Goal: Task Accomplishment & Management: Use online tool/utility

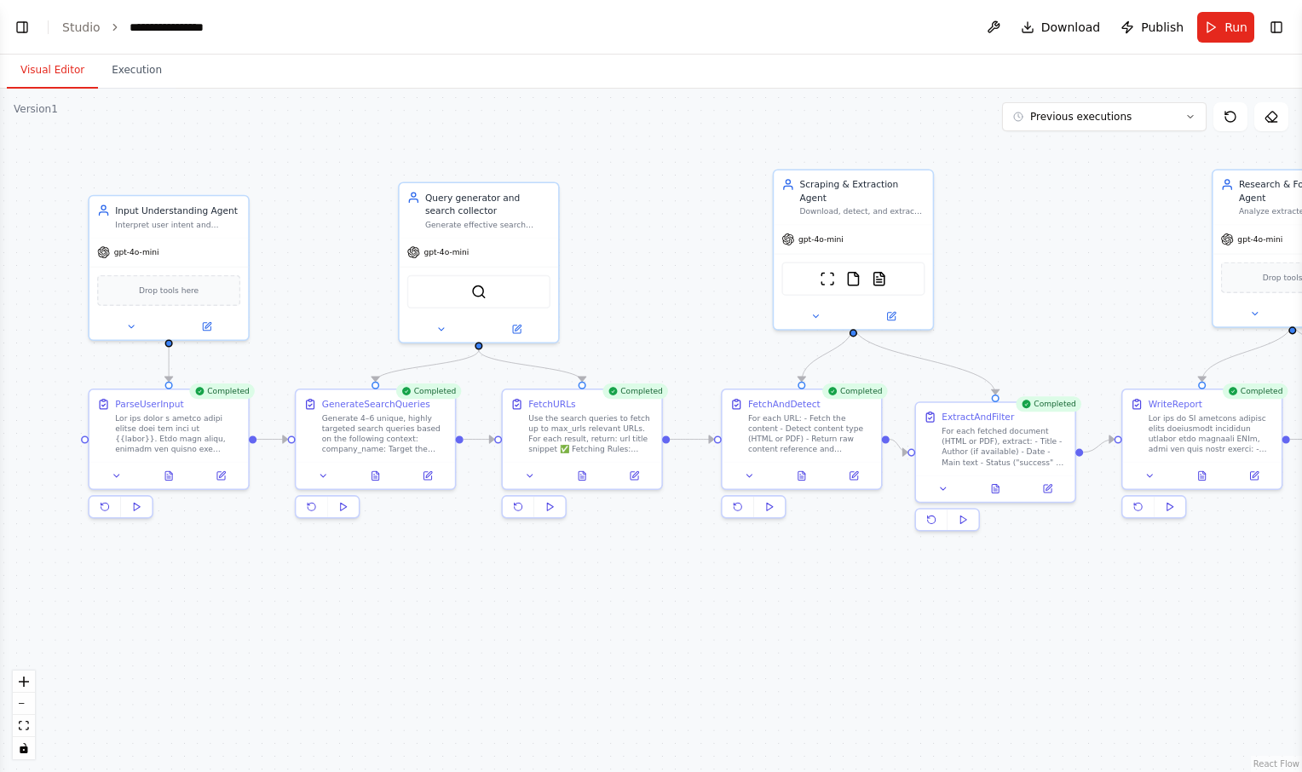
drag, startPoint x: 0, startPoint y: 0, endPoint x: 289, endPoint y: 229, distance: 368.9
click at [289, 229] on div ".deletable-edge-delete-btn { width: 20px; height: 20px; border: 0px solid #ffff…" at bounding box center [651, 431] width 1302 height 684
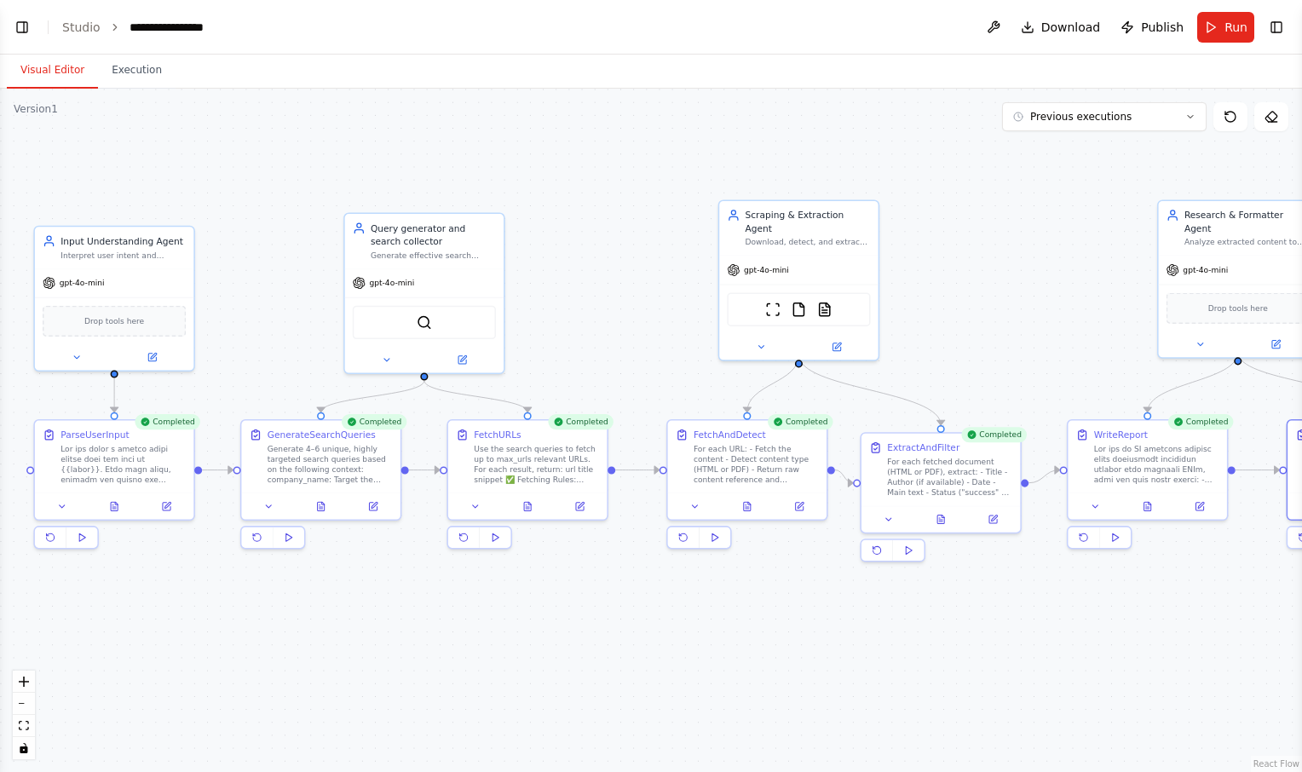
drag, startPoint x: 661, startPoint y: 207, endPoint x: 606, endPoint y: 238, distance: 62.6
click at [606, 238] on div ".deletable-edge-delete-btn { width: 20px; height: 20px; border: 0px solid #ffff…" at bounding box center [651, 431] width 1302 height 684
click at [1226, 36] on button "Run" at bounding box center [1226, 27] width 57 height 31
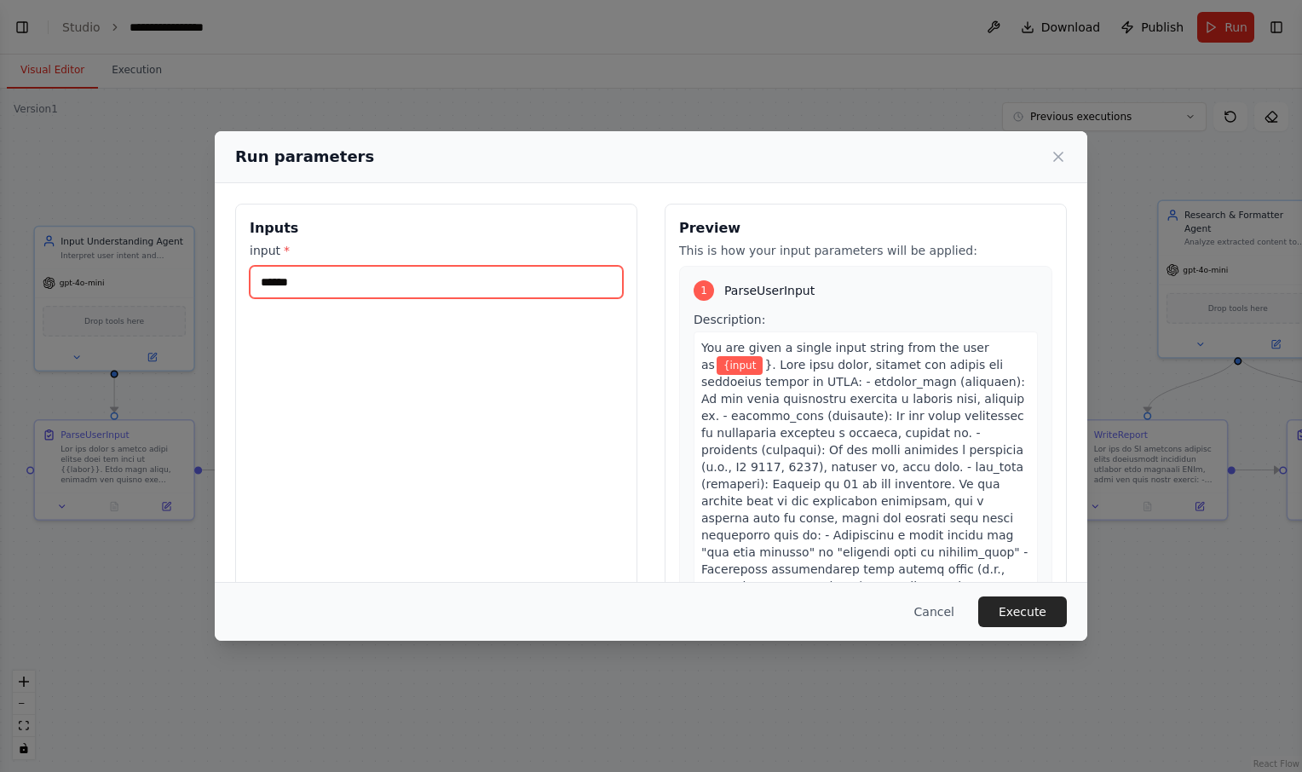
click at [459, 284] on input "******" at bounding box center [436, 282] width 373 height 32
type input "*"
type input "********"
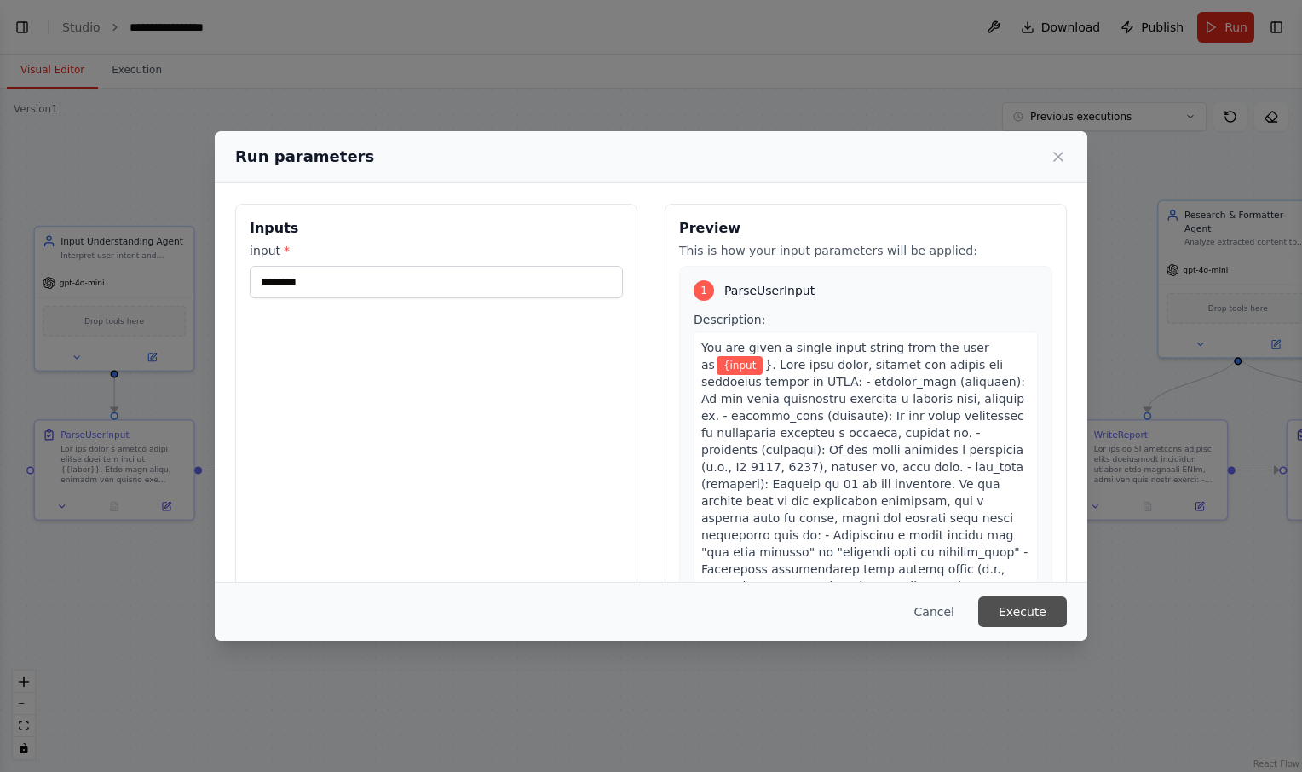
click at [1039, 610] on button "Execute" at bounding box center [1022, 612] width 89 height 31
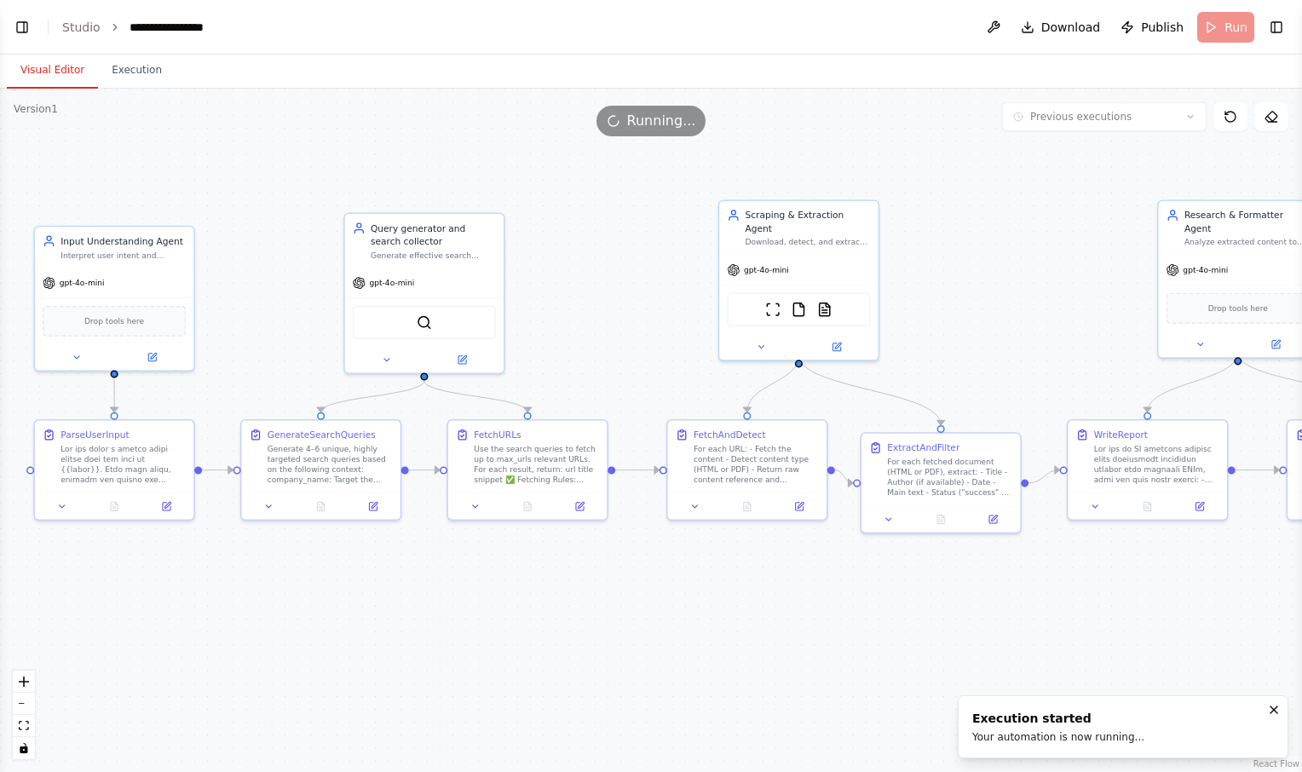
click at [55, 66] on button "Visual Editor" at bounding box center [52, 71] width 91 height 36
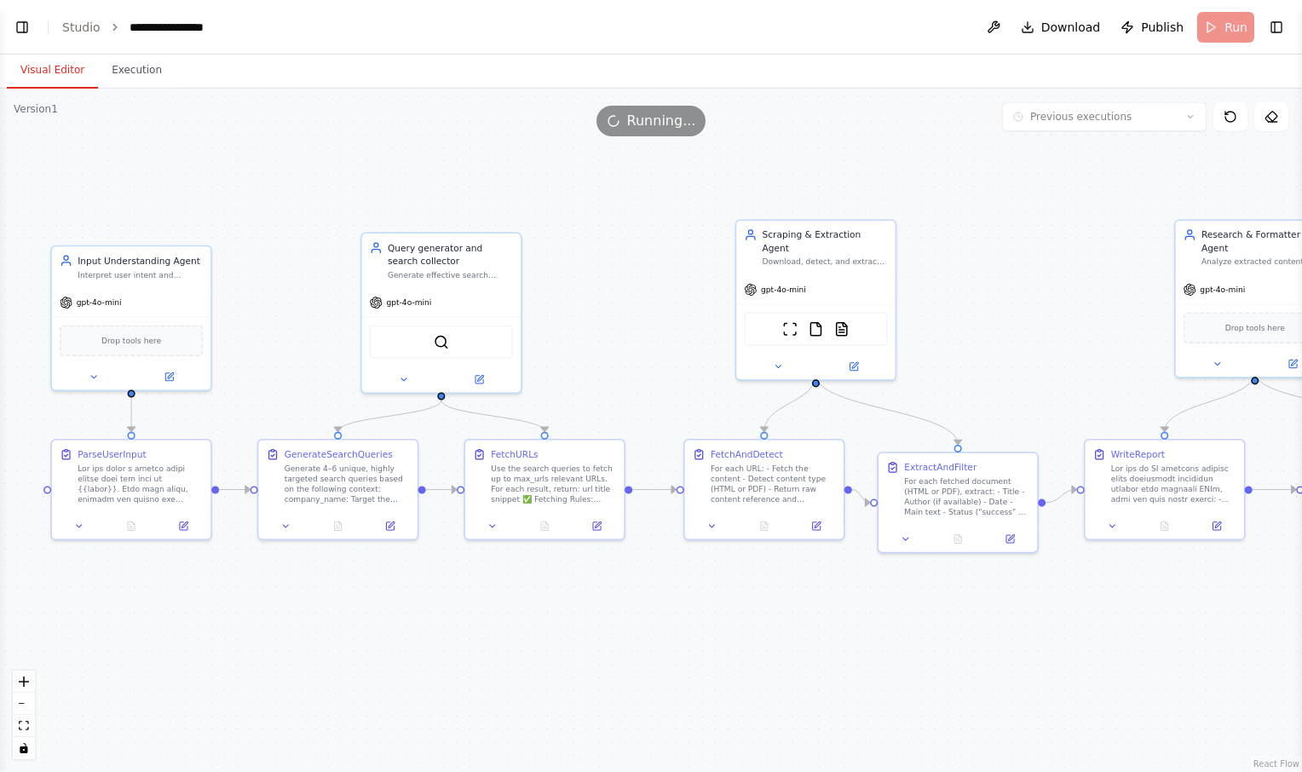
drag, startPoint x: 300, startPoint y: 219, endPoint x: 318, endPoint y: 238, distance: 25.9
click at [318, 238] on div ".deletable-edge-delete-btn { width: 20px; height: 20px; border: 0px solid #ffff…" at bounding box center [651, 431] width 1302 height 684
click at [135, 523] on icon at bounding box center [132, 522] width 7 height 9
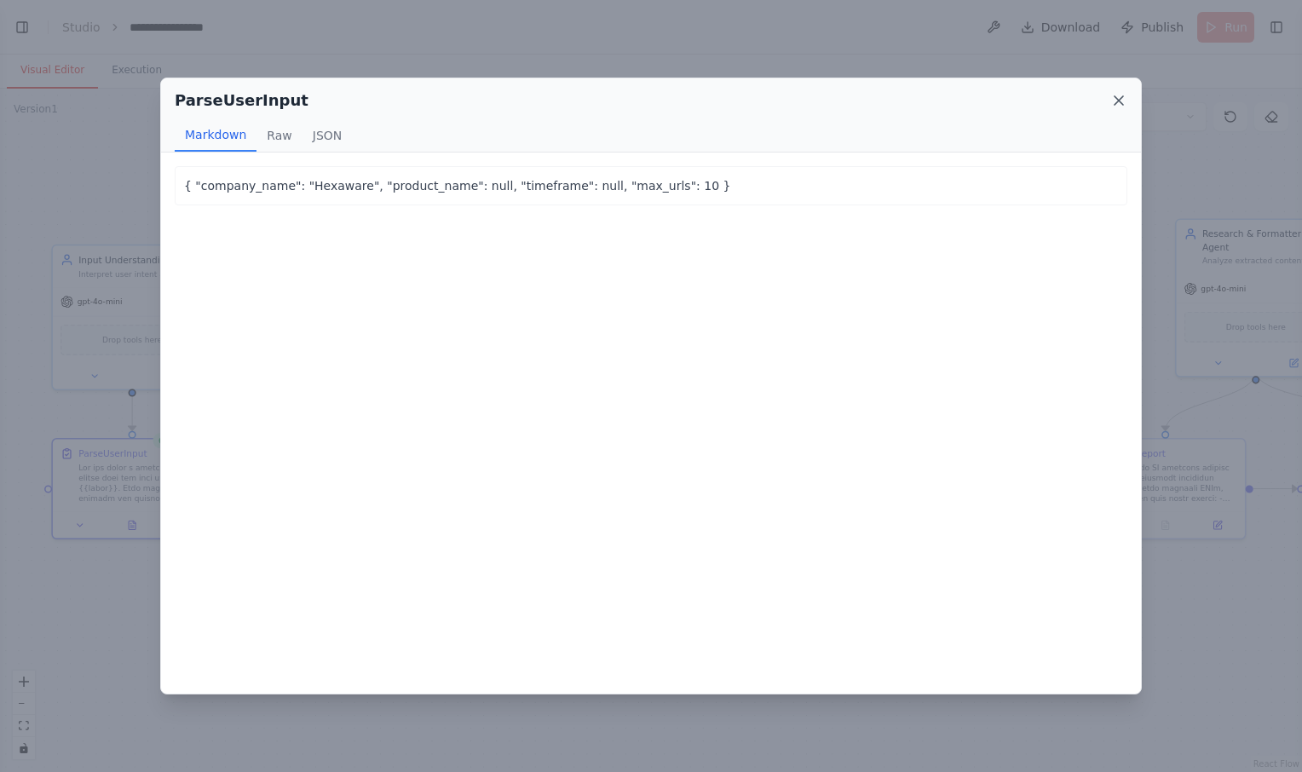
click at [1125, 94] on icon at bounding box center [1119, 100] width 17 height 17
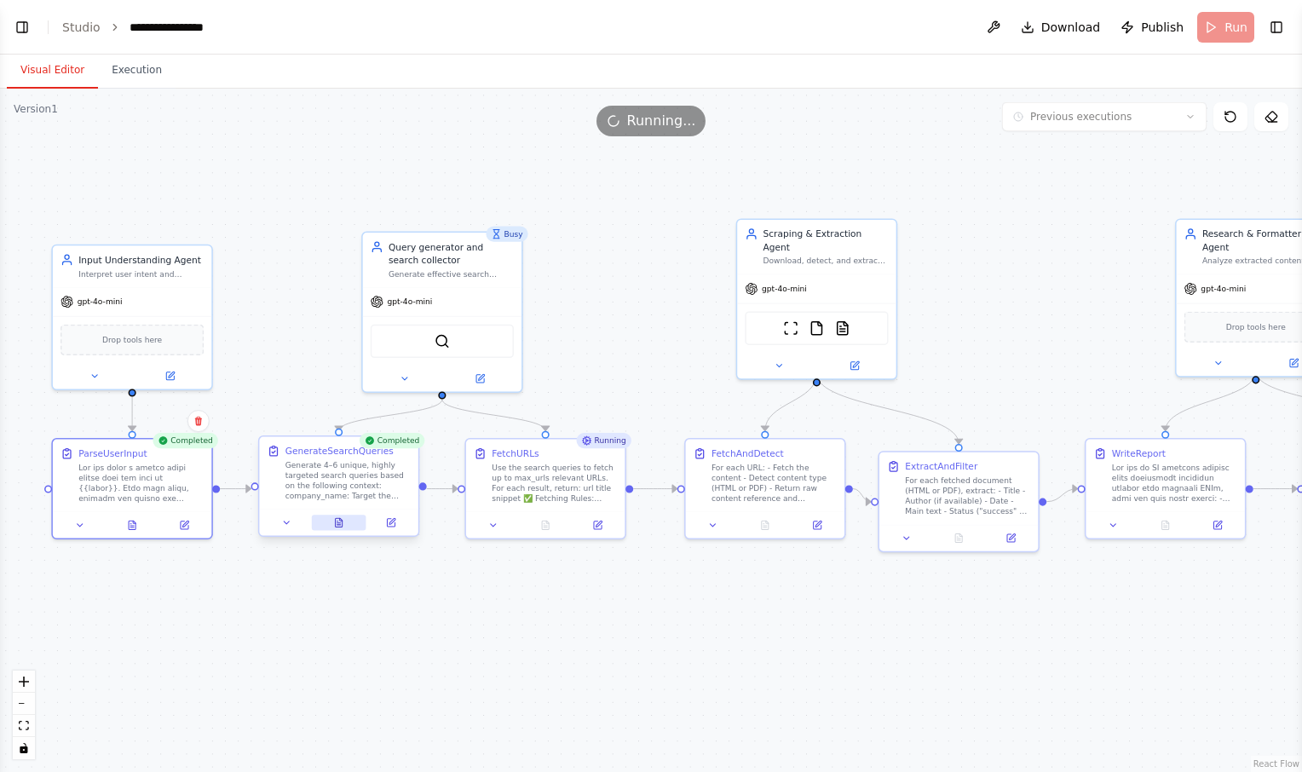
click at [336, 522] on icon at bounding box center [339, 522] width 7 height 9
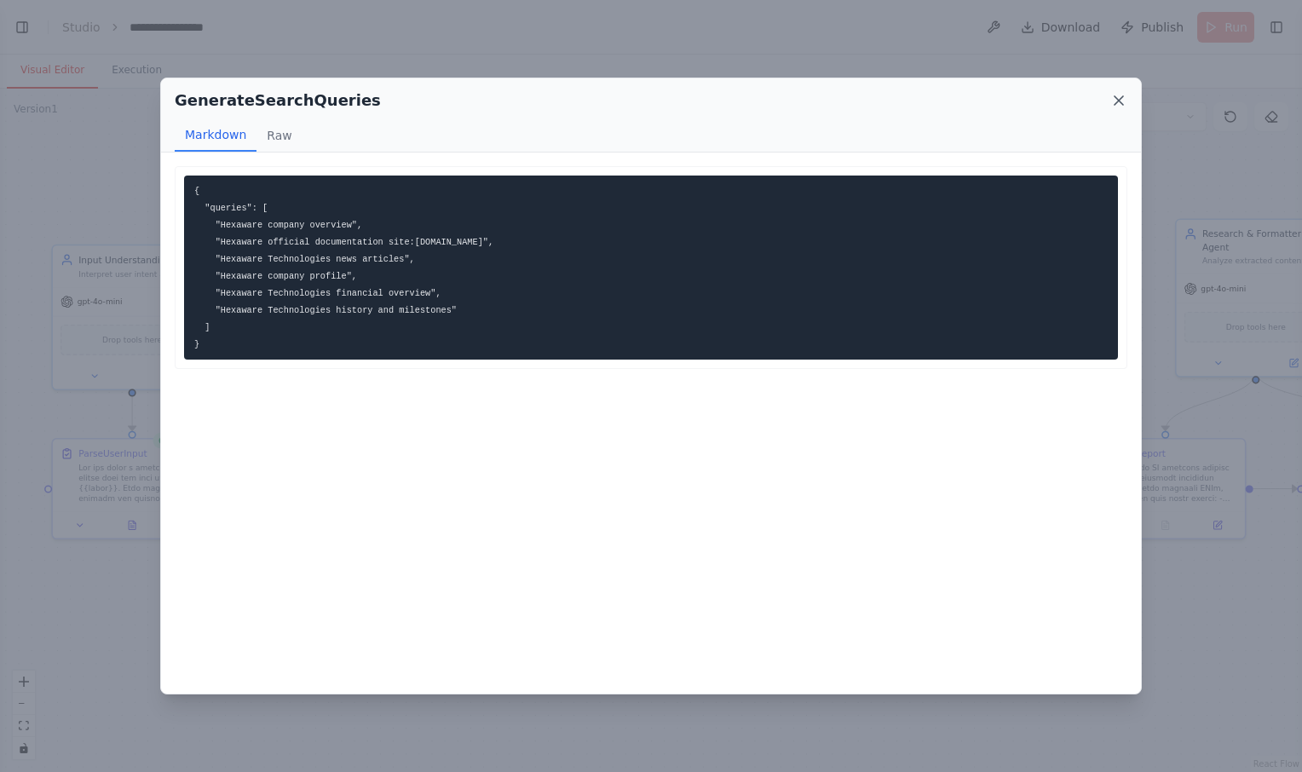
click at [1119, 95] on icon at bounding box center [1119, 100] width 17 height 17
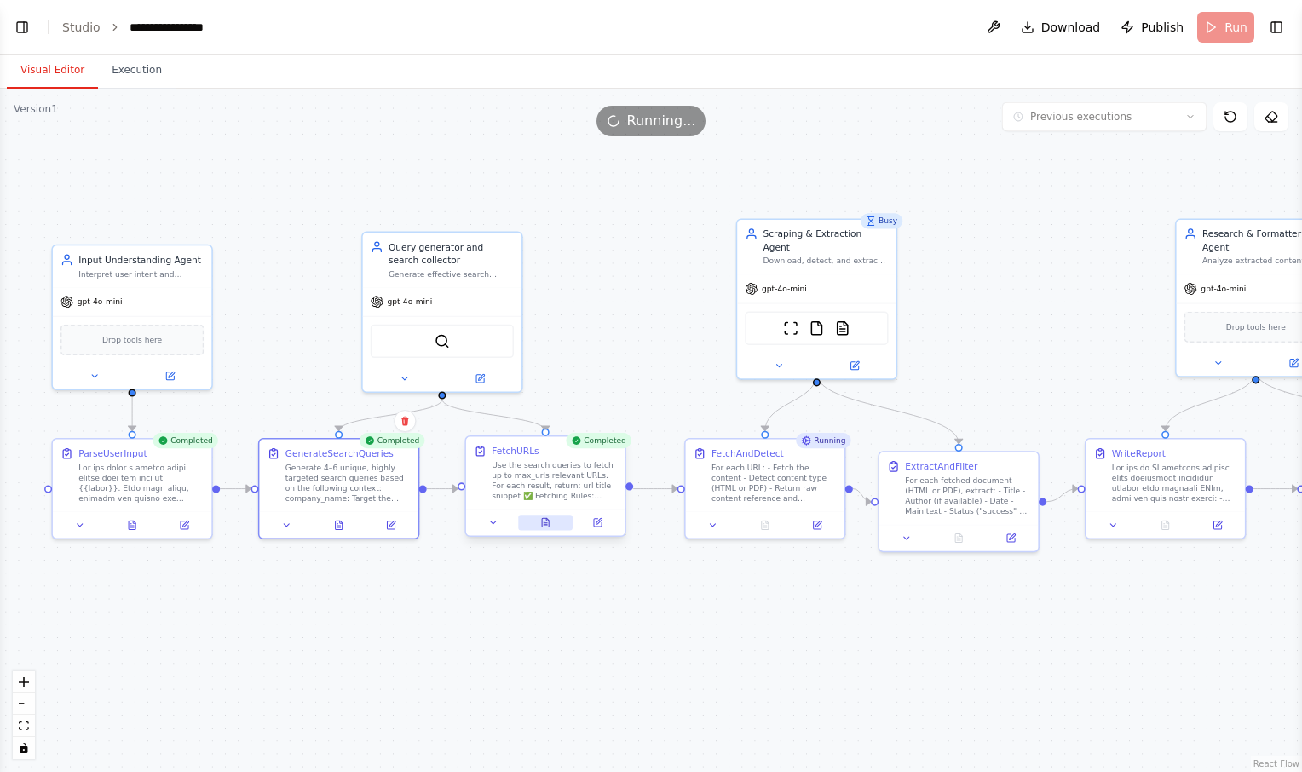
click at [545, 526] on icon at bounding box center [545, 522] width 7 height 9
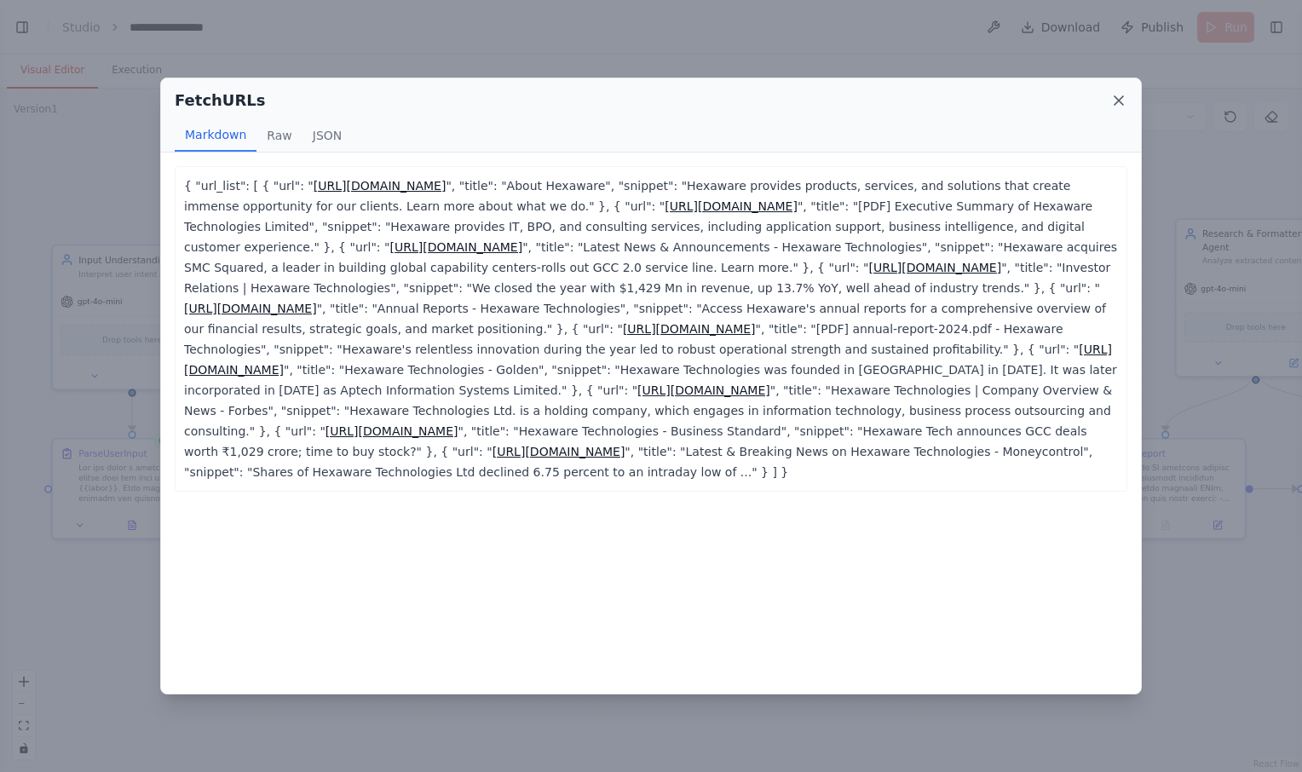
click at [1116, 95] on icon at bounding box center [1119, 100] width 17 height 17
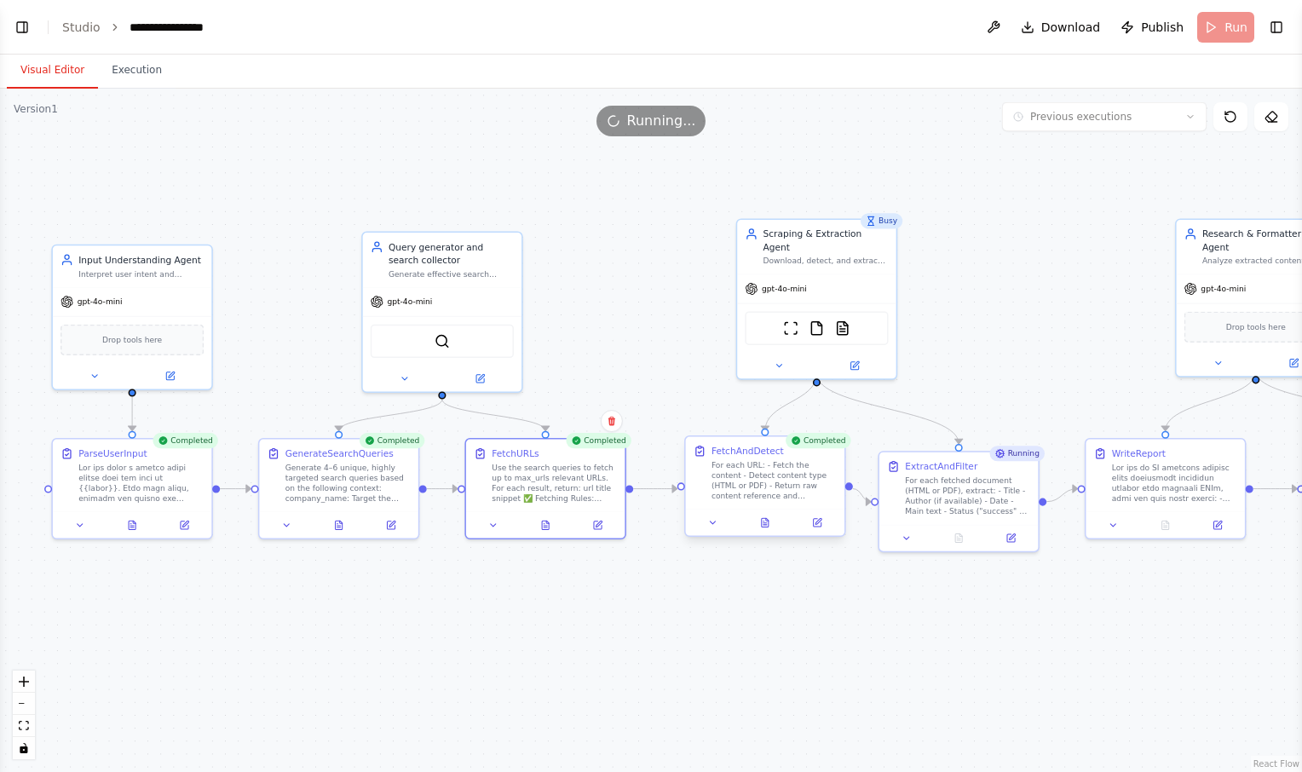
click at [765, 531] on div at bounding box center [765, 522] width 159 height 26
click at [774, 524] on button at bounding box center [765, 522] width 55 height 15
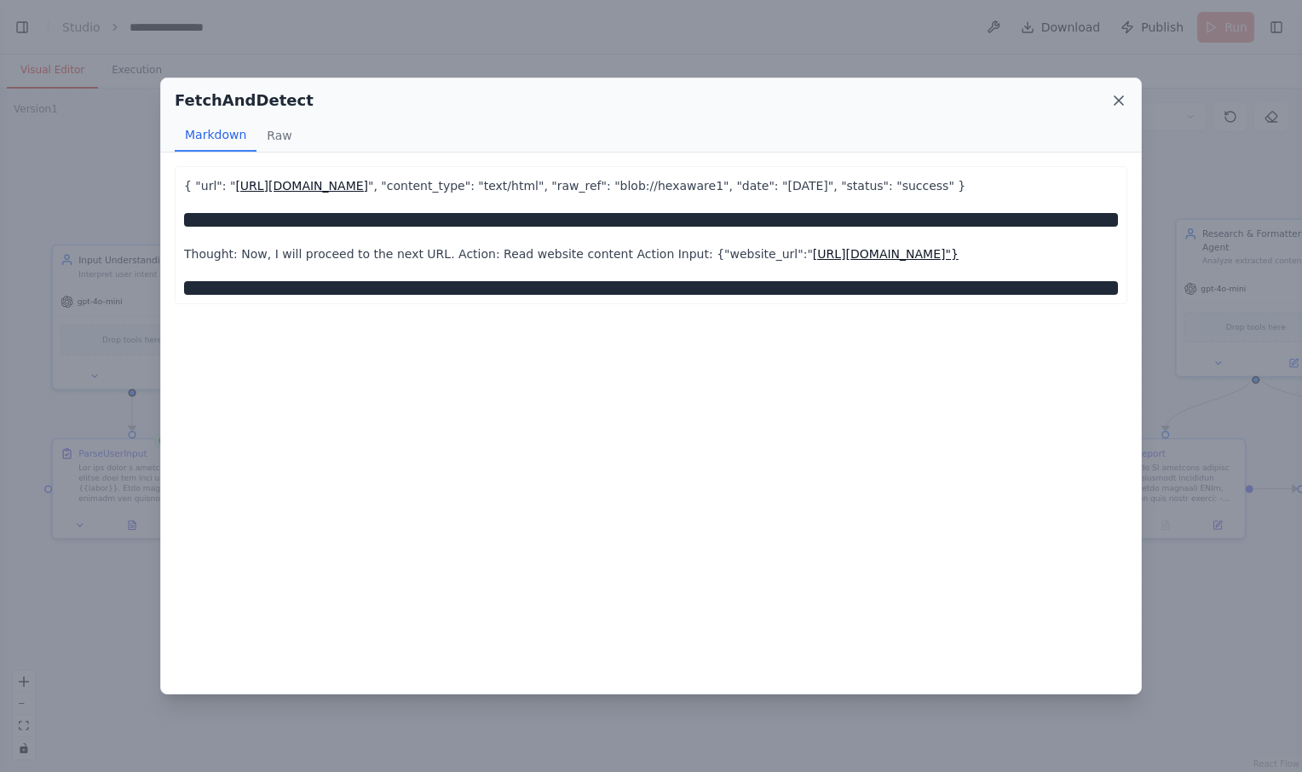
click at [1118, 103] on icon at bounding box center [1119, 100] width 17 height 17
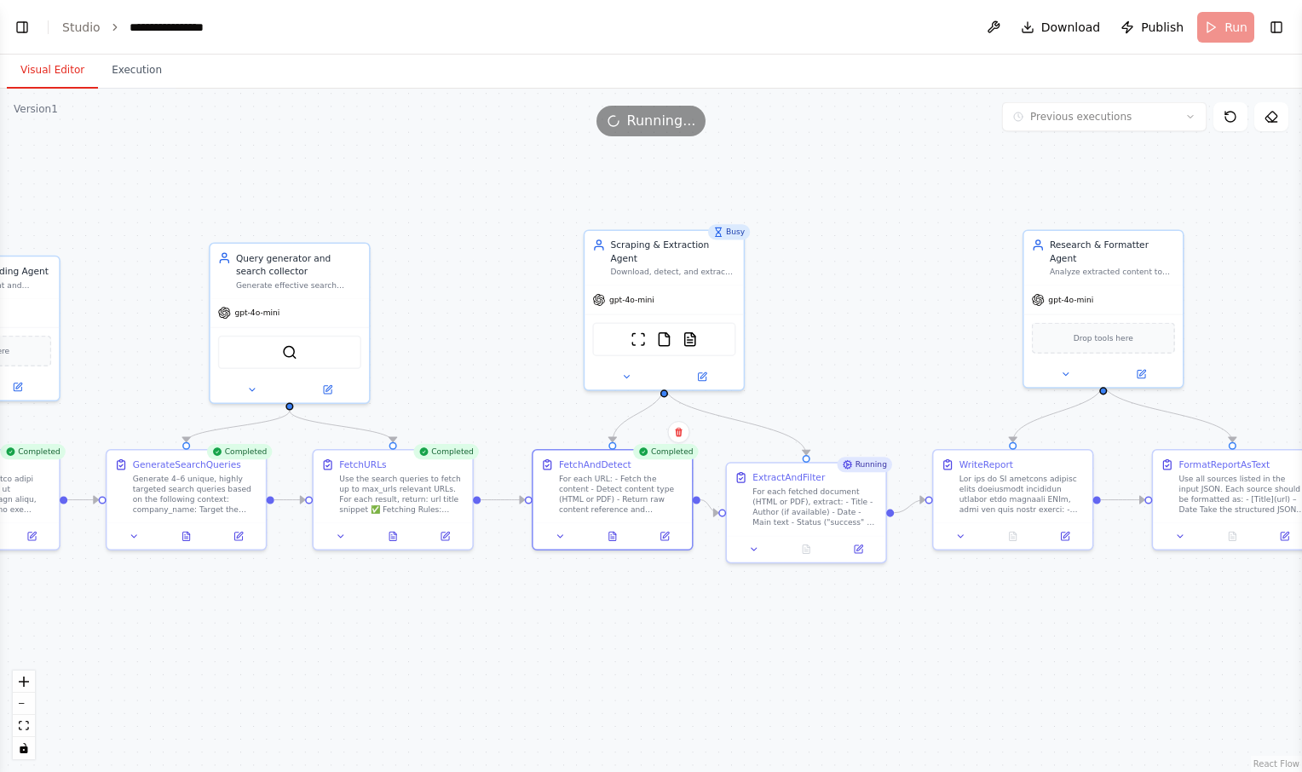
drag, startPoint x: 812, startPoint y: 565, endPoint x: 660, endPoint y: 577, distance: 153.0
click at [660, 577] on div ".deletable-edge-delete-btn { width: 20px; height: 20px; border: 0px solid #ffff…" at bounding box center [651, 431] width 1302 height 684
click at [609, 538] on icon at bounding box center [613, 534] width 10 height 10
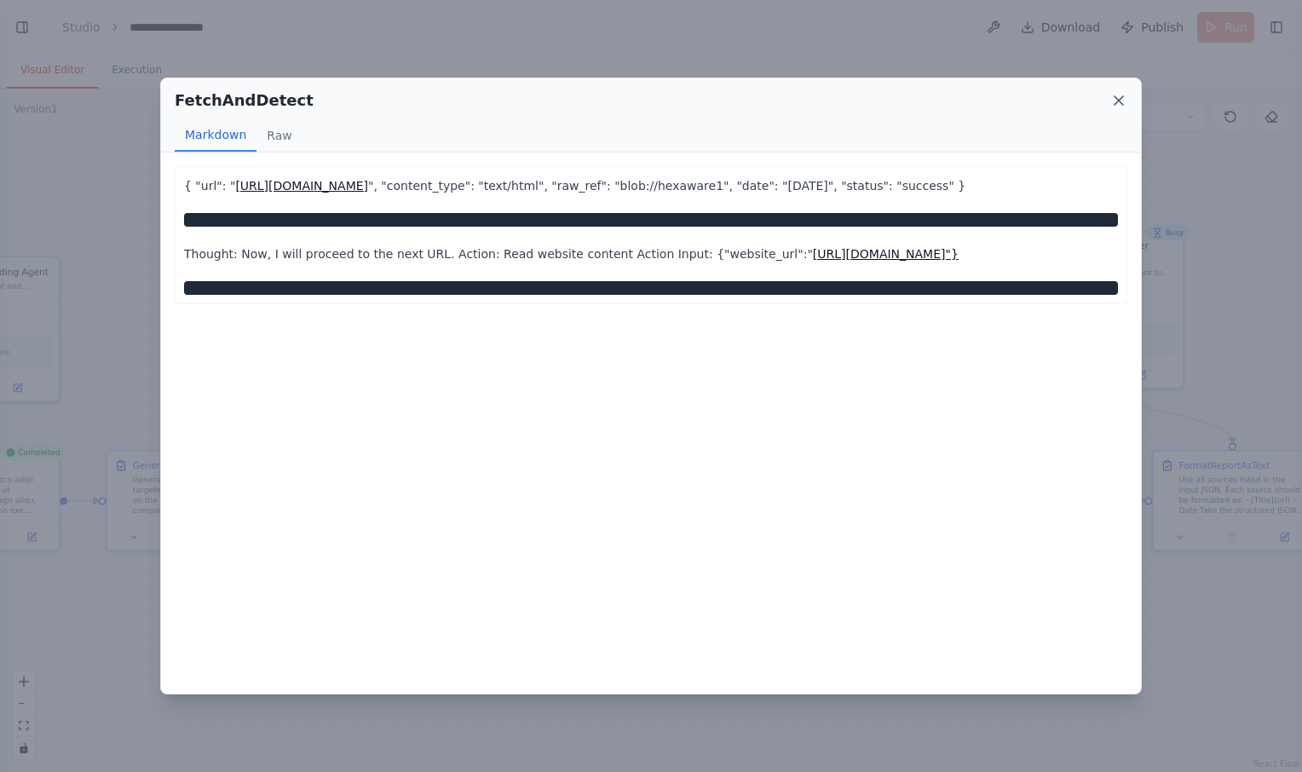
click at [1117, 97] on icon at bounding box center [1119, 100] width 17 height 17
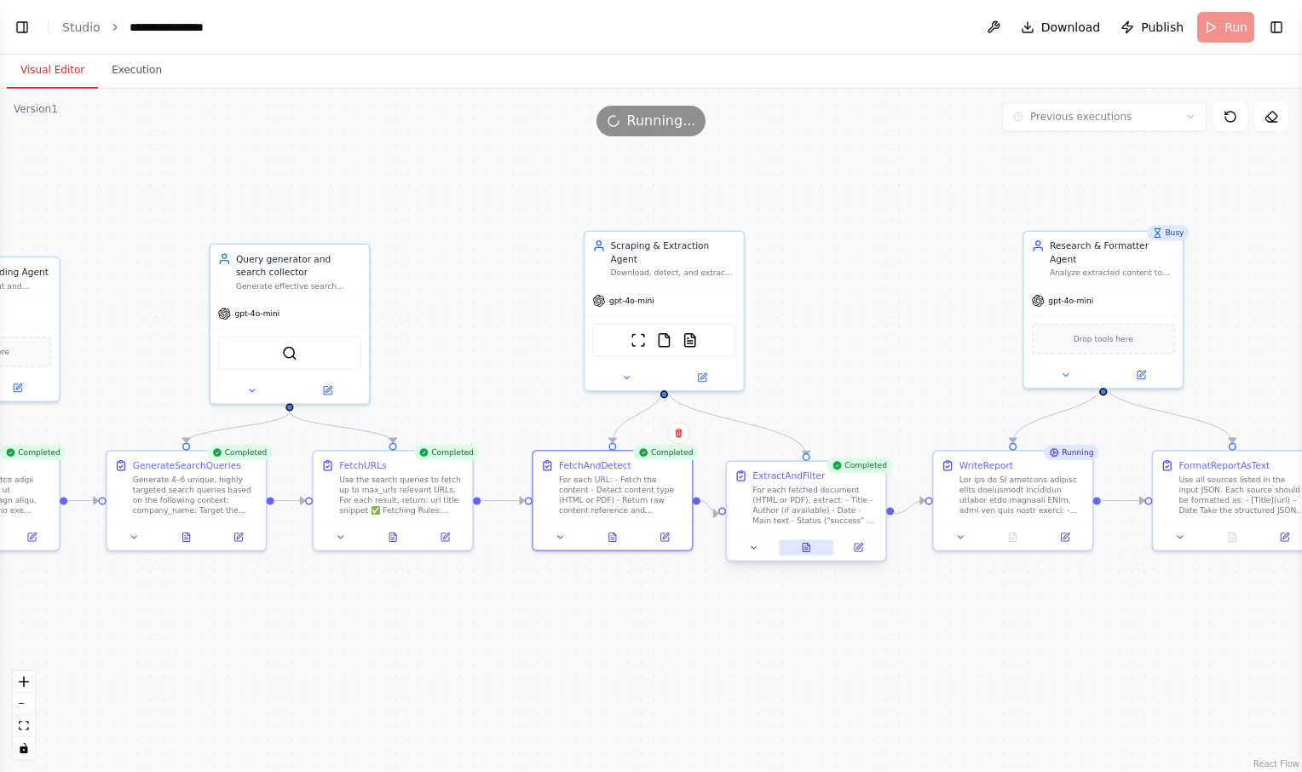
click at [809, 548] on icon at bounding box center [806, 547] width 7 height 9
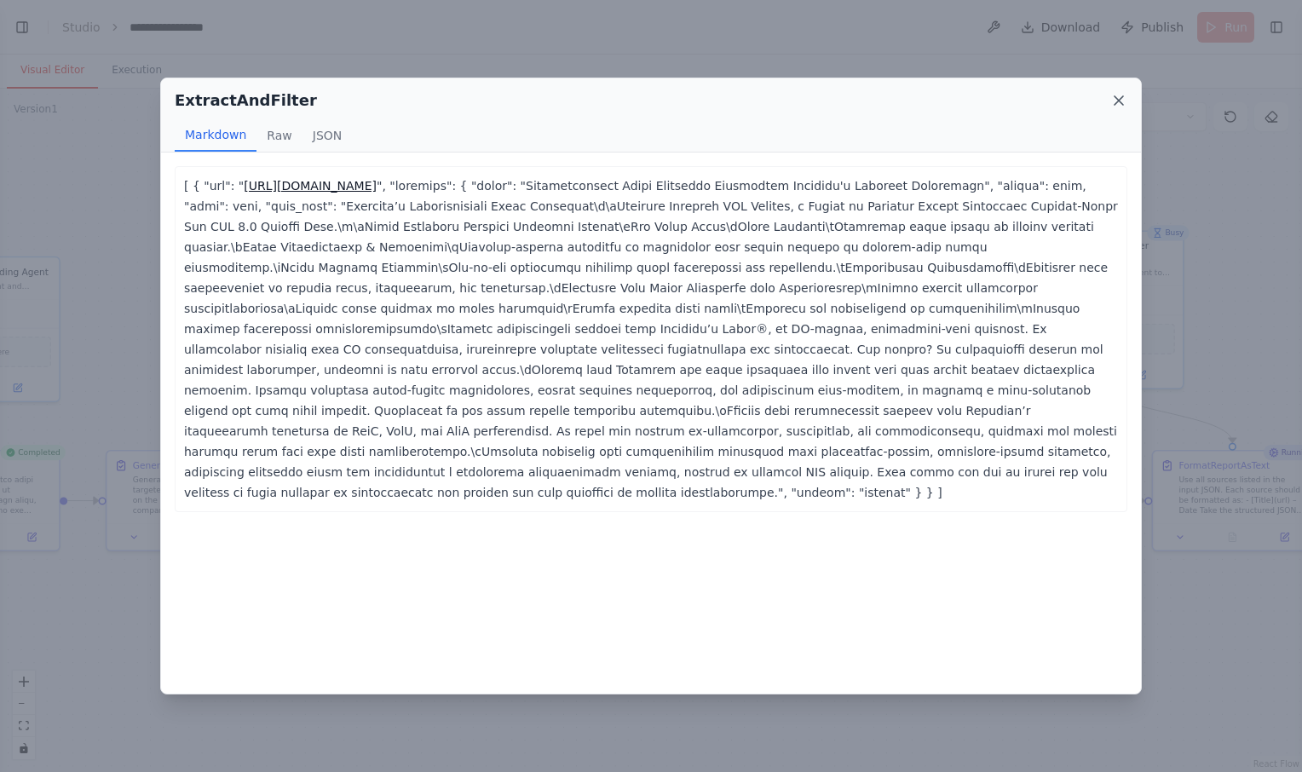
click at [1117, 92] on icon at bounding box center [1119, 100] width 17 height 17
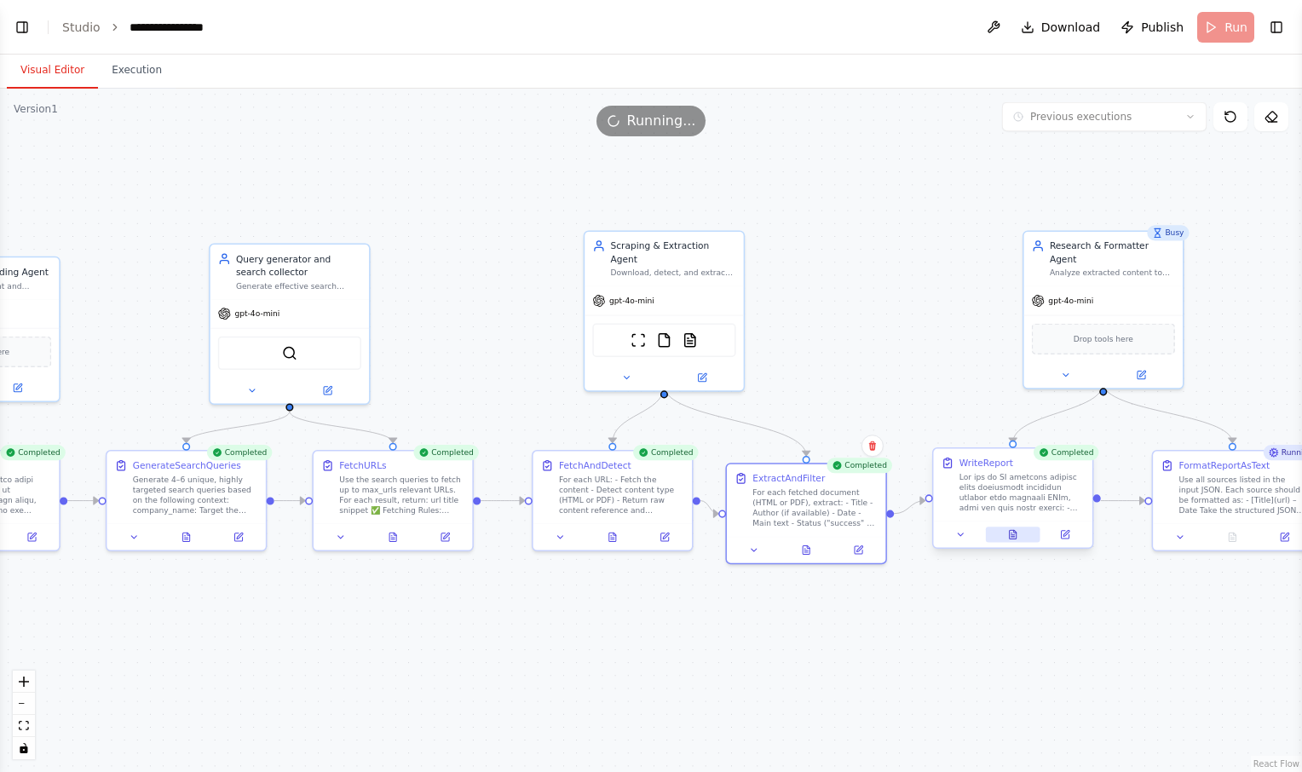
click at [1006, 538] on button at bounding box center [1013, 534] width 55 height 15
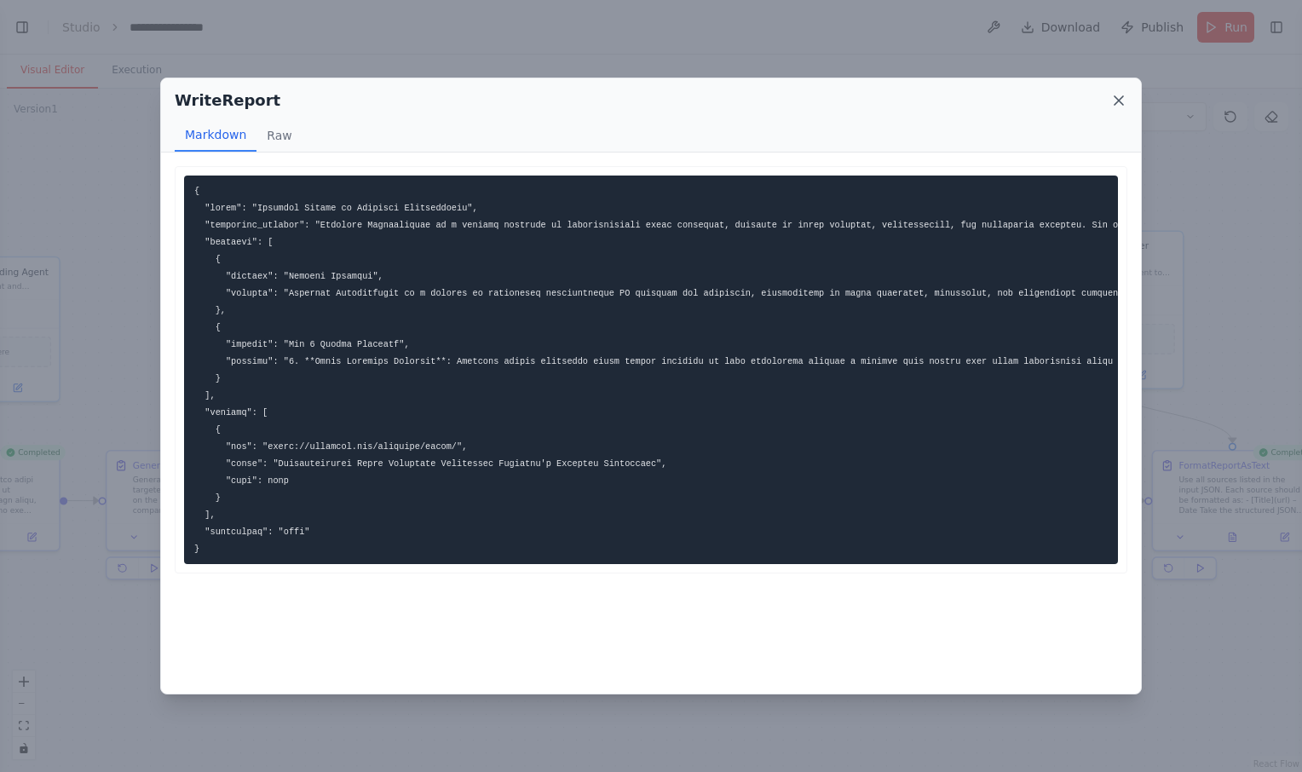
click at [1111, 105] on icon at bounding box center [1119, 100] width 17 height 17
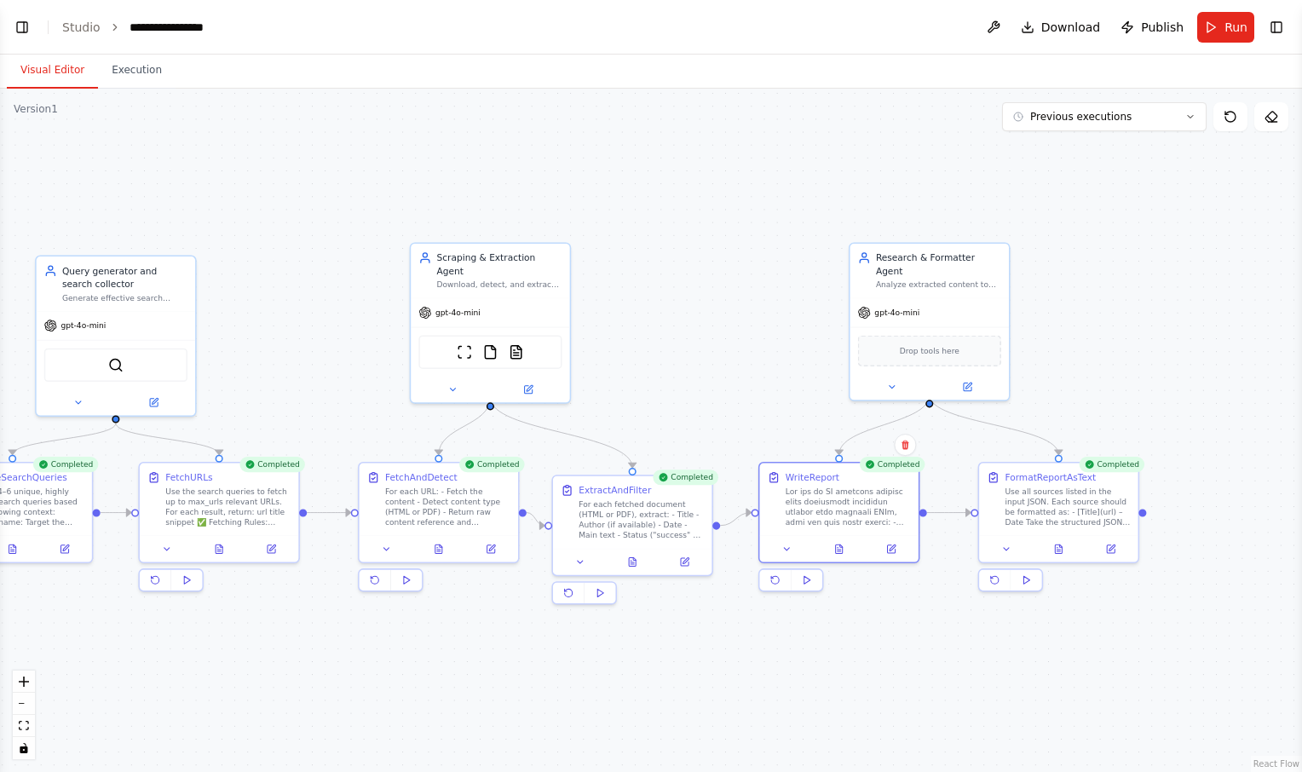
drag, startPoint x: 1084, startPoint y: 651, endPoint x: 904, endPoint y: 663, distance: 180.2
click at [904, 663] on div ".deletable-edge-delete-btn { width: 20px; height: 20px; border: 0px solid #ffff…" at bounding box center [651, 431] width 1302 height 684
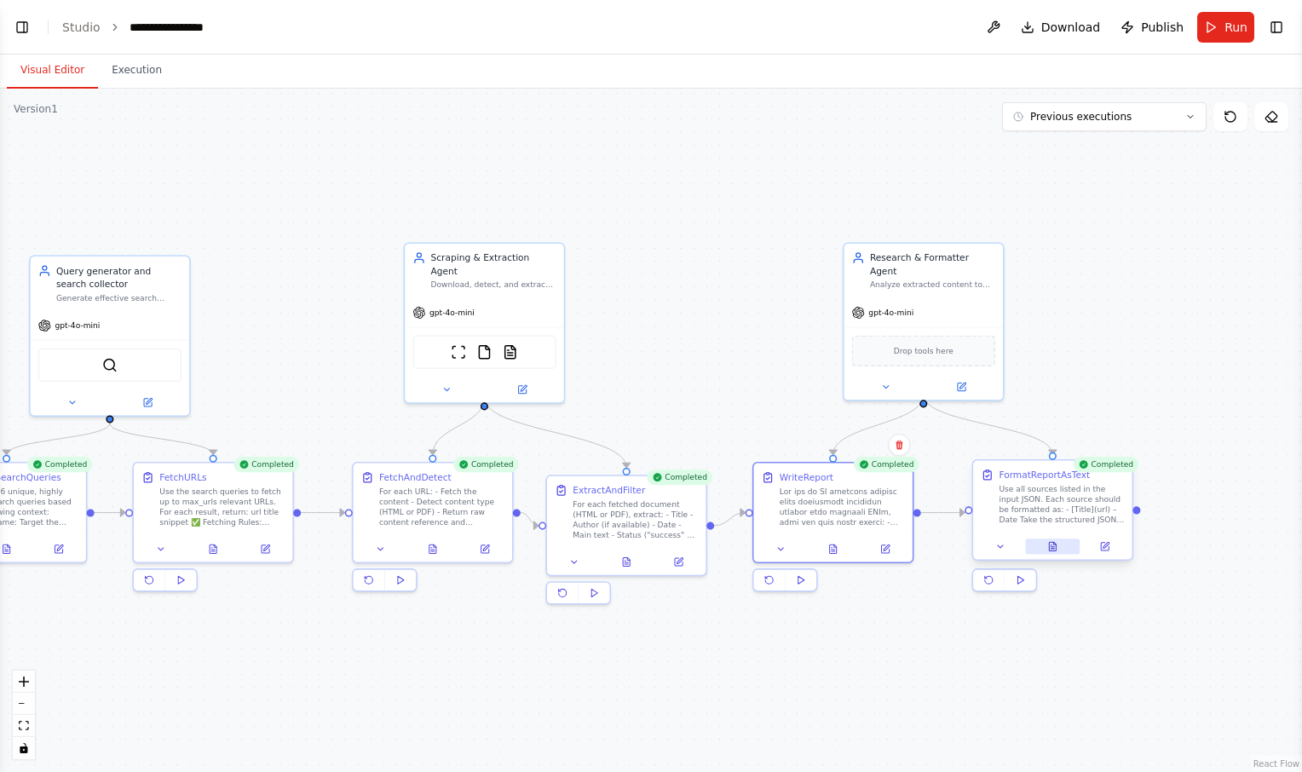
click at [1055, 551] on icon at bounding box center [1053, 546] width 10 height 10
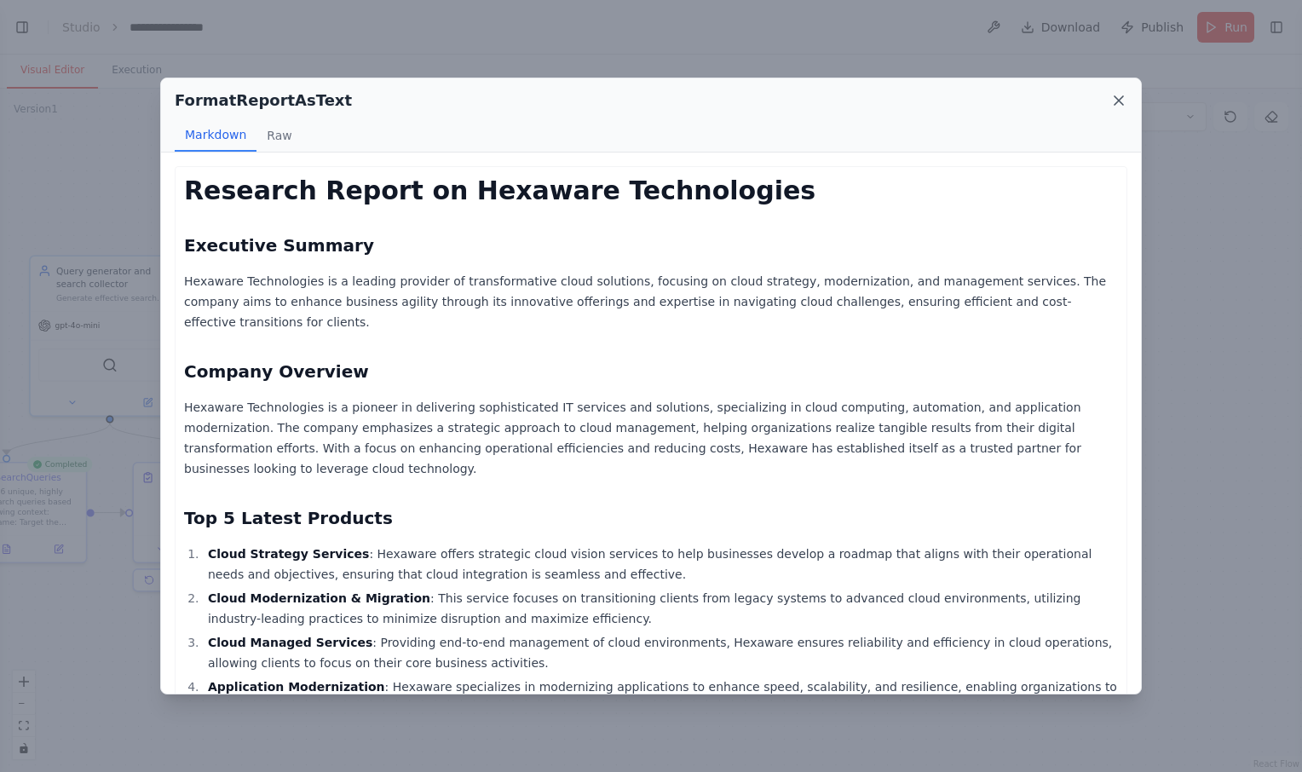
click at [1116, 101] on icon at bounding box center [1119, 100] width 17 height 17
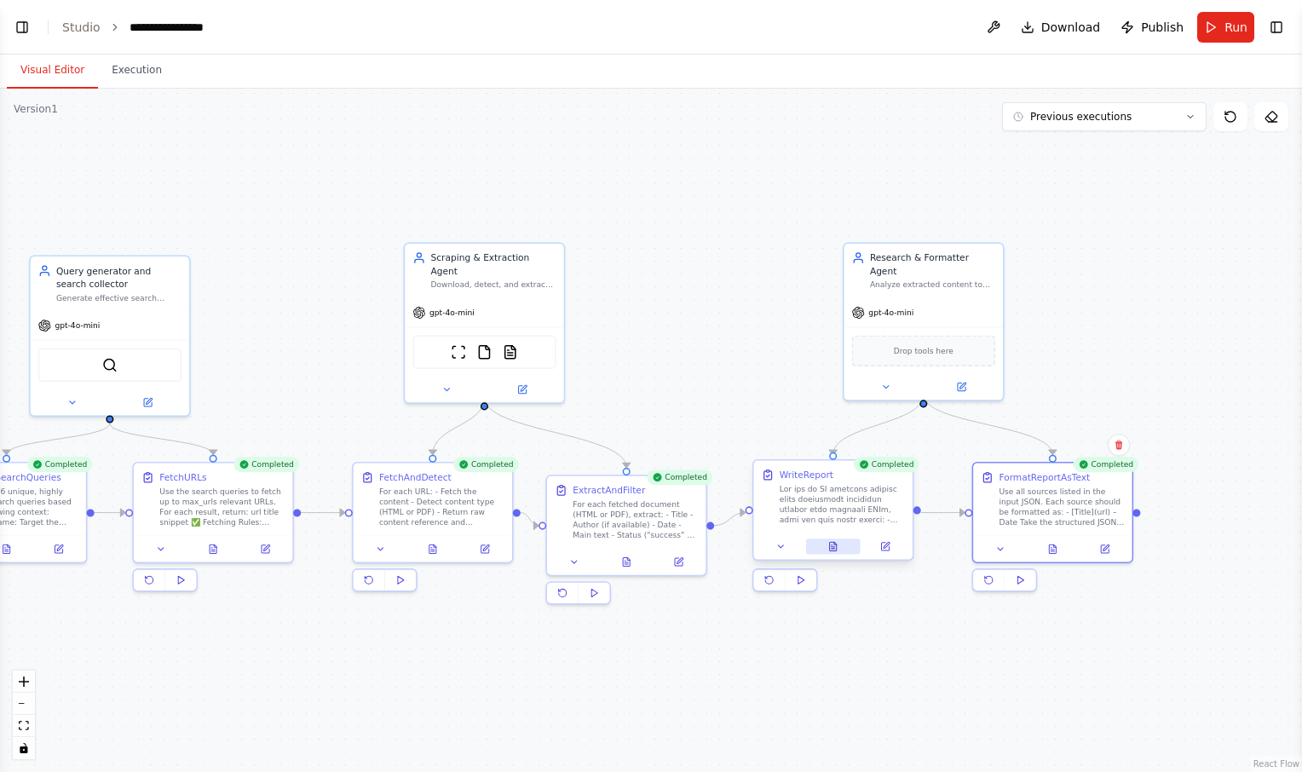
click at [829, 545] on icon at bounding box center [833, 546] width 10 height 10
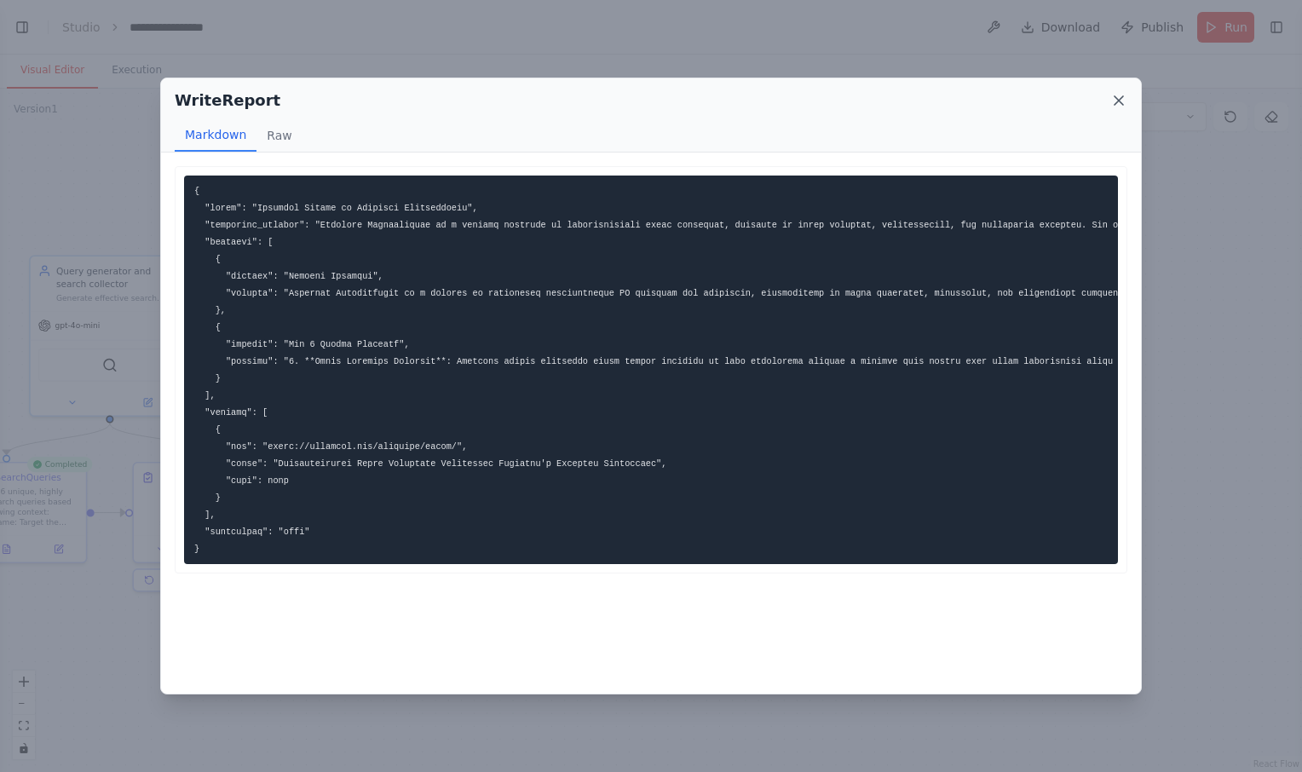
click at [1116, 101] on icon at bounding box center [1119, 100] width 17 height 17
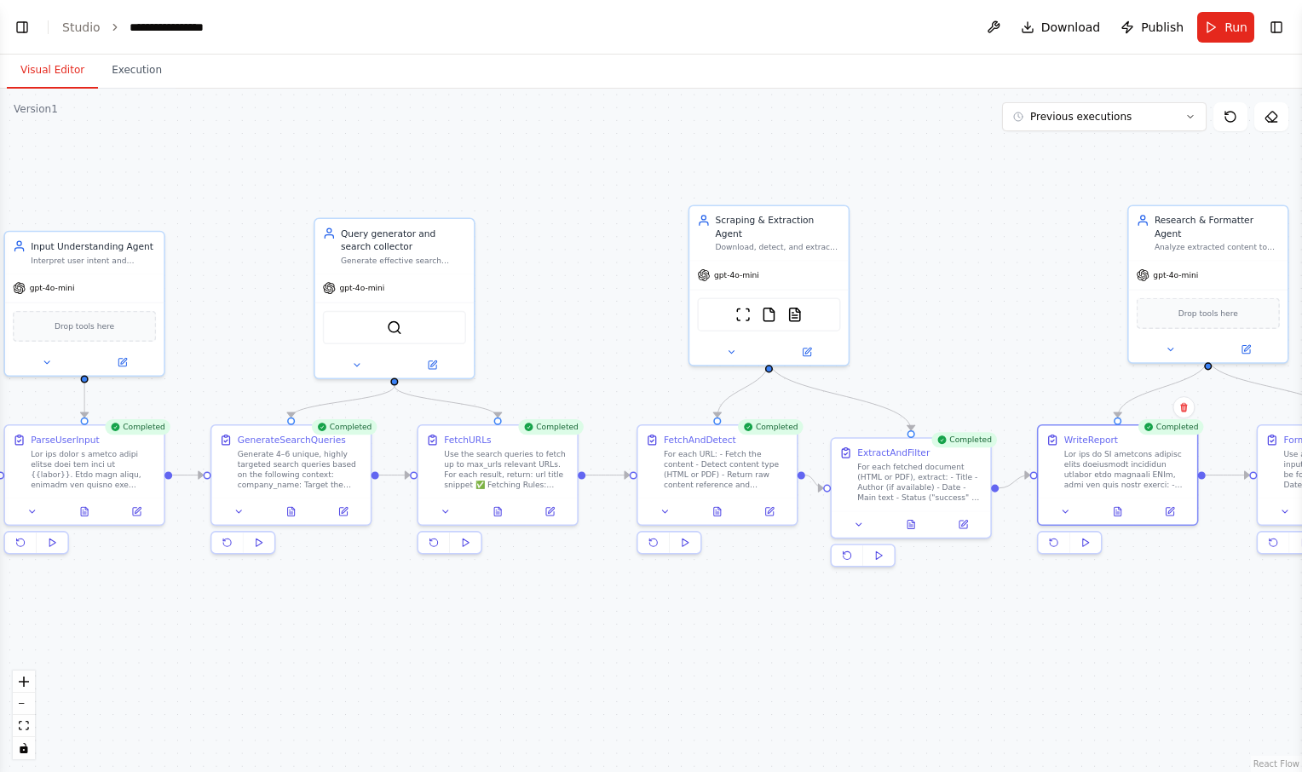
drag, startPoint x: 265, startPoint y: 638, endPoint x: 549, endPoint y: 600, distance: 286.3
click at [549, 600] on div ".deletable-edge-delete-btn { width: 20px; height: 20px; border: 0px solid #ffff…" at bounding box center [651, 431] width 1302 height 684
click at [86, 509] on icon at bounding box center [83, 509] width 7 height 9
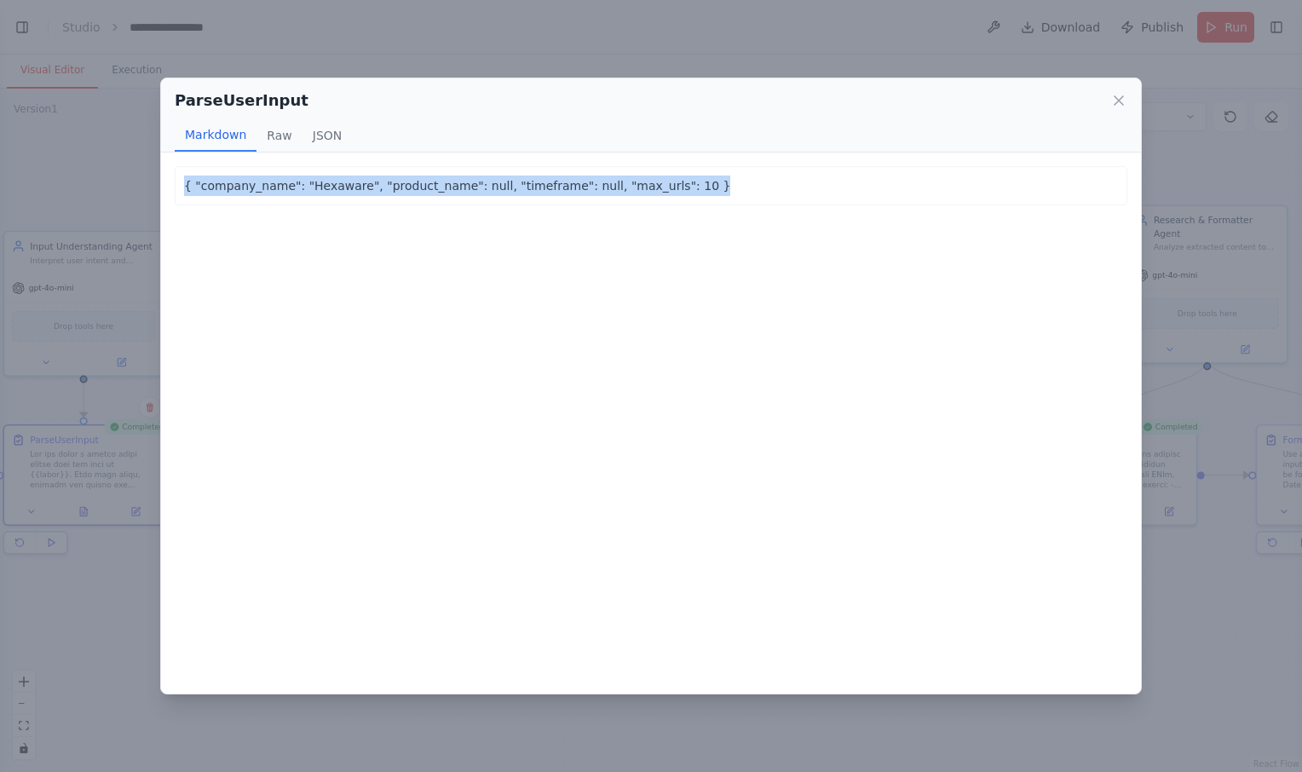
drag, startPoint x: 664, startPoint y: 180, endPoint x: 107, endPoint y: 177, distance: 556.6
click at [107, 177] on div "ParseUserInput Markdown Raw JSON { "company_name": "Hexaware", "product_name": …" at bounding box center [651, 386] width 1302 height 772
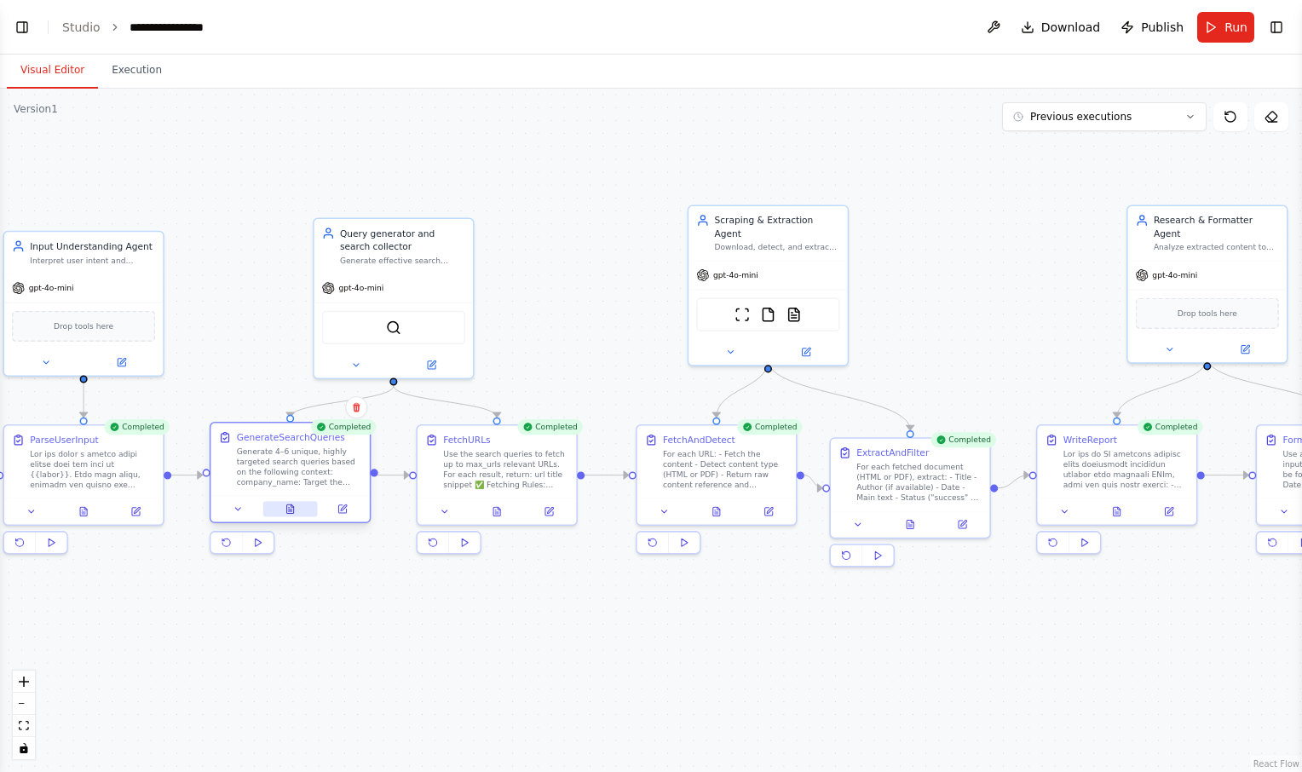
click at [298, 510] on button at bounding box center [290, 508] width 55 height 15
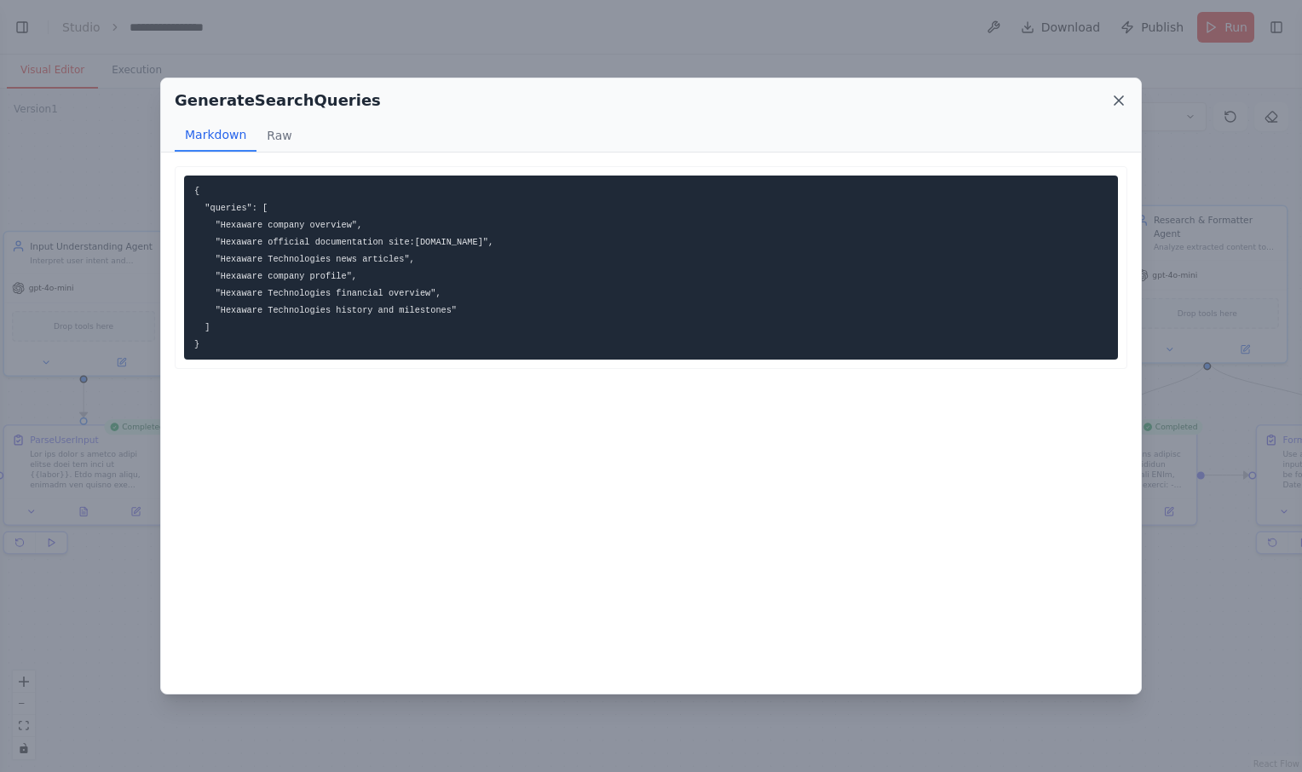
click at [1117, 98] on icon at bounding box center [1119, 100] width 9 height 9
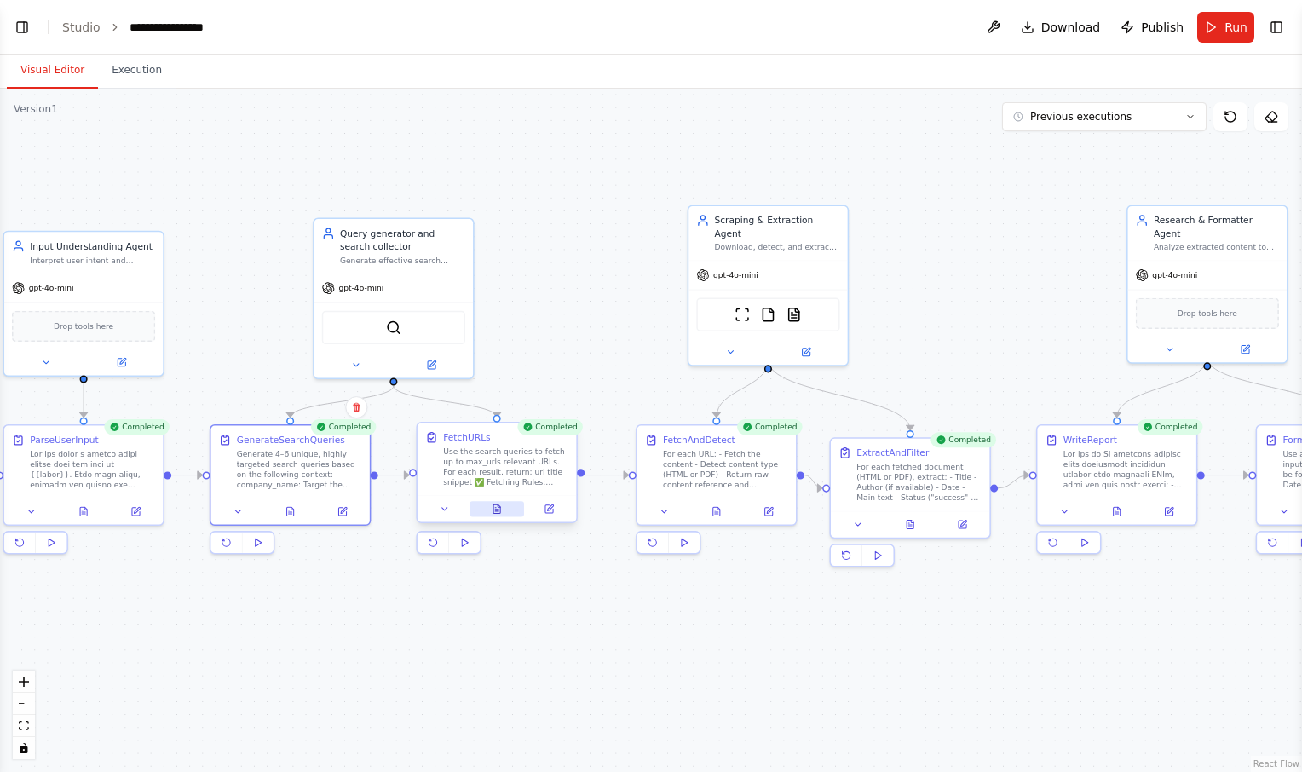
click at [500, 511] on icon at bounding box center [496, 509] width 7 height 9
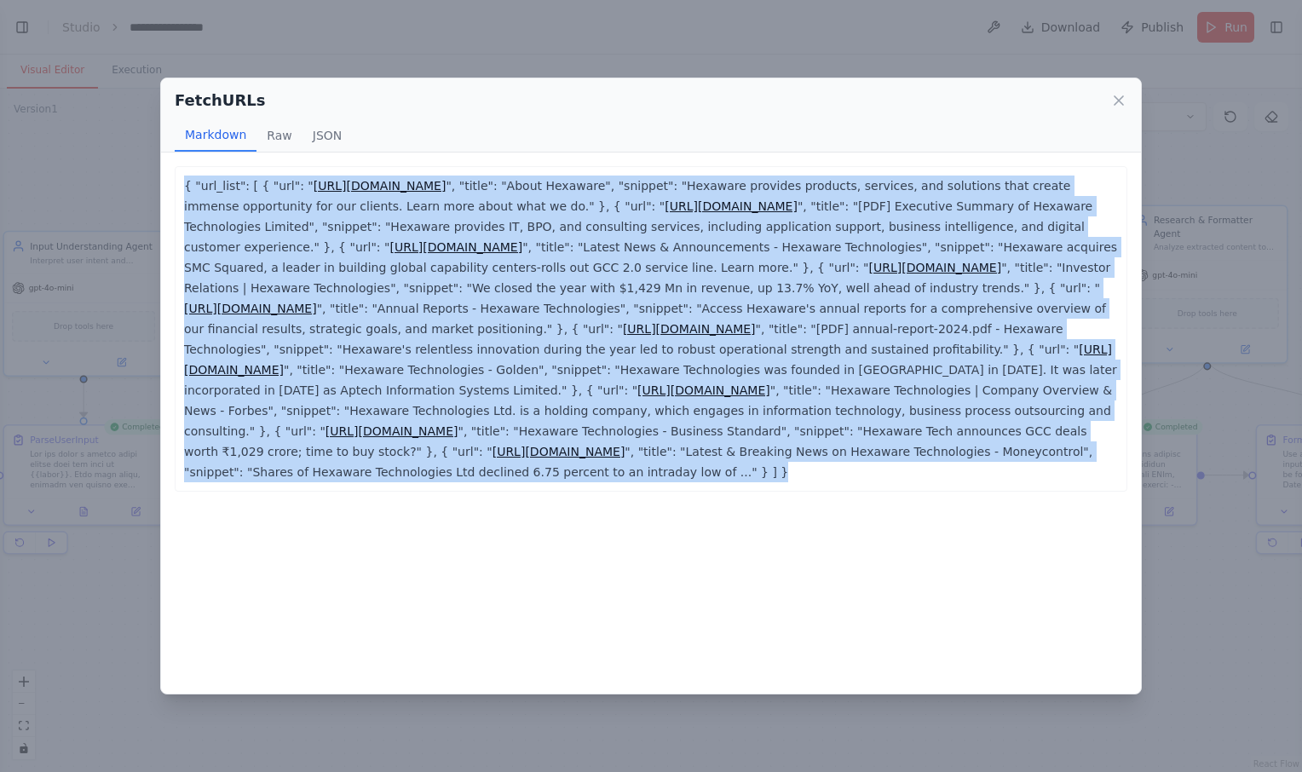
drag, startPoint x: 184, startPoint y: 171, endPoint x: 312, endPoint y: 482, distance: 336.3
click at [312, 482] on div "{ "url_list": [ { "url": " https://hexaware.com/about-us/ ", "title": "About He…" at bounding box center [651, 329] width 953 height 326
copy p "{ "url_list": [ { "url": " https://hexaware.com/about-us/ ", "title": "About He…"
click at [1119, 98] on icon at bounding box center [1119, 100] width 17 height 17
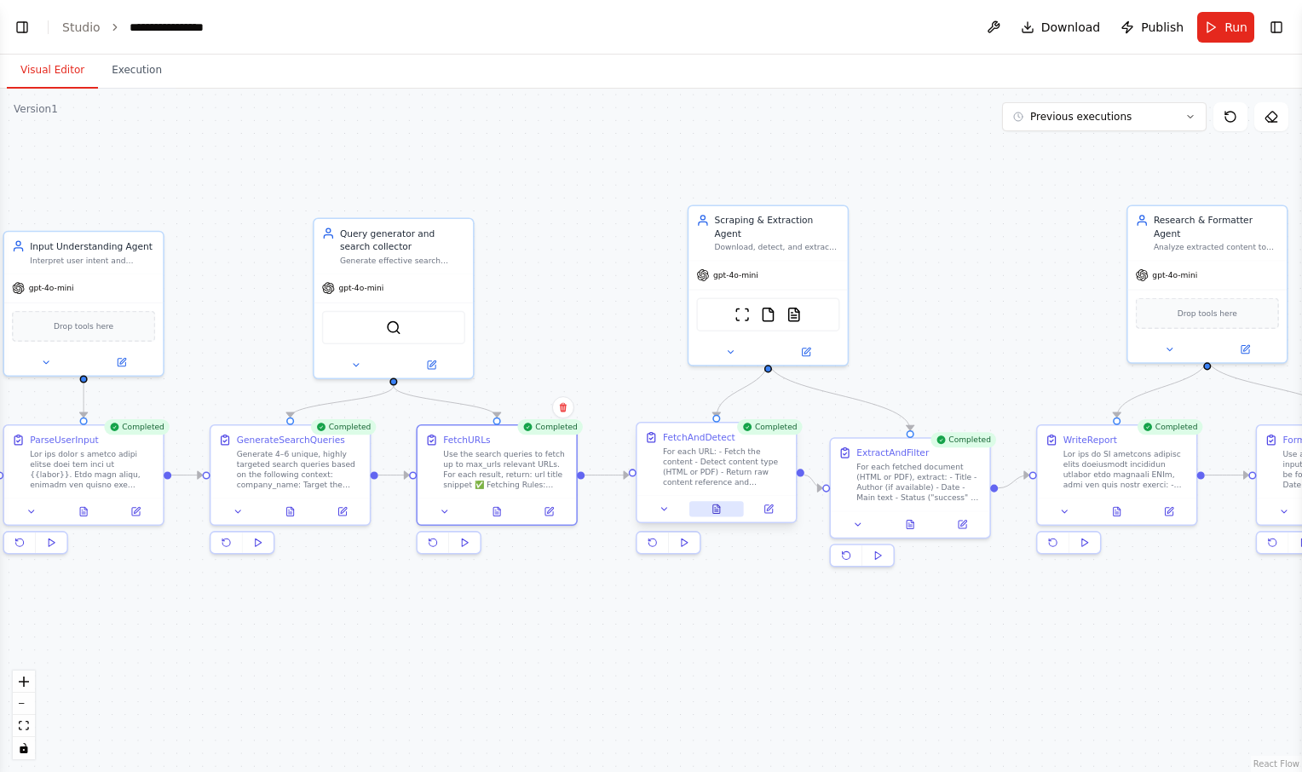
click at [719, 514] on icon at bounding box center [717, 509] width 10 height 10
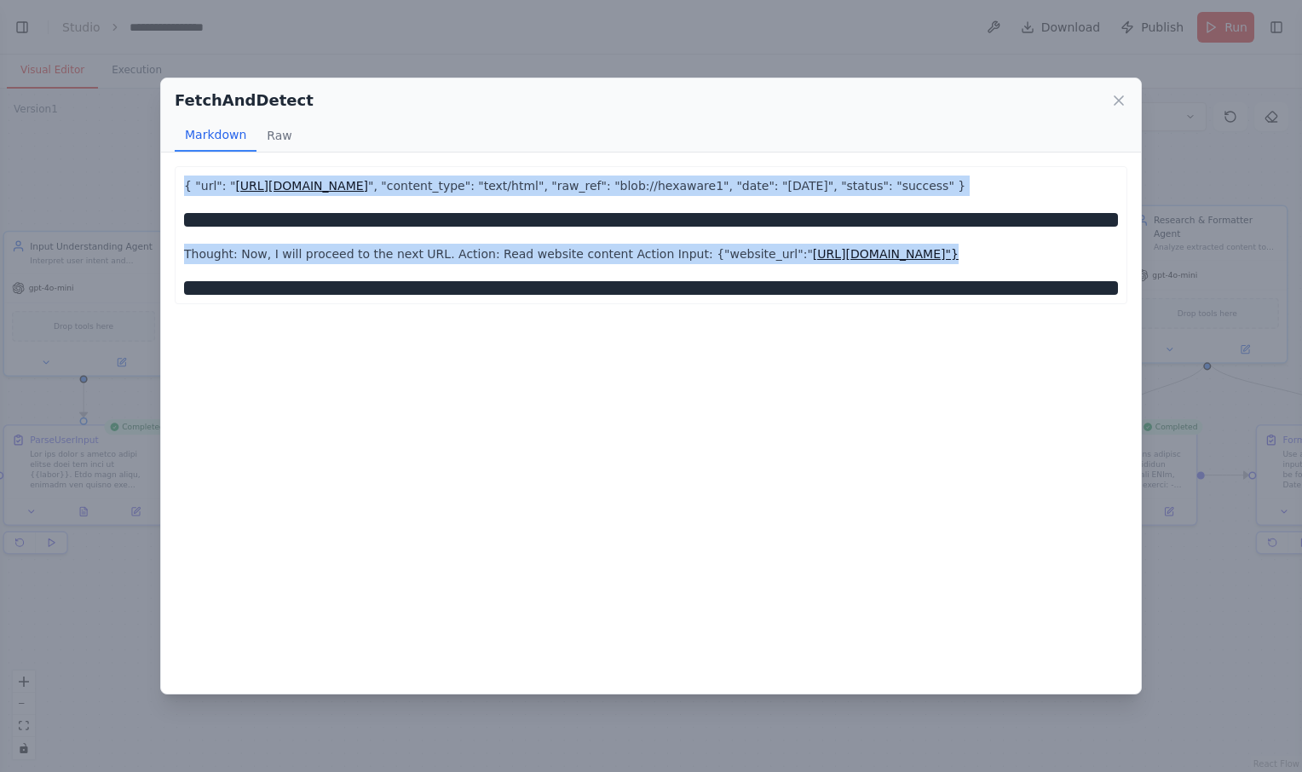
drag, startPoint x: 183, startPoint y: 186, endPoint x: 780, endPoint y: 267, distance: 602.1
click at [780, 267] on div "{ "url": " https://hexaware.com/about-us/ ", "content_type": "text/html", "raw_…" at bounding box center [651, 235] width 953 height 138
copy div "{ "url": " https://hexaware.com/about-us/ ", "content_type": "text/html", "raw_…"
click at [1123, 97] on icon at bounding box center [1119, 100] width 17 height 17
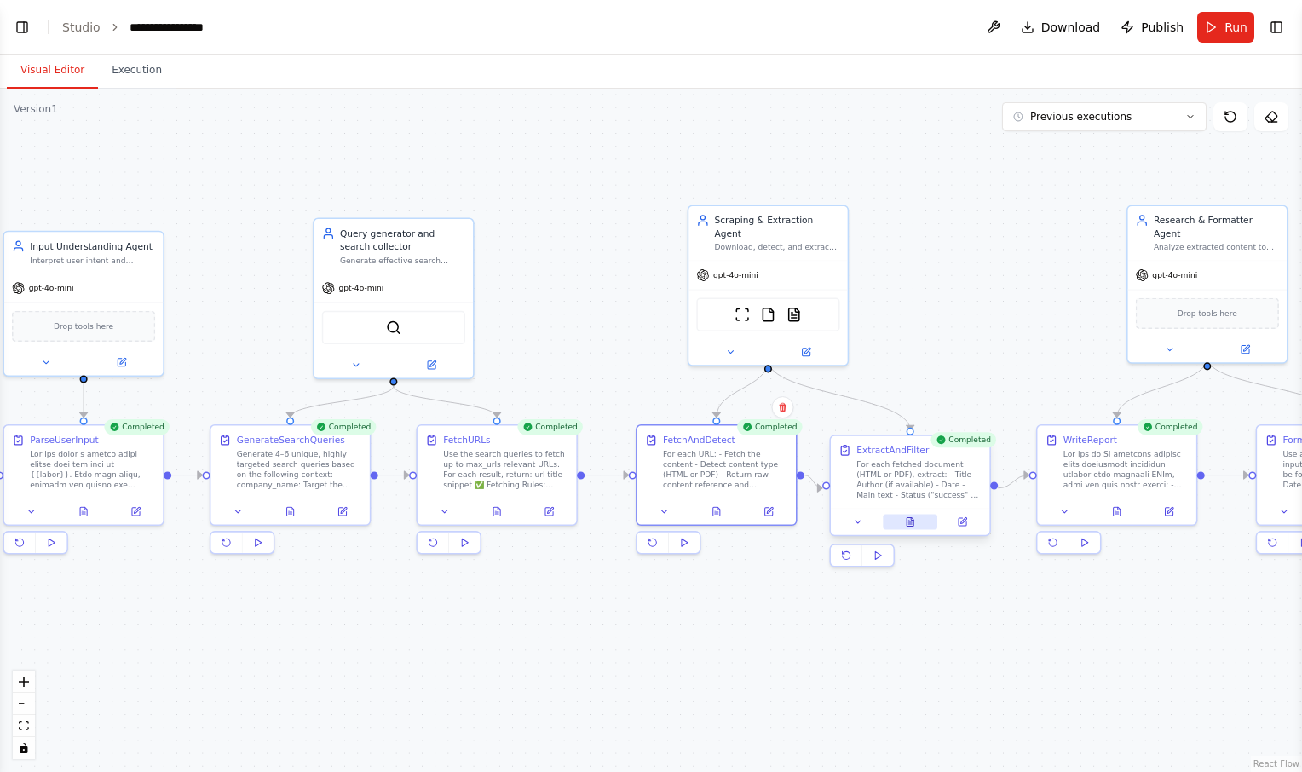
click at [918, 525] on button at bounding box center [910, 521] width 55 height 15
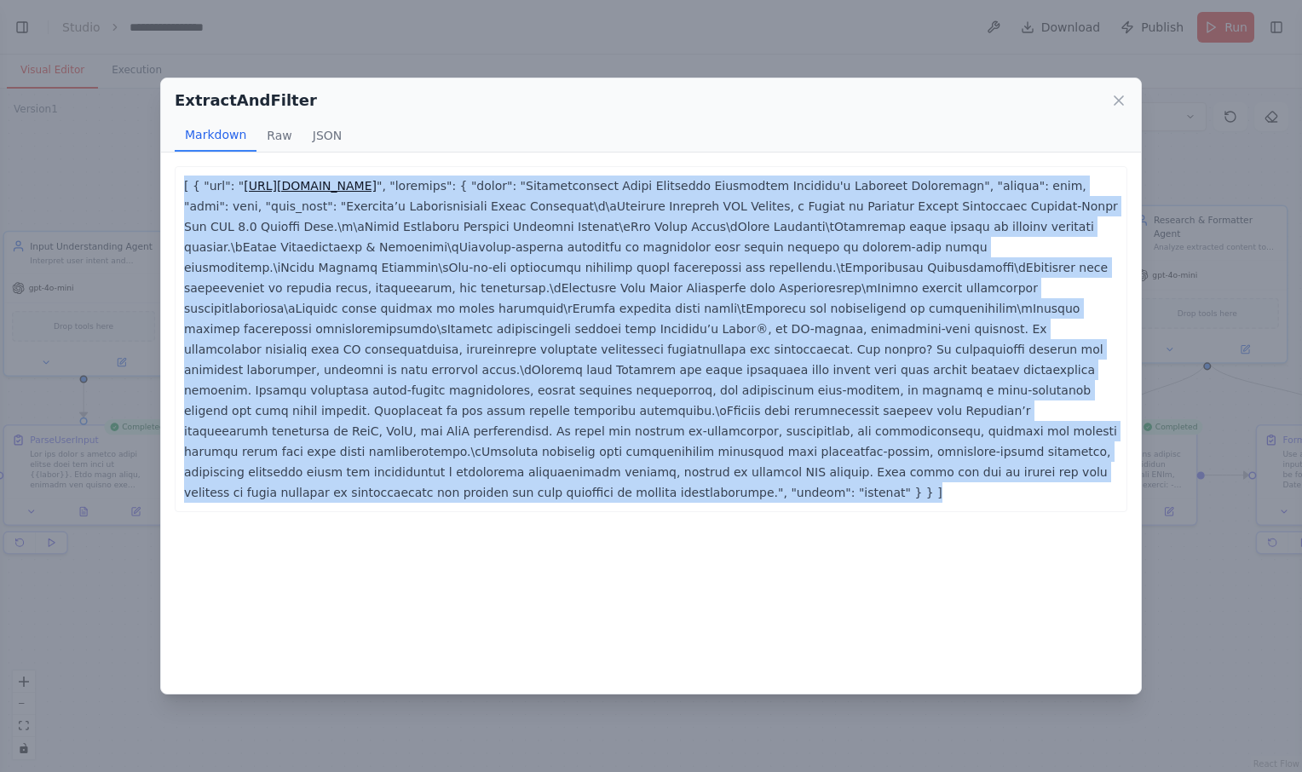
drag, startPoint x: 170, startPoint y: 176, endPoint x: 980, endPoint y: 458, distance: 857.2
click at [980, 458] on div "[ { "url": " https://hexaware.com/services/cloud/ ... Show more [ { "url": "htt…" at bounding box center [651, 424] width 980 height 542
copy p "[ { "url": " https://hexaware.com/services/cloud/ ", "metadata": { "title": "Tr…"
click at [1118, 99] on icon at bounding box center [1119, 100] width 9 height 9
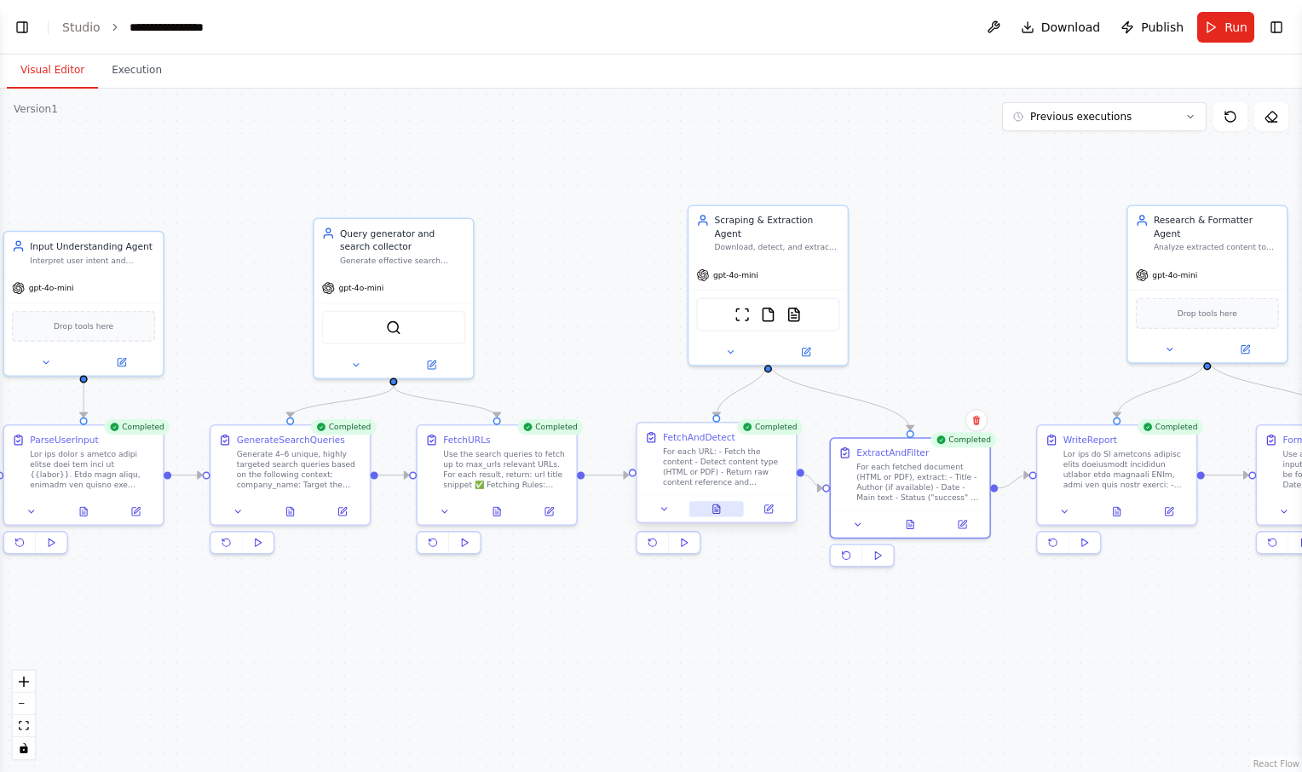
click at [724, 507] on button at bounding box center [717, 508] width 55 height 15
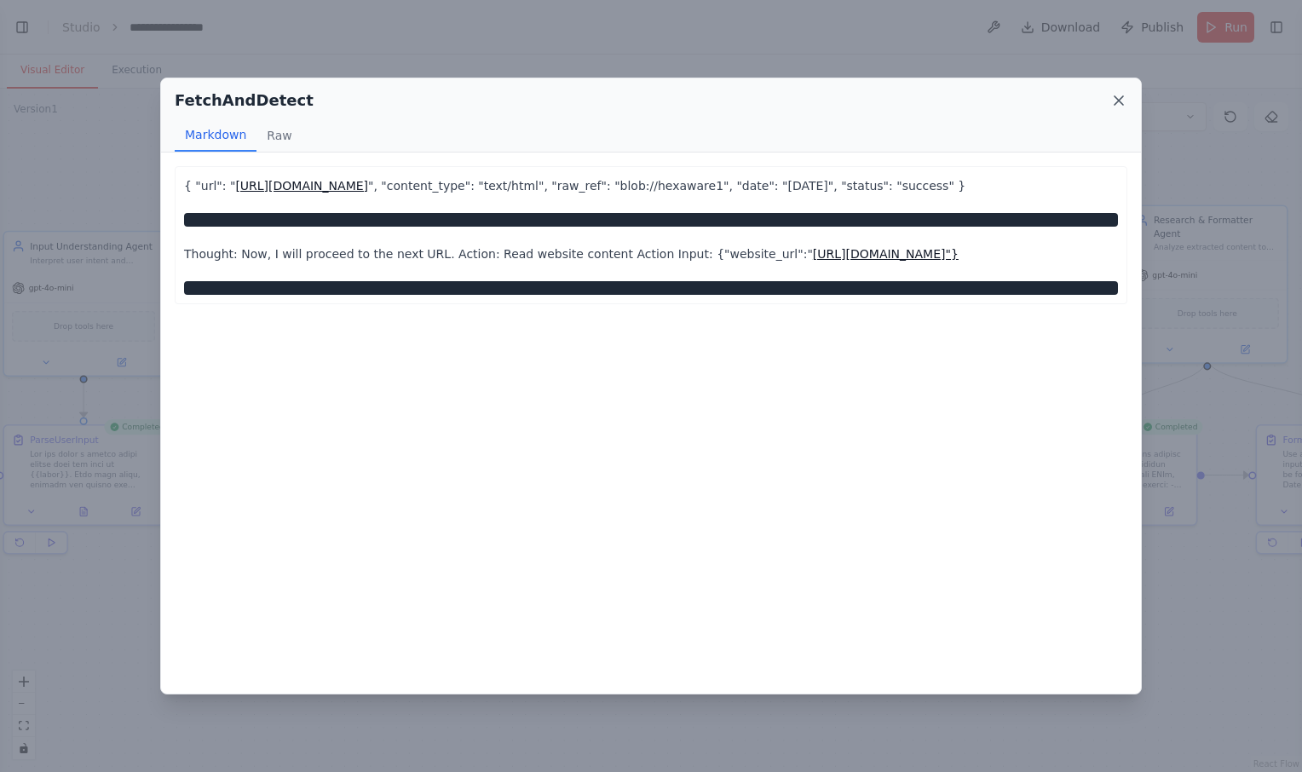
click at [1118, 99] on icon at bounding box center [1119, 100] width 9 height 9
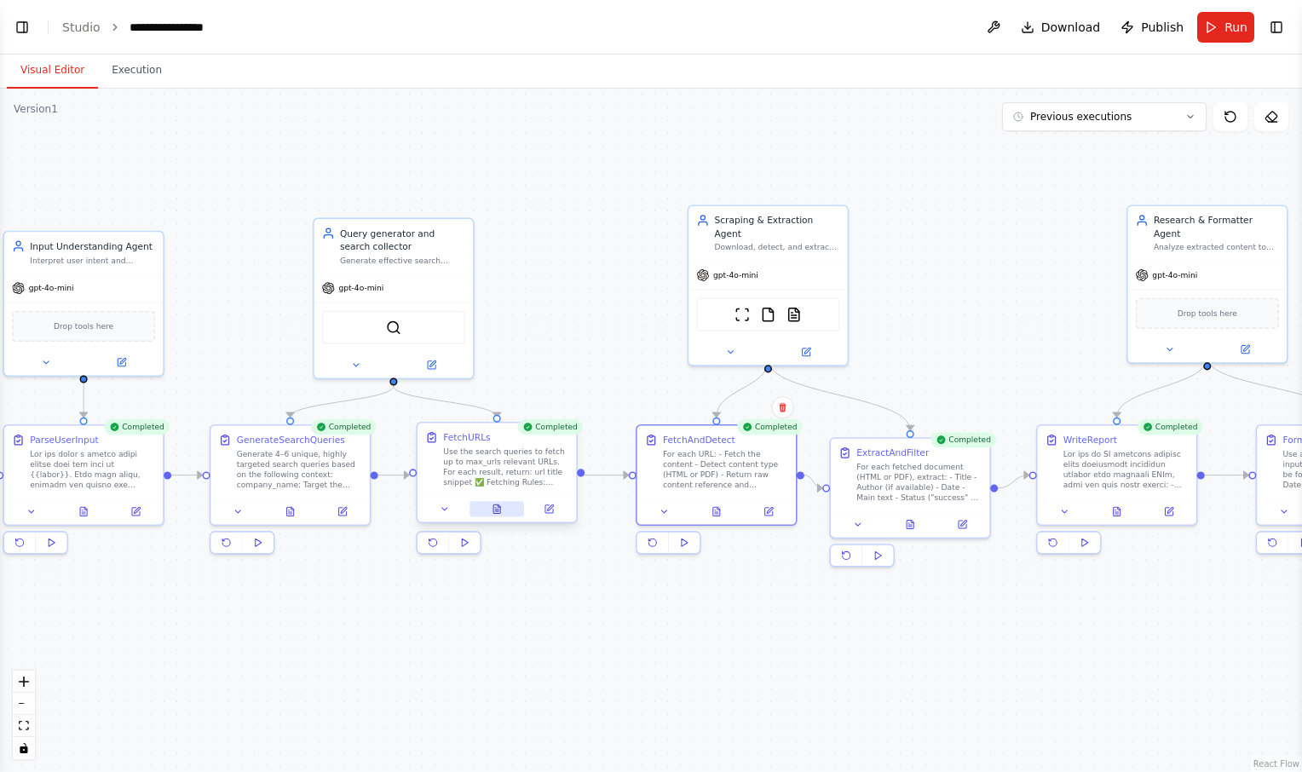
click at [509, 511] on button at bounding box center [497, 508] width 55 height 15
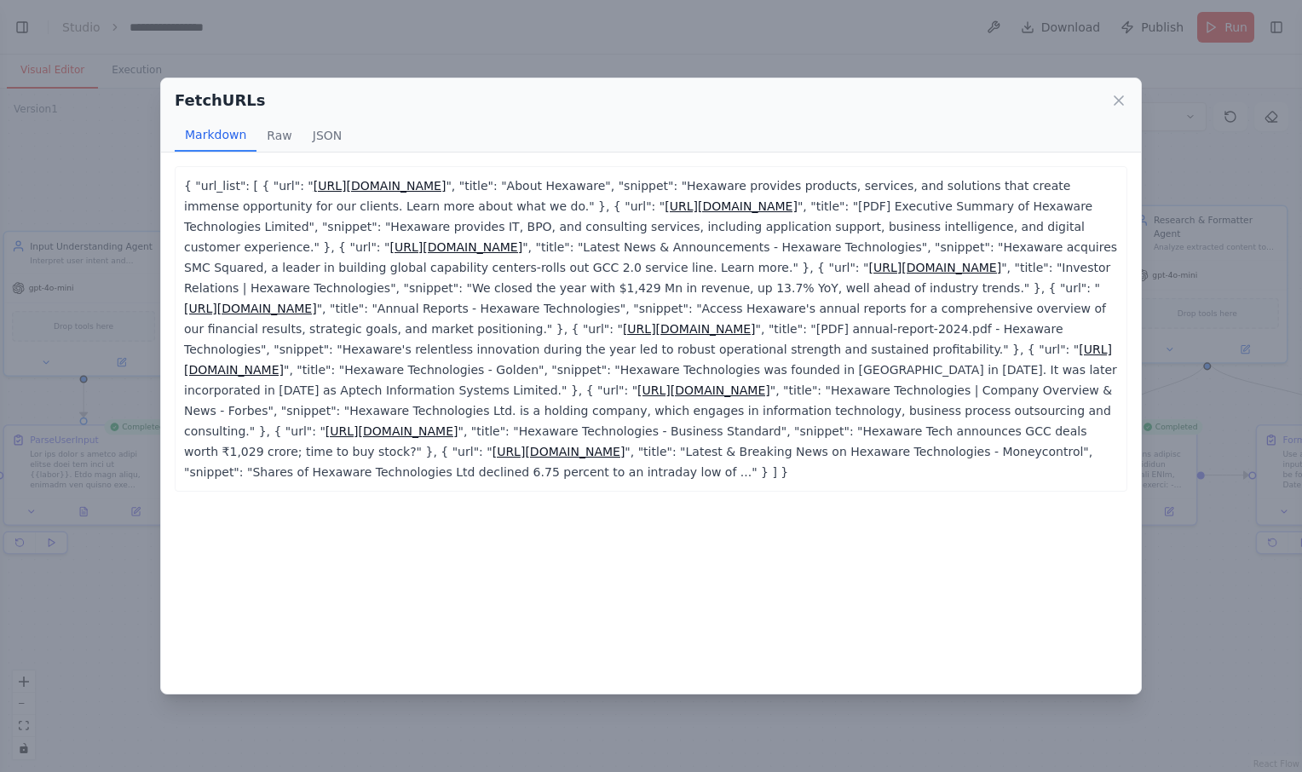
click at [1117, 87] on div "FetchURLs Markdown Raw JSON" at bounding box center [651, 115] width 980 height 74
click at [1117, 95] on icon at bounding box center [1119, 100] width 17 height 17
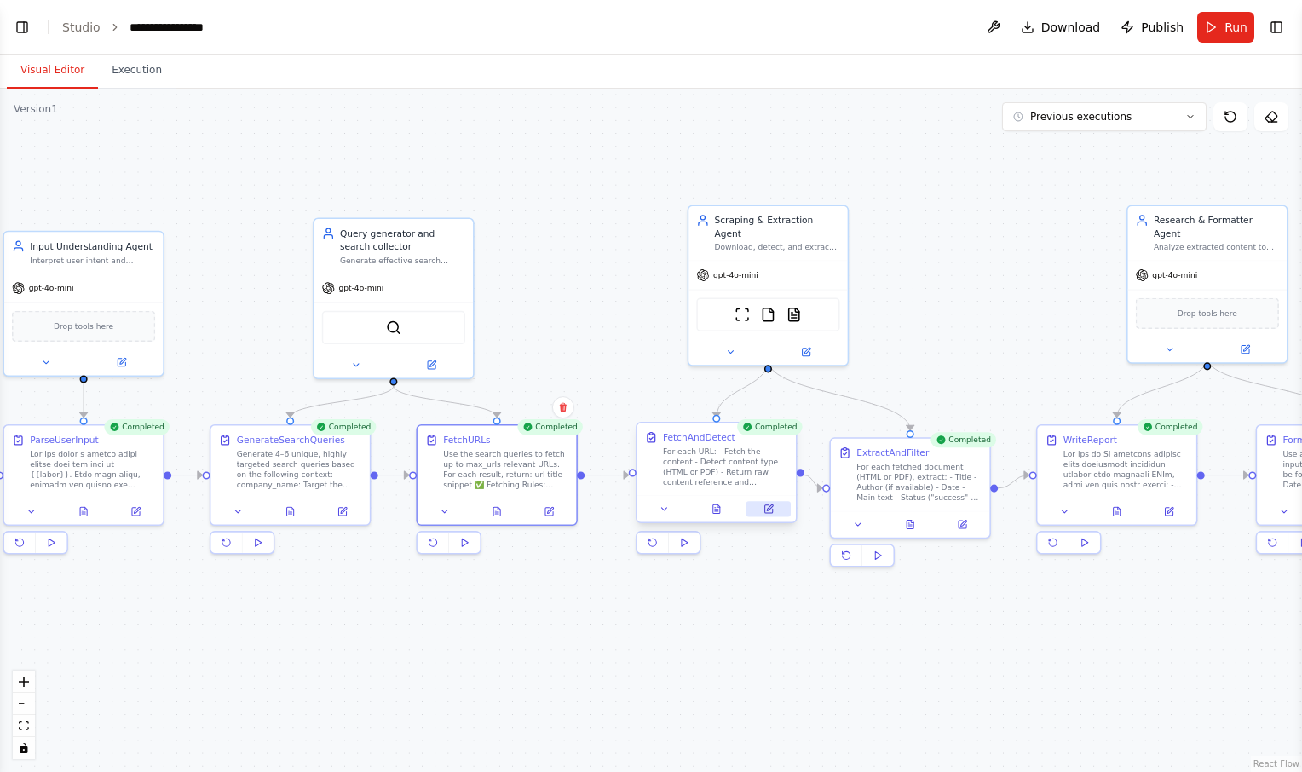
click at [773, 516] on button at bounding box center [769, 508] width 44 height 15
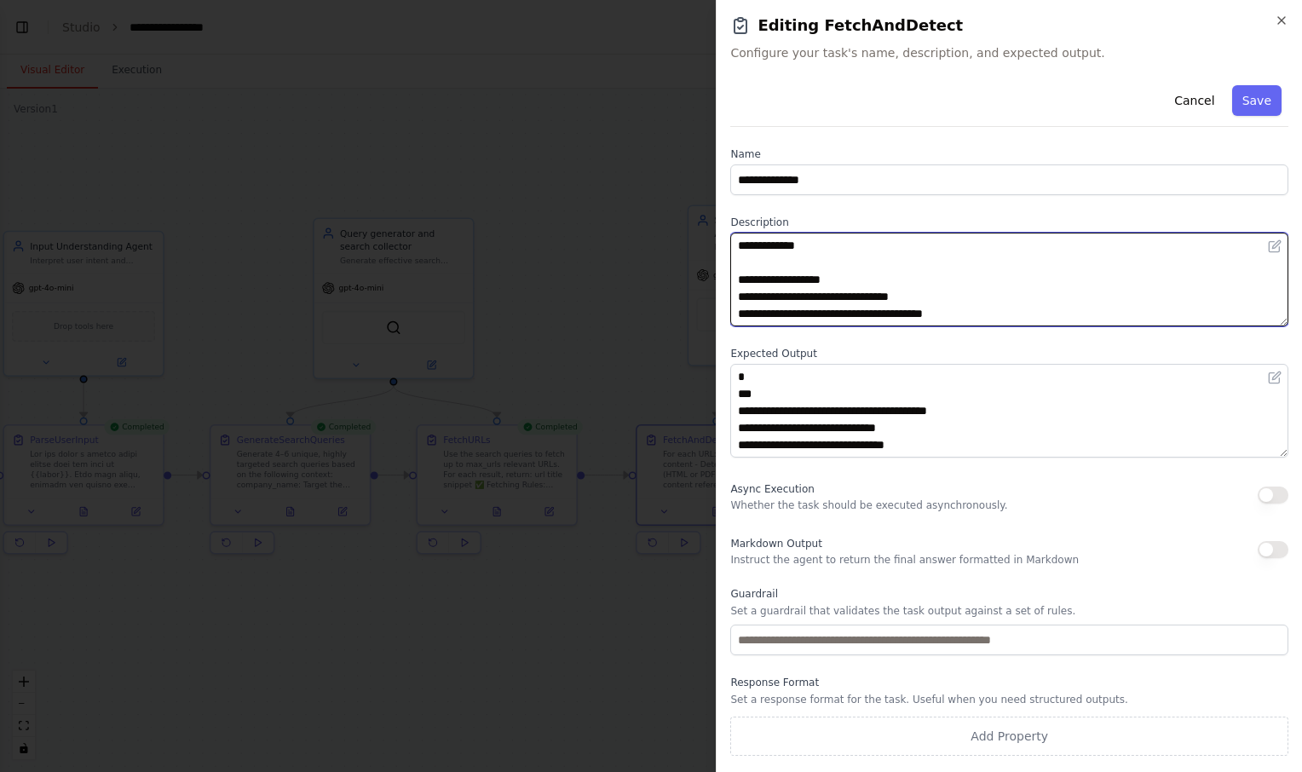
click at [738, 241] on textarea "**********" at bounding box center [1009, 280] width 558 height 94
paste textarea "**********"
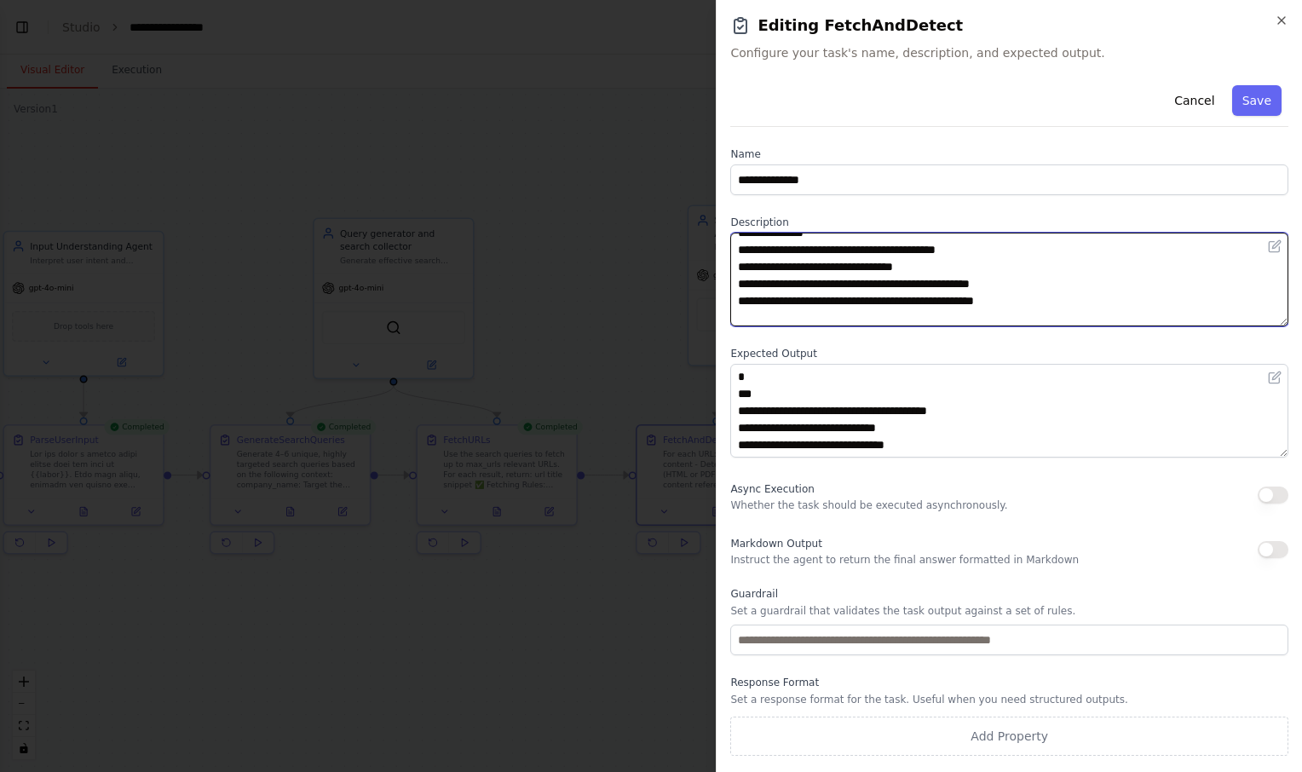
scroll to position [81, 0]
click at [1015, 284] on textarea "**********" at bounding box center [1009, 280] width 558 height 94
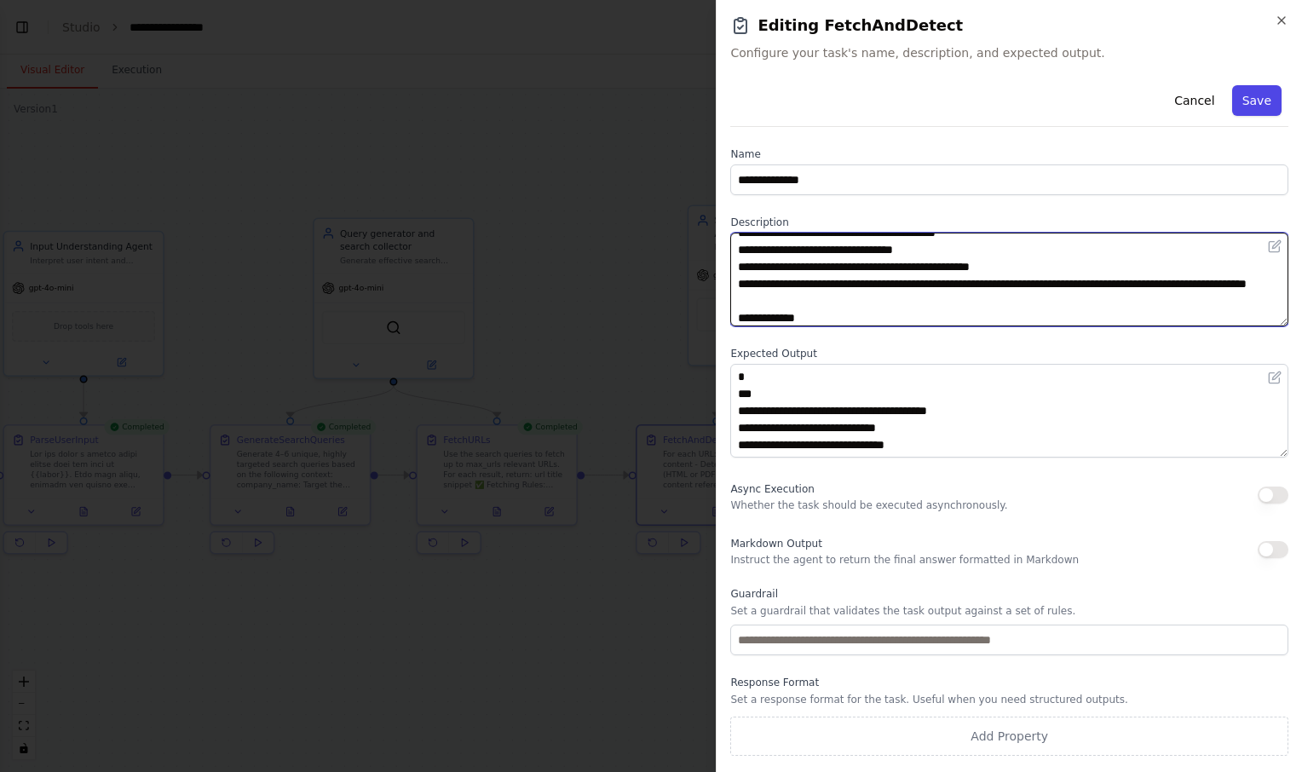
type textarea "**********"
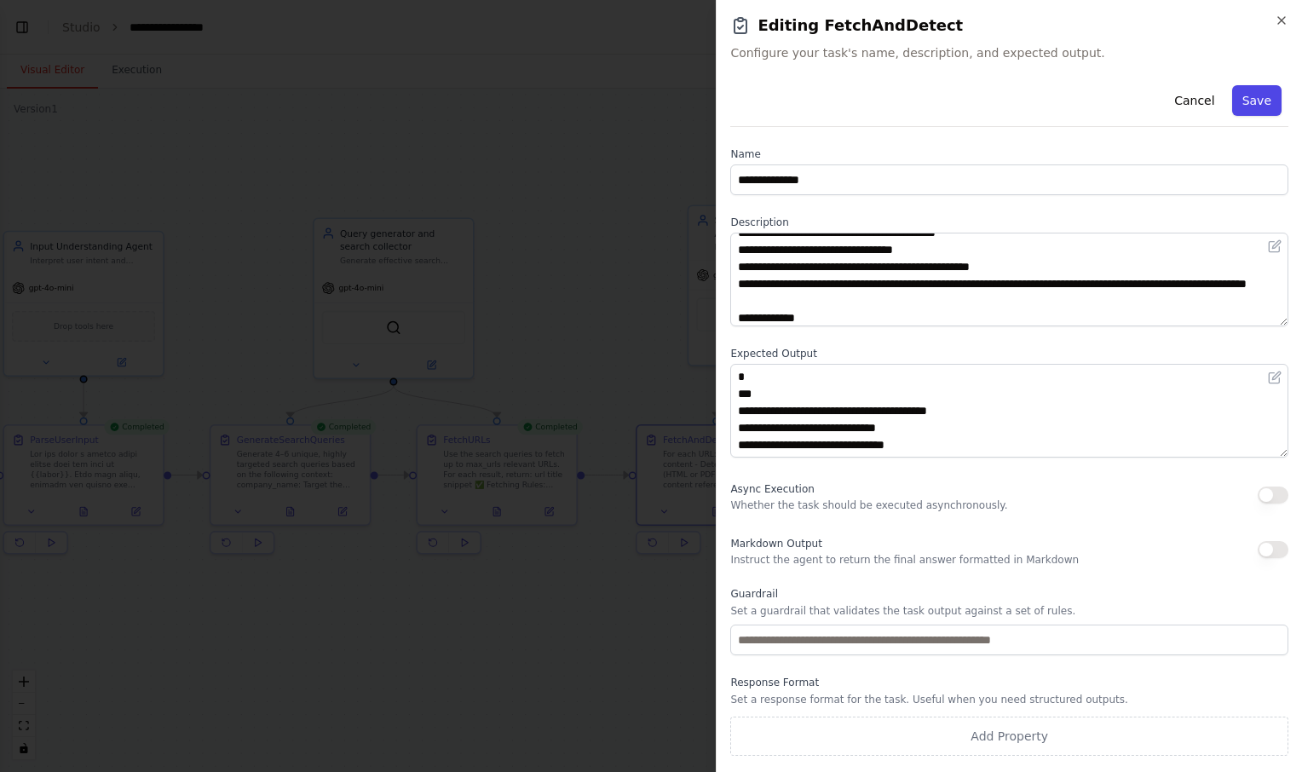
click at [1254, 101] on button "Save" at bounding box center [1256, 100] width 49 height 31
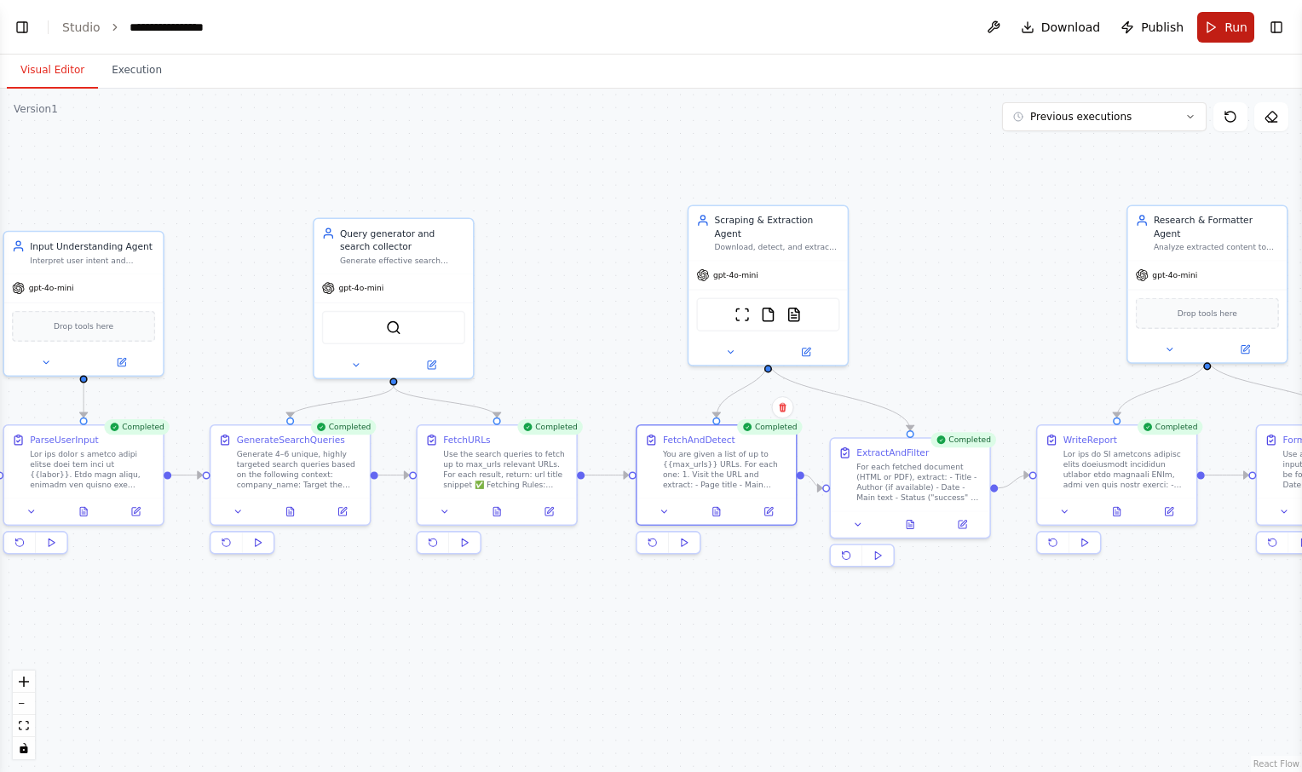
click at [1229, 31] on span "Run" at bounding box center [1236, 27] width 23 height 17
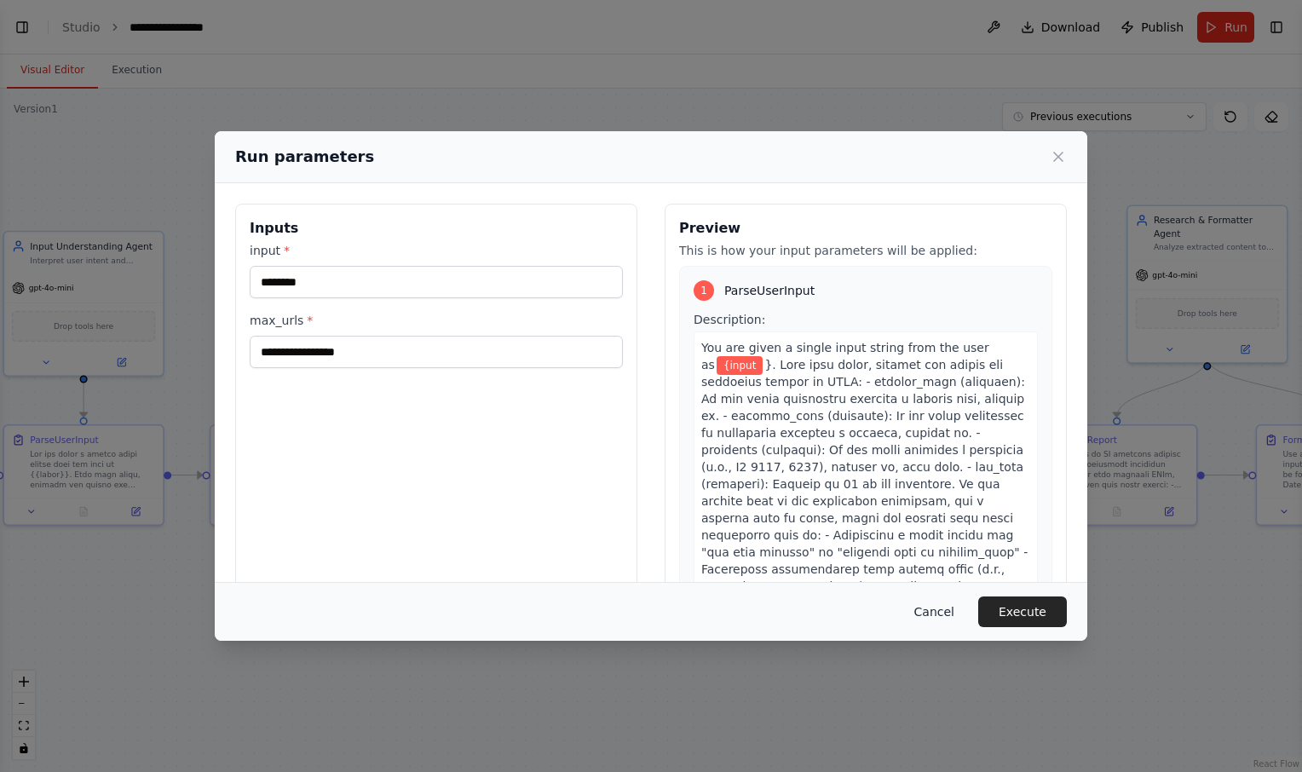
click at [943, 615] on button "Cancel" at bounding box center [934, 612] width 67 height 31
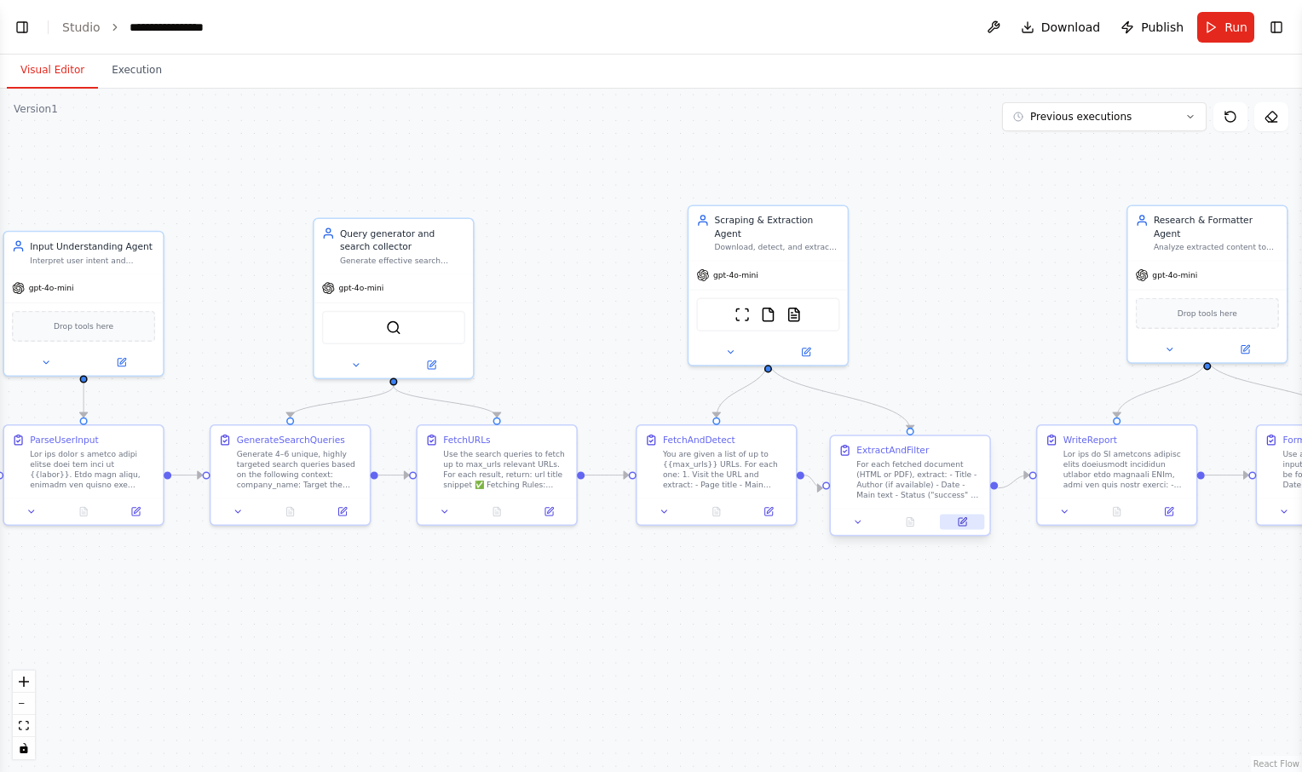
click at [965, 519] on icon at bounding box center [964, 520] width 6 height 6
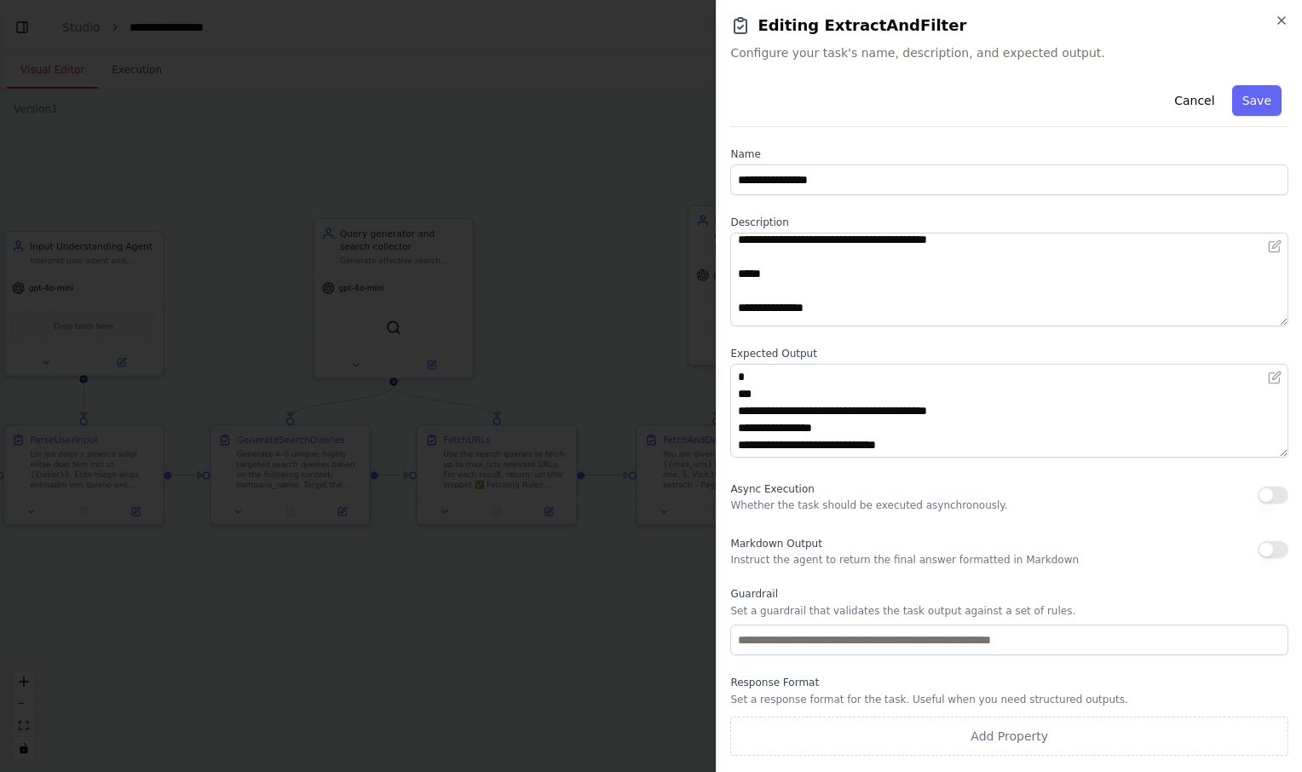
scroll to position [0, 0]
click at [1192, 105] on button "Cancel" at bounding box center [1194, 100] width 61 height 31
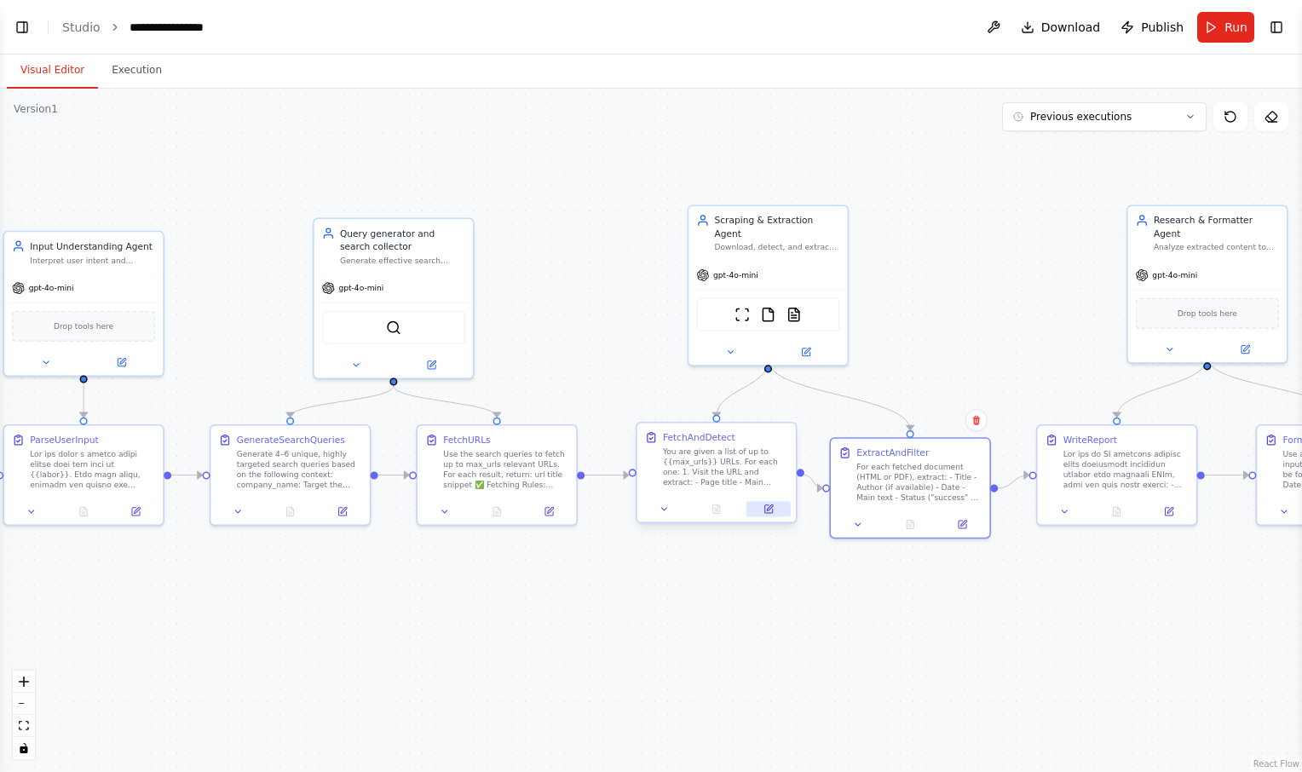
click at [772, 511] on icon at bounding box center [769, 509] width 8 height 8
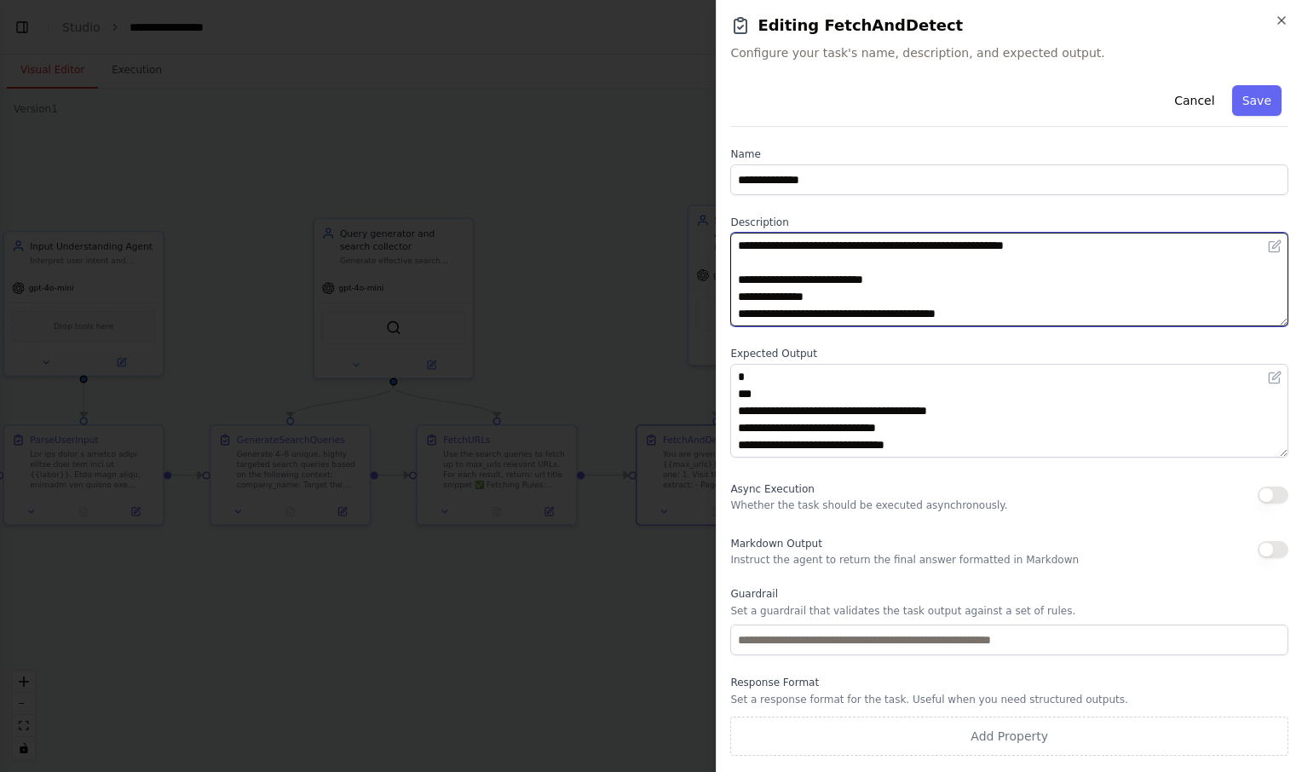
click at [946, 247] on textarea "**********" at bounding box center [1009, 280] width 558 height 94
type textarea "**********"
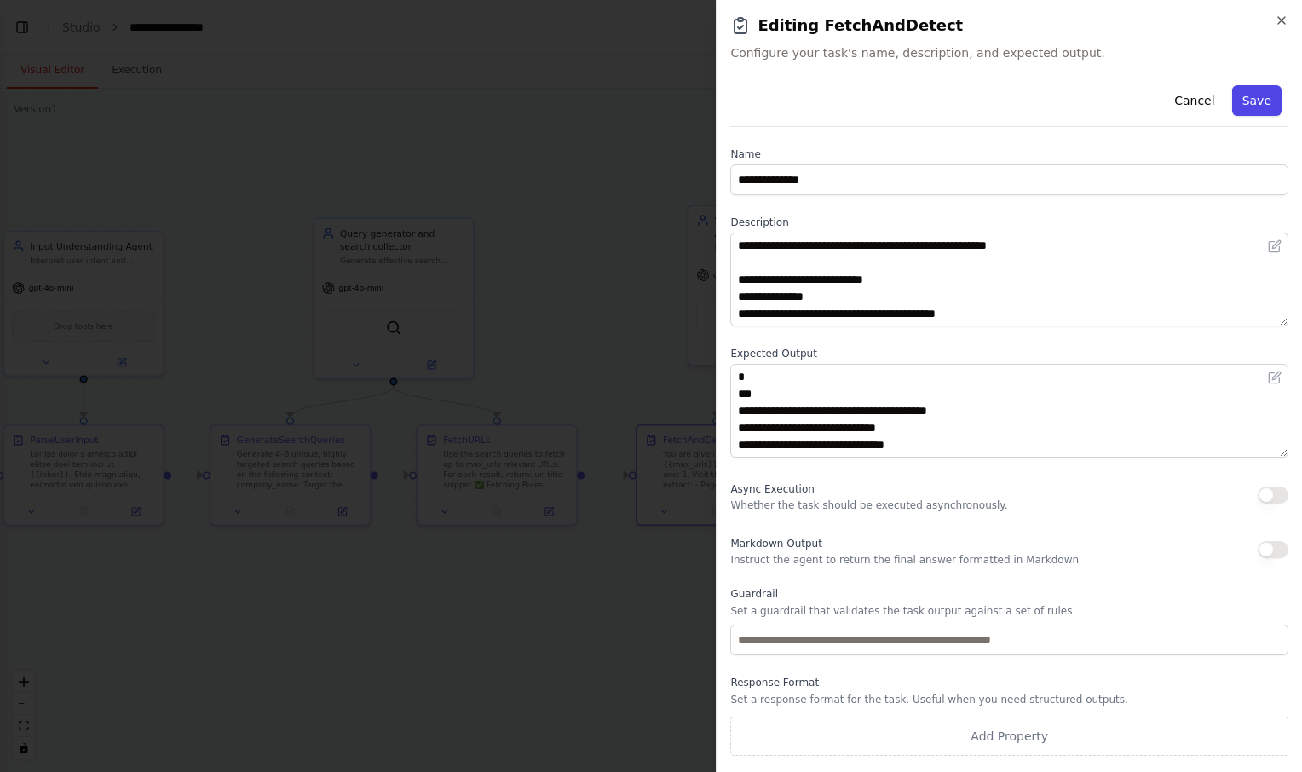
click at [1257, 103] on button "Save" at bounding box center [1256, 100] width 49 height 31
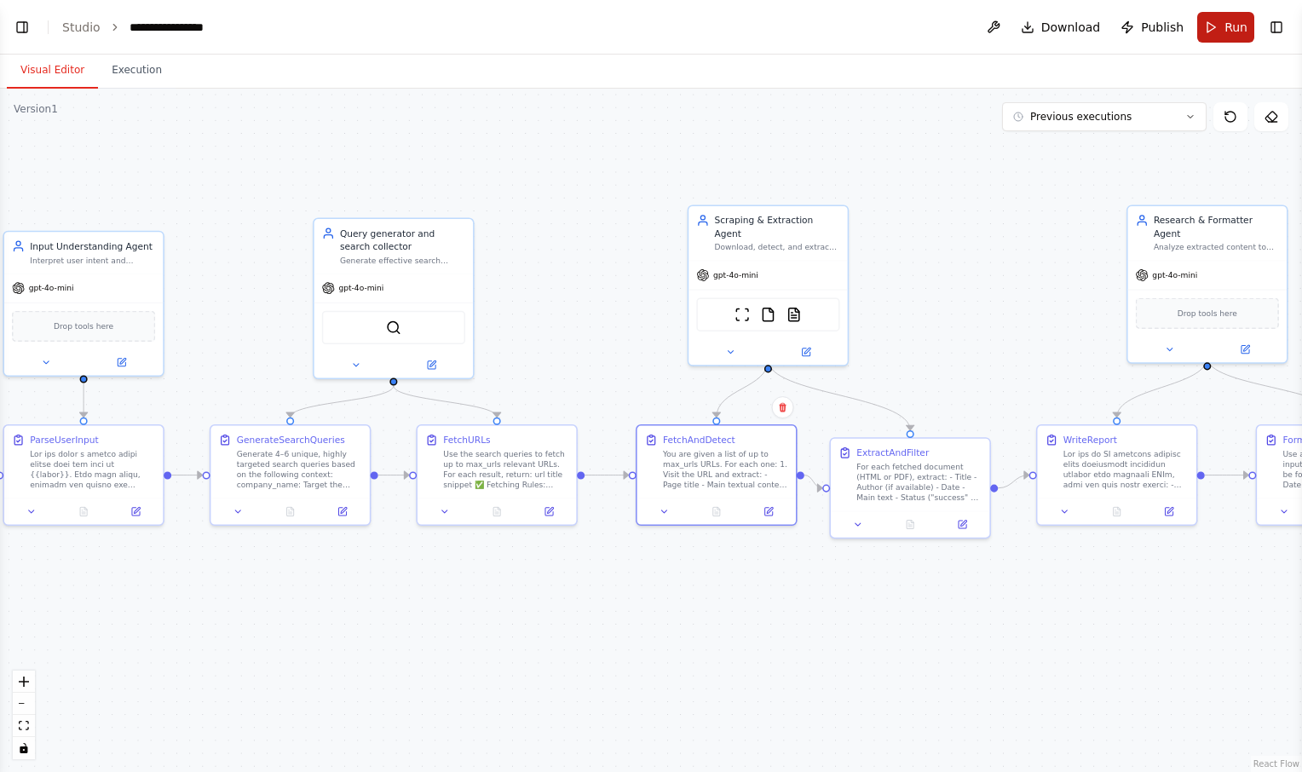
click at [1219, 21] on button "Run" at bounding box center [1226, 27] width 57 height 31
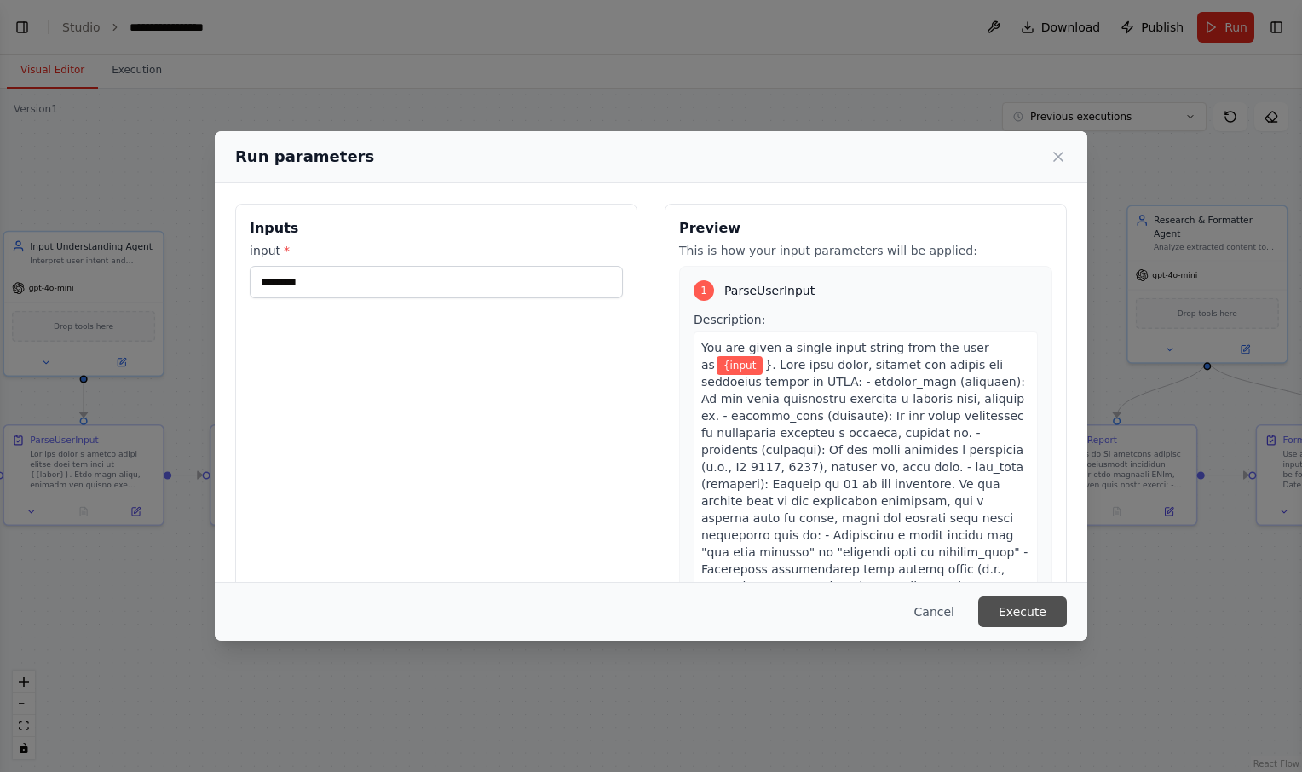
click at [1028, 610] on button "Execute" at bounding box center [1022, 612] width 89 height 31
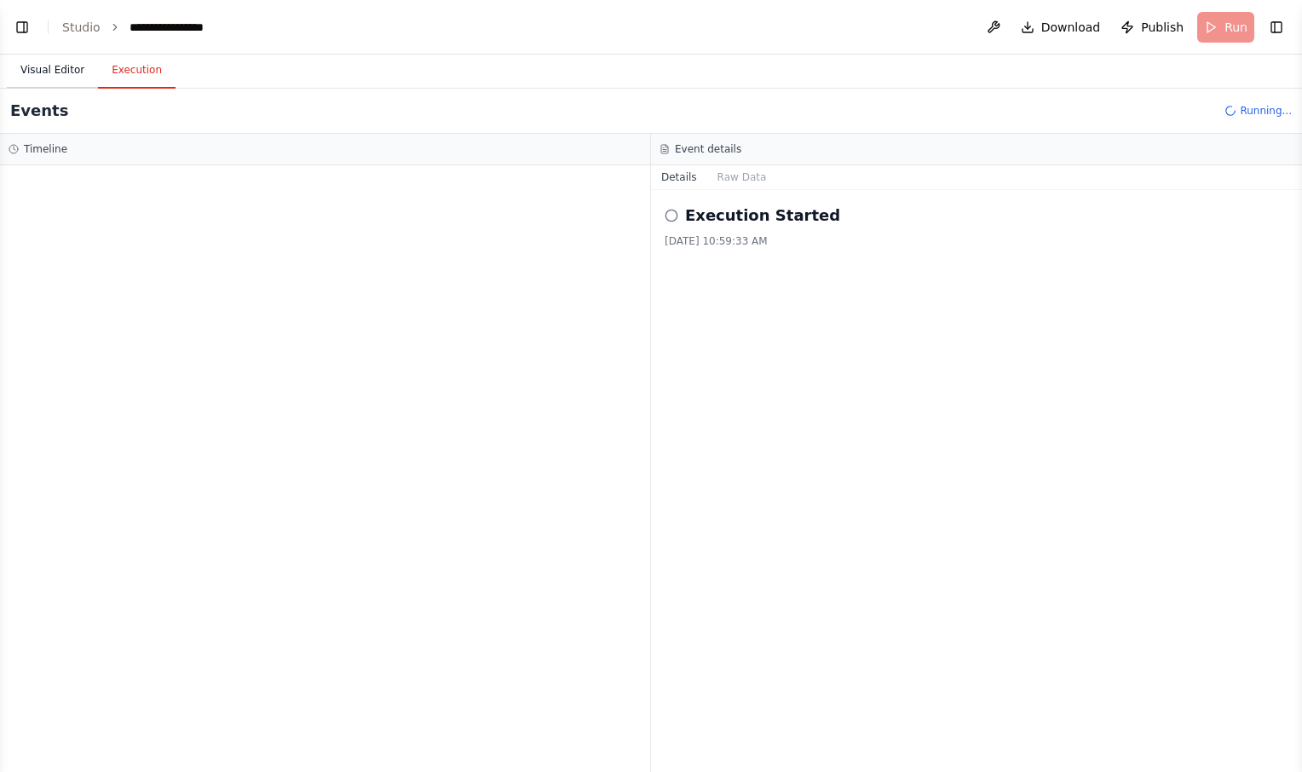
click at [39, 69] on button "Visual Editor" at bounding box center [52, 71] width 91 height 36
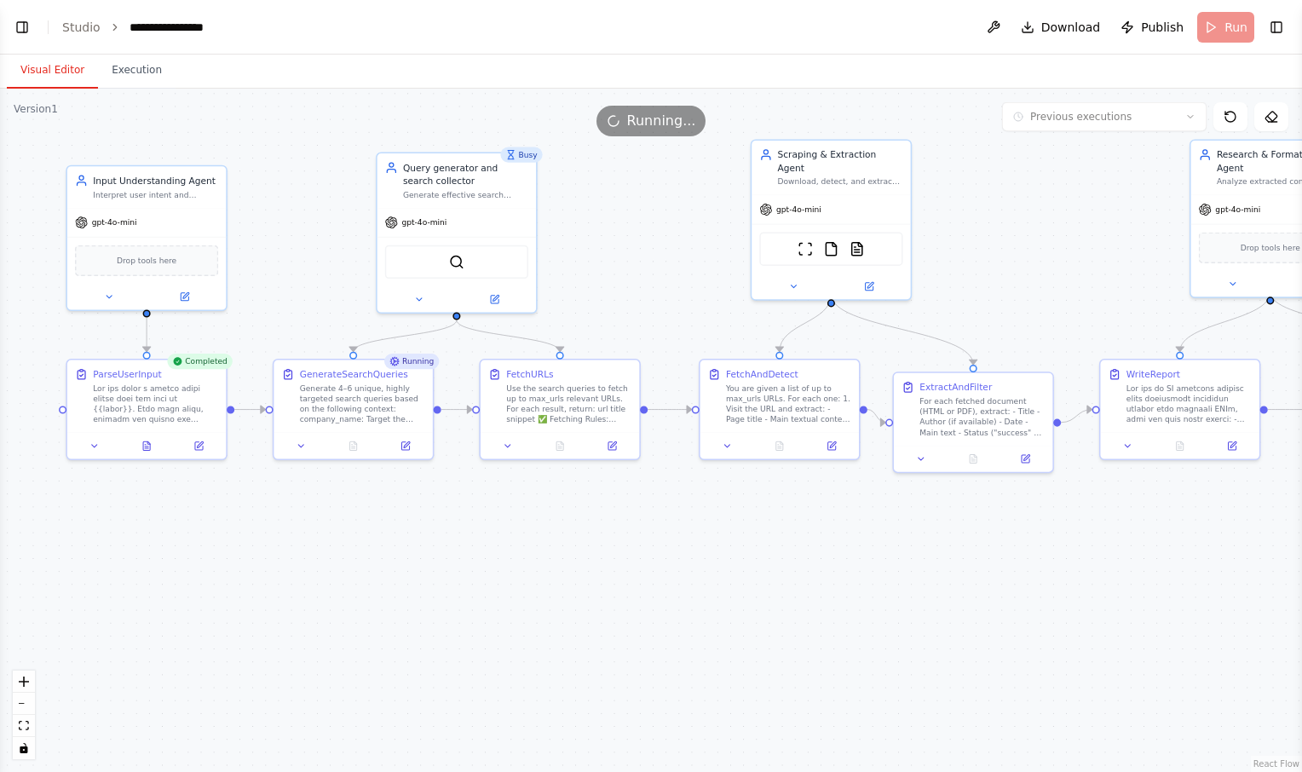
drag, startPoint x: 287, startPoint y: 584, endPoint x: 350, endPoint y: 518, distance: 91.0
click at [350, 518] on div ".deletable-edge-delete-btn { width: 20px; height: 20px; border: 0px solid #ffff…" at bounding box center [651, 431] width 1302 height 684
click at [148, 444] on icon at bounding box center [146, 444] width 3 height 0
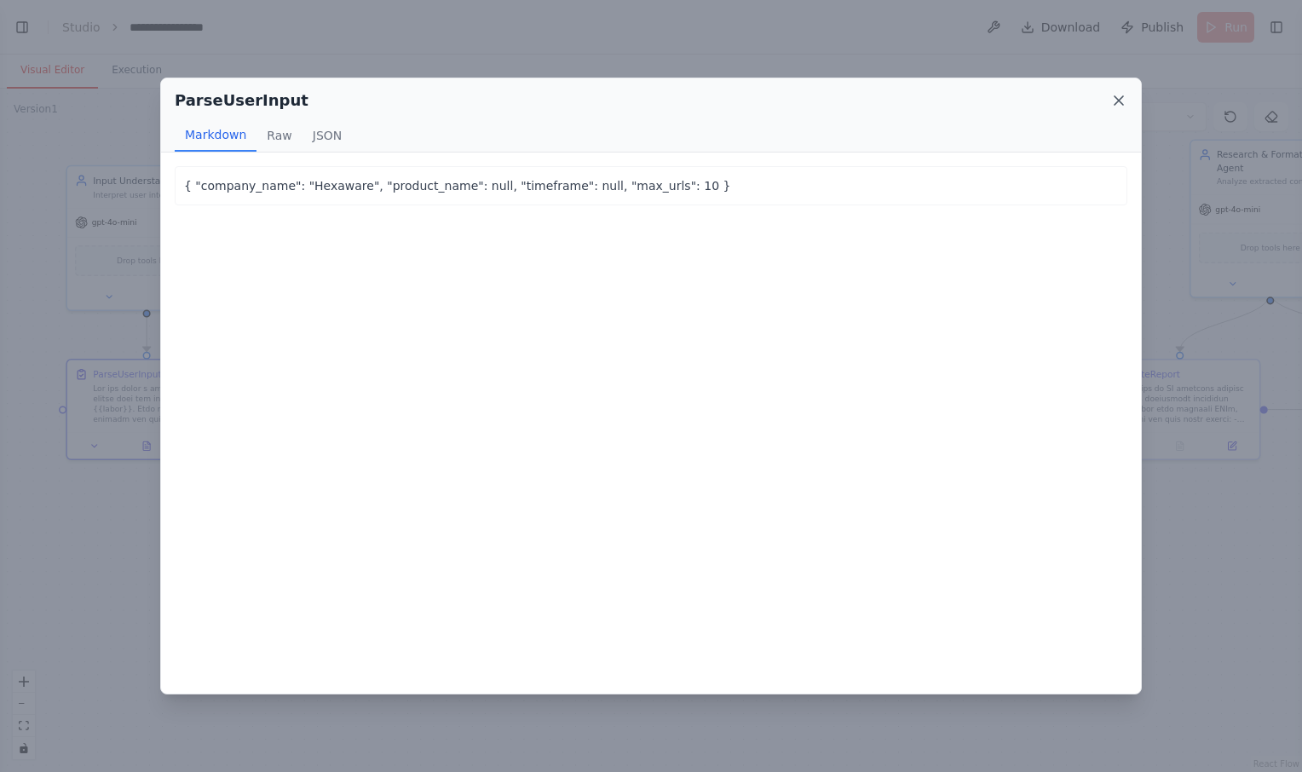
click at [1117, 98] on icon at bounding box center [1119, 100] width 9 height 9
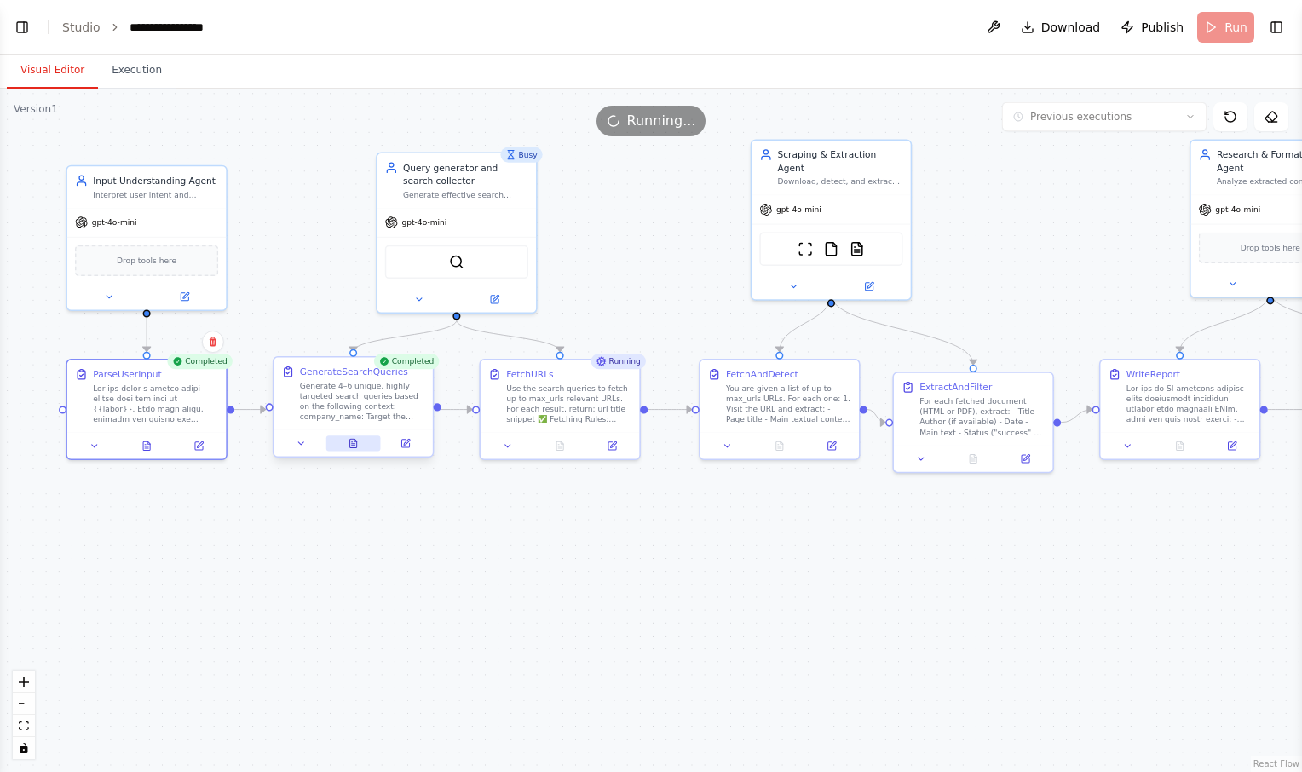
click at [354, 444] on icon at bounding box center [353, 444] width 3 height 0
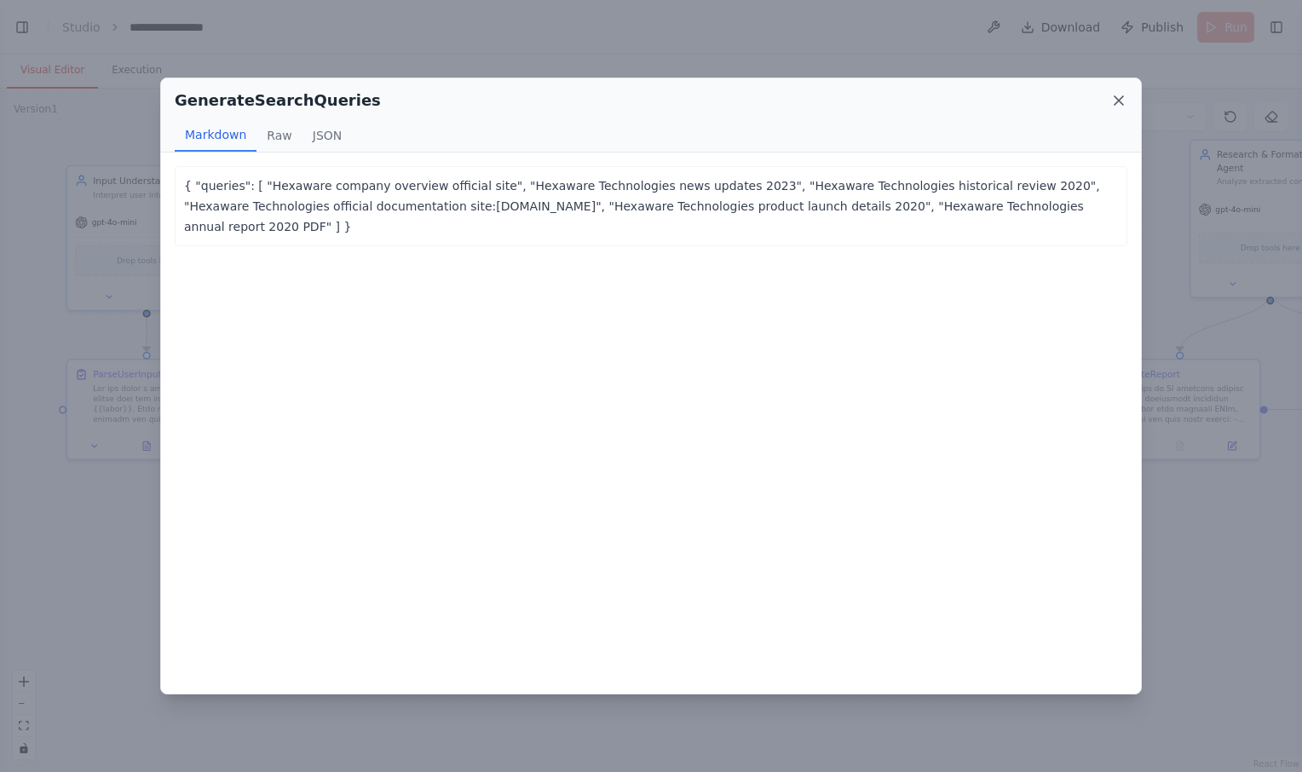
click at [1121, 96] on icon at bounding box center [1119, 100] width 17 height 17
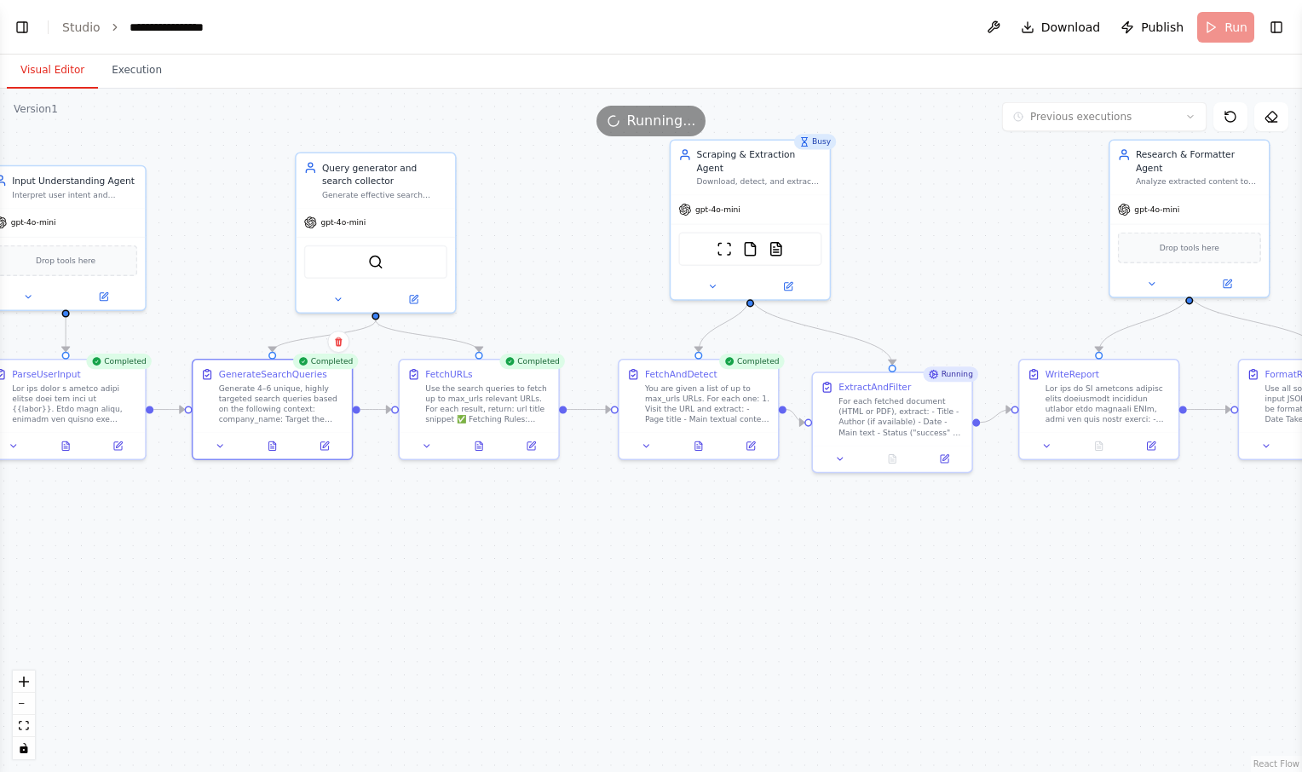
drag, startPoint x: 699, startPoint y: 572, endPoint x: 618, endPoint y: 572, distance: 81.0
click at [618, 572] on div ".deletable-edge-delete-btn { width: 20px; height: 20px; border: 0px solid #ffff…" at bounding box center [651, 431] width 1302 height 684
click at [701, 450] on button at bounding box center [699, 443] width 55 height 15
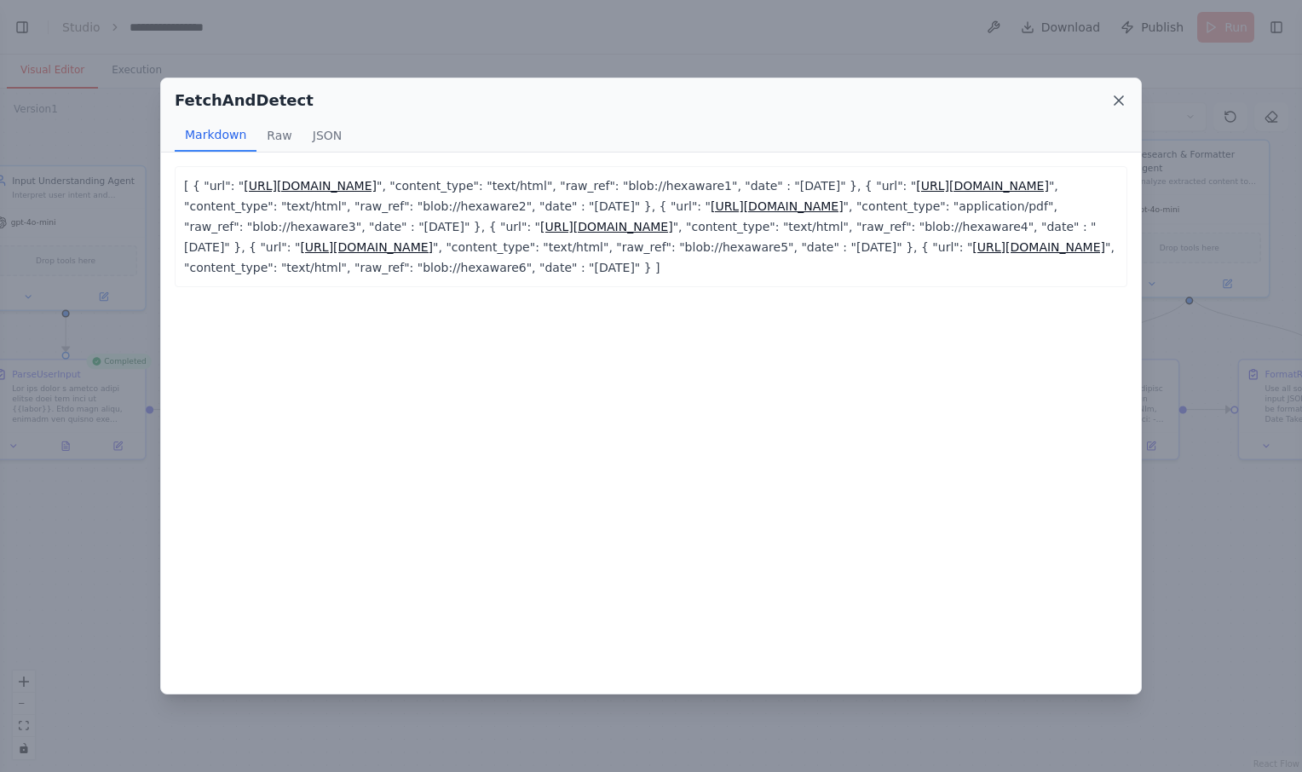
click at [1117, 100] on icon at bounding box center [1119, 100] width 17 height 17
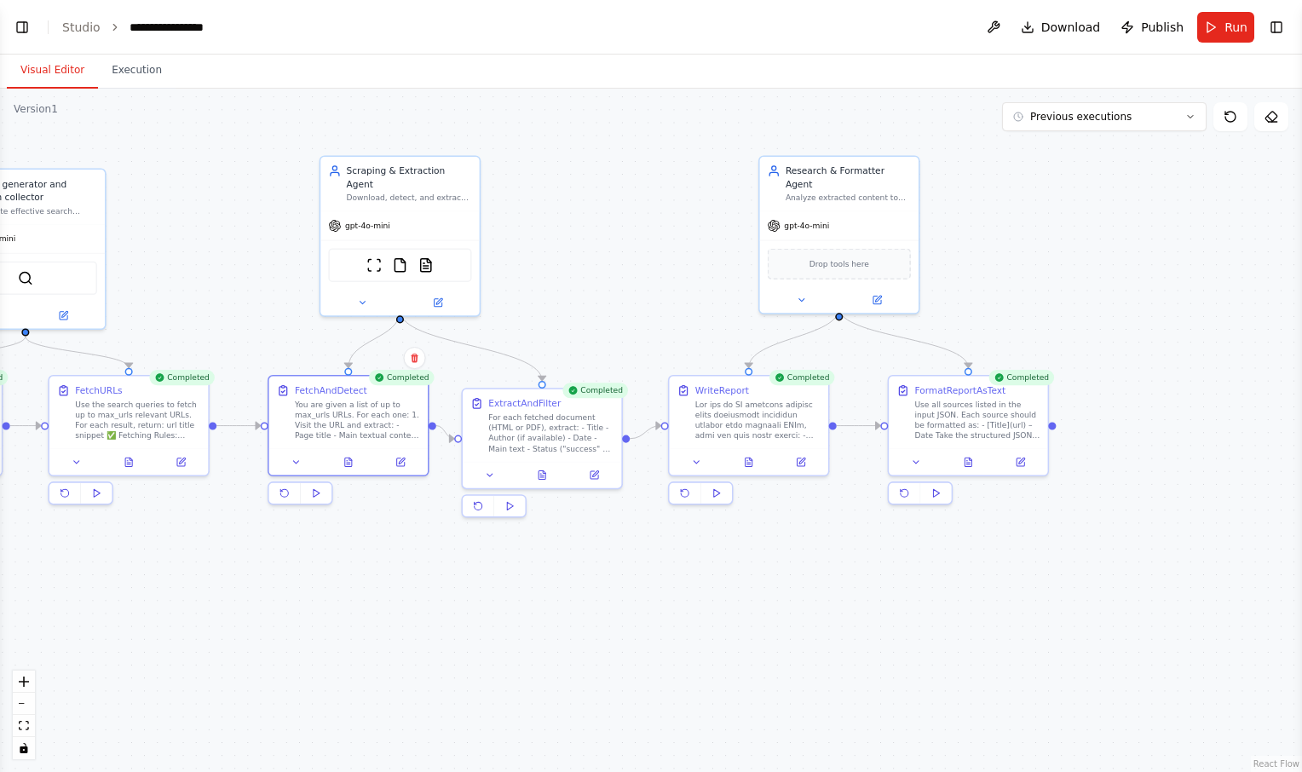
drag, startPoint x: 1055, startPoint y: 553, endPoint x: 702, endPoint y: 569, distance: 353.2
click at [702, 569] on div ".deletable-edge-delete-btn { width: 20px; height: 20px; border: 0px solid #ffff…" at bounding box center [651, 431] width 1302 height 684
click at [968, 456] on icon at bounding box center [968, 455] width 3 height 3
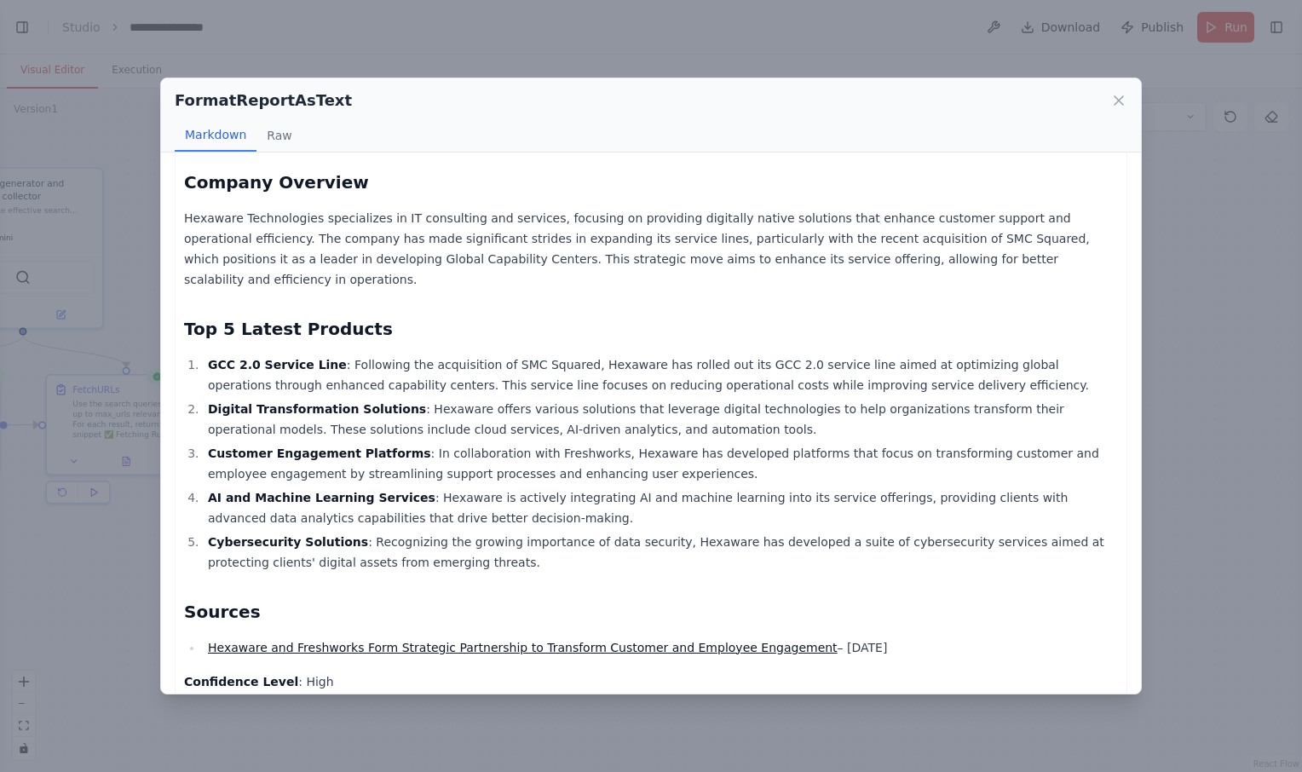
scroll to position [188, 0]
click at [1117, 98] on icon at bounding box center [1119, 100] width 9 height 9
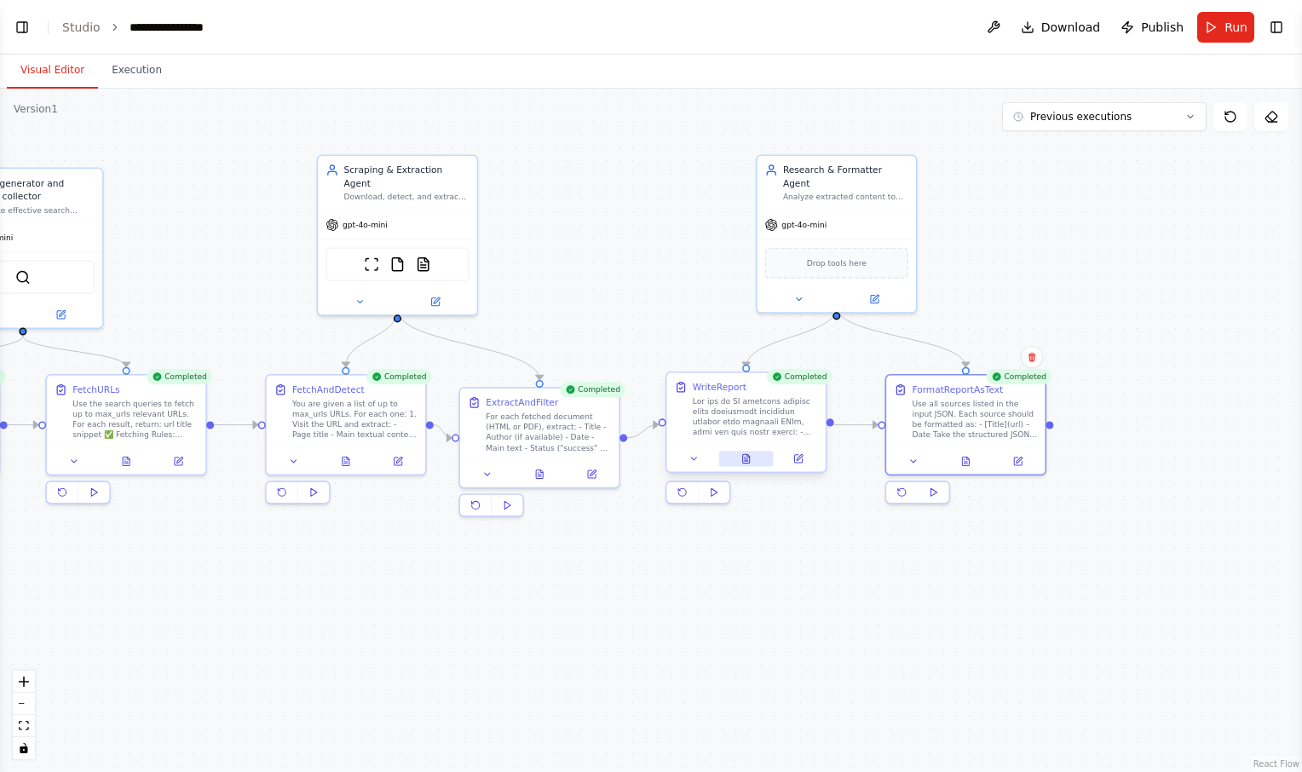
click at [744, 462] on icon at bounding box center [746, 458] width 7 height 9
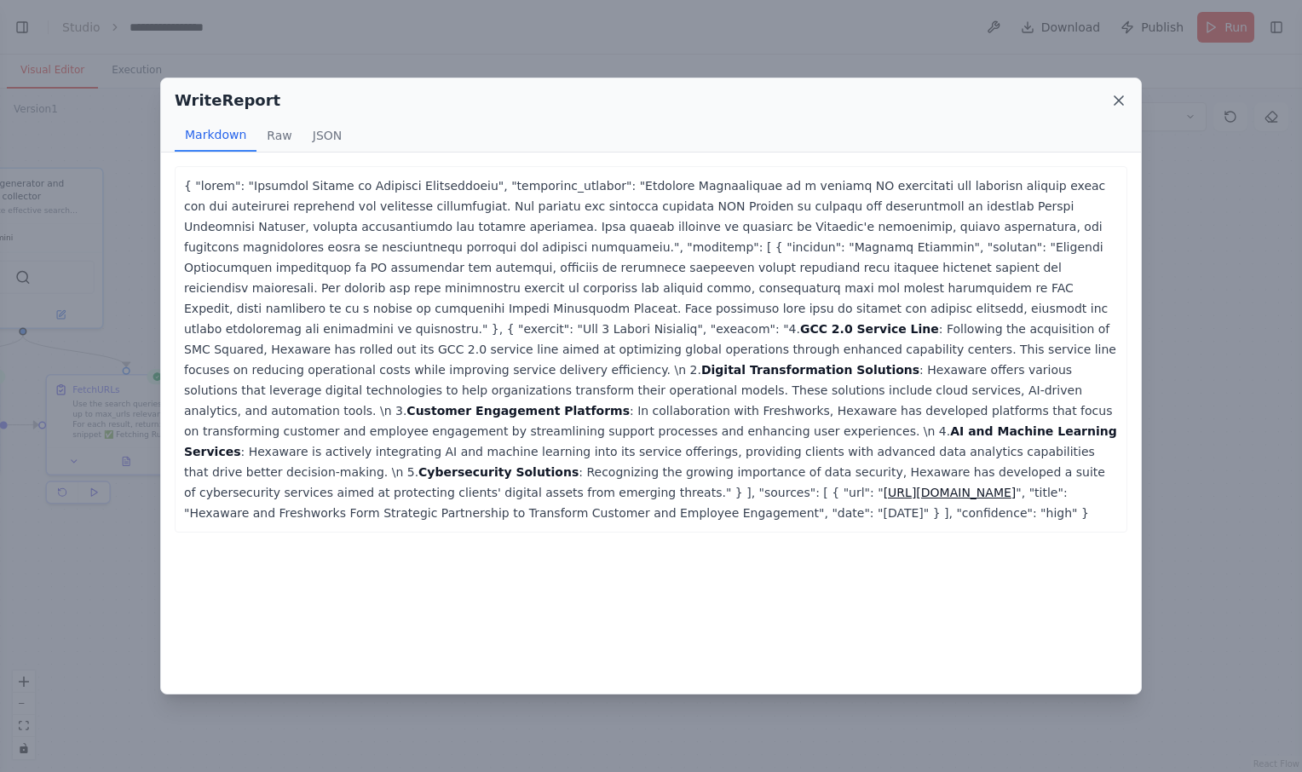
click at [1123, 96] on icon at bounding box center [1119, 100] width 9 height 9
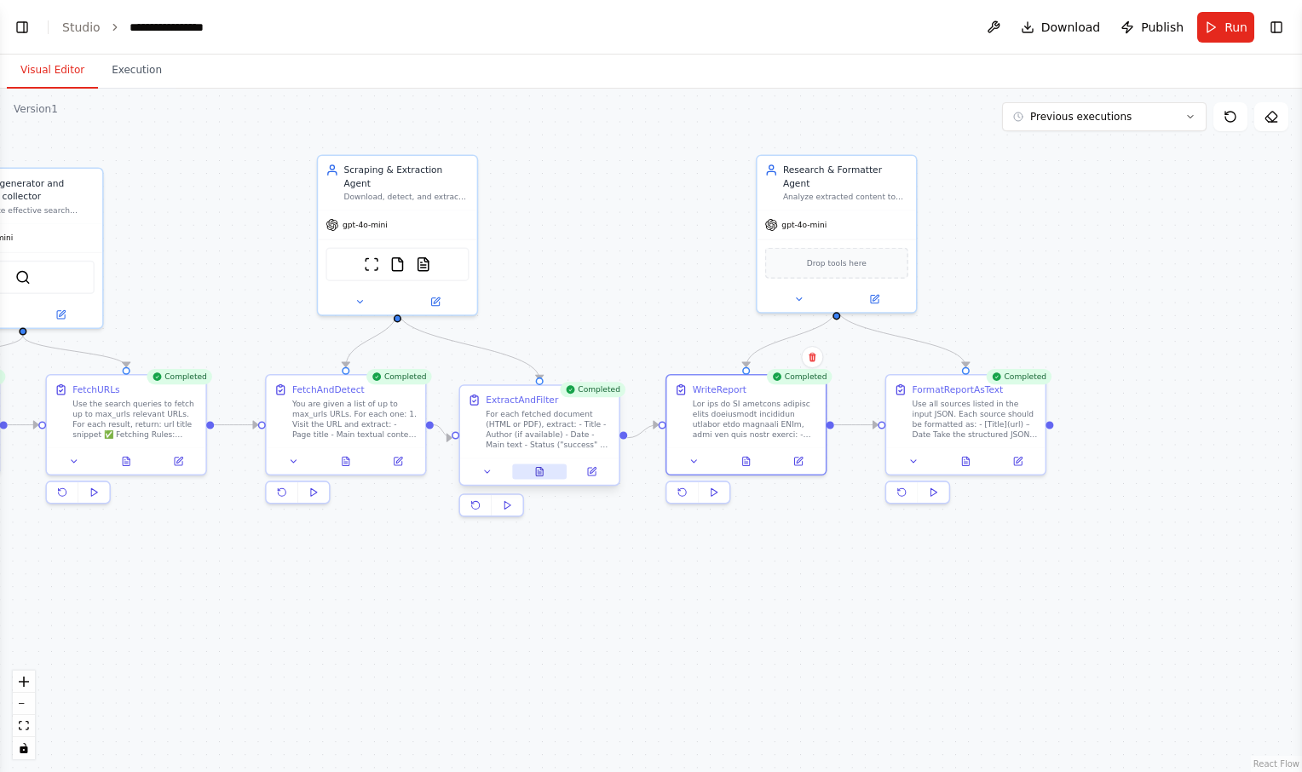
click at [545, 474] on icon at bounding box center [539, 471] width 10 height 10
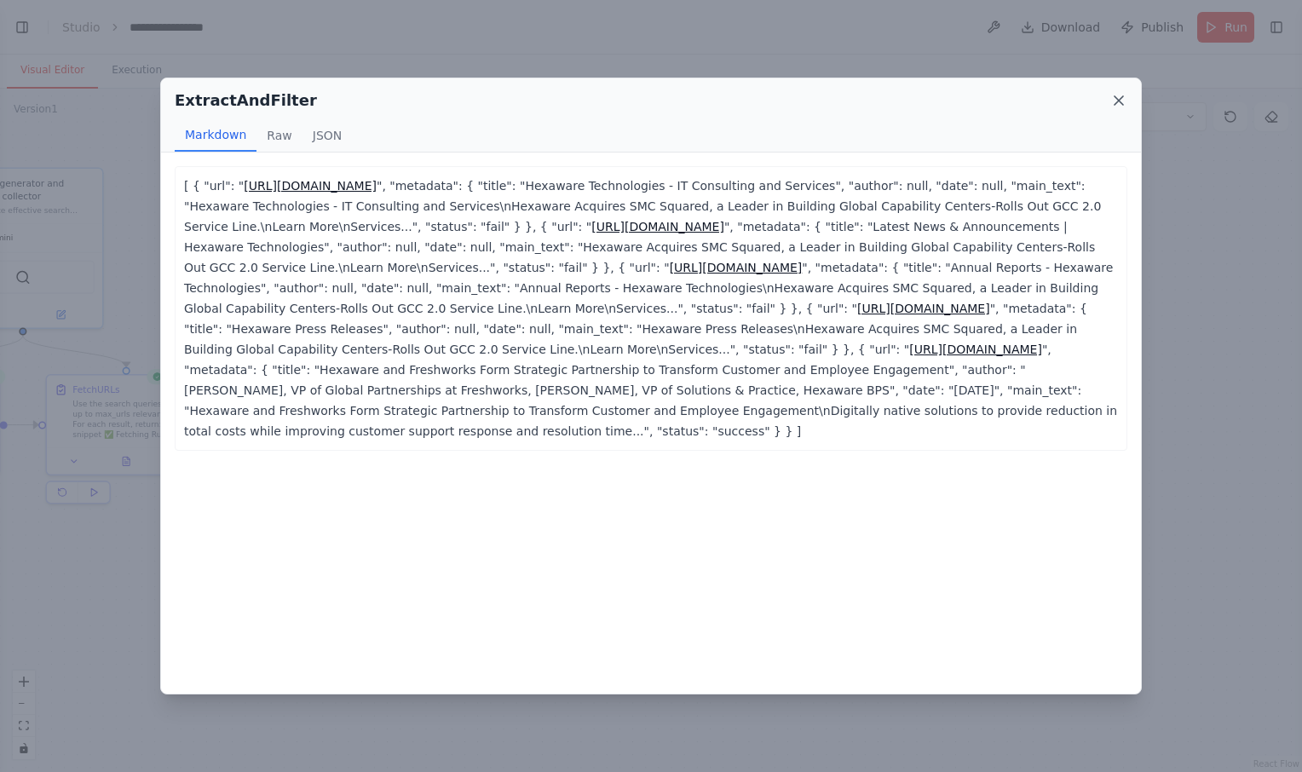
click at [1121, 93] on icon at bounding box center [1119, 100] width 17 height 17
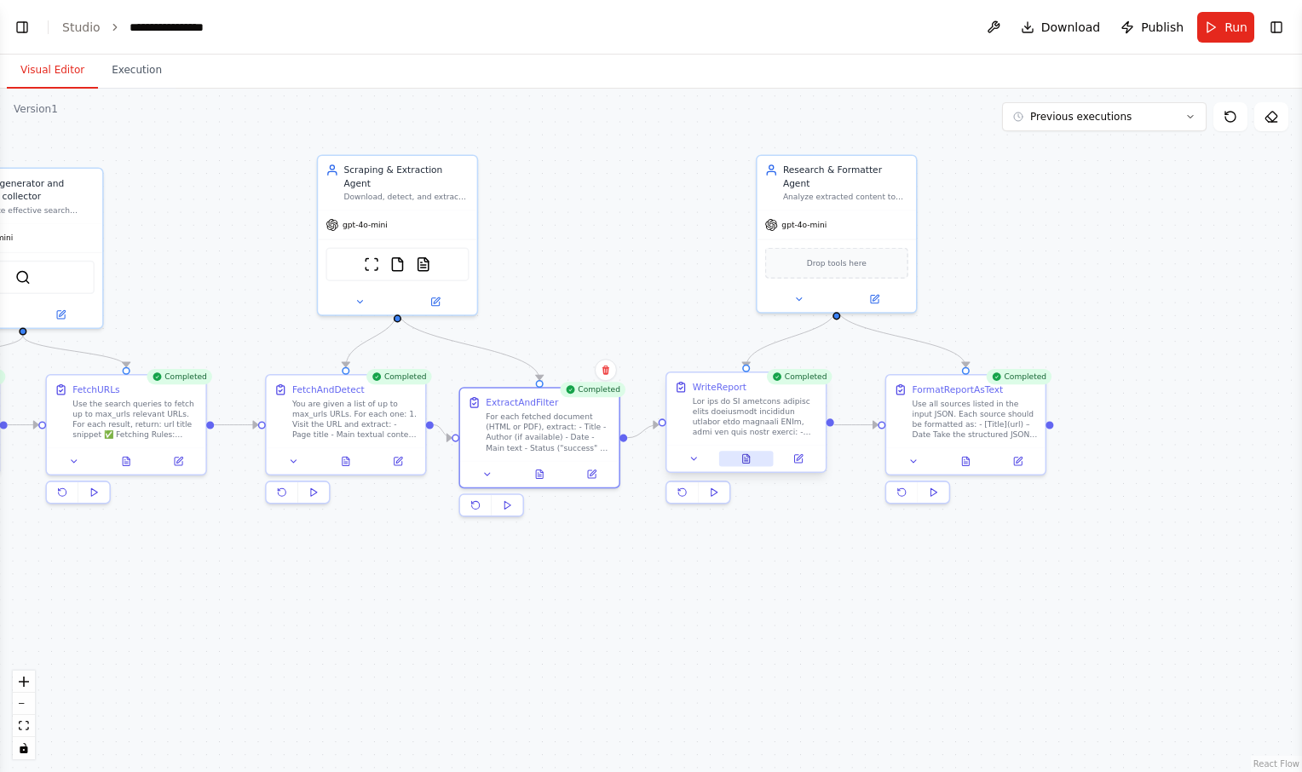
click at [744, 457] on icon at bounding box center [746, 458] width 7 height 9
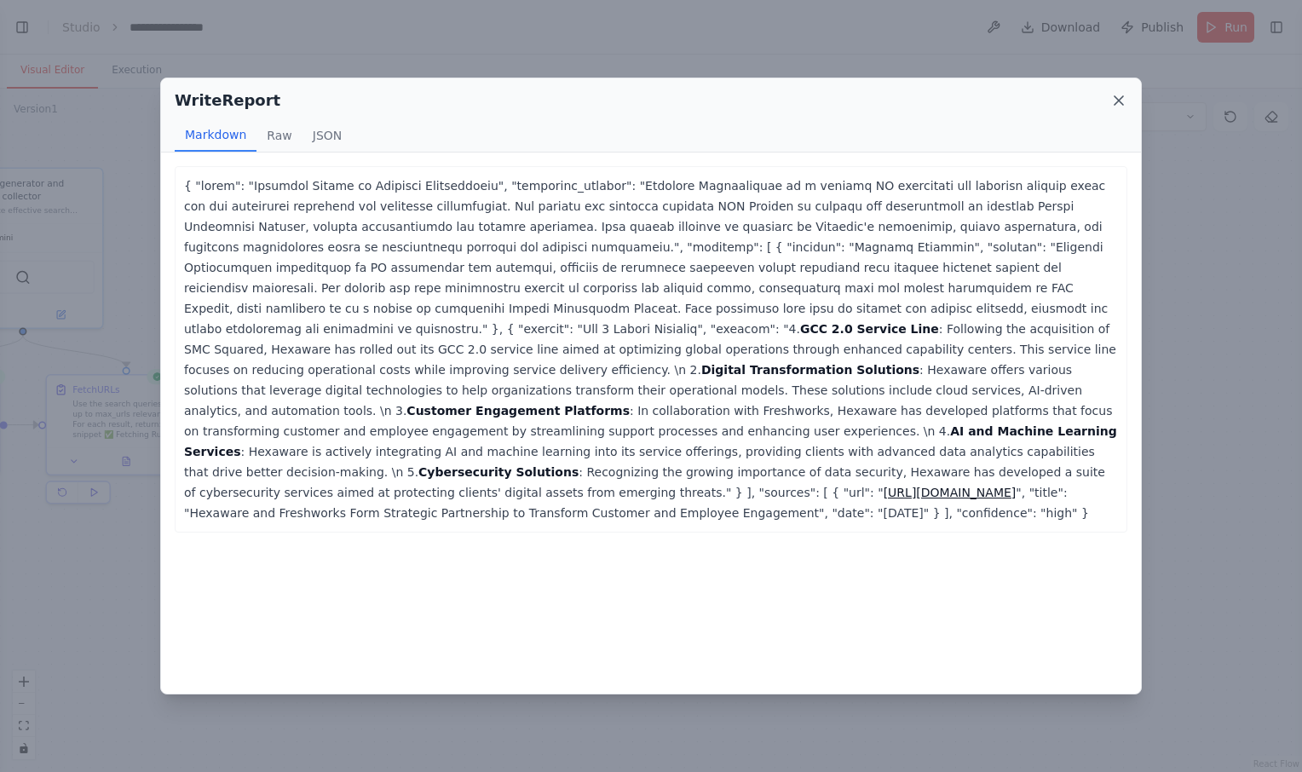
click at [1116, 97] on icon at bounding box center [1119, 100] width 9 height 9
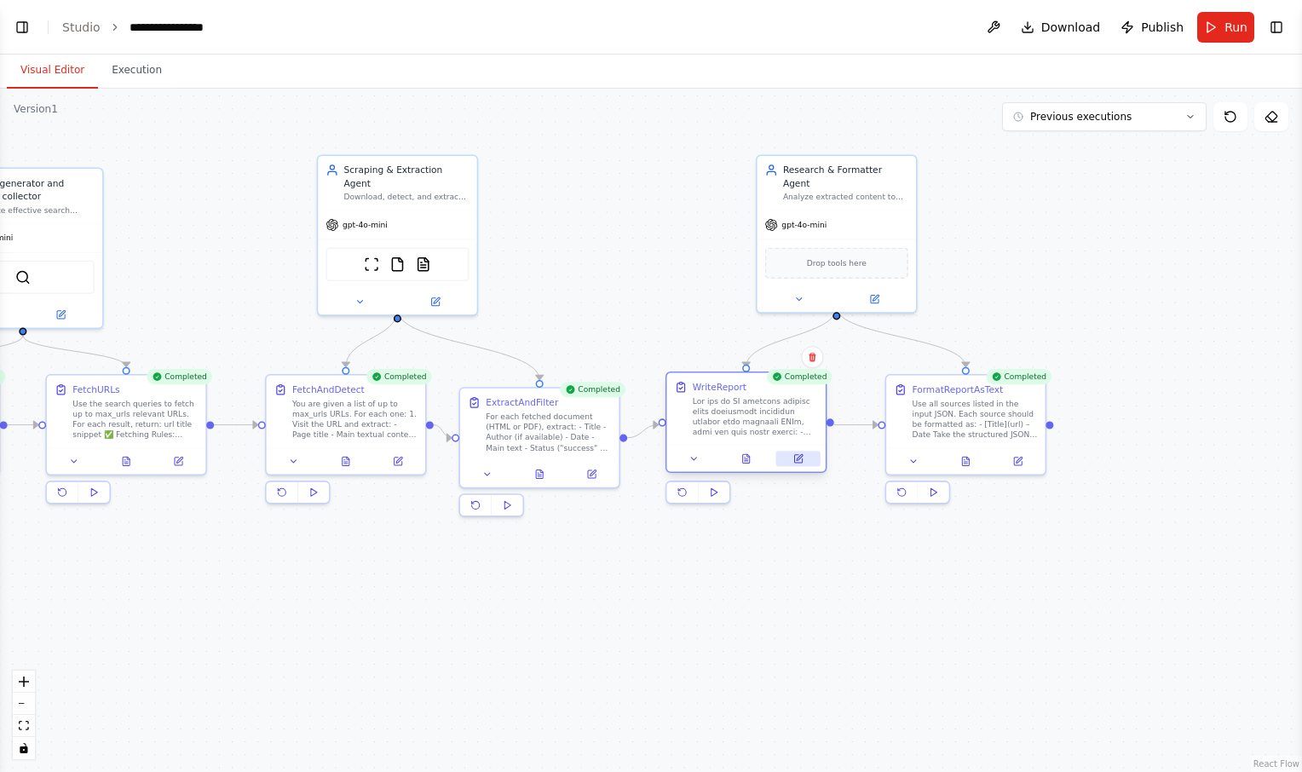
click at [803, 456] on icon at bounding box center [800, 457] width 6 height 6
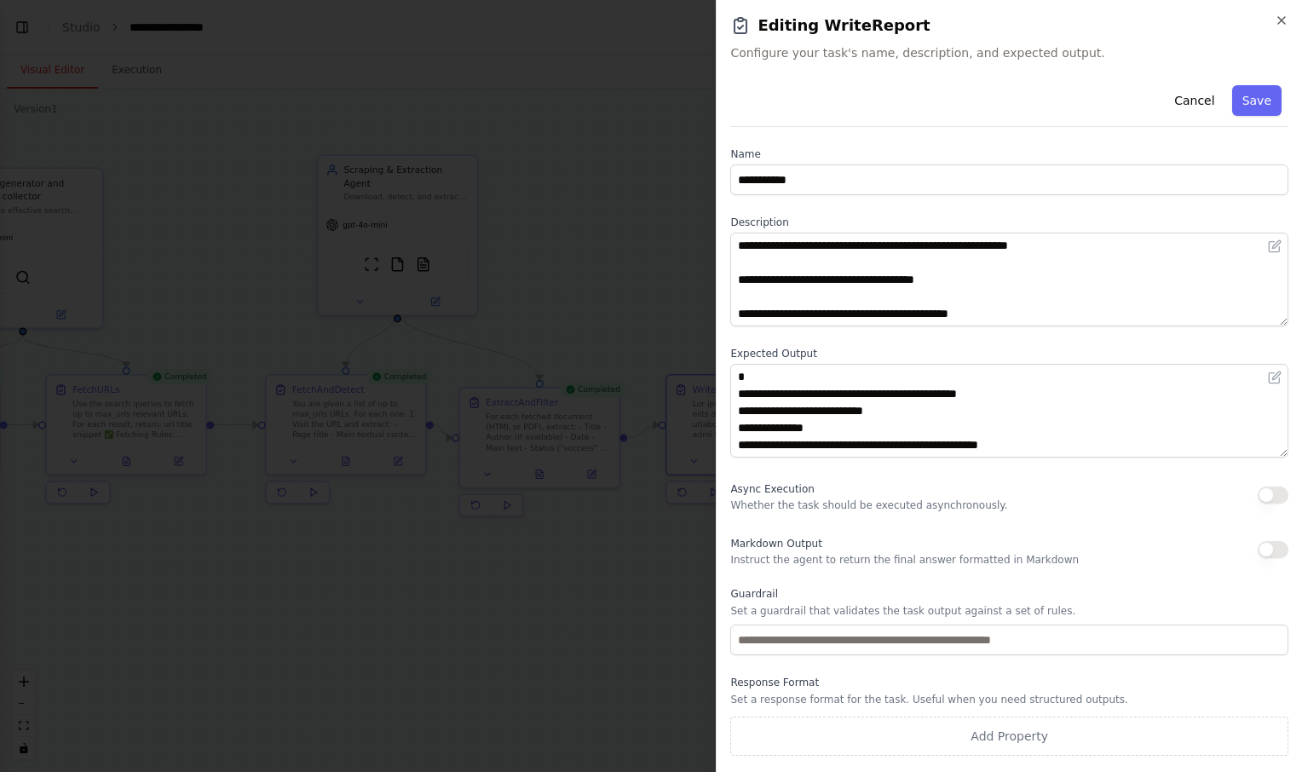
scroll to position [886, 0]
click at [1258, 103] on button "Save" at bounding box center [1256, 100] width 49 height 31
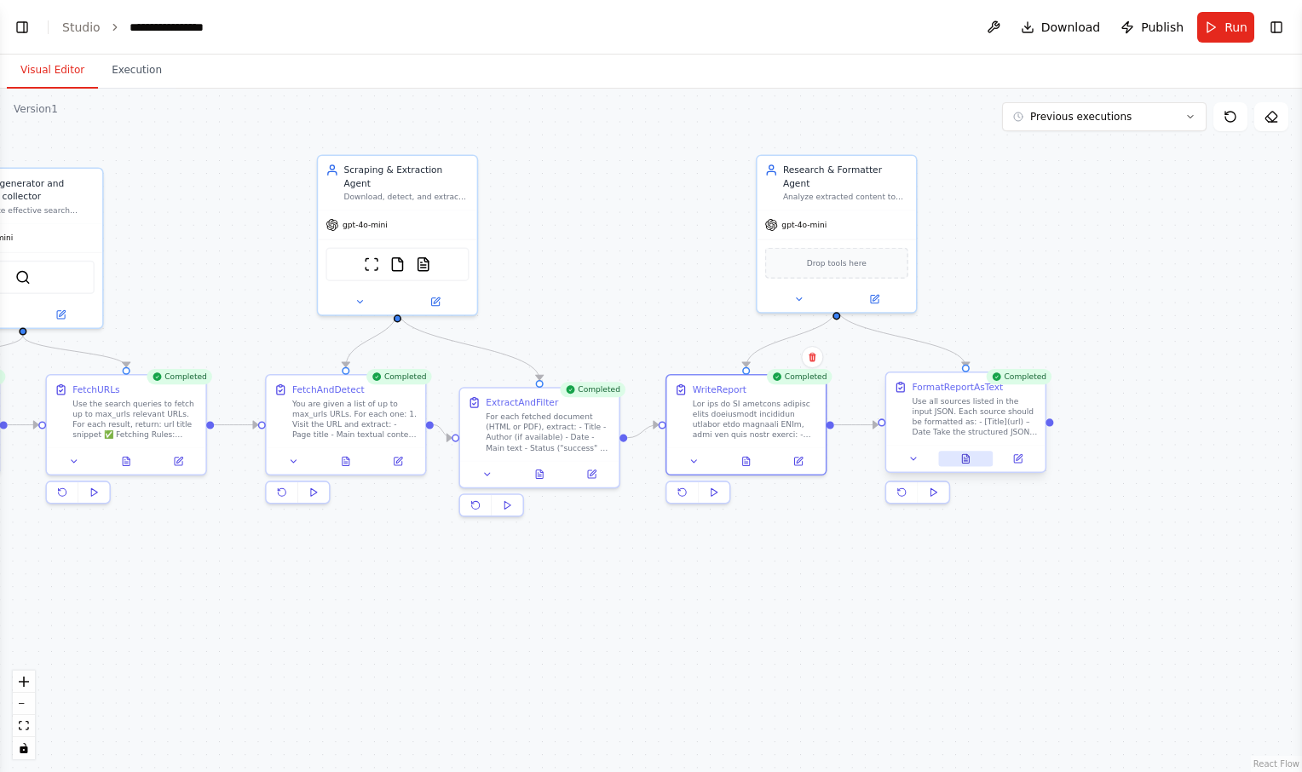
click at [964, 461] on icon at bounding box center [965, 461] width 3 height 0
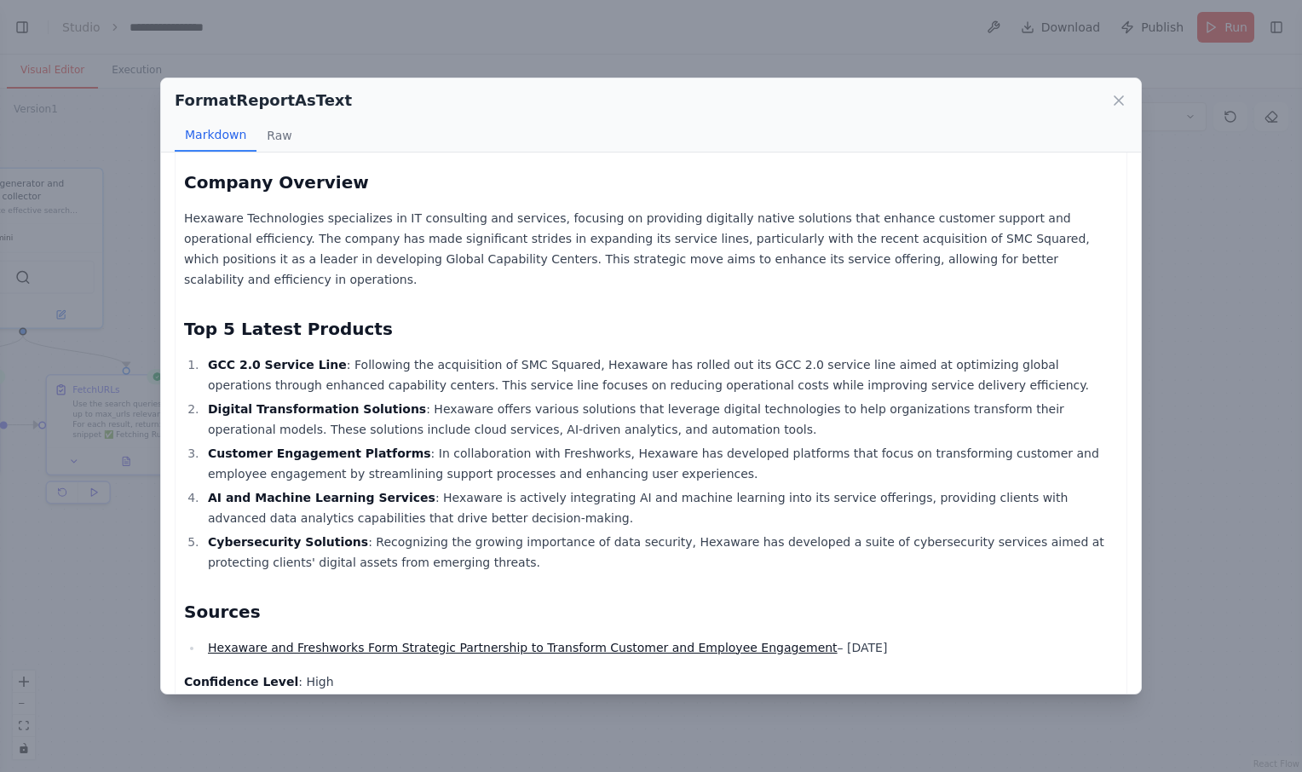
scroll to position [0, 0]
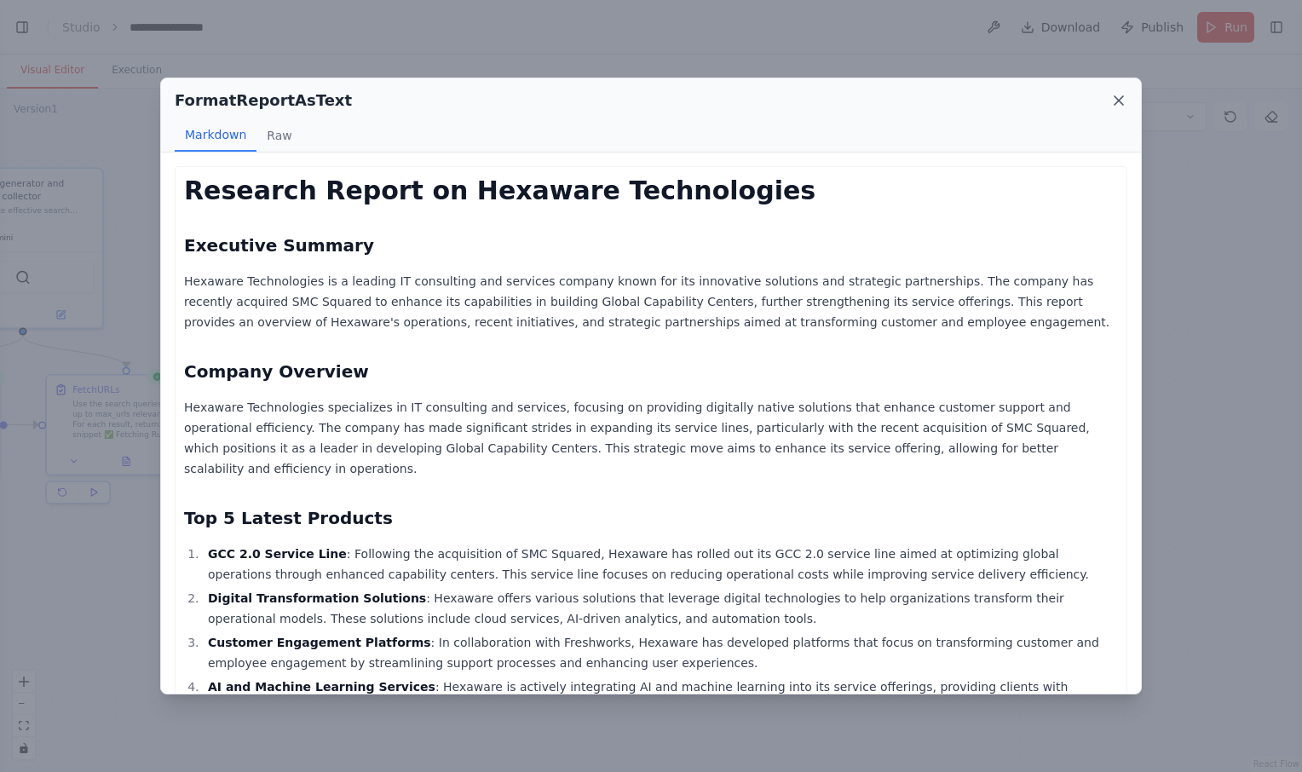
click at [1117, 107] on icon at bounding box center [1119, 100] width 17 height 17
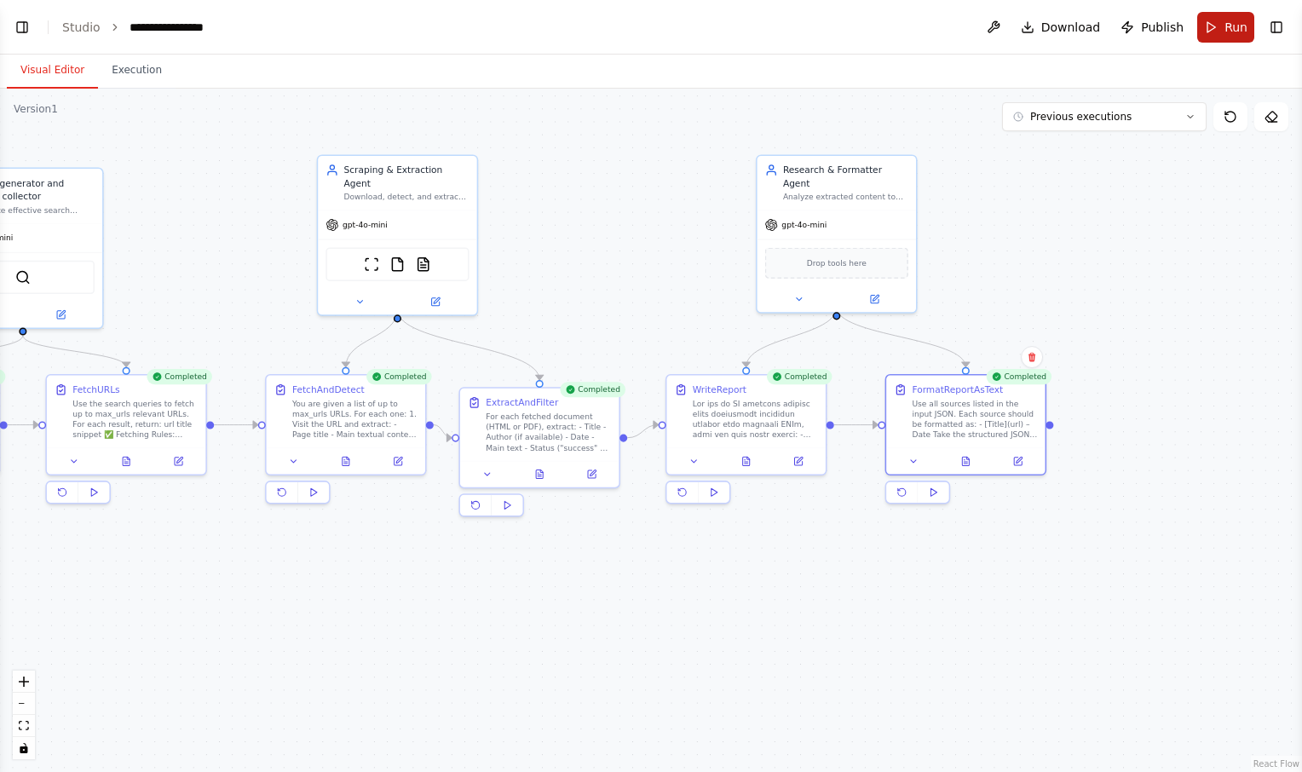
click at [1215, 19] on button "Run" at bounding box center [1226, 27] width 57 height 31
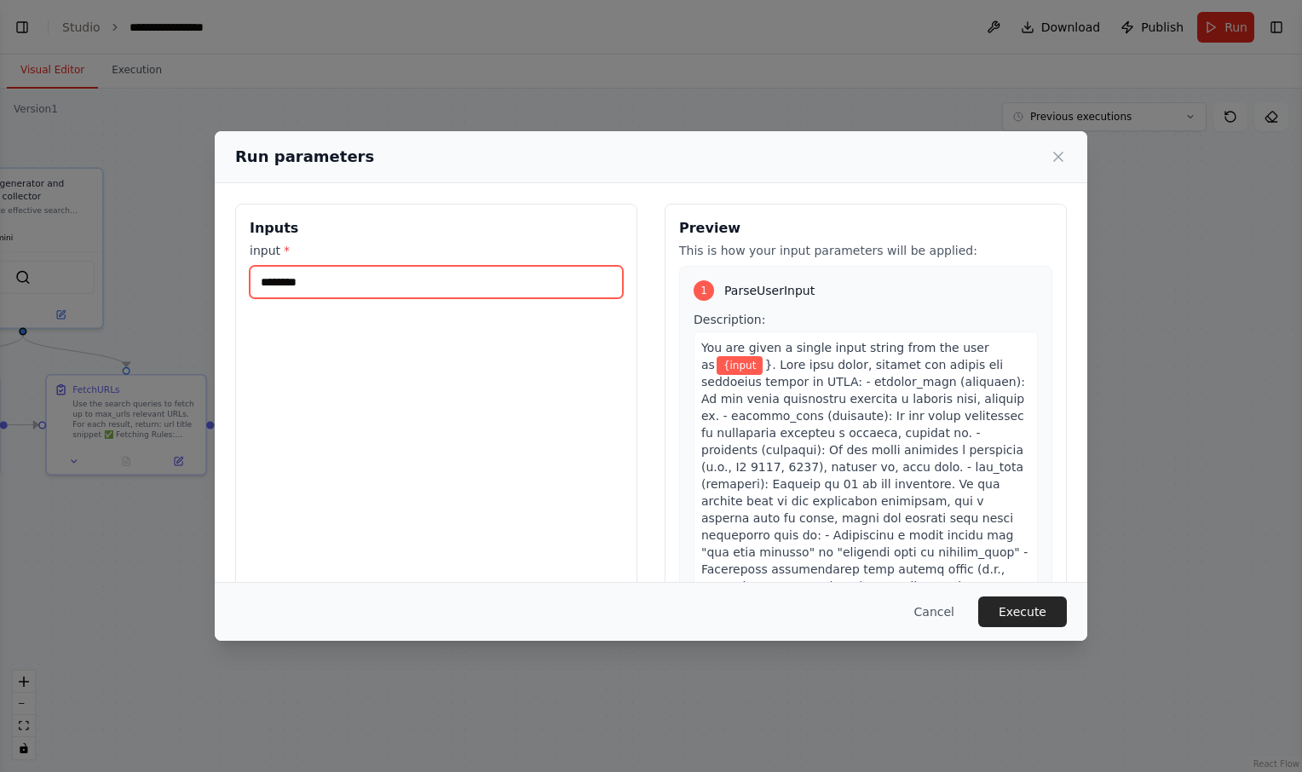
drag, startPoint x: 314, startPoint y: 276, endPoint x: 189, endPoint y: 288, distance: 125.0
click at [189, 288] on div "Run parameters Inputs input * ******** Preview This is how your input parameter…" at bounding box center [651, 386] width 1302 height 772
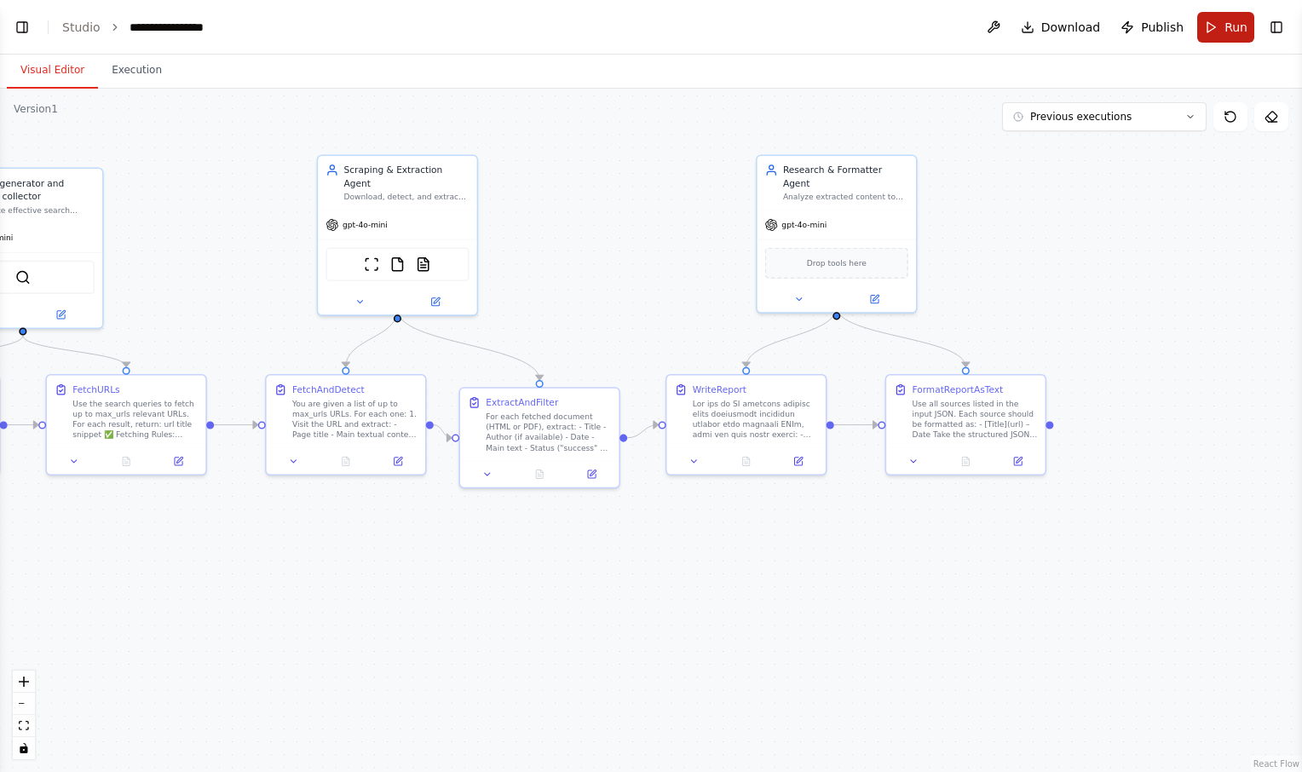
click at [1206, 30] on button "Run" at bounding box center [1226, 27] width 57 height 31
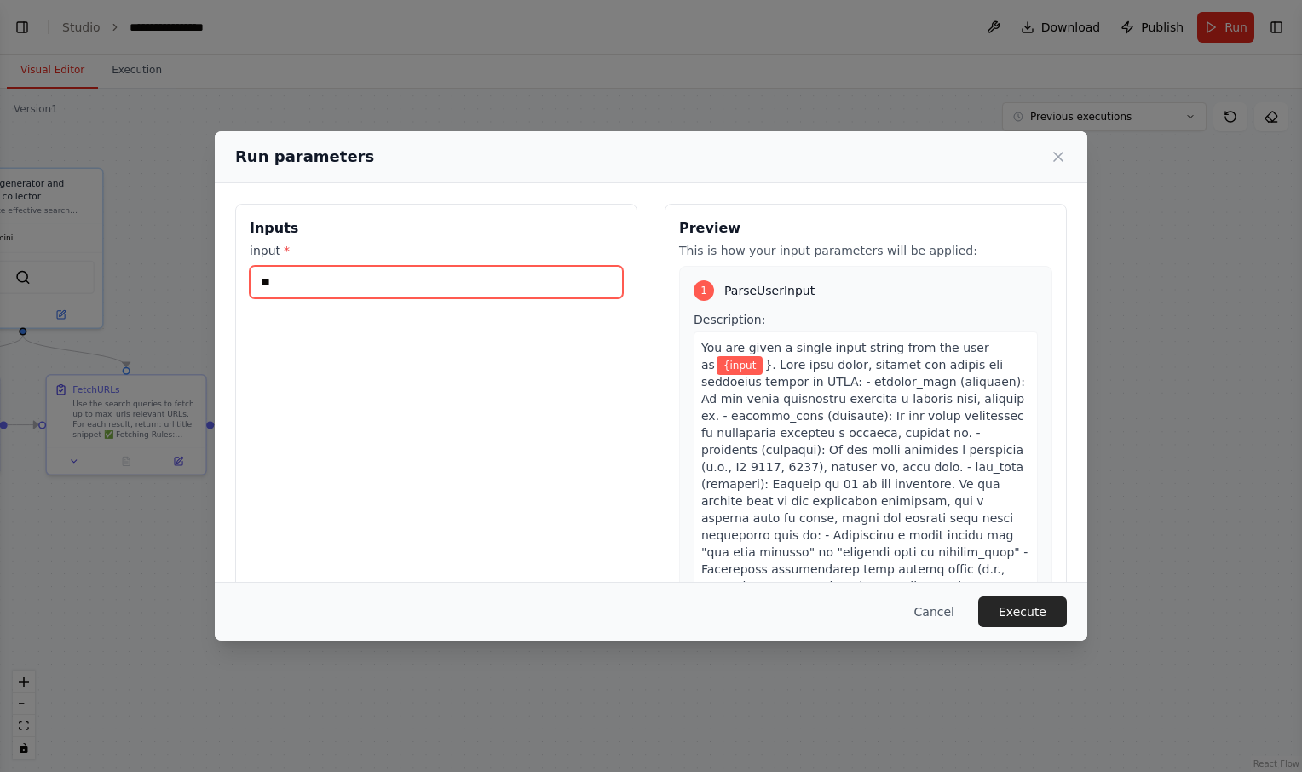
type input "*"
type input "**********"
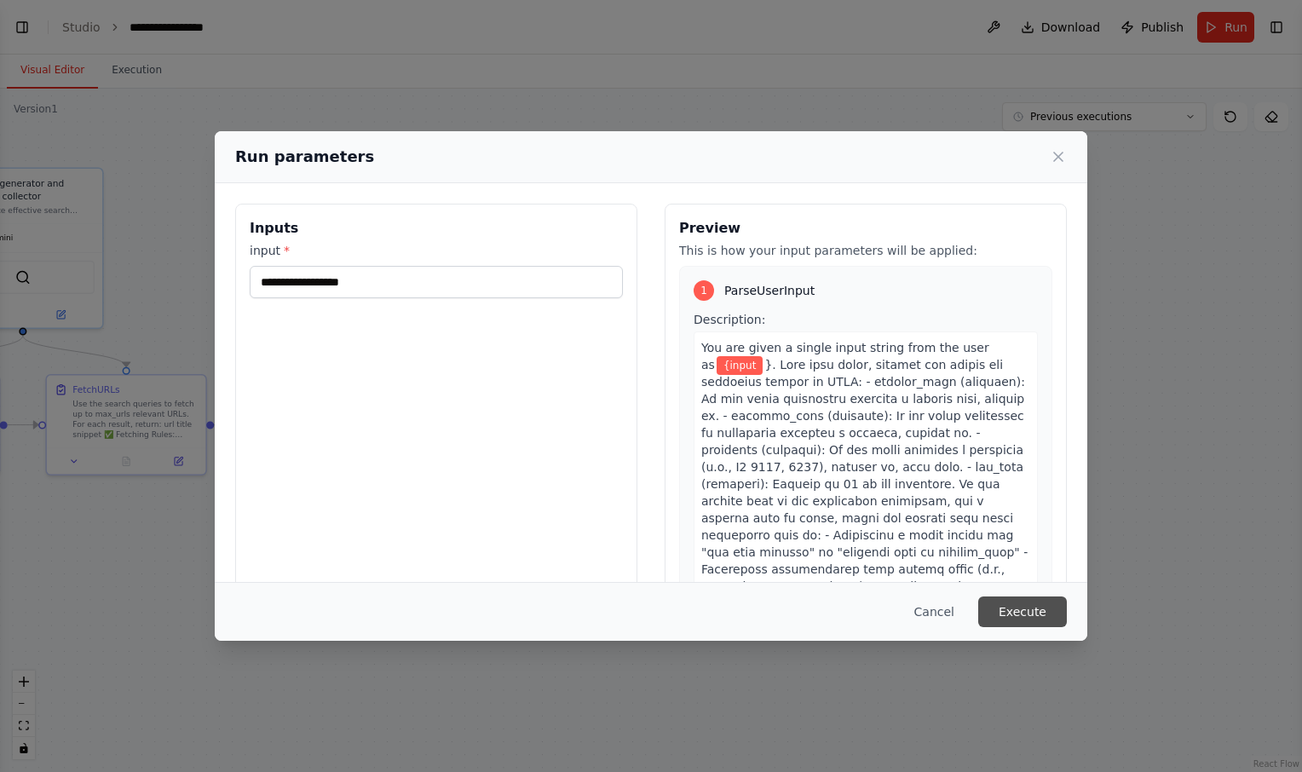
click at [1046, 613] on button "Execute" at bounding box center [1022, 612] width 89 height 31
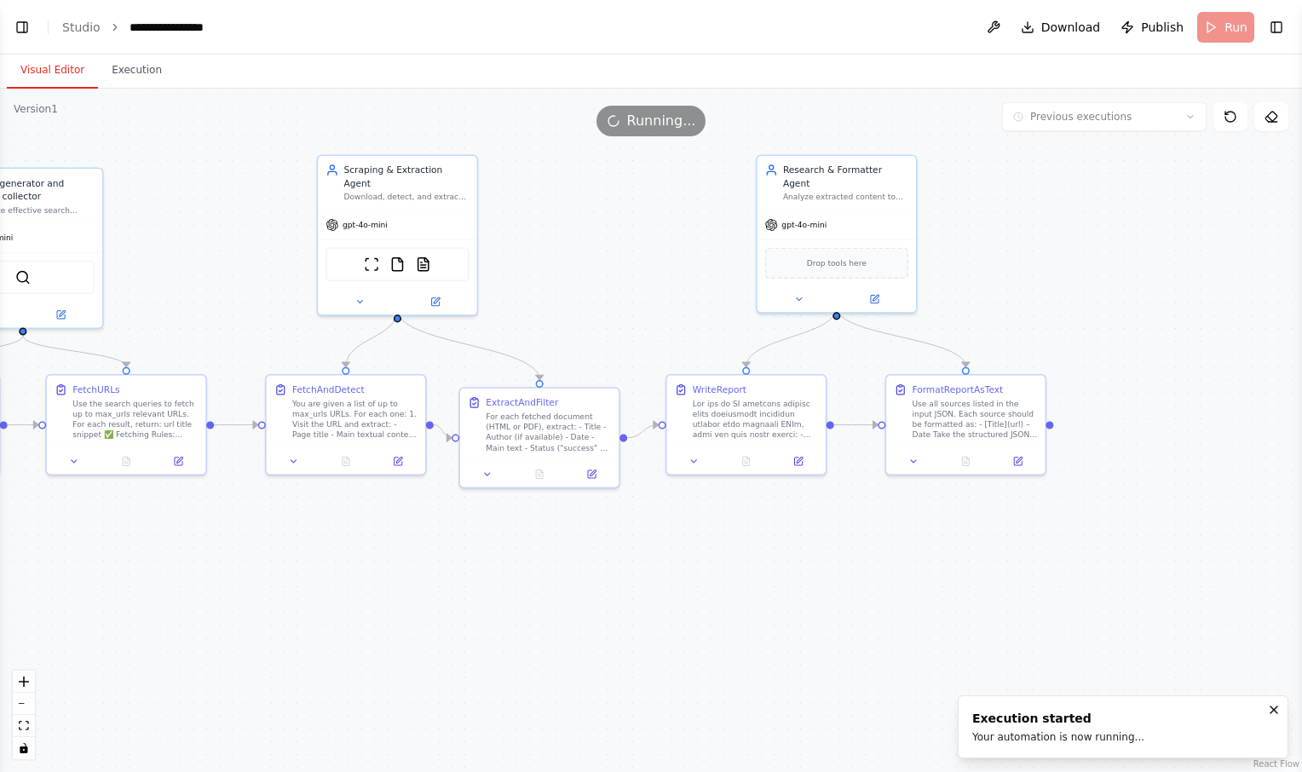
click at [61, 65] on button "Visual Editor" at bounding box center [52, 71] width 91 height 36
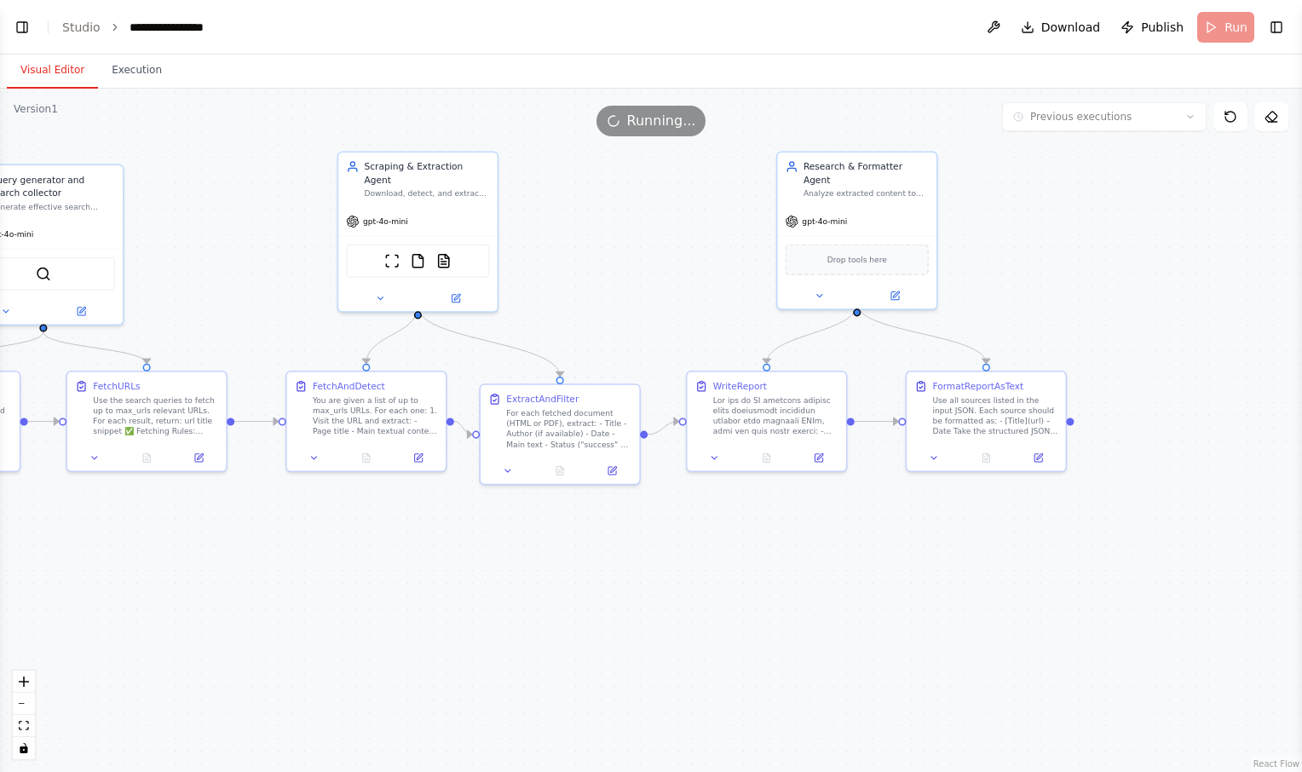
drag, startPoint x: 172, startPoint y: 534, endPoint x: 193, endPoint y: 531, distance: 21.6
click at [193, 531] on div ".deletable-edge-delete-btn { width: 20px; height: 20px; border: 0px solid #ffff…" at bounding box center [651, 431] width 1302 height 684
click at [820, 458] on icon at bounding box center [820, 456] width 8 height 8
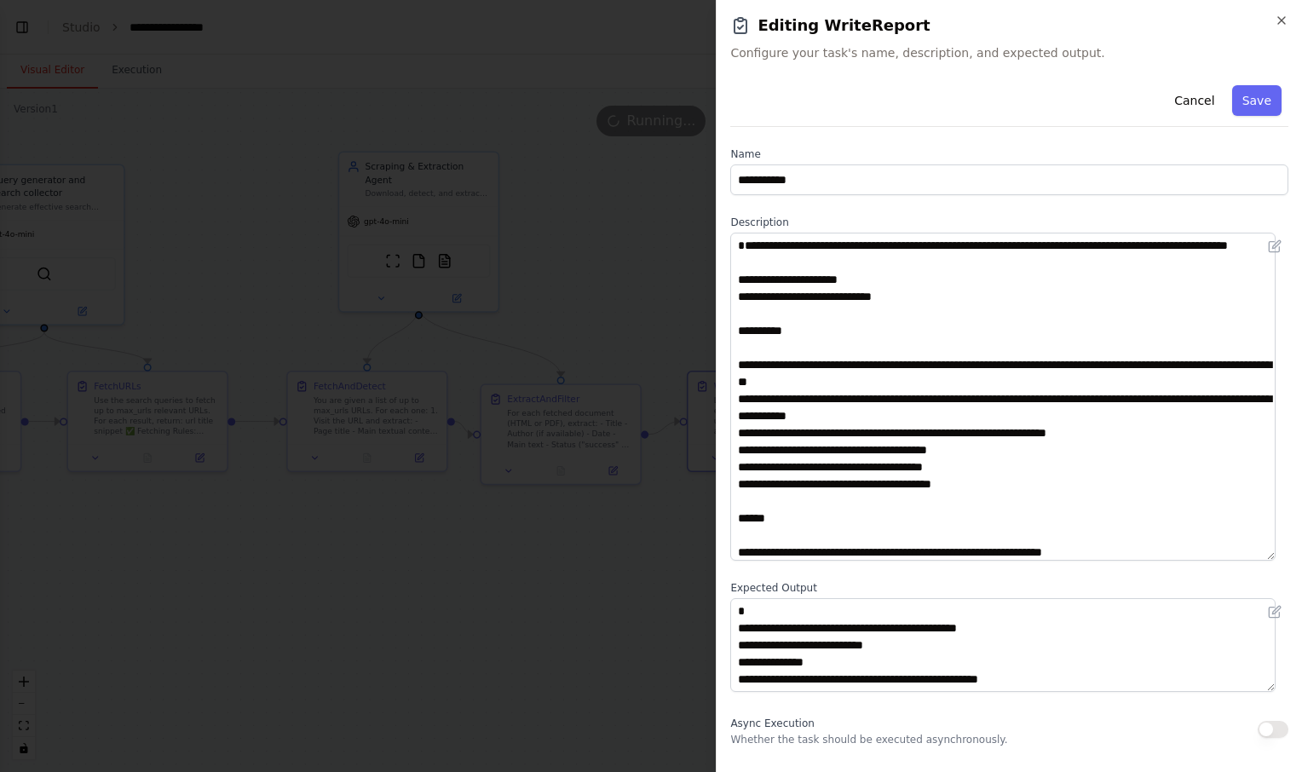
drag, startPoint x: 1280, startPoint y: 321, endPoint x: 1284, endPoint y: 556, distance: 234.4
click at [1284, 556] on div "**********" at bounding box center [1009, 418] width 558 height 680
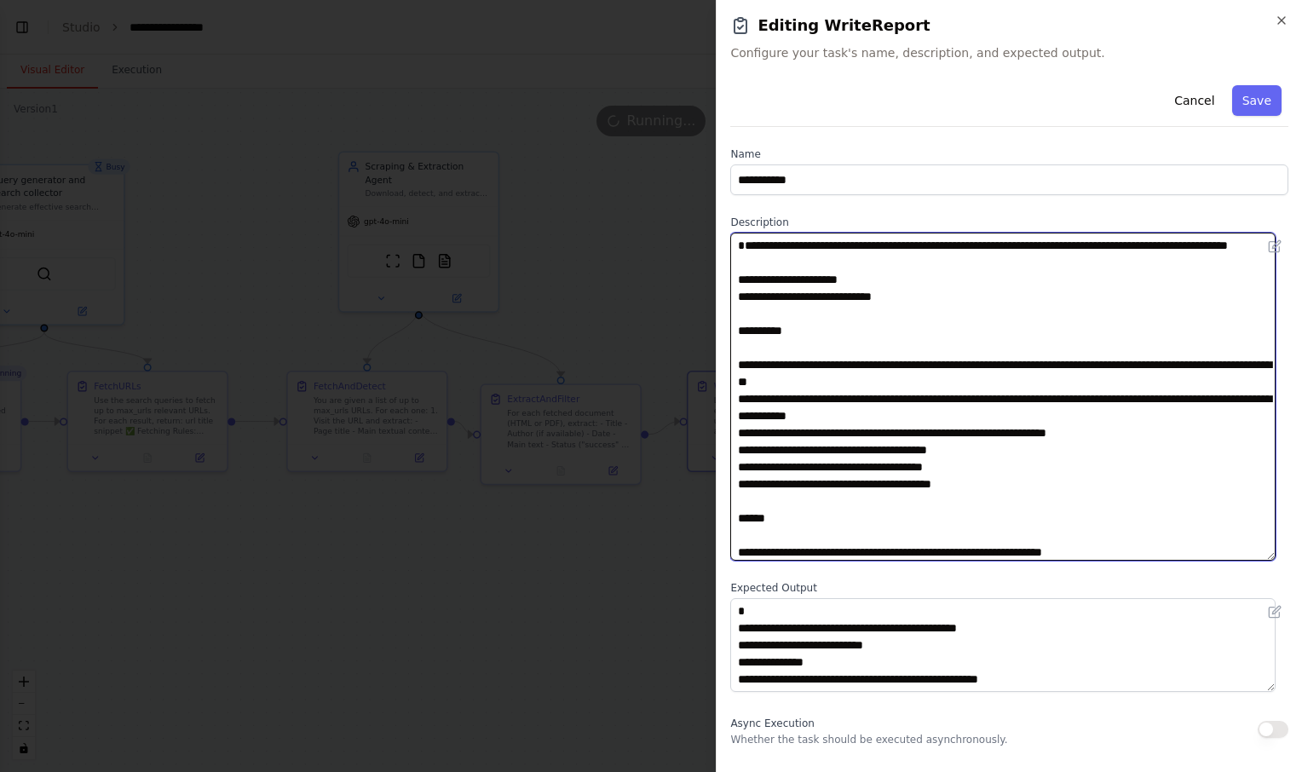
click at [1111, 262] on textarea at bounding box center [1002, 397] width 545 height 328
click at [836, 279] on textarea at bounding box center [1002, 397] width 545 height 328
click at [1250, 266] on textarea at bounding box center [1002, 397] width 545 height 328
click at [926, 327] on textarea at bounding box center [1002, 397] width 545 height 328
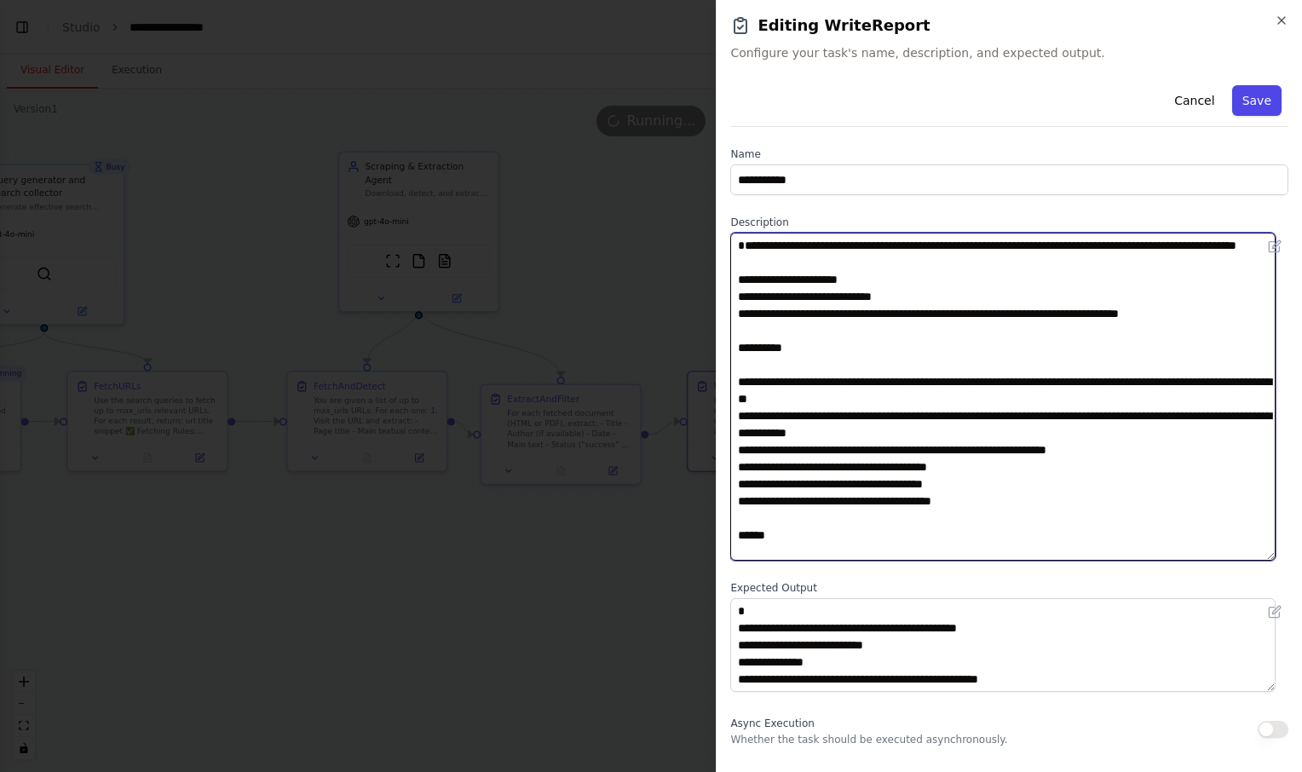
type textarea "**********"
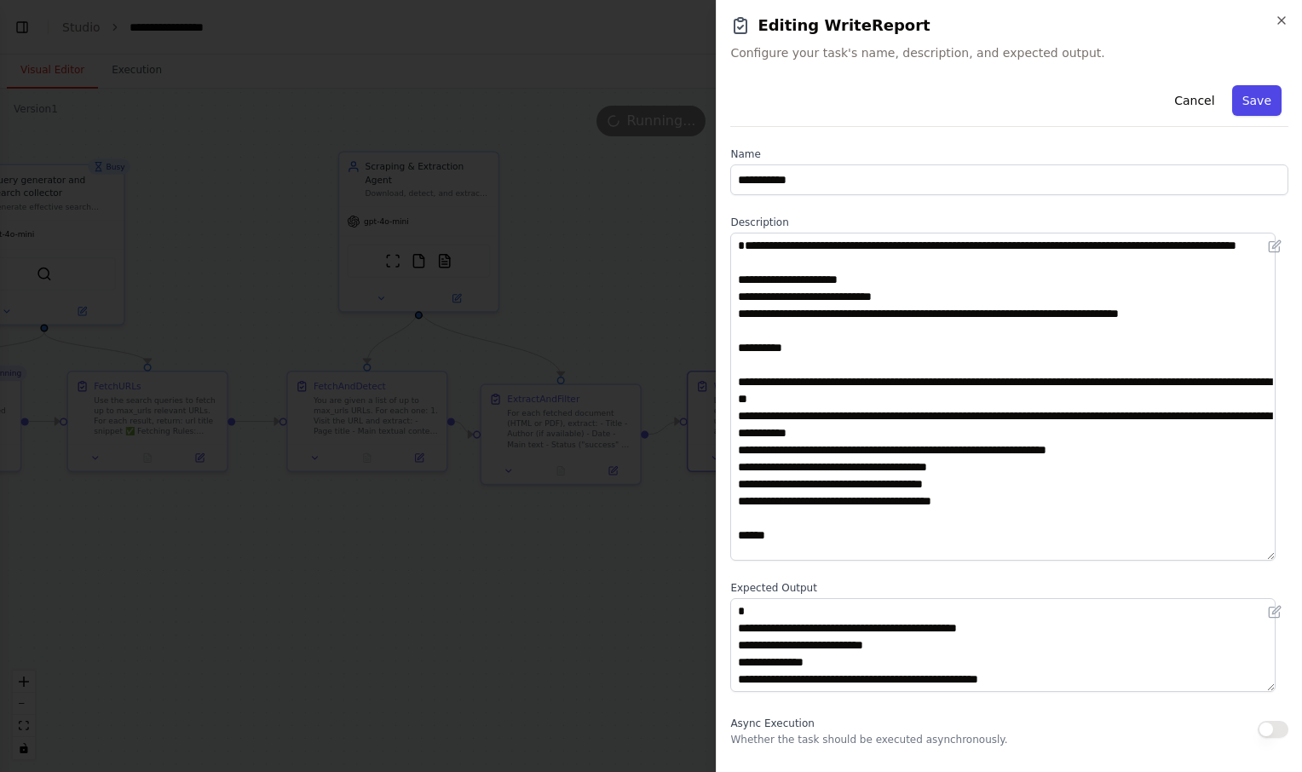
click at [1246, 93] on button "Save" at bounding box center [1256, 100] width 49 height 31
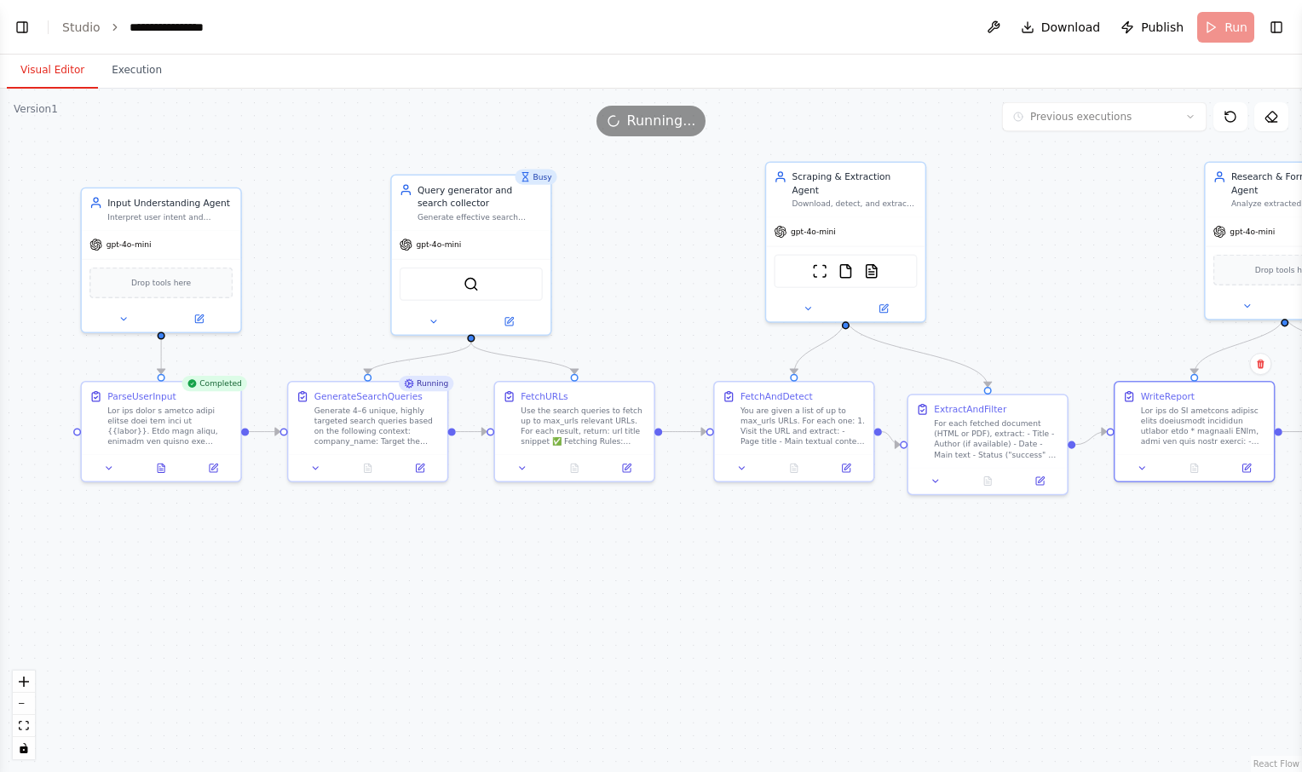
drag, startPoint x: 557, startPoint y: 598, endPoint x: 986, endPoint y: 604, distance: 429.6
click at [986, 604] on div ".deletable-edge-delete-btn { width: 20px; height: 20px; border: 0px solid #ffff…" at bounding box center [651, 431] width 1302 height 684
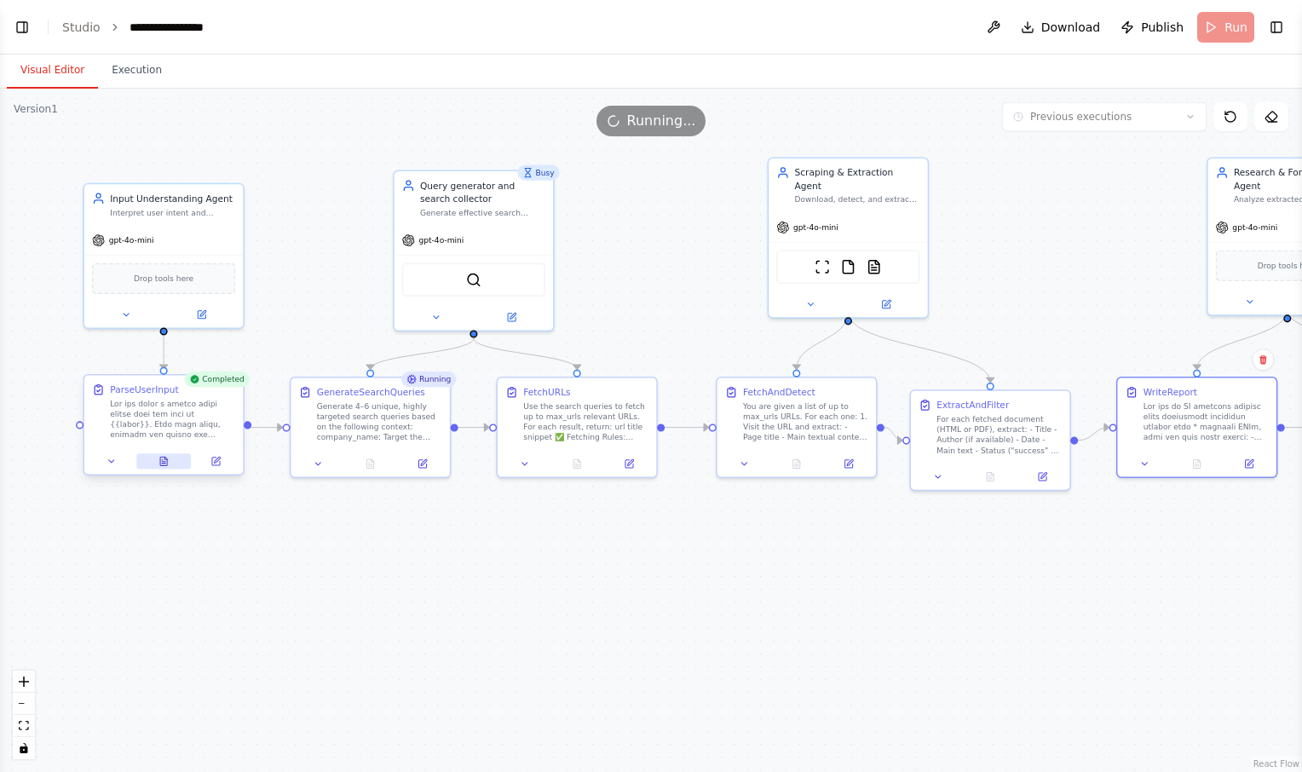
click at [164, 467] on button at bounding box center [163, 460] width 55 height 15
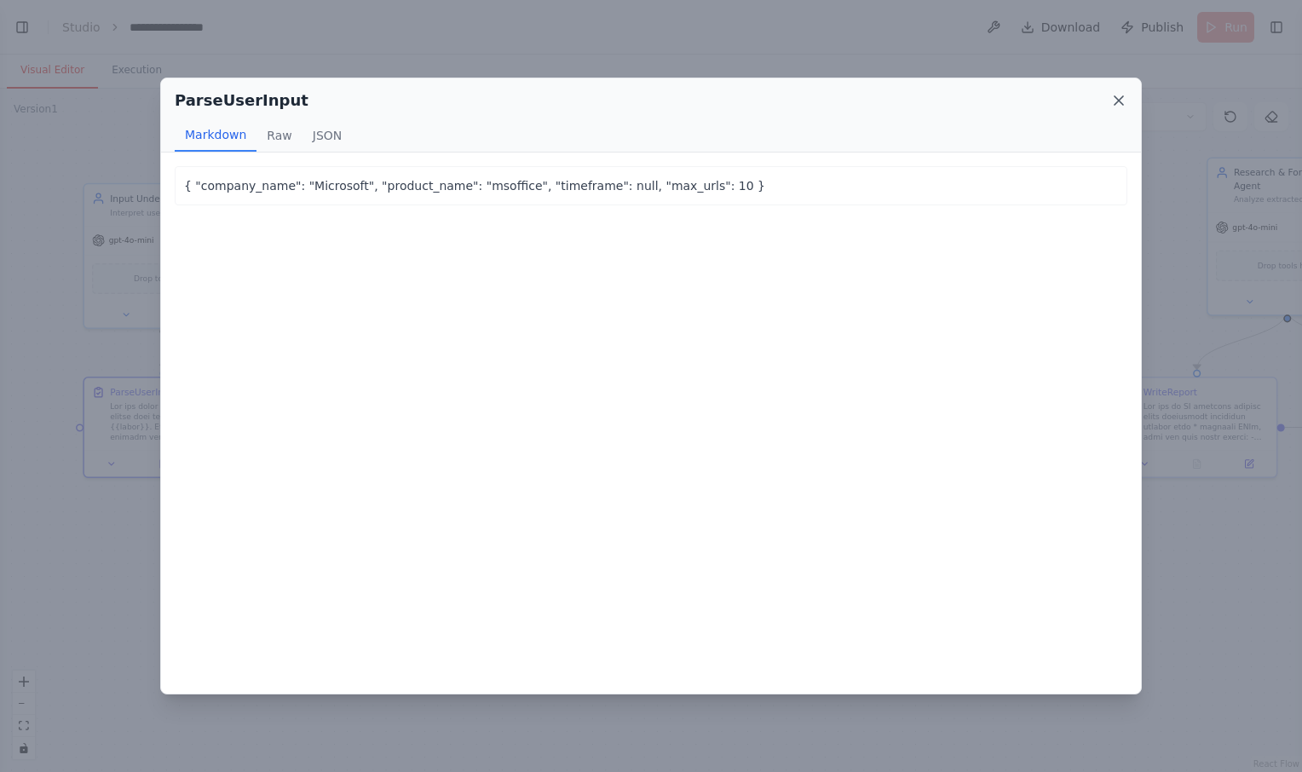
click at [1119, 99] on icon at bounding box center [1119, 100] width 17 height 17
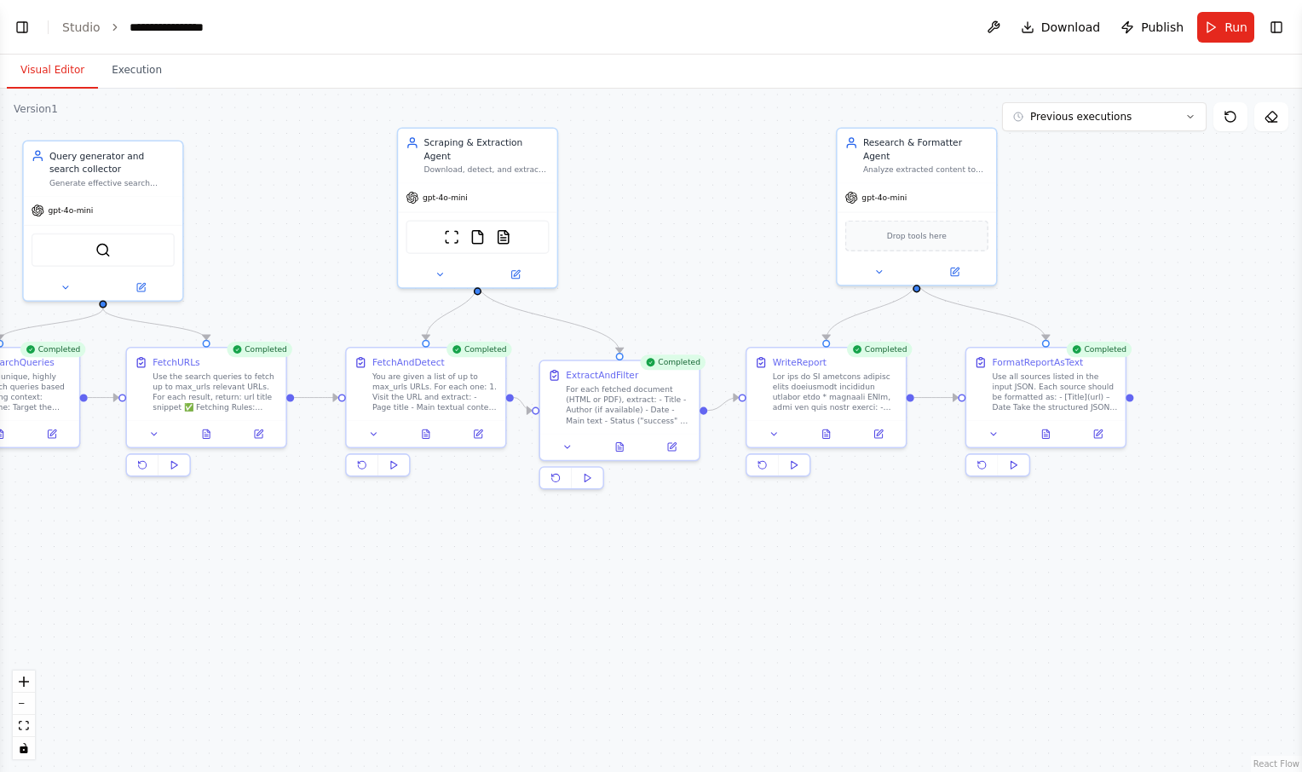
drag, startPoint x: 682, startPoint y: 607, endPoint x: 310, endPoint y: 577, distance: 372.8
click at [310, 577] on div ".deletable-edge-delete-btn { width: 20px; height: 20px; border: 0px solid #ffff…" at bounding box center [651, 431] width 1302 height 684
click at [1045, 430] on icon at bounding box center [1045, 431] width 7 height 9
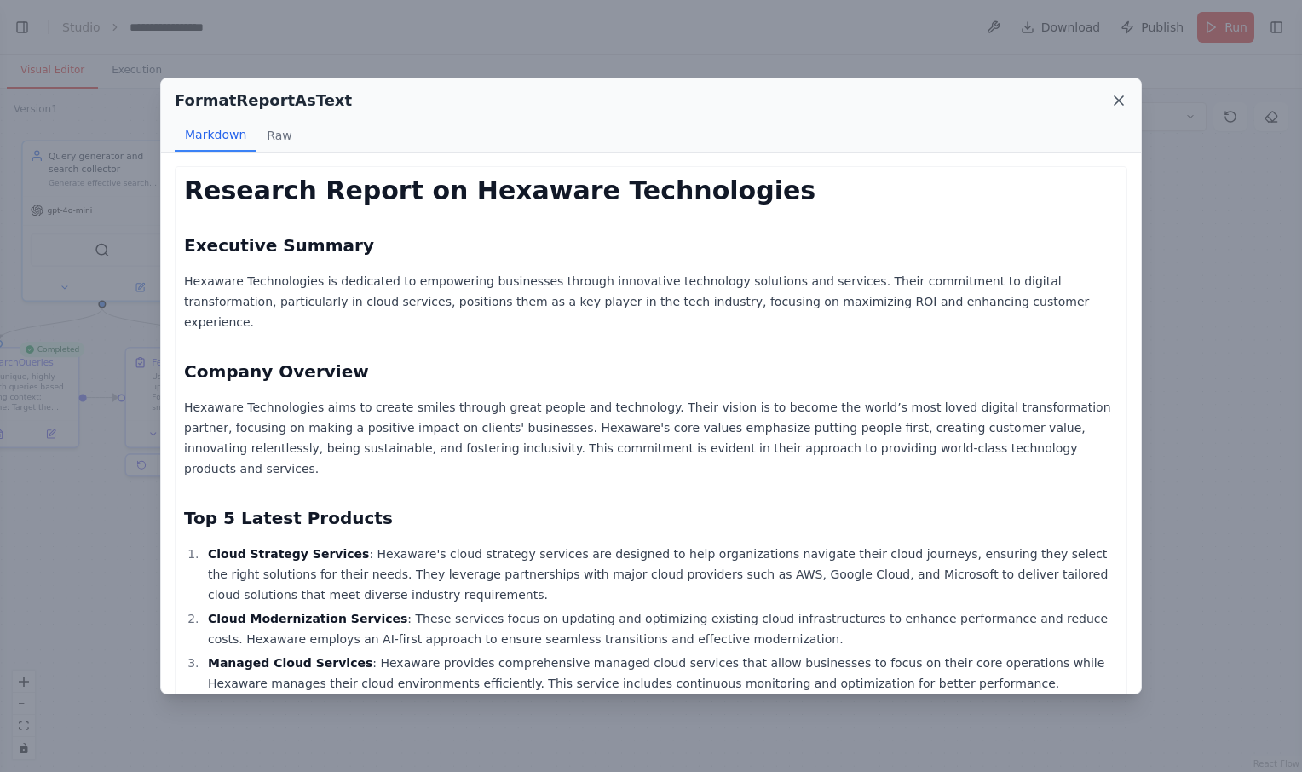
click at [1116, 102] on icon at bounding box center [1119, 100] width 17 height 17
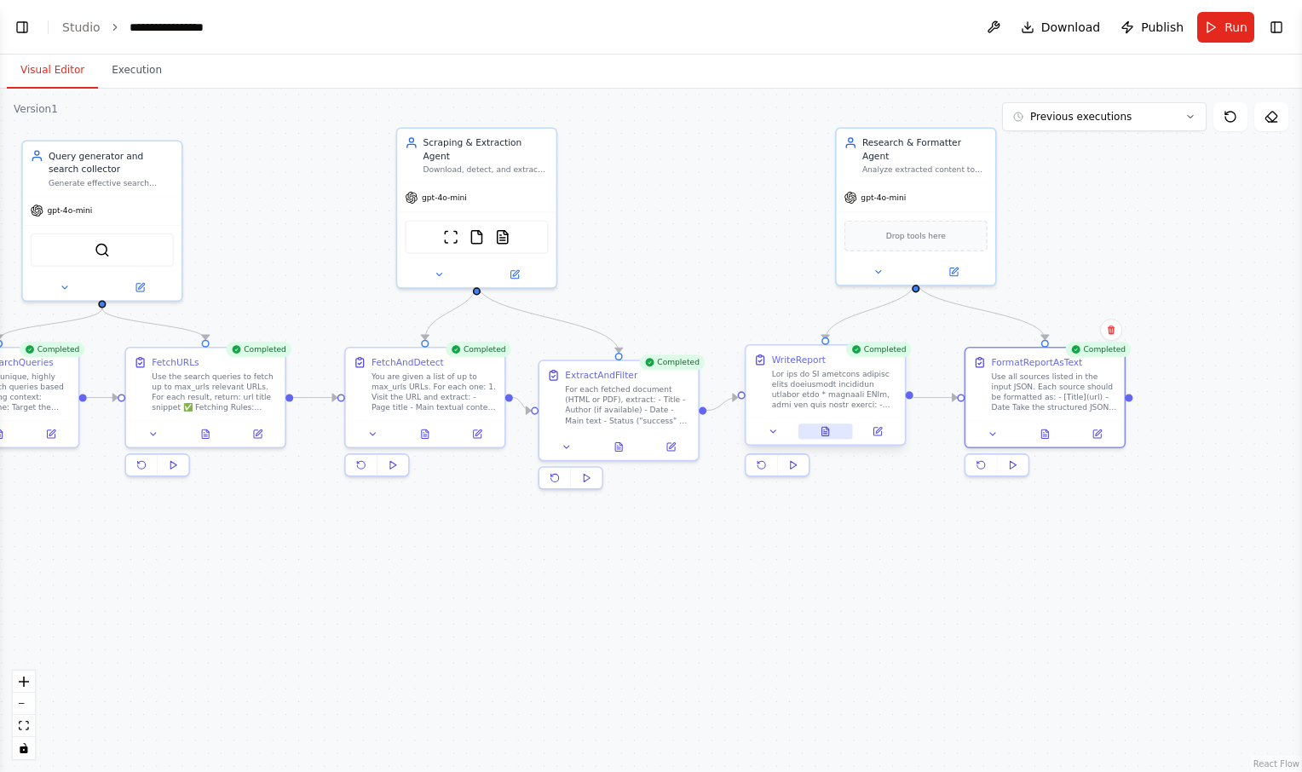
click at [832, 439] on button at bounding box center [826, 431] width 55 height 15
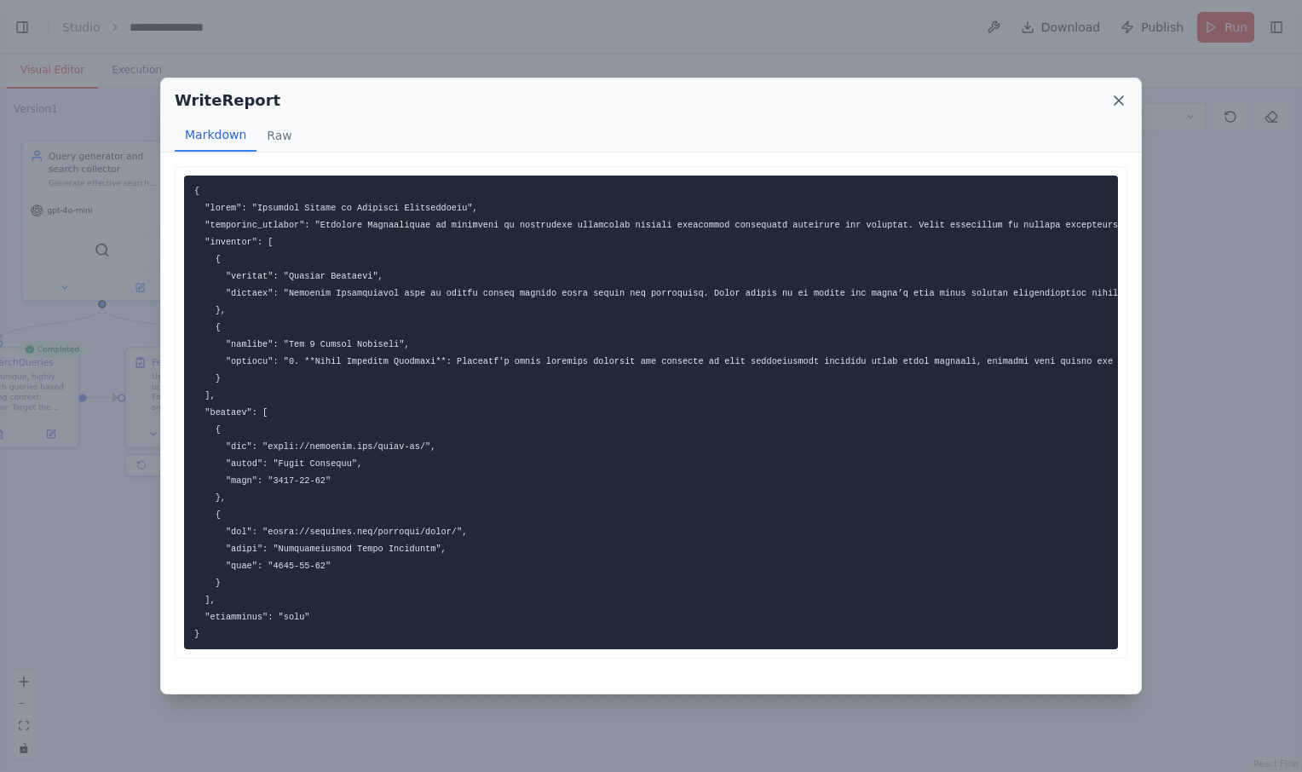
click at [1120, 101] on icon at bounding box center [1119, 100] width 9 height 9
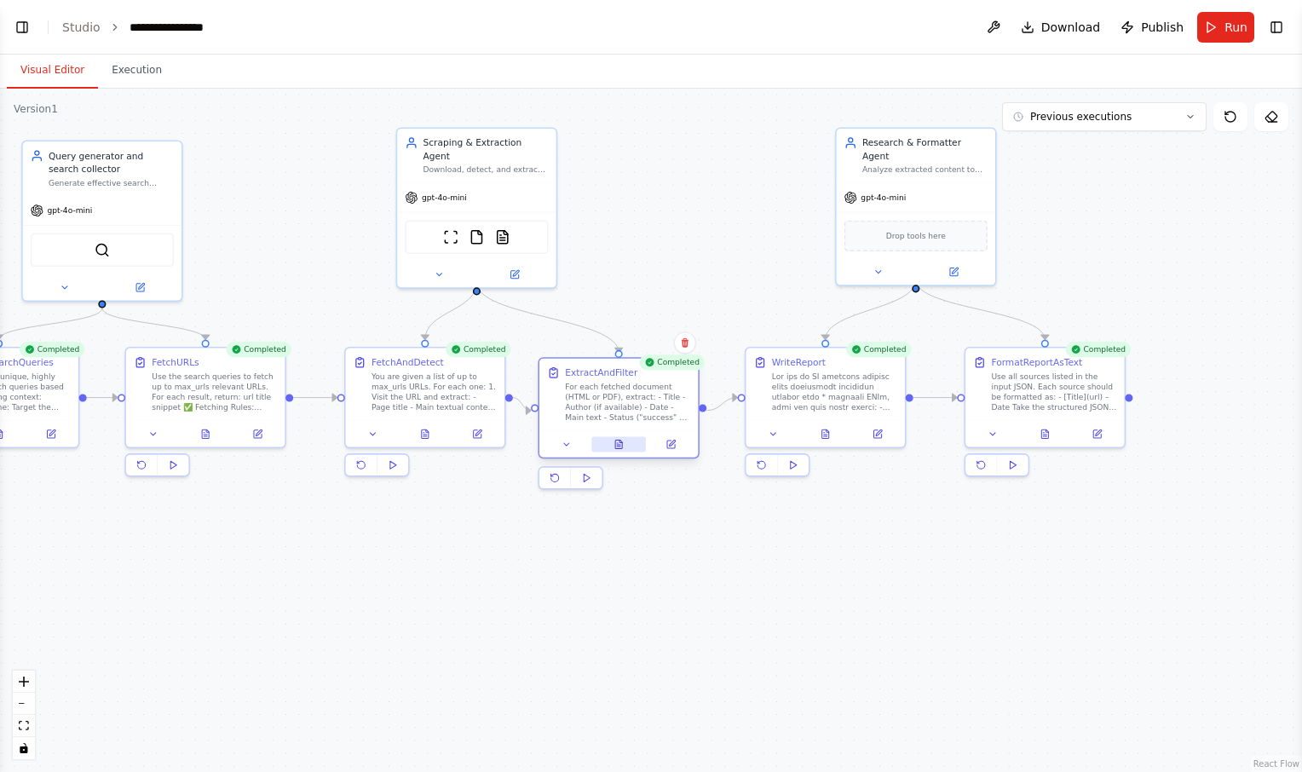
click at [626, 445] on button at bounding box center [619, 443] width 55 height 15
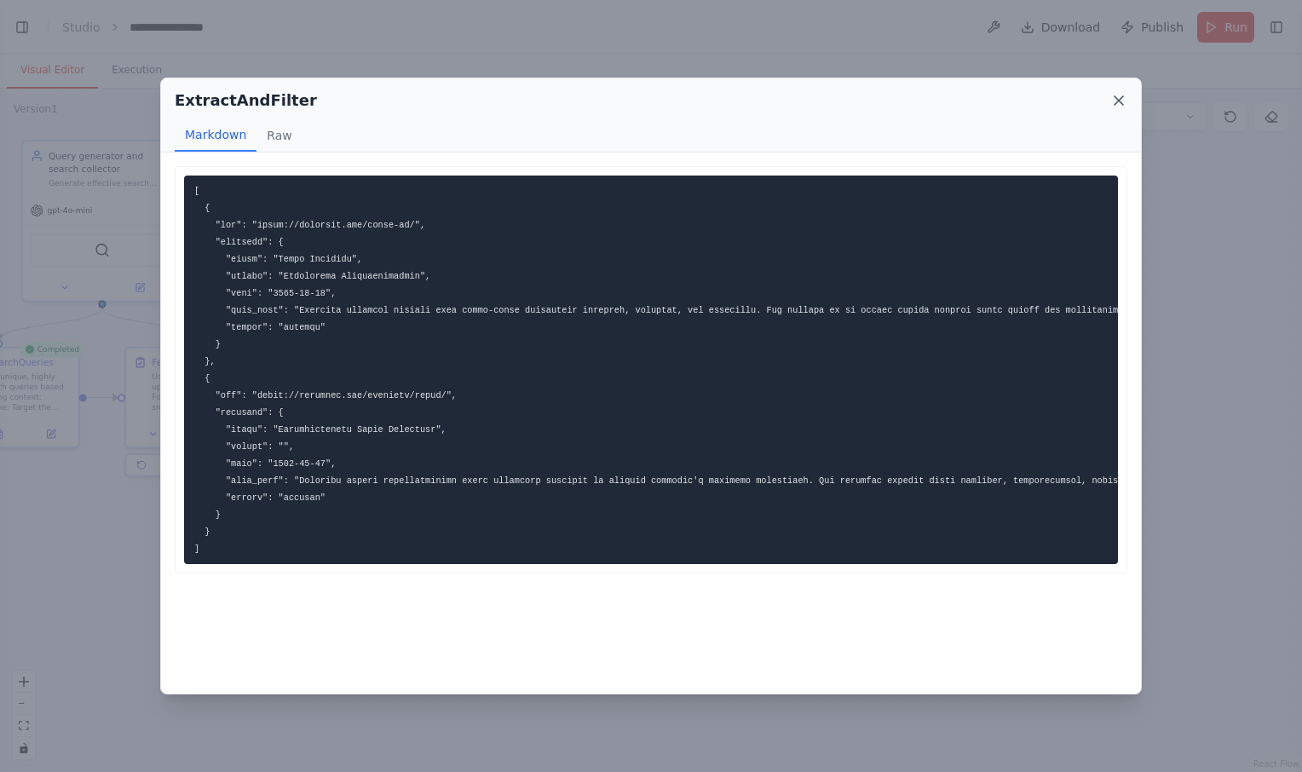
click at [1117, 95] on icon at bounding box center [1119, 100] width 17 height 17
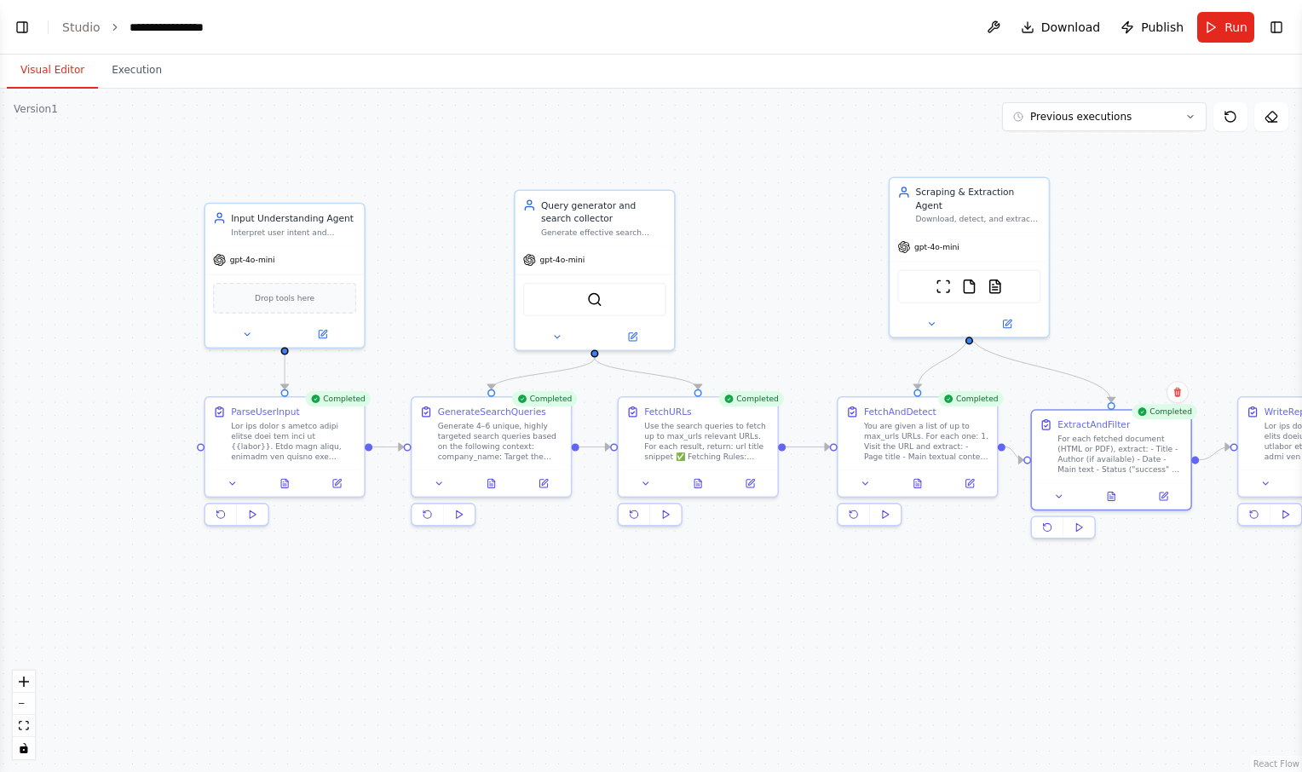
drag, startPoint x: 500, startPoint y: 569, endPoint x: 994, endPoint y: 614, distance: 495.6
click at [994, 614] on div ".deletable-edge-delete-btn { width: 20px; height: 20px; border: 0px solid #ffff…" at bounding box center [651, 431] width 1302 height 684
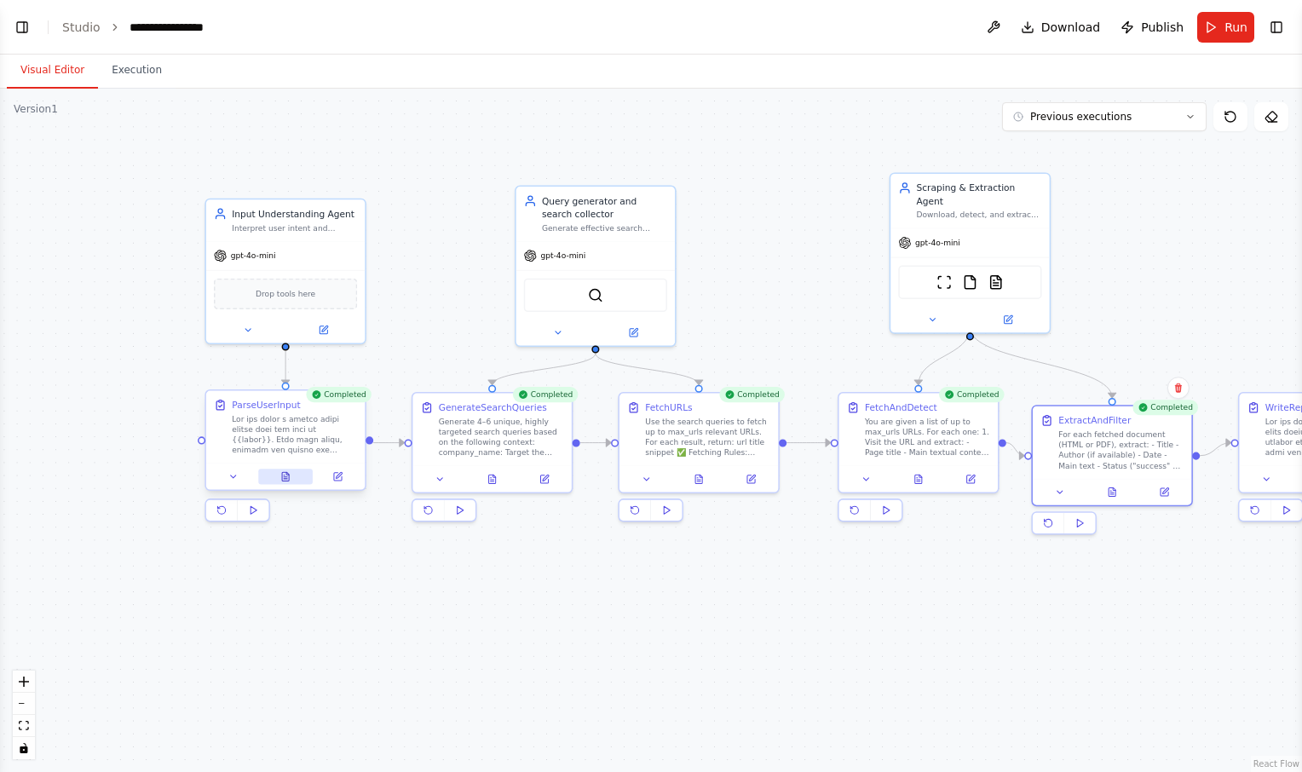
click at [283, 474] on icon at bounding box center [285, 476] width 7 height 9
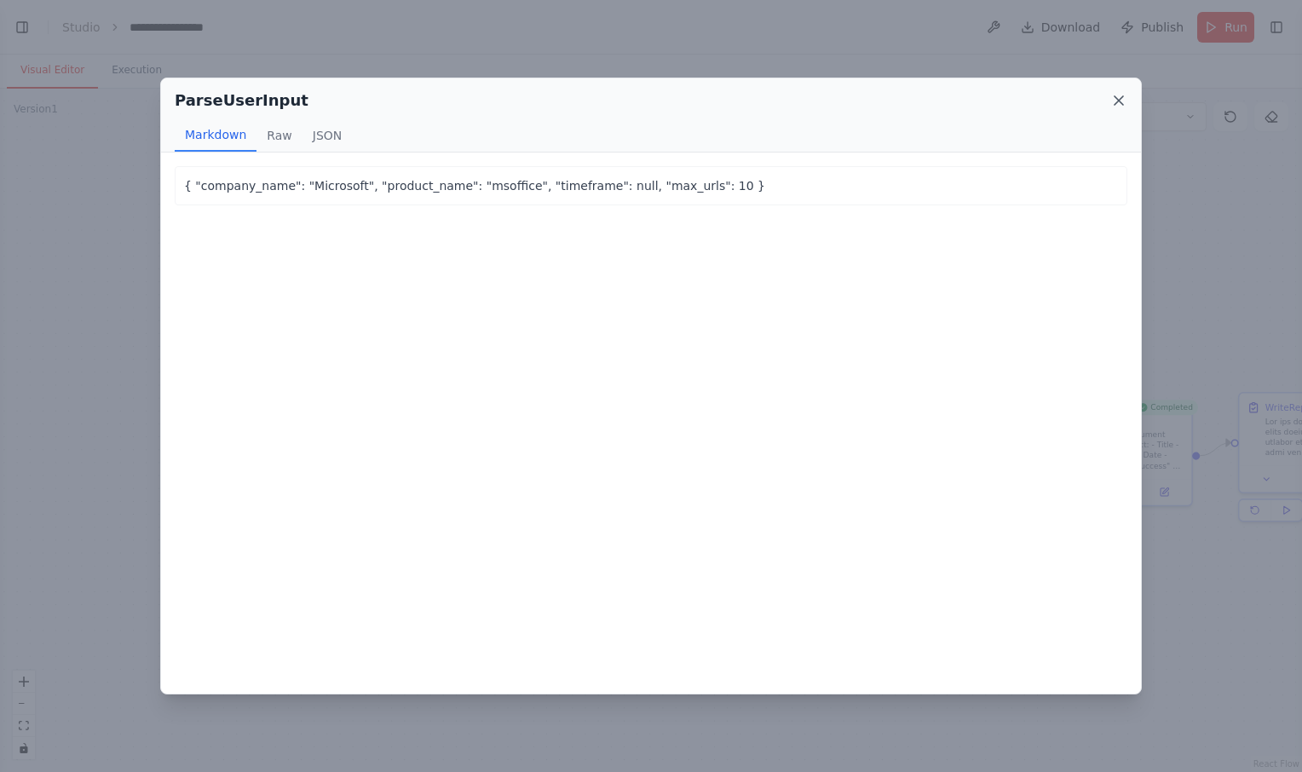
click at [1120, 93] on icon at bounding box center [1119, 100] width 17 height 17
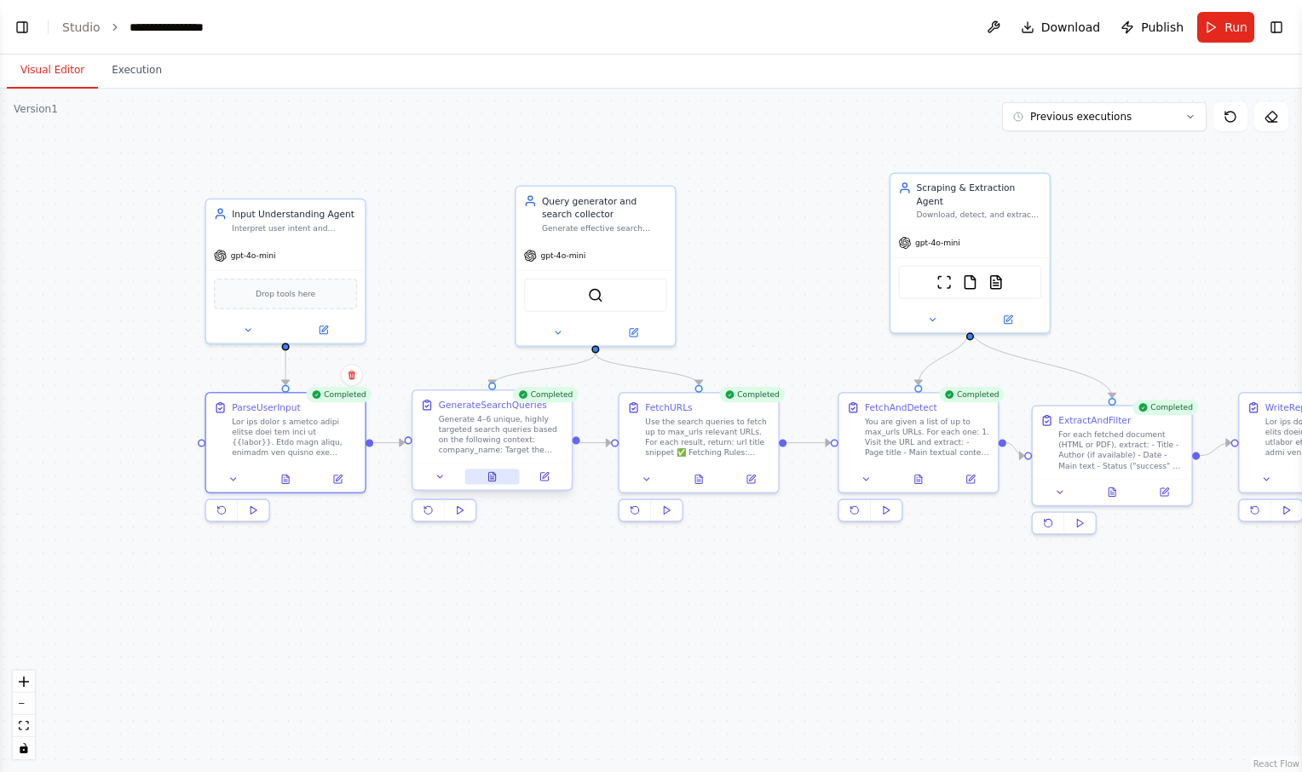
click at [496, 476] on icon at bounding box center [492, 476] width 7 height 9
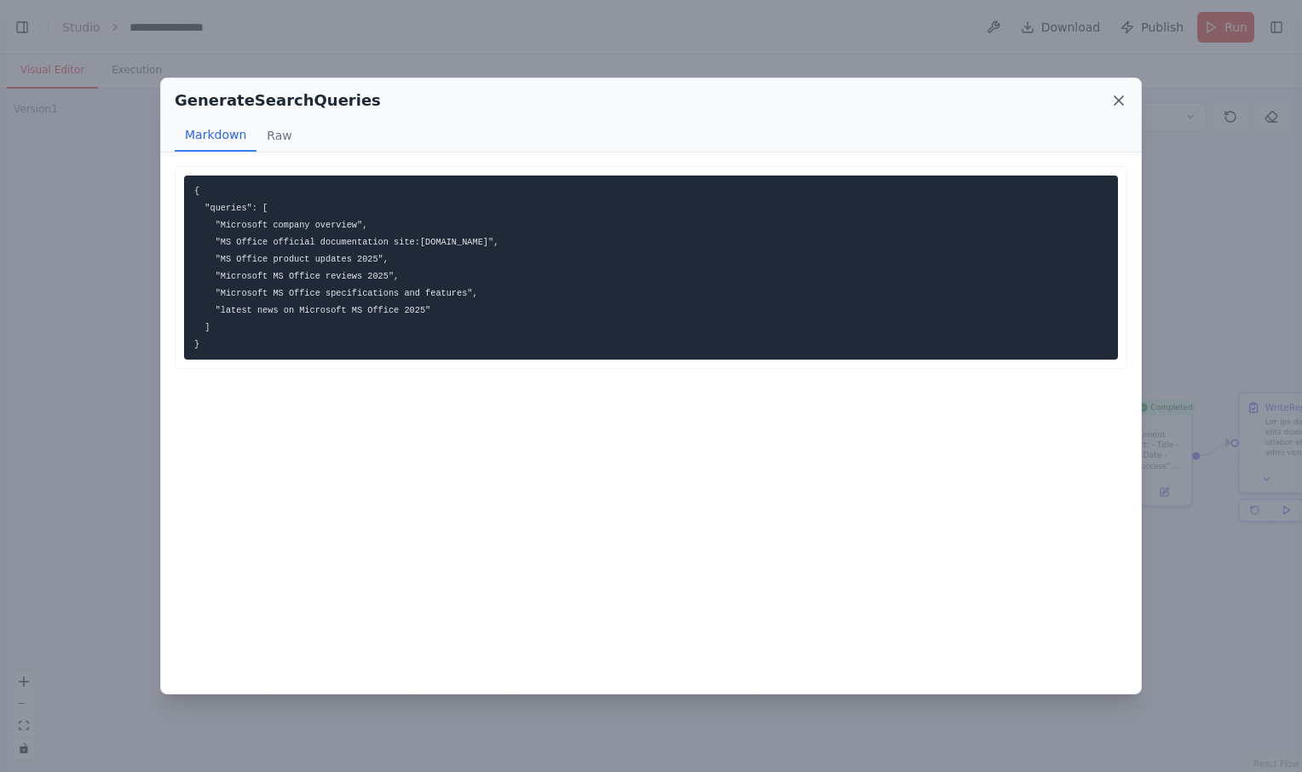
click at [1119, 100] on icon at bounding box center [1119, 100] width 9 height 9
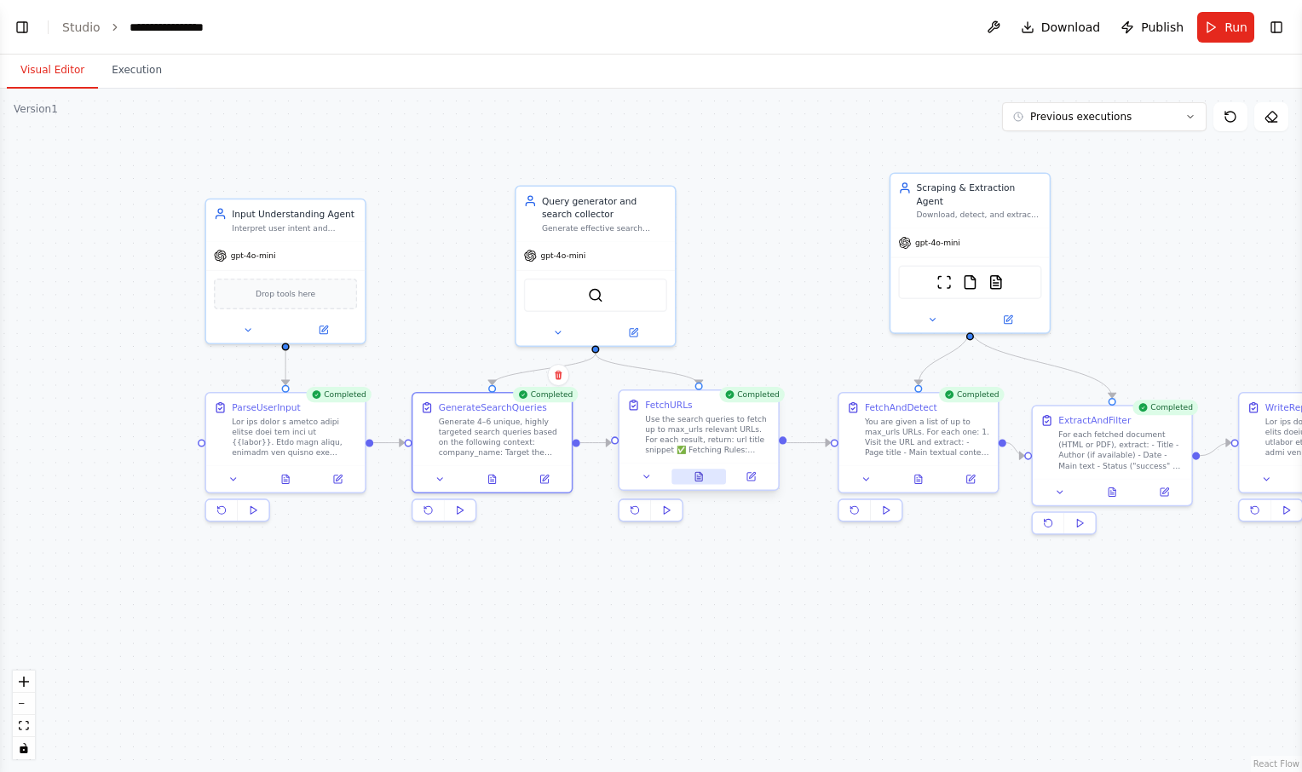
click at [701, 479] on icon at bounding box center [698, 479] width 3 height 0
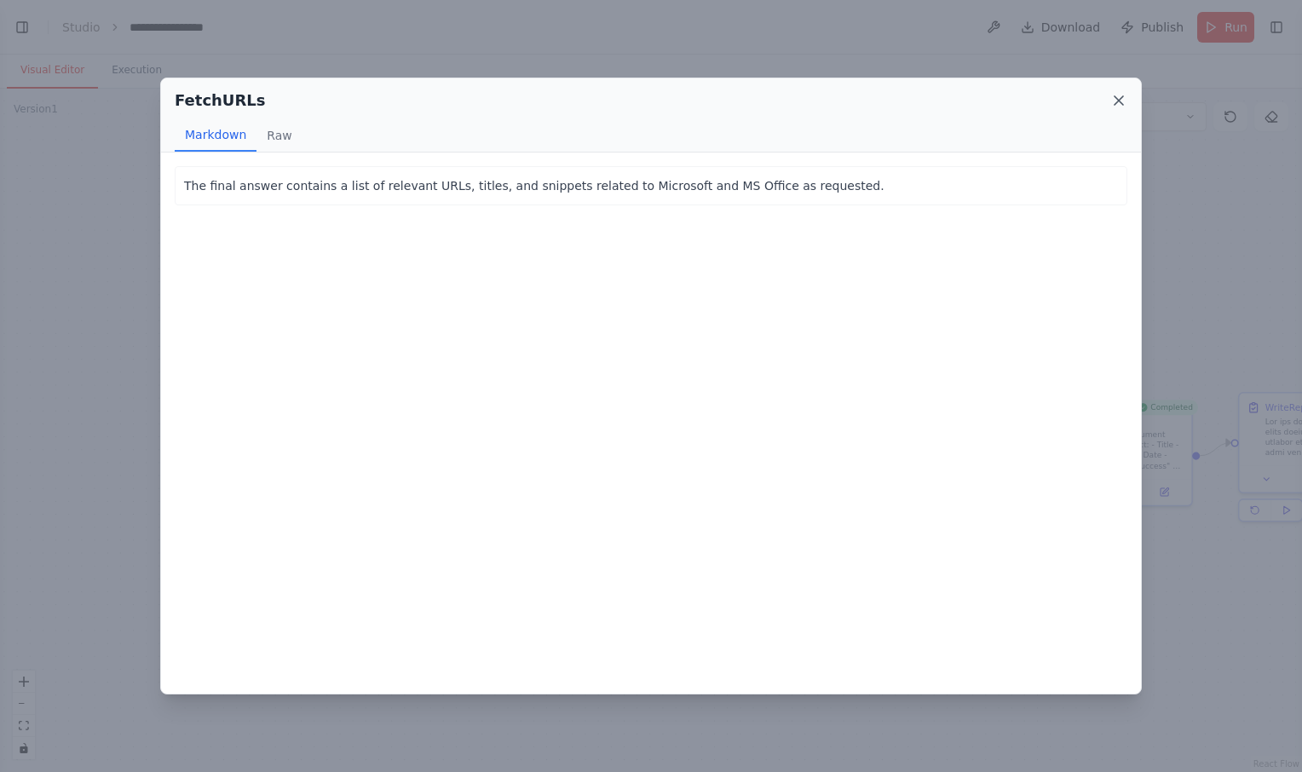
click at [1115, 103] on icon at bounding box center [1119, 100] width 17 height 17
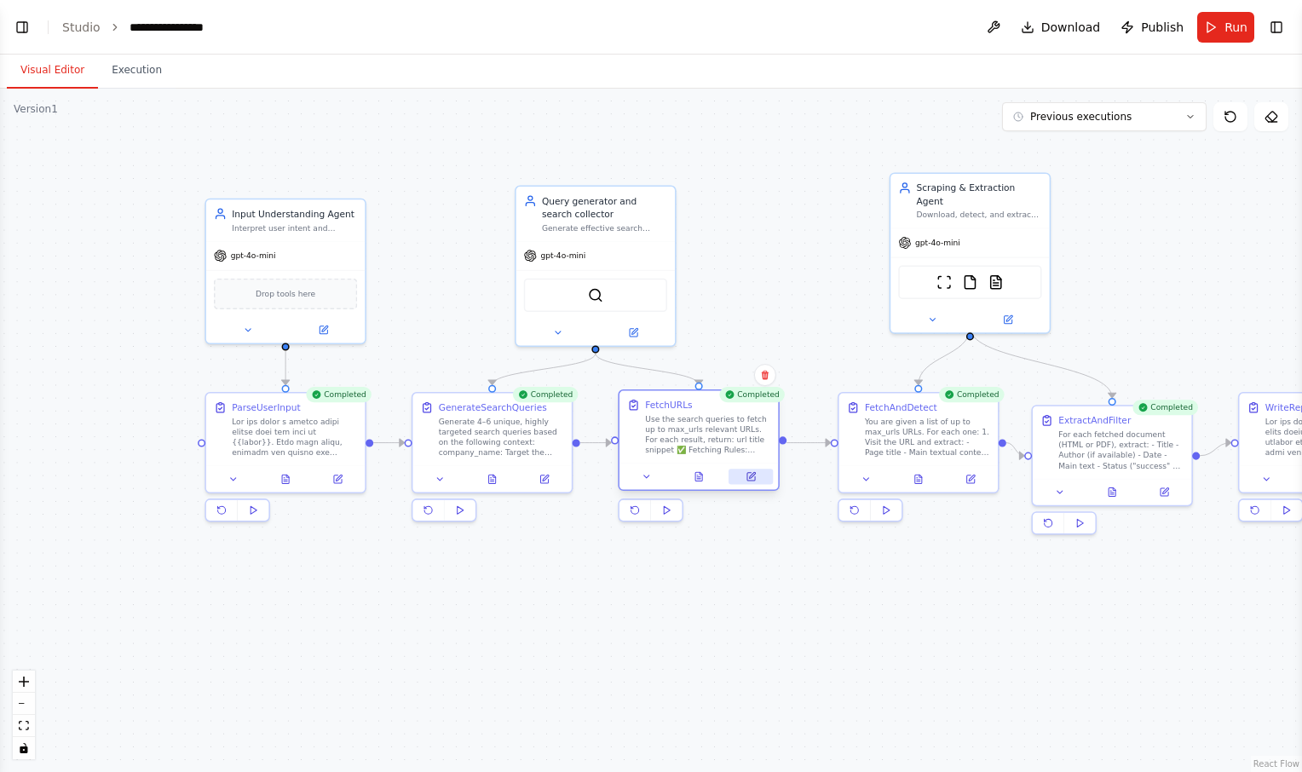
click at [750, 474] on icon at bounding box center [751, 477] width 8 height 8
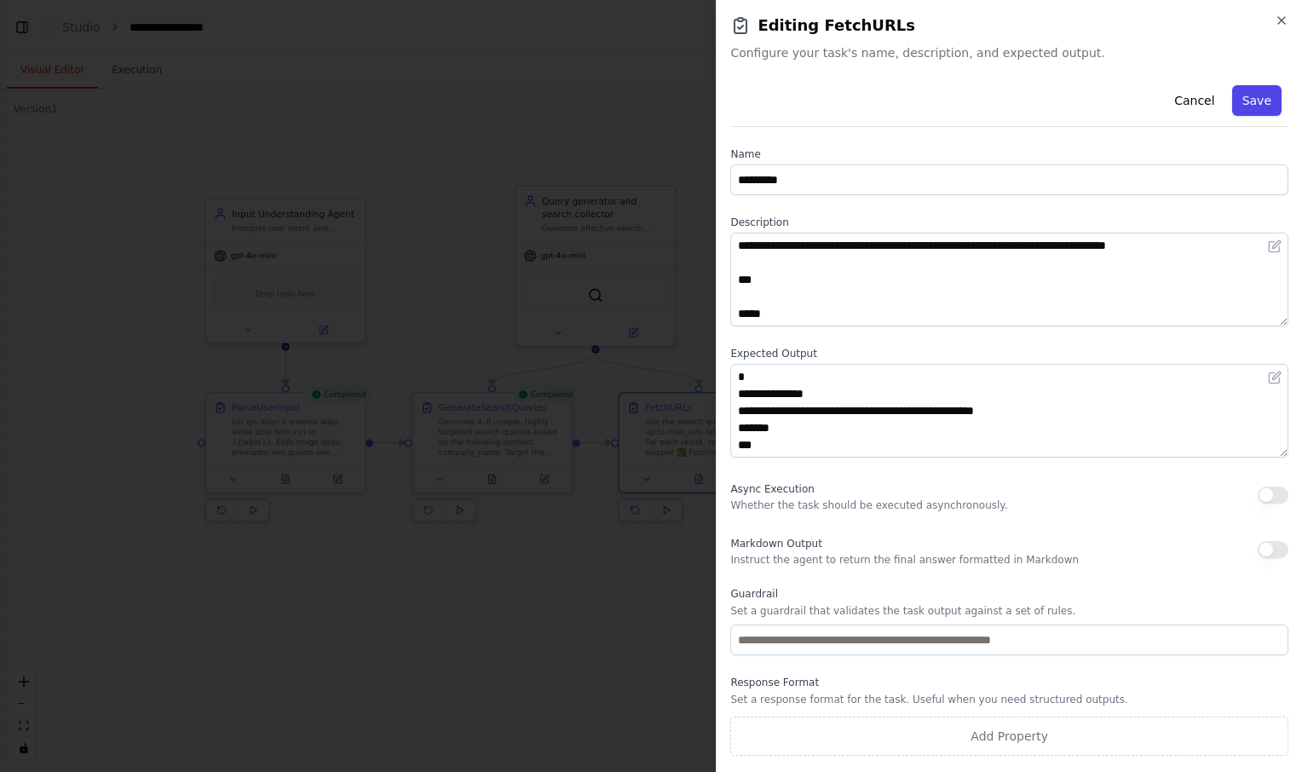
click at [1256, 90] on button "Save" at bounding box center [1256, 100] width 49 height 31
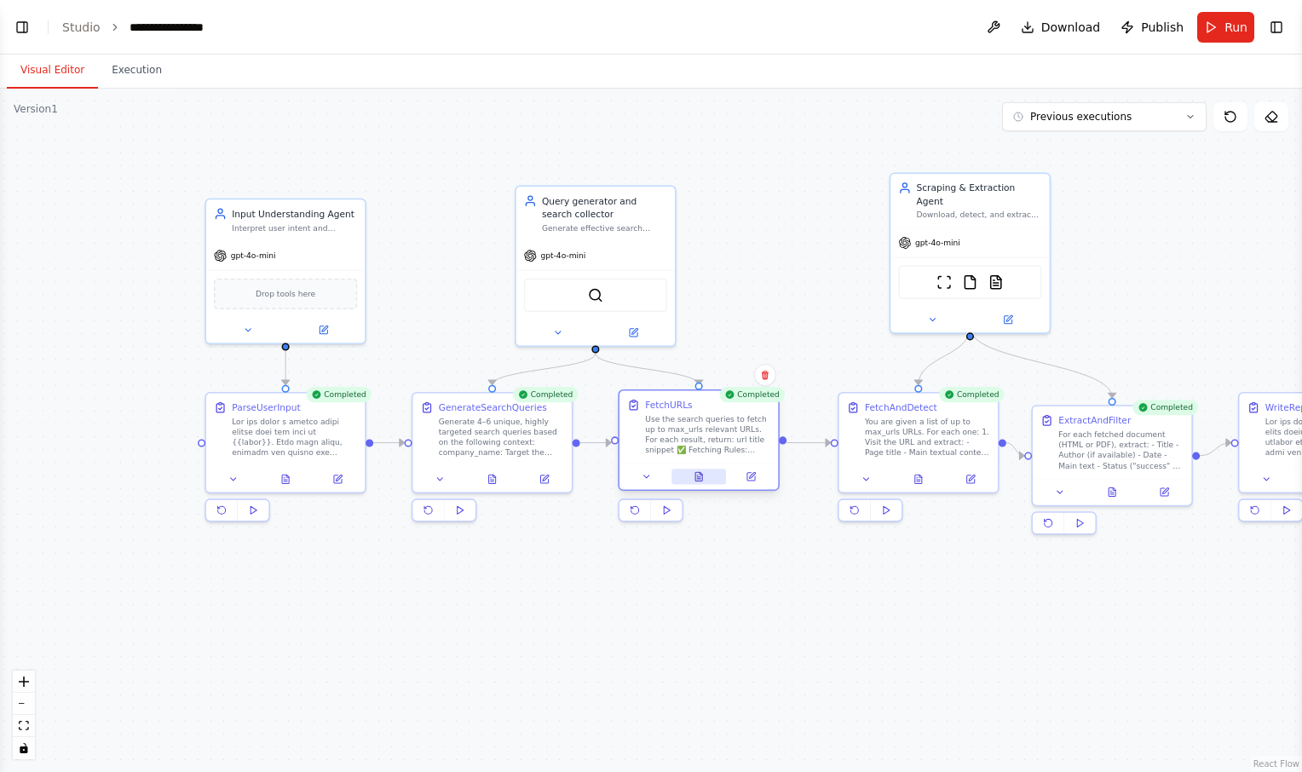
click at [702, 476] on icon at bounding box center [698, 476] width 7 height 9
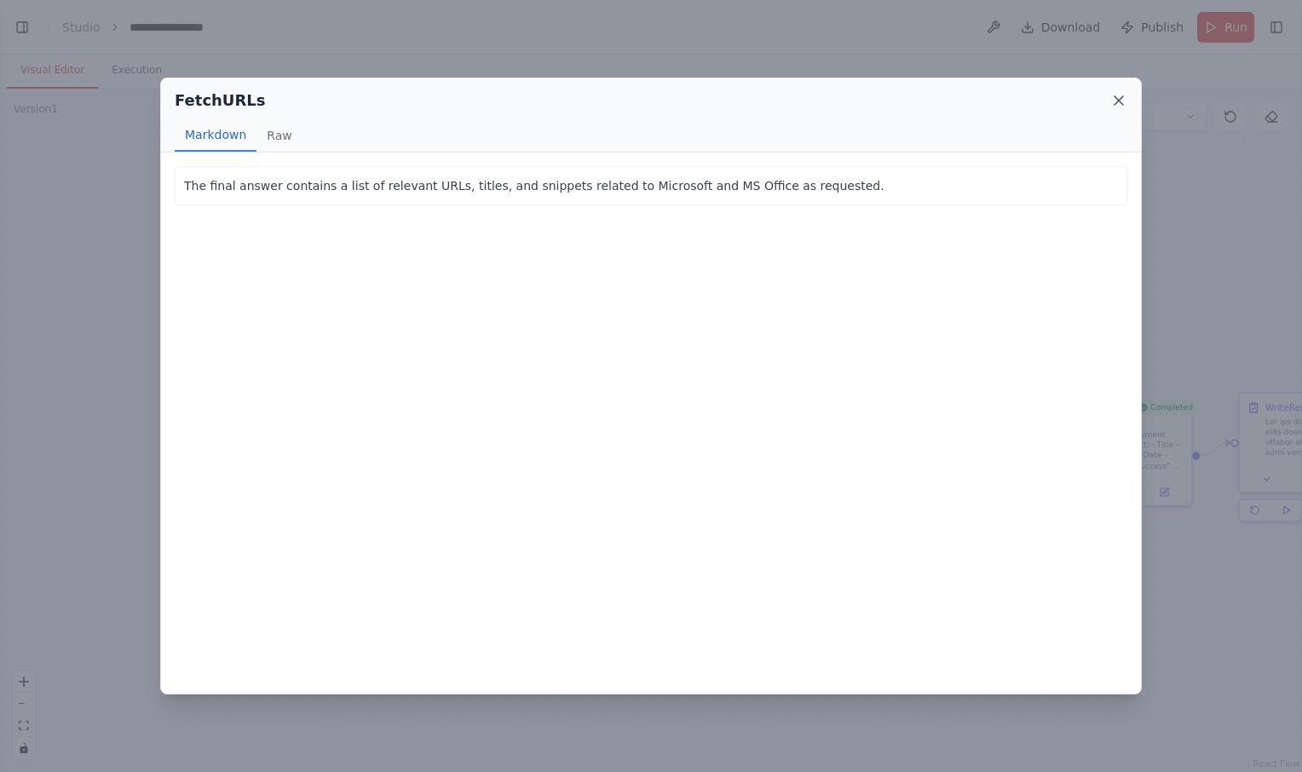
click at [1117, 101] on icon at bounding box center [1119, 100] width 17 height 17
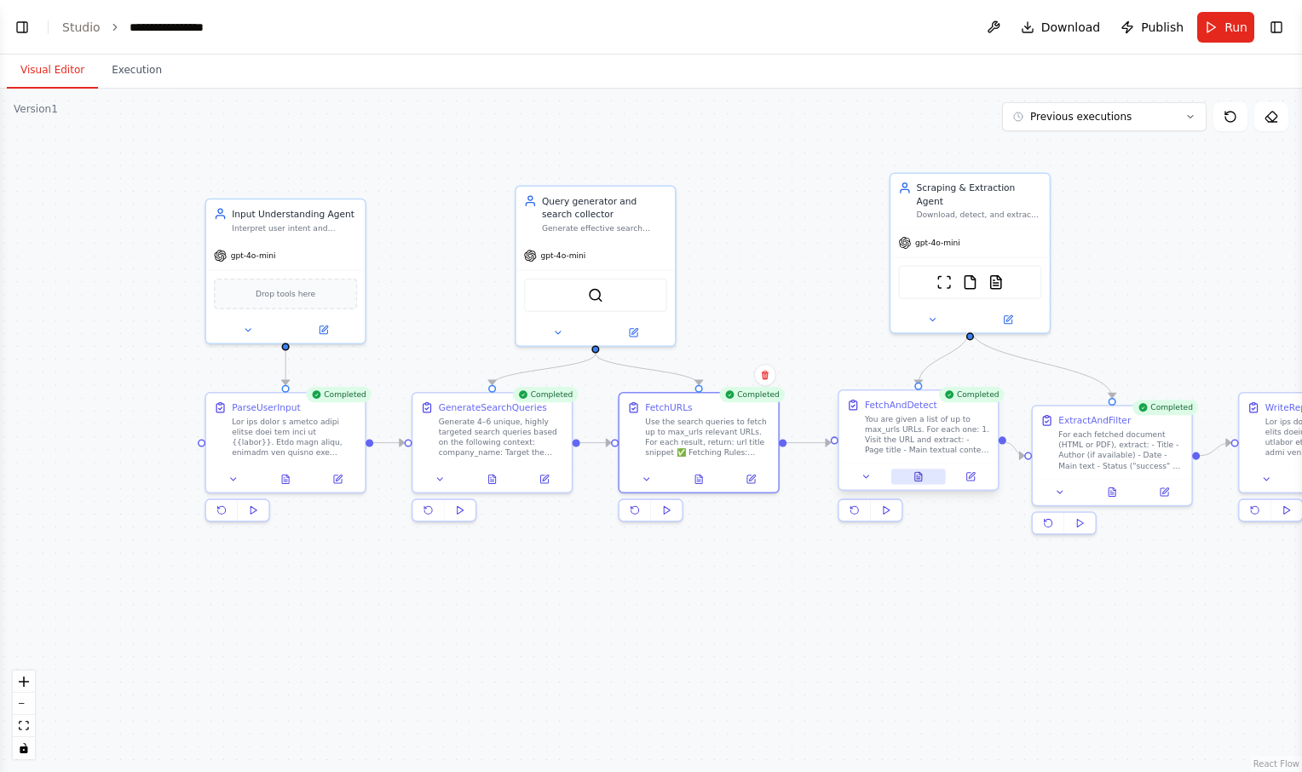
click at [922, 478] on icon at bounding box center [918, 476] width 7 height 9
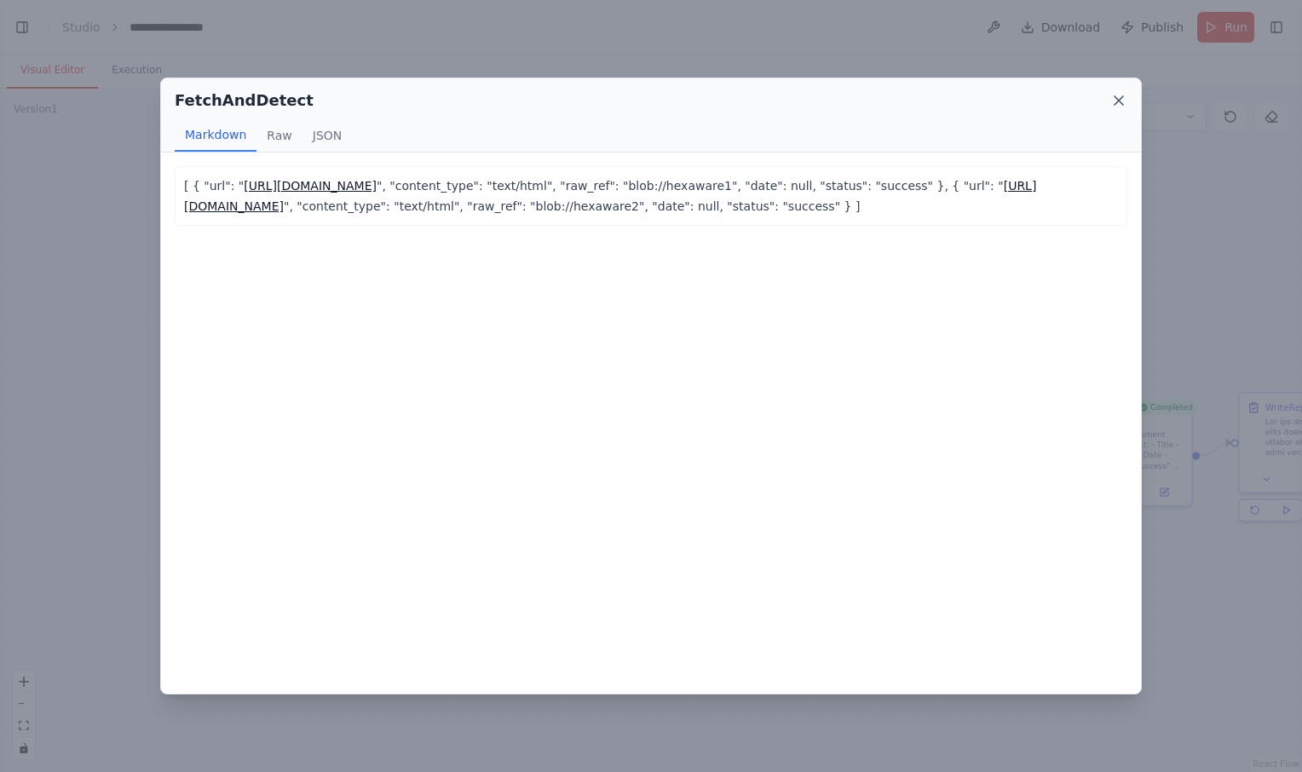
click at [1119, 97] on icon at bounding box center [1119, 100] width 17 height 17
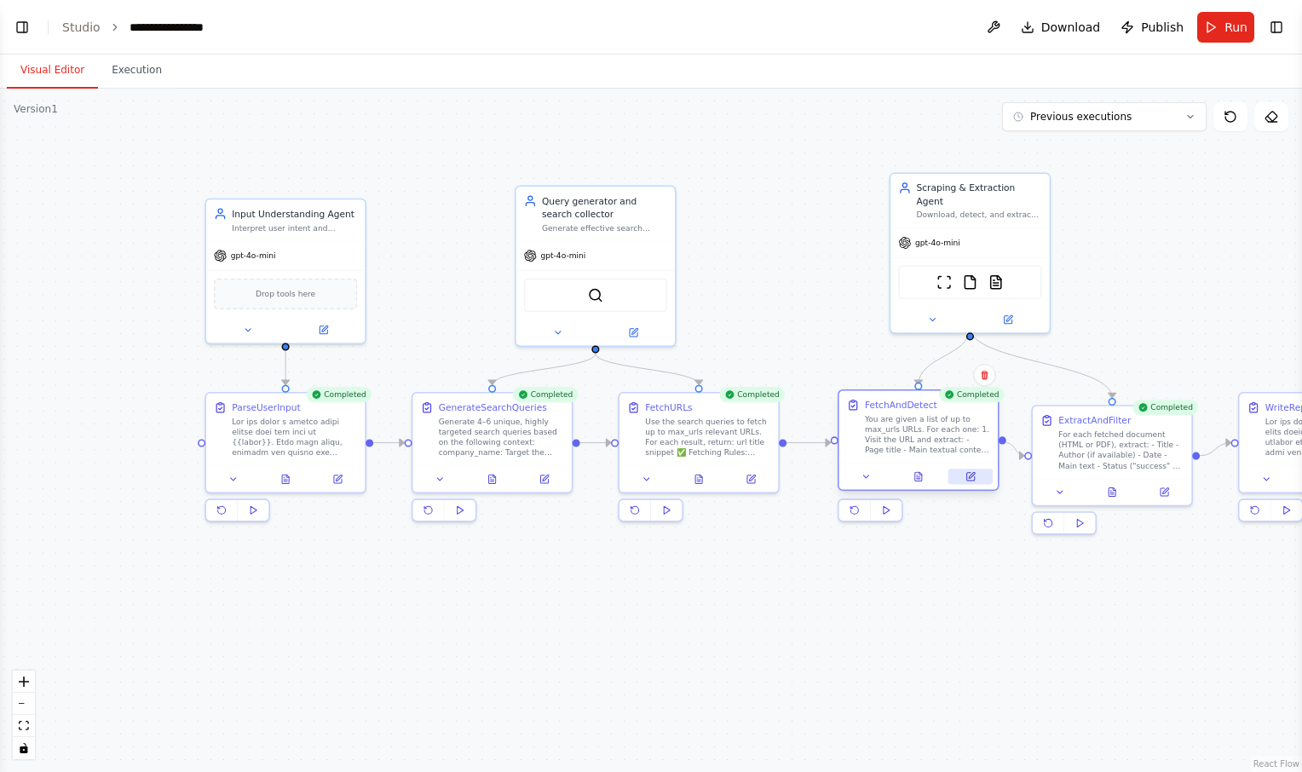
click at [977, 481] on button at bounding box center [971, 476] width 44 height 15
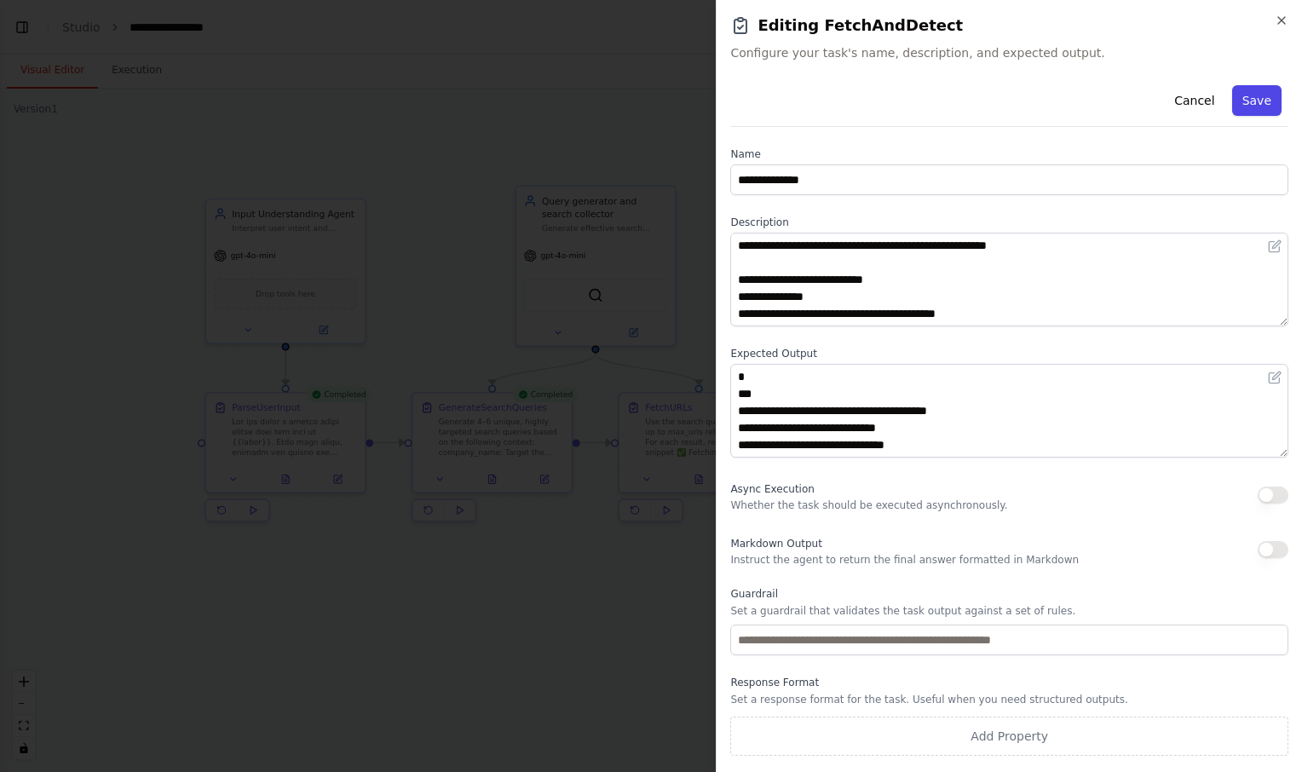
click at [1255, 107] on button "Save" at bounding box center [1256, 100] width 49 height 31
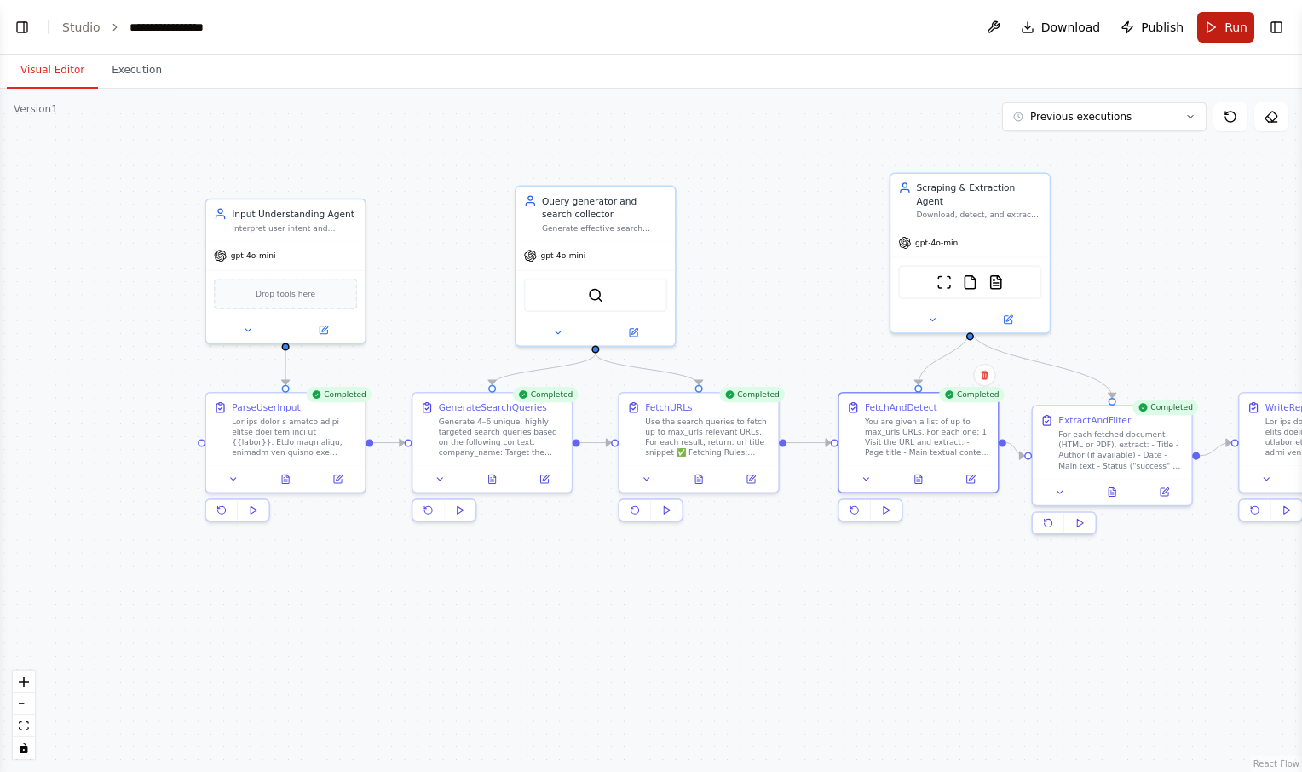
click at [1236, 27] on span "Run" at bounding box center [1236, 27] width 23 height 17
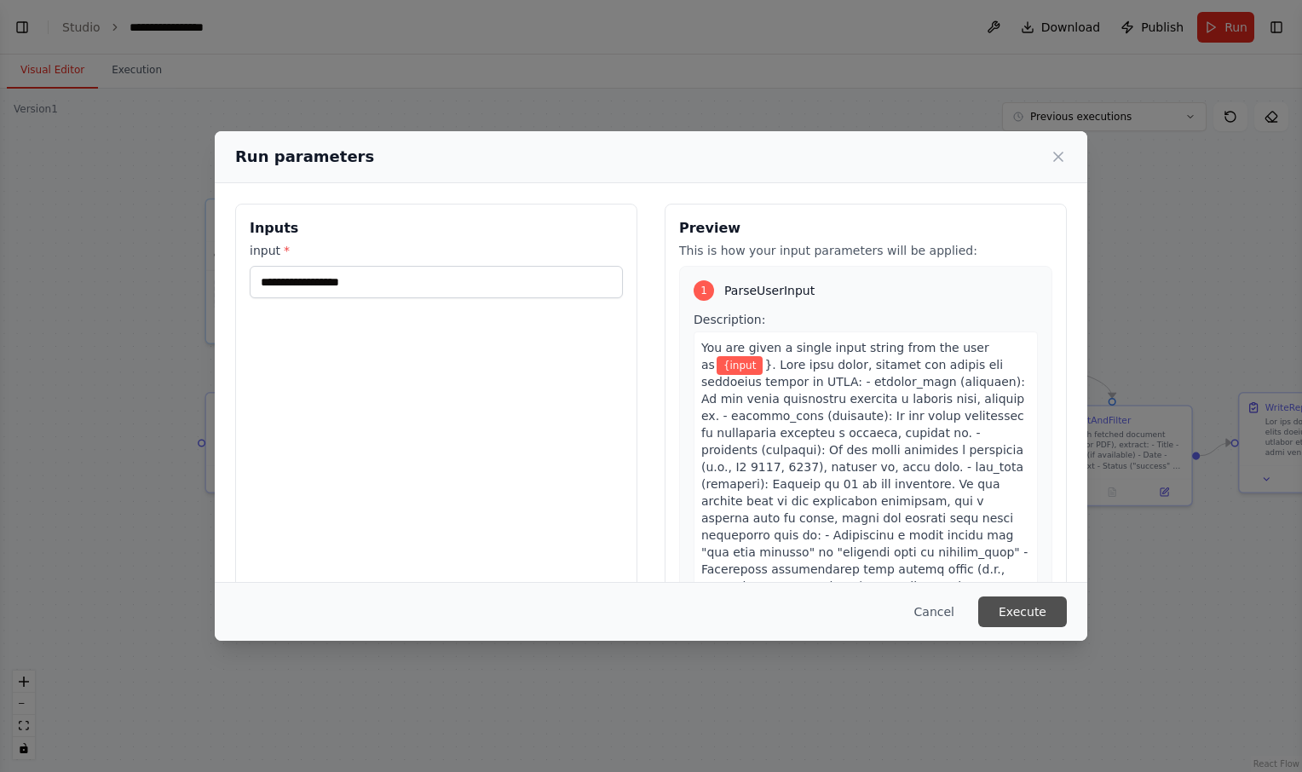
click at [1017, 608] on button "Execute" at bounding box center [1022, 612] width 89 height 31
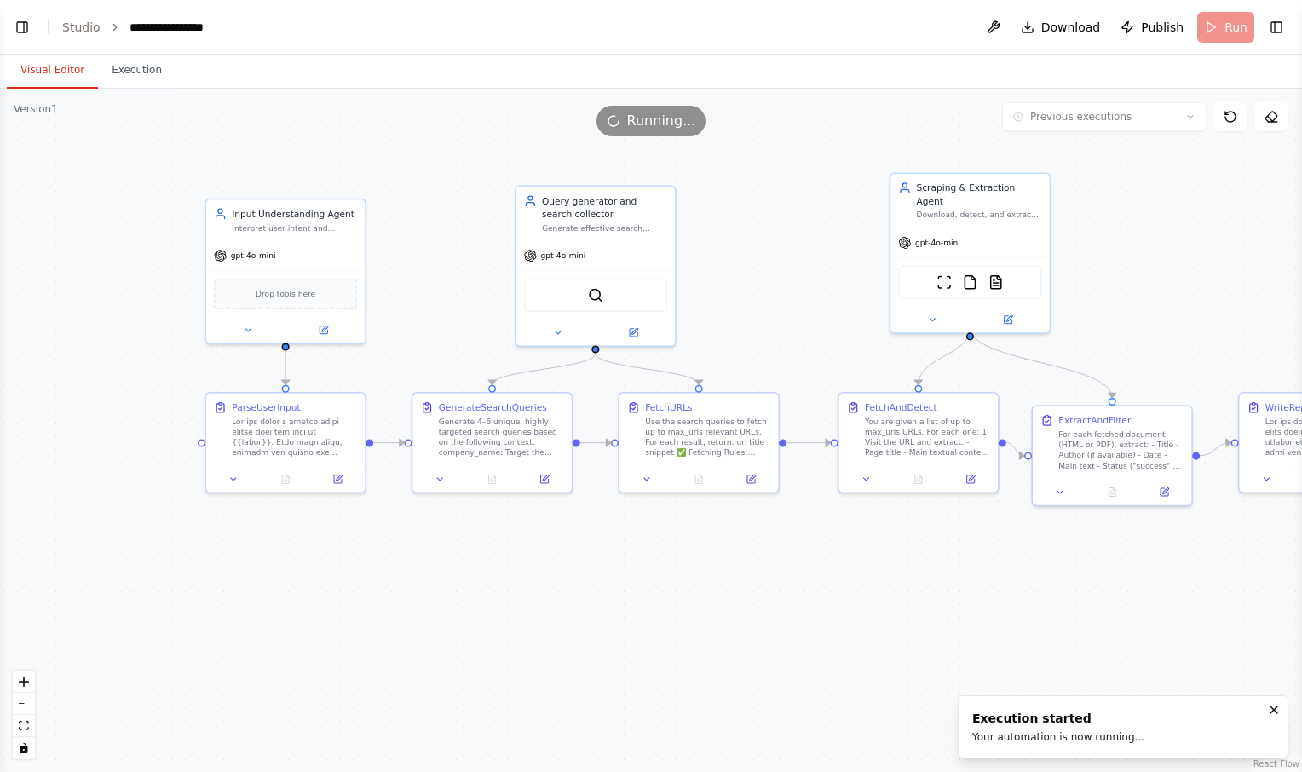
click at [59, 72] on button "Visual Editor" at bounding box center [52, 71] width 91 height 36
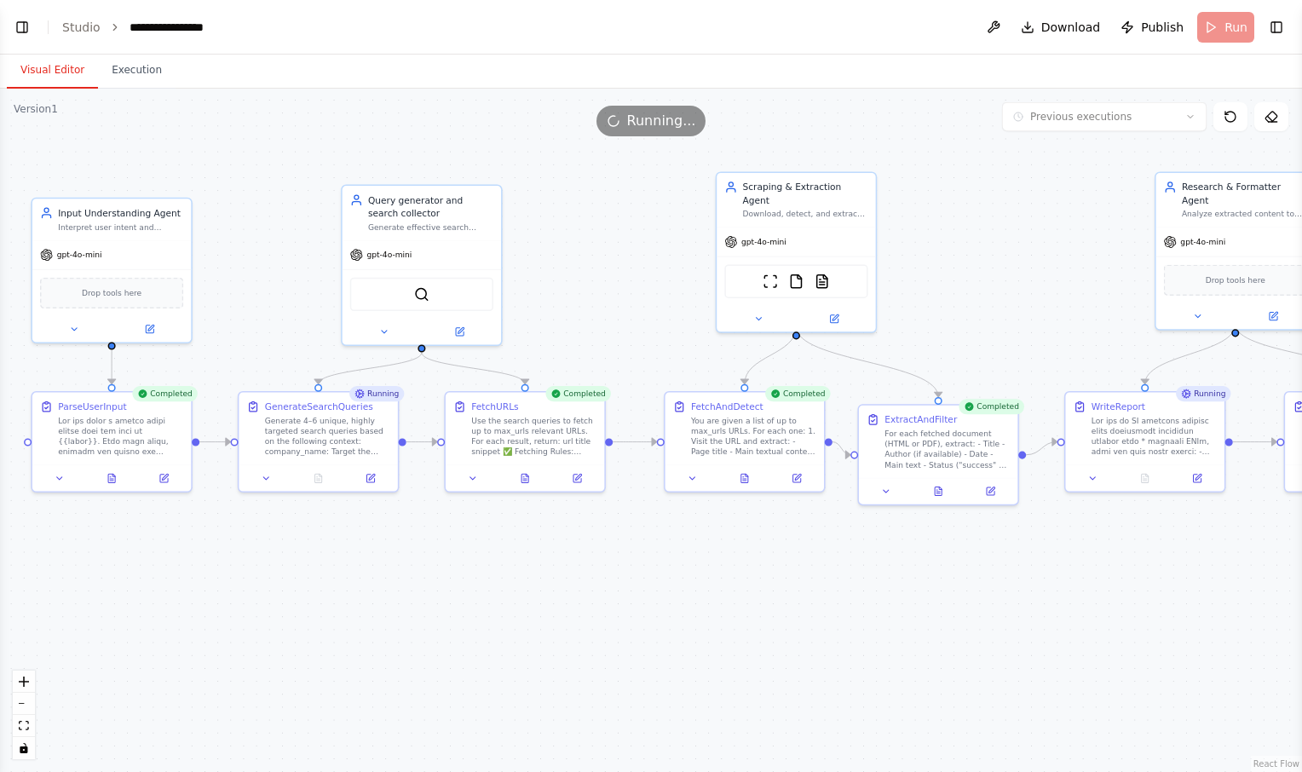
drag, startPoint x: 693, startPoint y: 559, endPoint x: 519, endPoint y: 558, distance: 173.9
click at [519, 558] on div ".deletable-edge-delete-btn { width: 20px; height: 20px; border: 0px solid #ffff…" at bounding box center [651, 431] width 1302 height 684
click at [527, 481] on icon at bounding box center [525, 475] width 10 height 10
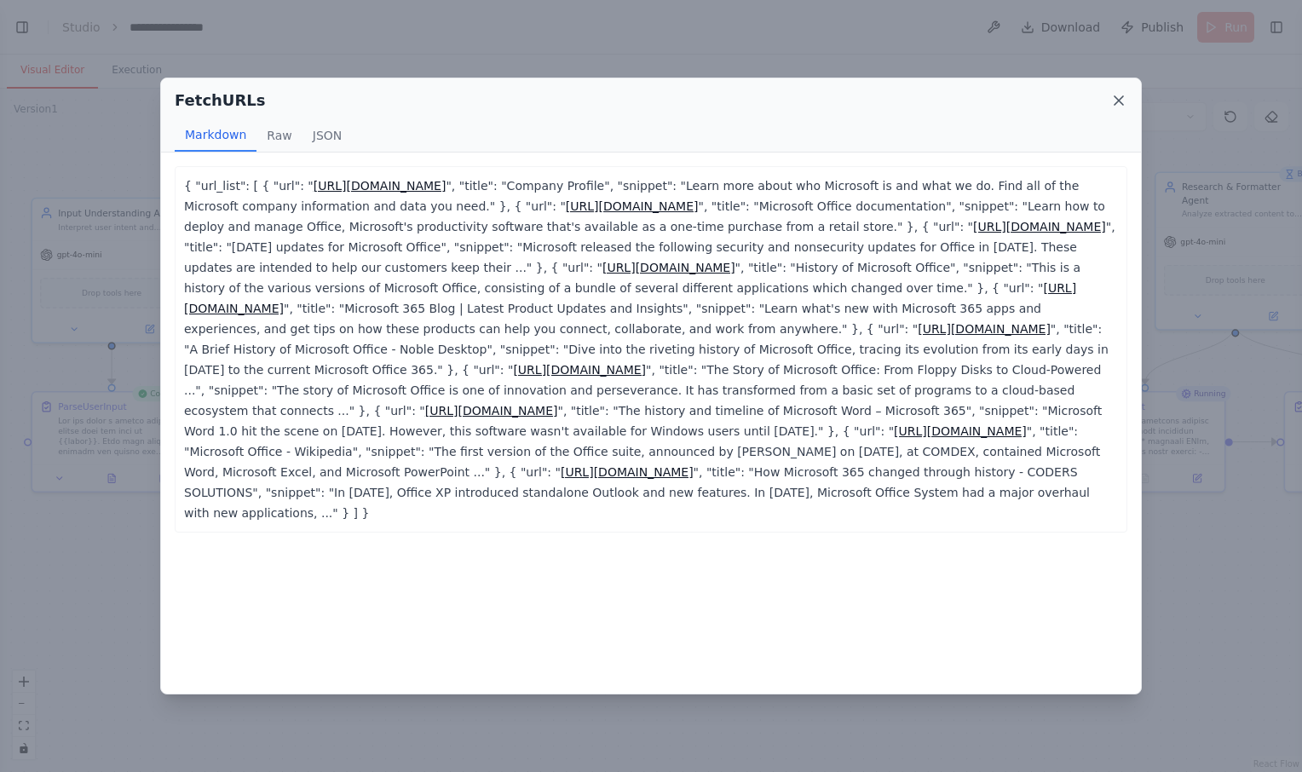
click at [1122, 103] on icon at bounding box center [1119, 100] width 9 height 9
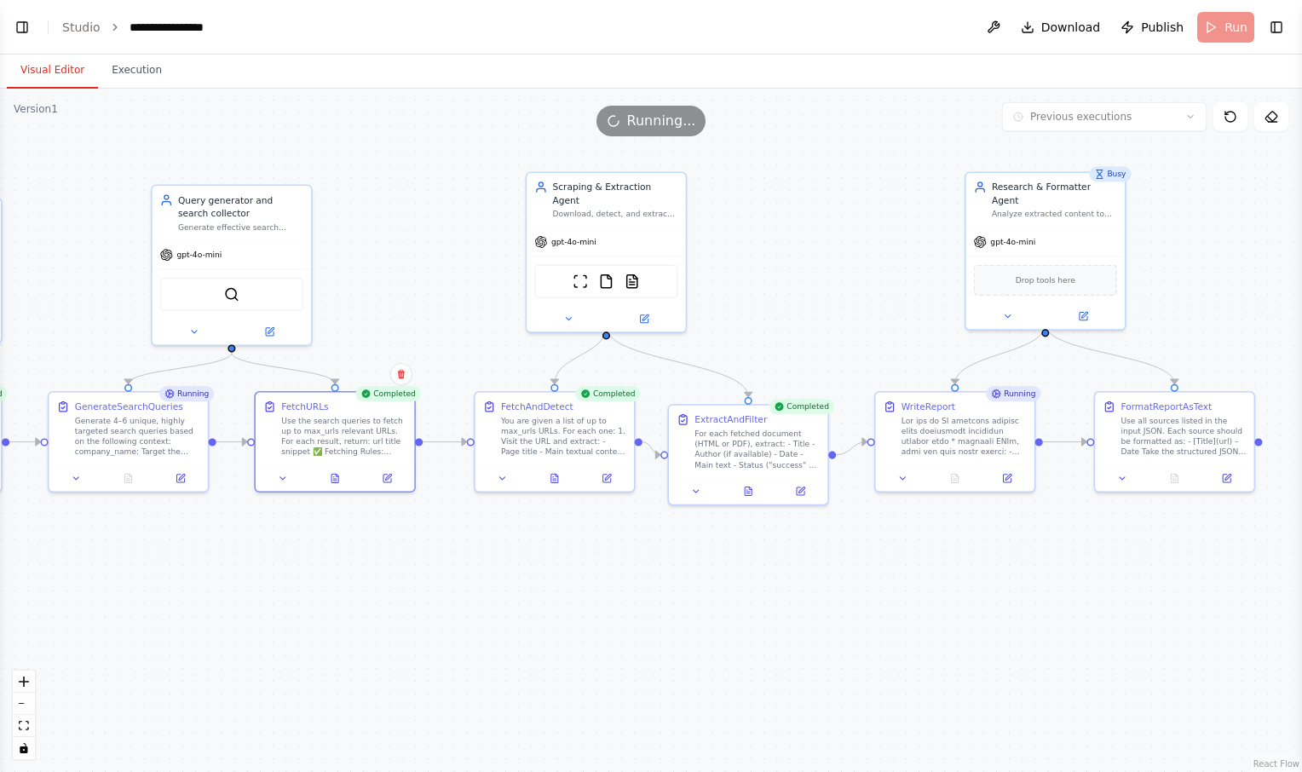
drag, startPoint x: 700, startPoint y: 626, endPoint x: 510, endPoint y: 626, distance: 190.1
click at [510, 626] on div ".deletable-edge-delete-btn { width: 20px; height: 20px; border: 0px solid #ffff…" at bounding box center [651, 431] width 1302 height 684
click at [557, 482] on button at bounding box center [555, 475] width 55 height 15
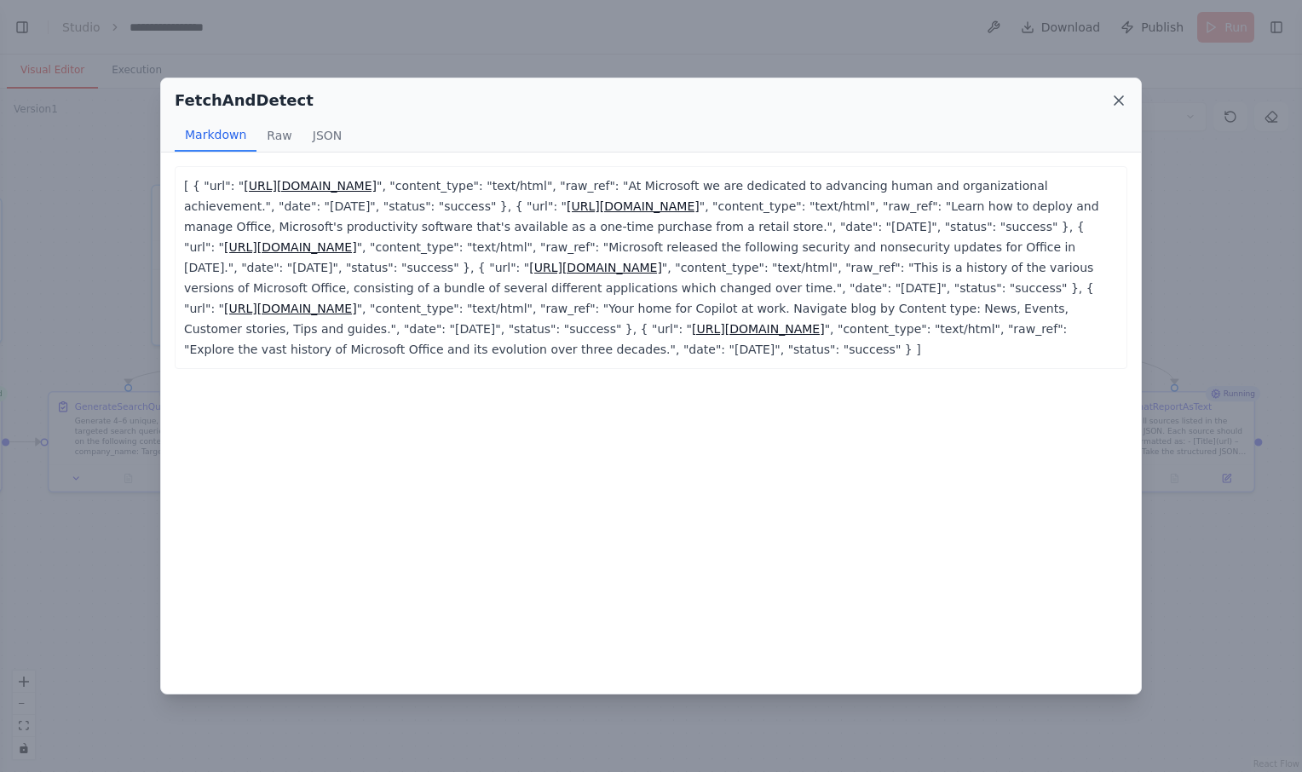
click at [1121, 101] on icon at bounding box center [1119, 100] width 17 height 17
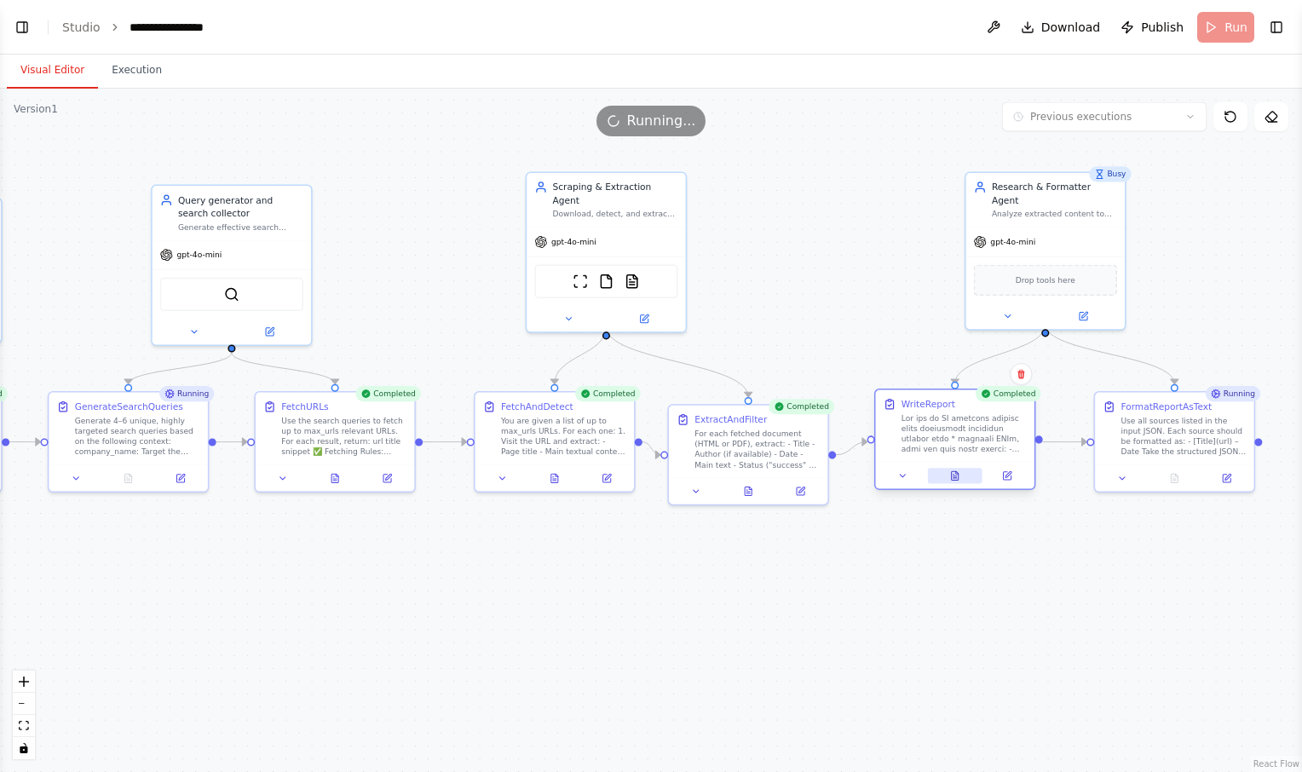
click at [967, 476] on button at bounding box center [955, 475] width 55 height 15
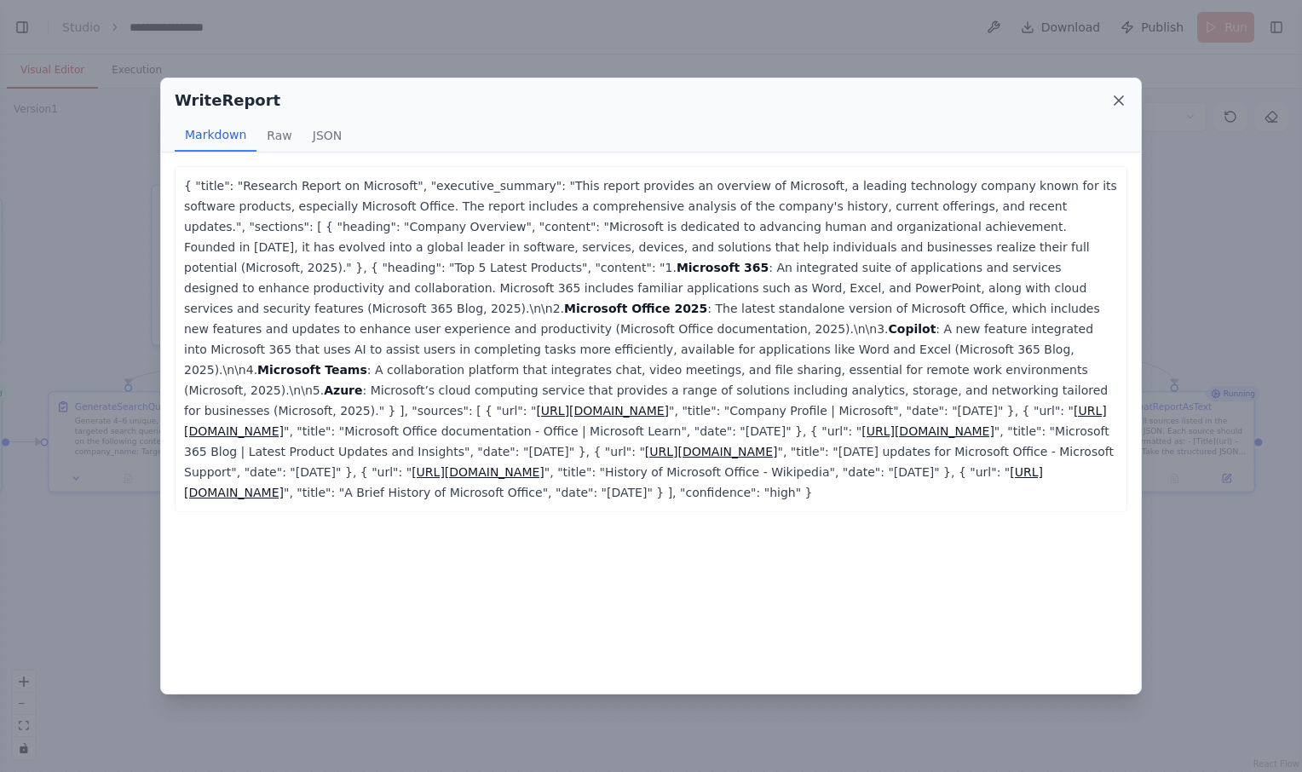
click at [1116, 96] on icon at bounding box center [1119, 100] width 9 height 9
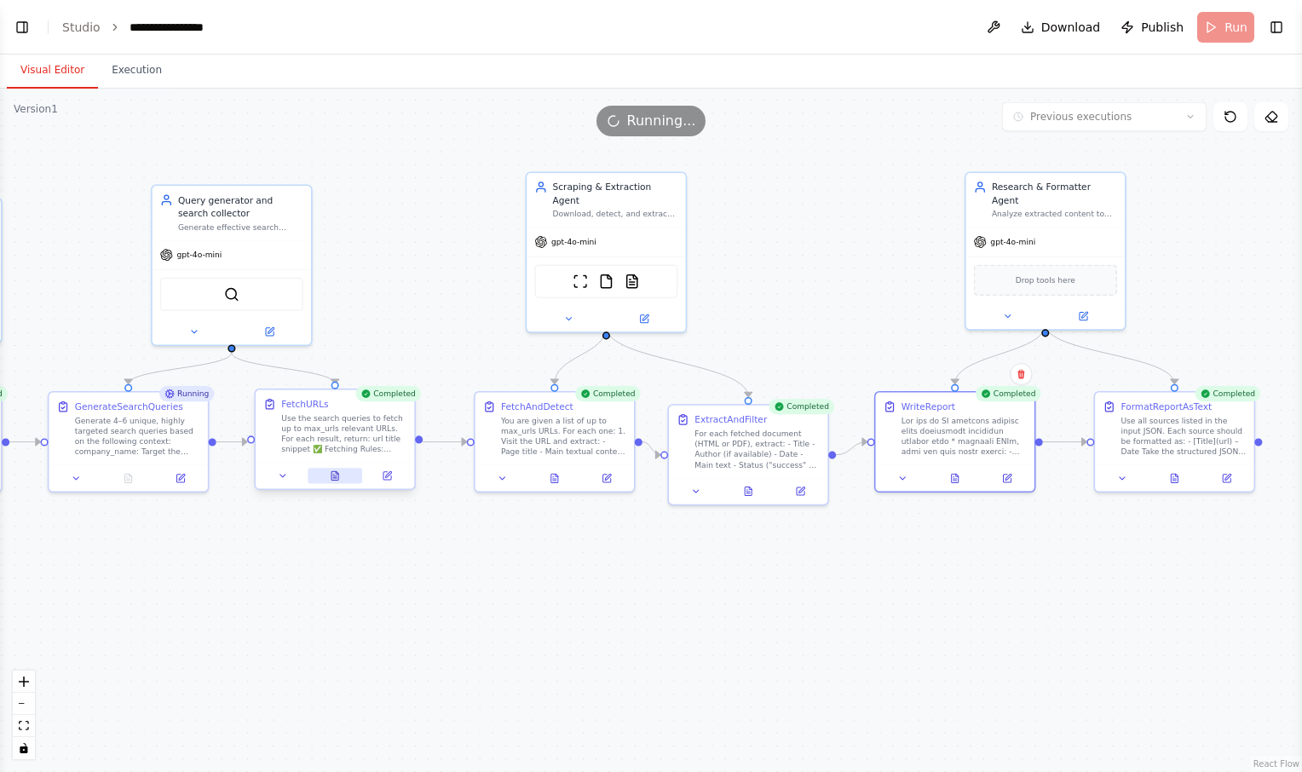
click at [333, 481] on icon at bounding box center [335, 475] width 10 height 10
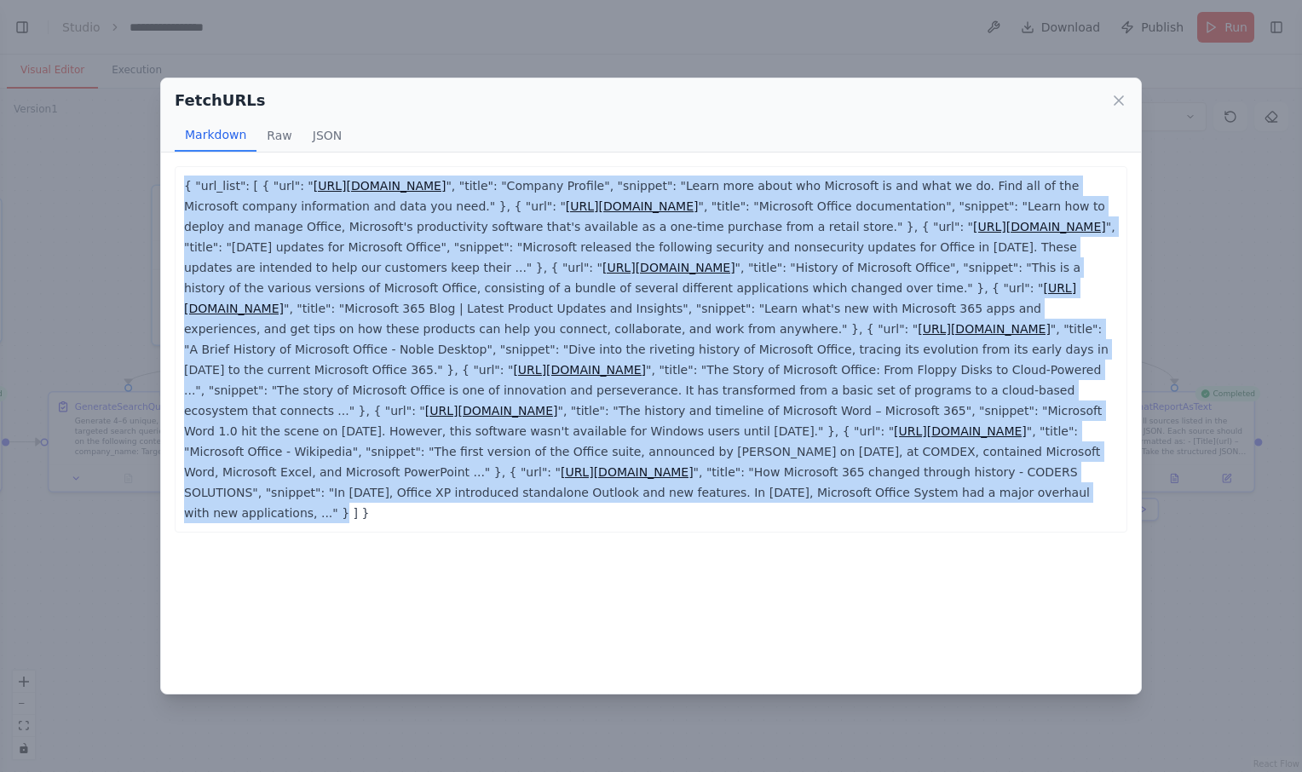
drag, startPoint x: 547, startPoint y: 538, endPoint x: 147, endPoint y: 166, distance: 546.4
click at [147, 166] on div "FetchURLs Markdown Raw JSON { "url_list": [ { "url": " https://www.microsoft.co…" at bounding box center [651, 386] width 1302 height 772
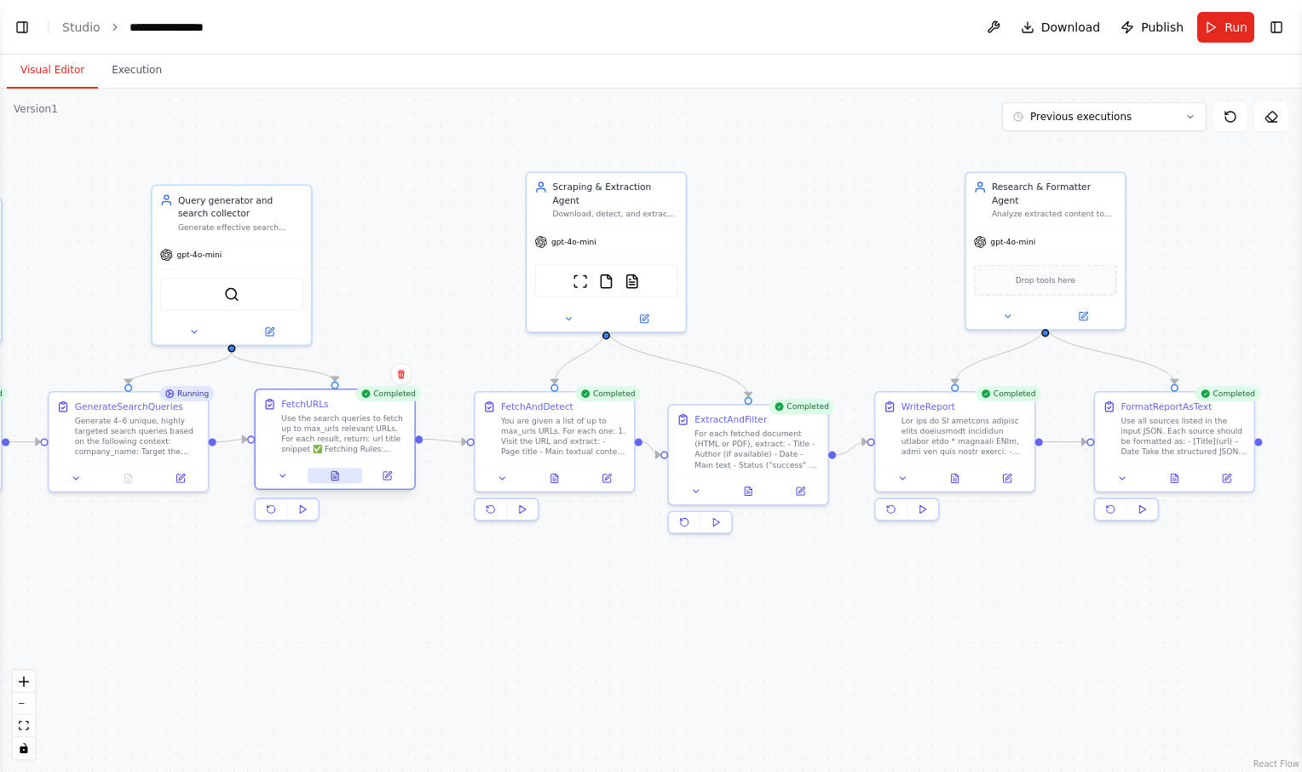
click at [332, 470] on icon at bounding box center [335, 475] width 10 height 10
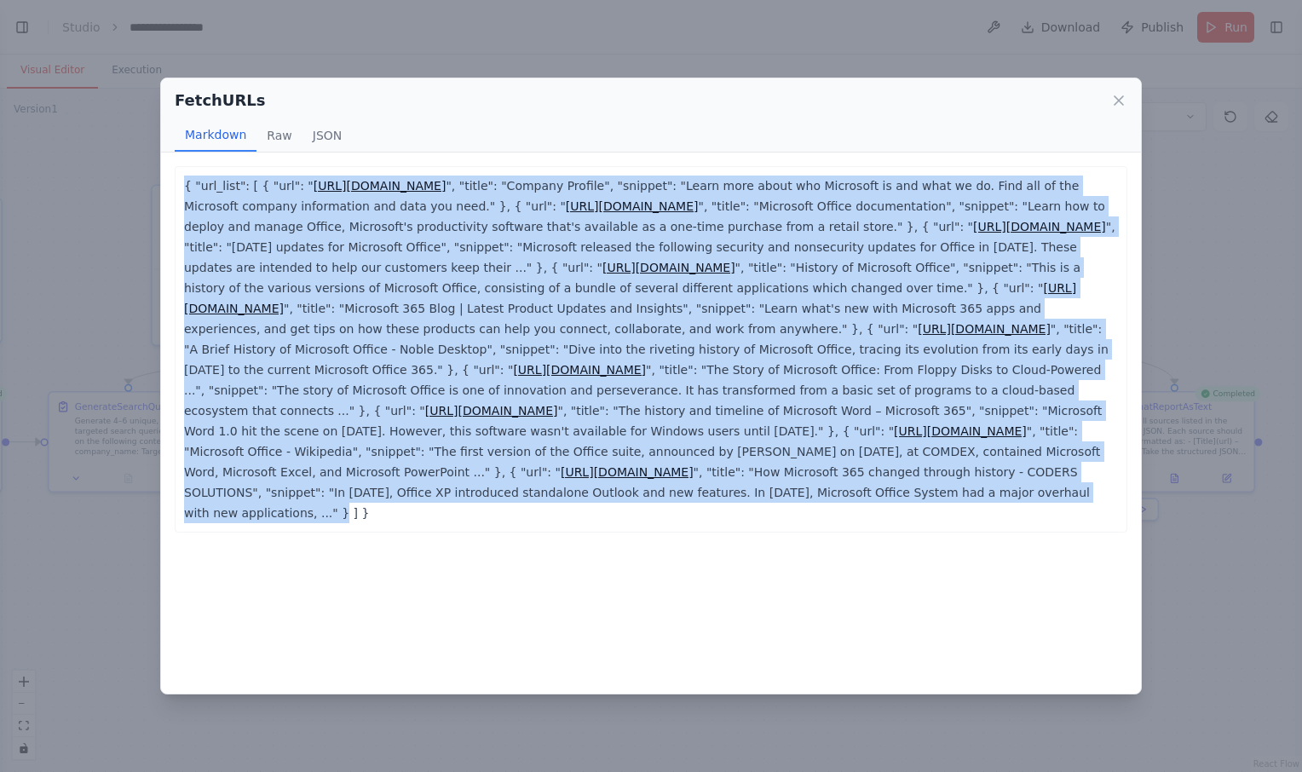
drag, startPoint x: 182, startPoint y: 184, endPoint x: 531, endPoint y: 525, distance: 488.2
click at [531, 525] on div "{ "url_list": [ { "url": " https://www.microsoft.com/en-lb/about/company ", "ti…" at bounding box center [651, 349] width 953 height 367
copy p "{ "url_list": [ { "url": " https://www.microsoft.com/en-lb/about/company ", "ti…"
click at [1118, 101] on icon at bounding box center [1119, 100] width 9 height 9
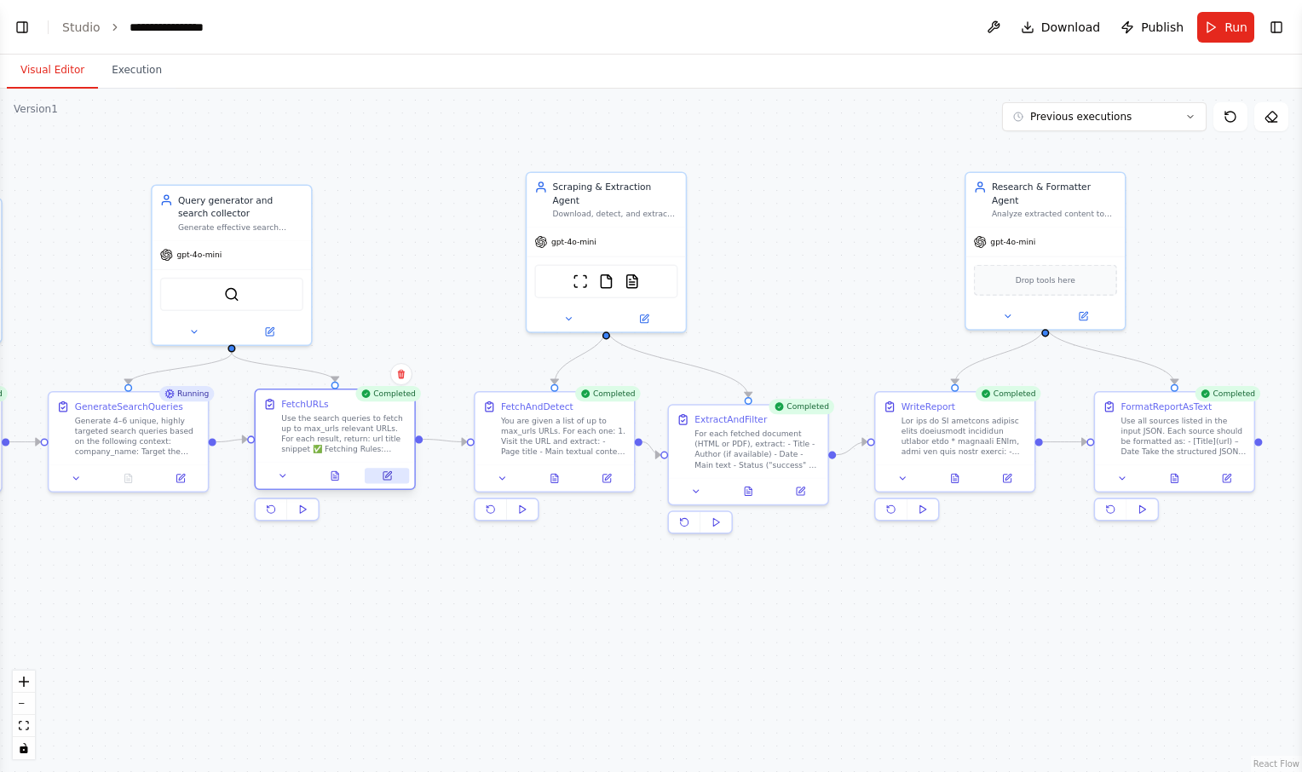
click at [391, 475] on icon at bounding box center [387, 475] width 10 height 10
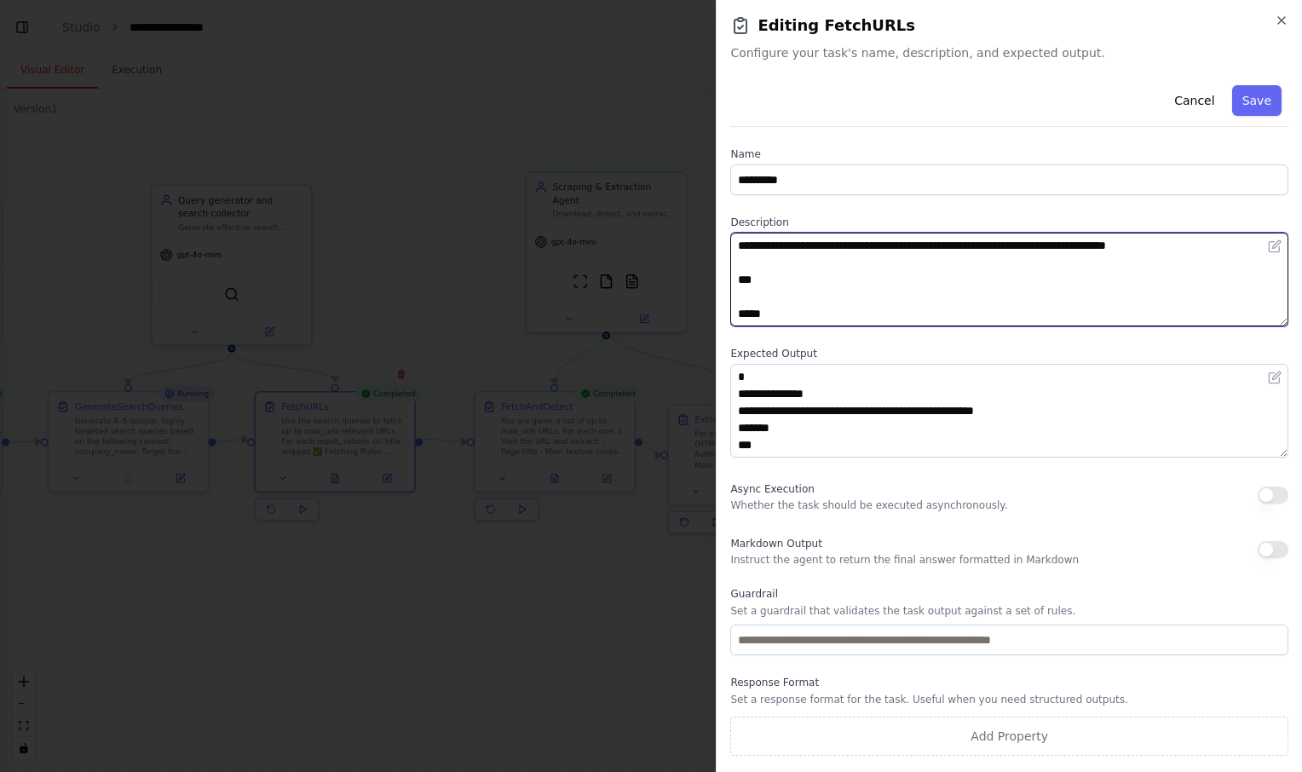
click at [953, 301] on textarea "**********" at bounding box center [1009, 280] width 558 height 94
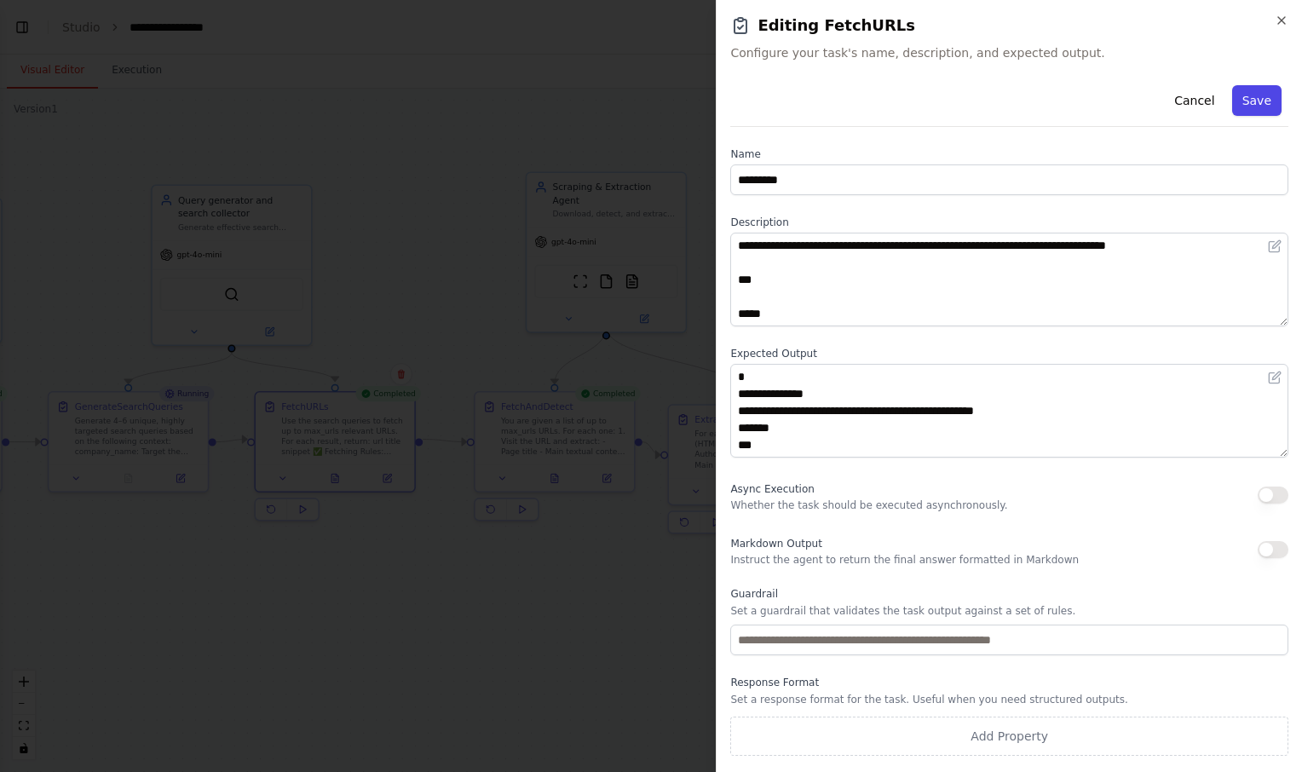
click at [1261, 101] on button "Save" at bounding box center [1256, 100] width 49 height 31
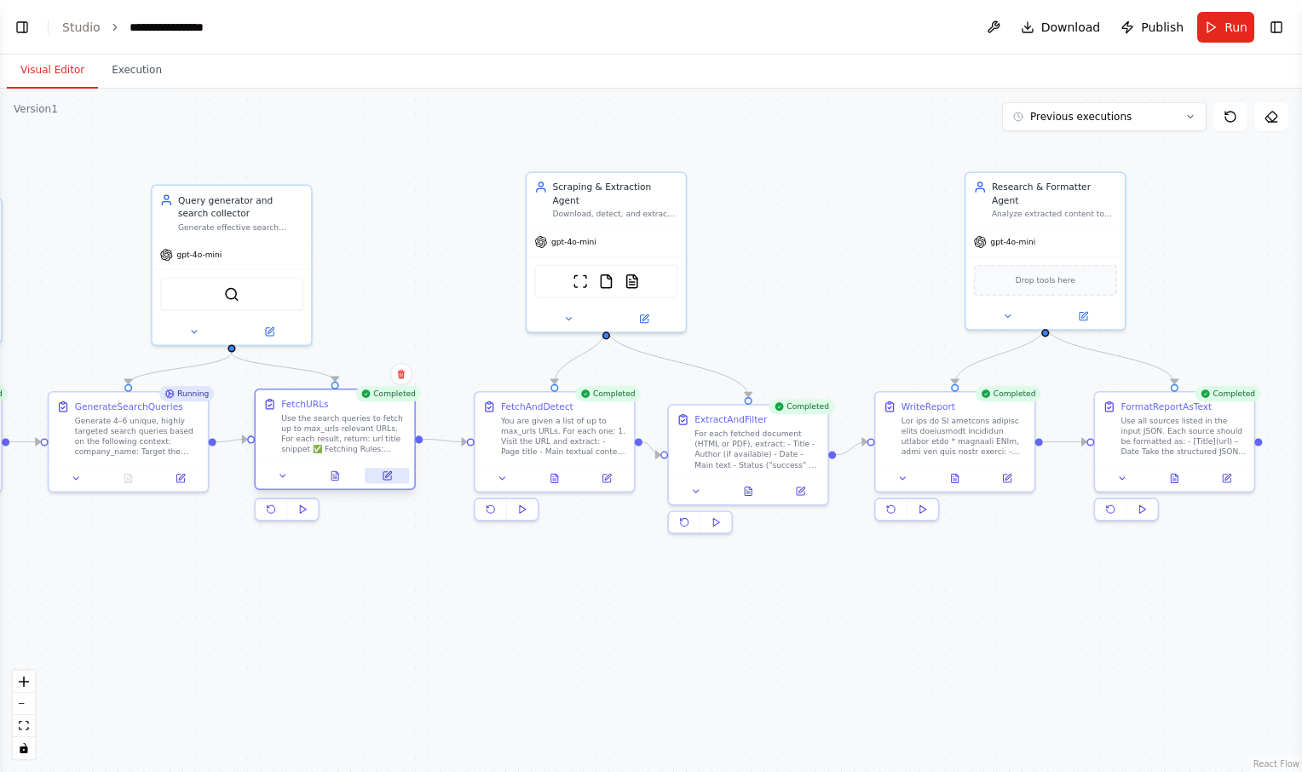
click at [384, 480] on icon at bounding box center [388, 476] width 8 height 8
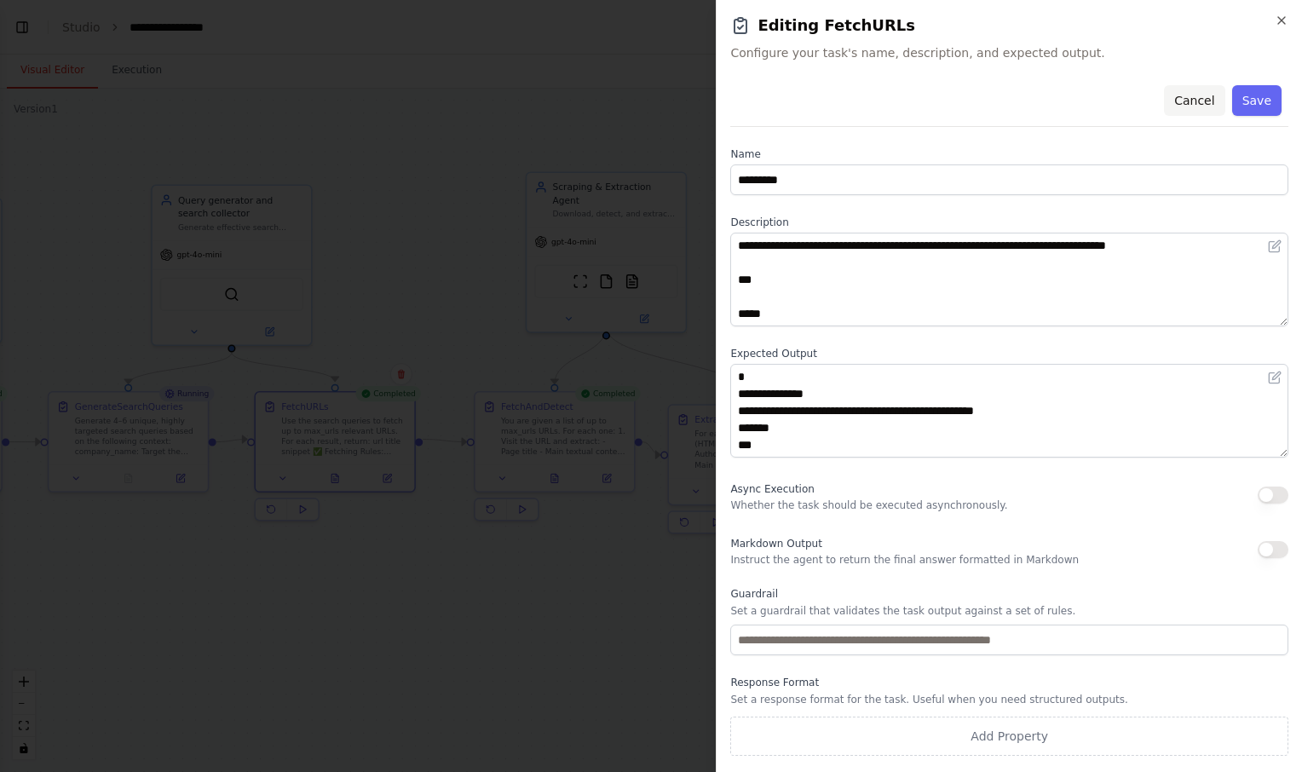
click at [1178, 101] on button "Cancel" at bounding box center [1194, 100] width 61 height 31
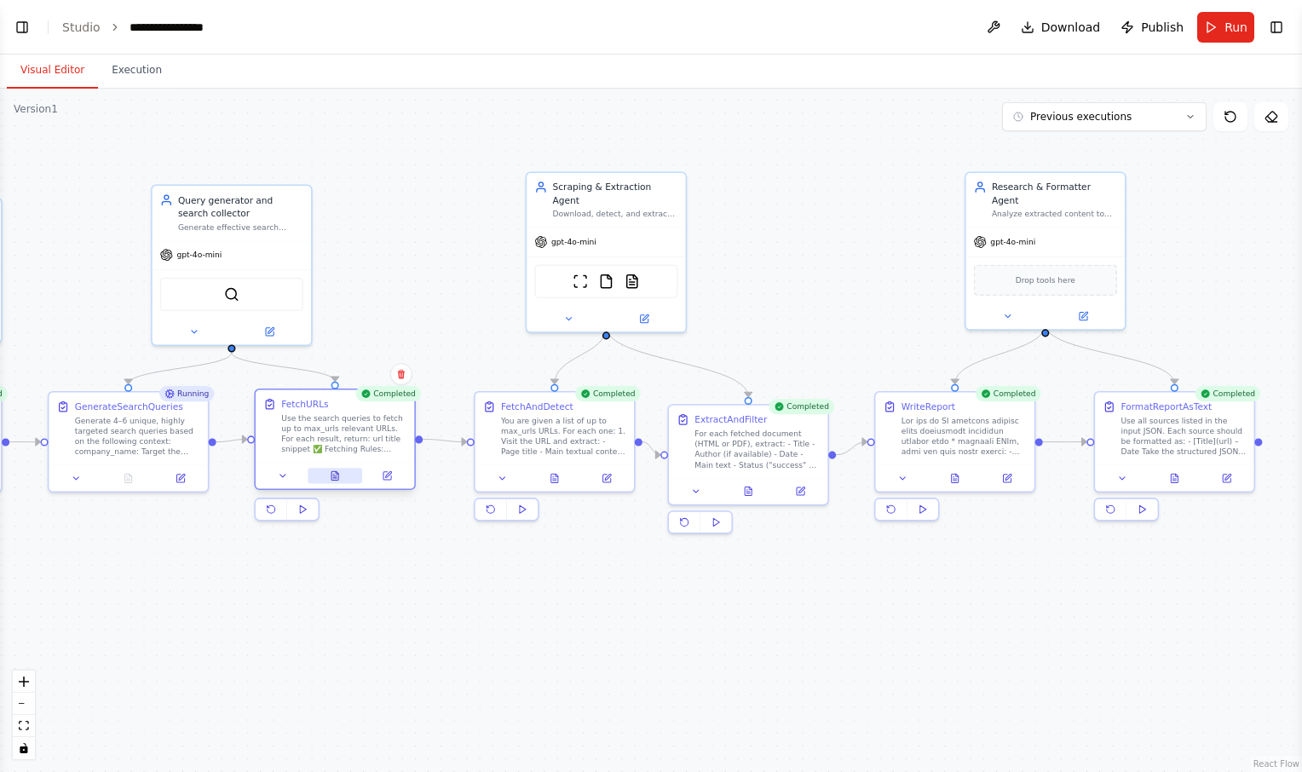
click at [338, 476] on icon at bounding box center [335, 475] width 7 height 9
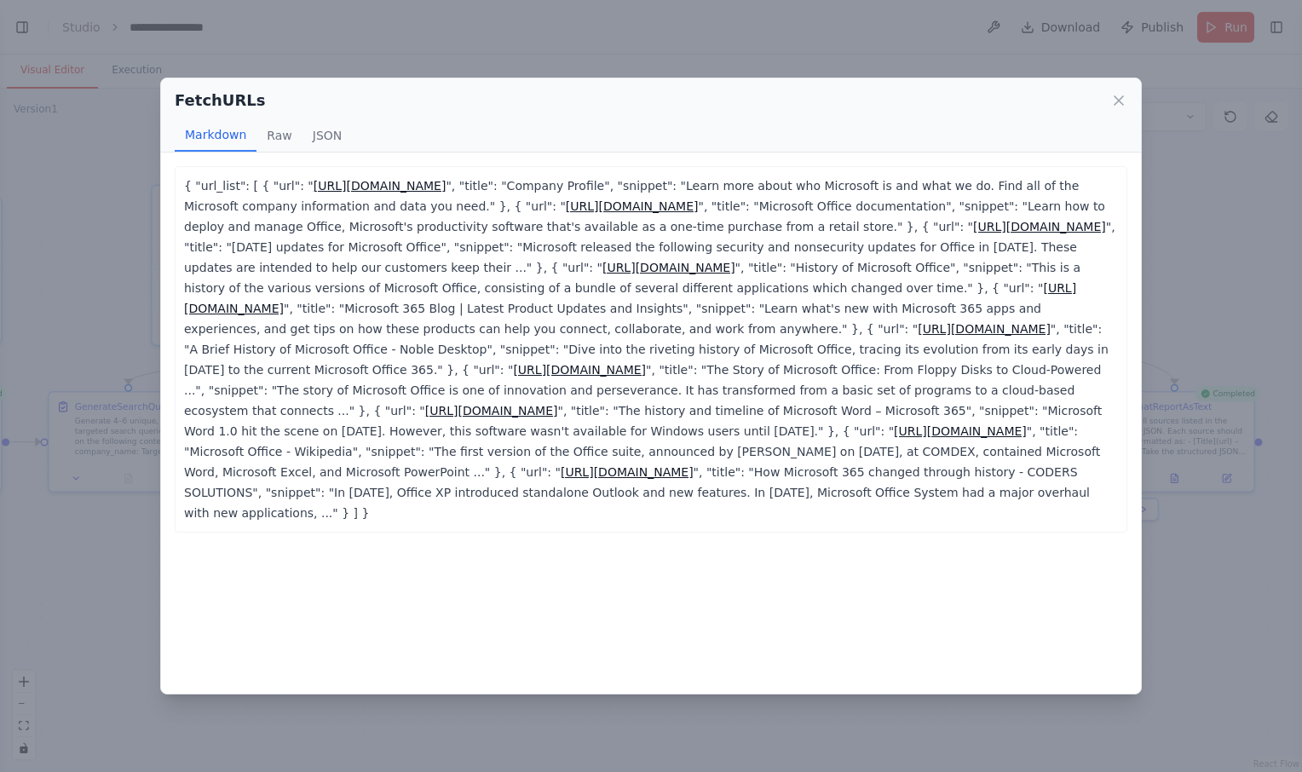
click at [503, 397] on p "{ "url_list": [ { "url": " https://www.microsoft.com/en-lb/about/company ", "ti…" at bounding box center [651, 350] width 934 height 348
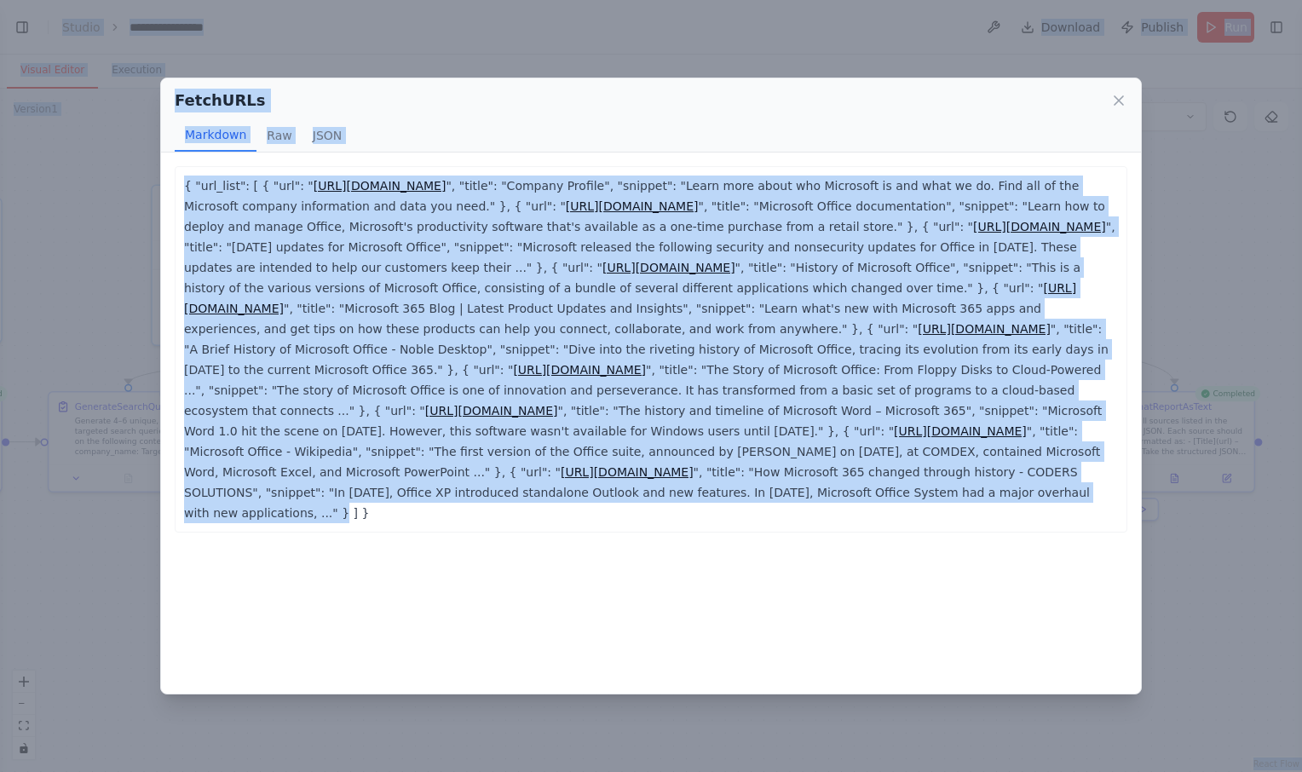
copy body "**********"
click at [1117, 95] on icon at bounding box center [1119, 100] width 17 height 17
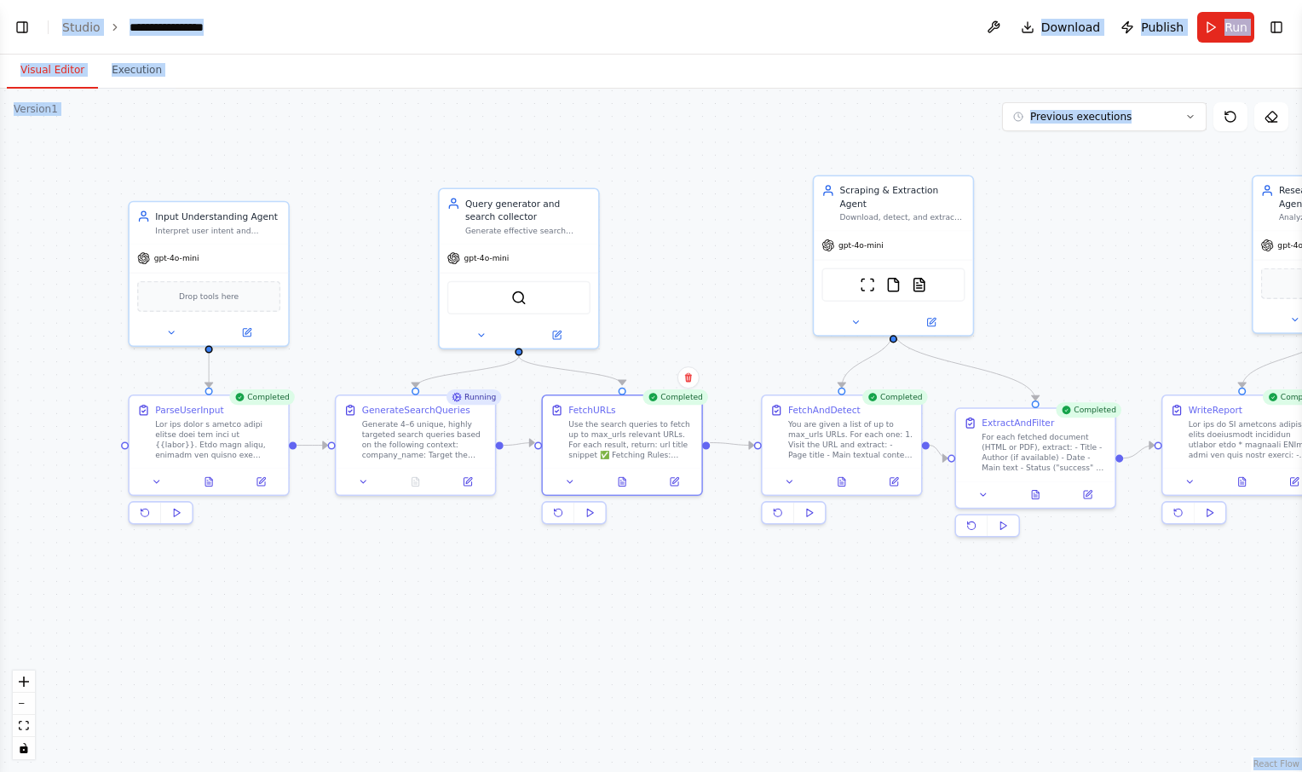
drag, startPoint x: 628, startPoint y: 630, endPoint x: 925, endPoint y: 632, distance: 296.6
click at [925, 632] on div ".deletable-edge-delete-btn { width: 20px; height: 20px; border: 0px solid #ffff…" at bounding box center [651, 431] width 1302 height 684
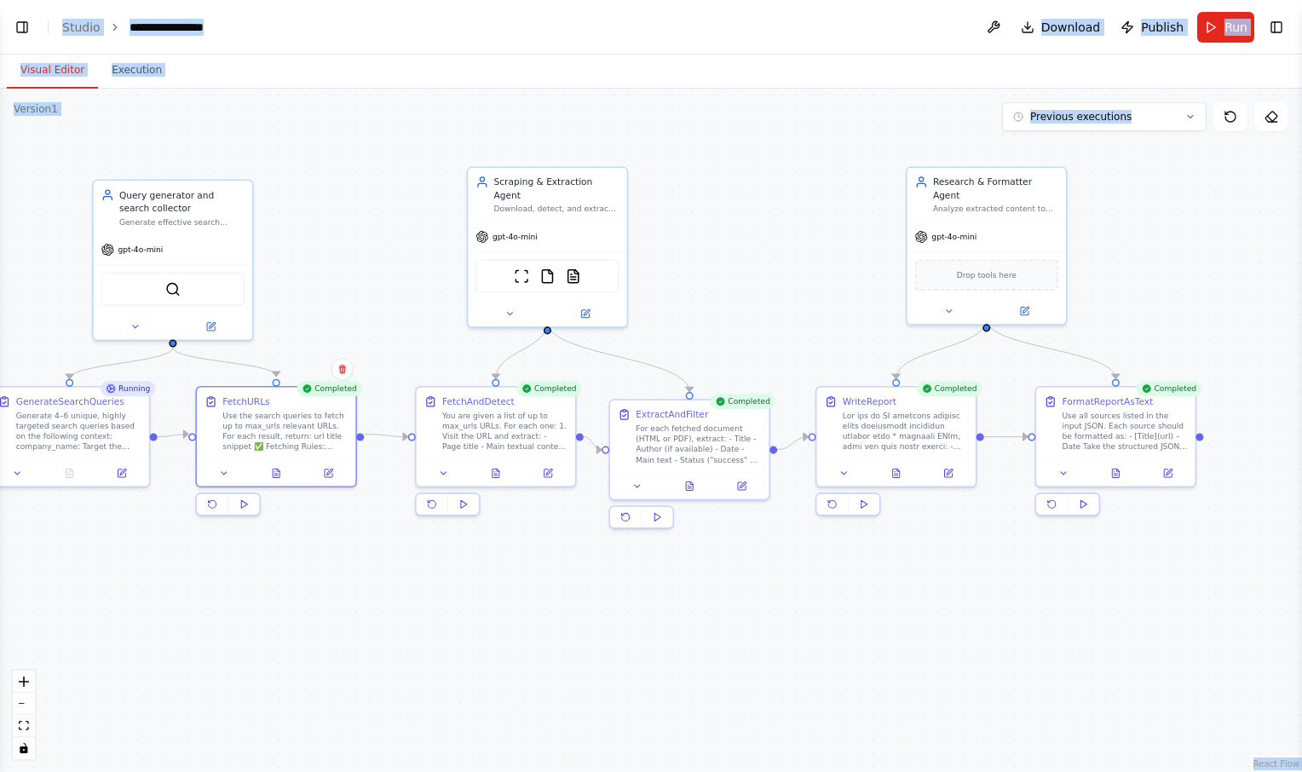
drag, startPoint x: 758, startPoint y: 626, endPoint x: 398, endPoint y: 618, distance: 359.8
click at [398, 618] on div ".deletable-edge-delete-btn { width: 20px; height: 20px; border: 0px solid #ffff…" at bounding box center [651, 431] width 1302 height 684
click at [1111, 473] on icon at bounding box center [1111, 469] width 7 height 9
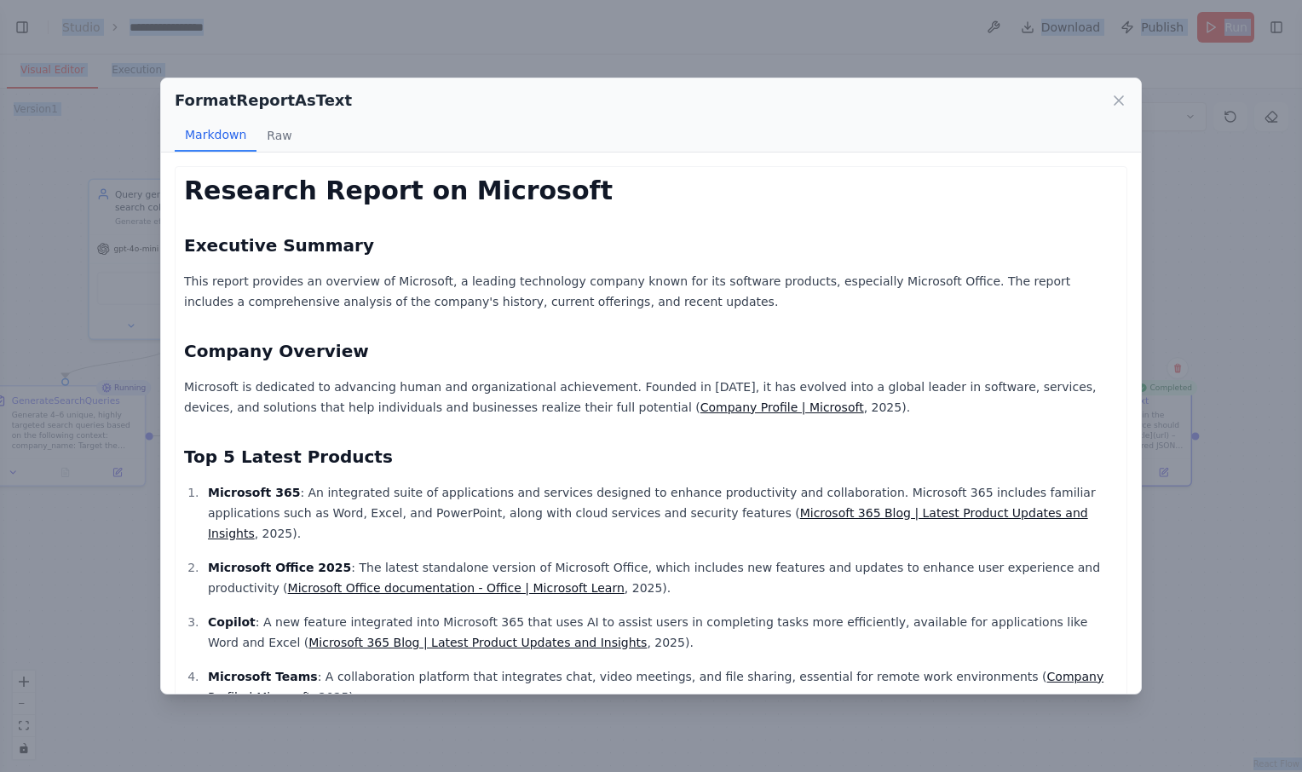
click at [969, 432] on div "Research Report on Microsoft Executive Summary This report provides an overview…" at bounding box center [651, 588] width 934 height 825
click at [1117, 99] on icon at bounding box center [1119, 100] width 17 height 17
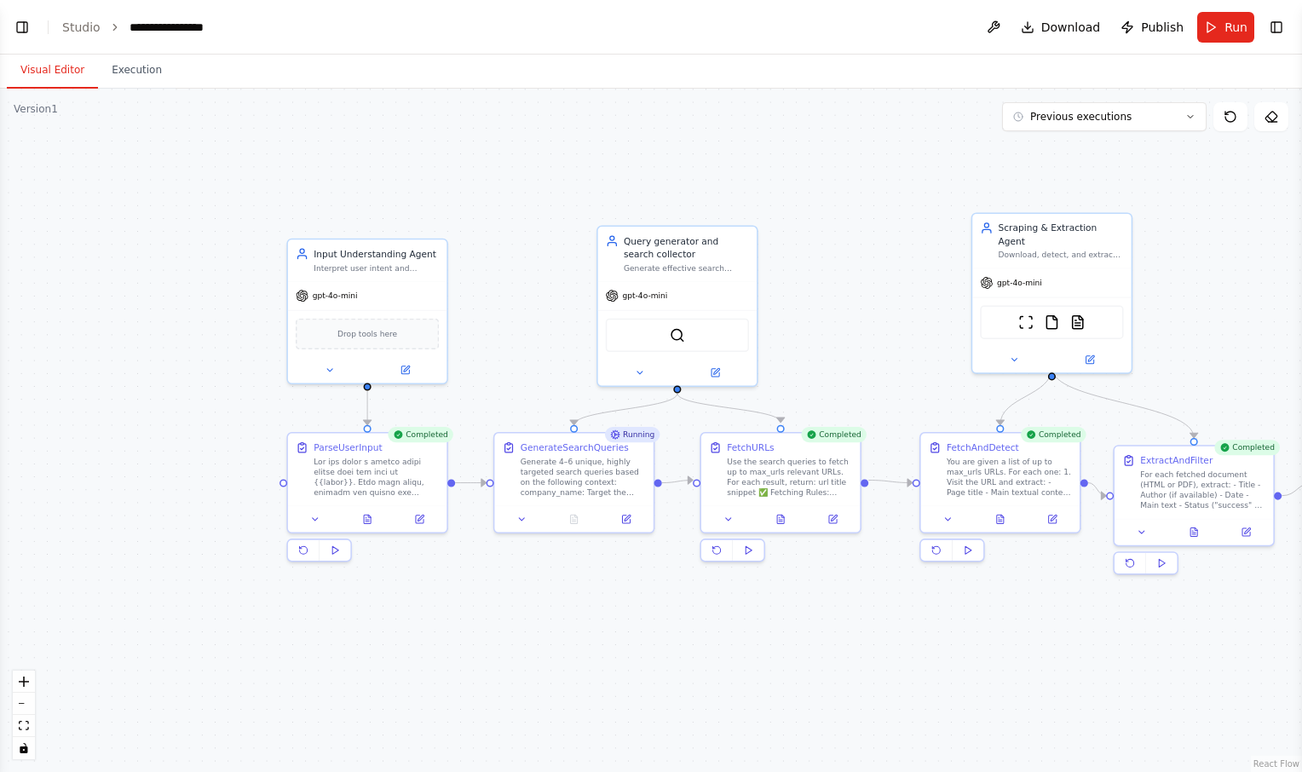
drag, startPoint x: 405, startPoint y: 584, endPoint x: 952, endPoint y: 638, distance: 549.8
click at [952, 638] on div ".deletable-edge-delete-btn { width: 20px; height: 20px; border: 0px solid #ffff…" at bounding box center [651, 431] width 1302 height 684
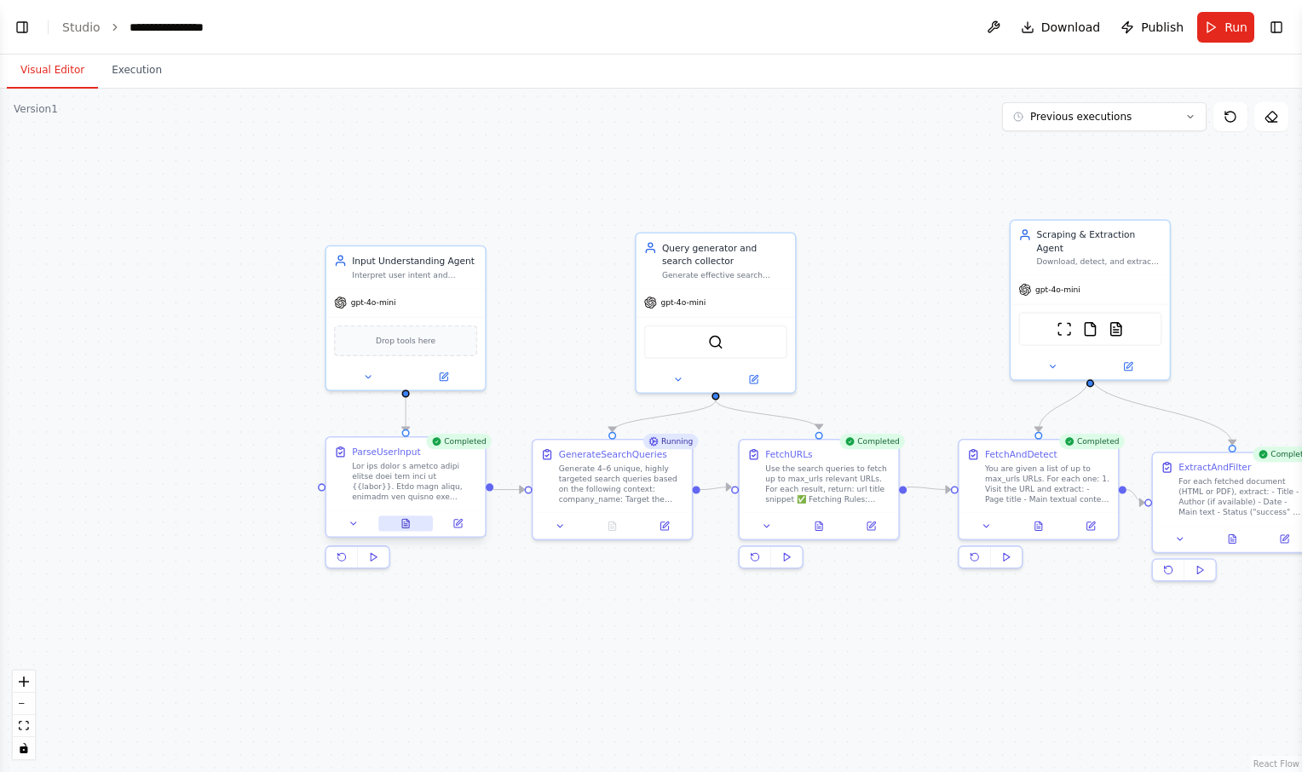
click at [409, 520] on icon at bounding box center [406, 523] width 10 height 10
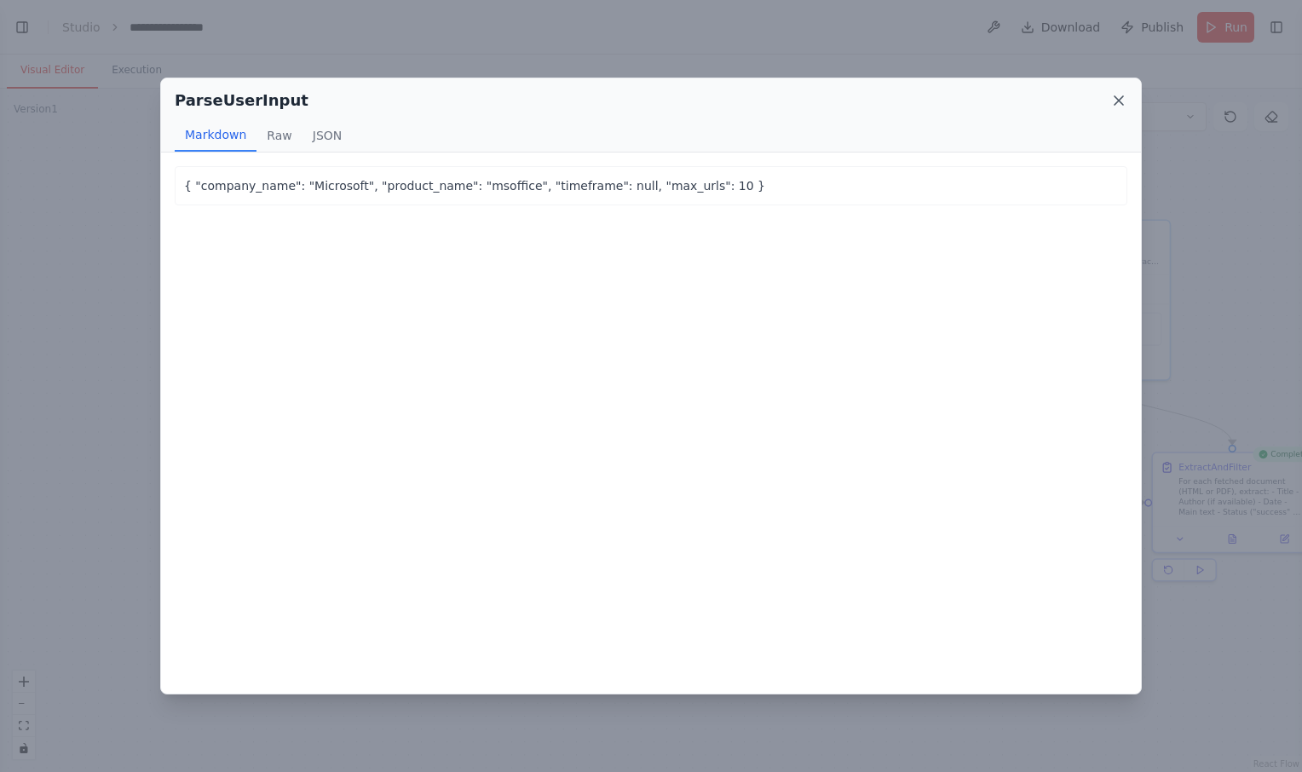
click at [1117, 94] on icon at bounding box center [1119, 100] width 17 height 17
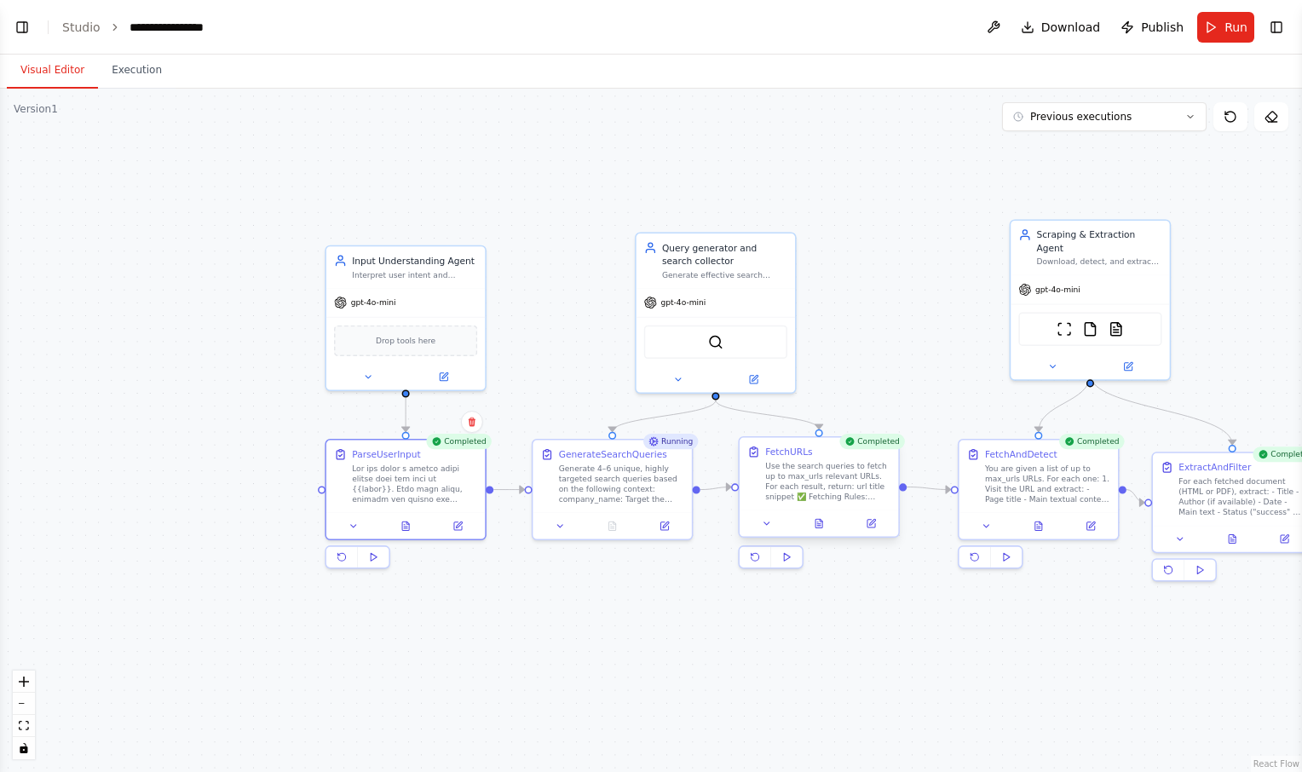
click at [818, 514] on div at bounding box center [819, 523] width 159 height 26
click at [826, 526] on button at bounding box center [819, 523] width 55 height 15
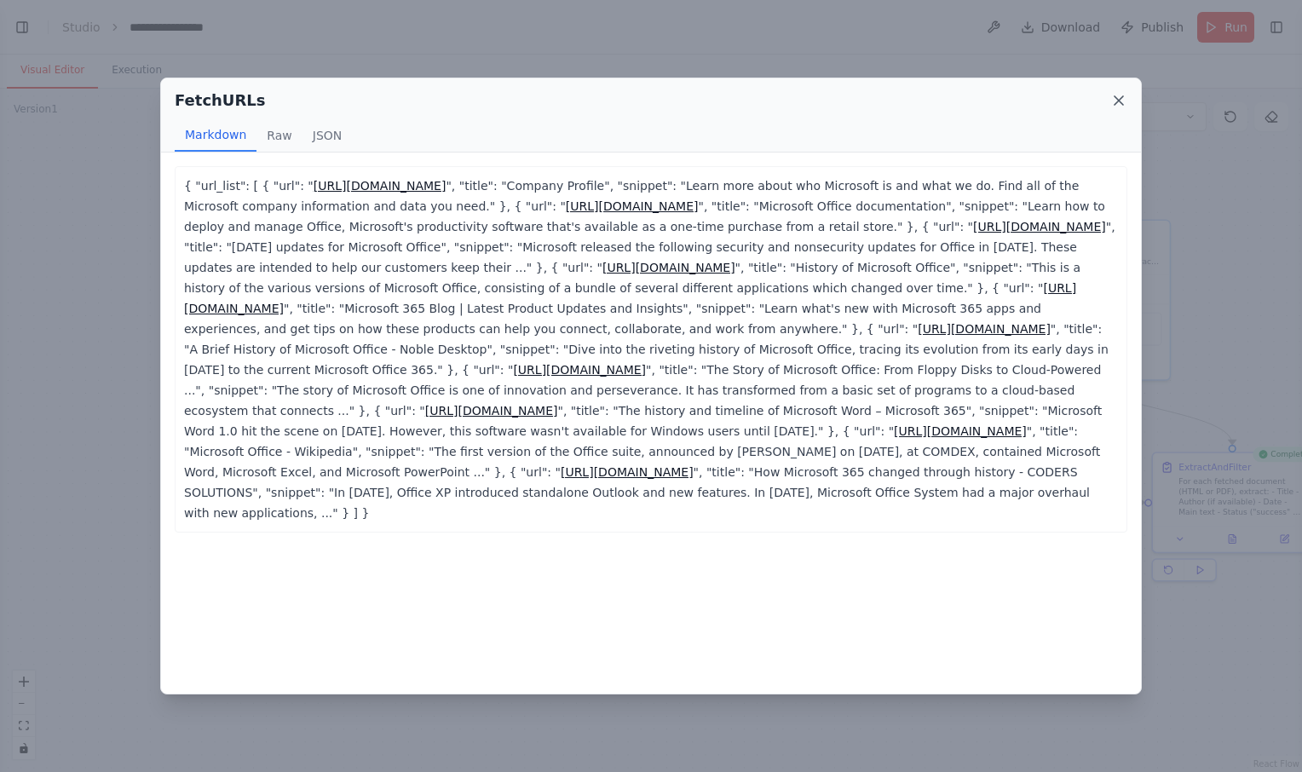
click at [1122, 101] on icon at bounding box center [1119, 100] width 17 height 17
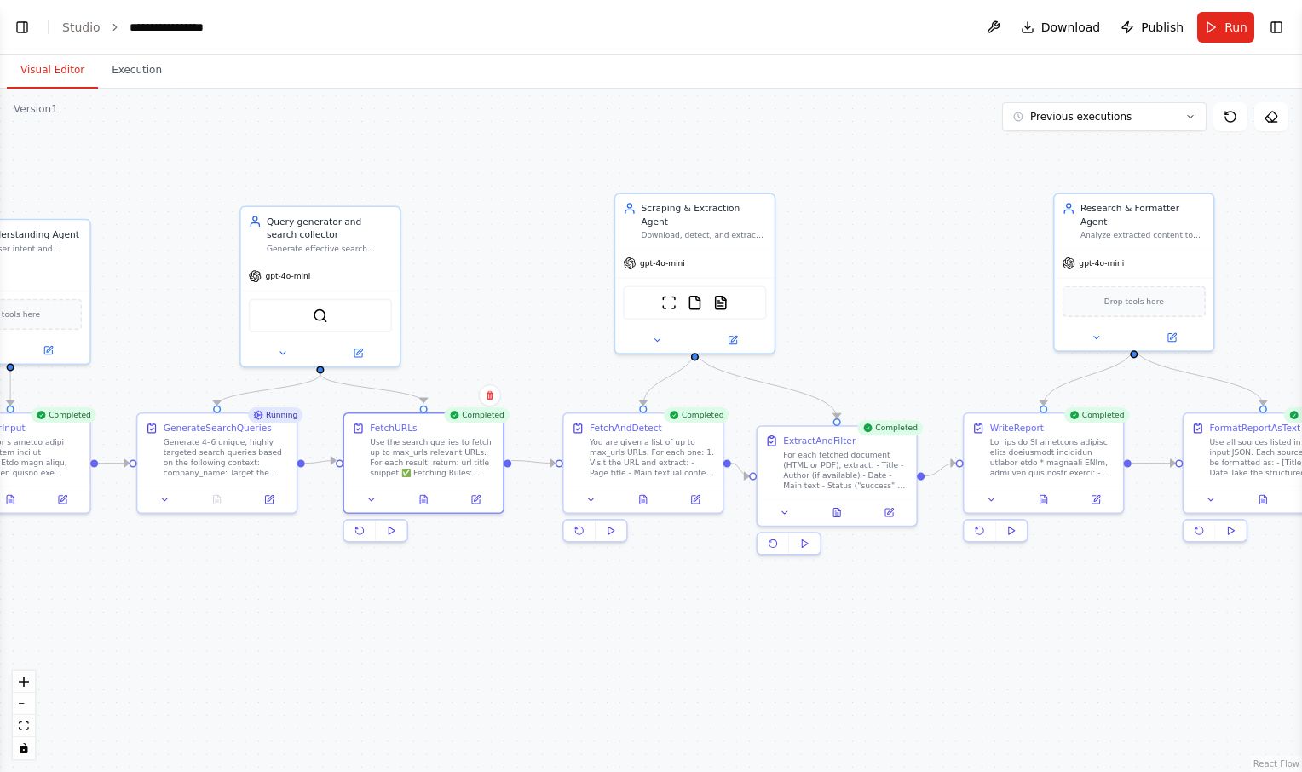
drag, startPoint x: 869, startPoint y: 682, endPoint x: 472, endPoint y: 655, distance: 398.1
click at [472, 655] on div ".deletable-edge-delete-btn { width: 20px; height: 20px; border: 0px solid #ffff…" at bounding box center [651, 431] width 1302 height 684
click at [645, 503] on button at bounding box center [642, 496] width 55 height 15
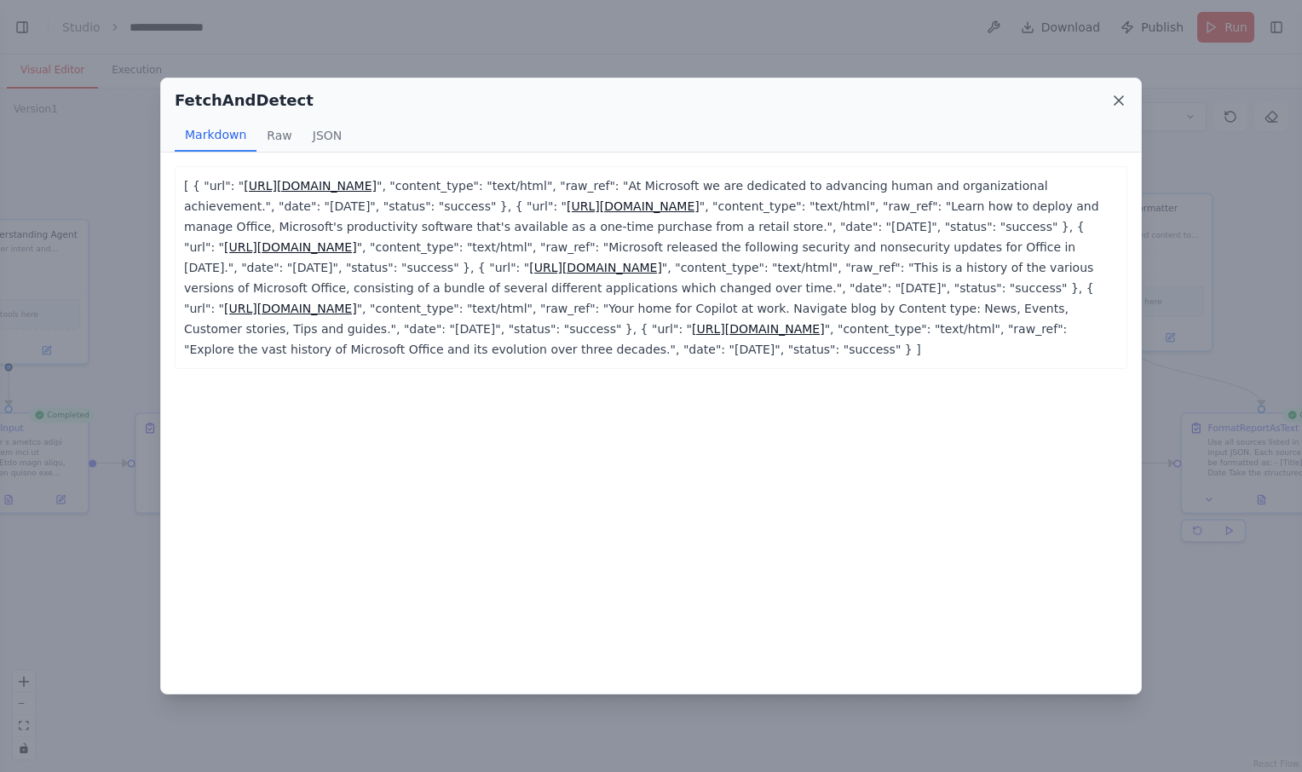
click at [1120, 98] on icon at bounding box center [1119, 100] width 17 height 17
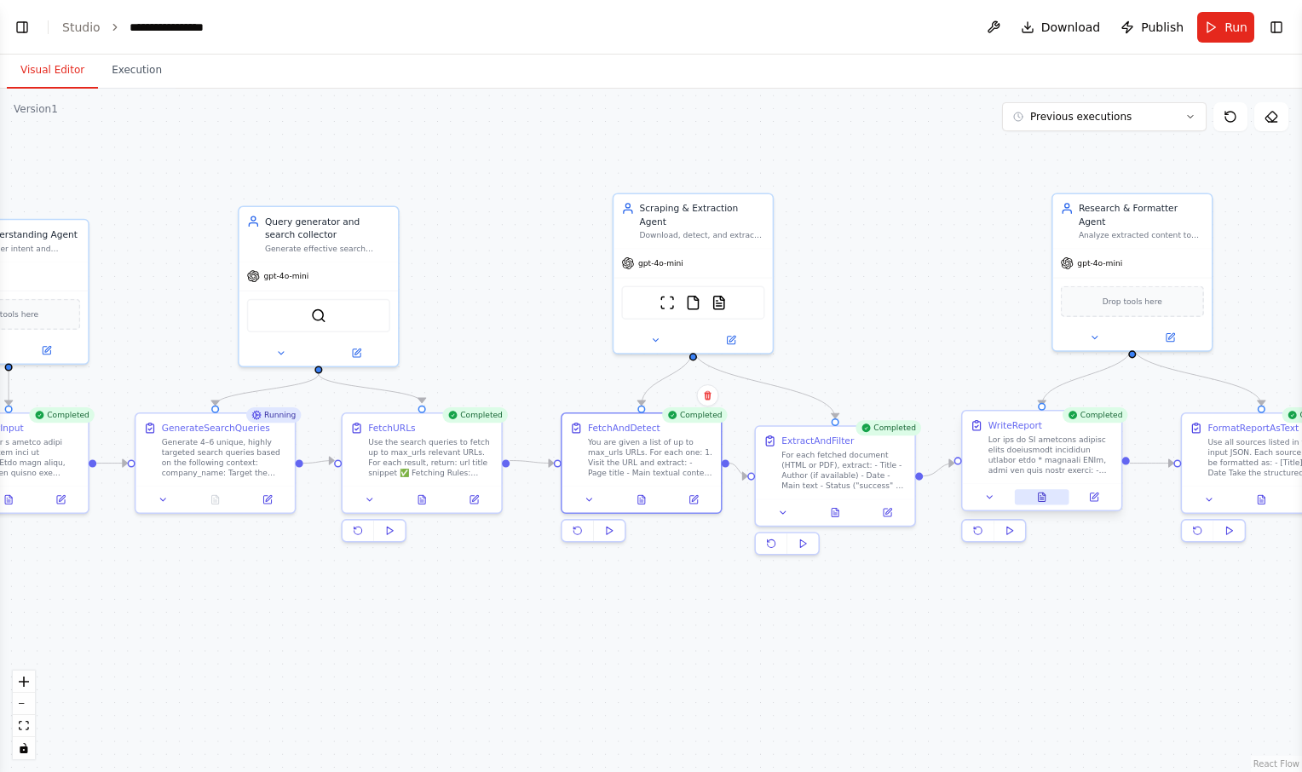
click at [1044, 491] on button at bounding box center [1042, 496] width 55 height 15
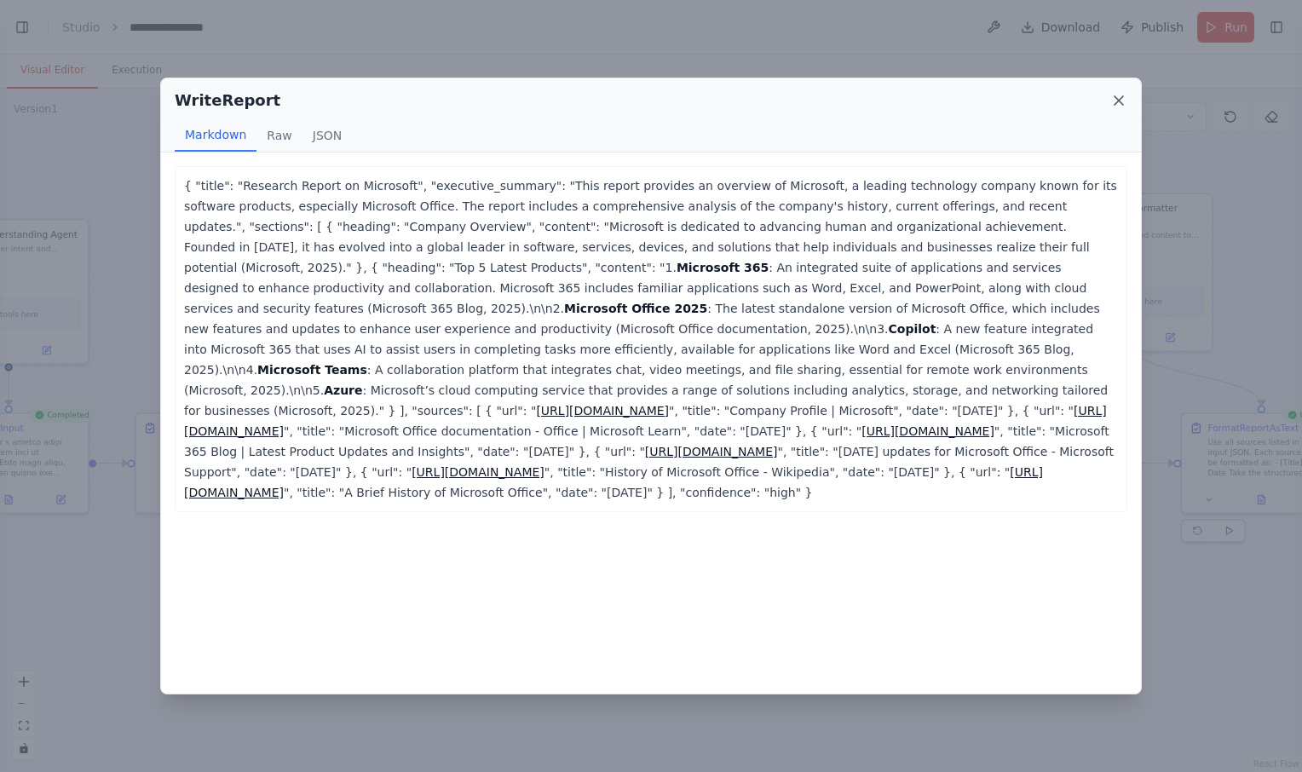
click at [1119, 101] on icon at bounding box center [1119, 100] width 17 height 17
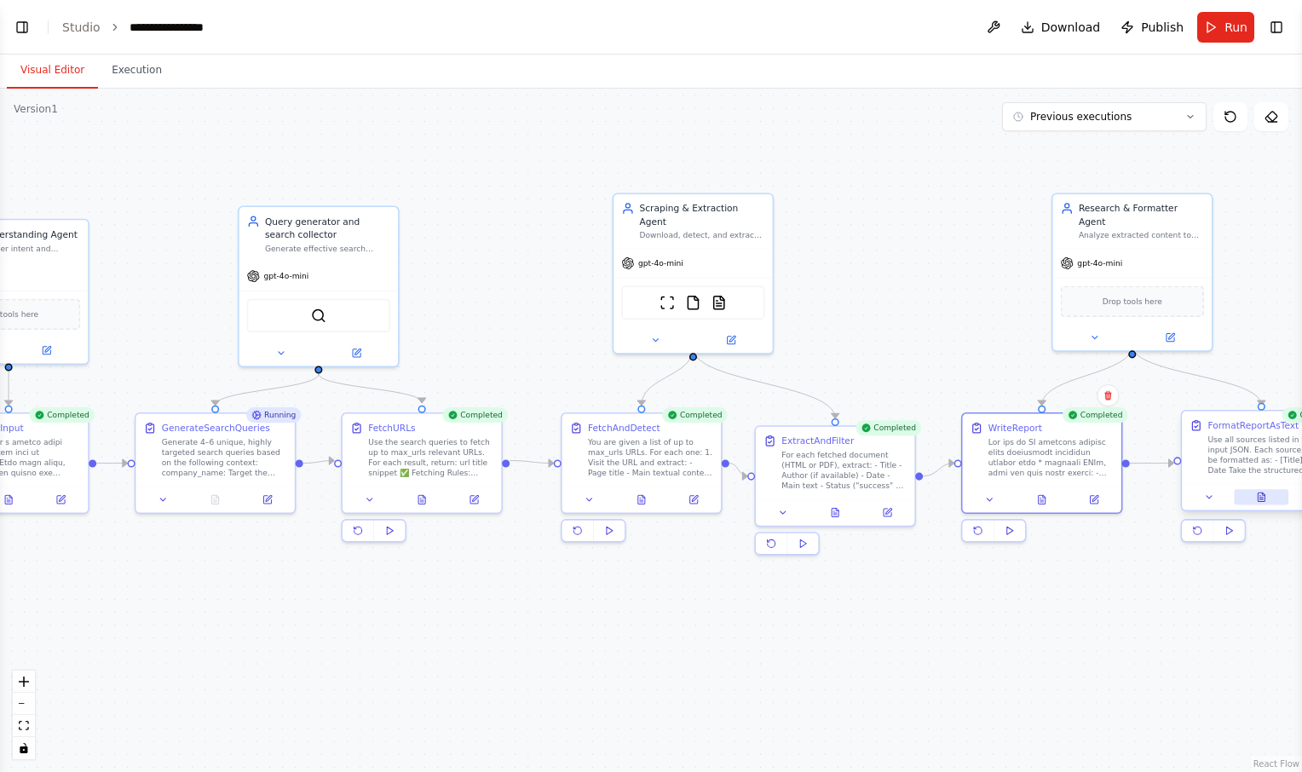
click at [1262, 500] on icon at bounding box center [1261, 497] width 7 height 9
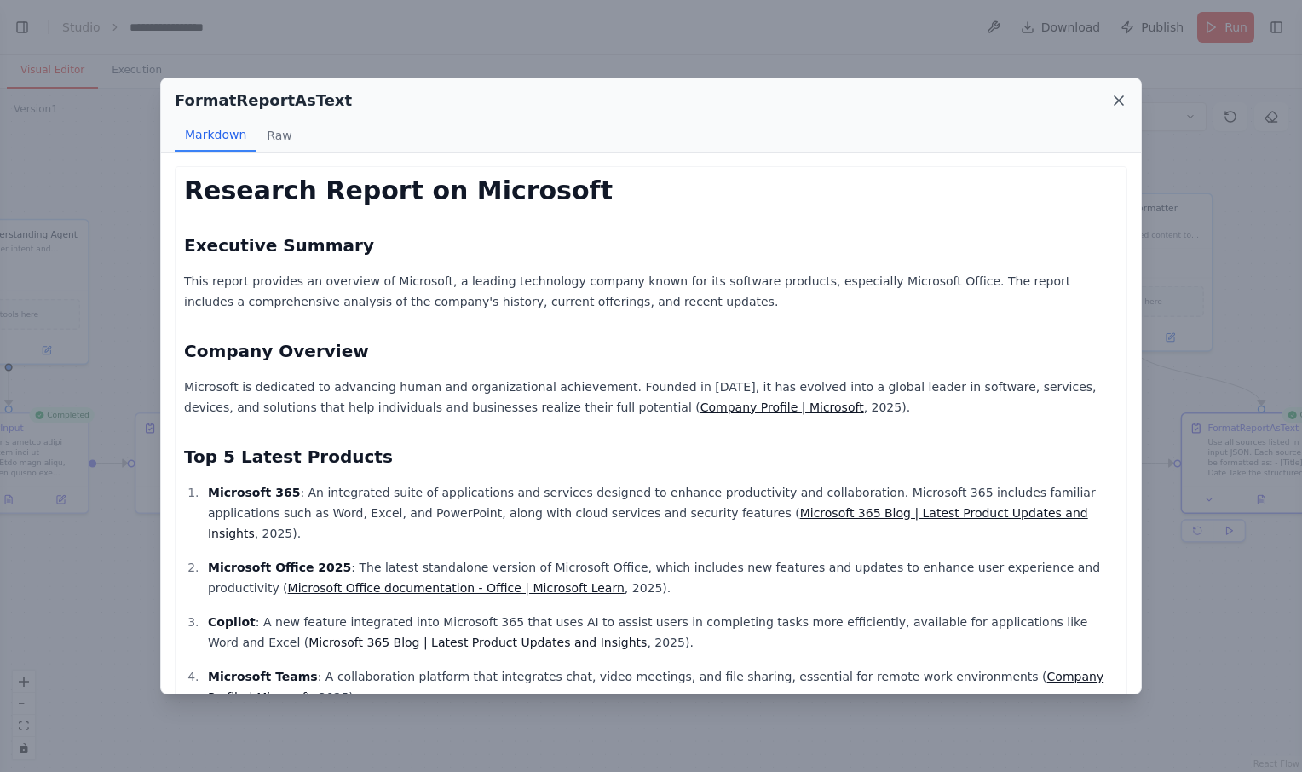
click at [1123, 103] on icon at bounding box center [1119, 100] width 9 height 9
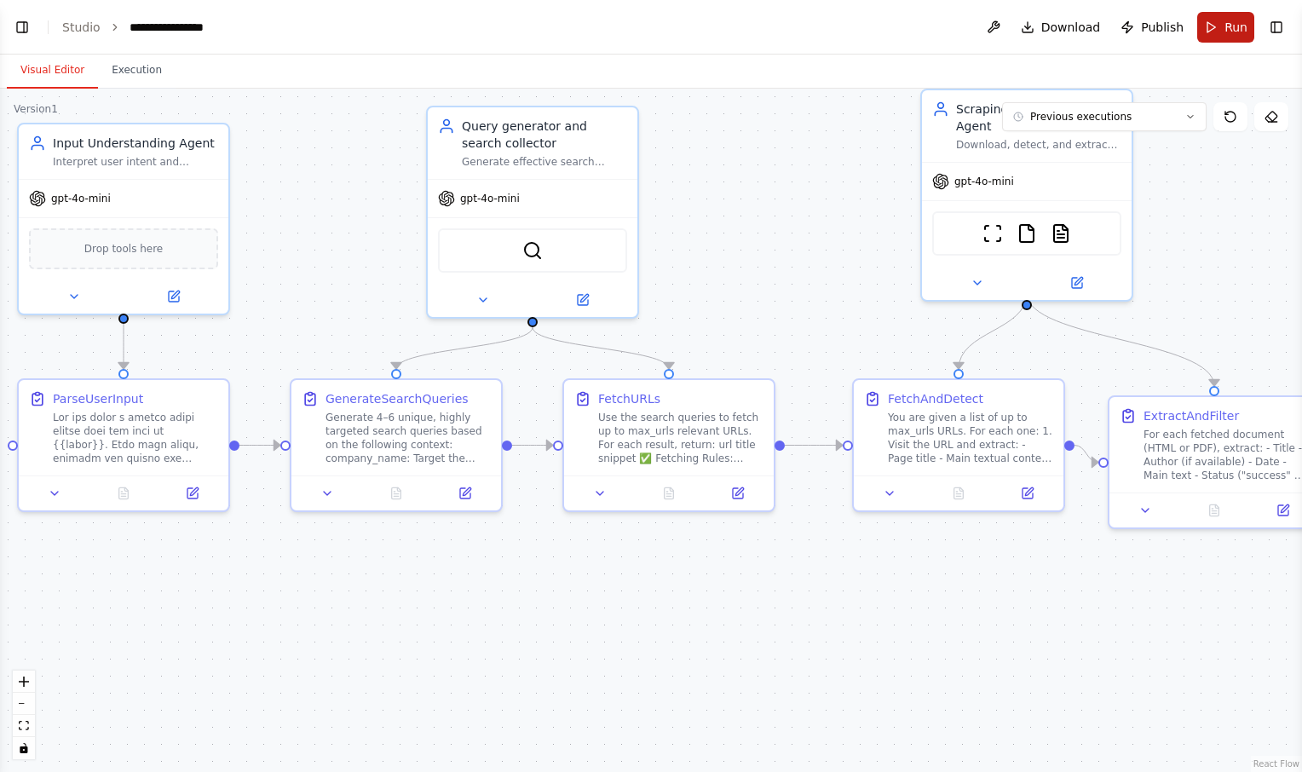
click at [1238, 26] on span "Run" at bounding box center [1236, 27] width 23 height 17
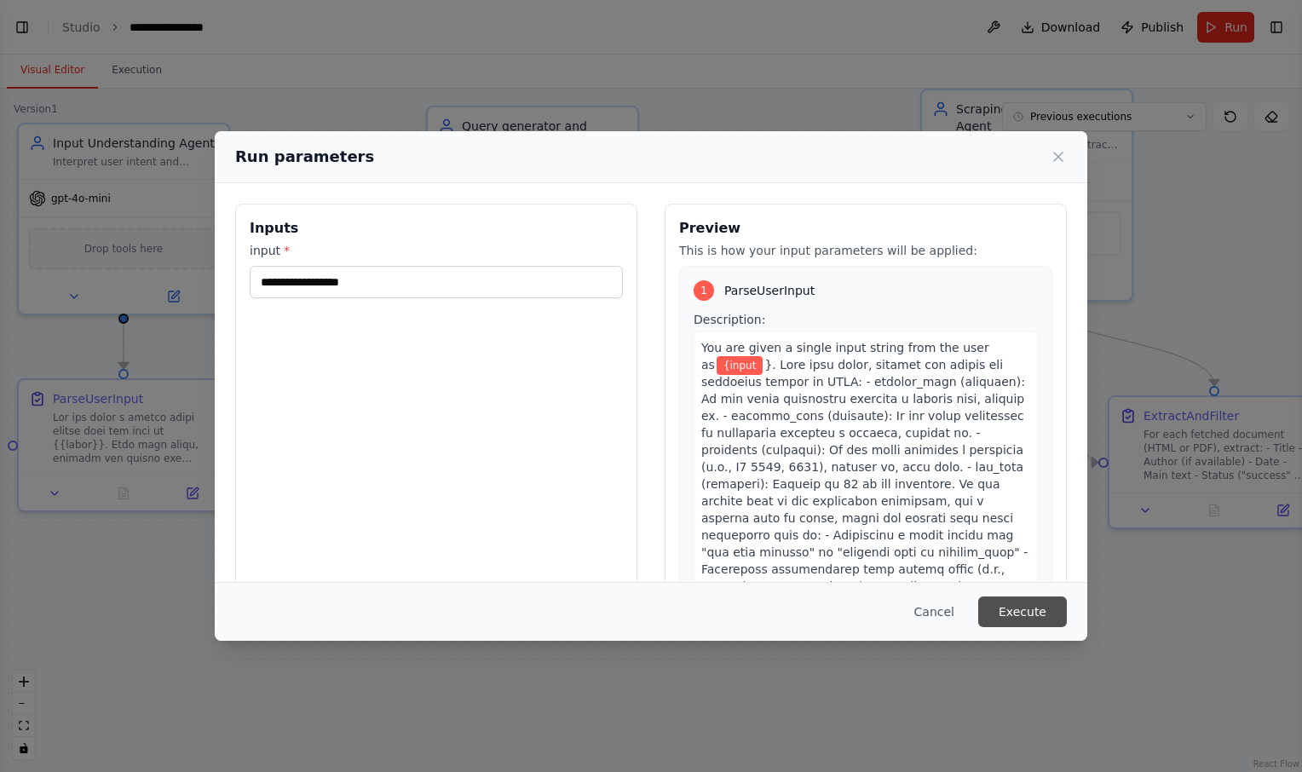
click at [1030, 615] on button "Execute" at bounding box center [1022, 612] width 89 height 31
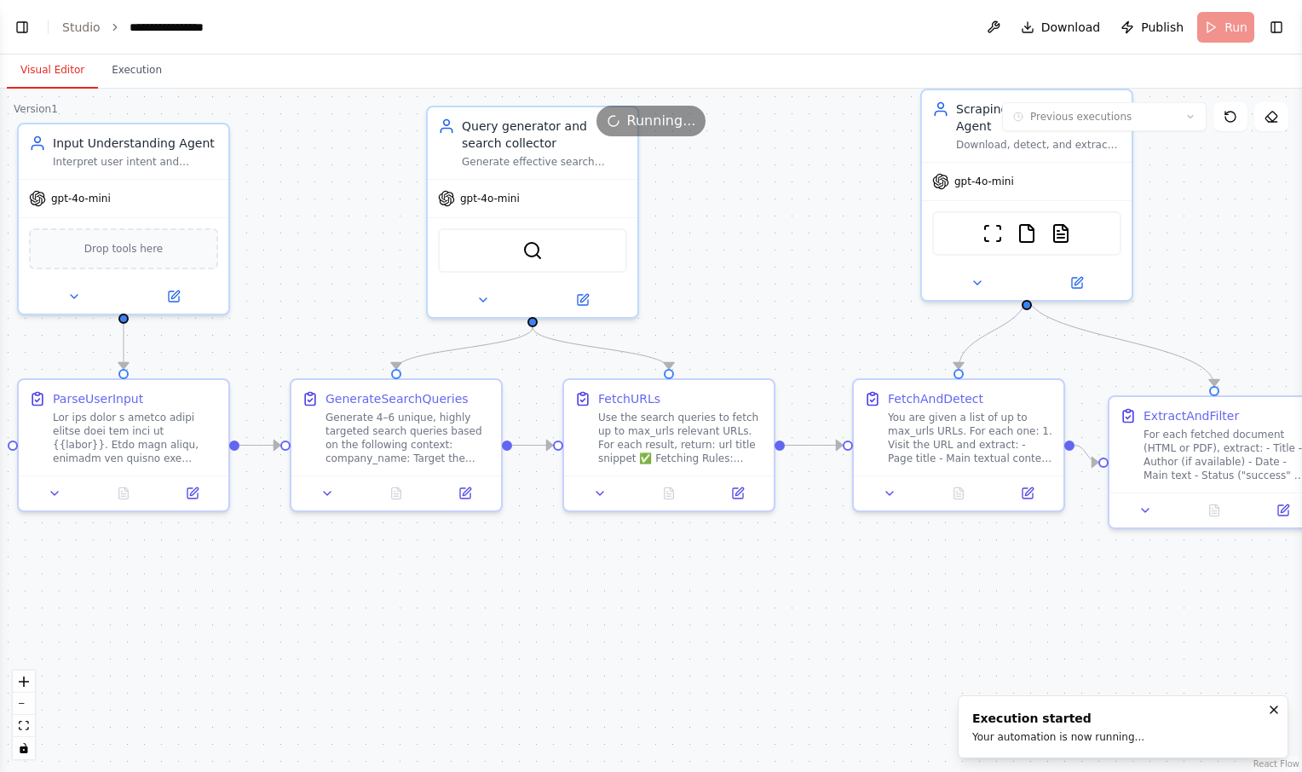
click at [40, 69] on button "Visual Editor" at bounding box center [52, 71] width 91 height 36
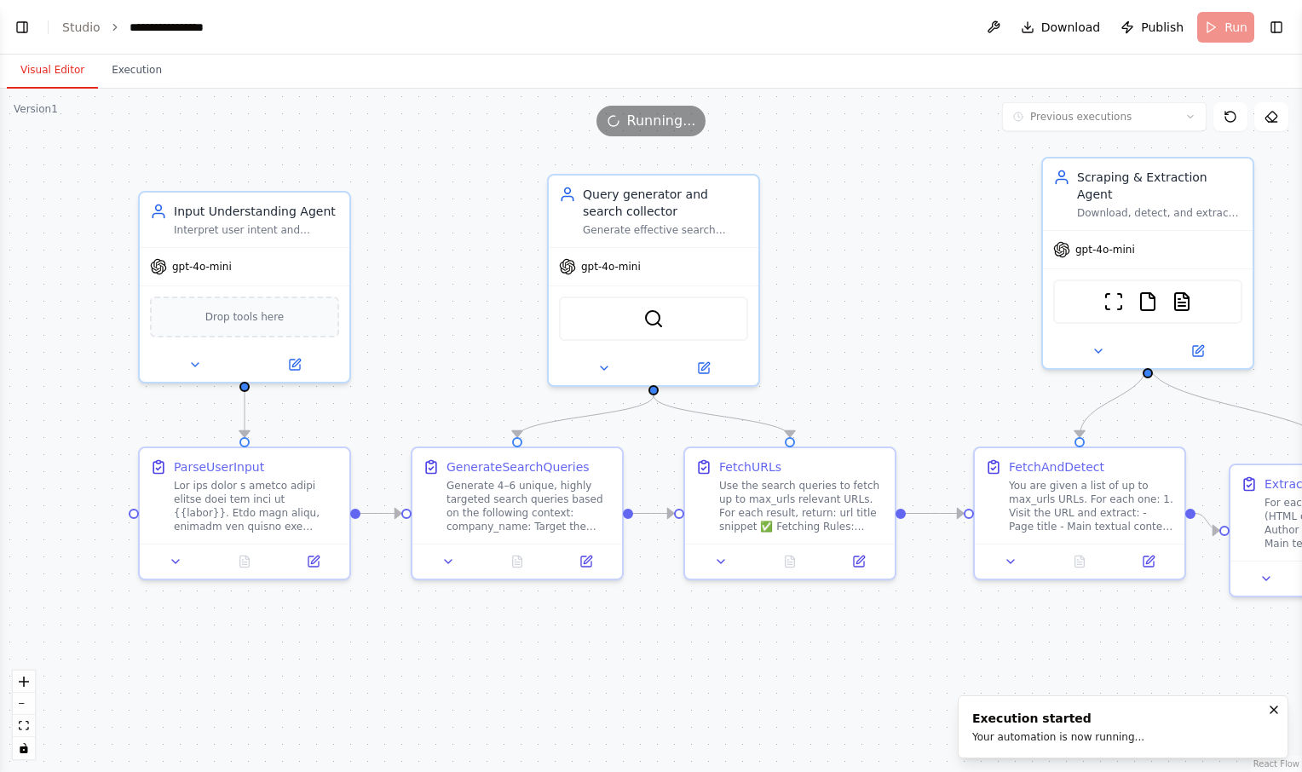
drag, startPoint x: 283, startPoint y: 215, endPoint x: 405, endPoint y: 283, distance: 139.7
click at [405, 283] on div ".deletable-edge-delete-btn { width: 20px; height: 20px; border: 0px solid #ffff…" at bounding box center [651, 431] width 1302 height 684
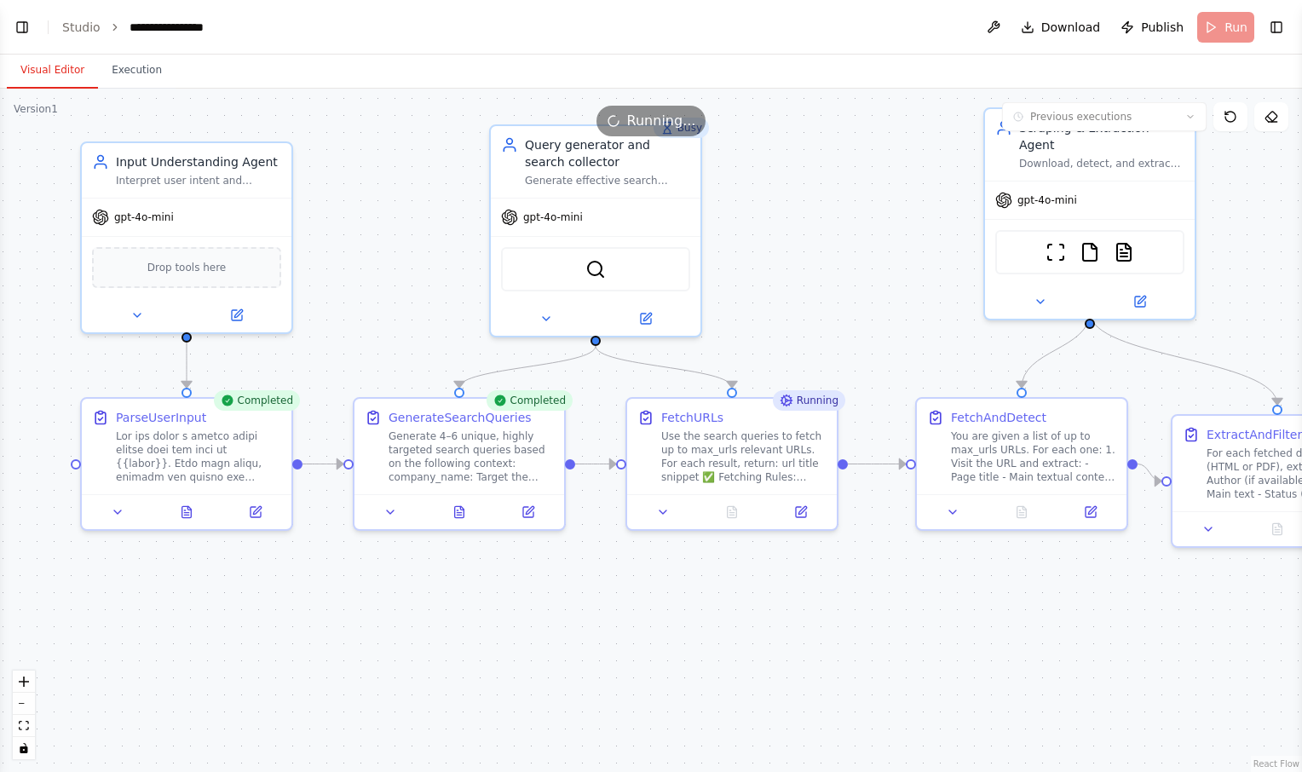
drag, startPoint x: 439, startPoint y: 259, endPoint x: 380, endPoint y: 210, distance: 76.8
click at [380, 210] on div ".deletable-edge-delete-btn { width: 20px; height: 20px; border: 0px solid #ffff…" at bounding box center [651, 431] width 1302 height 684
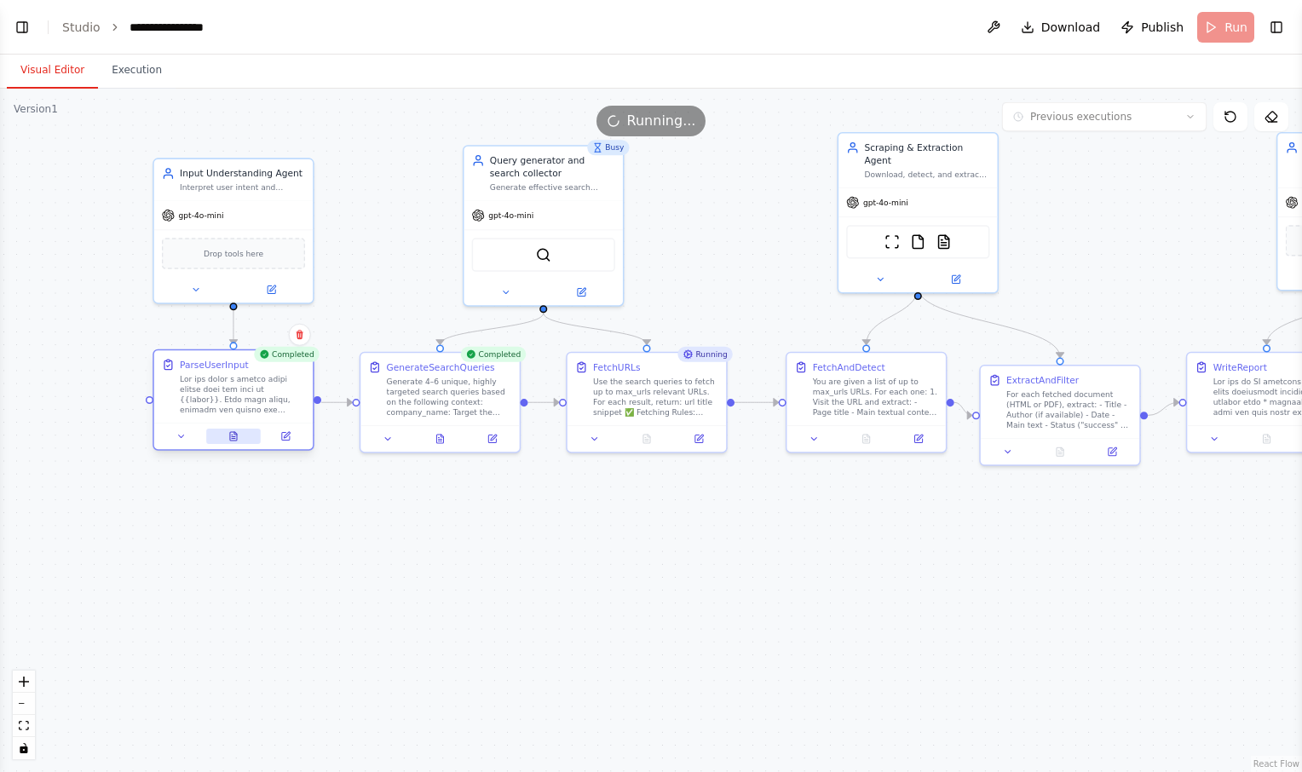
click at [232, 436] on icon at bounding box center [233, 436] width 7 height 9
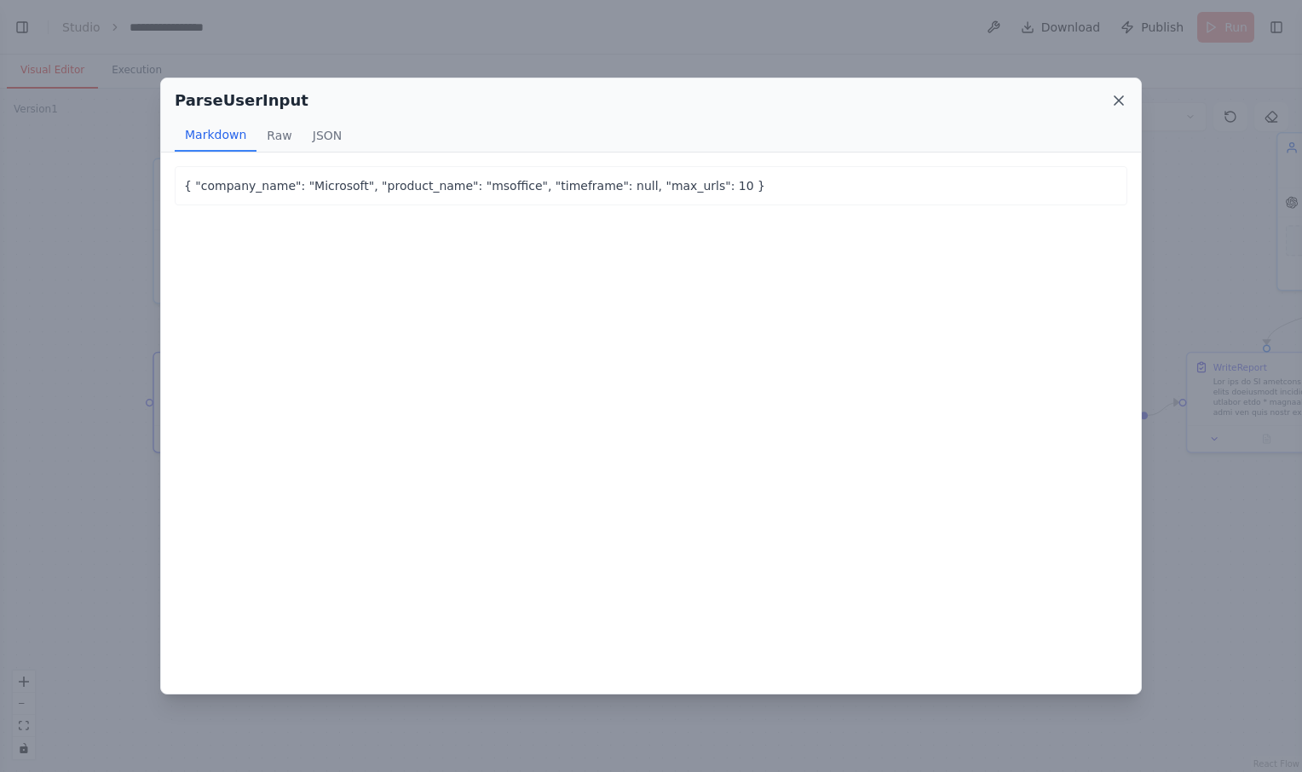
click at [1118, 101] on icon at bounding box center [1119, 100] width 9 height 9
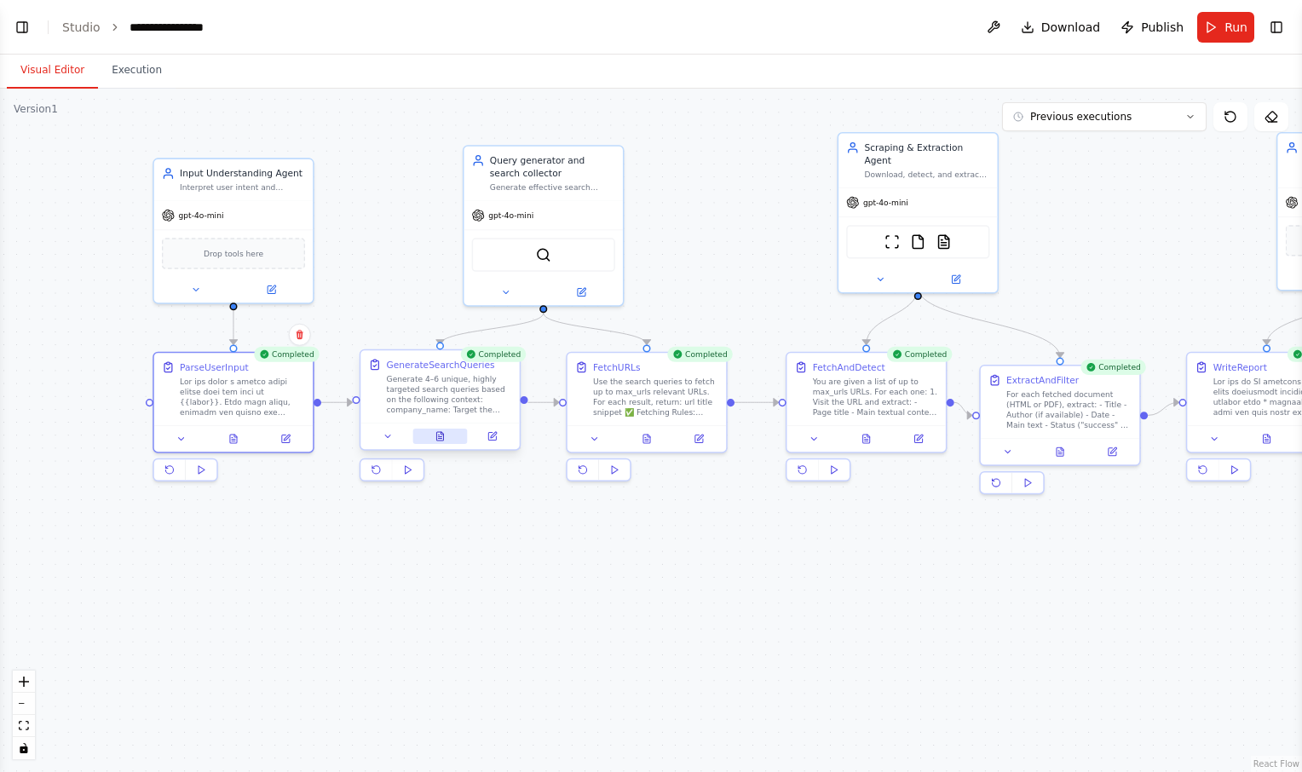
click at [442, 435] on icon at bounding box center [442, 433] width 3 height 3
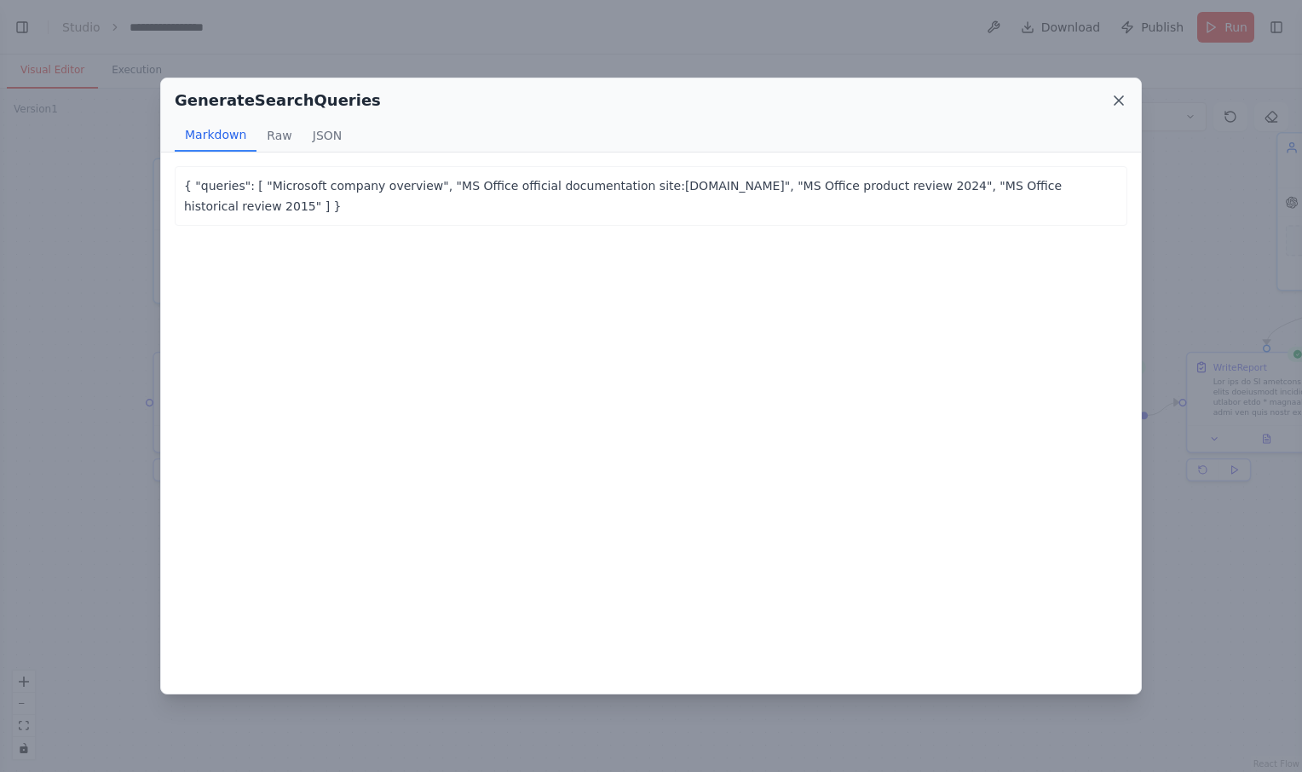
click at [1119, 97] on icon at bounding box center [1119, 100] width 17 height 17
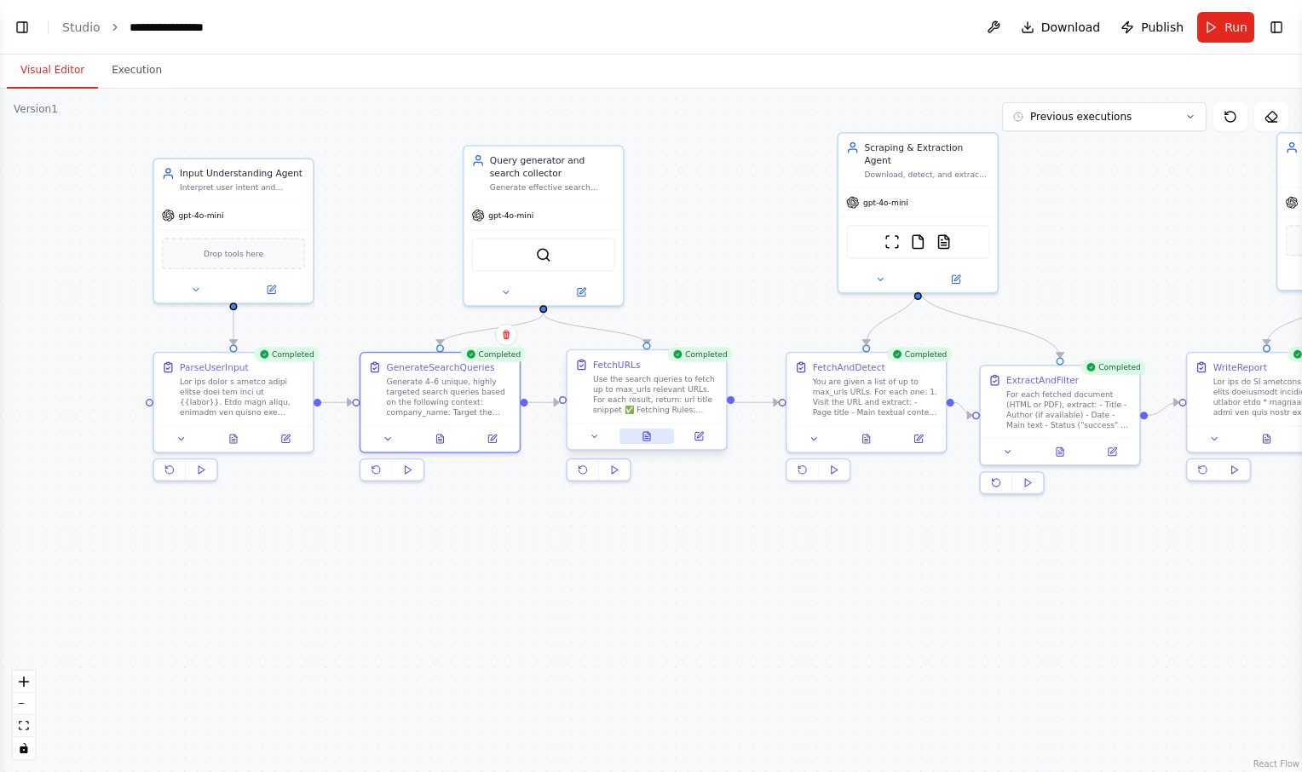
click at [647, 438] on icon at bounding box center [647, 436] width 7 height 9
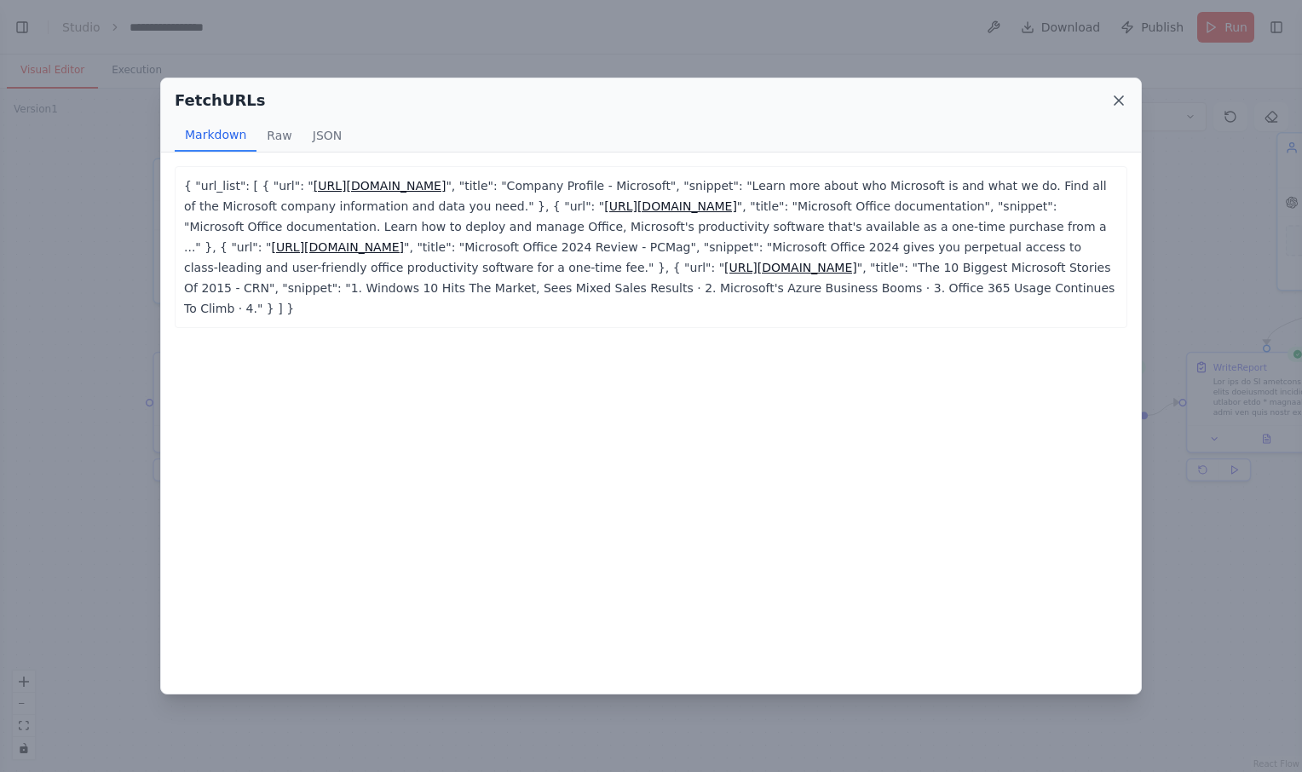
click at [1117, 96] on icon at bounding box center [1119, 100] width 17 height 17
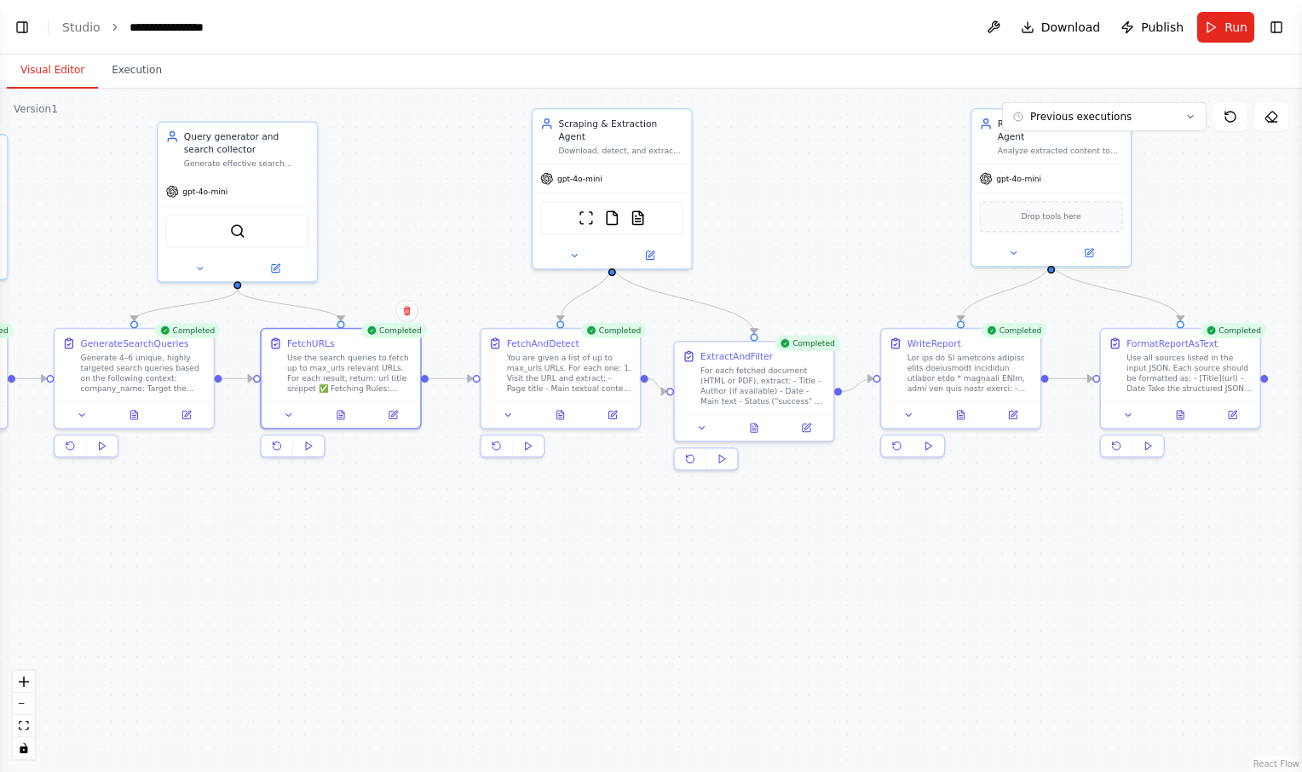
drag, startPoint x: 702, startPoint y: 593, endPoint x: 343, endPoint y: 569, distance: 359.6
click at [343, 569] on div ".deletable-edge-delete-btn { width: 20px; height: 20px; border: 0px solid #ffff…" at bounding box center [651, 431] width 1302 height 684
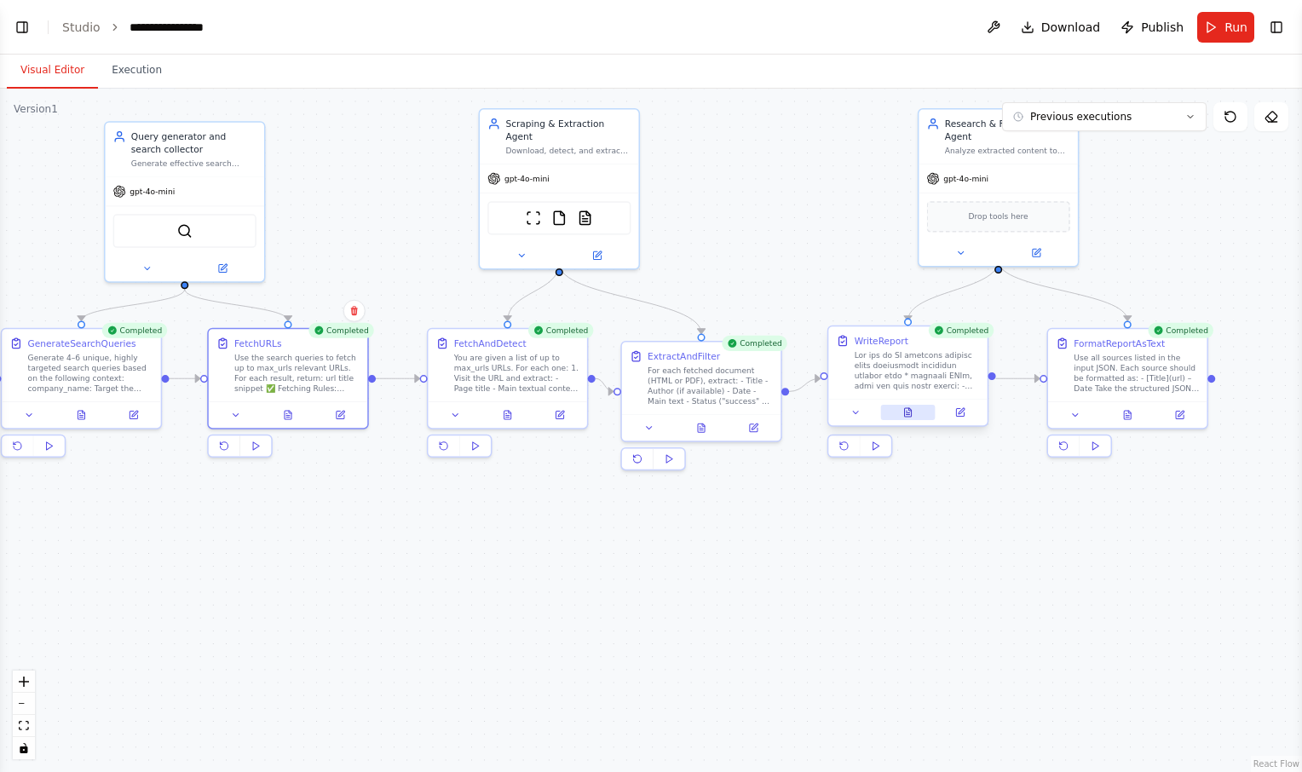
click at [901, 416] on button at bounding box center [907, 412] width 55 height 15
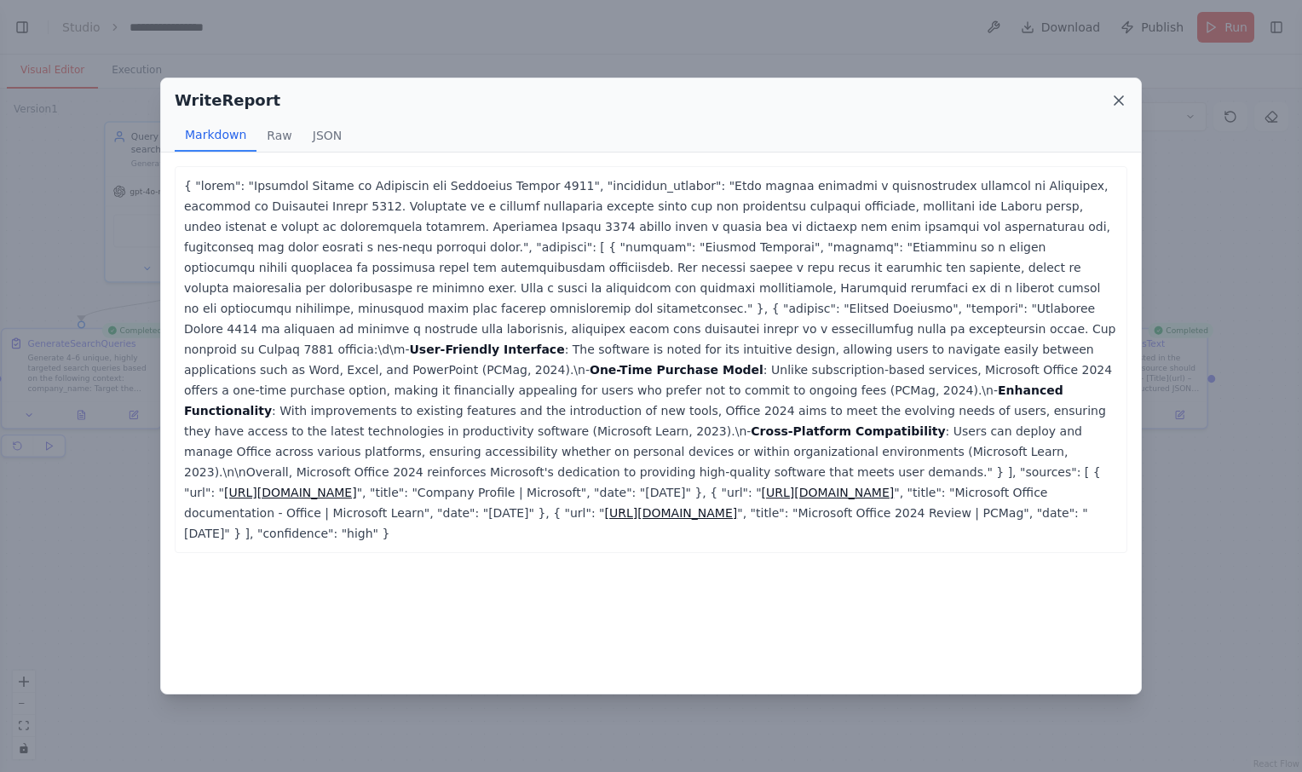
click at [1119, 103] on icon at bounding box center [1119, 100] width 17 height 17
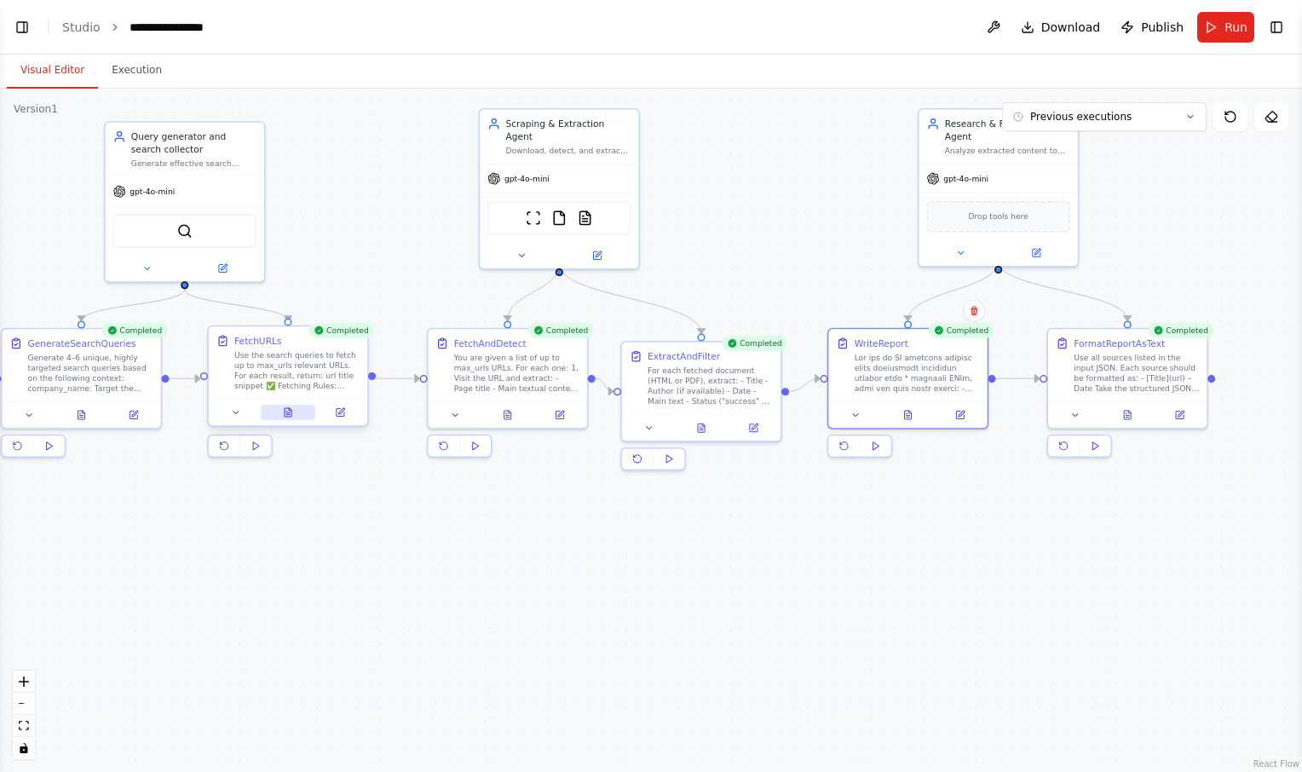
click at [288, 408] on icon at bounding box center [288, 412] width 7 height 9
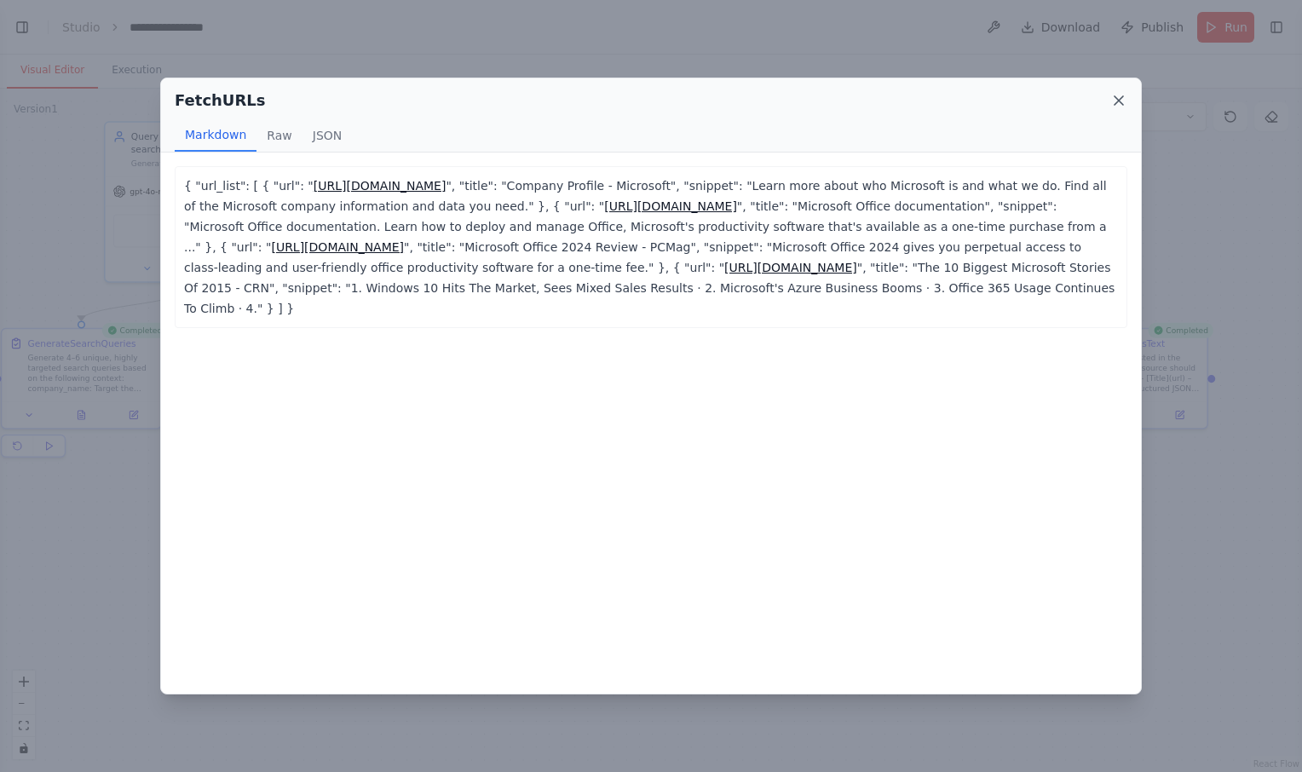
click at [1118, 101] on icon at bounding box center [1119, 100] width 9 height 9
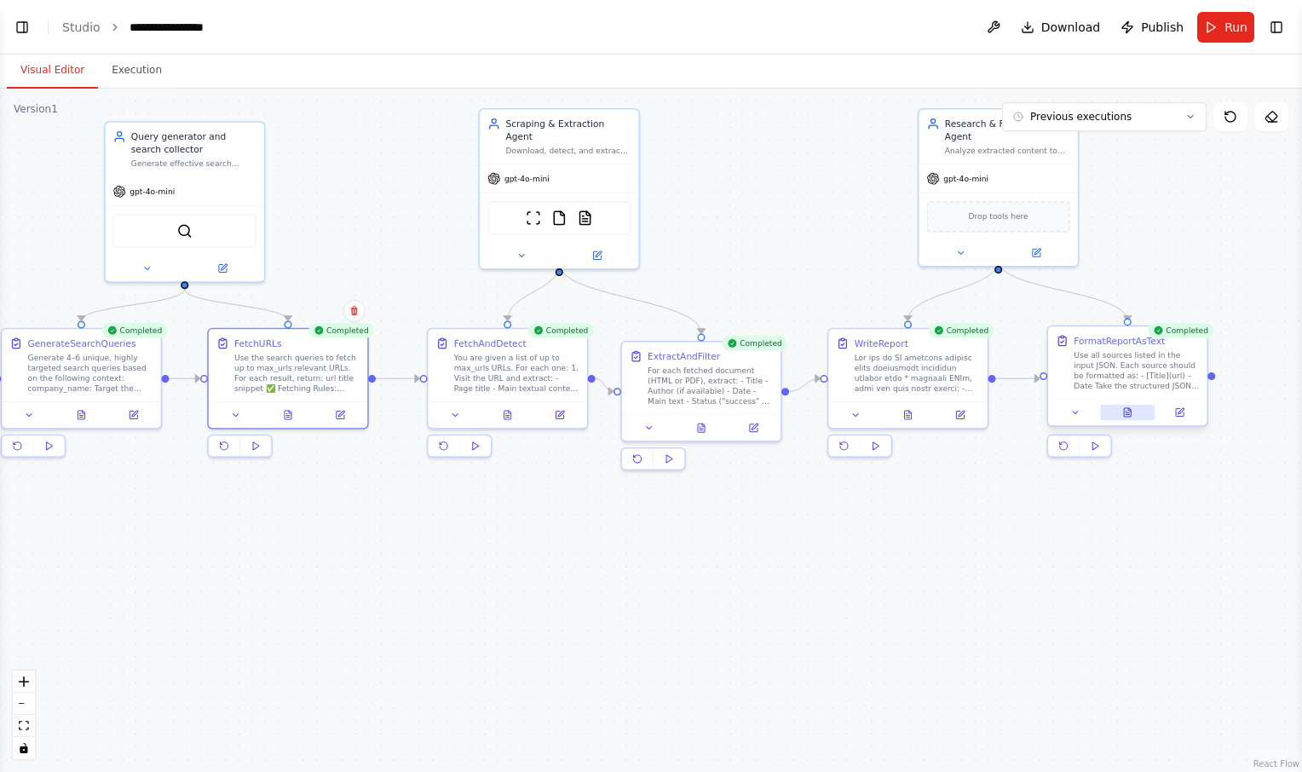
click at [1137, 410] on button at bounding box center [1127, 412] width 55 height 15
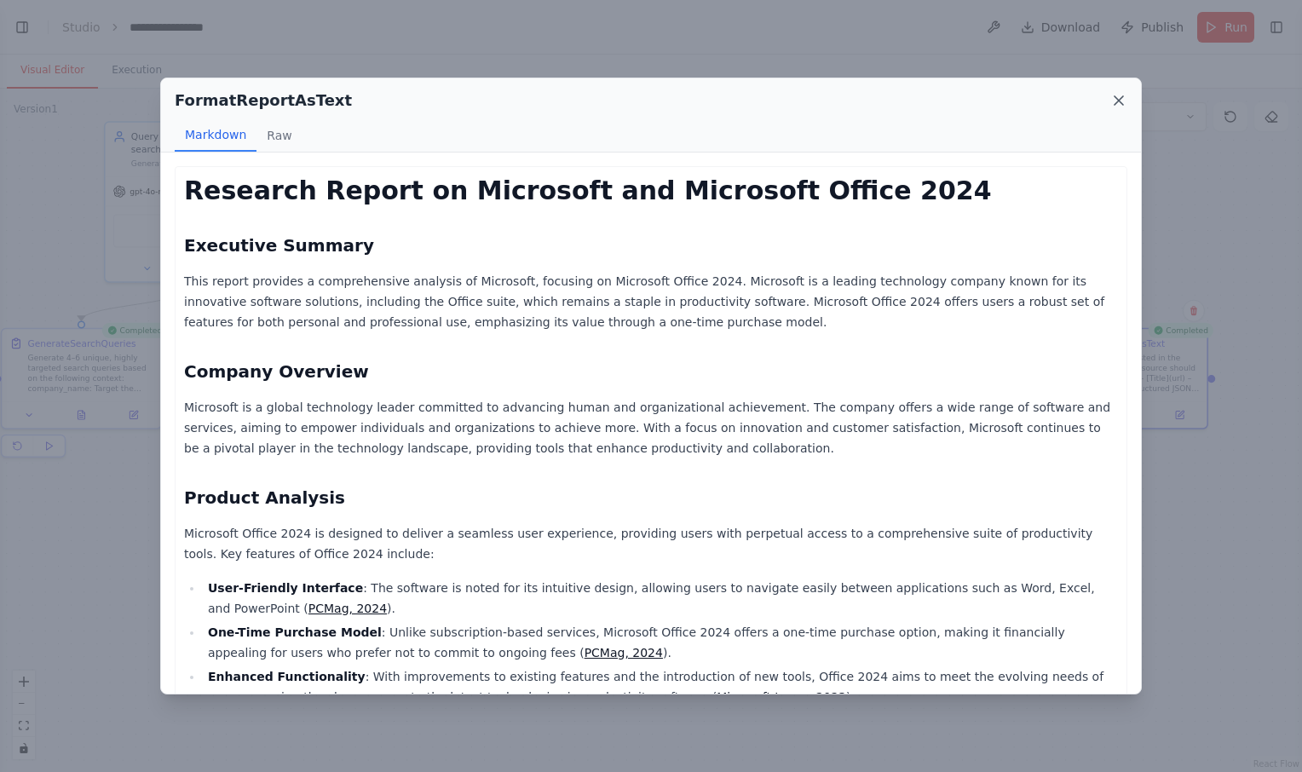
click at [1123, 100] on icon at bounding box center [1119, 100] width 17 height 17
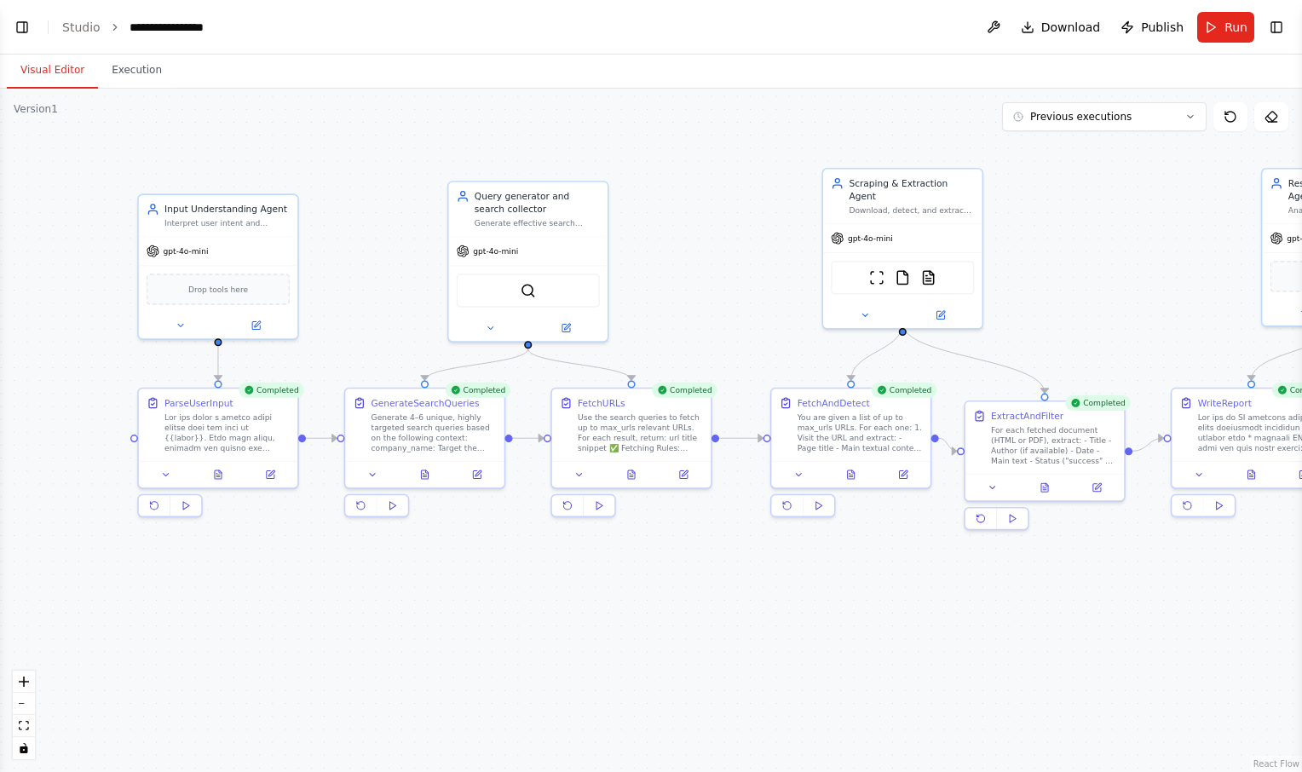
drag, startPoint x: 349, startPoint y: 257, endPoint x: 706, endPoint y: 317, distance: 361.4
click at [706, 317] on div ".deletable-edge-delete-btn { width: 20px; height: 20px; border: 0px solid #ffff…" at bounding box center [651, 431] width 1302 height 684
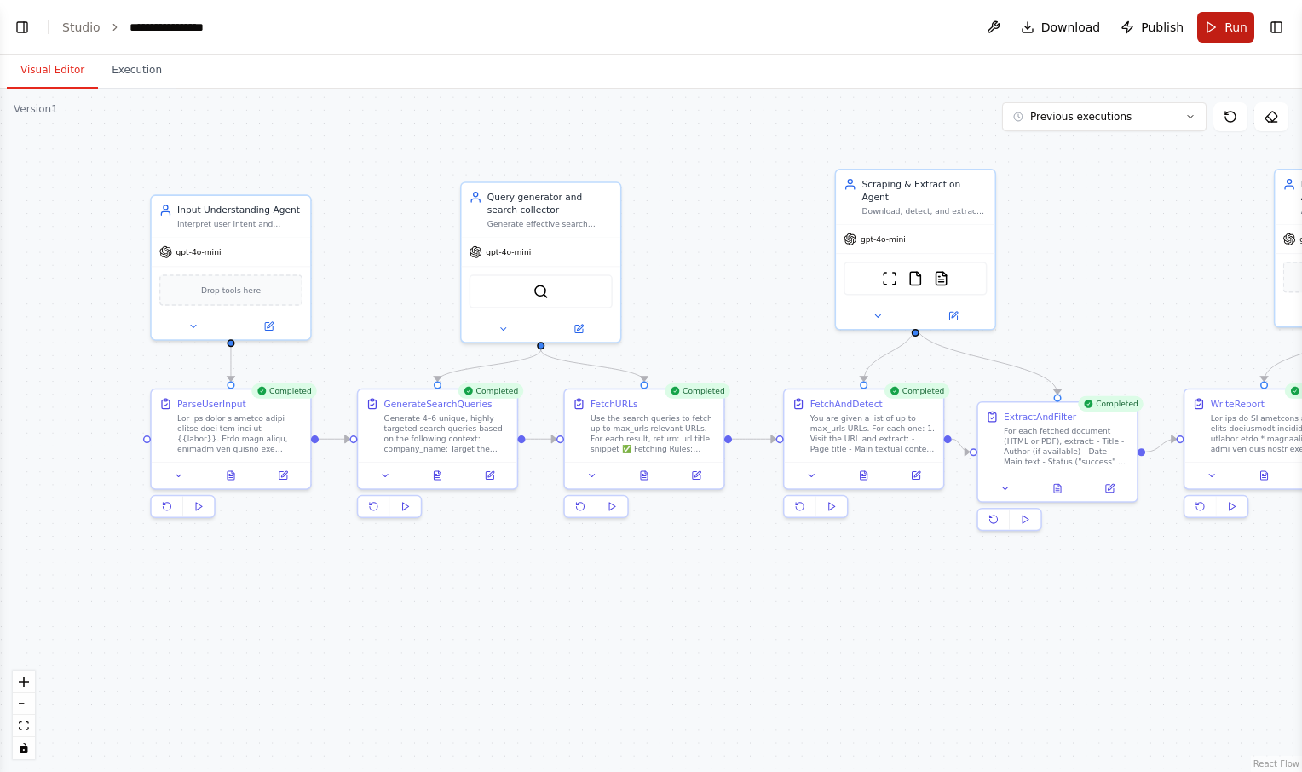
click at [1222, 29] on button "Run" at bounding box center [1226, 27] width 57 height 31
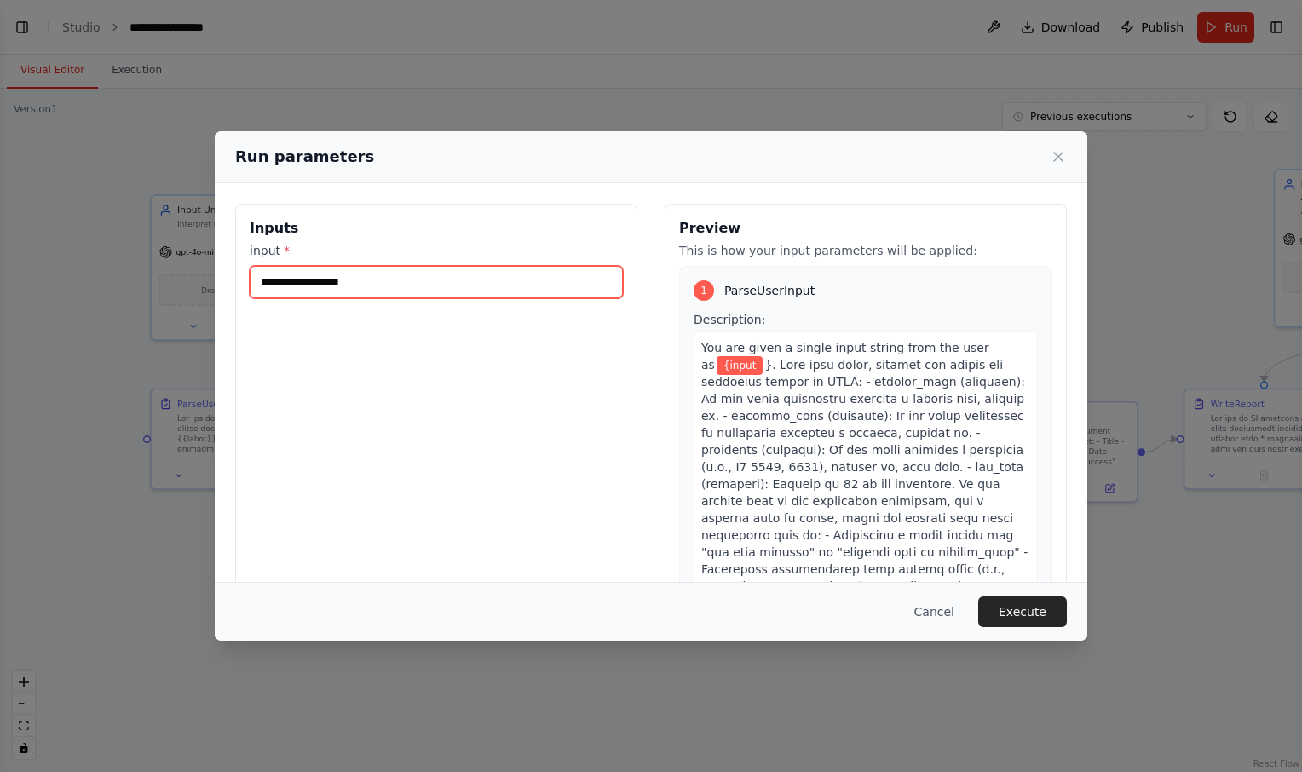
drag, startPoint x: 388, startPoint y: 280, endPoint x: 222, endPoint y: 291, distance: 165.7
click at [222, 291] on div "**********" at bounding box center [651, 405] width 873 height 445
type input "******"
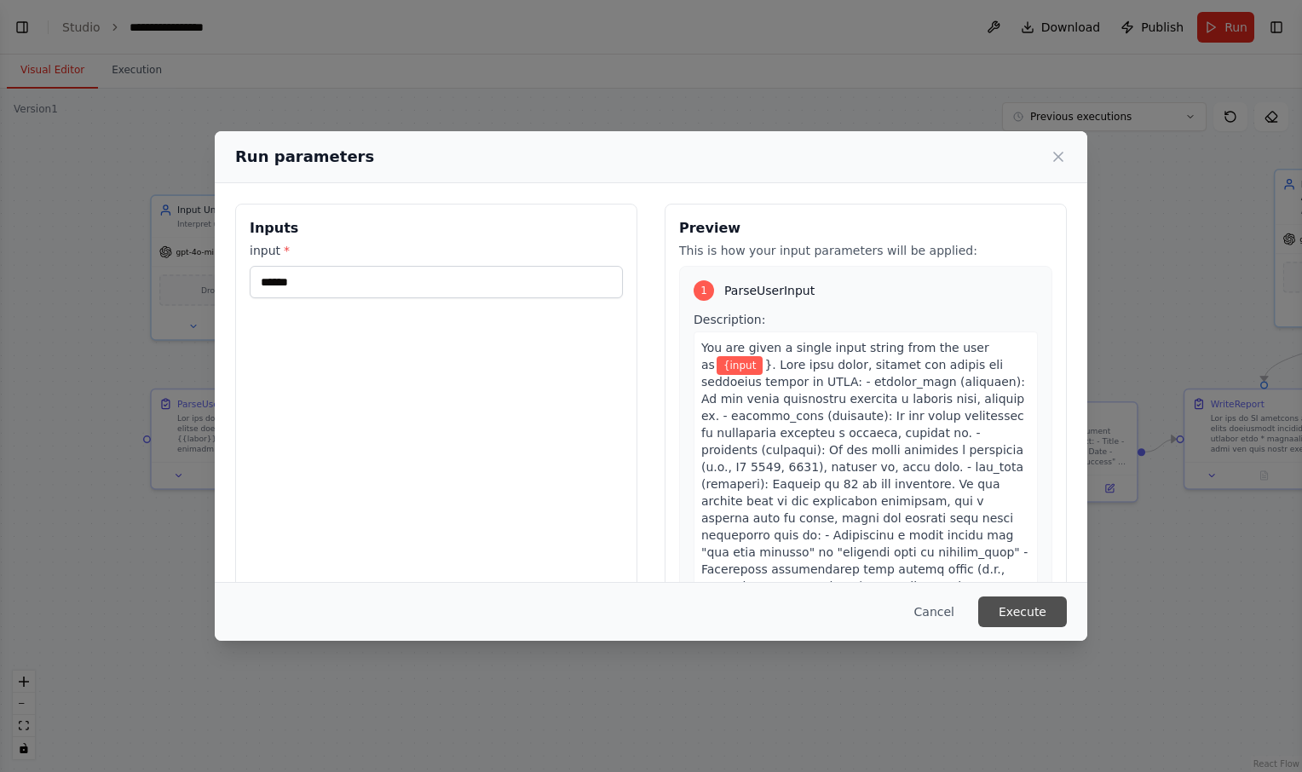
click at [1021, 618] on button "Execute" at bounding box center [1022, 612] width 89 height 31
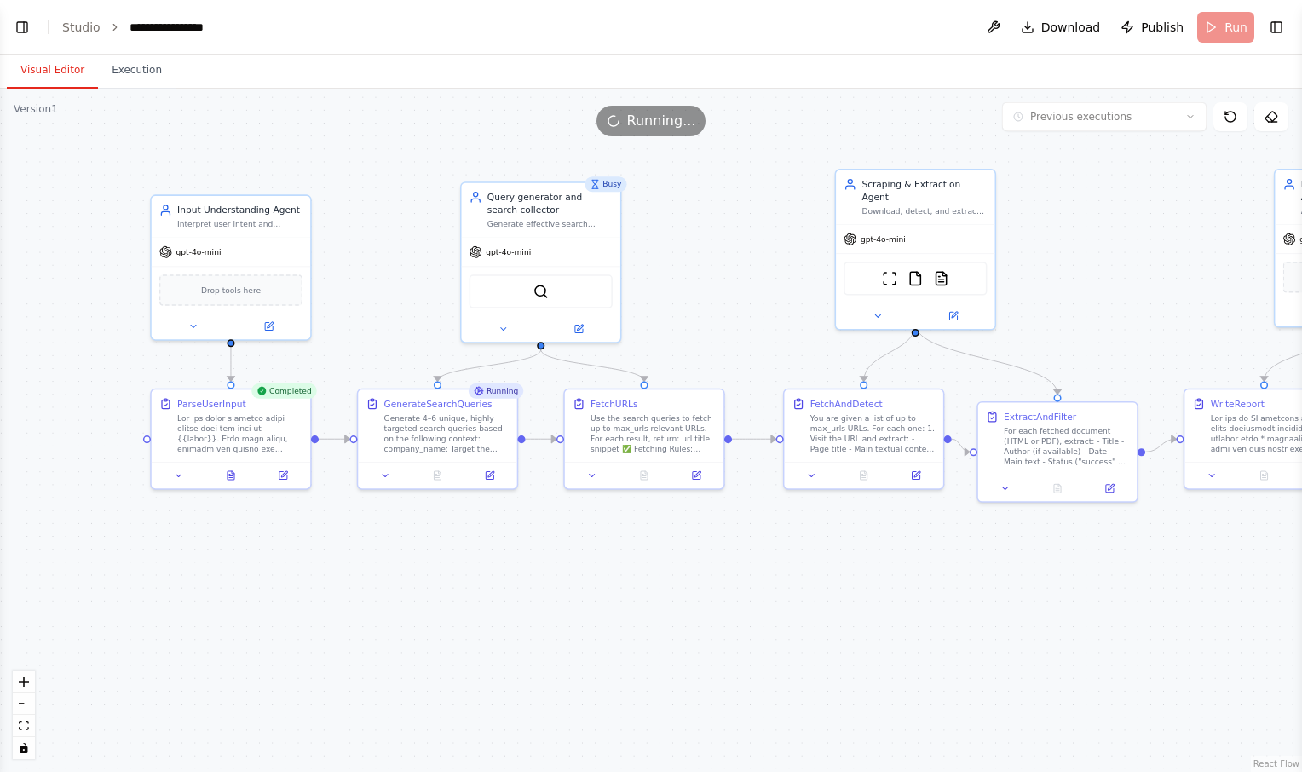
click at [49, 68] on button "Visual Editor" at bounding box center [52, 71] width 91 height 36
click at [231, 476] on icon at bounding box center [231, 473] width 7 height 9
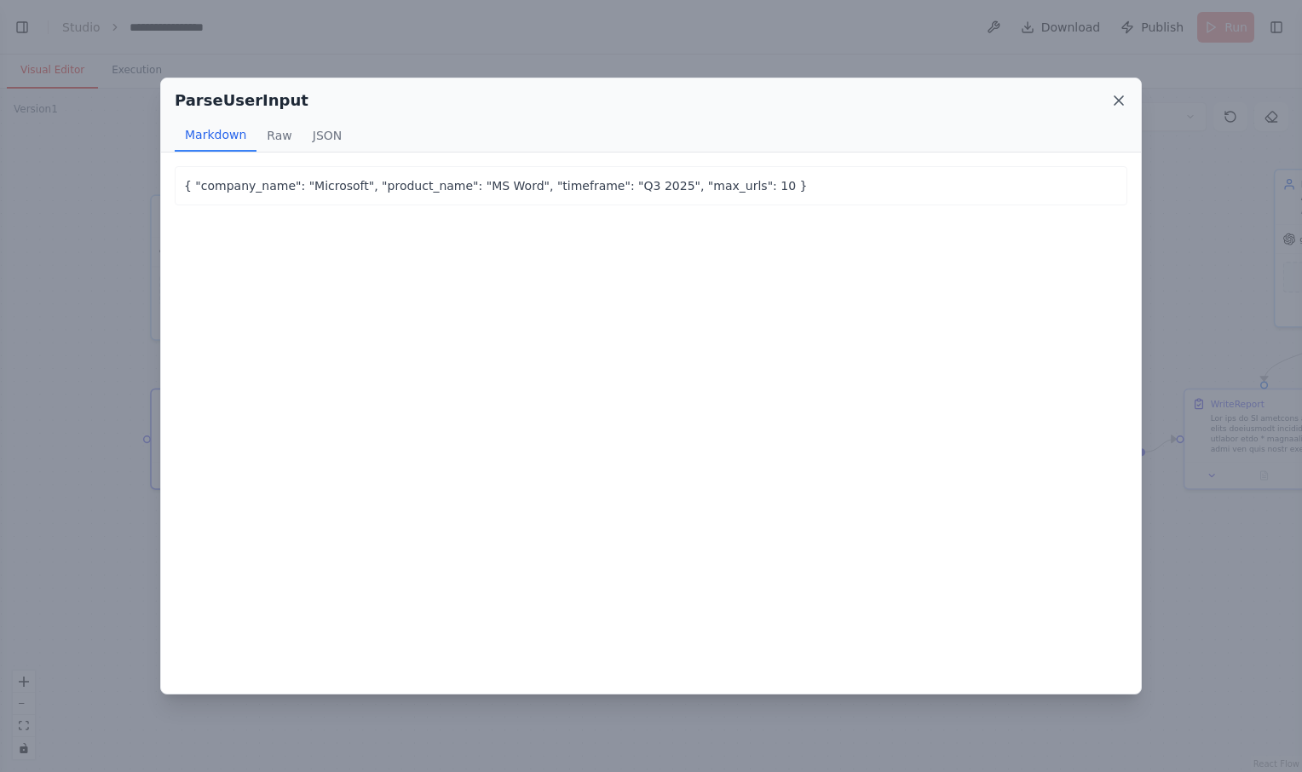
click at [1123, 96] on icon at bounding box center [1119, 100] width 9 height 9
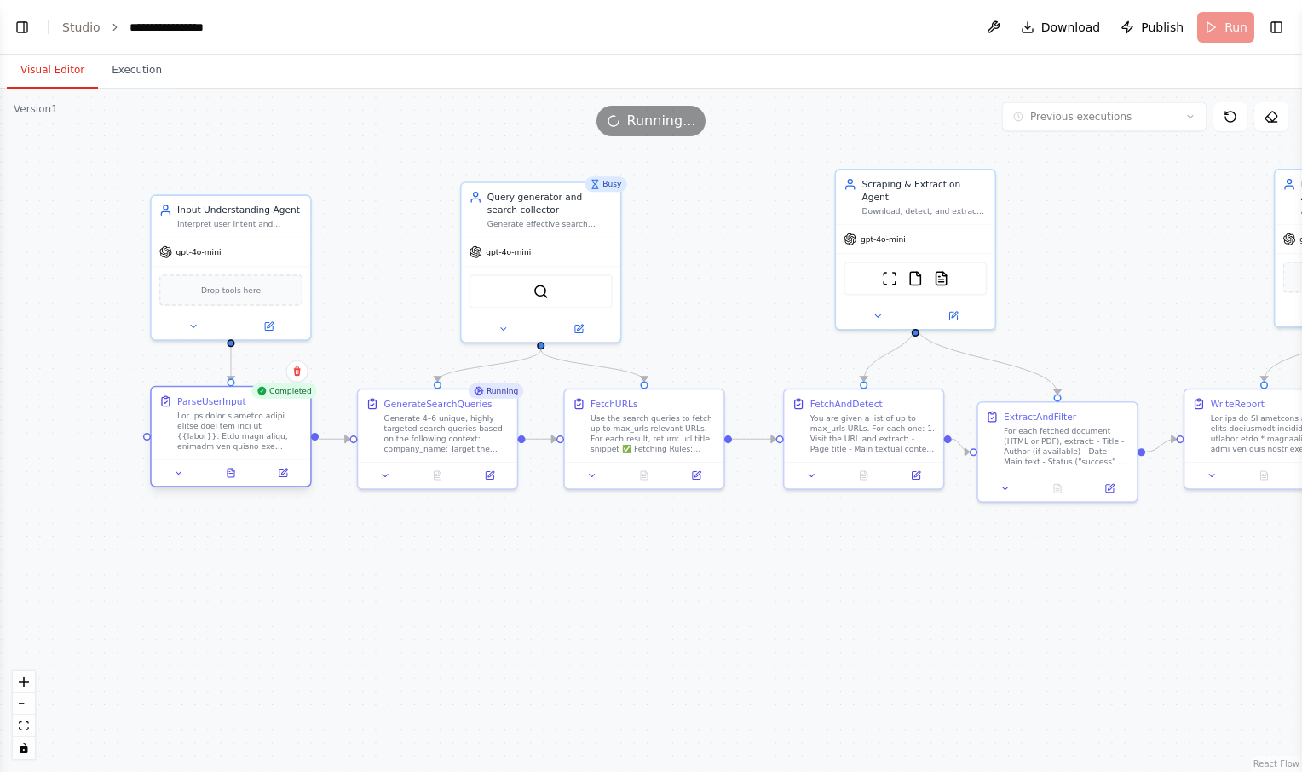
click at [229, 482] on div at bounding box center [231, 472] width 159 height 26
click at [235, 474] on icon at bounding box center [231, 473] width 10 height 10
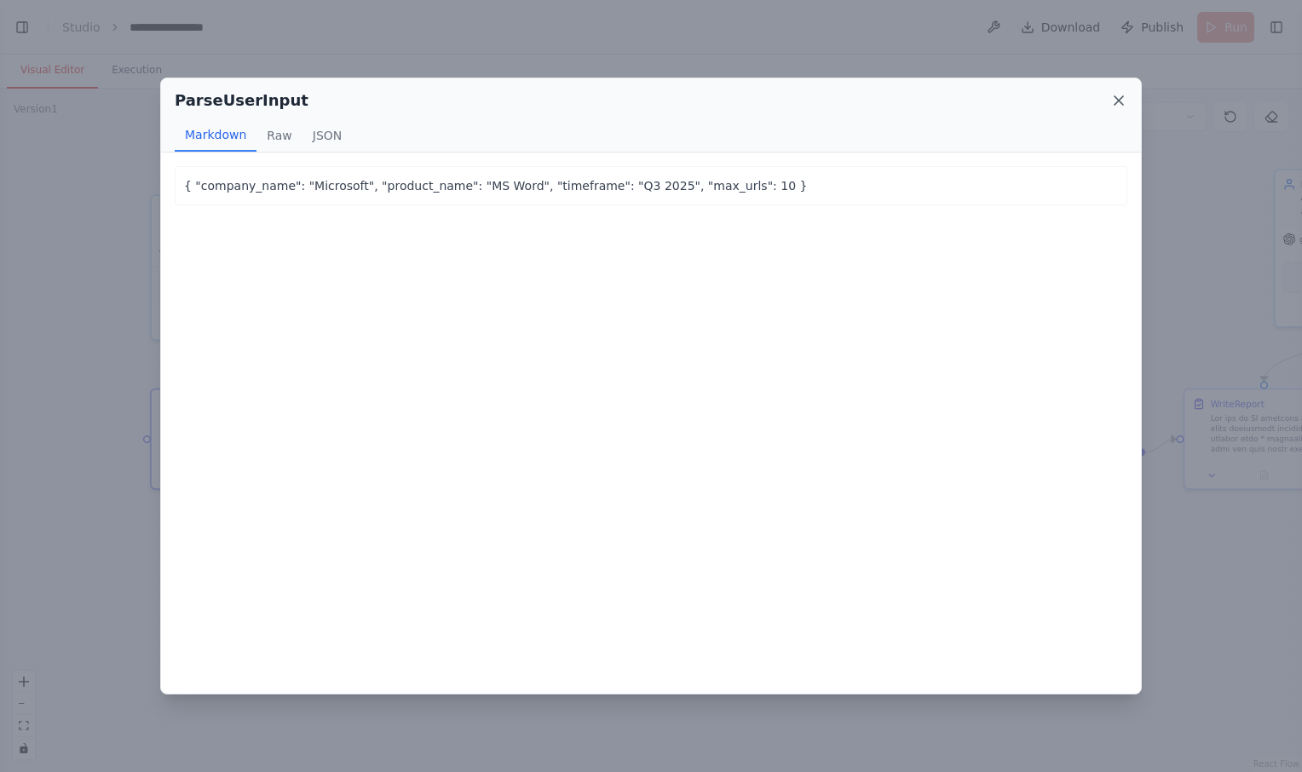
click at [1118, 97] on icon at bounding box center [1119, 100] width 17 height 17
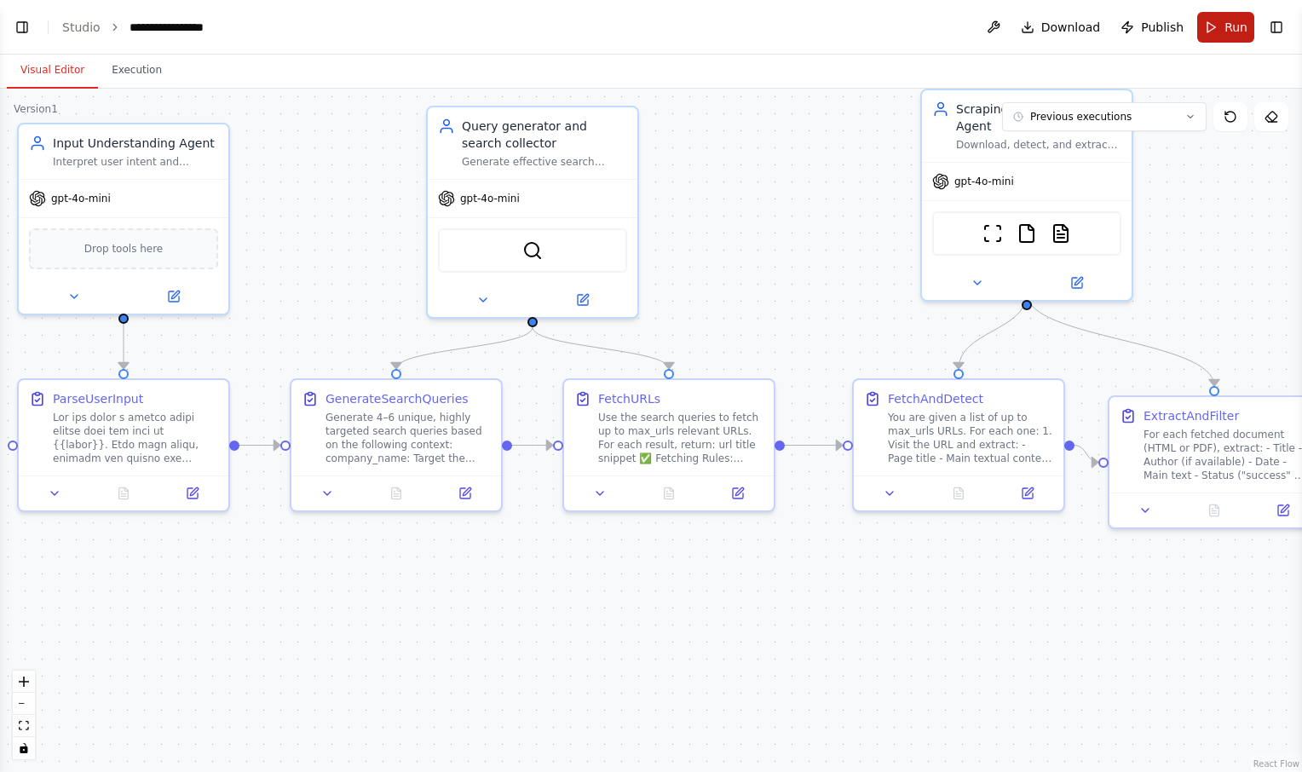
click at [1232, 31] on span "Run" at bounding box center [1236, 27] width 23 height 17
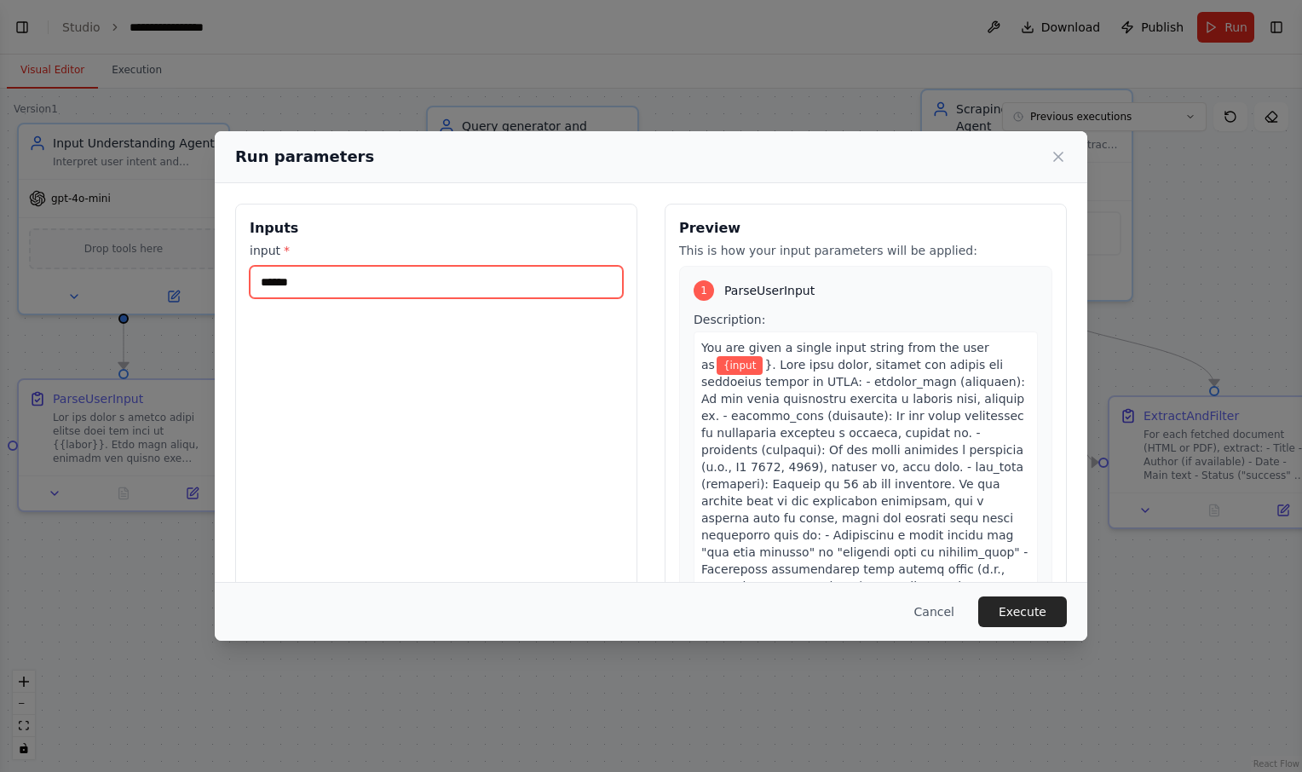
click at [335, 274] on input "******" at bounding box center [436, 282] width 373 height 32
type input "*"
type input "******"
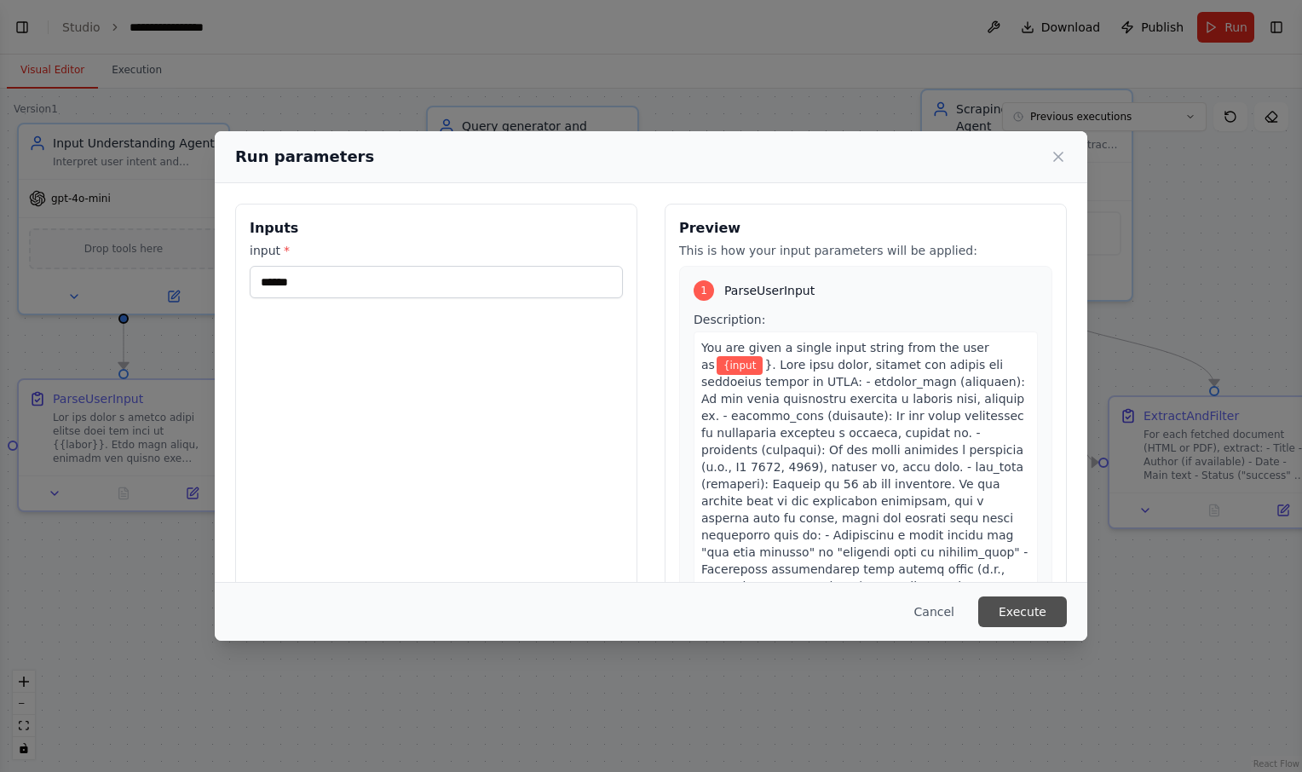
click at [1036, 599] on button "Execute" at bounding box center [1022, 612] width 89 height 31
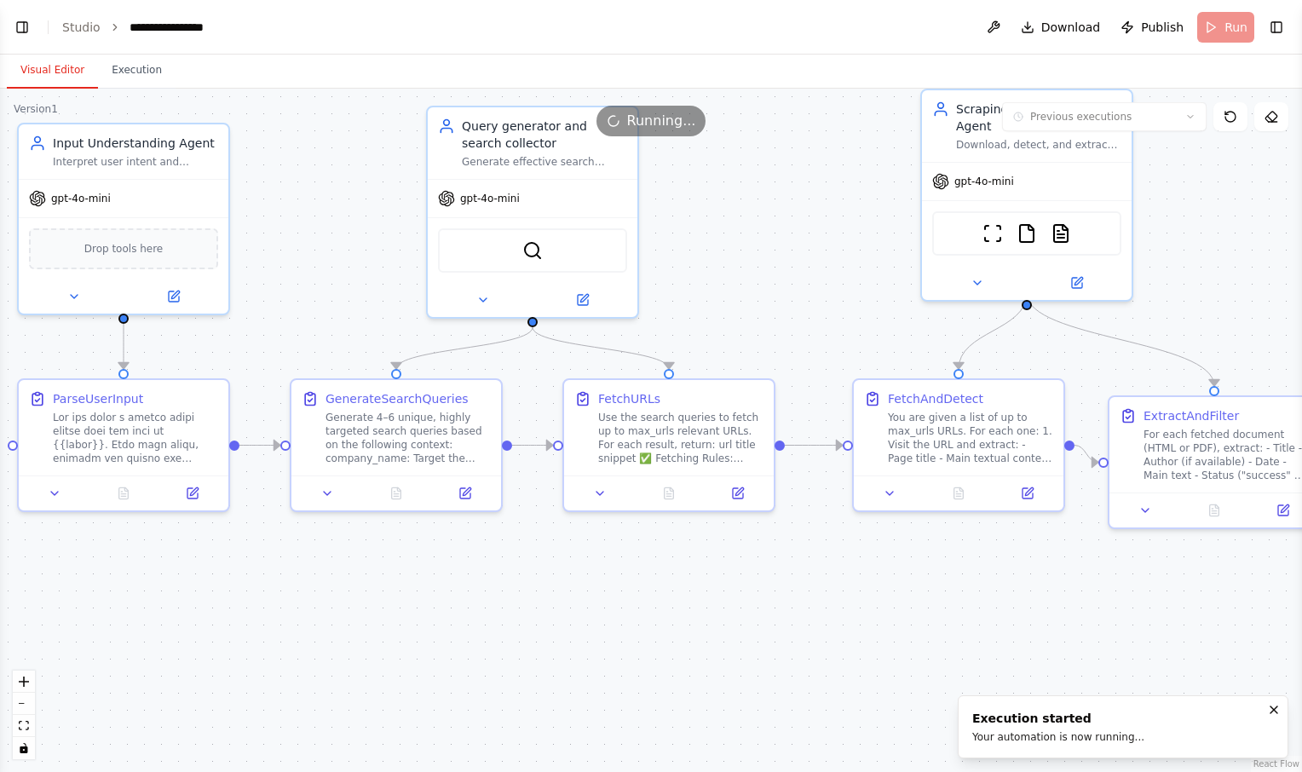
click at [39, 75] on button "Visual Editor" at bounding box center [52, 71] width 91 height 36
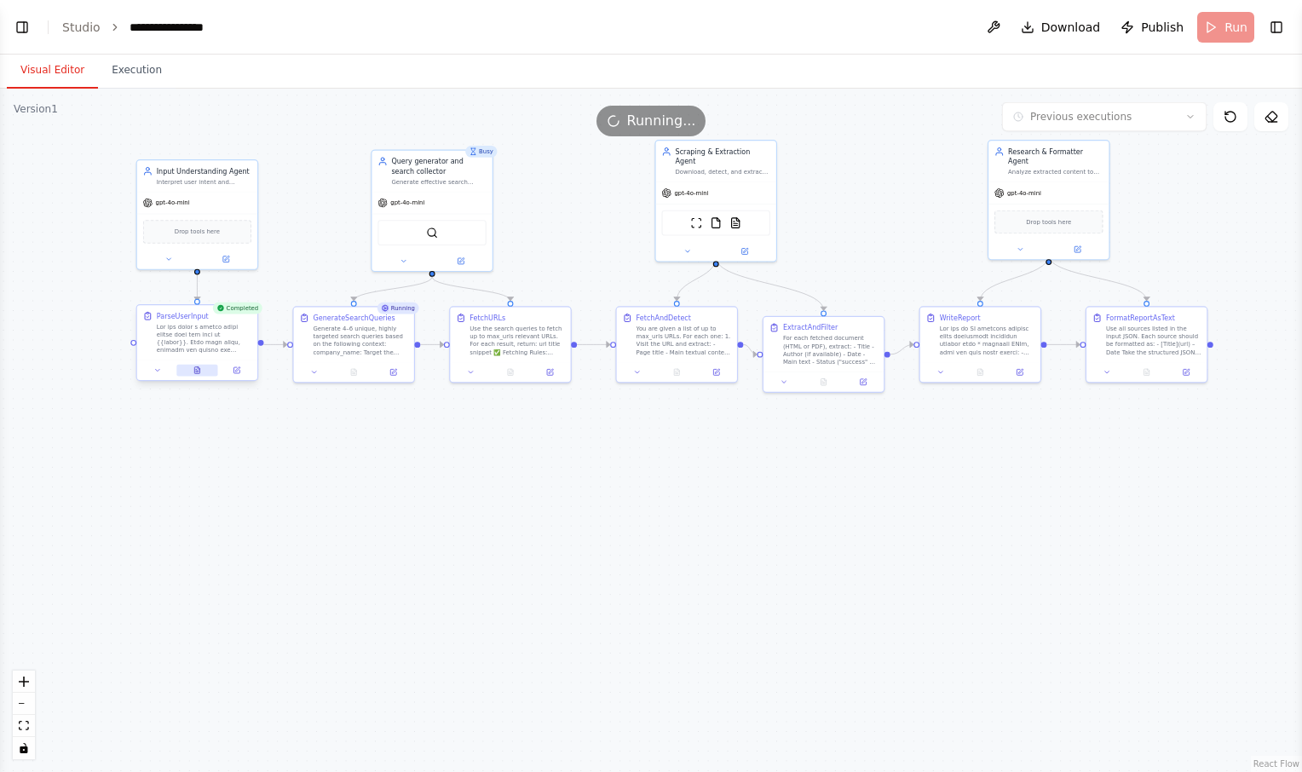
click at [199, 373] on icon at bounding box center [196, 370] width 5 height 7
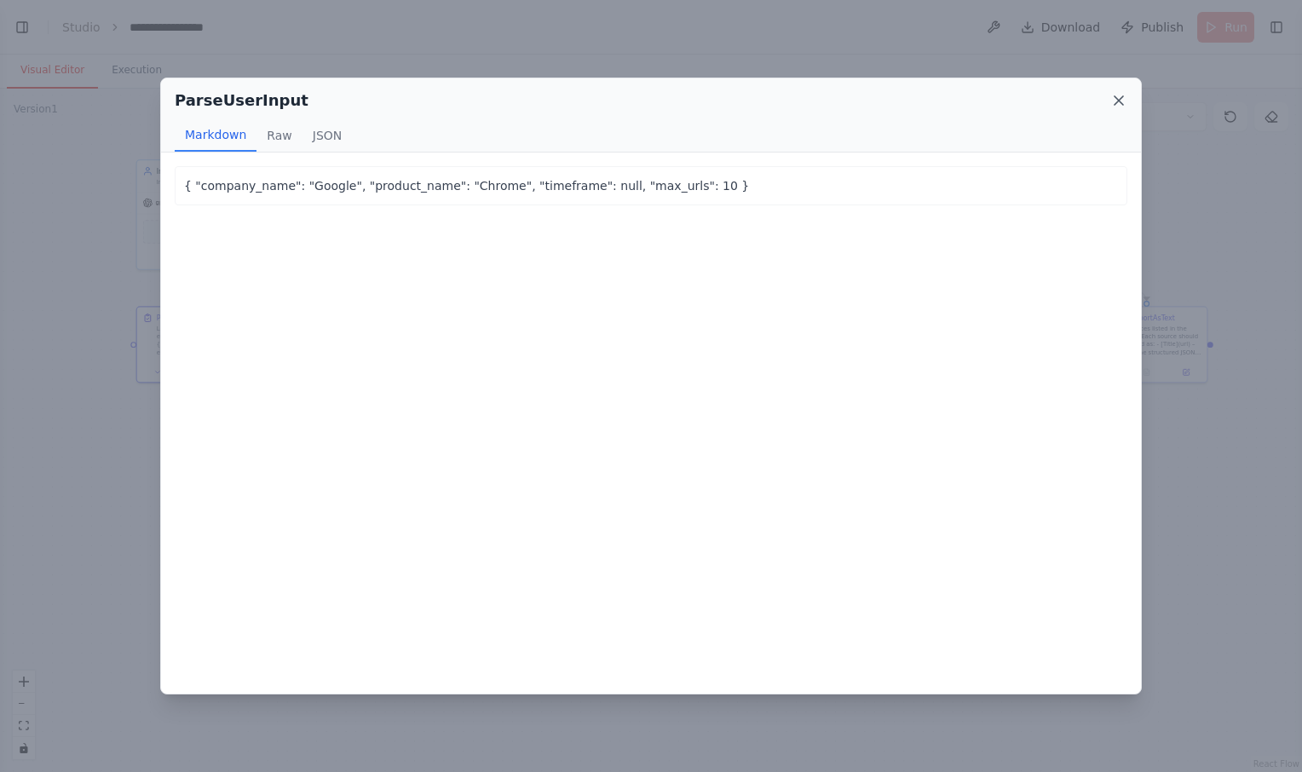
click at [1118, 97] on icon at bounding box center [1119, 100] width 17 height 17
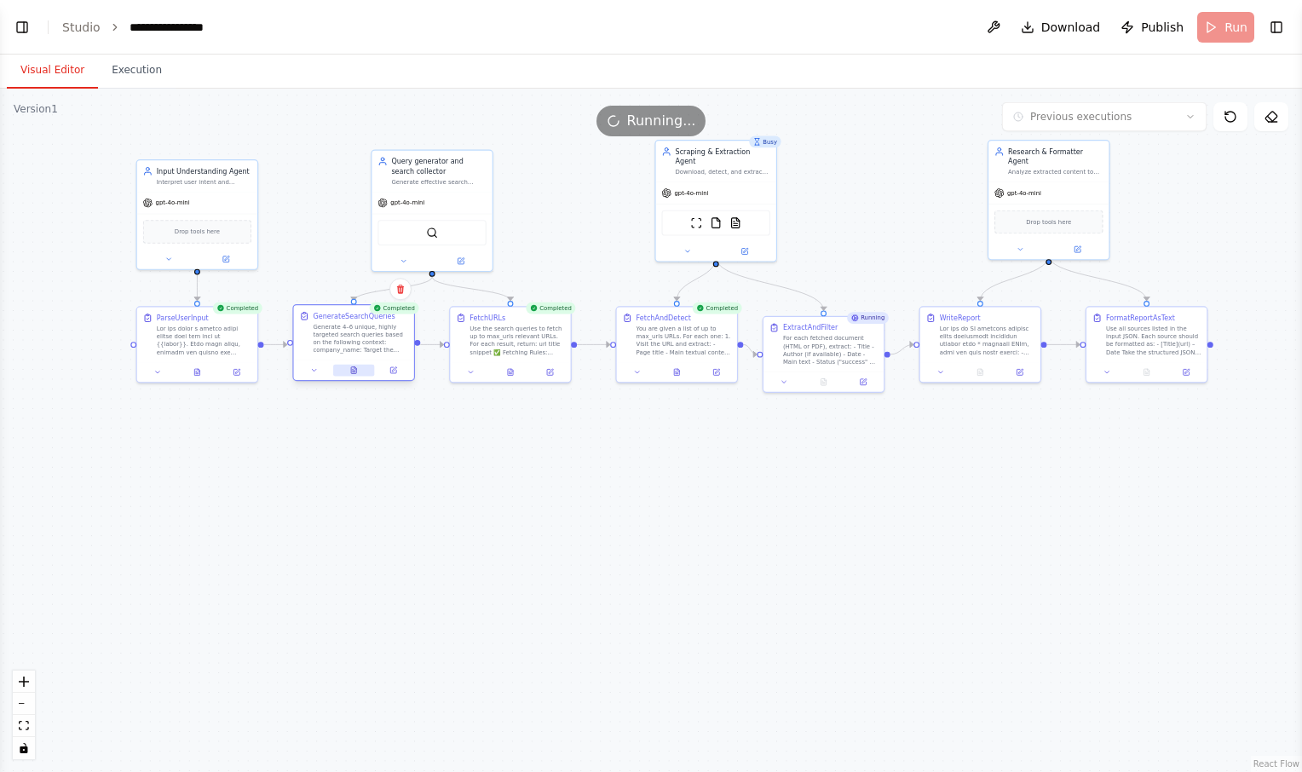
click at [359, 375] on button at bounding box center [354, 371] width 42 height 12
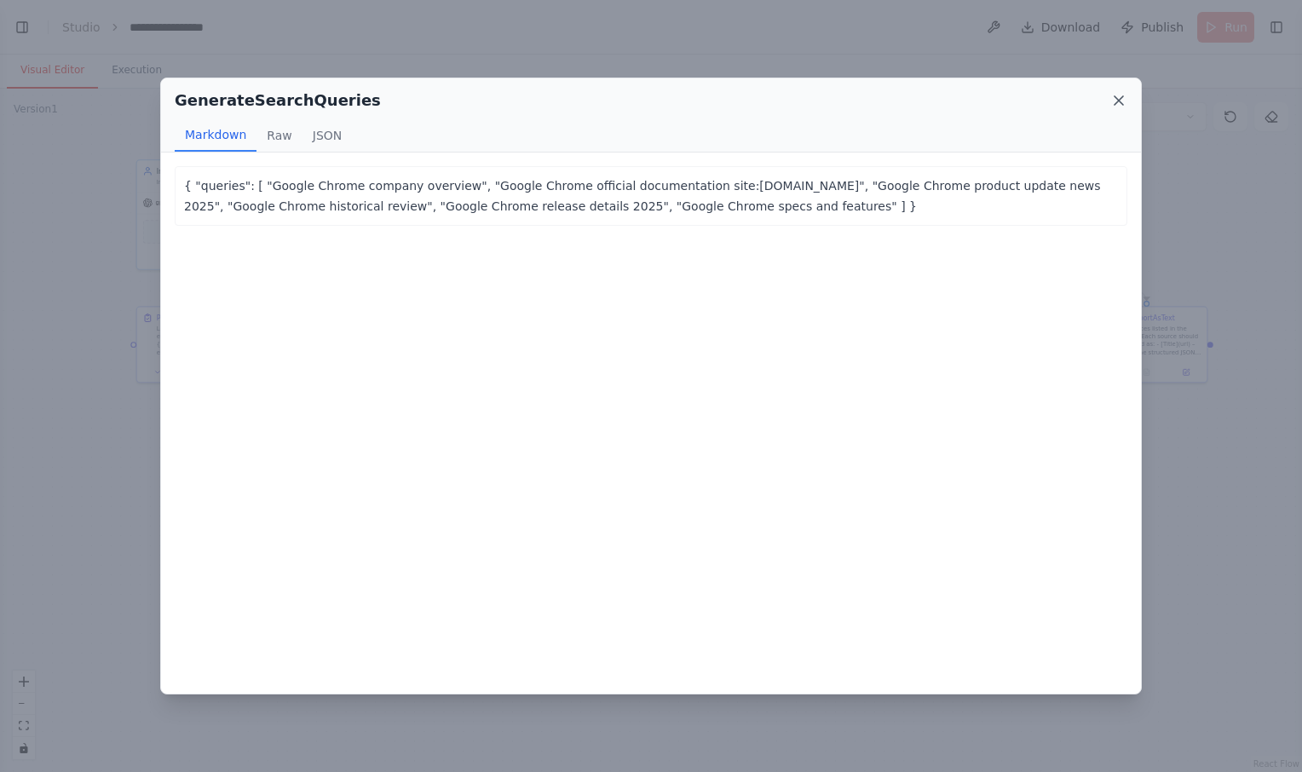
click at [1119, 95] on icon at bounding box center [1119, 100] width 17 height 17
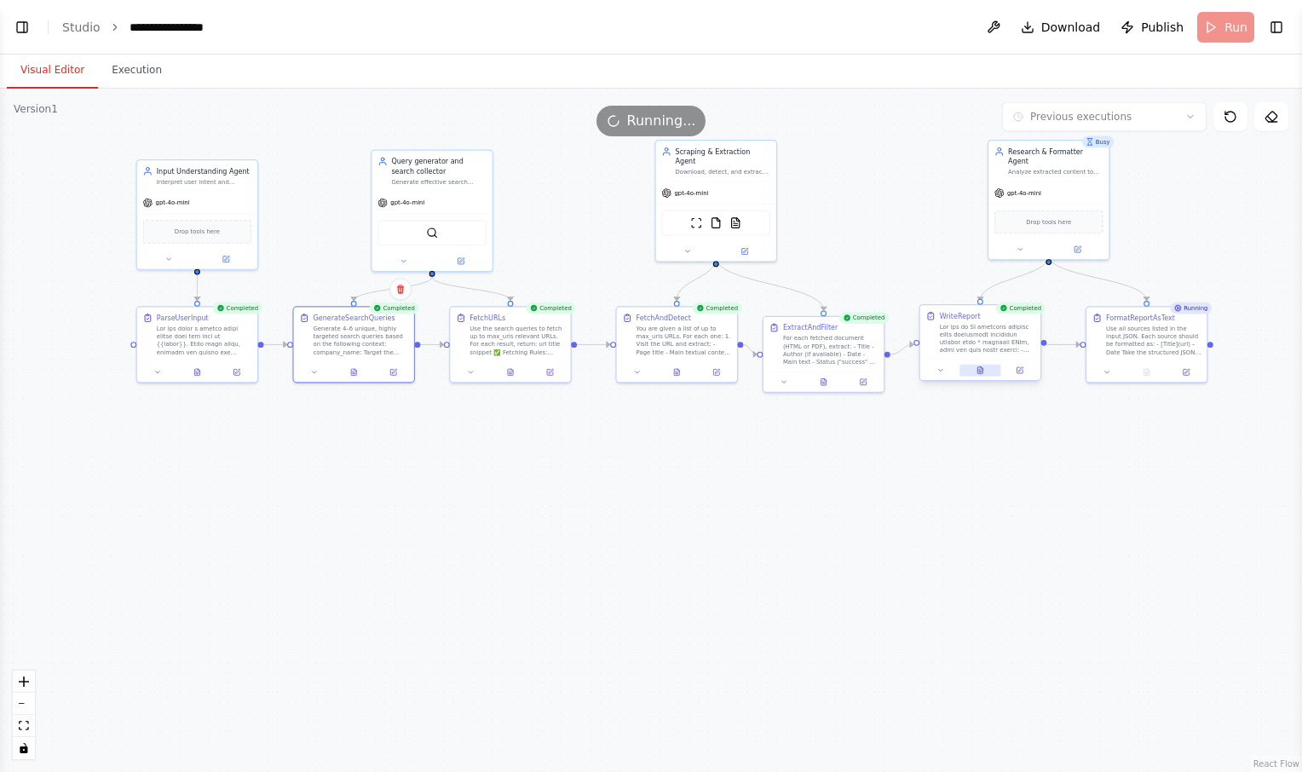
click at [982, 372] on icon at bounding box center [980, 370] width 5 height 7
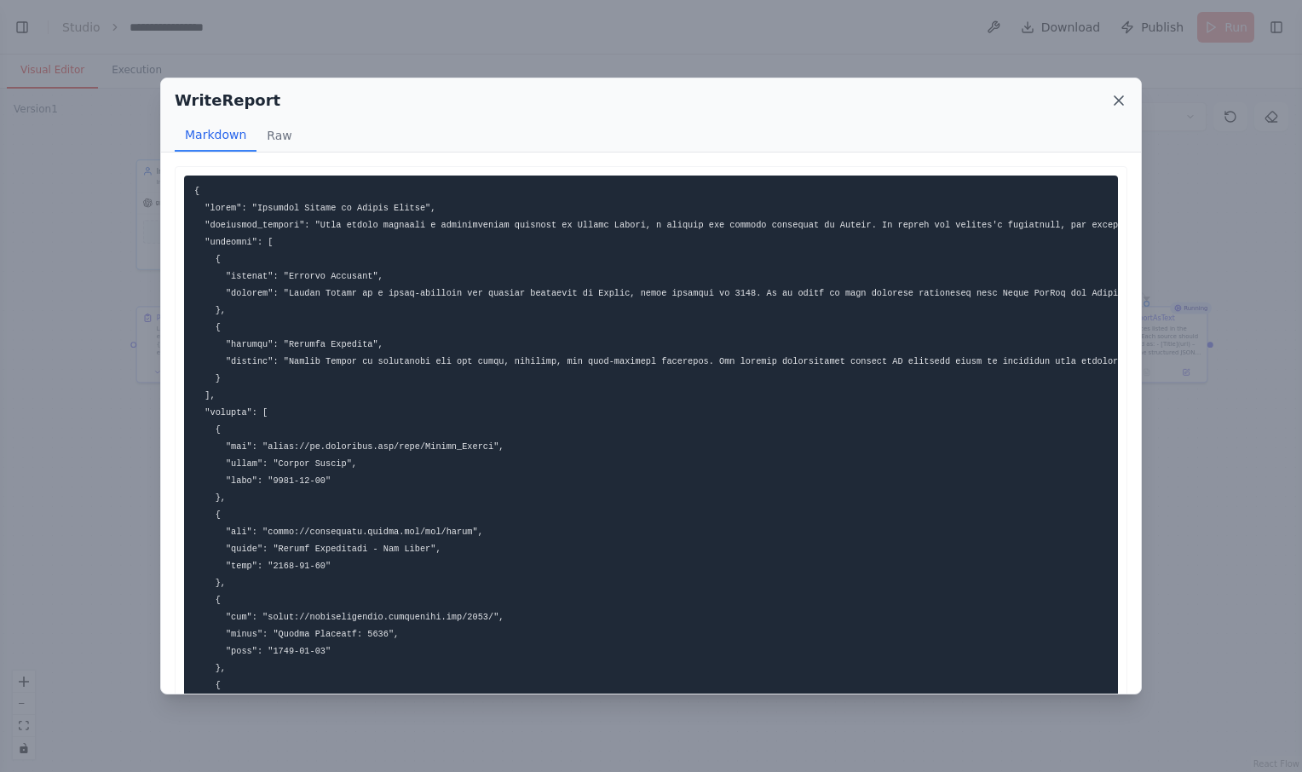
click at [1119, 95] on icon at bounding box center [1119, 100] width 17 height 17
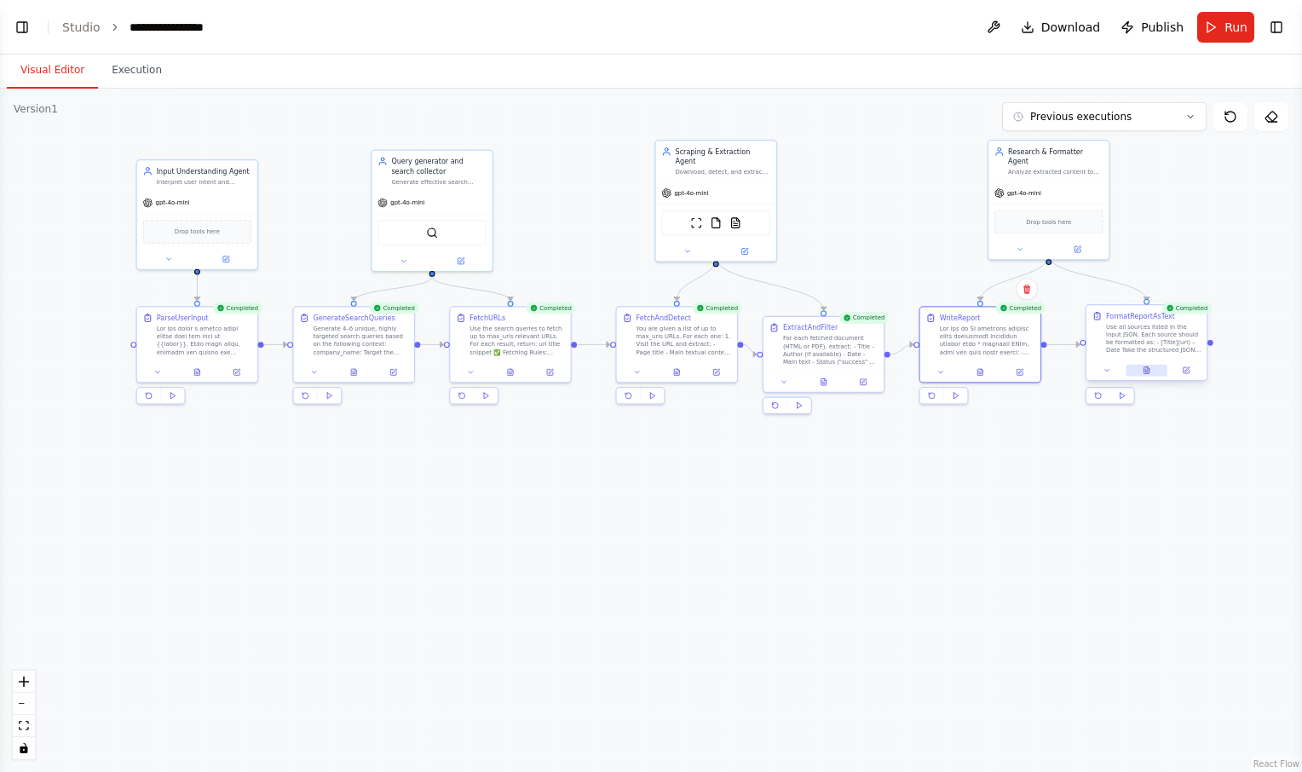
click at [1151, 375] on button at bounding box center [1147, 371] width 42 height 12
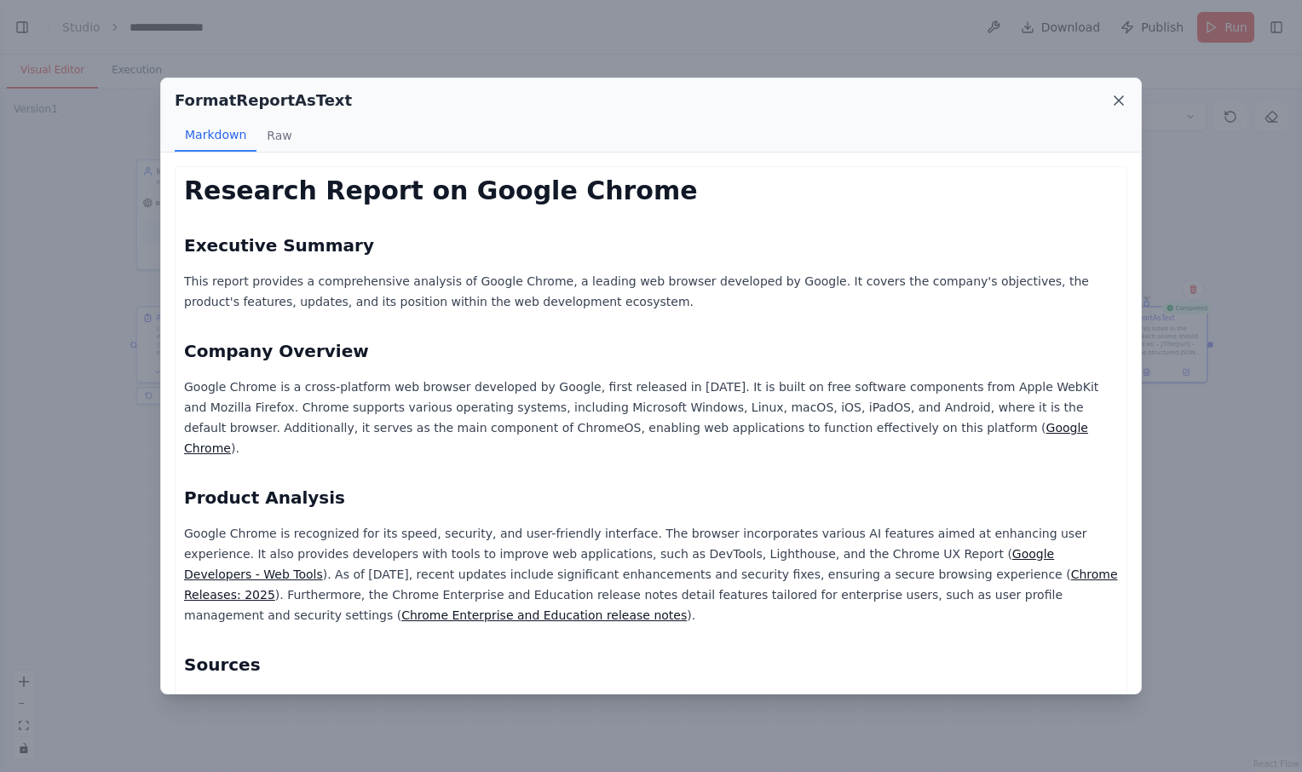
click at [1119, 100] on icon at bounding box center [1119, 100] width 9 height 9
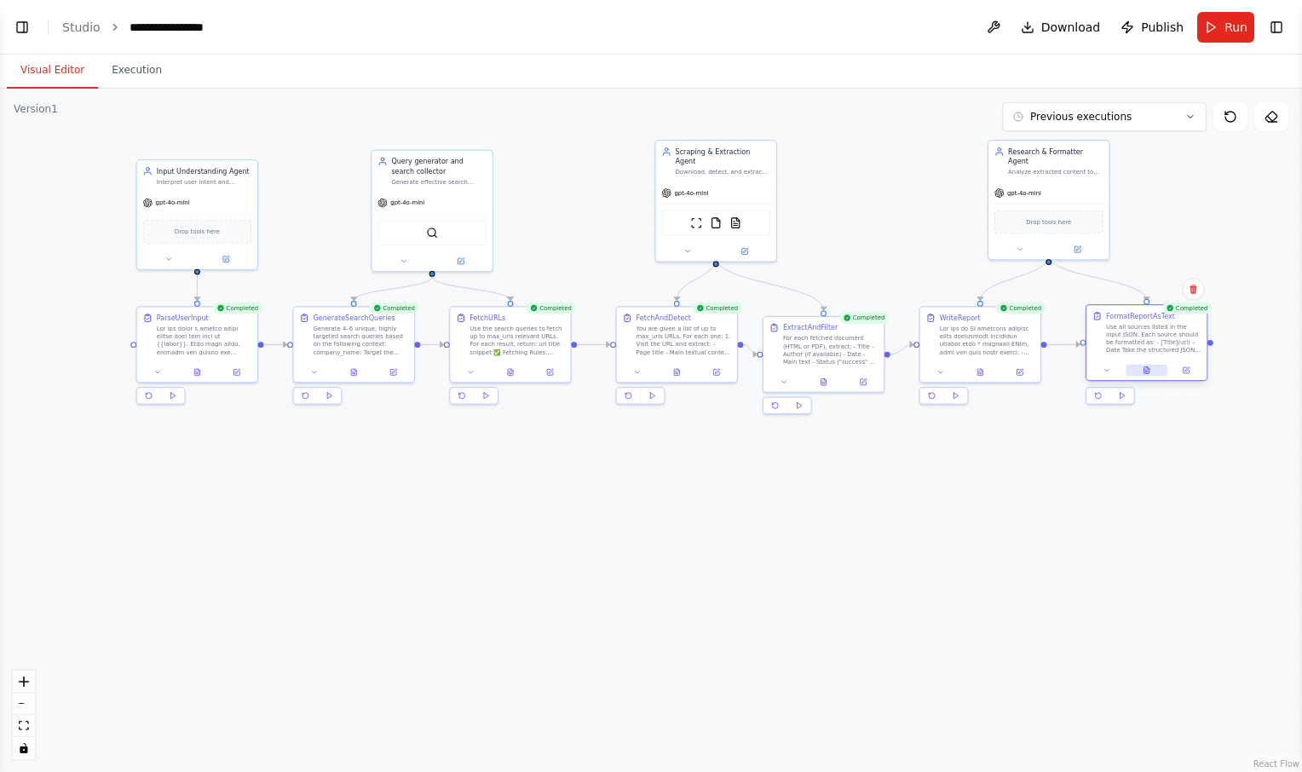
click at [1147, 368] on icon at bounding box center [1147, 370] width 5 height 7
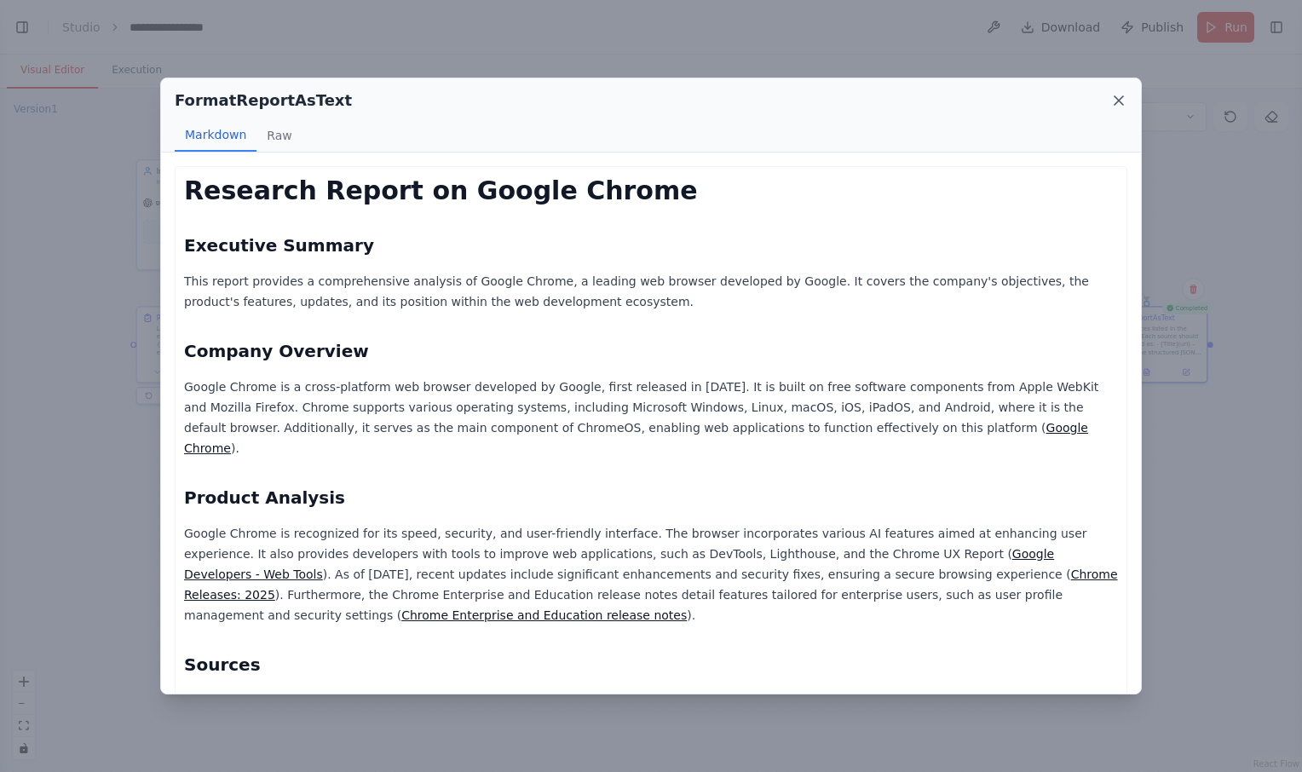
click at [1127, 101] on icon at bounding box center [1119, 100] width 17 height 17
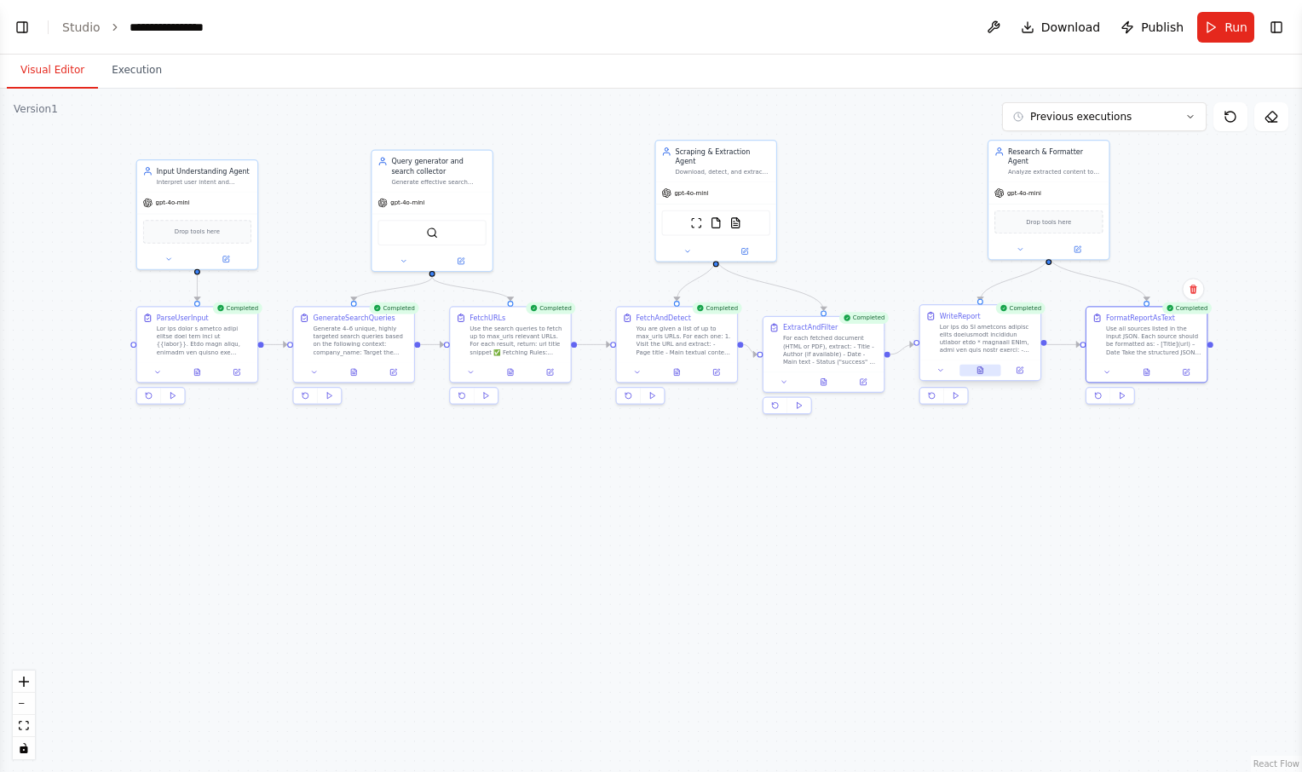
click at [989, 373] on button at bounding box center [981, 371] width 42 height 12
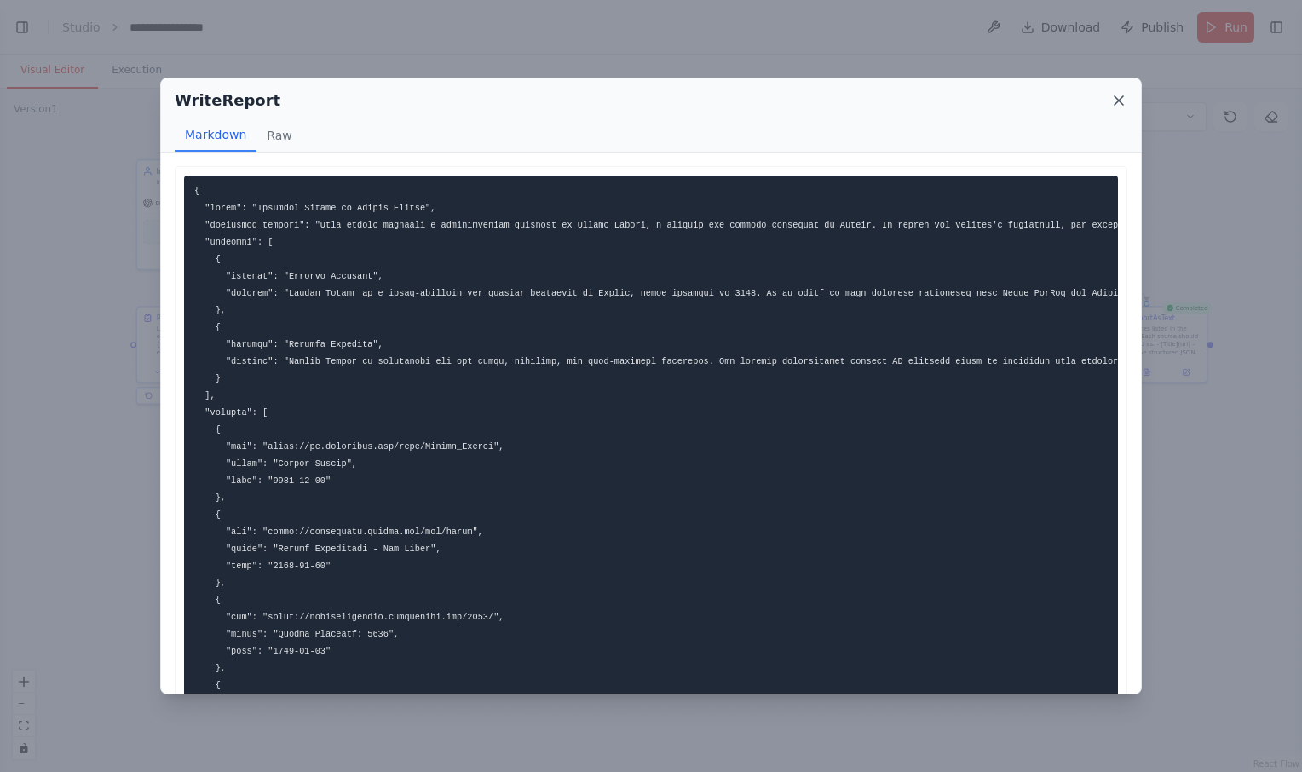
click at [1117, 98] on icon at bounding box center [1119, 100] width 9 height 9
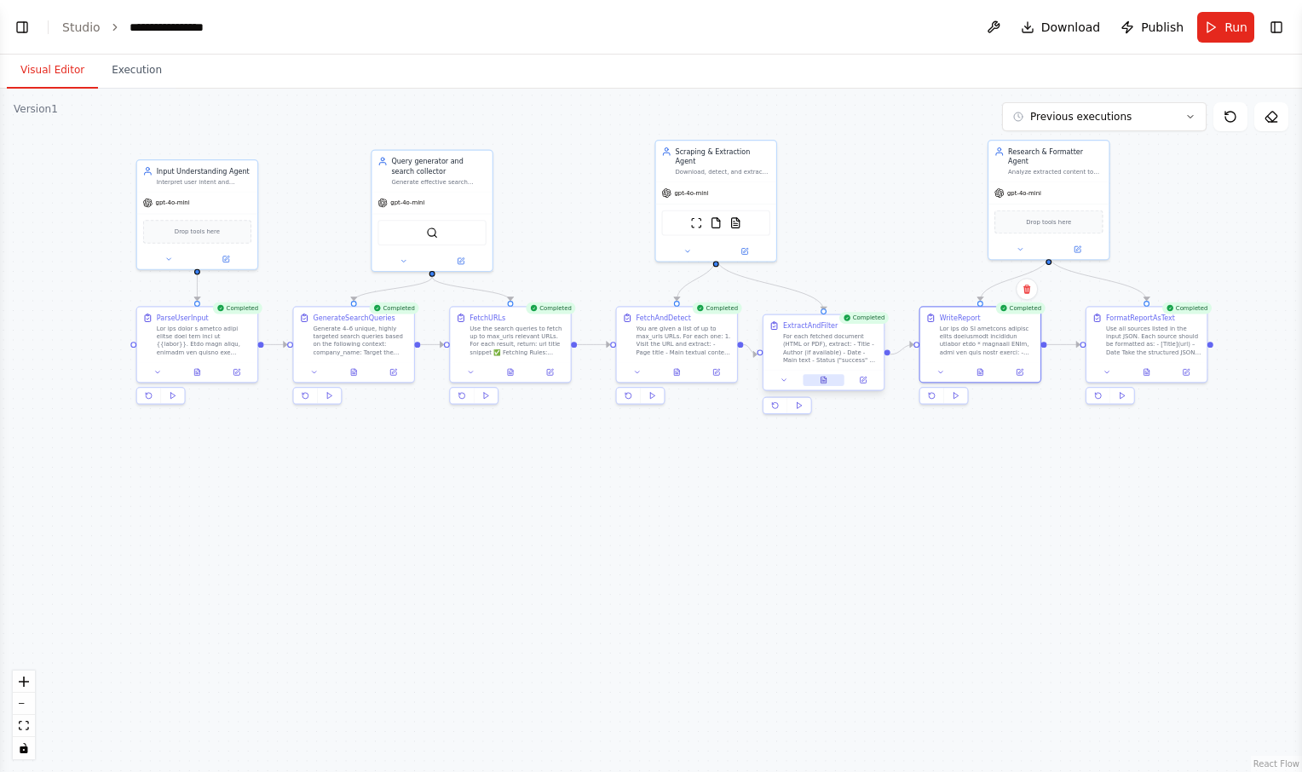
click at [826, 382] on icon at bounding box center [824, 380] width 5 height 7
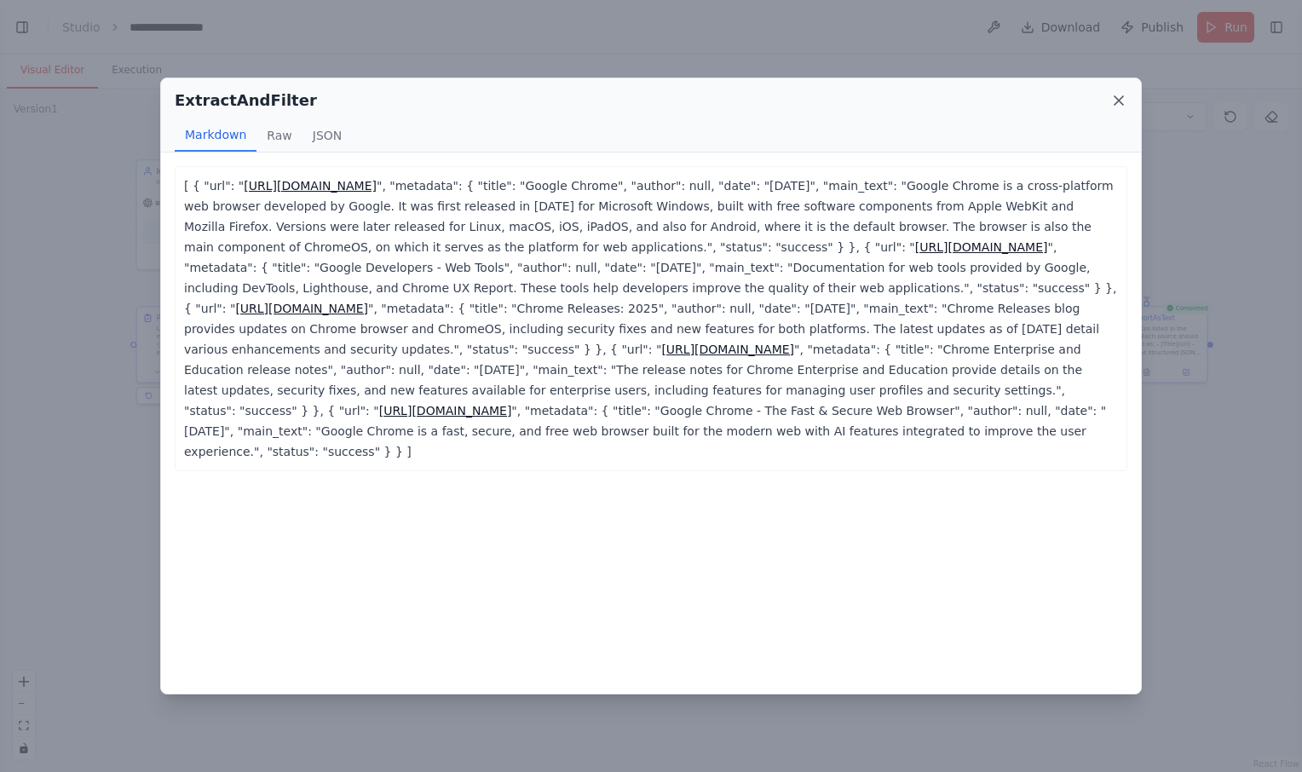
click at [1117, 101] on icon at bounding box center [1119, 100] width 17 height 17
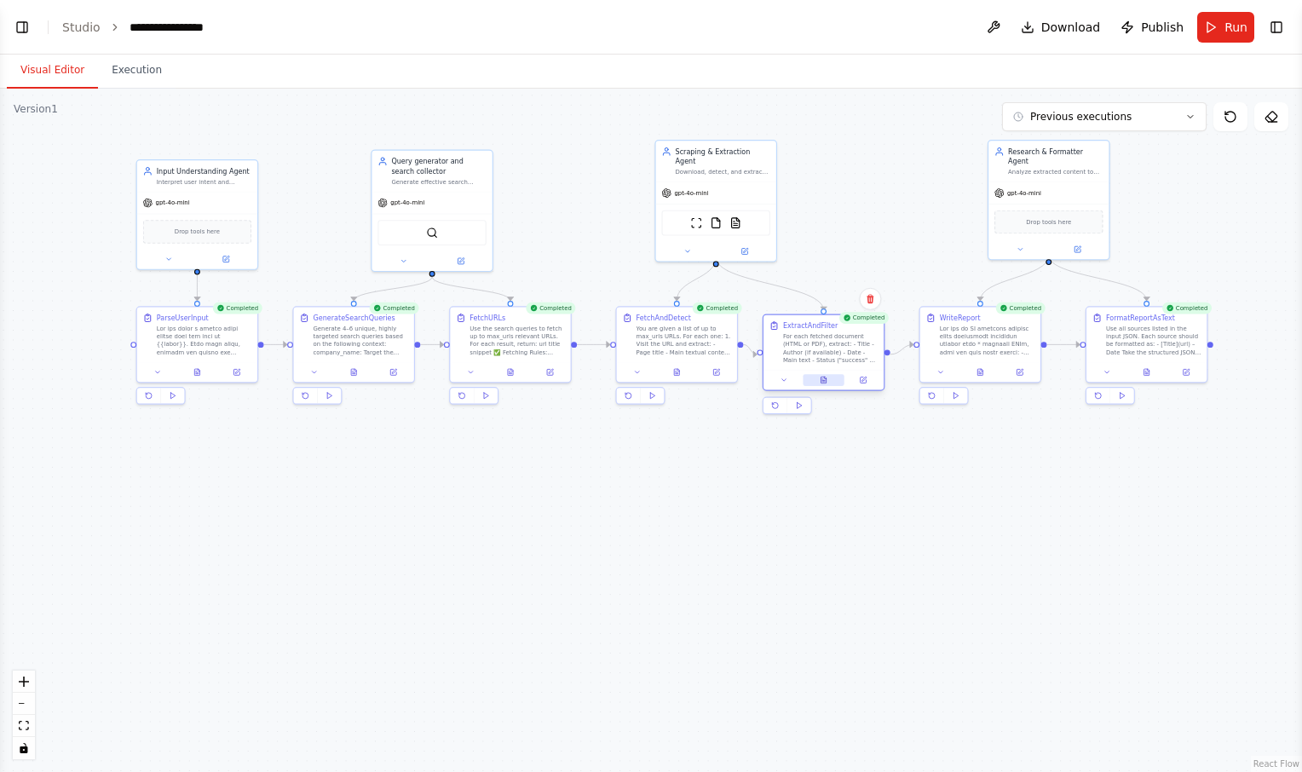
click at [827, 382] on icon at bounding box center [824, 380] width 5 height 7
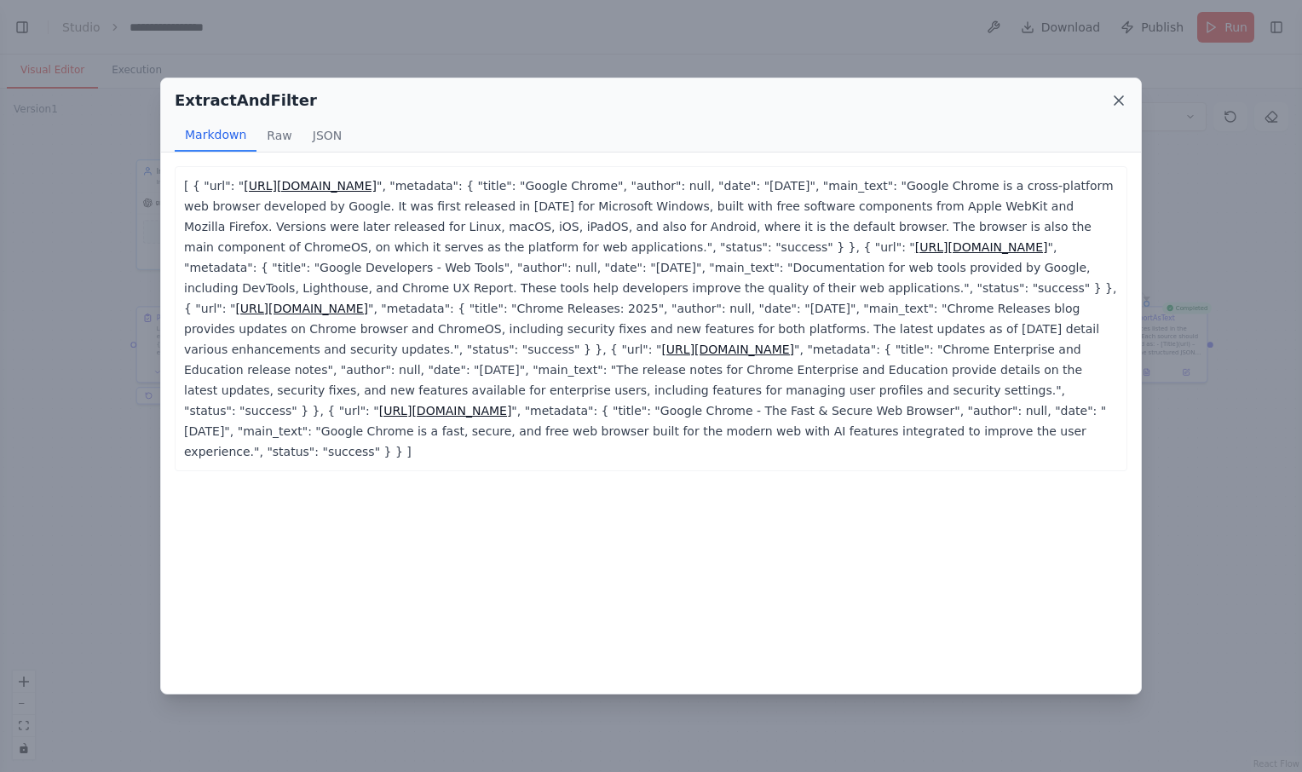
click at [1119, 101] on icon at bounding box center [1119, 100] width 17 height 17
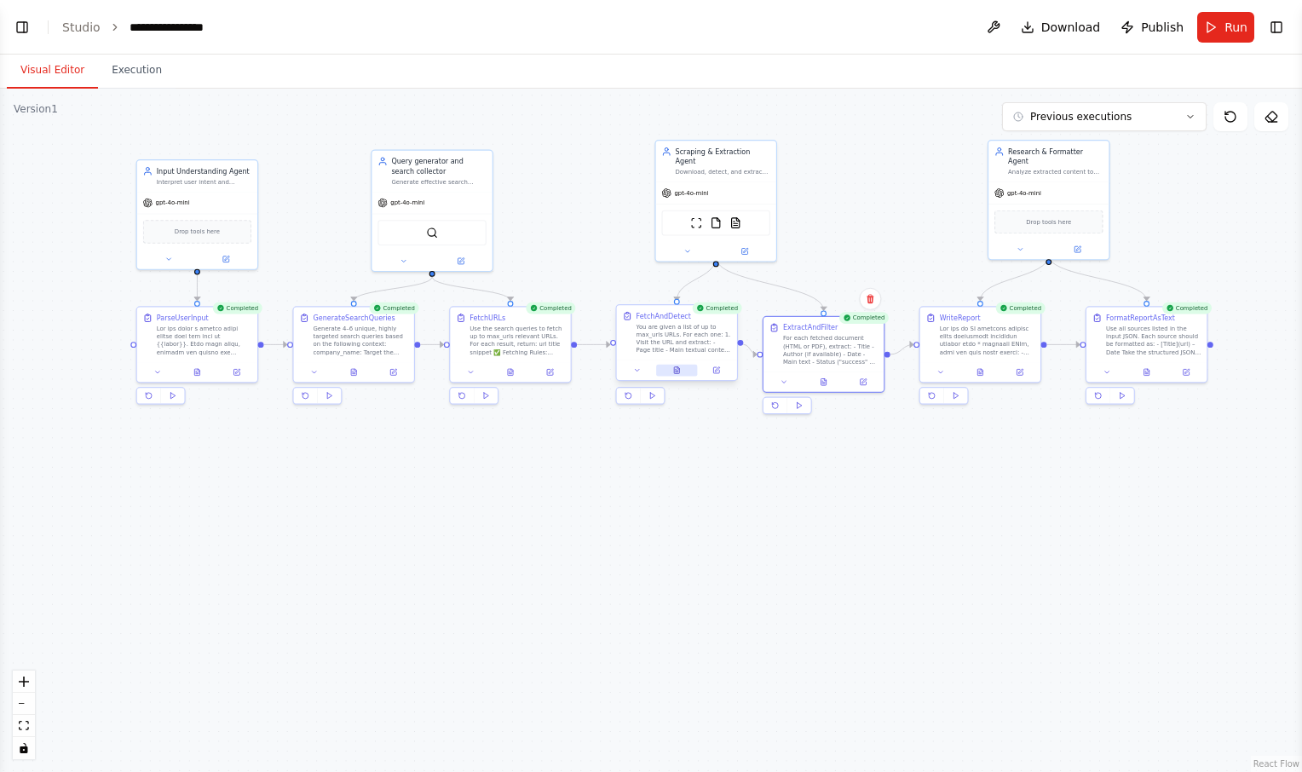
click at [678, 371] on icon at bounding box center [677, 371] width 3 height 0
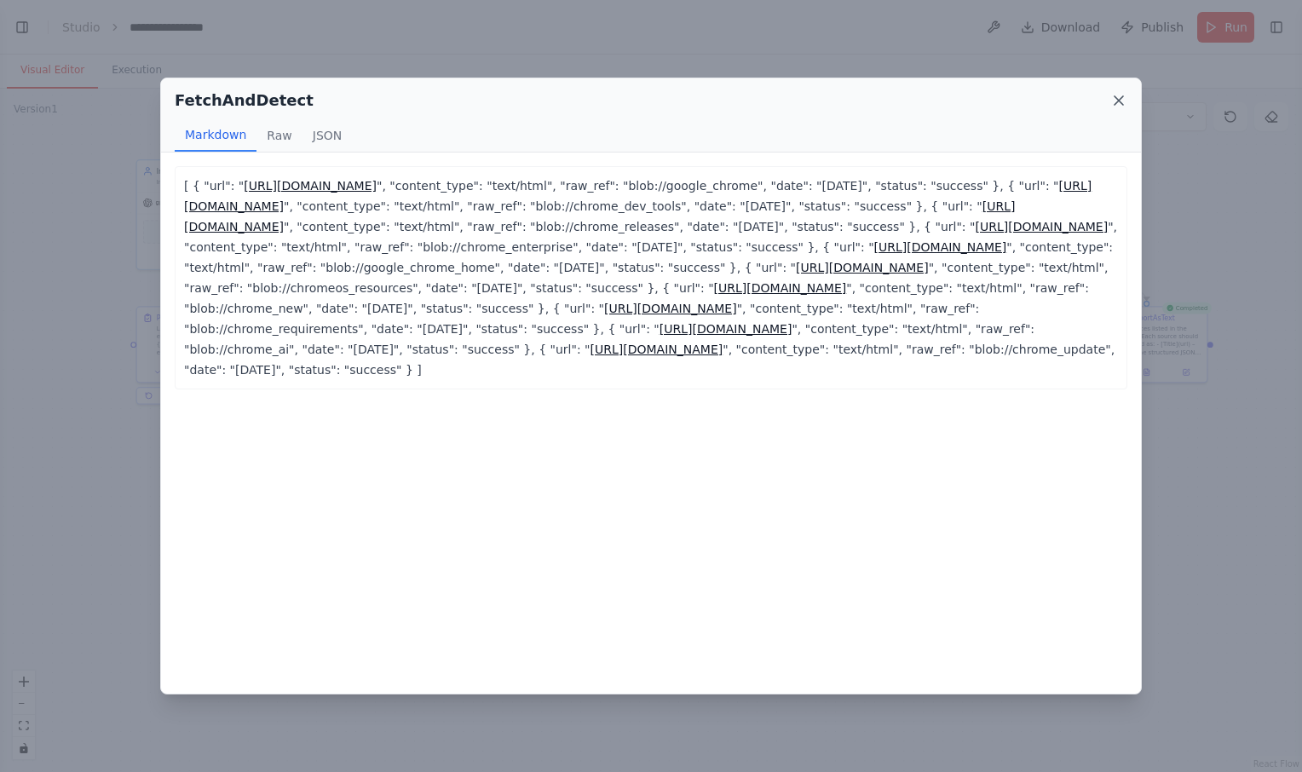
click at [1119, 98] on icon at bounding box center [1119, 100] width 17 height 17
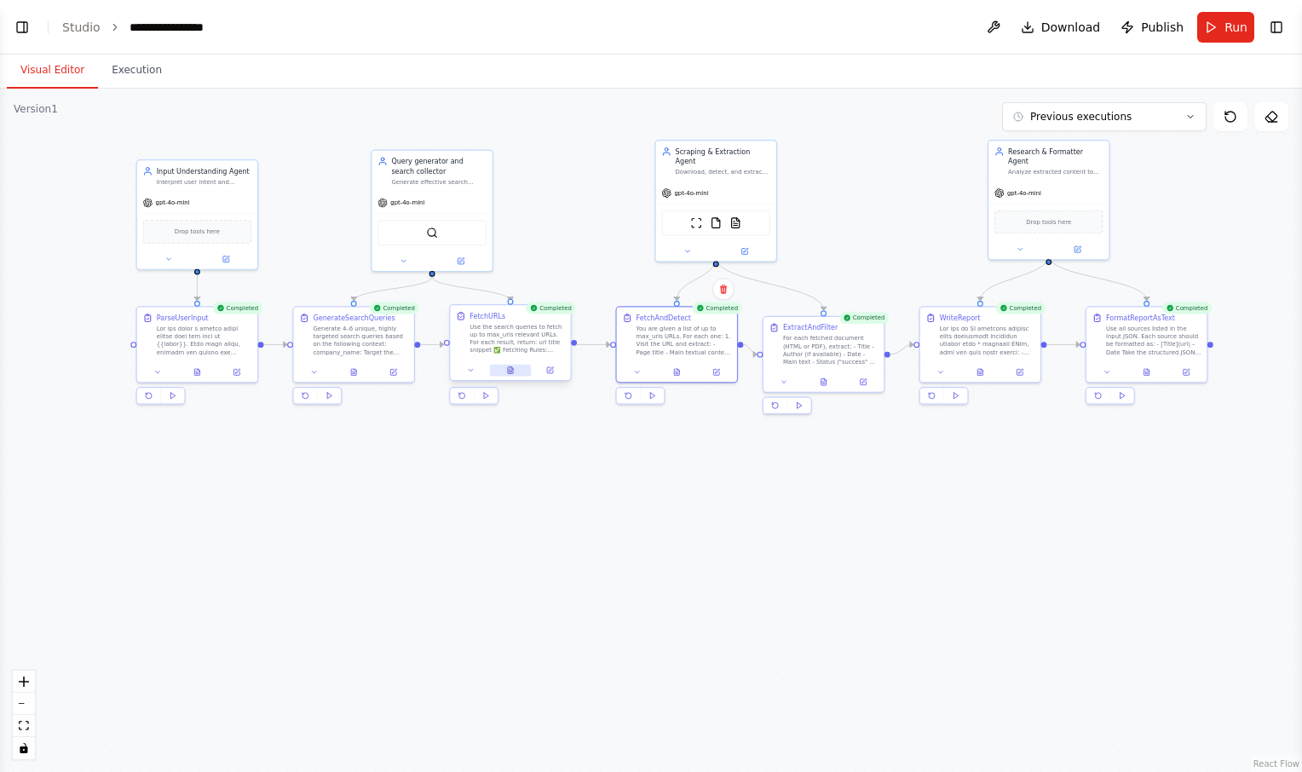
click at [508, 374] on icon at bounding box center [510, 371] width 8 height 8
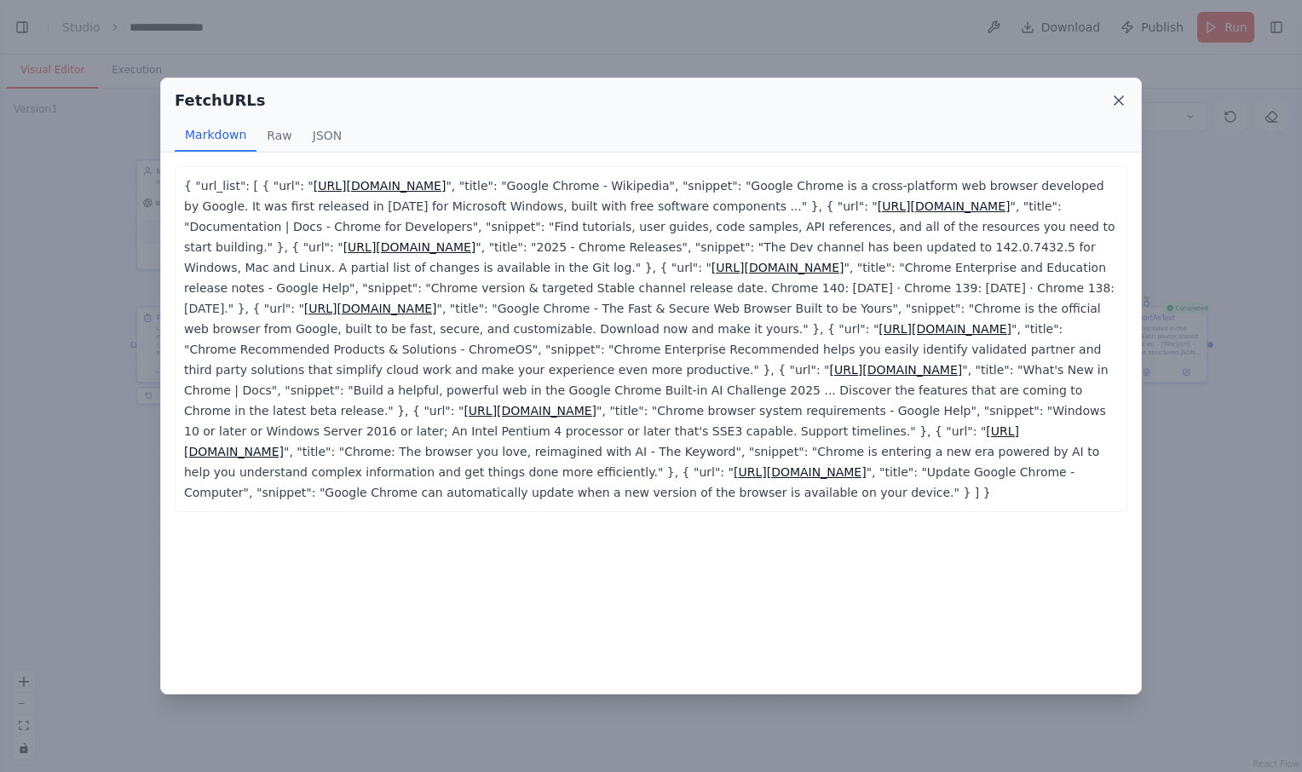
click at [1117, 100] on icon at bounding box center [1119, 100] width 17 height 17
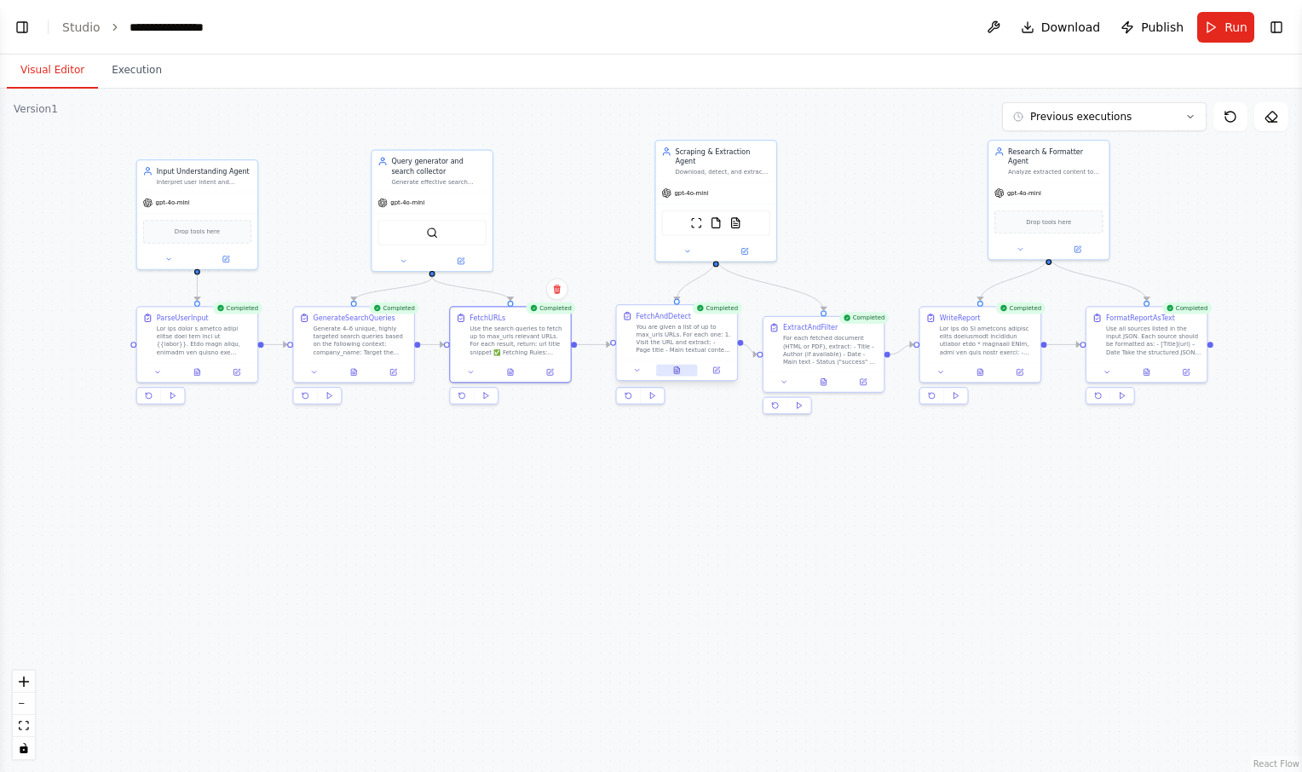
click at [680, 371] on icon at bounding box center [677, 371] width 8 height 8
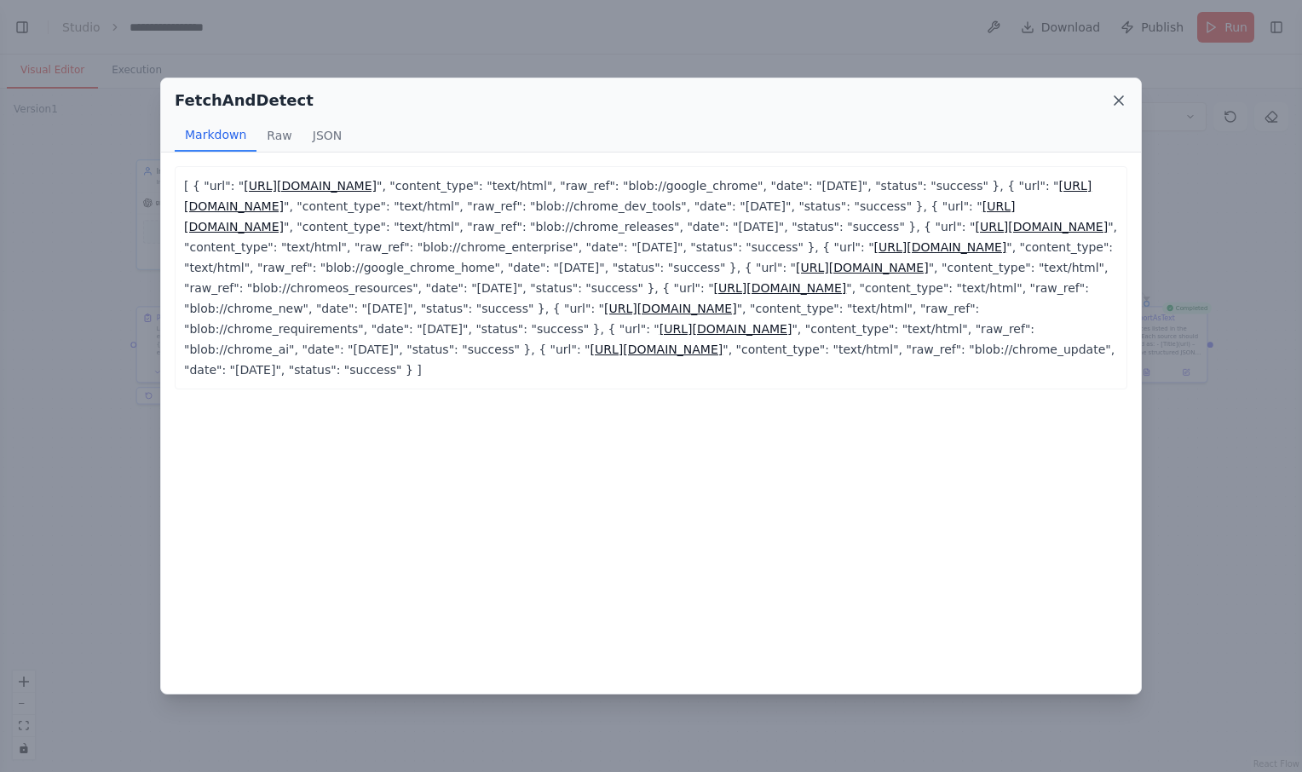
click at [1119, 103] on icon at bounding box center [1119, 100] width 17 height 17
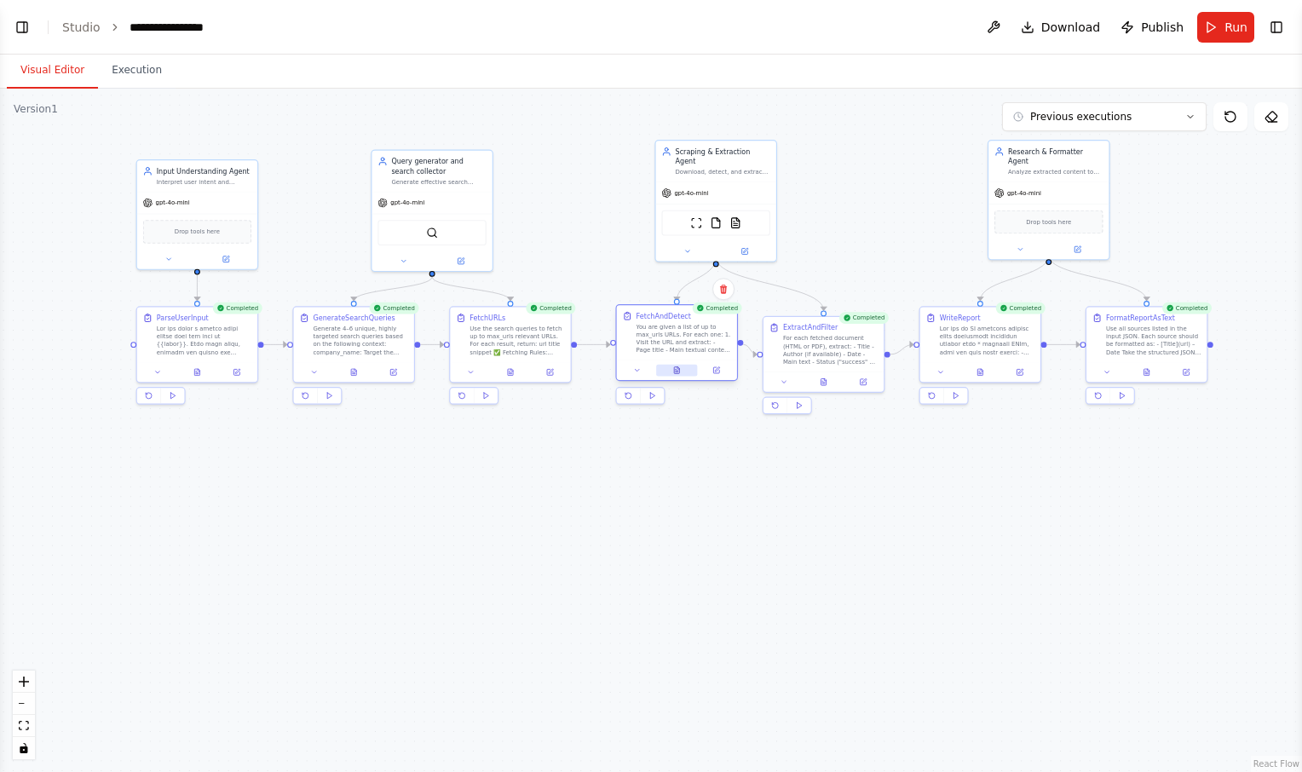
click at [677, 371] on icon at bounding box center [677, 371] width 3 height 0
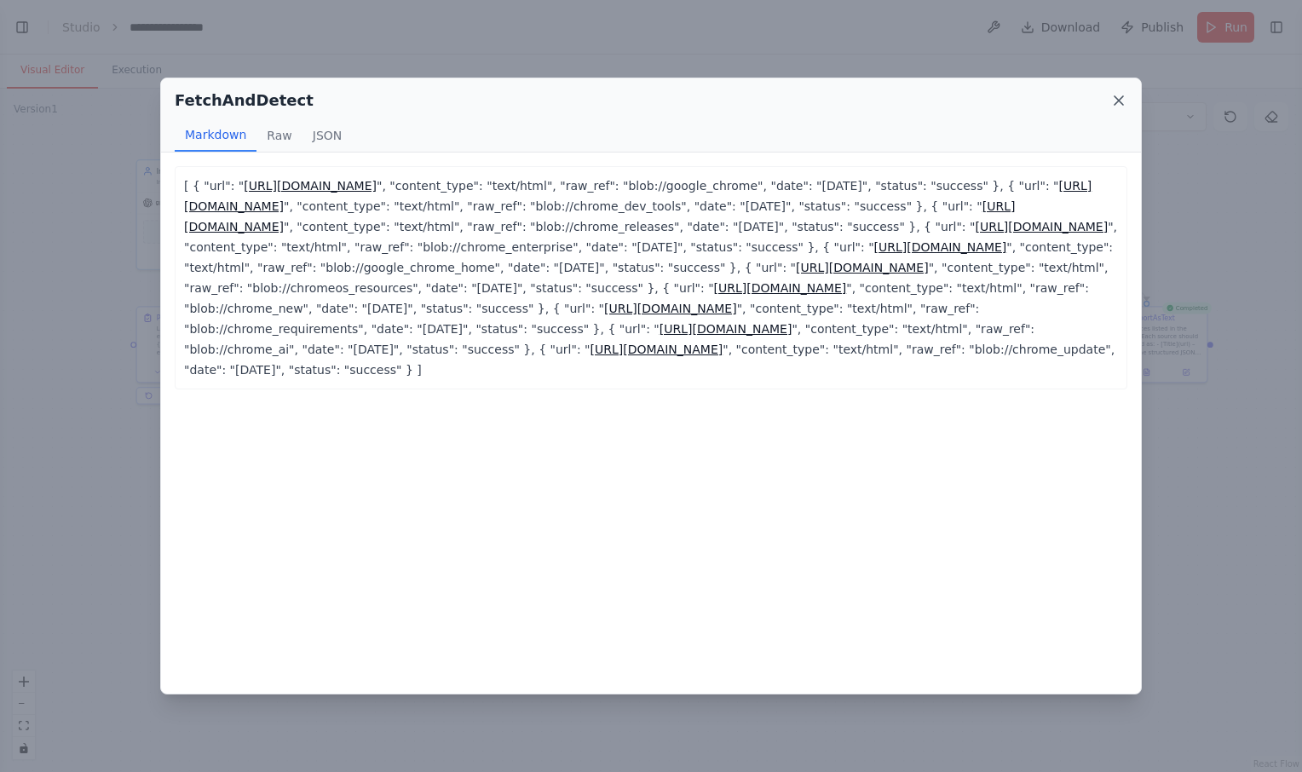
click at [1114, 99] on icon at bounding box center [1119, 100] width 17 height 17
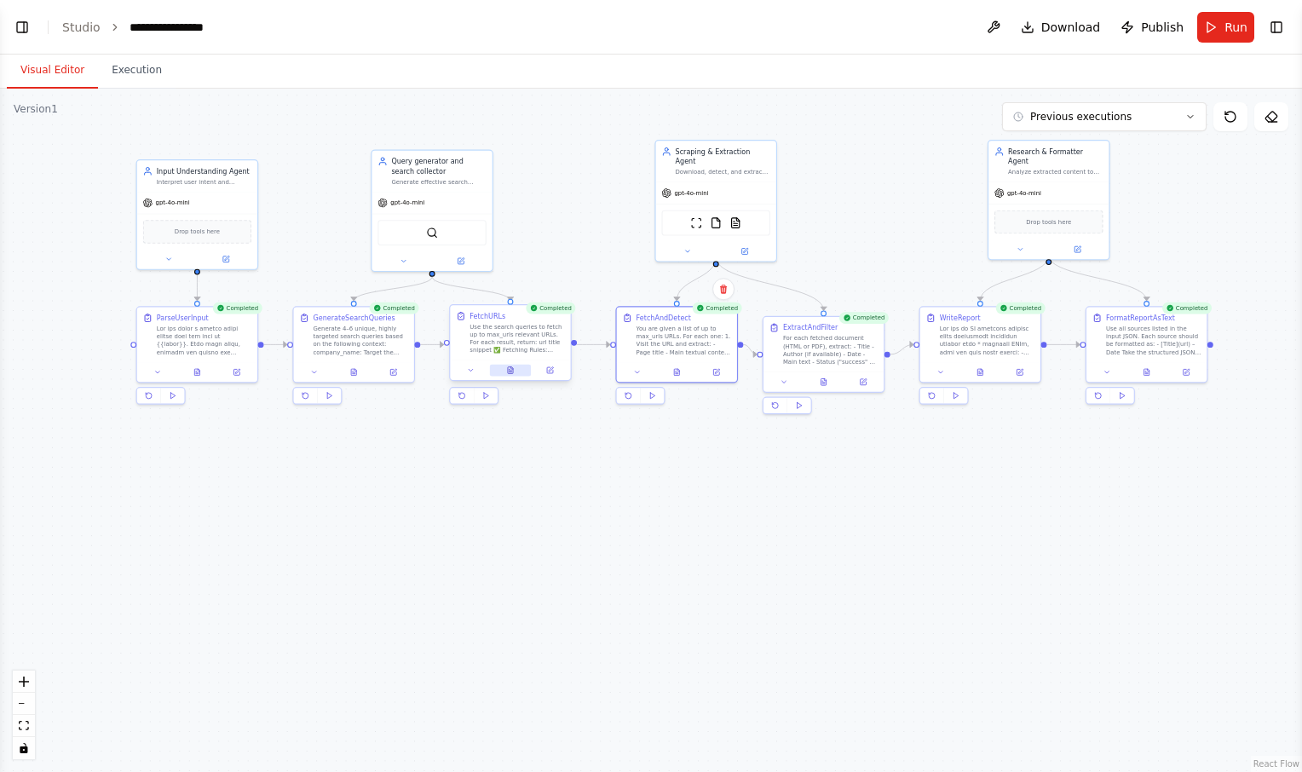
click at [506, 374] on icon at bounding box center [510, 371] width 8 height 8
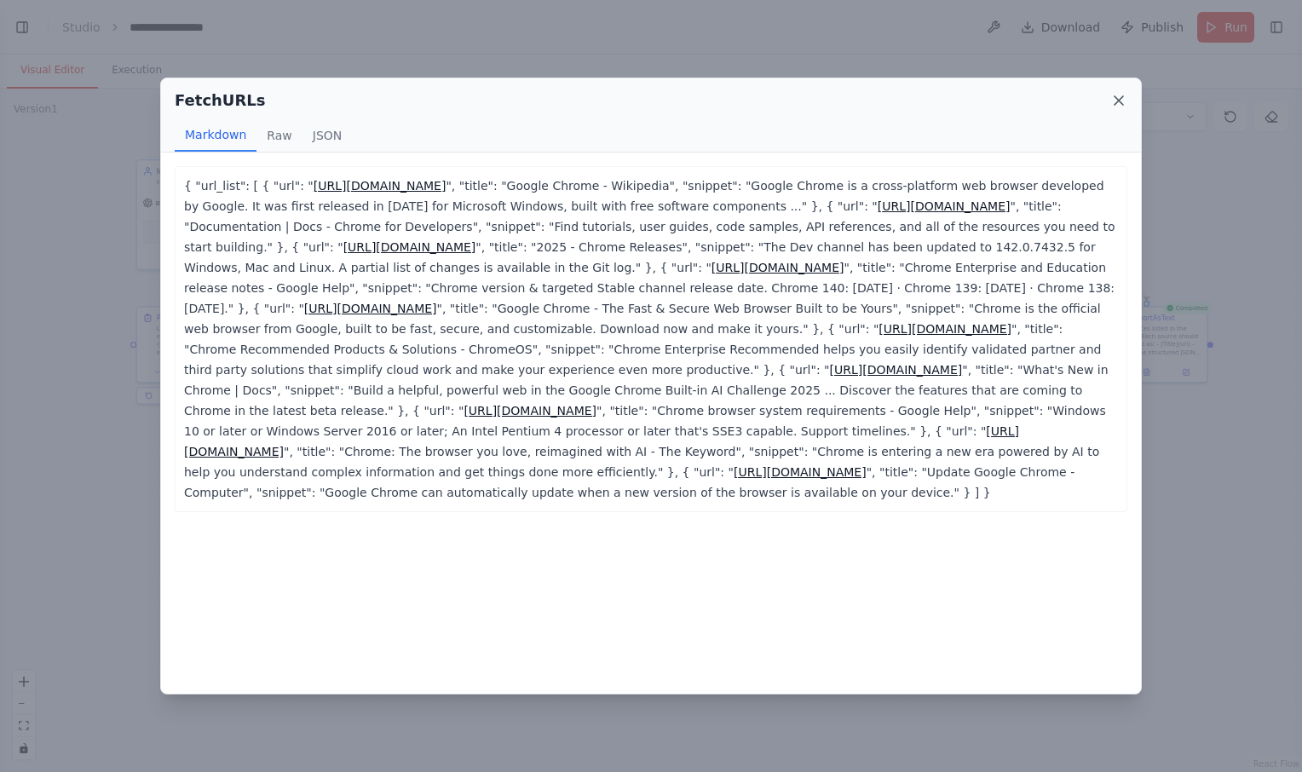
click at [1123, 101] on icon at bounding box center [1119, 100] width 17 height 17
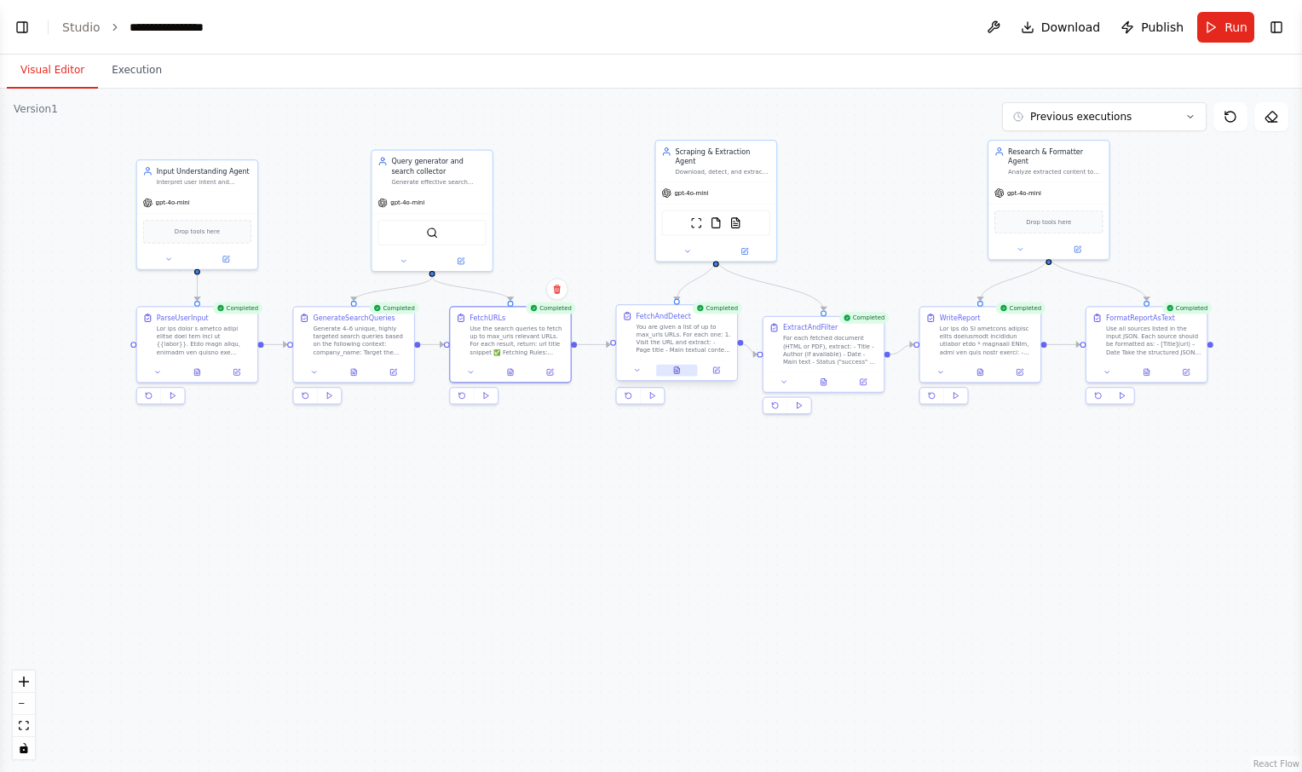
click at [680, 371] on icon at bounding box center [677, 371] width 8 height 8
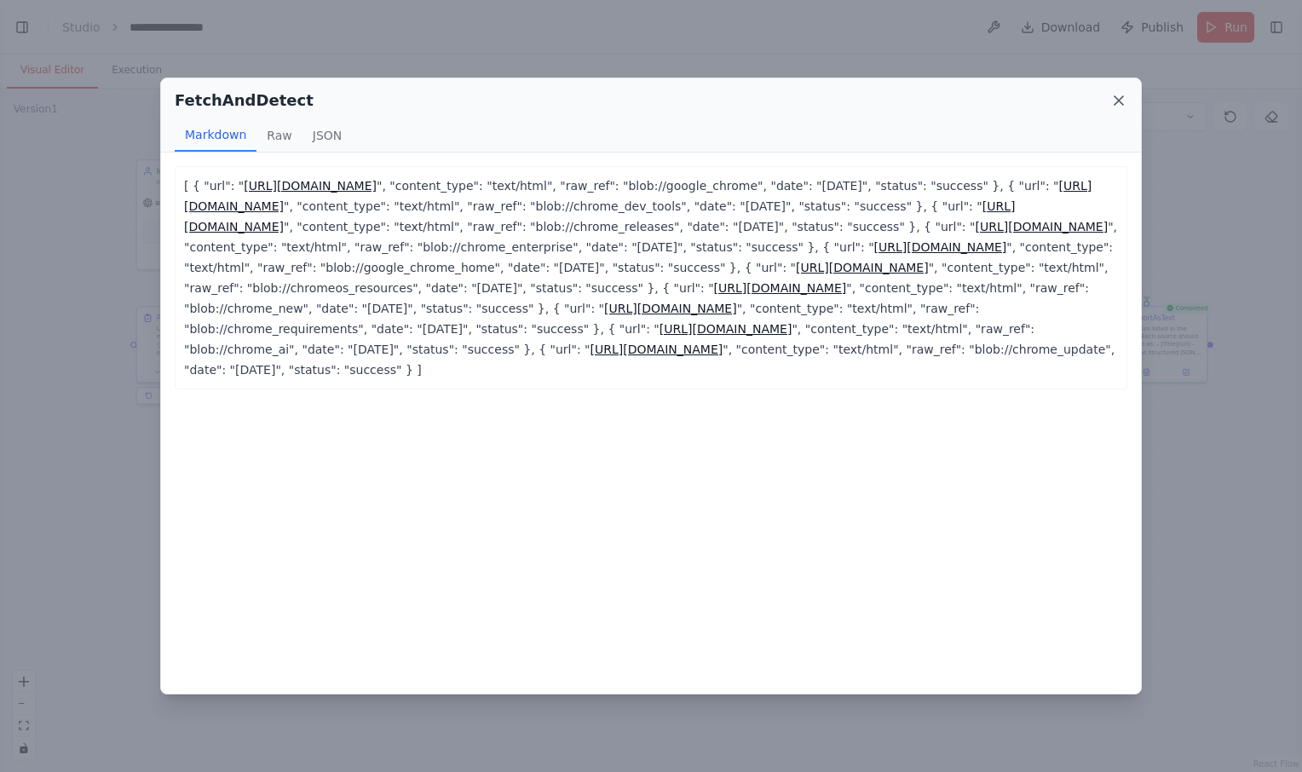
click at [1126, 97] on icon at bounding box center [1119, 100] width 17 height 17
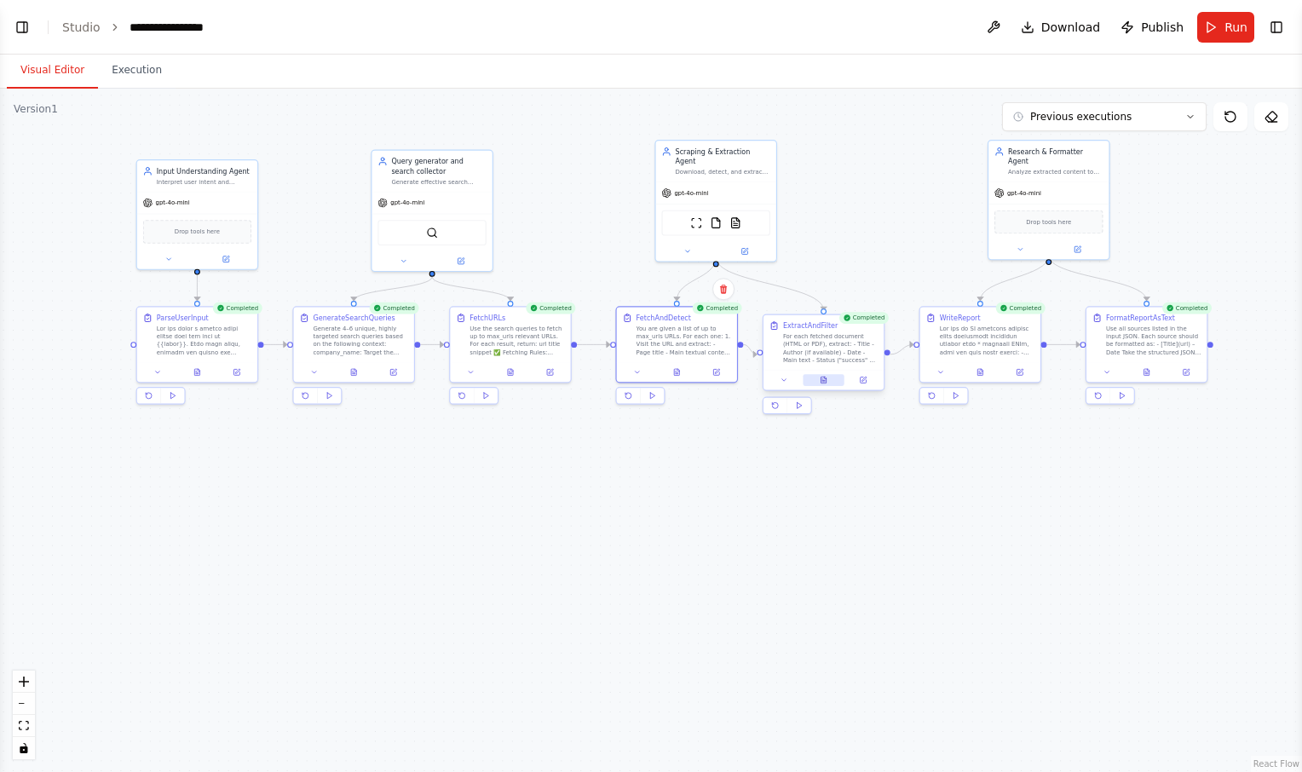
click at [827, 380] on icon at bounding box center [824, 380] width 5 height 7
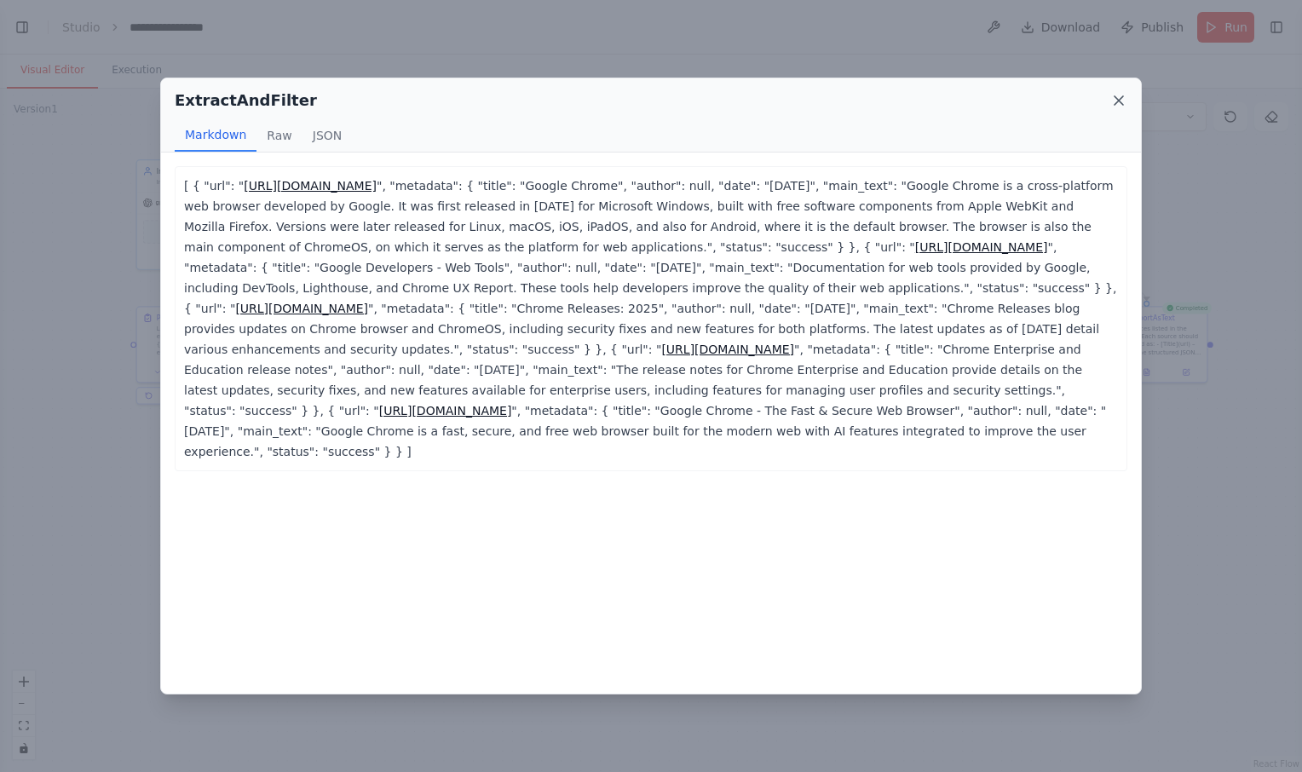
click at [1115, 102] on icon at bounding box center [1119, 100] width 17 height 17
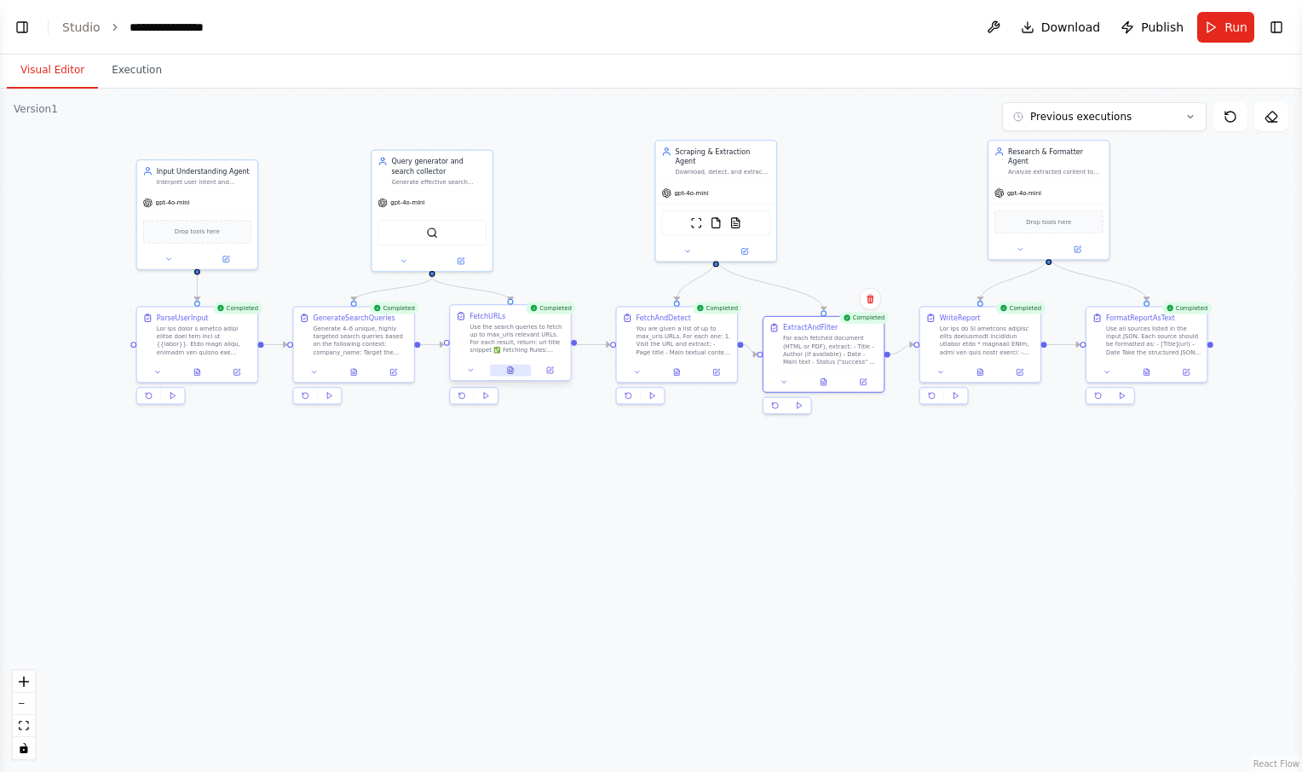
click at [503, 367] on button at bounding box center [511, 371] width 42 height 12
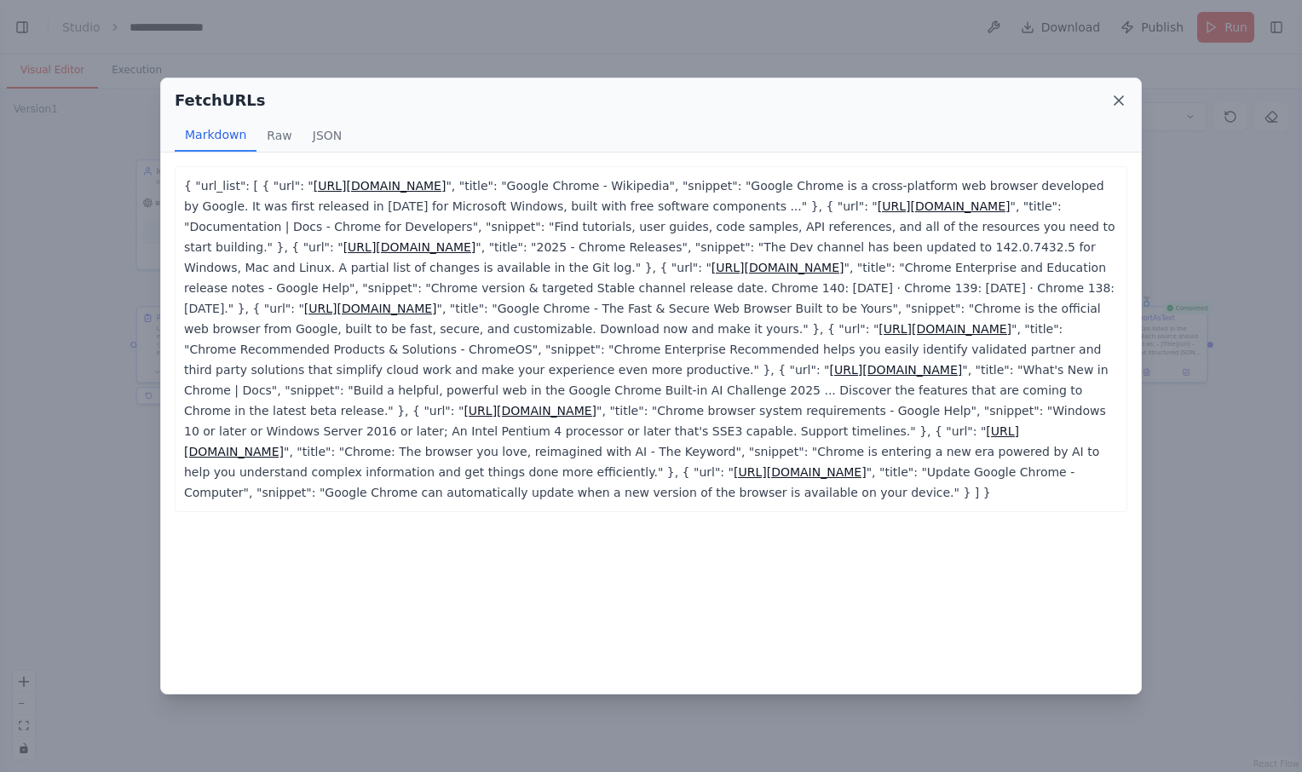
click at [1120, 98] on icon at bounding box center [1119, 100] width 17 height 17
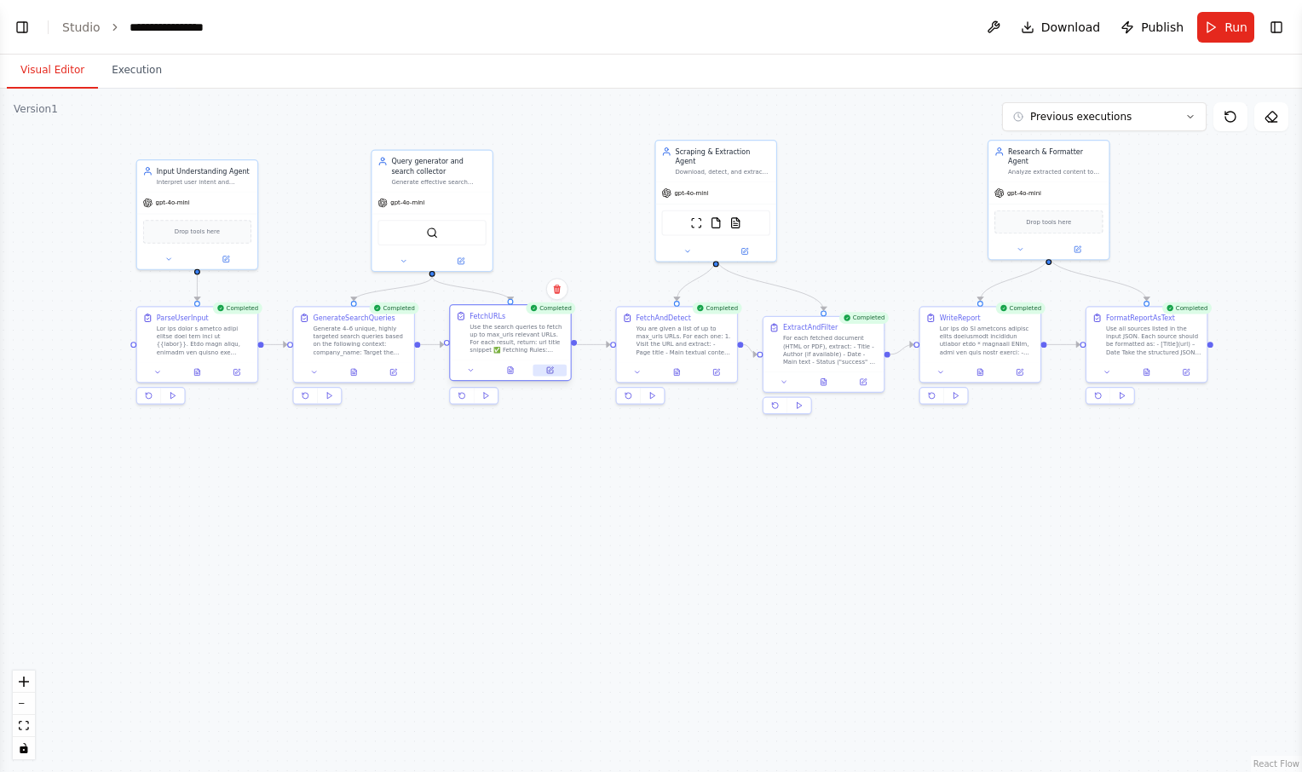
click at [546, 369] on icon at bounding box center [550, 371] width 8 height 8
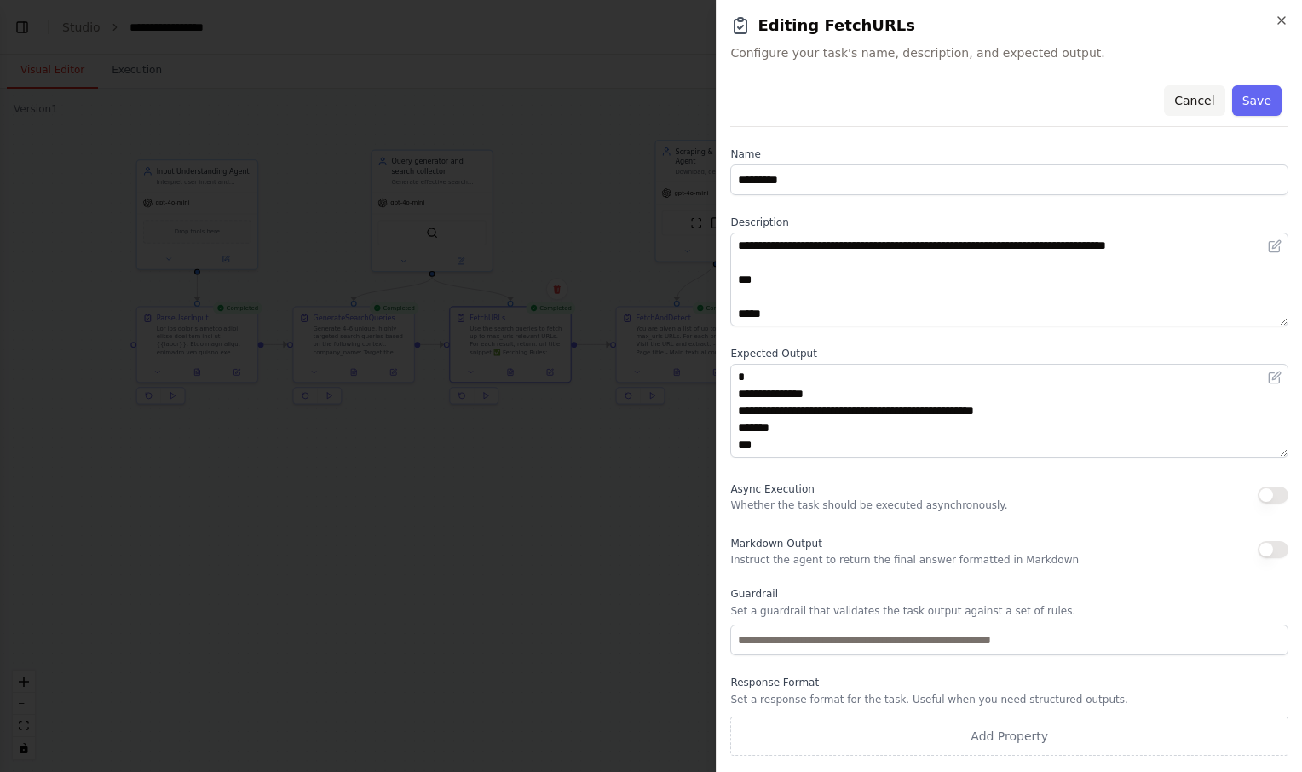
click at [1189, 102] on button "Cancel" at bounding box center [1194, 100] width 61 height 31
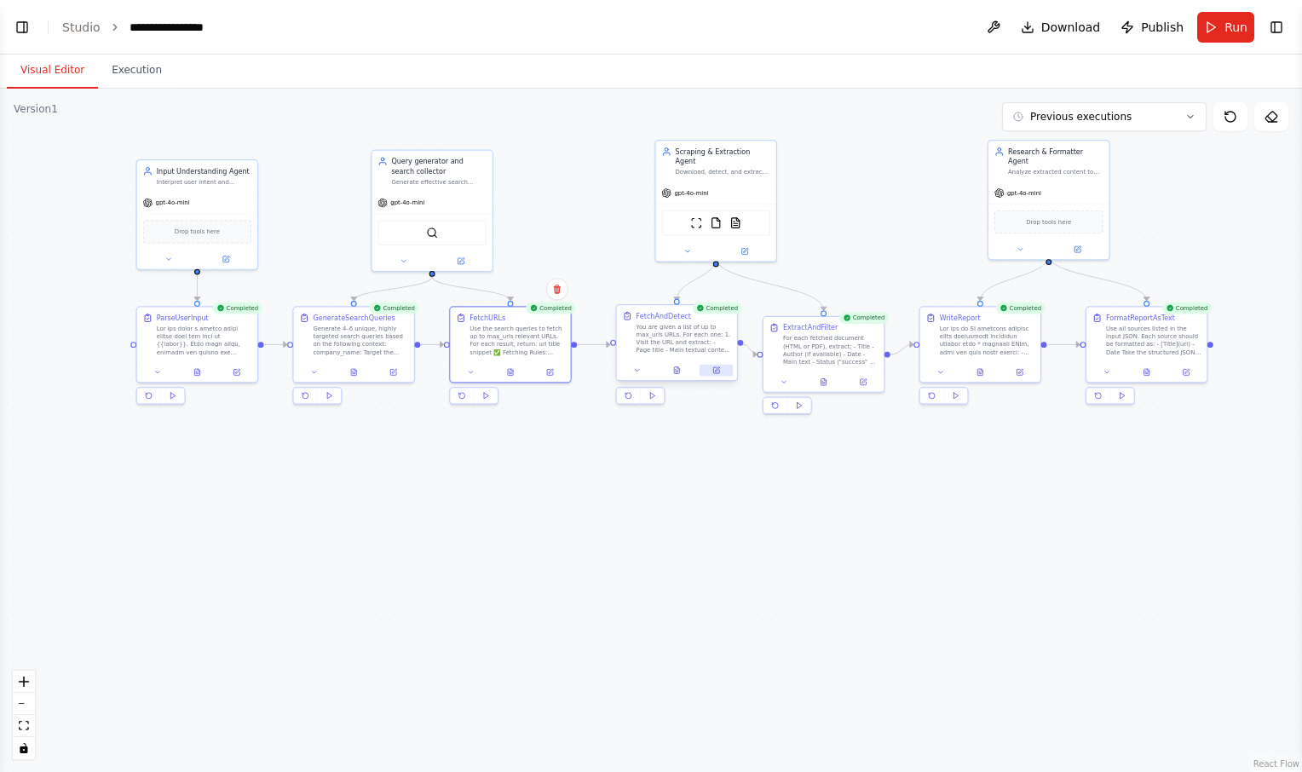
click at [713, 371] on icon at bounding box center [716, 370] width 6 height 6
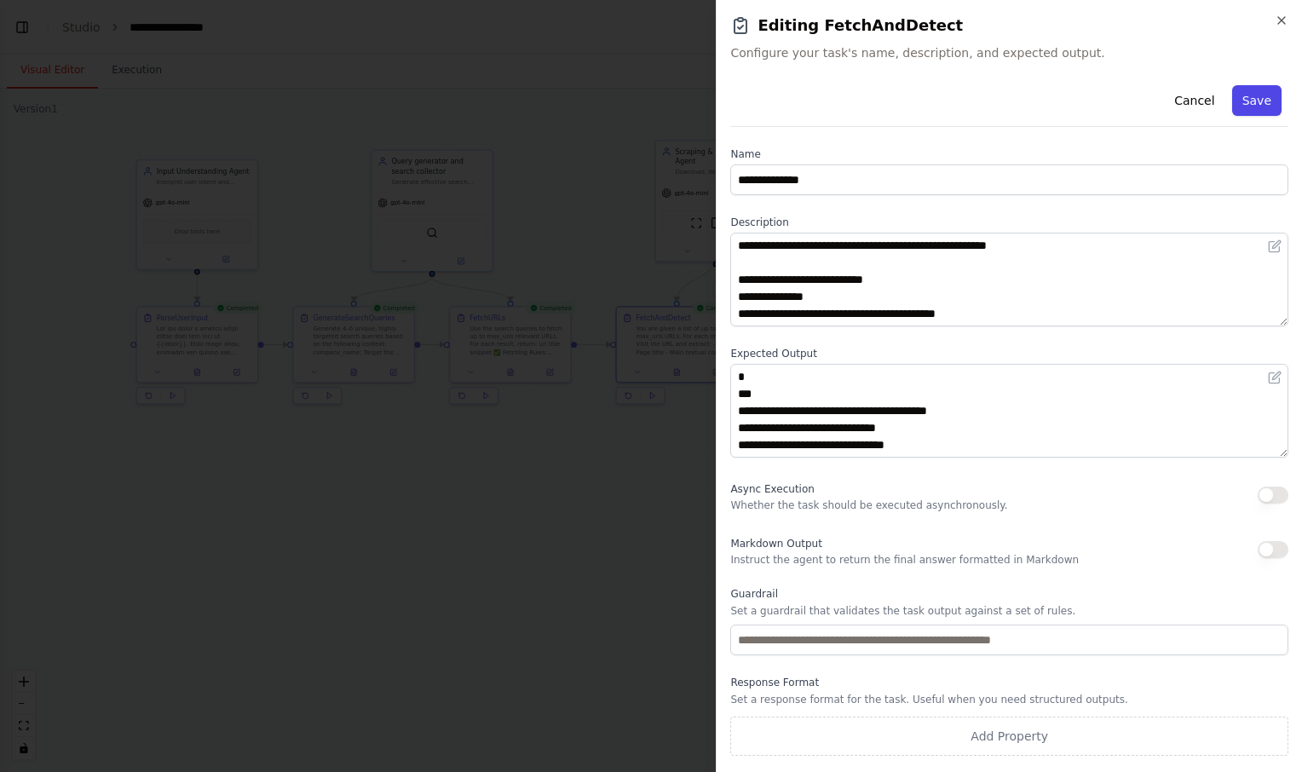
click at [1249, 110] on button "Save" at bounding box center [1256, 100] width 49 height 31
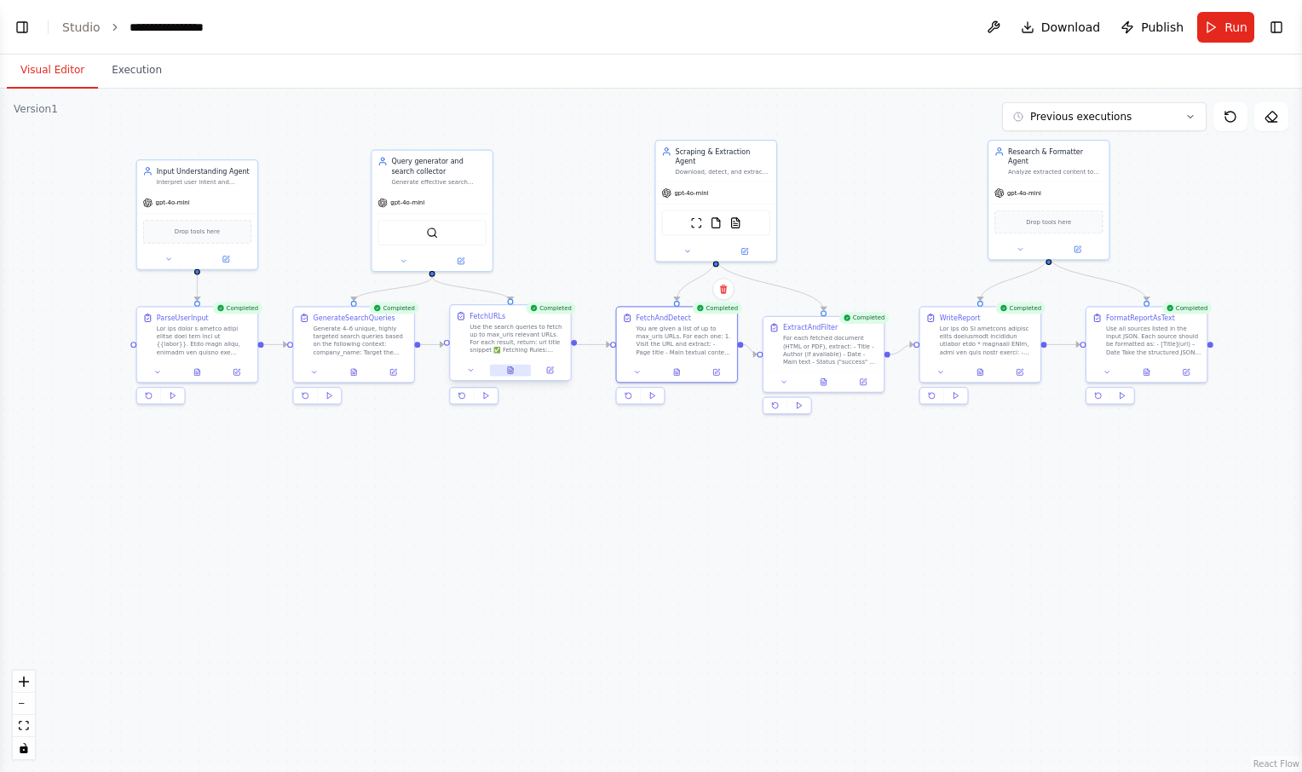
click at [505, 372] on button at bounding box center [511, 371] width 42 height 12
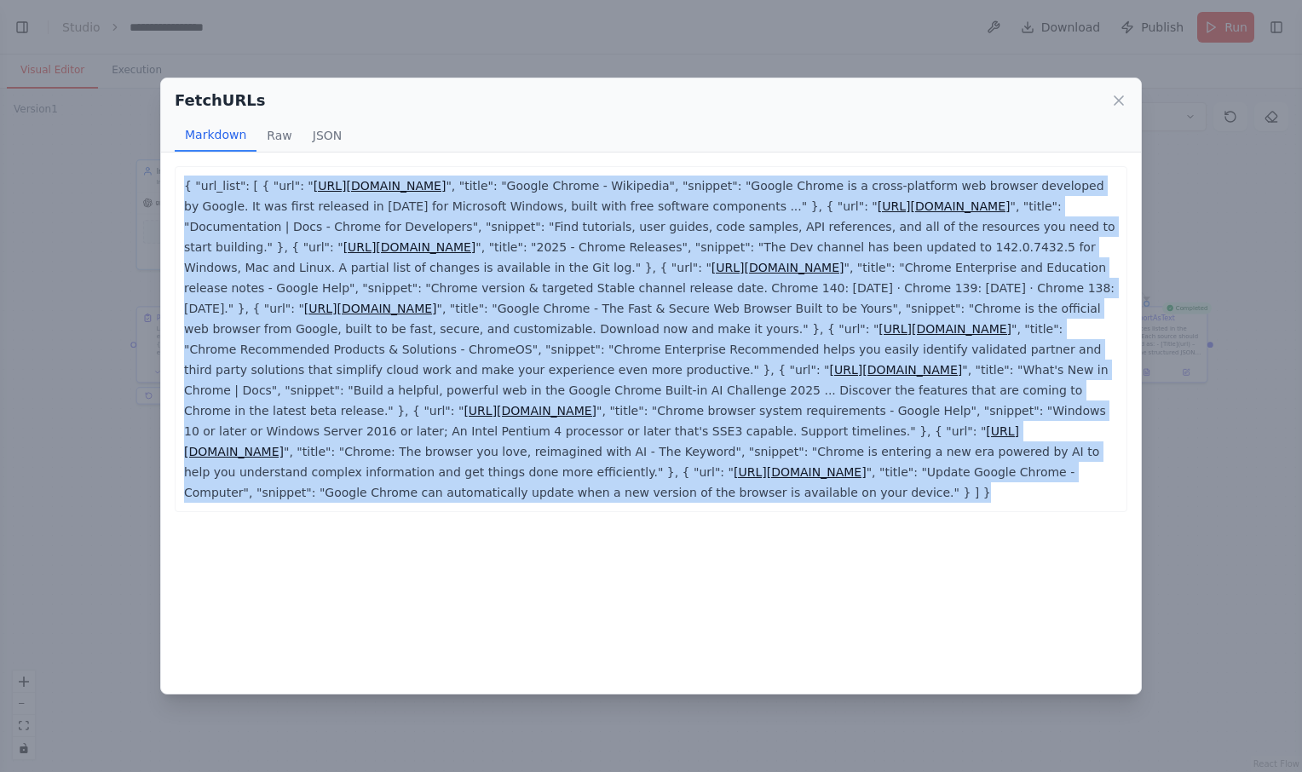
drag, startPoint x: 182, startPoint y: 180, endPoint x: 658, endPoint y: 508, distance: 577.8
click at [658, 508] on div "{ "url_list": [ { "url": " https://en.wikipedia.org/wiki/Google_Chrome ", "titl…" at bounding box center [651, 339] width 953 height 346
copy p "{ "url_list": [ { "url": " https://en.wikipedia.org/wiki/Google_Chrome ", "titl…"
click at [1120, 99] on icon at bounding box center [1119, 100] width 9 height 9
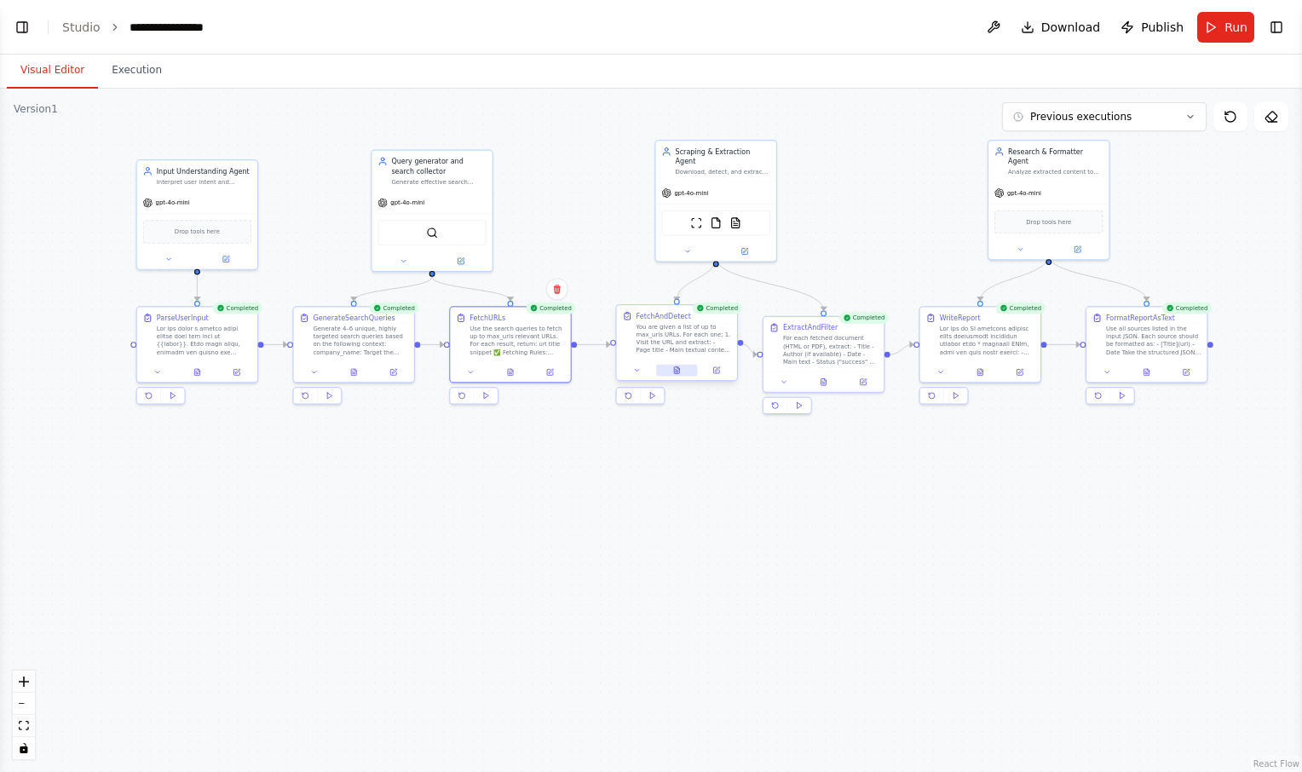
click at [679, 372] on icon at bounding box center [676, 370] width 5 height 7
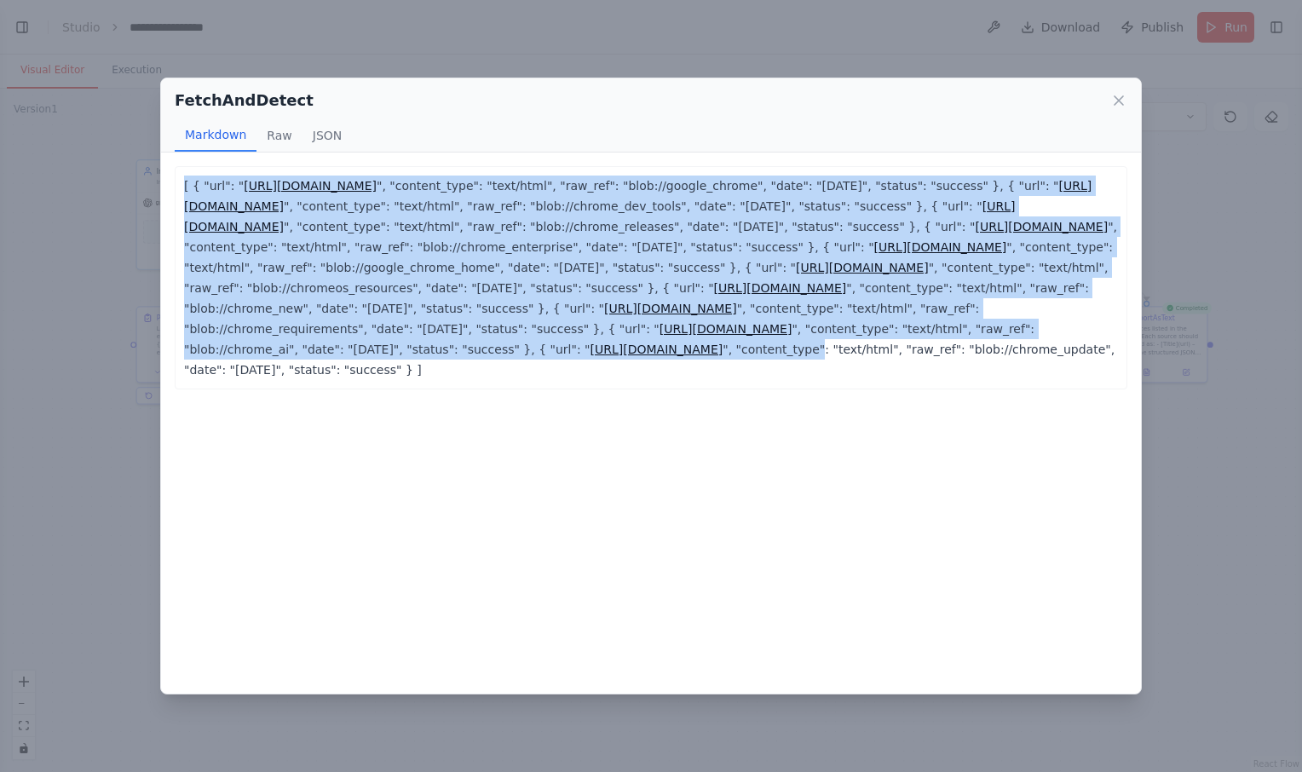
drag, startPoint x: 486, startPoint y: 473, endPoint x: 108, endPoint y: 180, distance: 478.1
click at [108, 180] on div "FetchAndDetect Markdown Raw JSON [ { "url": " https://en.wikipedia.org/wiki/Goo…" at bounding box center [651, 386] width 1302 height 772
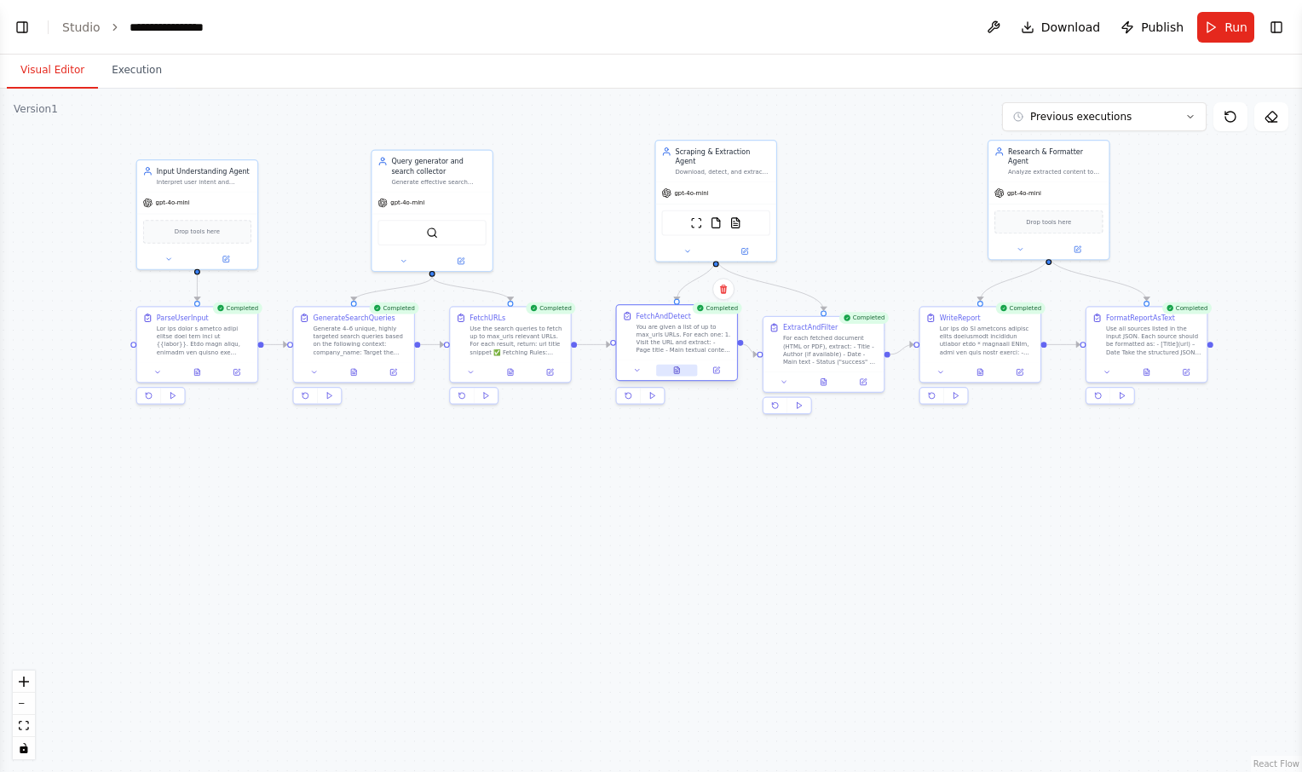
click at [677, 372] on icon at bounding box center [676, 370] width 5 height 7
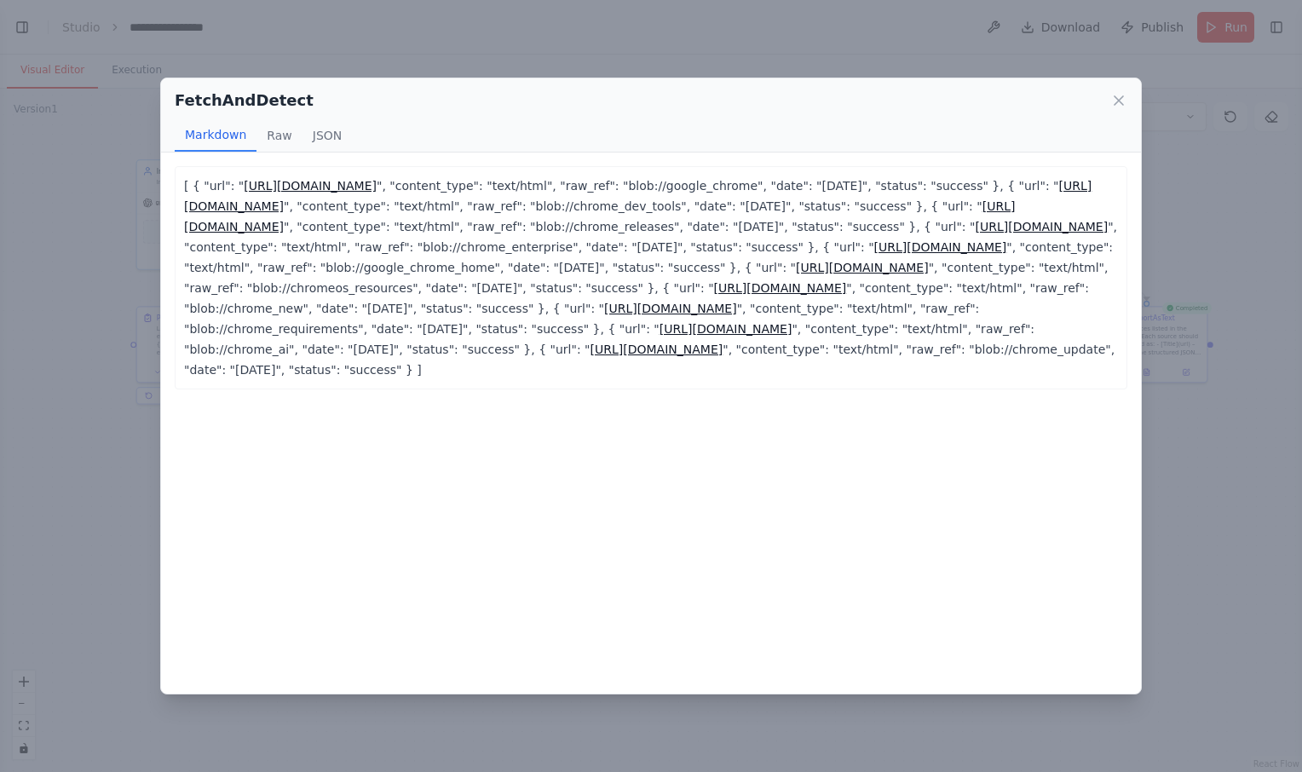
drag, startPoint x: 991, startPoint y: 381, endPoint x: 173, endPoint y: 192, distance: 839.8
click at [173, 192] on div "[ { "url": " https://en.wikipedia.org/wiki/Google_Chrome ", "content_type": "te…" at bounding box center [651, 424] width 980 height 542
copy p "[ { "url": " https://en.wikipedia.org/wiki/Google_Chrome ", "content_type": "te…"
click at [1120, 98] on icon at bounding box center [1119, 100] width 17 height 17
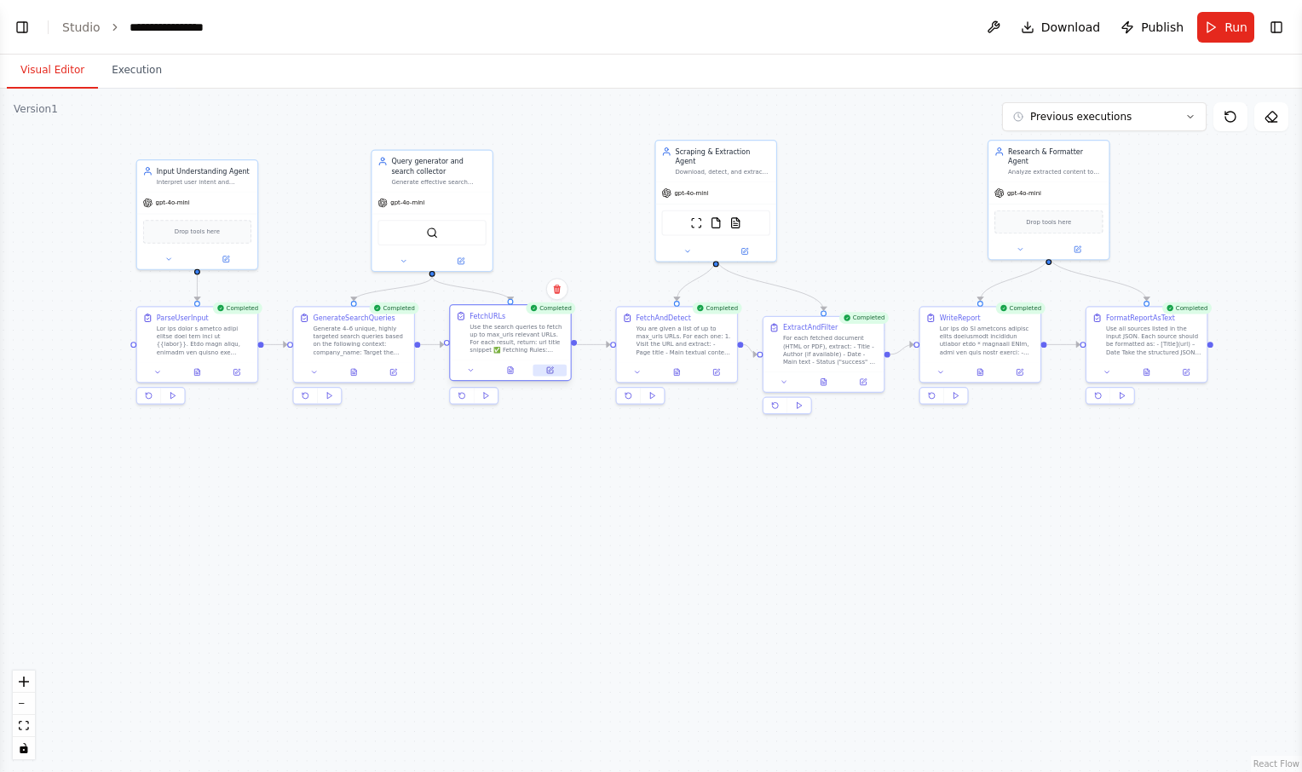
click at [556, 370] on button at bounding box center [550, 371] width 33 height 12
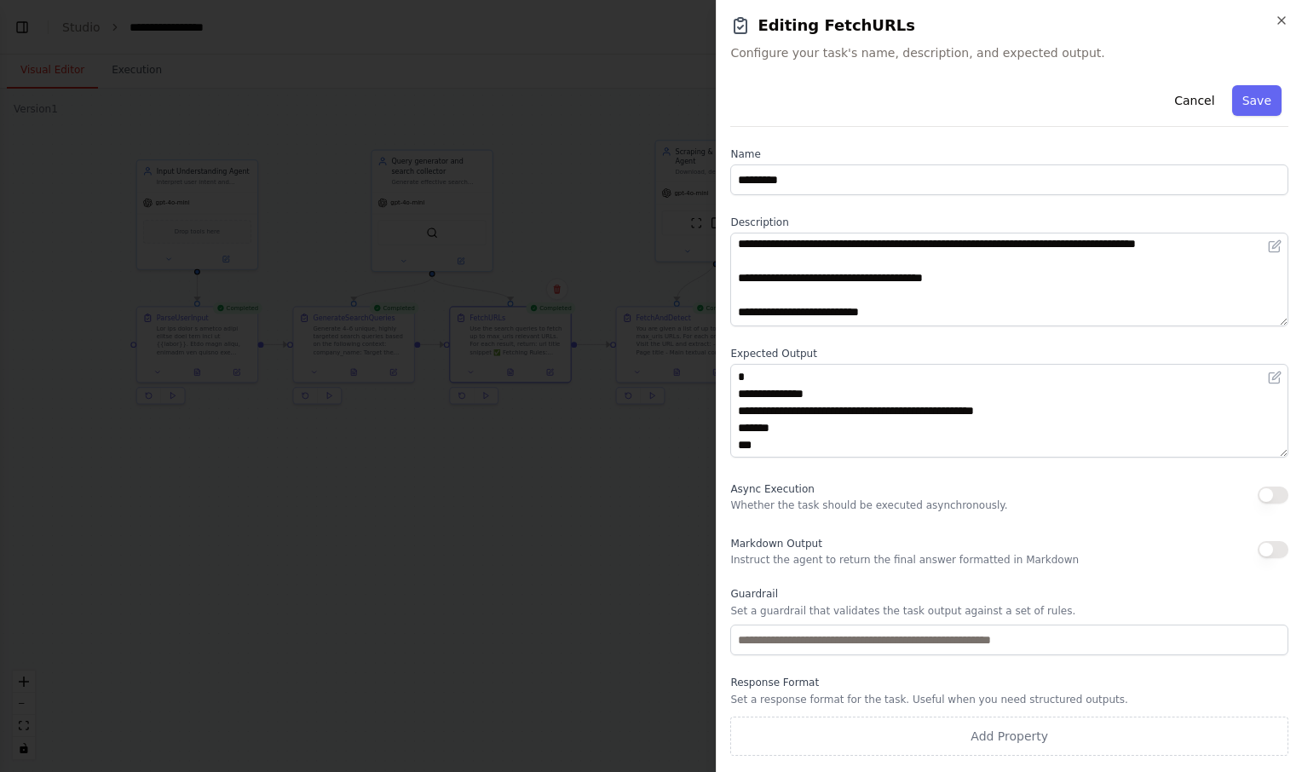
scroll to position [173, 0]
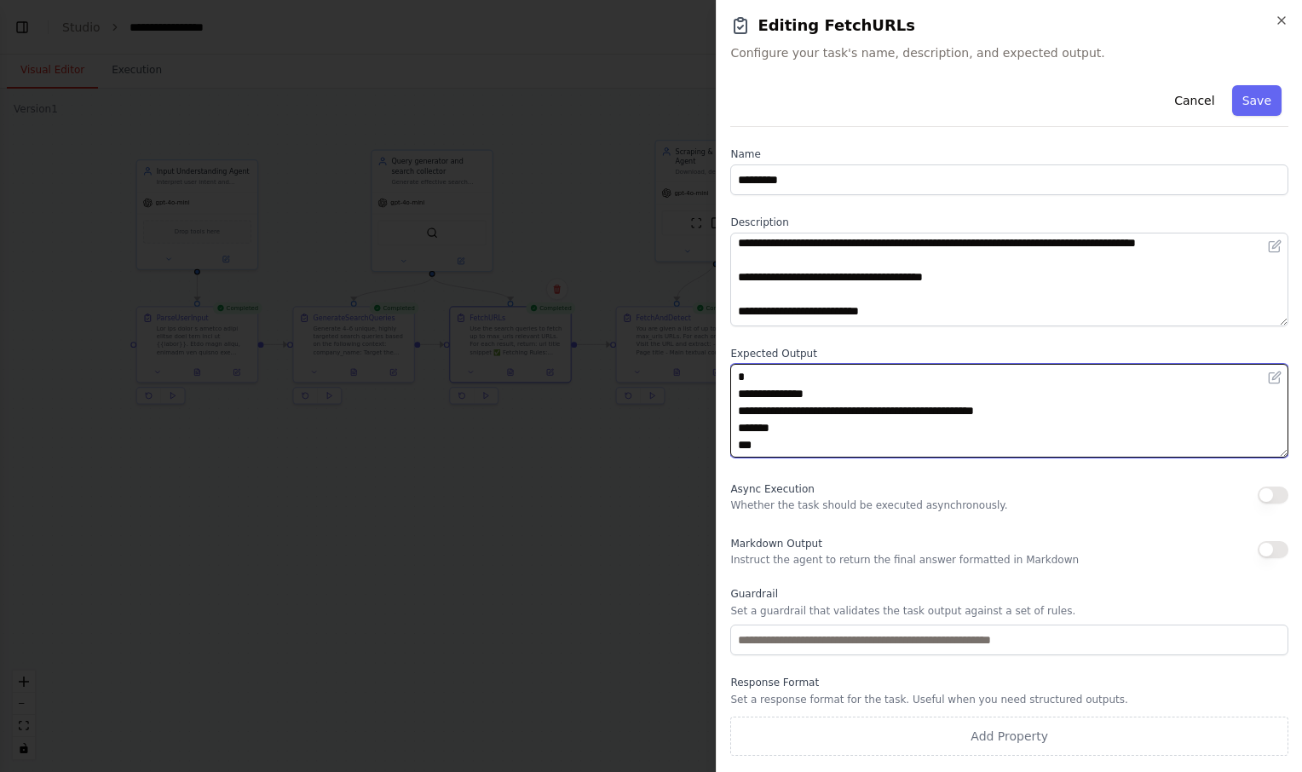
click at [893, 427] on textarea "**********" at bounding box center [1009, 411] width 558 height 94
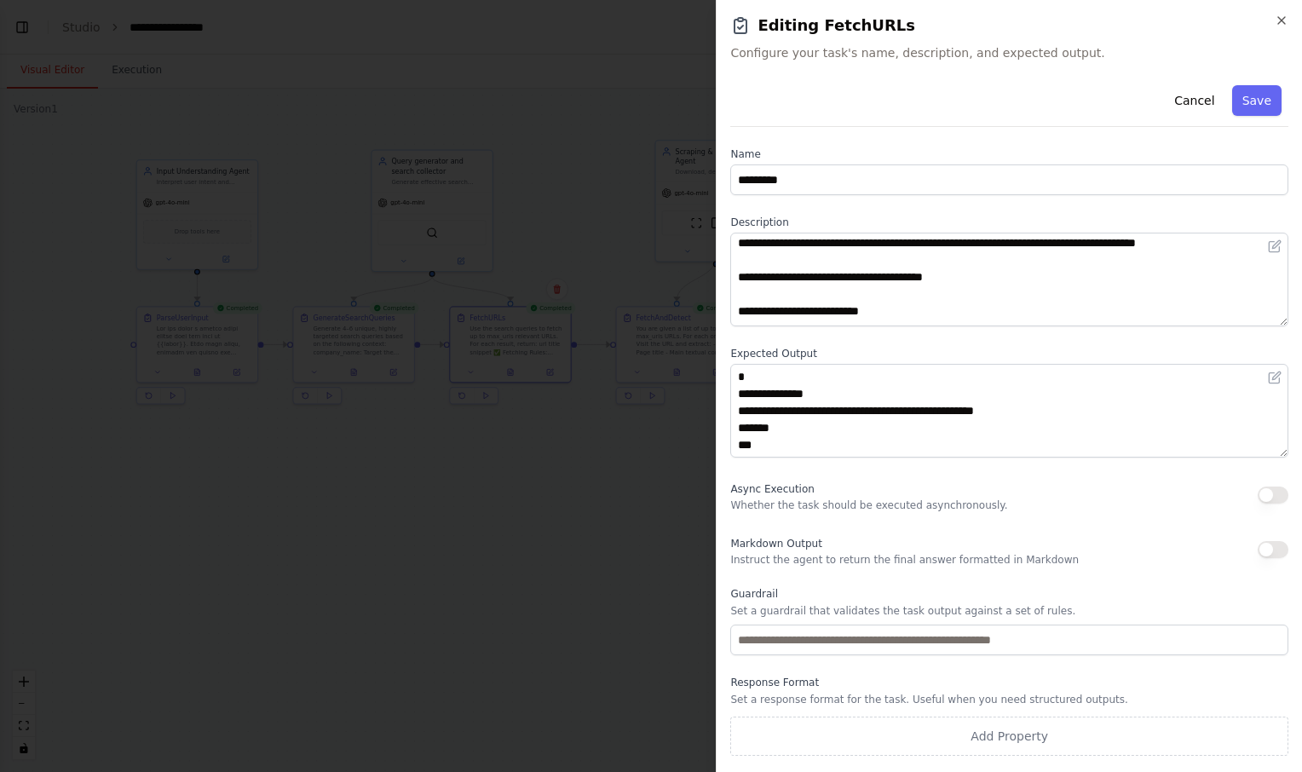
click at [944, 134] on div "**********" at bounding box center [1009, 417] width 558 height 678
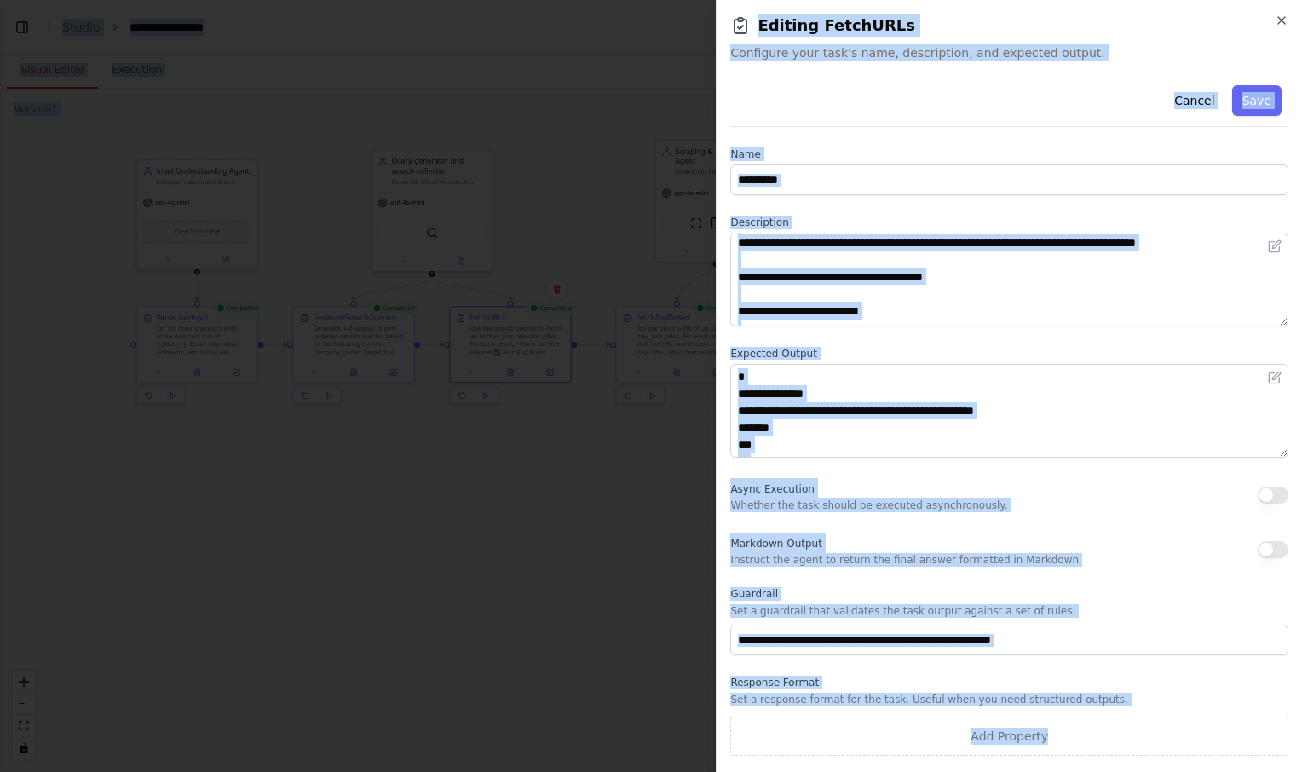
copy body "**********"
click at [1282, 18] on icon "button" at bounding box center [1282, 21] width 14 height 14
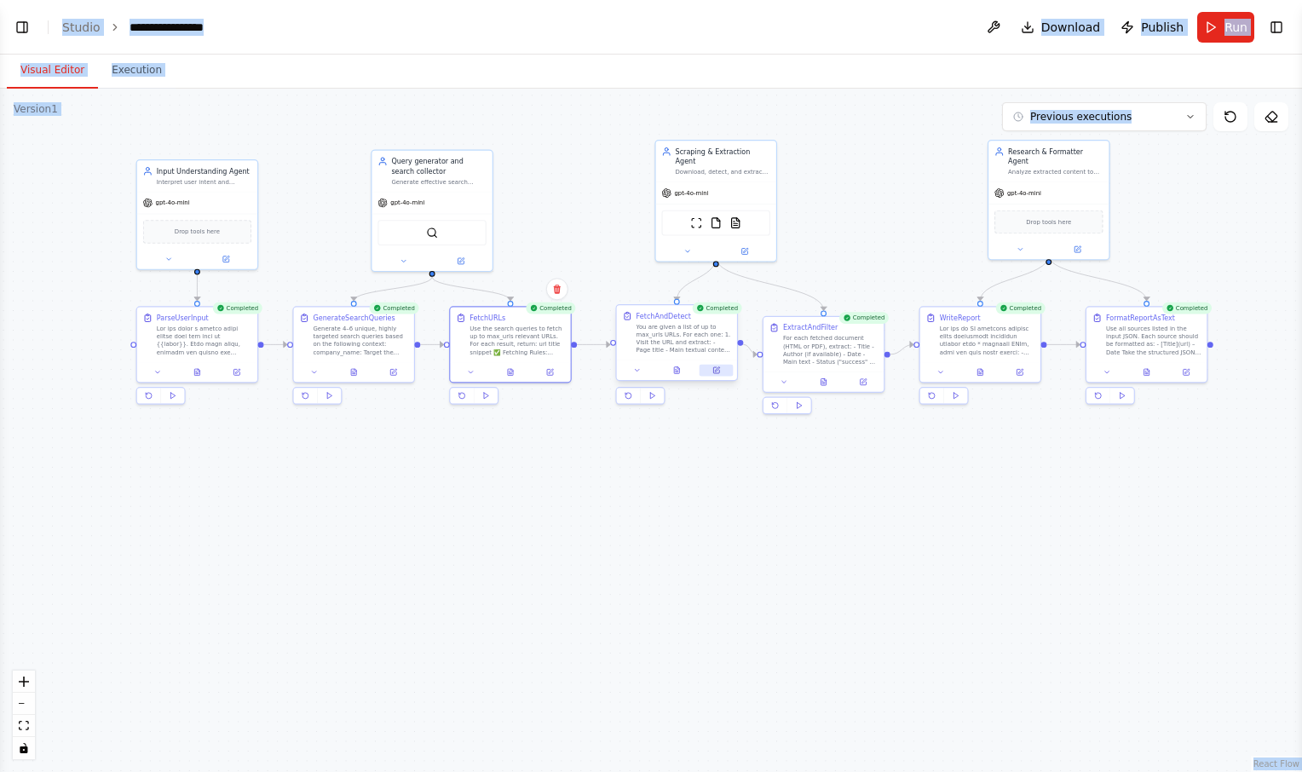
click at [725, 372] on button at bounding box center [716, 371] width 33 height 12
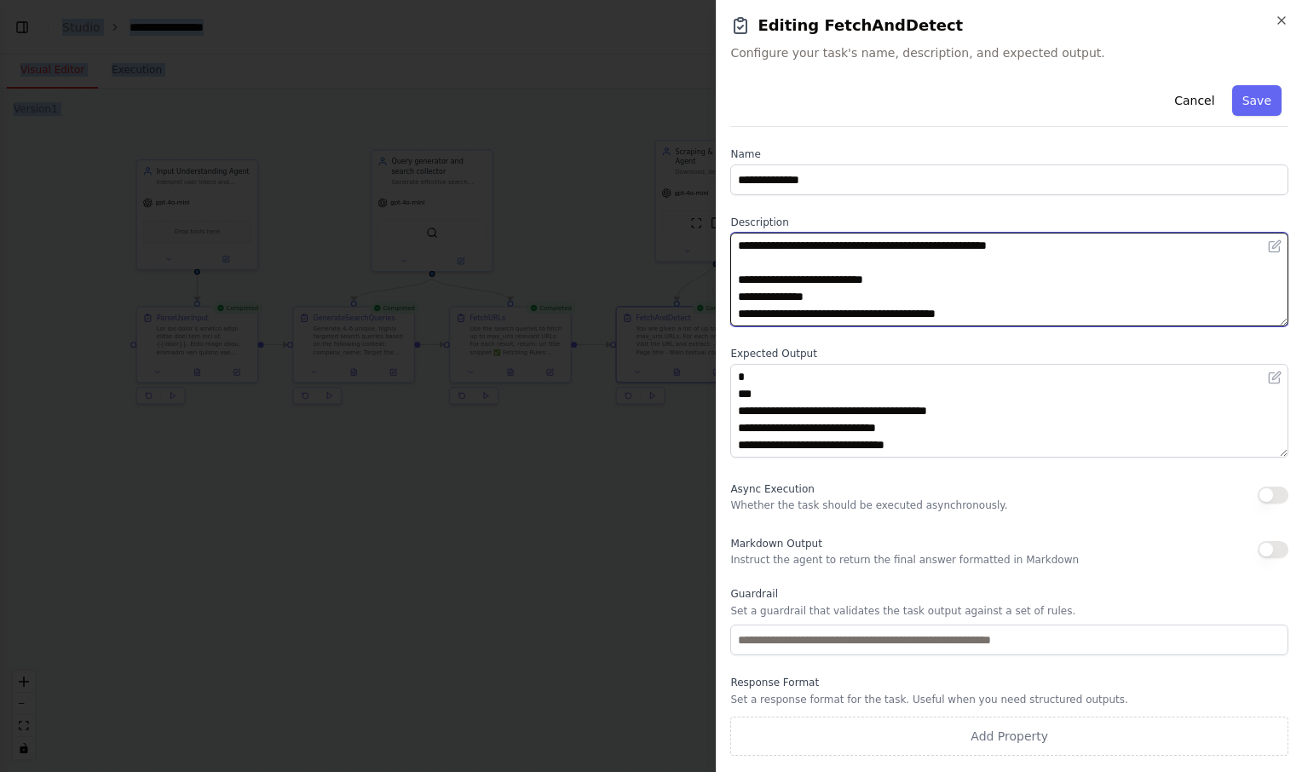
click at [1103, 280] on textarea "**********" at bounding box center [1009, 280] width 558 height 94
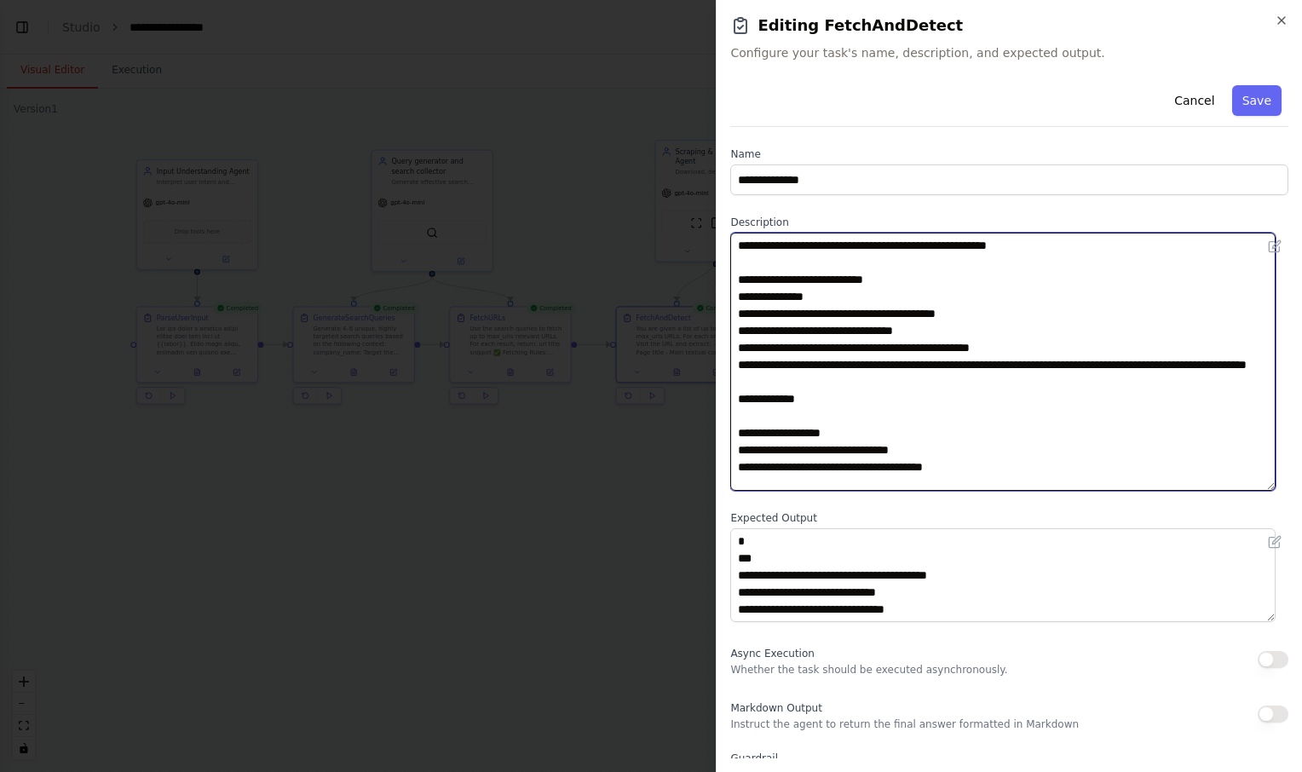
drag, startPoint x: 1284, startPoint y: 319, endPoint x: 1285, endPoint y: 484, distance: 165.4
click at [1285, 484] on div "**********" at bounding box center [1009, 418] width 558 height 680
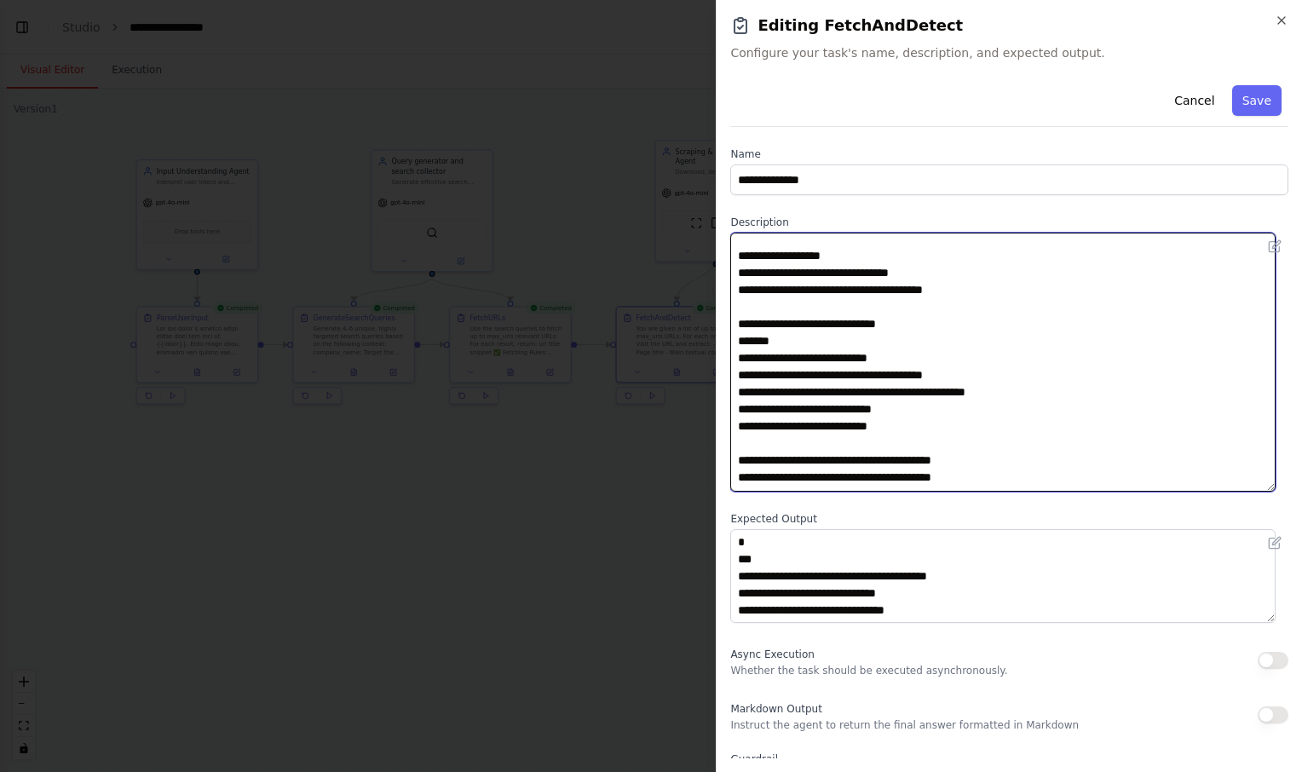
scroll to position [227, 0]
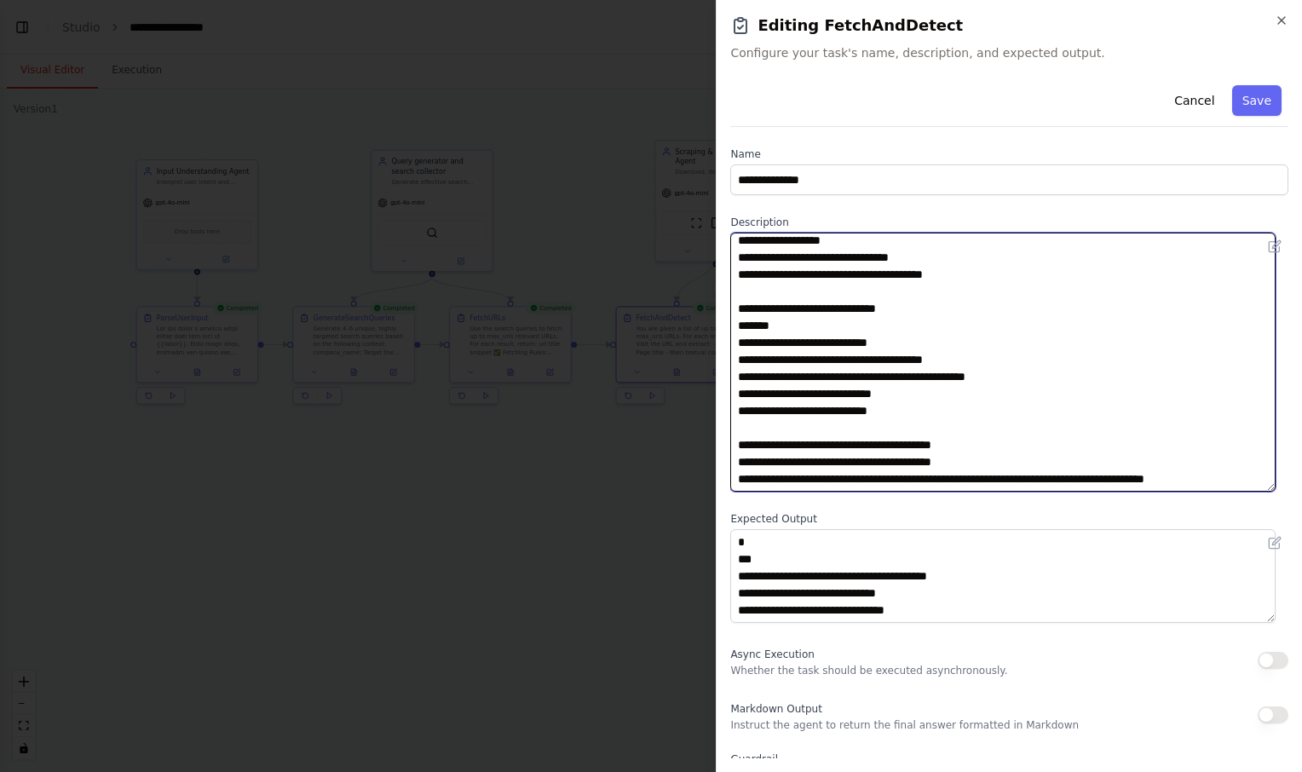
click at [1101, 430] on textarea "**********" at bounding box center [1002, 362] width 545 height 259
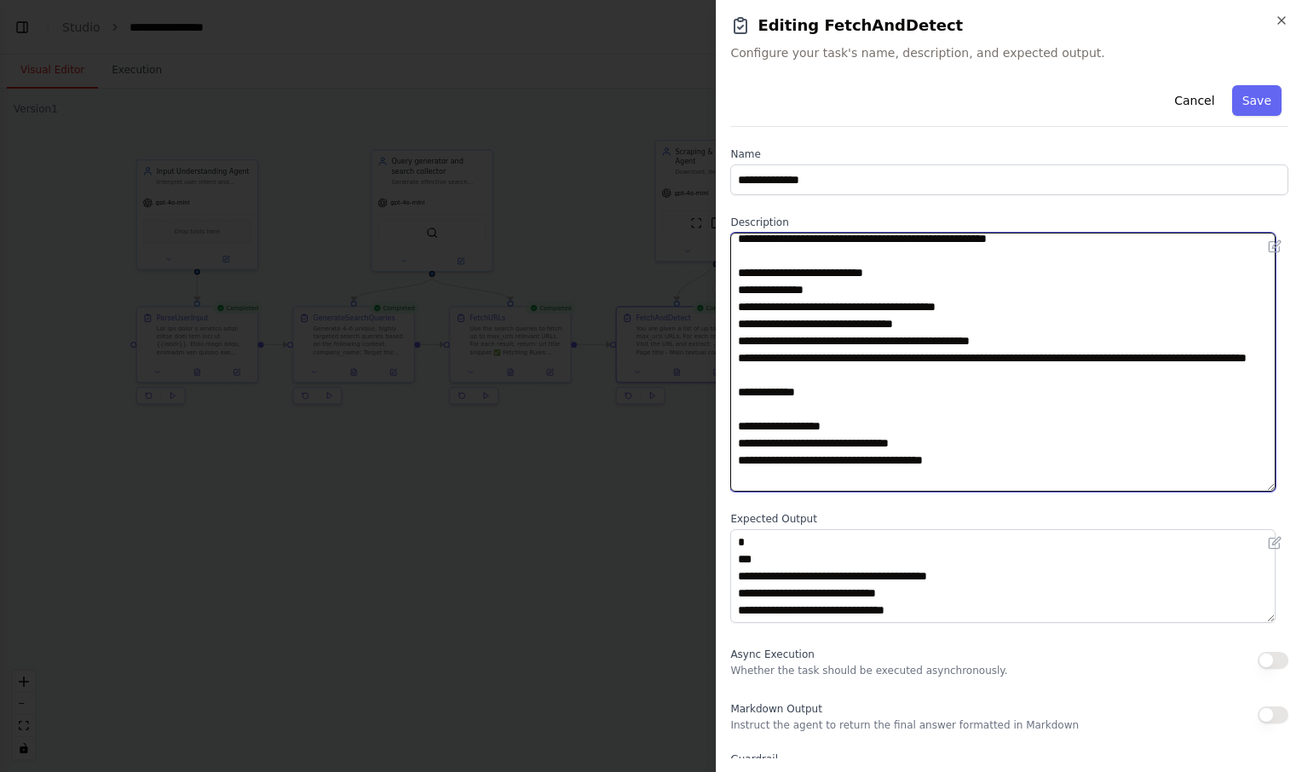
scroll to position [0, 0]
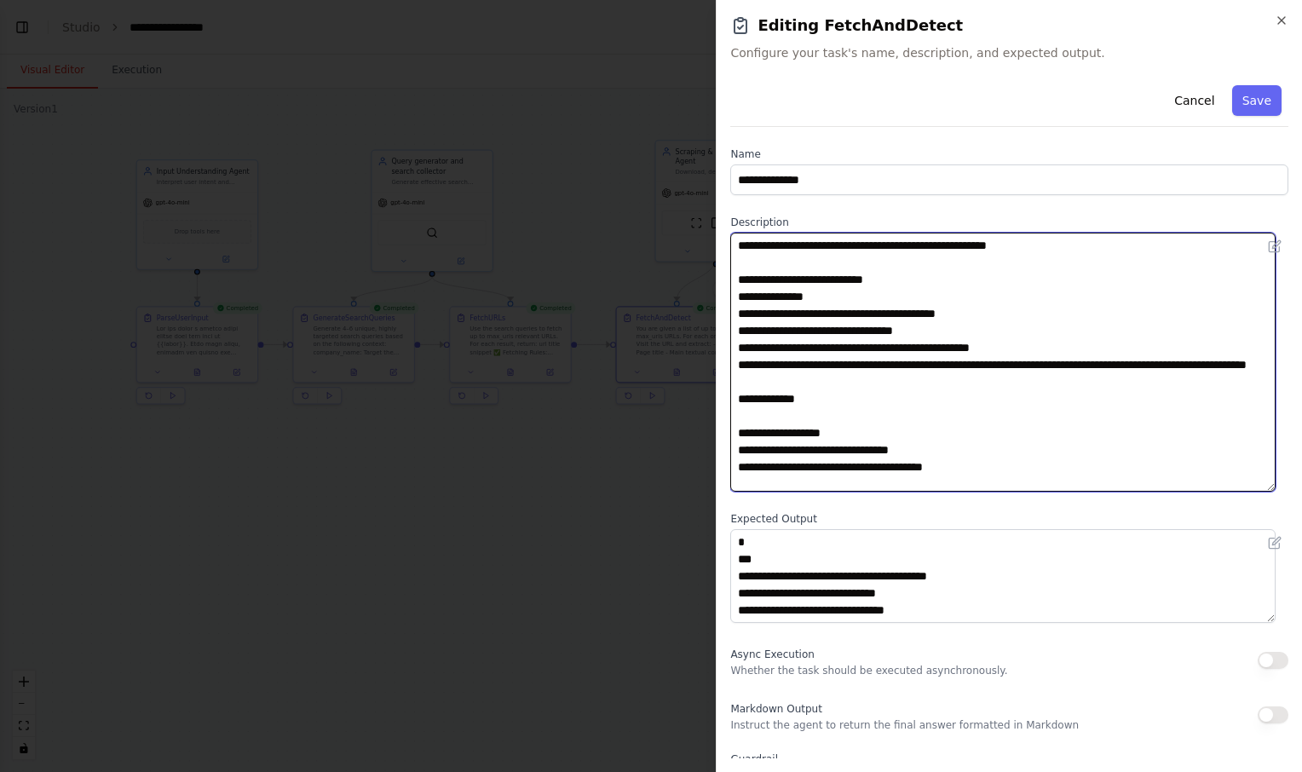
click at [809, 381] on textarea "**********" at bounding box center [1002, 362] width 545 height 259
type textarea "**********"
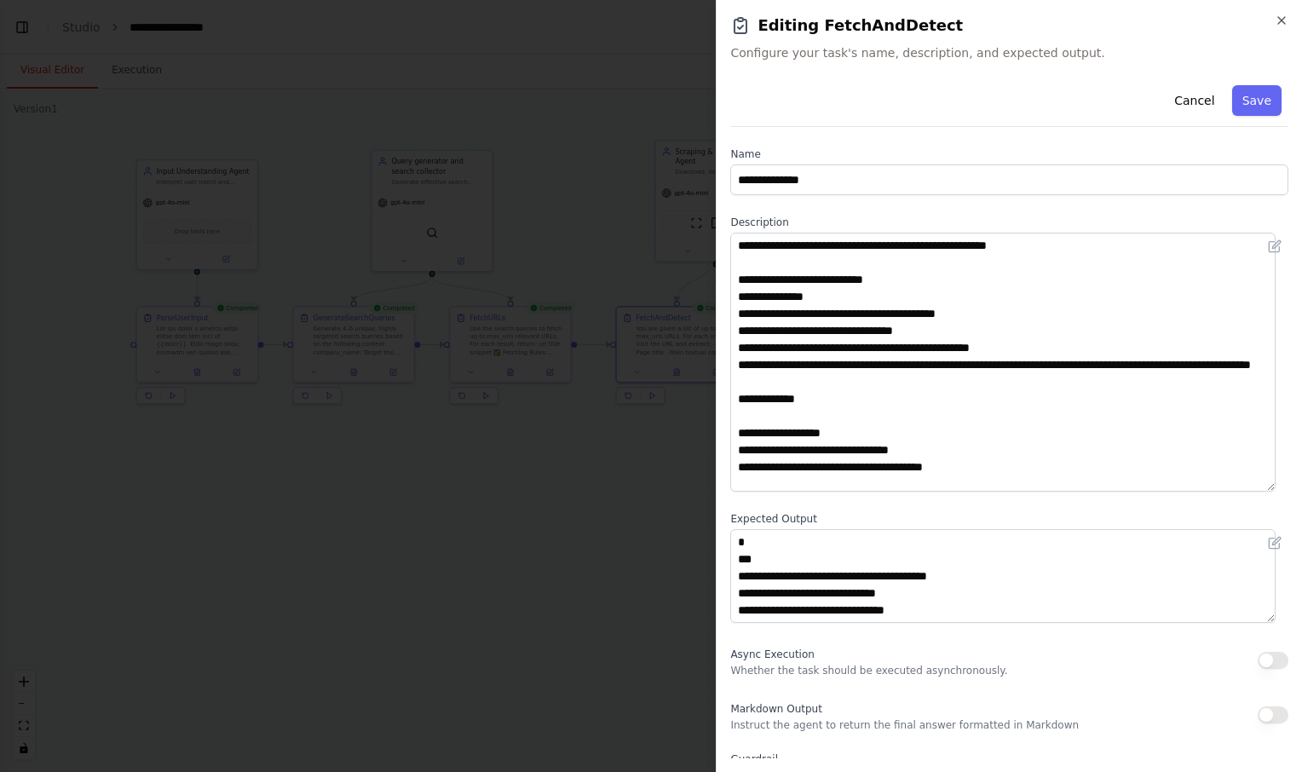
click at [811, 115] on div "Cancel Save" at bounding box center [1009, 102] width 558 height 49
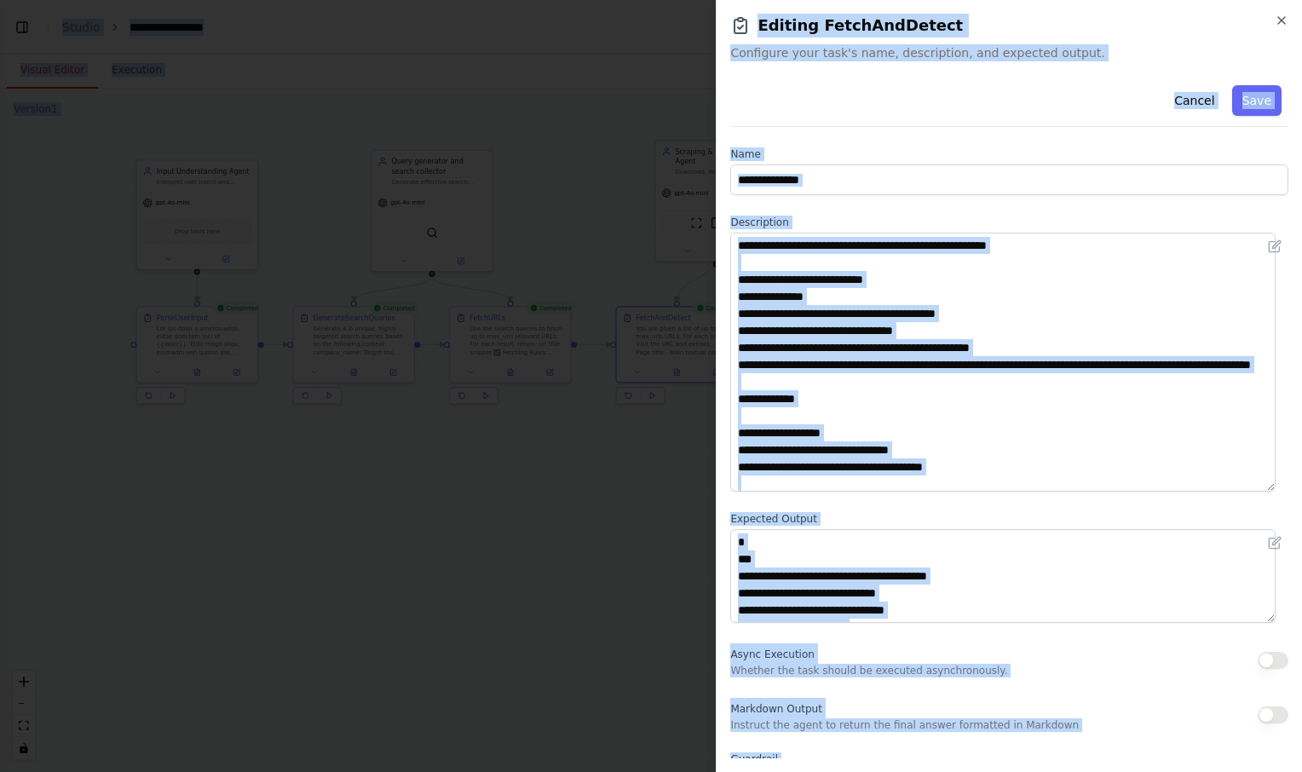
copy body "**********"
click at [1247, 107] on button "Save" at bounding box center [1256, 100] width 49 height 31
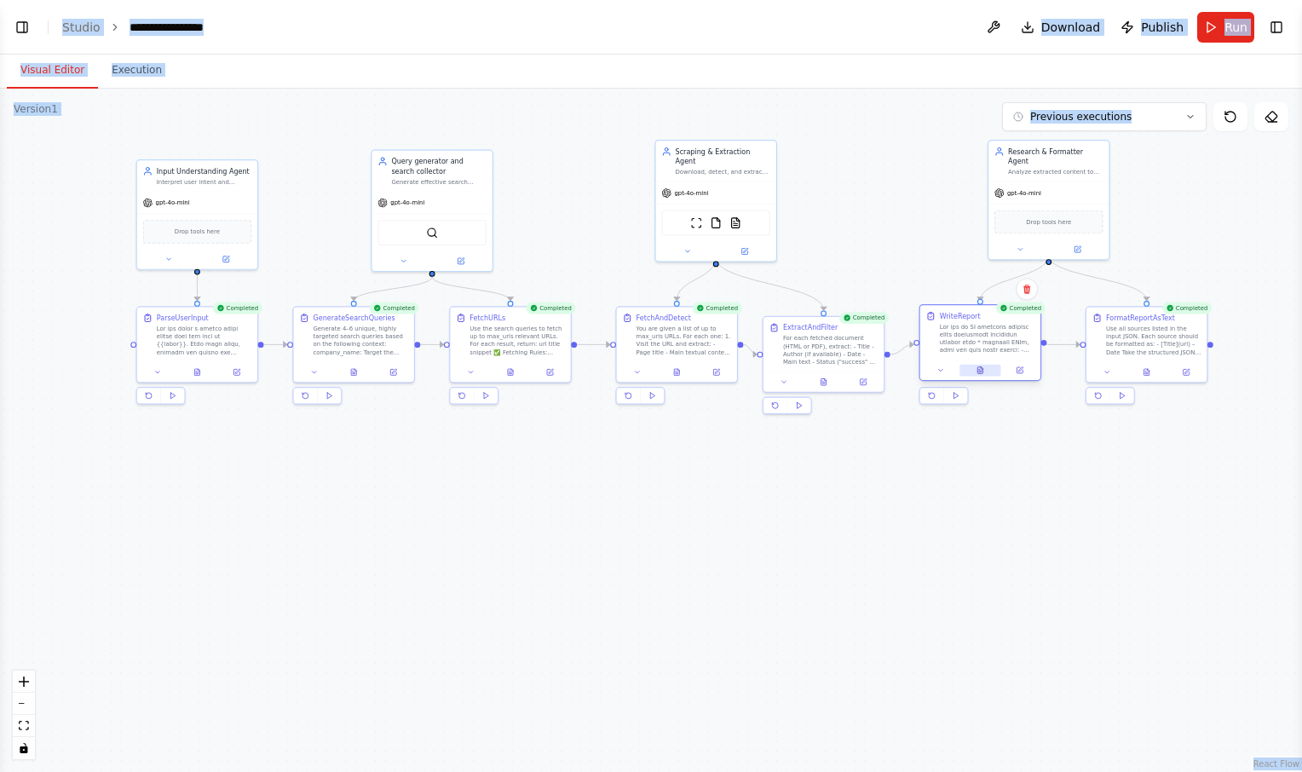
click at [985, 371] on button at bounding box center [981, 371] width 42 height 12
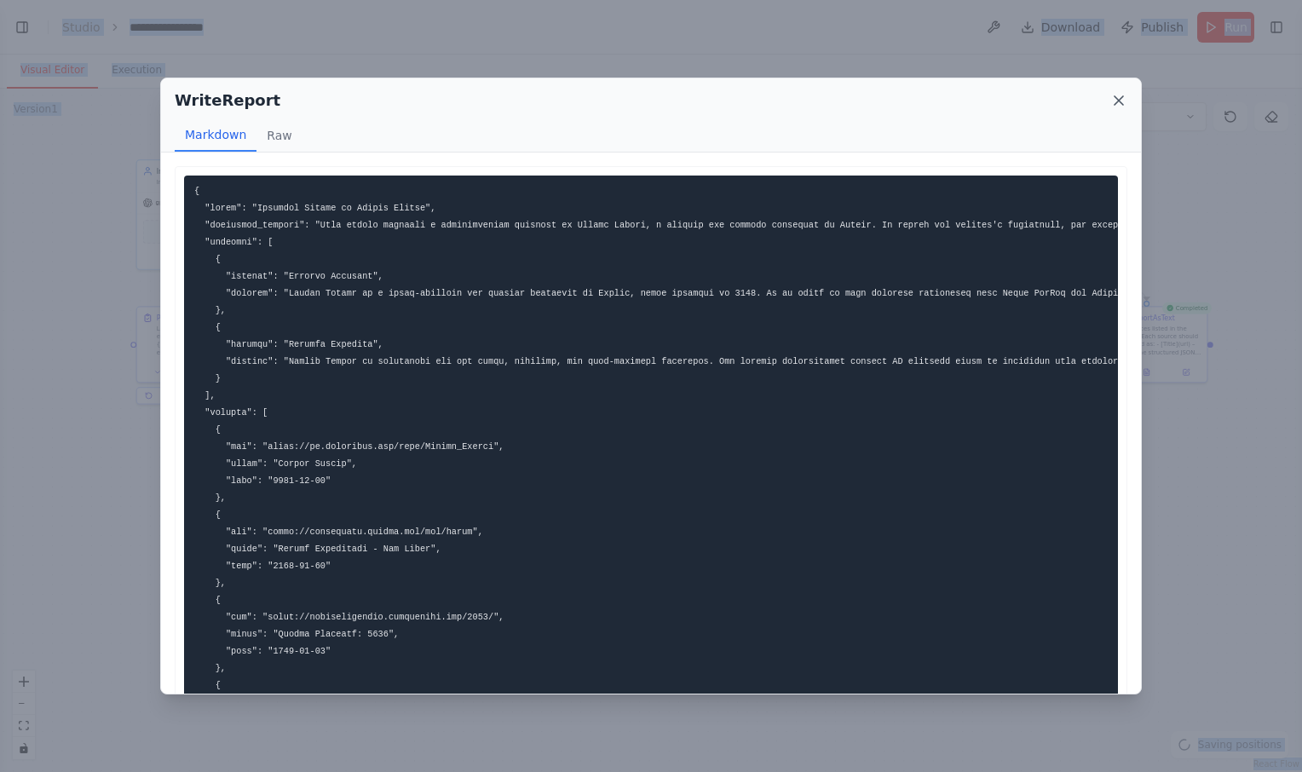
click at [1123, 98] on icon at bounding box center [1119, 100] width 17 height 17
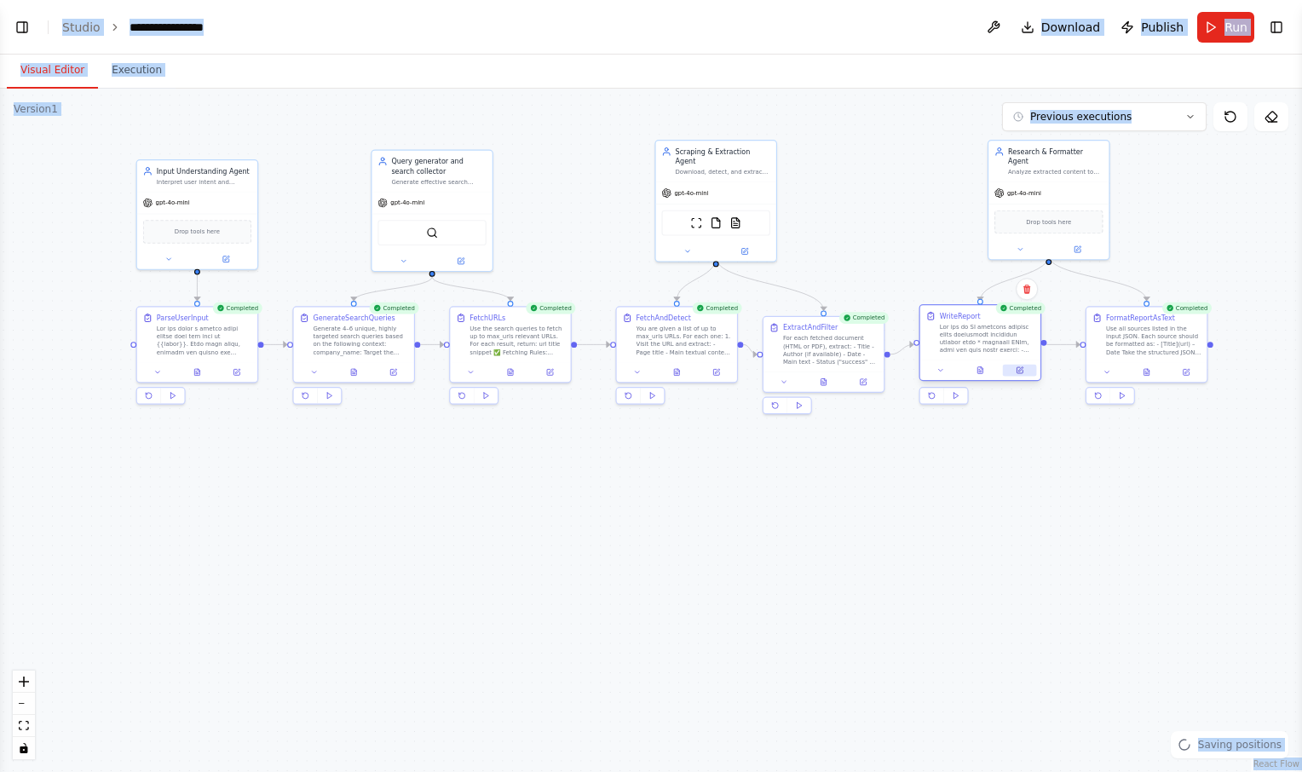
click at [1020, 367] on icon at bounding box center [1020, 370] width 6 height 6
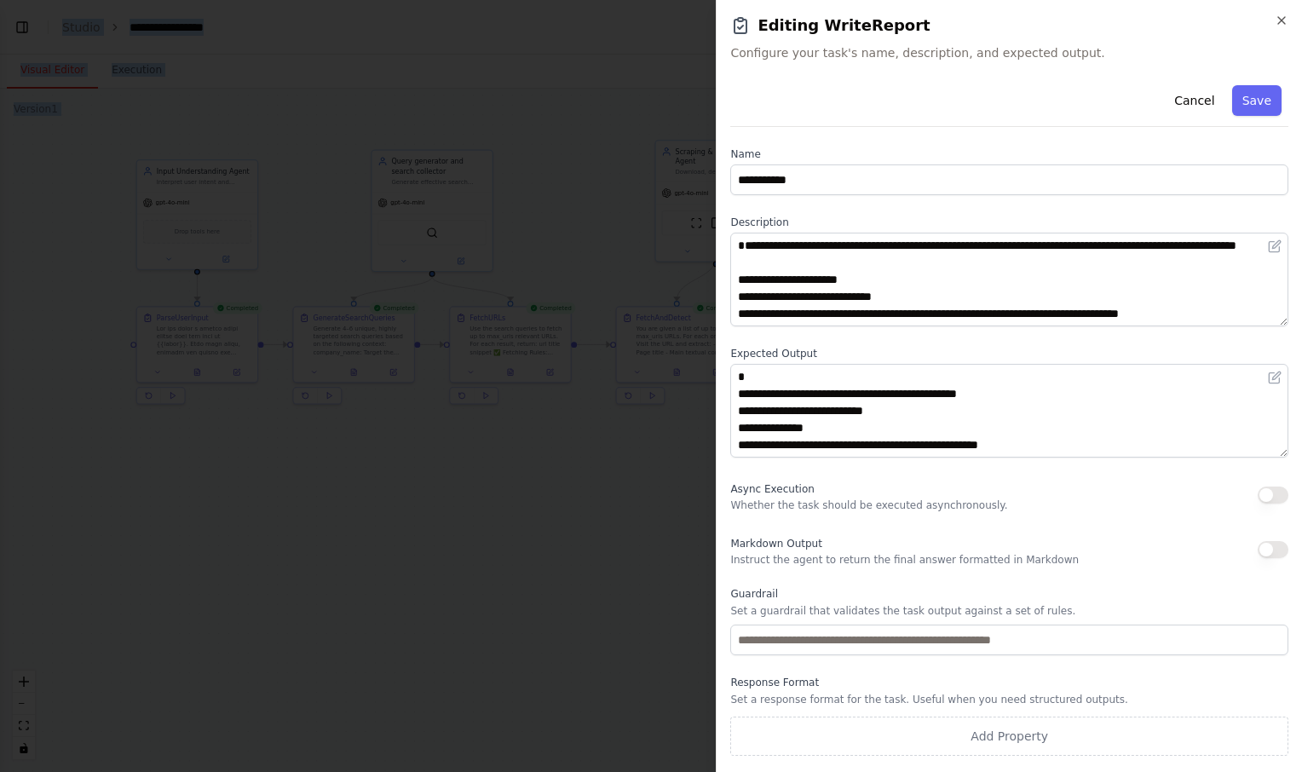
click at [1025, 483] on div "Async Execution Whether the task should be executed asynchronously." at bounding box center [1009, 495] width 558 height 34
click at [1195, 105] on button "Cancel" at bounding box center [1194, 100] width 61 height 31
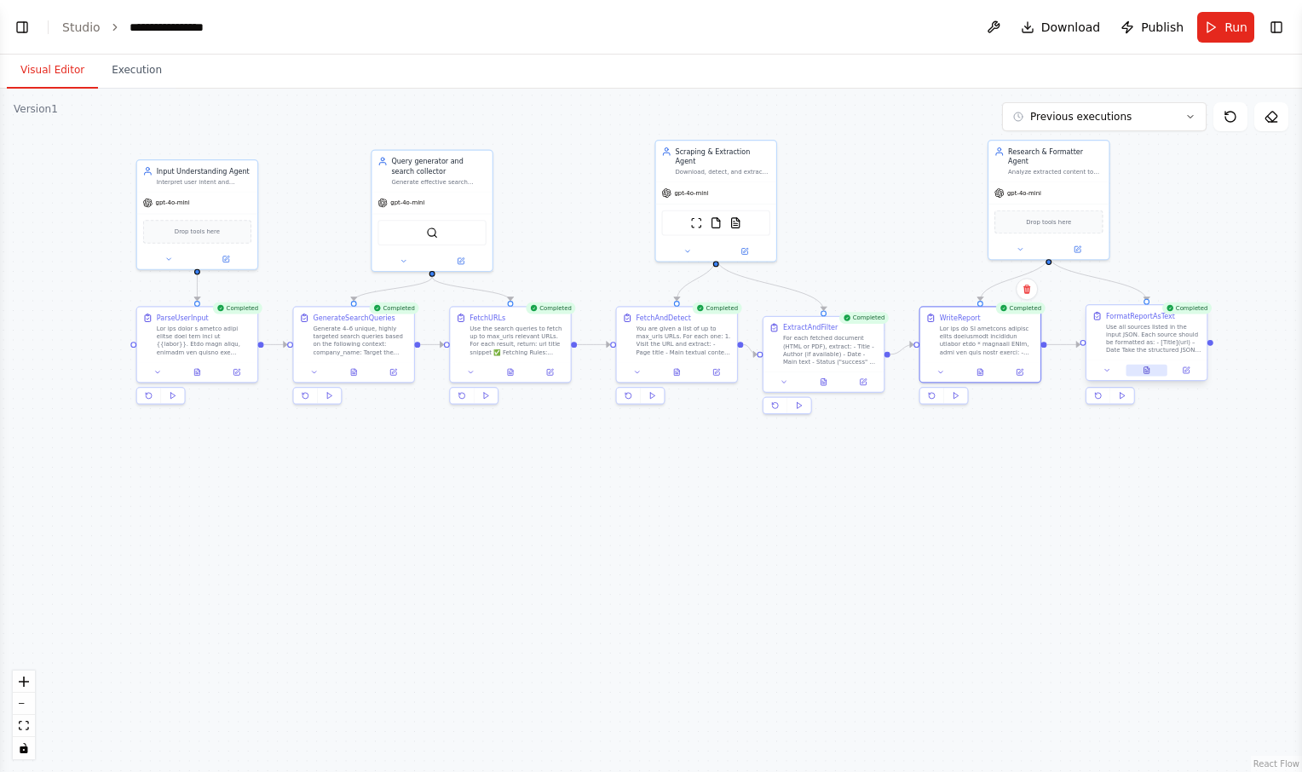
click at [1153, 376] on button at bounding box center [1147, 371] width 42 height 12
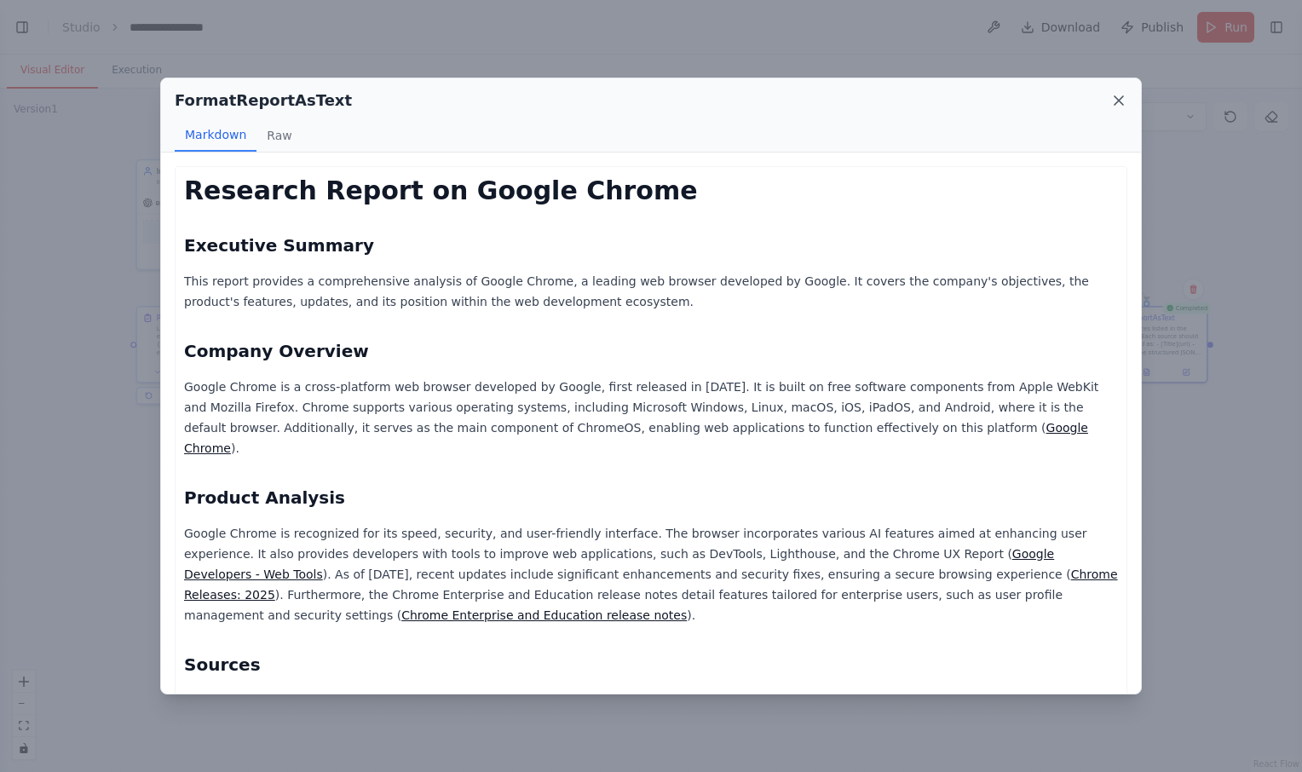
click at [1116, 97] on icon at bounding box center [1119, 100] width 9 height 9
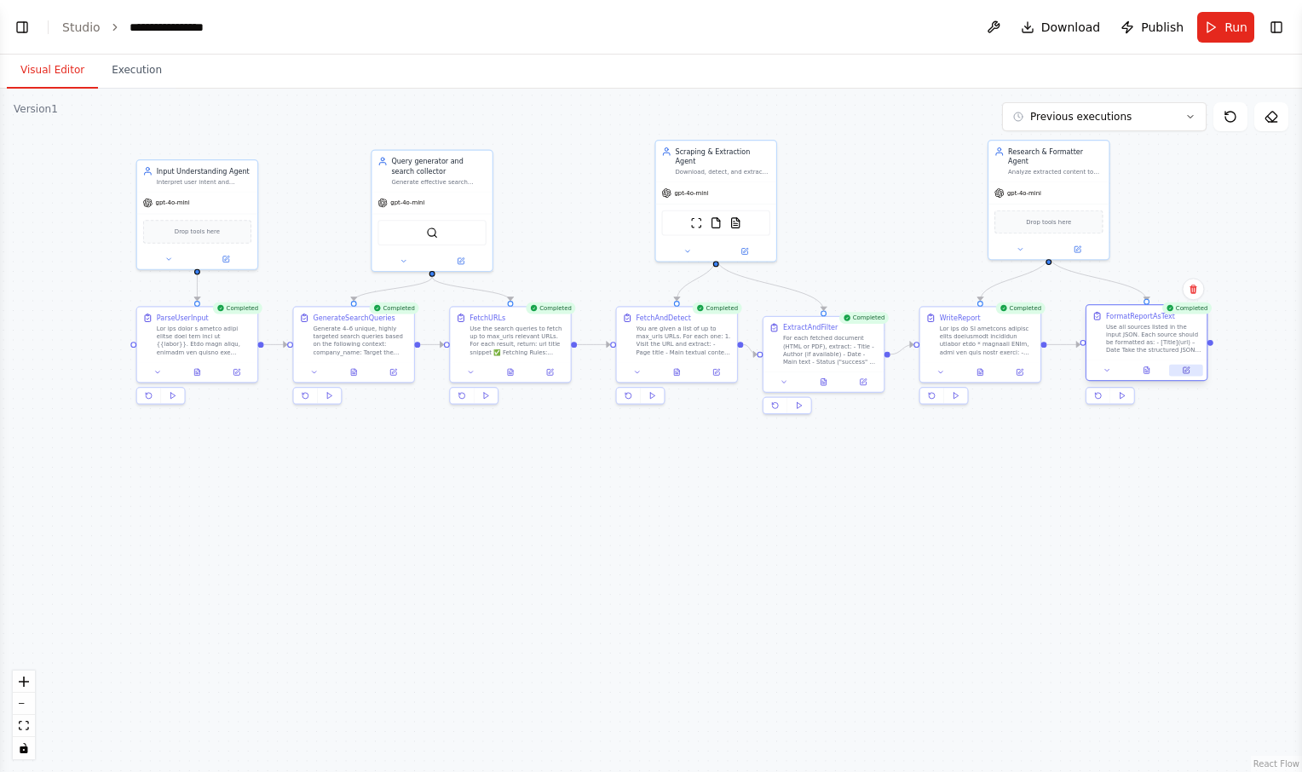
click at [1187, 365] on button at bounding box center [1185, 371] width 33 height 12
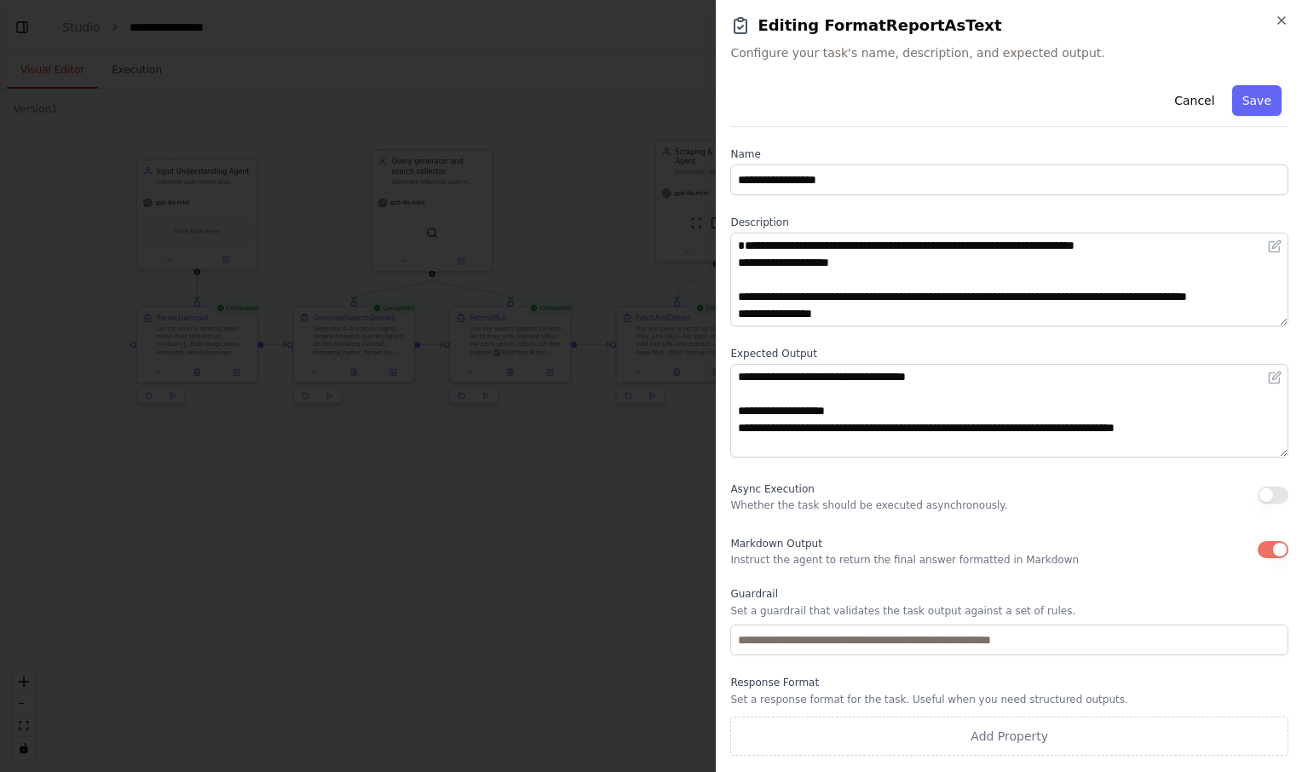
scroll to position [239, 0]
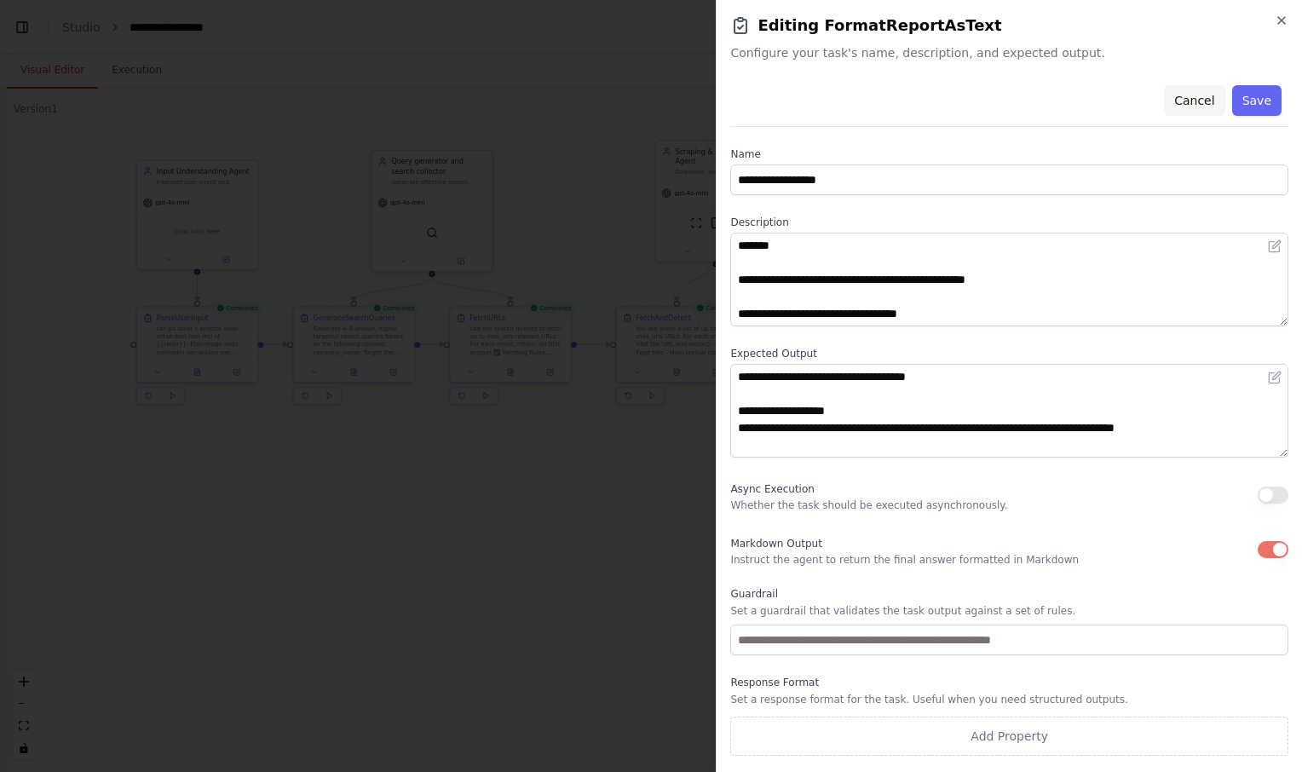
click at [1192, 99] on button "Cancel" at bounding box center [1194, 100] width 61 height 31
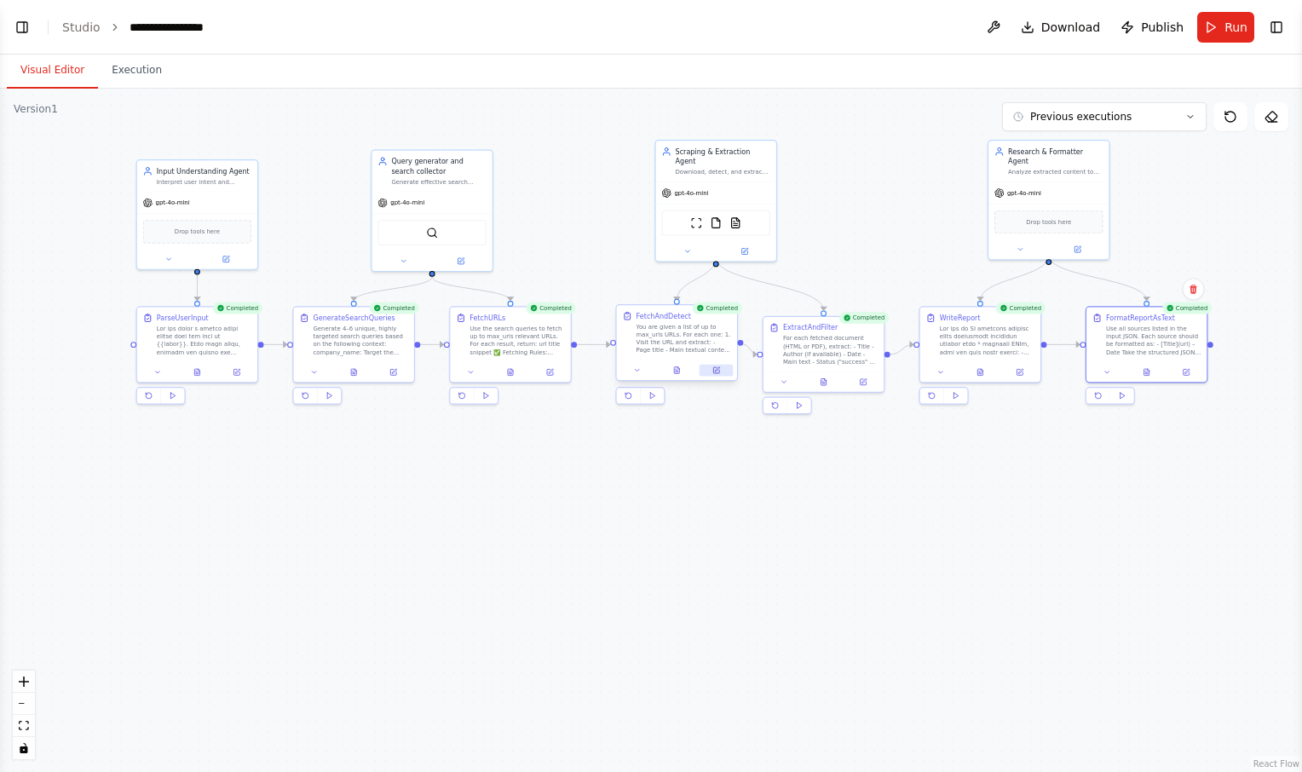
click at [717, 372] on icon at bounding box center [716, 370] width 6 height 6
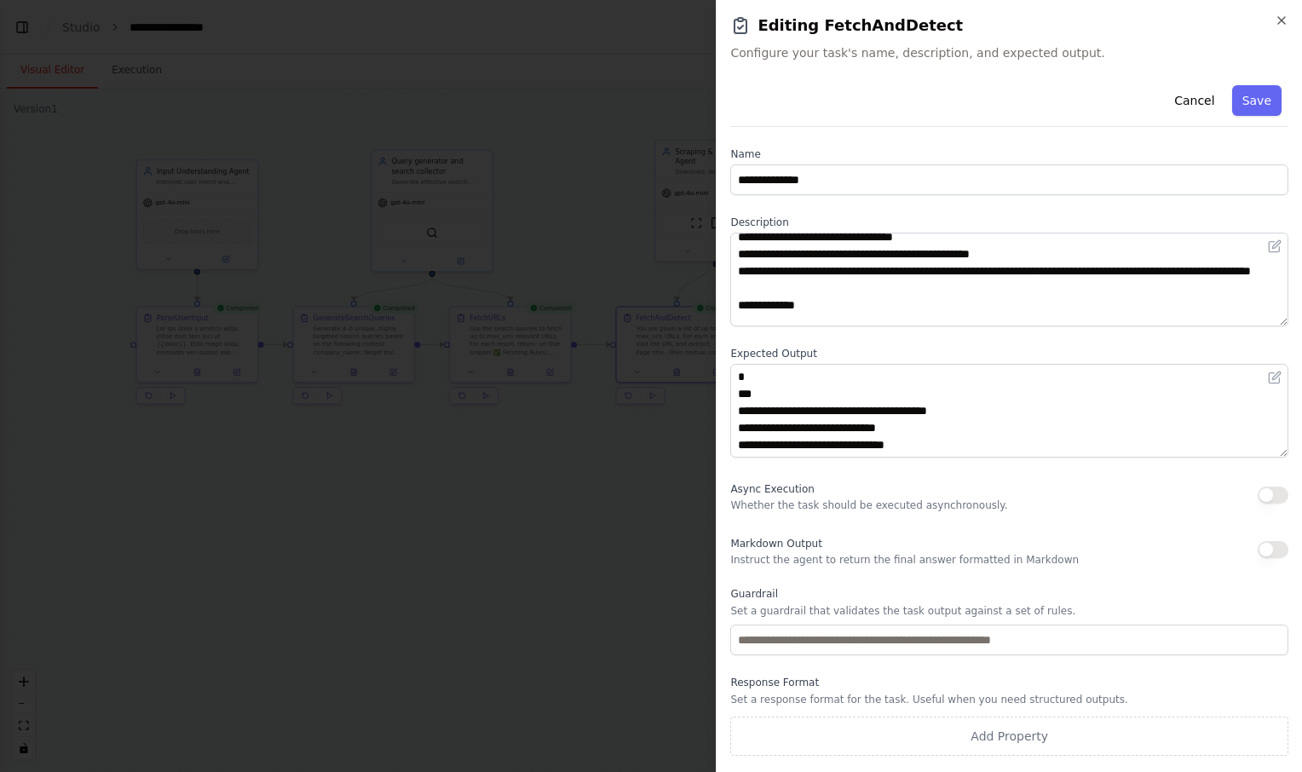
scroll to position [91, 0]
click at [1201, 96] on button "Cancel" at bounding box center [1194, 100] width 61 height 31
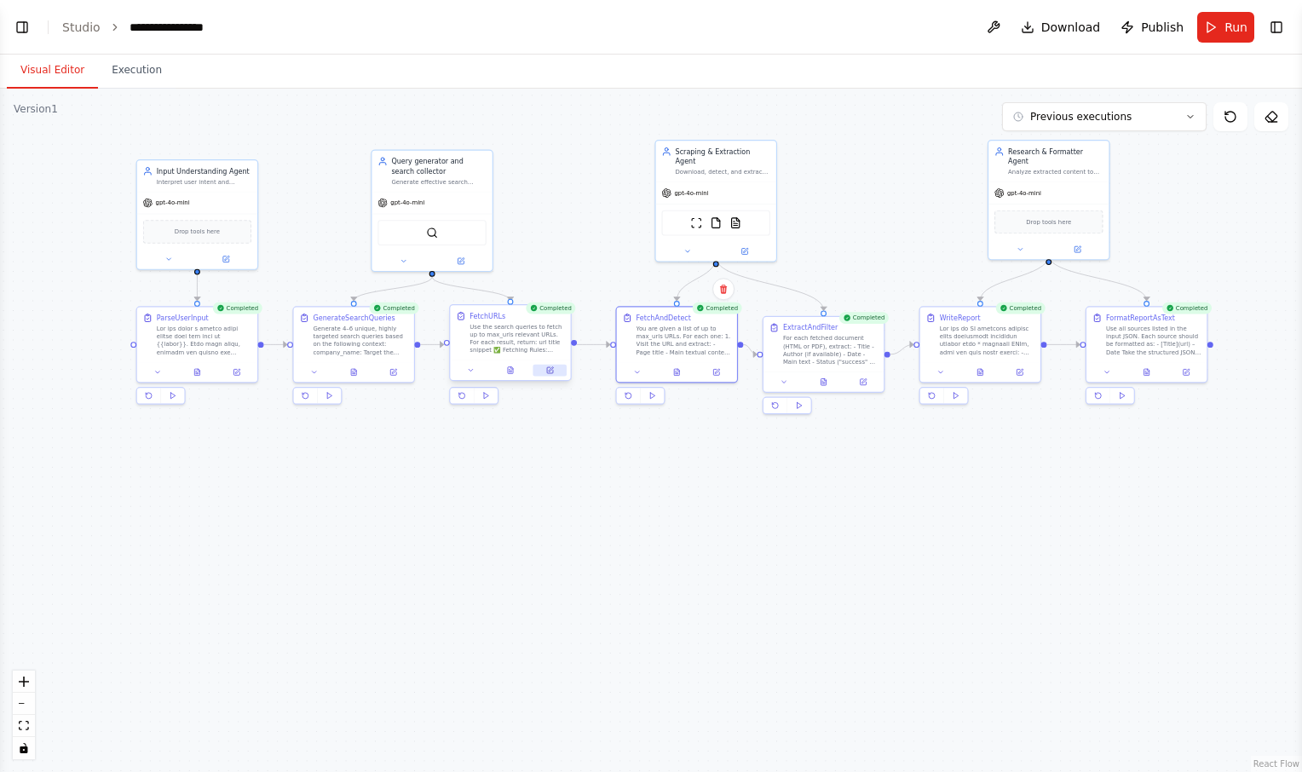
click at [549, 372] on icon at bounding box center [551, 369] width 4 height 4
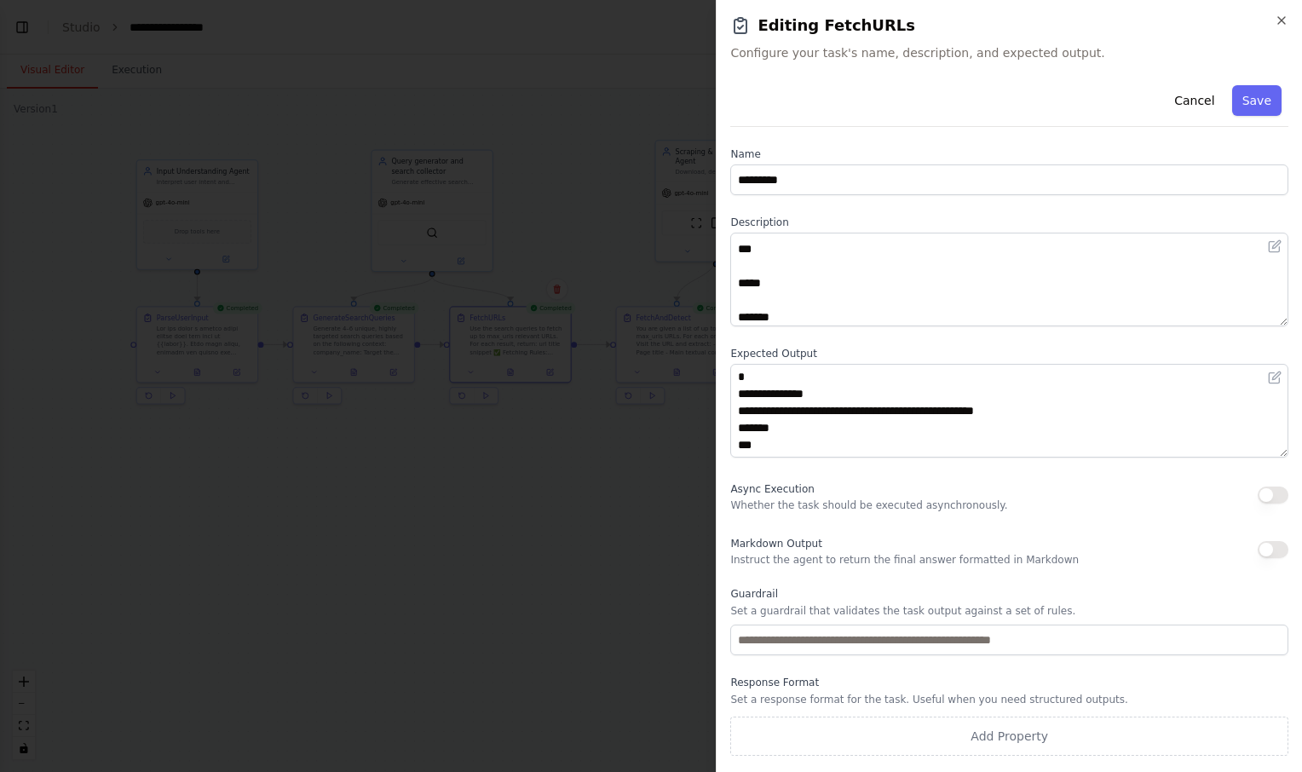
scroll to position [32, 0]
click at [1196, 100] on button "Cancel" at bounding box center [1194, 100] width 61 height 31
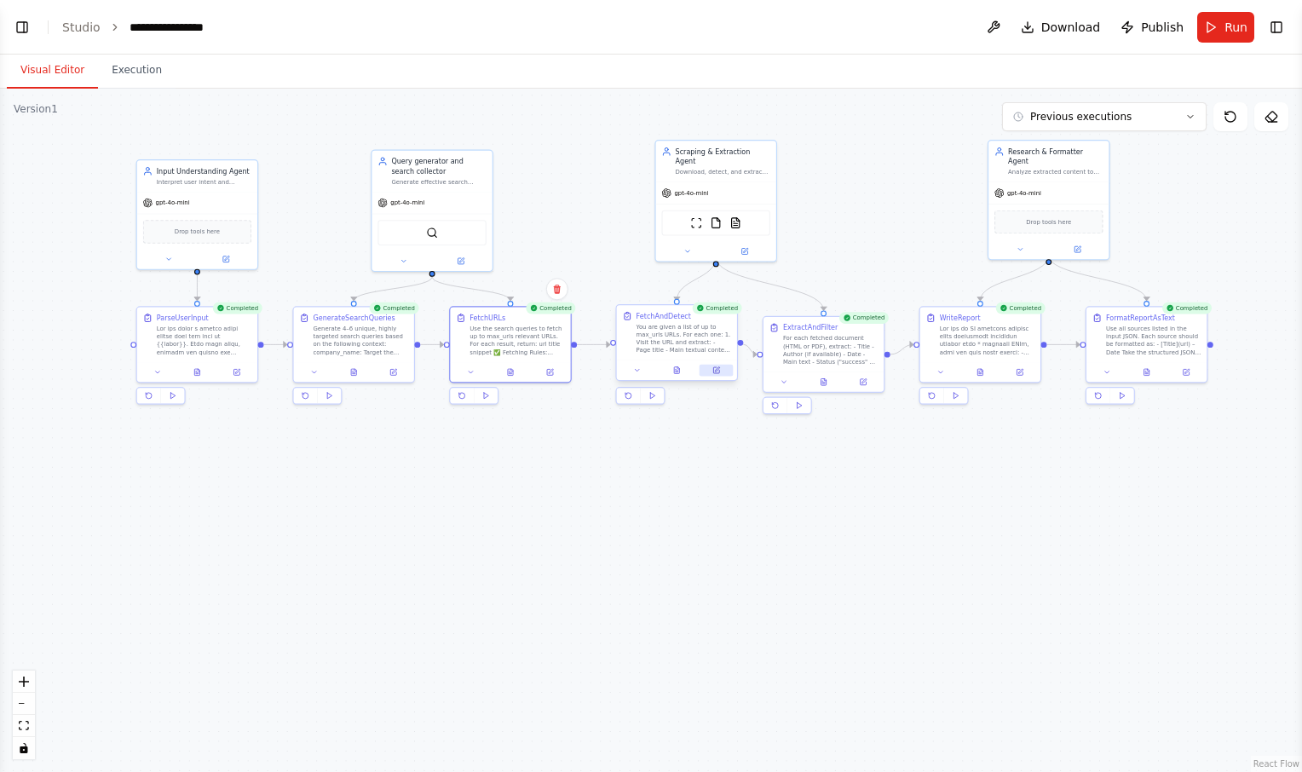
click at [714, 368] on icon at bounding box center [716, 370] width 6 height 6
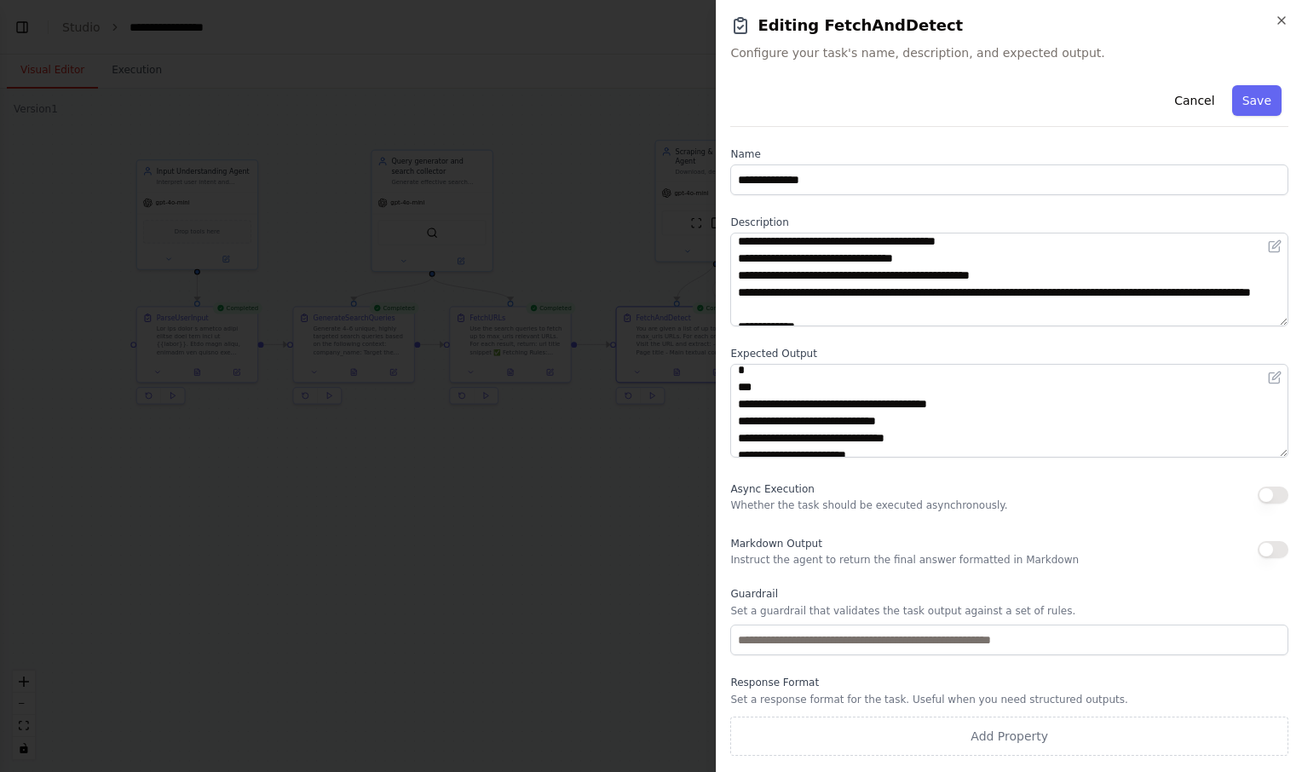
scroll to position [70, 0]
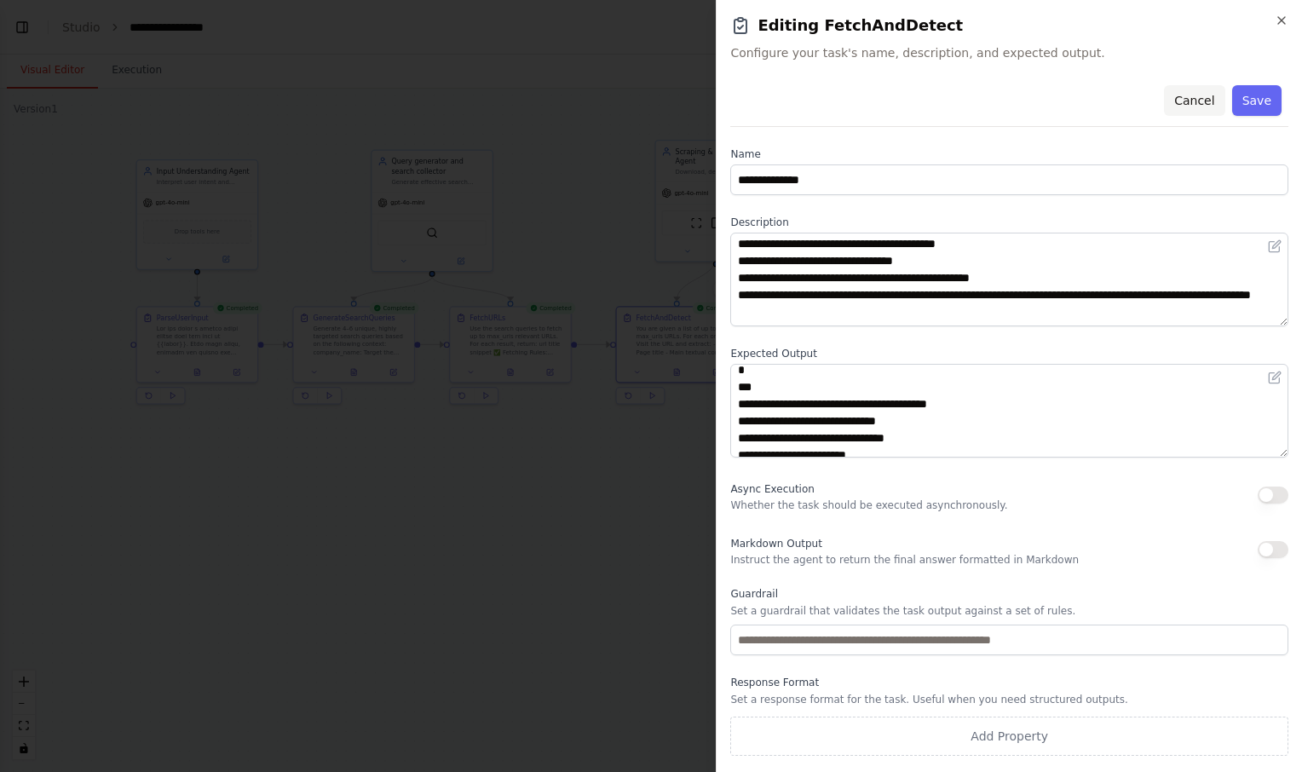
click at [1192, 93] on button "Cancel" at bounding box center [1194, 100] width 61 height 31
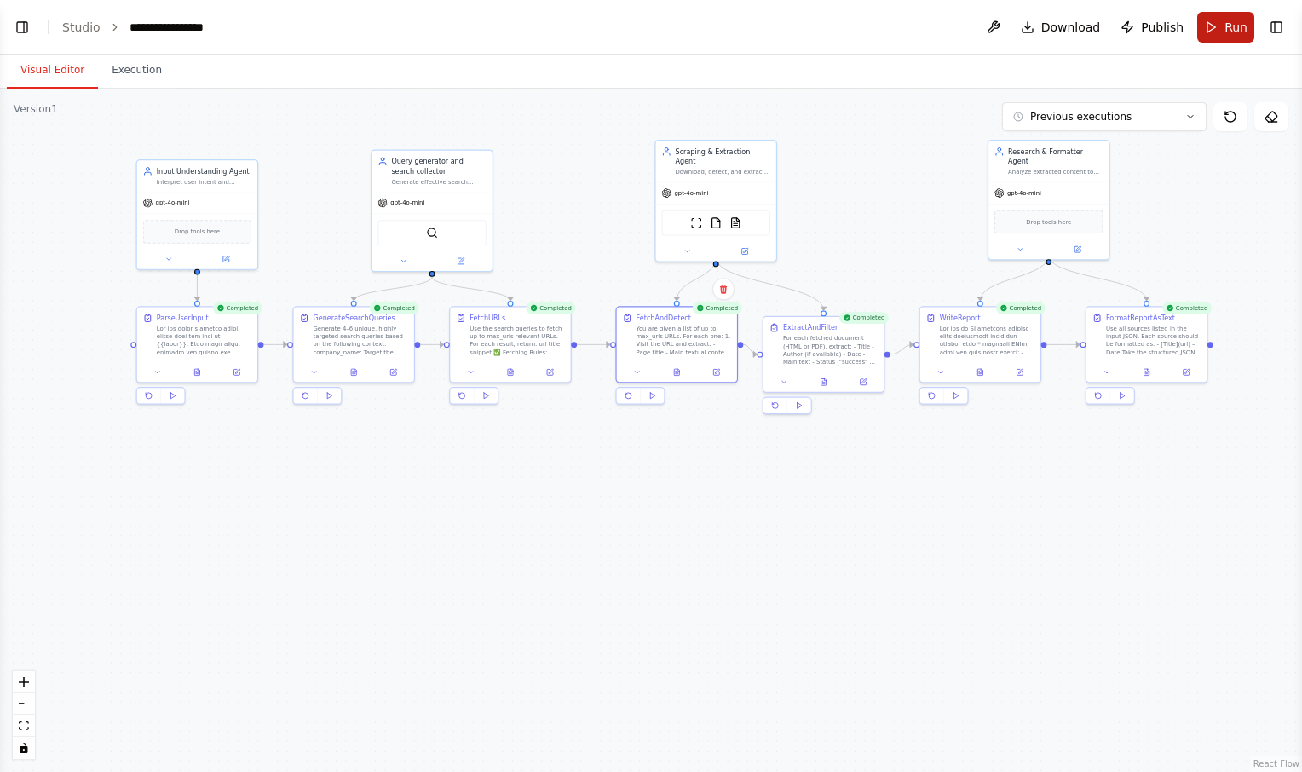
click at [1215, 32] on button "Run" at bounding box center [1226, 27] width 57 height 31
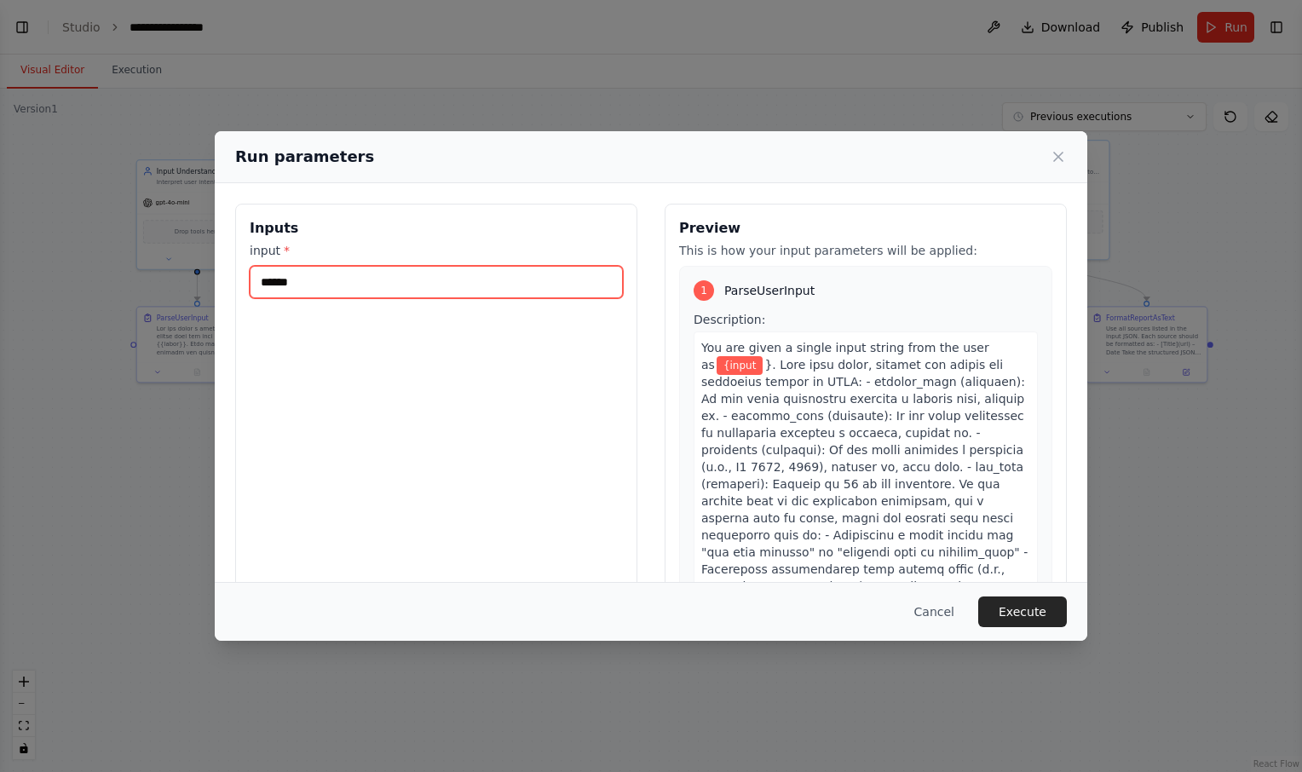
drag, startPoint x: 426, startPoint y: 274, endPoint x: 207, endPoint y: 280, distance: 219.1
click at [207, 280] on div "Run parameters Inputs input * ****** Preview This is how your input parameters …" at bounding box center [651, 386] width 1302 height 772
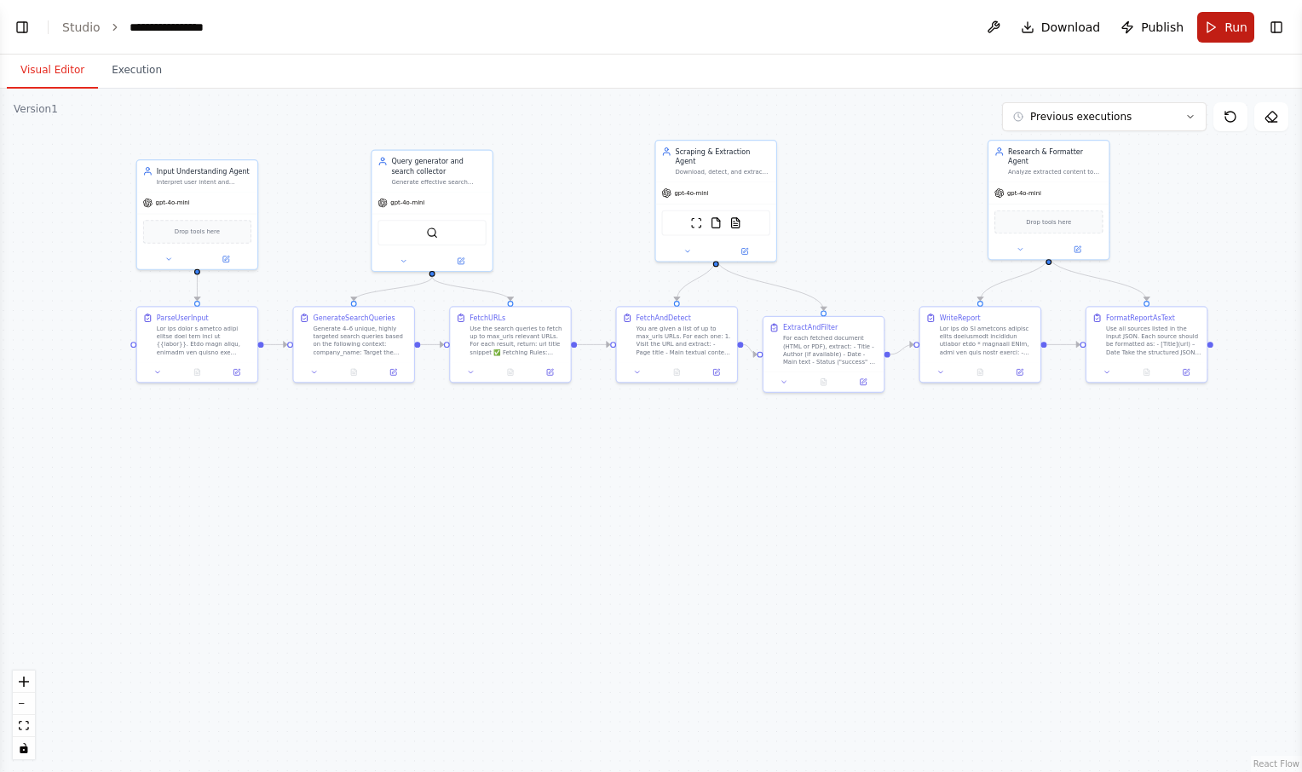
click at [1228, 29] on span "Run" at bounding box center [1236, 27] width 23 height 17
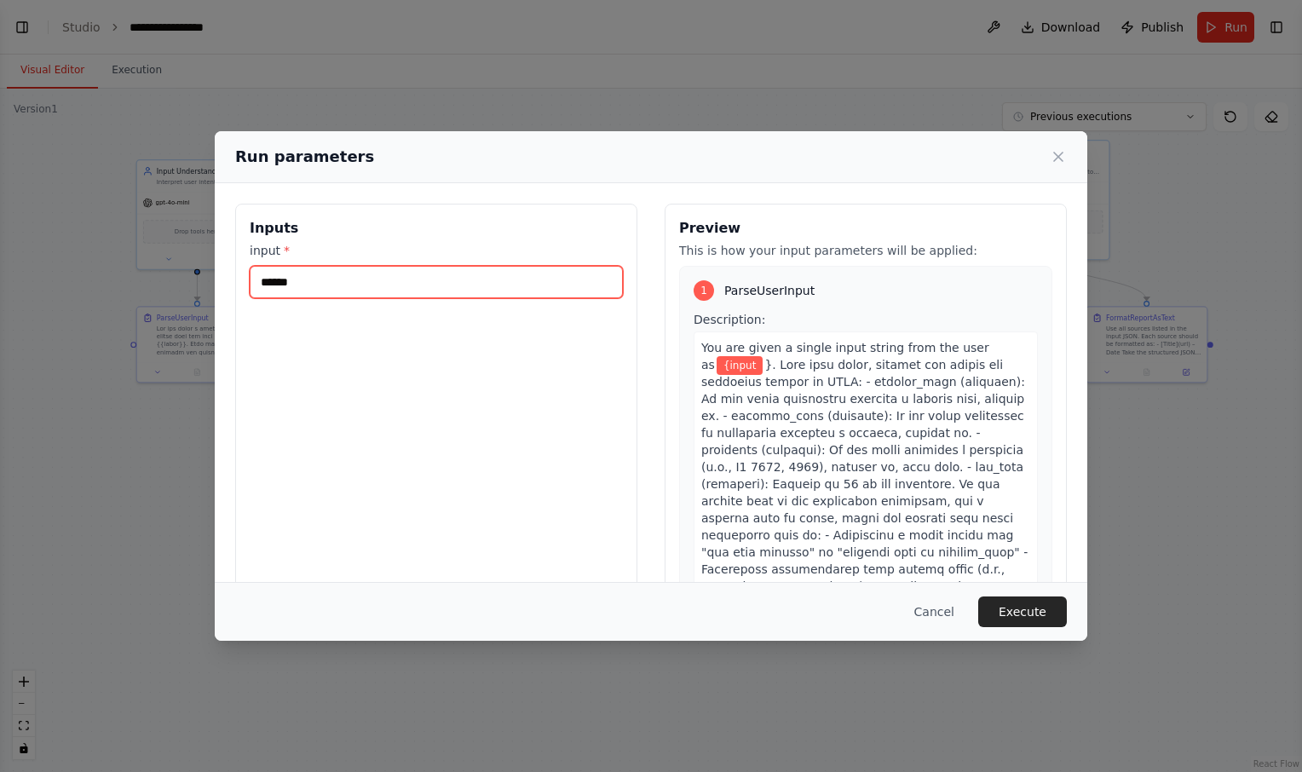
click at [417, 277] on input "******" at bounding box center [436, 282] width 373 height 32
type input "*"
type input "*********"
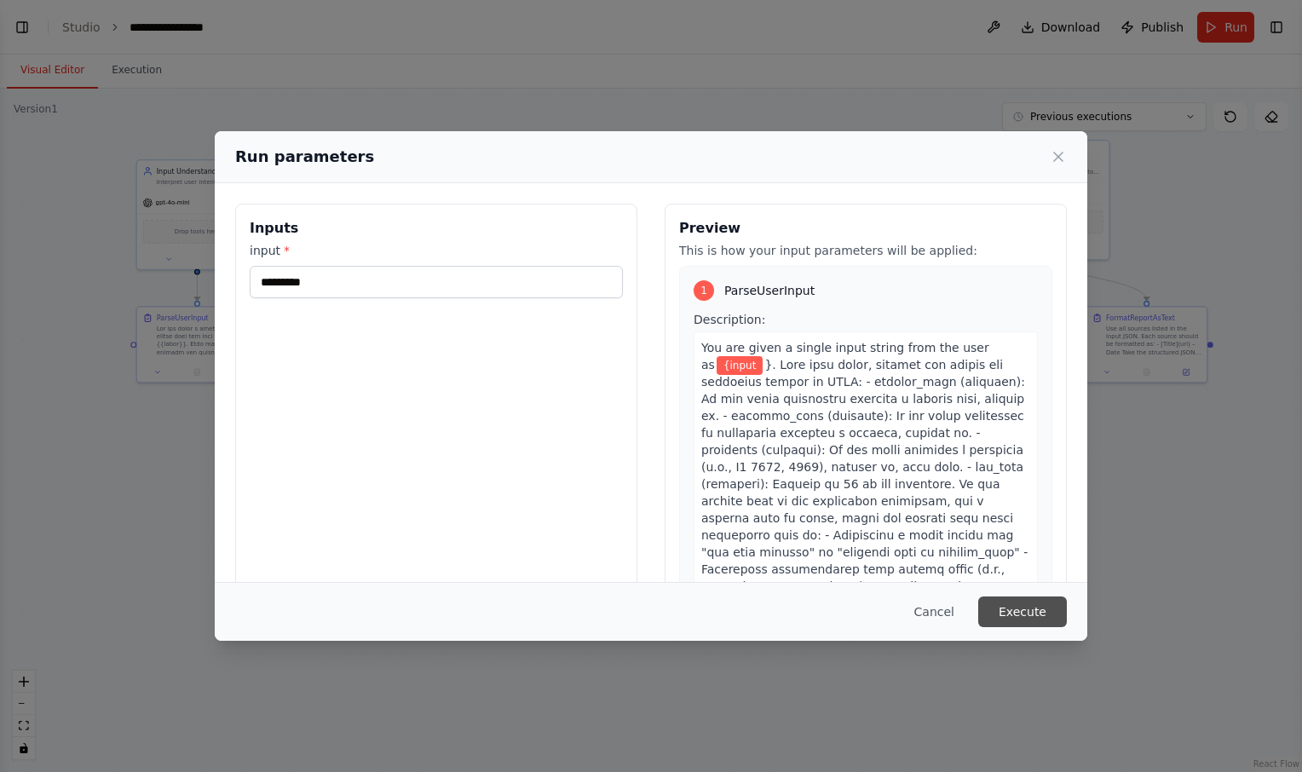
click at [1038, 615] on button "Execute" at bounding box center [1022, 612] width 89 height 31
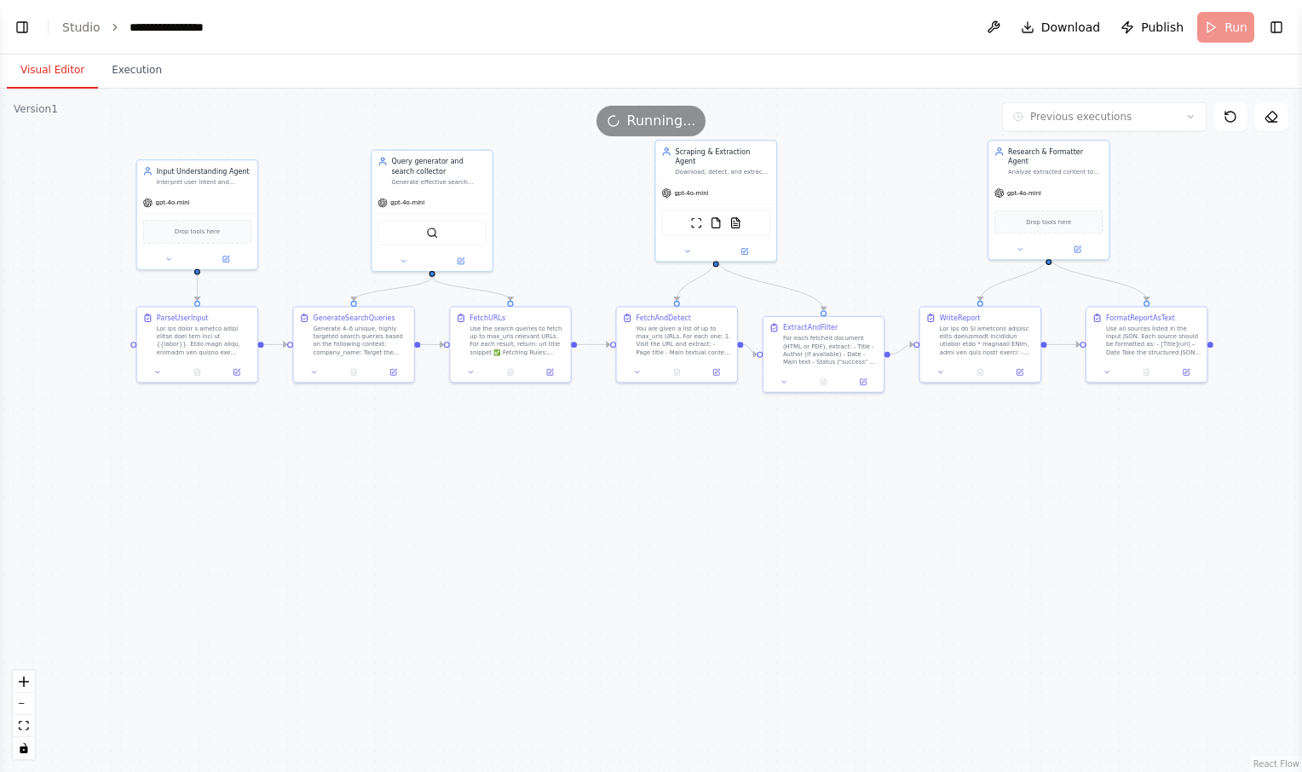
click at [73, 64] on button "Visual Editor" at bounding box center [52, 71] width 91 height 36
click at [196, 369] on icon at bounding box center [196, 370] width 5 height 7
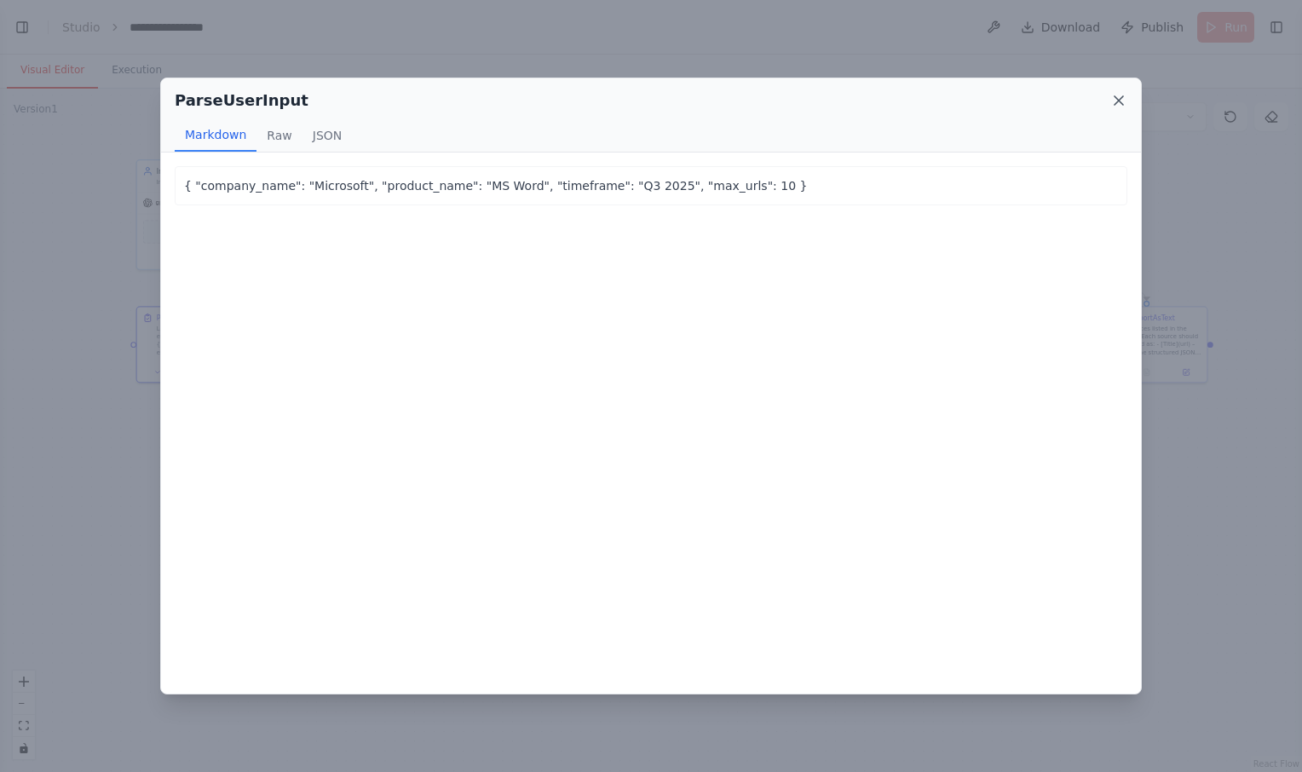
click at [1117, 97] on icon at bounding box center [1119, 100] width 17 height 17
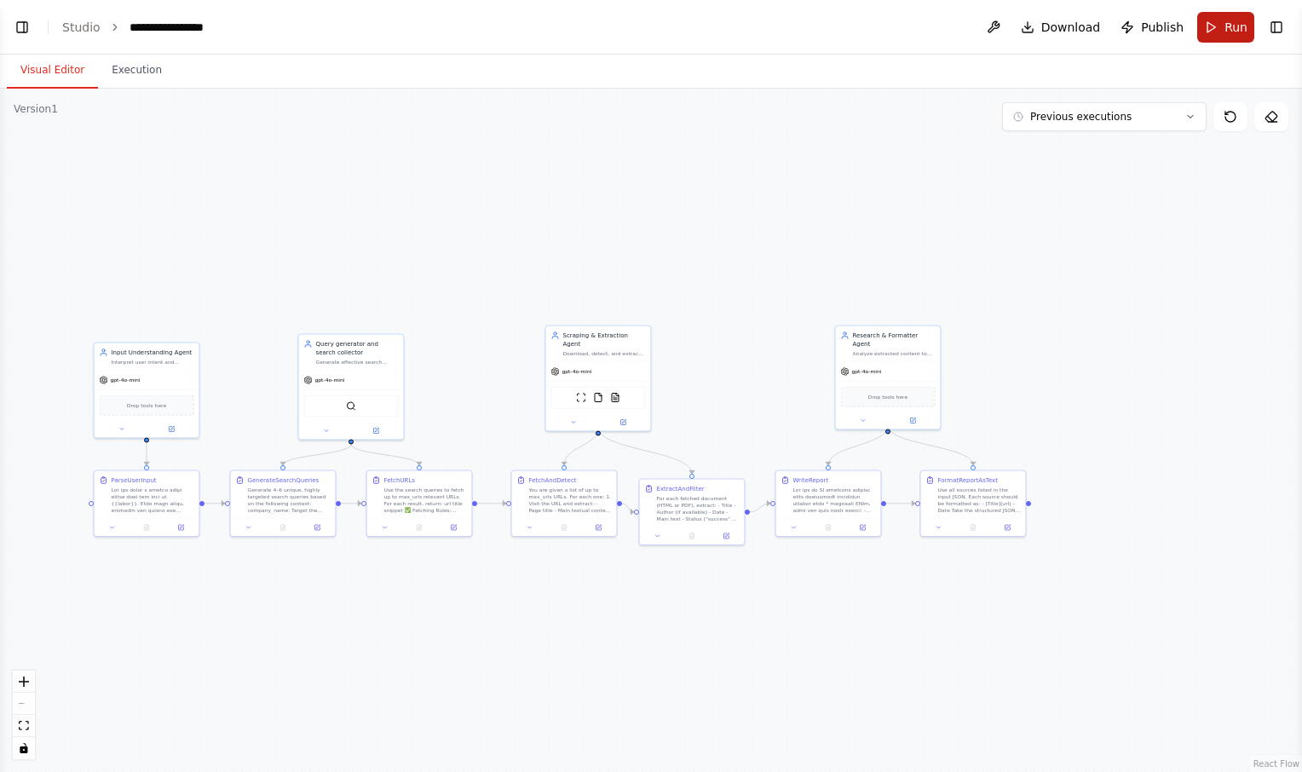
click at [1218, 26] on button "Run" at bounding box center [1226, 27] width 57 height 31
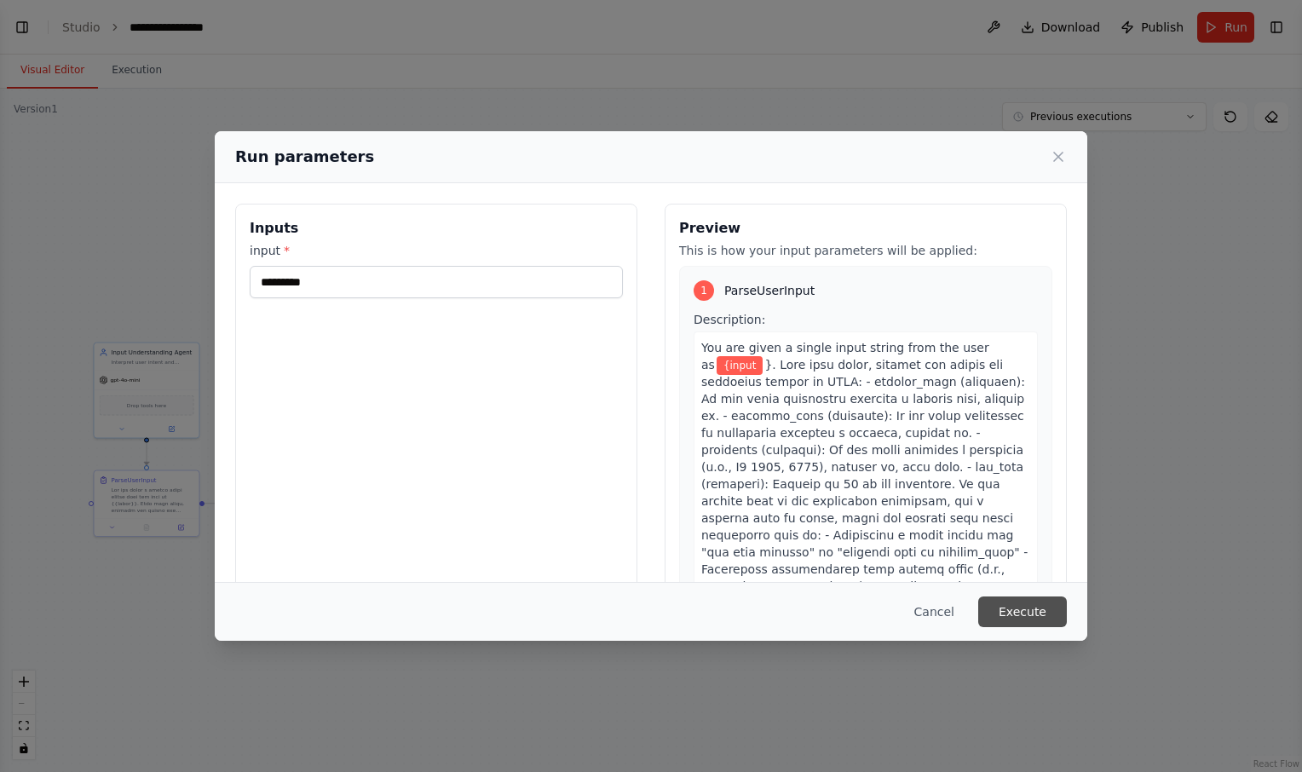
click at [1022, 611] on button "Execute" at bounding box center [1022, 612] width 89 height 31
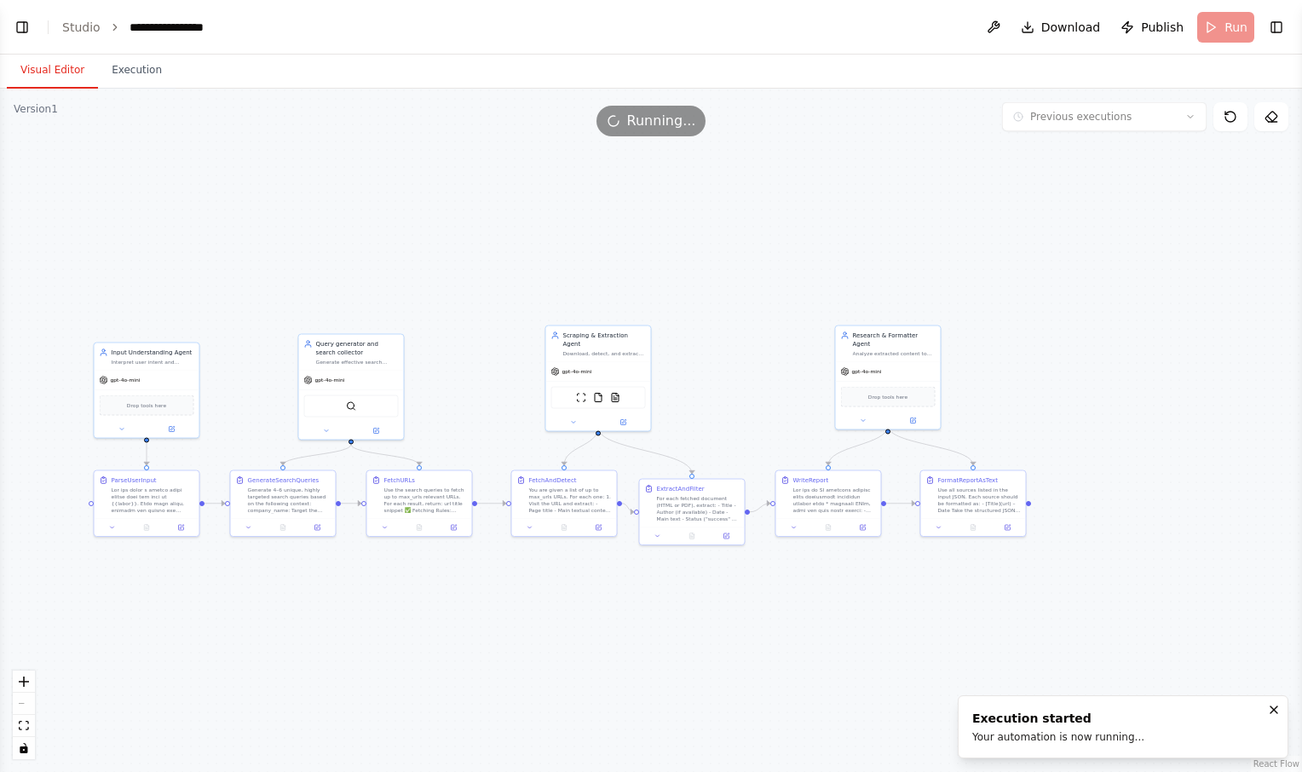
click at [50, 66] on button "Visual Editor" at bounding box center [52, 71] width 91 height 36
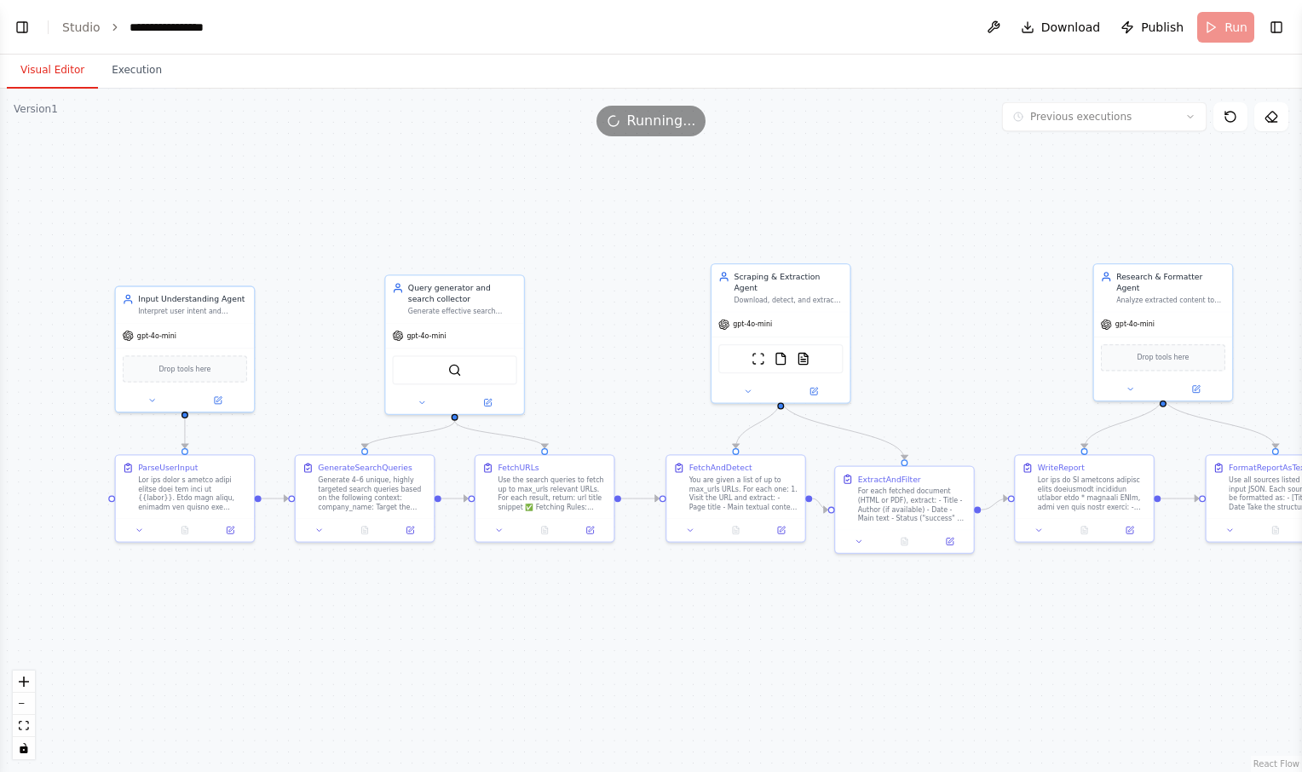
drag, startPoint x: 245, startPoint y: 239, endPoint x: 315, endPoint y: 149, distance: 113.6
click at [315, 149] on div ".deletable-edge-delete-btn { width: 20px; height: 20px; border: 0px solid #ffff…" at bounding box center [651, 431] width 1302 height 684
click at [182, 528] on icon at bounding box center [185, 528] width 6 height 8
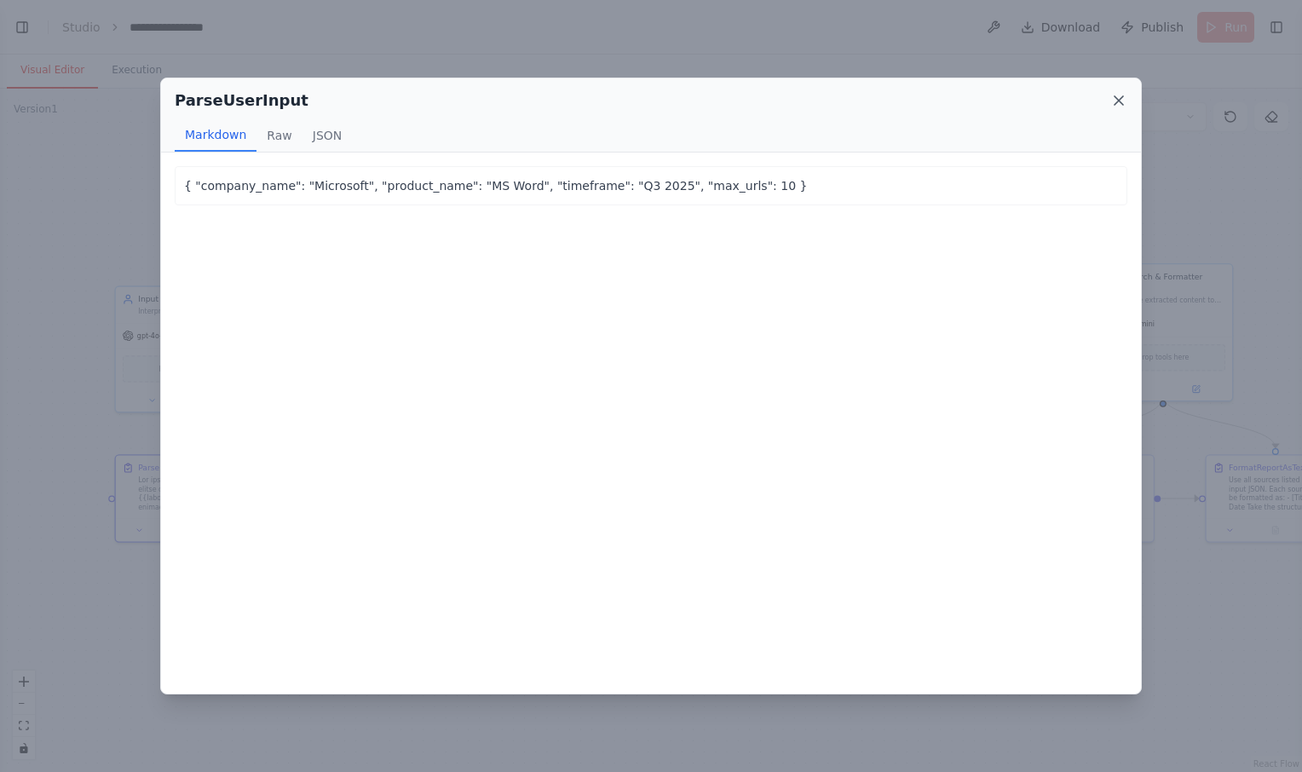
click at [1119, 96] on icon at bounding box center [1119, 100] width 17 height 17
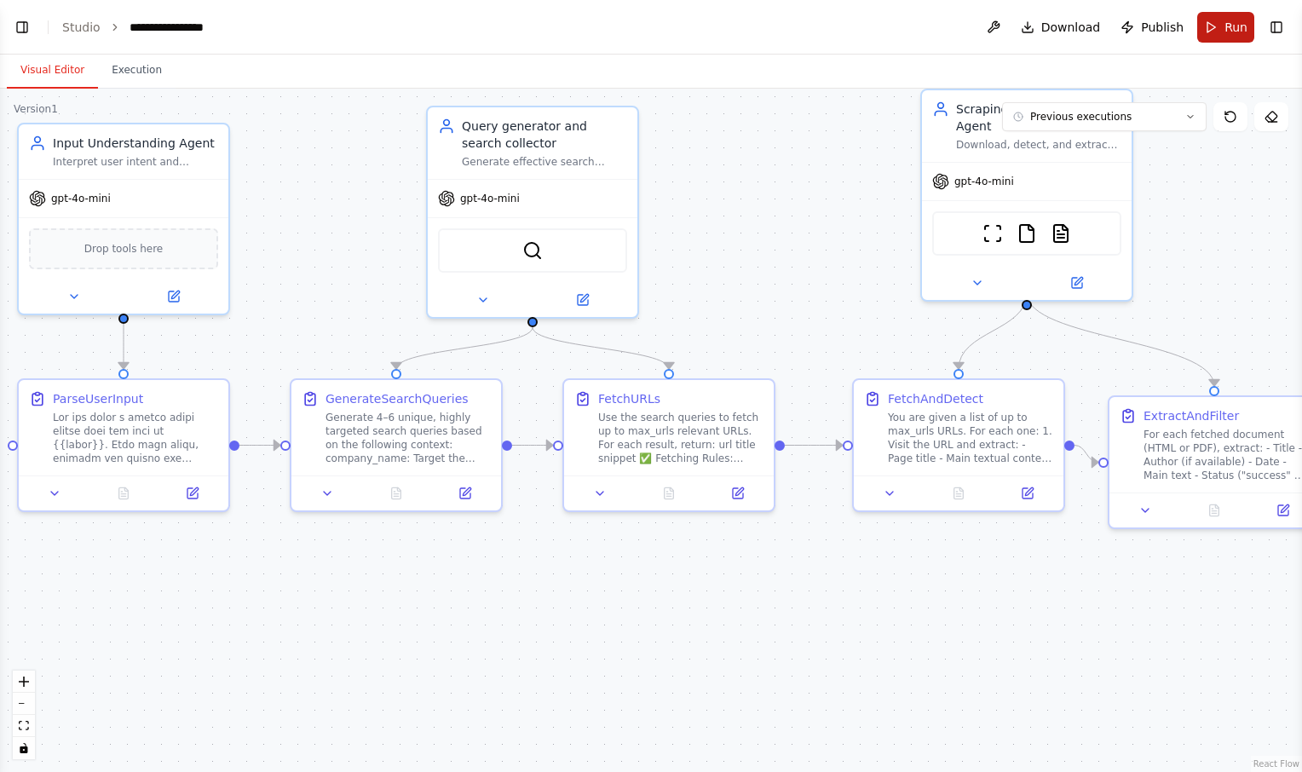
click at [1224, 30] on button "Run" at bounding box center [1226, 27] width 57 height 31
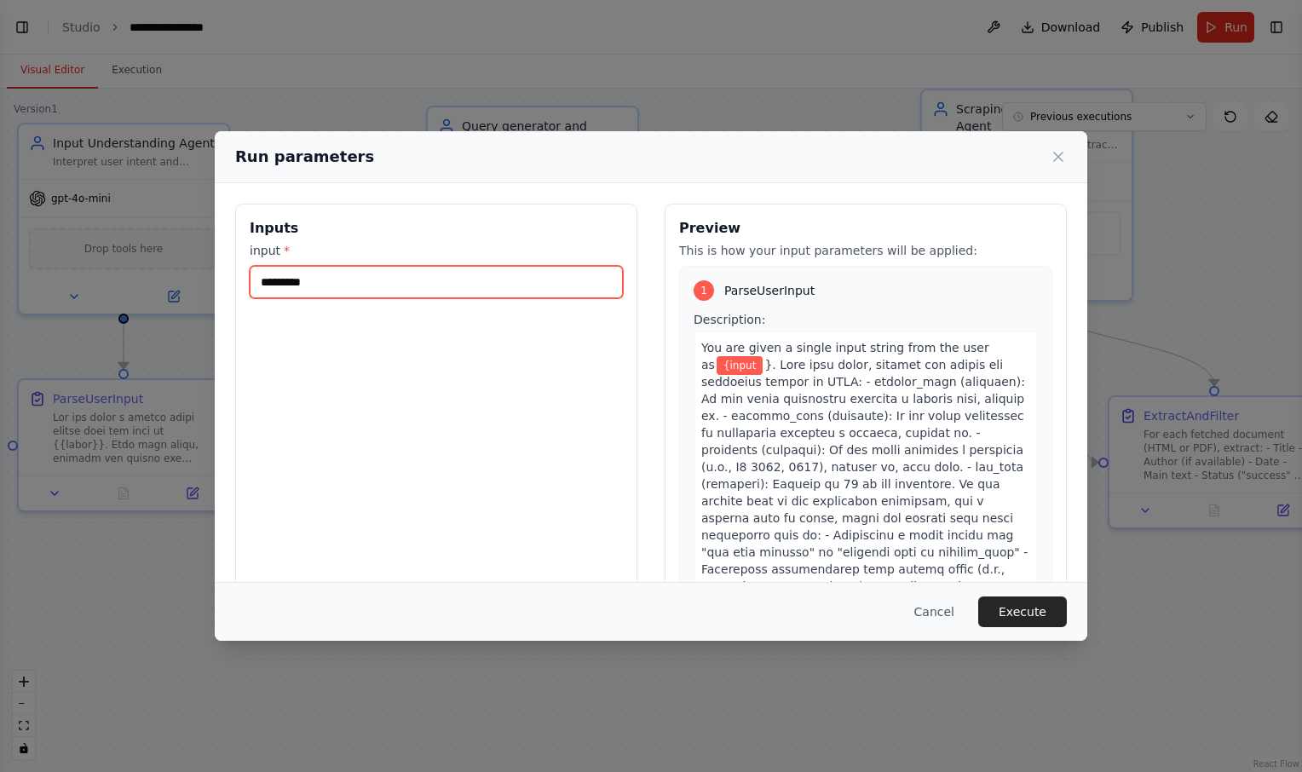
drag, startPoint x: 423, startPoint y: 285, endPoint x: 236, endPoint y: 276, distance: 186.9
click at [236, 276] on div "Inputs input * *********" at bounding box center [436, 406] width 402 height 404
type input "*****"
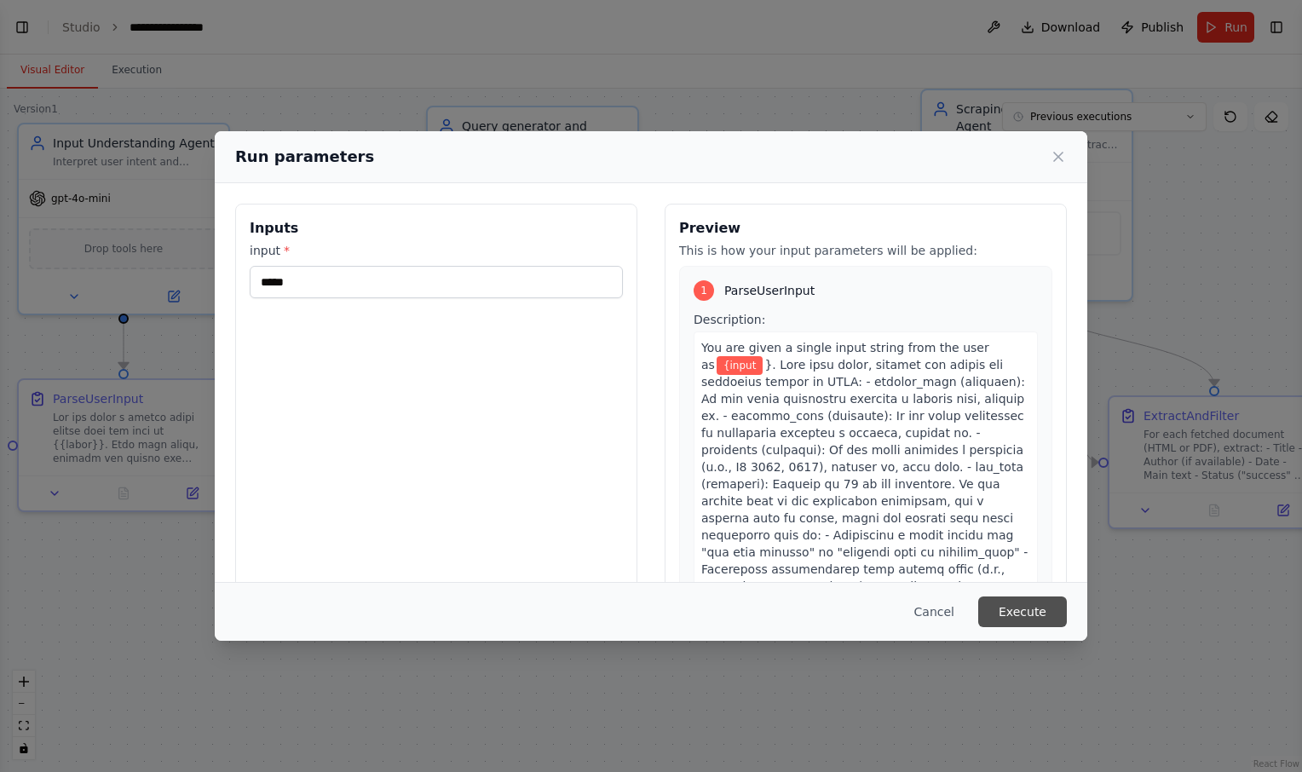
click at [1024, 606] on button "Execute" at bounding box center [1022, 612] width 89 height 31
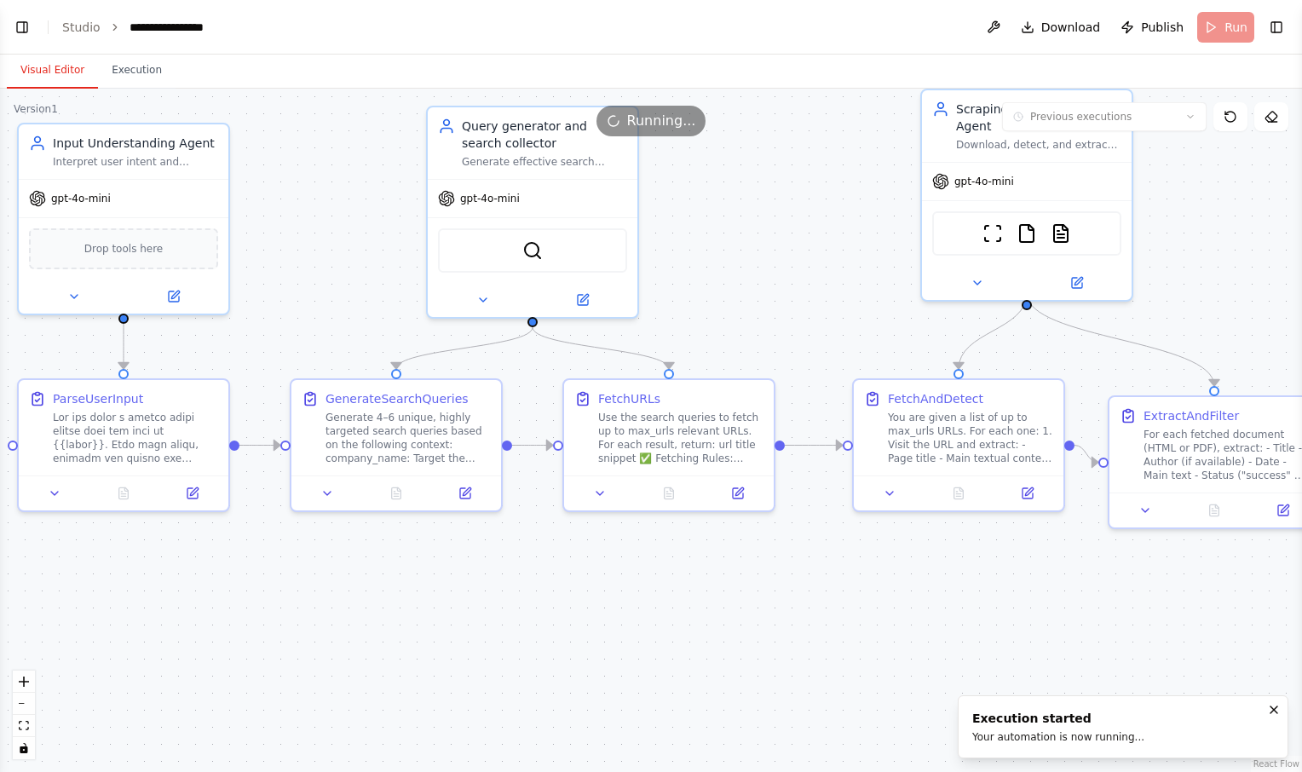
click at [48, 65] on button "Visual Editor" at bounding box center [52, 71] width 91 height 36
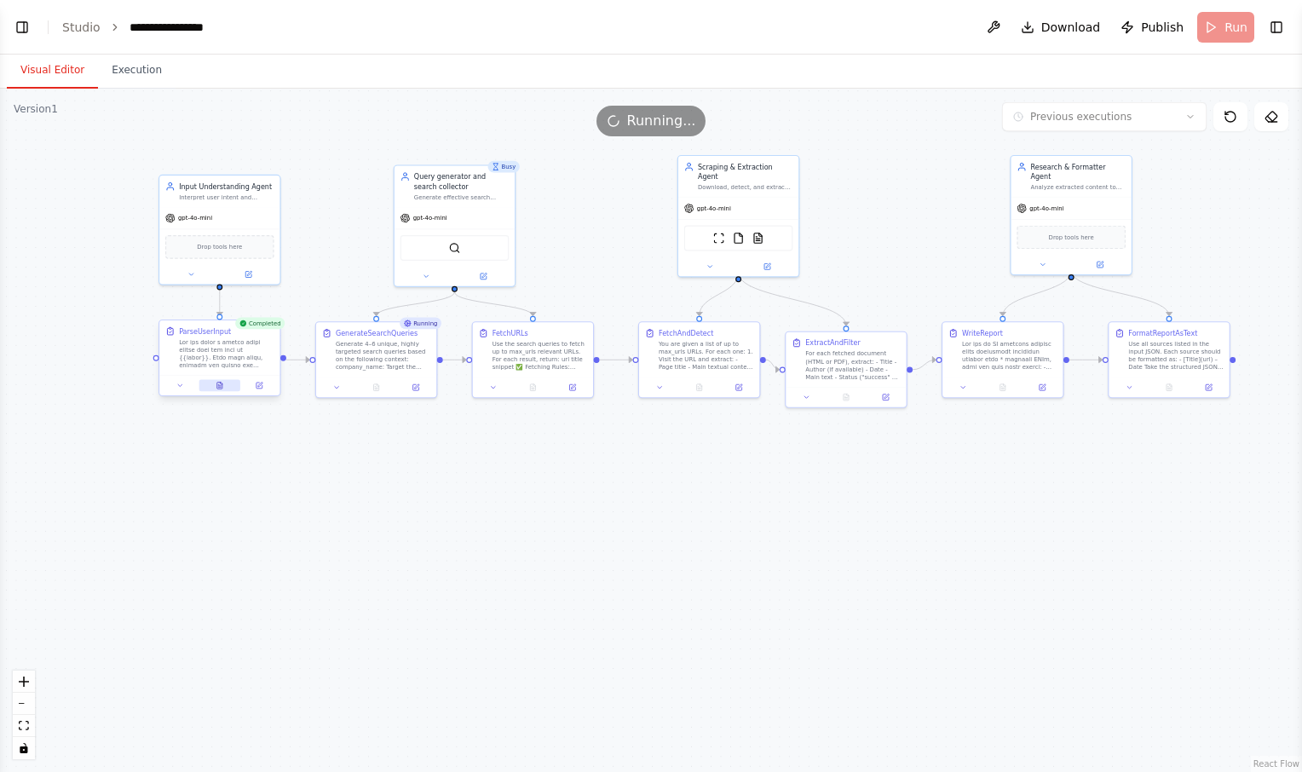
click at [222, 387] on icon at bounding box center [219, 386] width 5 height 7
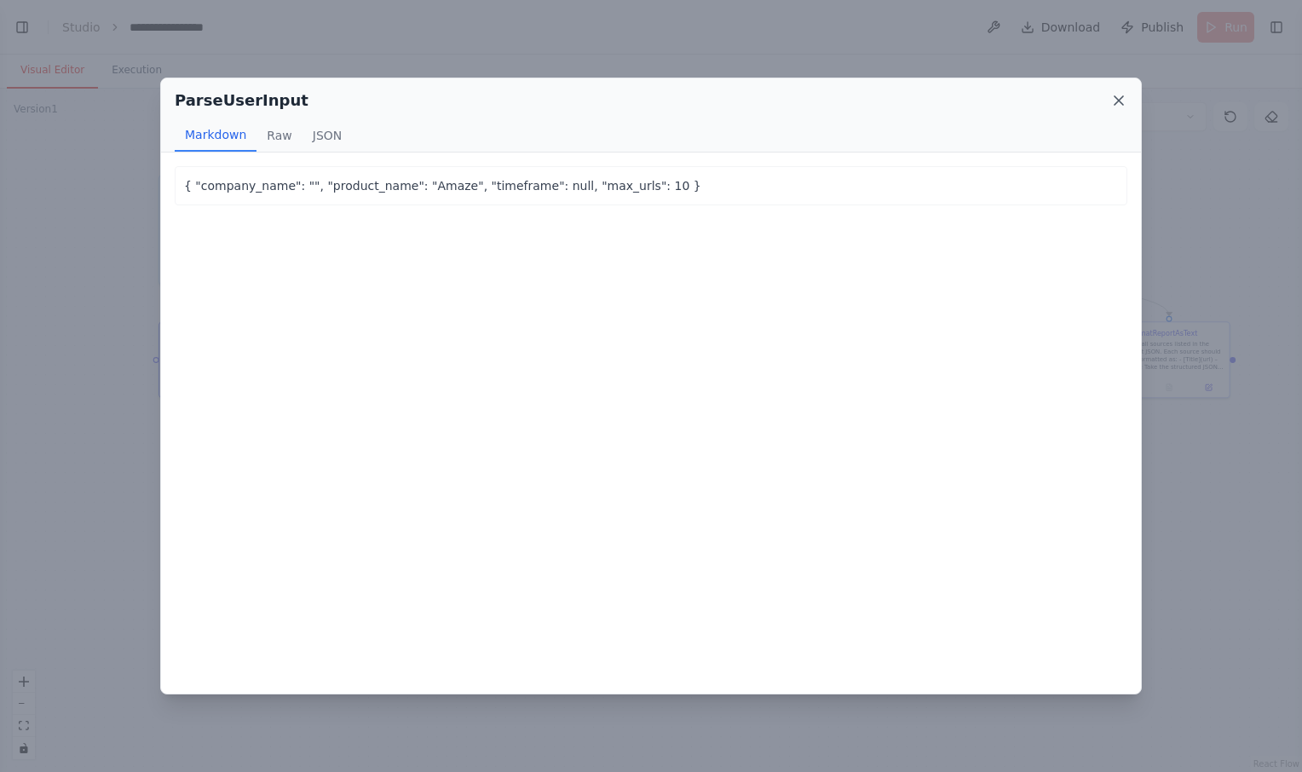
click at [1121, 98] on icon at bounding box center [1119, 100] width 9 height 9
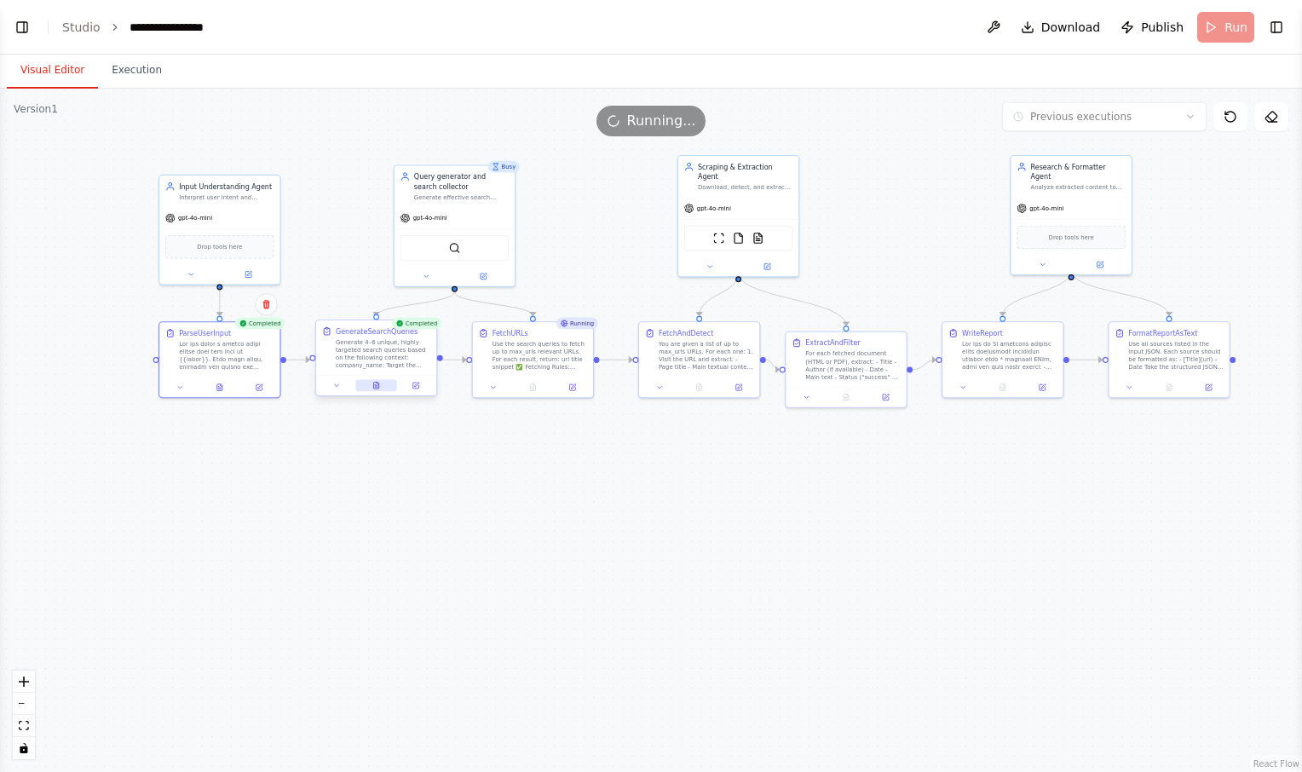
click at [377, 390] on icon at bounding box center [376, 386] width 8 height 8
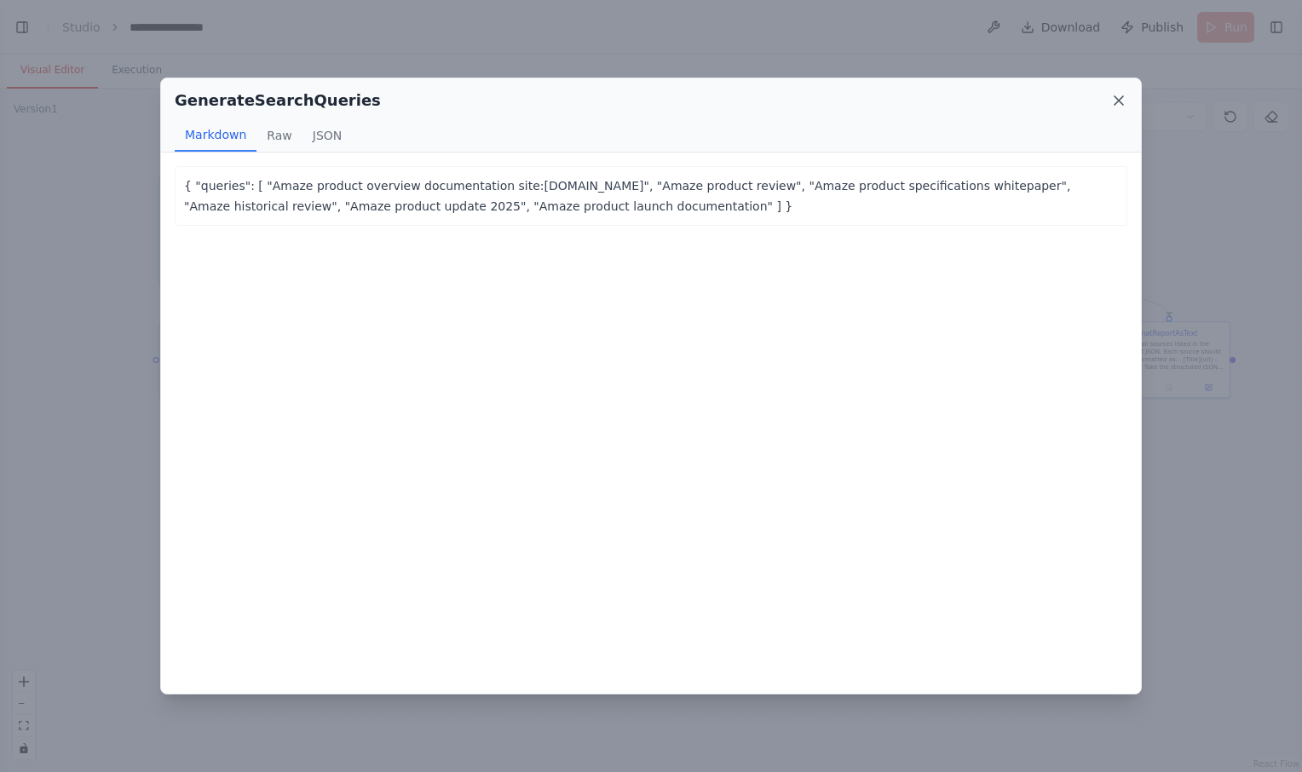
click at [1115, 96] on icon at bounding box center [1119, 100] width 9 height 9
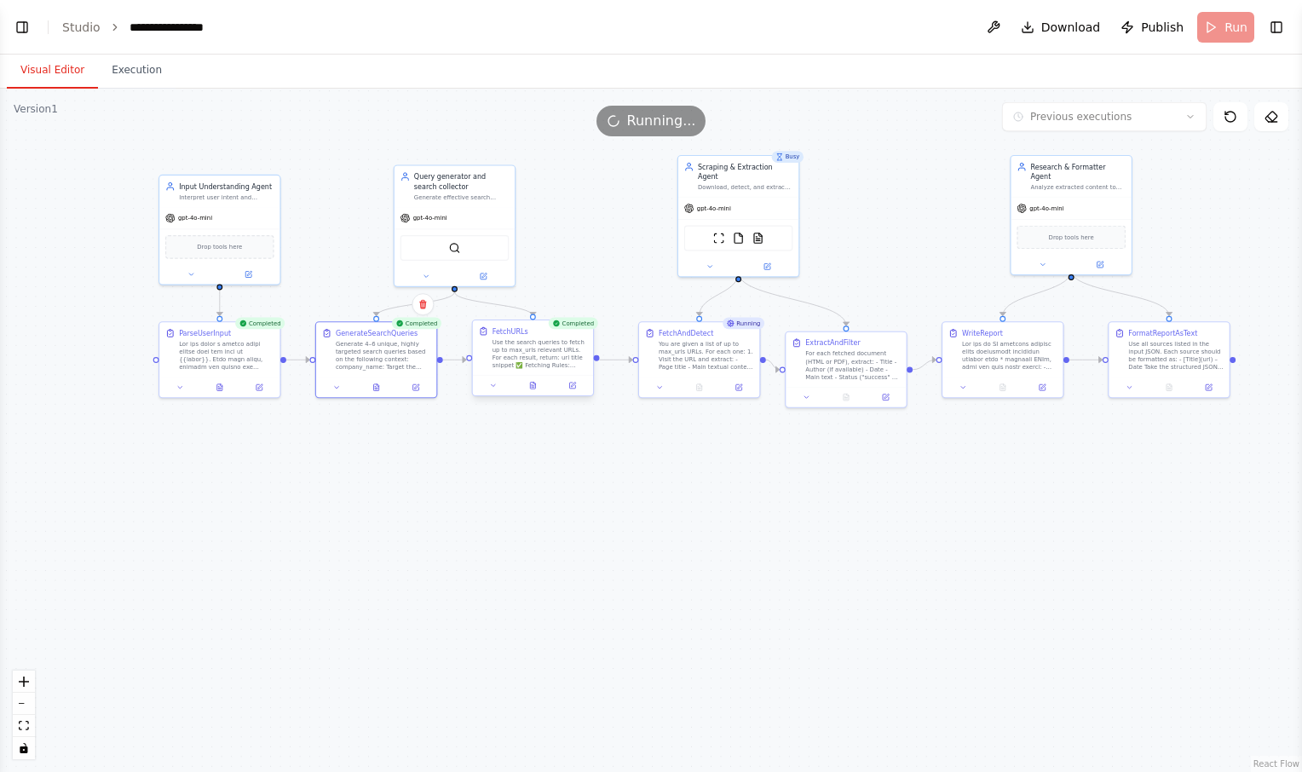
click at [534, 398] on div "Completed FetchURLs Use the search queries to fetch up to max_urls relevant URL…" at bounding box center [533, 359] width 123 height 77
click at [538, 387] on button at bounding box center [533, 386] width 42 height 12
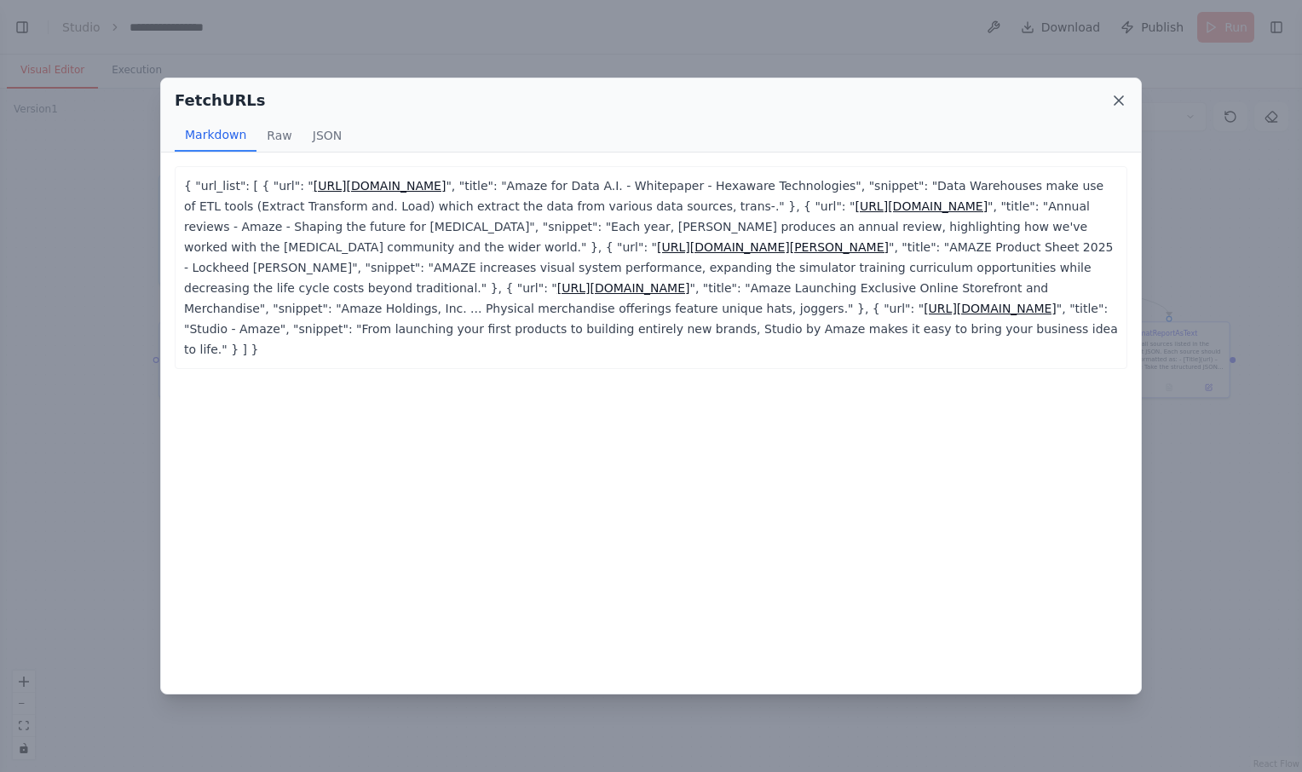
click at [1119, 97] on icon at bounding box center [1119, 100] width 17 height 17
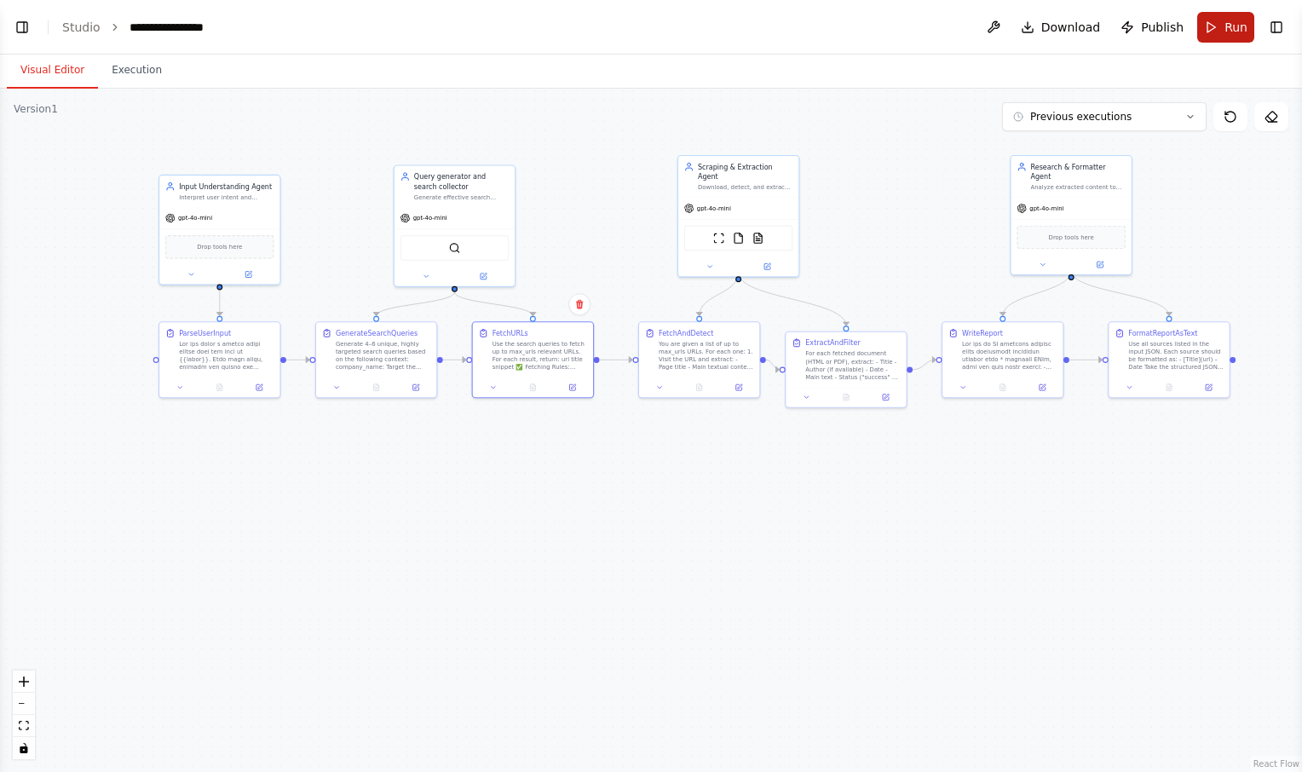
click at [1226, 26] on span "Run" at bounding box center [1236, 27] width 23 height 17
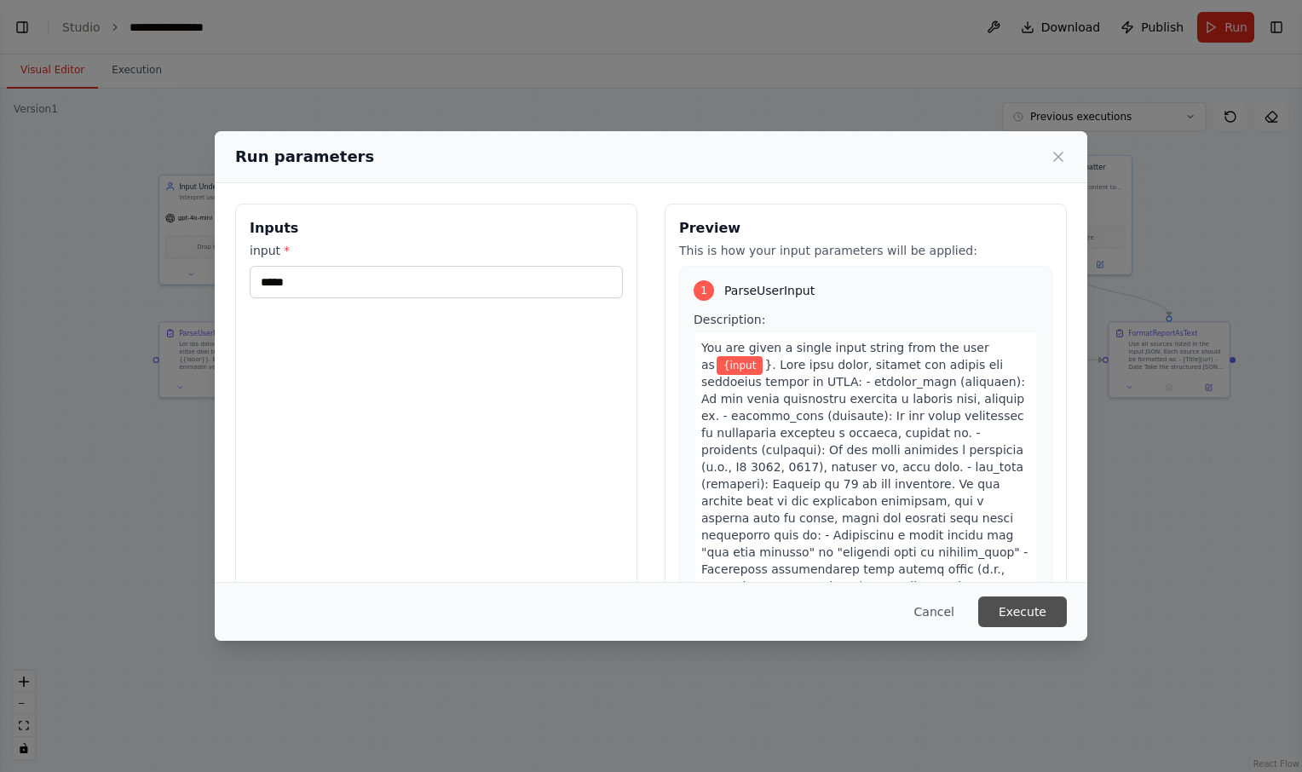
click at [1011, 605] on button "Execute" at bounding box center [1022, 612] width 89 height 31
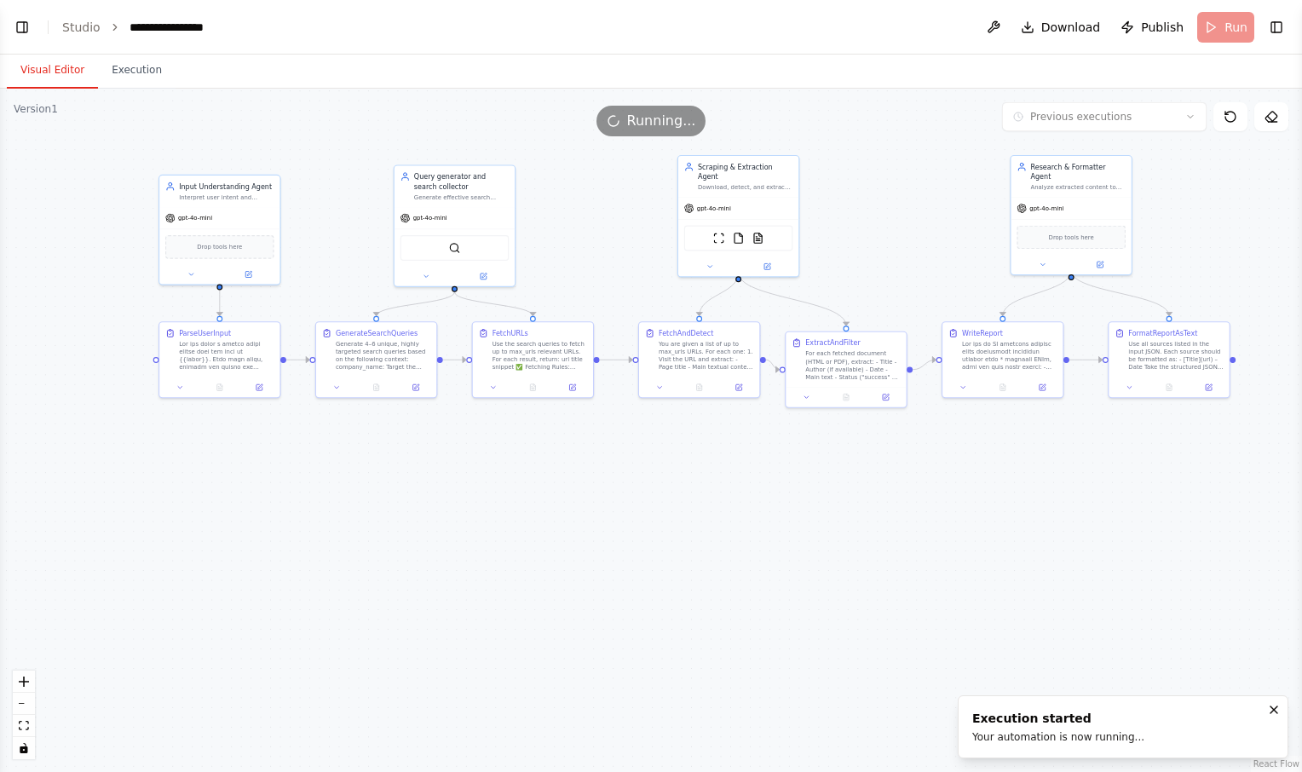
click at [50, 69] on button "Visual Editor" at bounding box center [52, 71] width 91 height 36
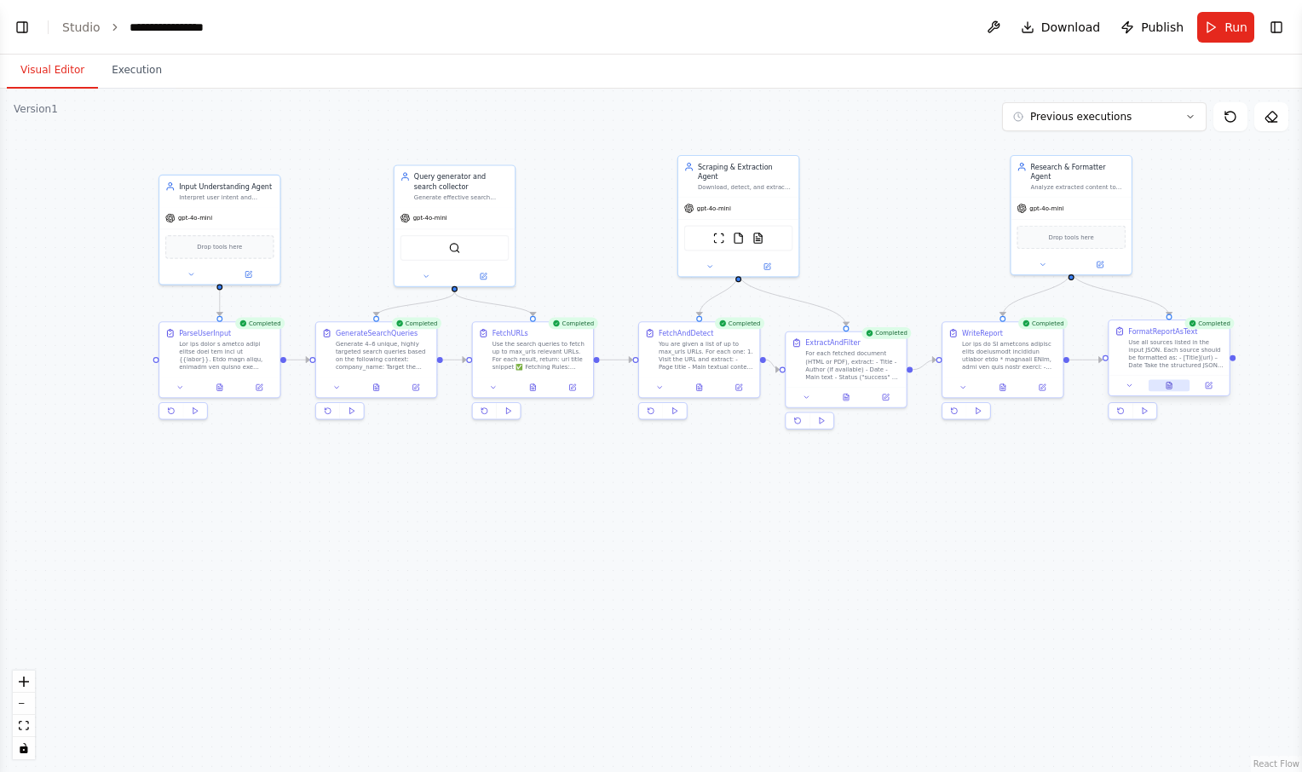
click at [1174, 384] on button at bounding box center [1170, 386] width 42 height 12
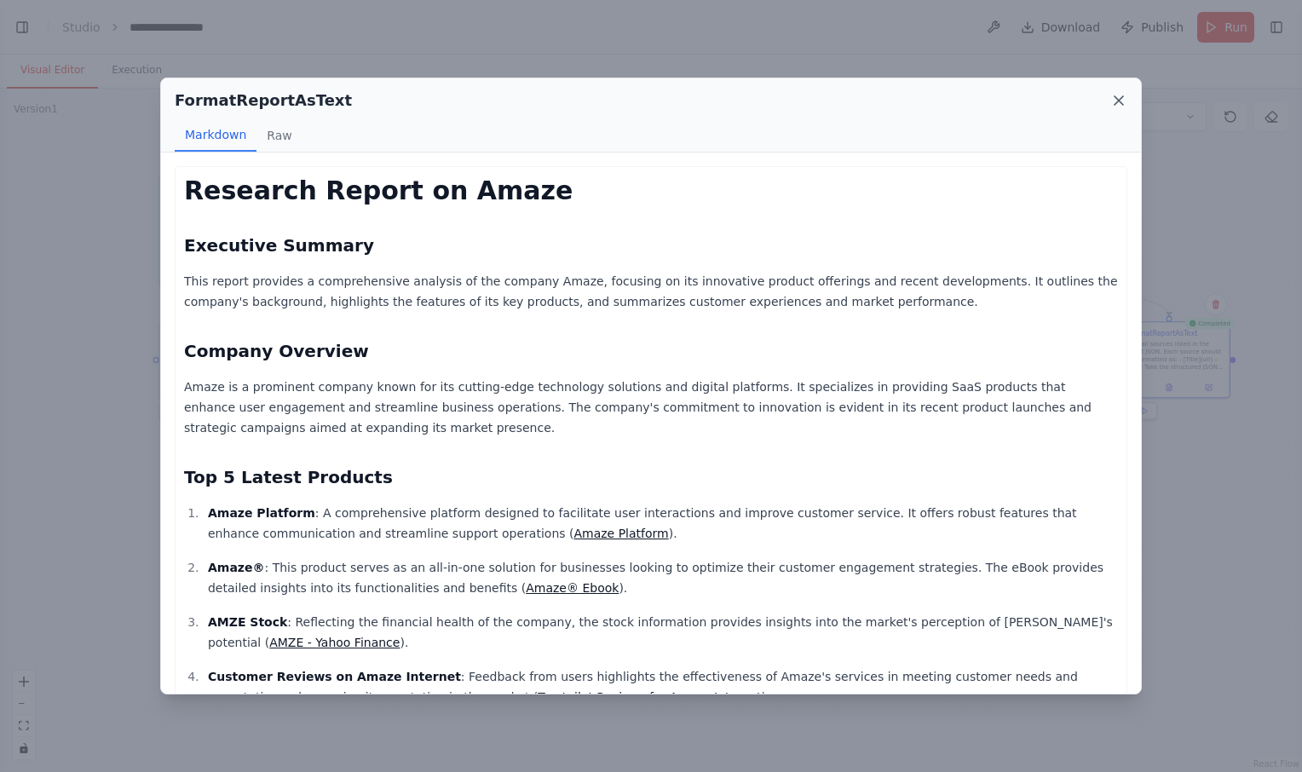
click at [1115, 100] on icon at bounding box center [1119, 100] width 17 height 17
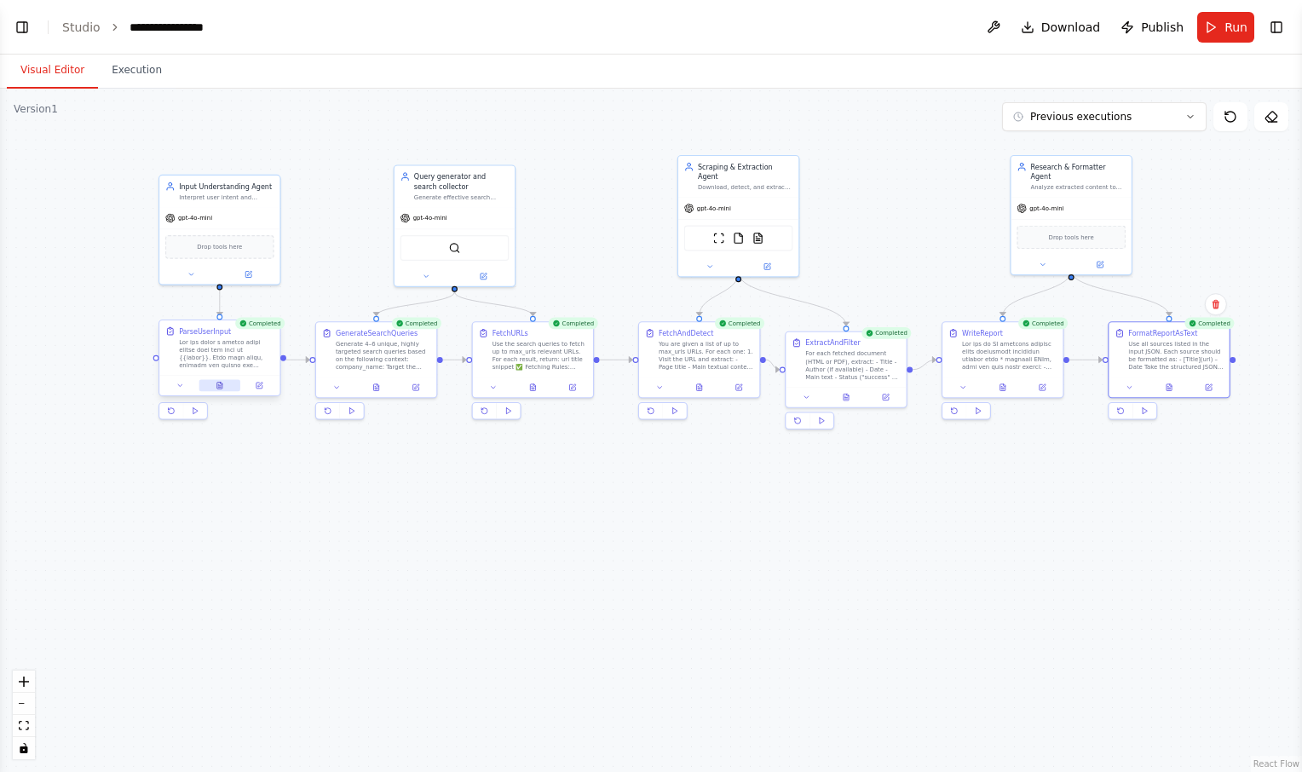
click at [225, 384] on button at bounding box center [220, 386] width 42 height 12
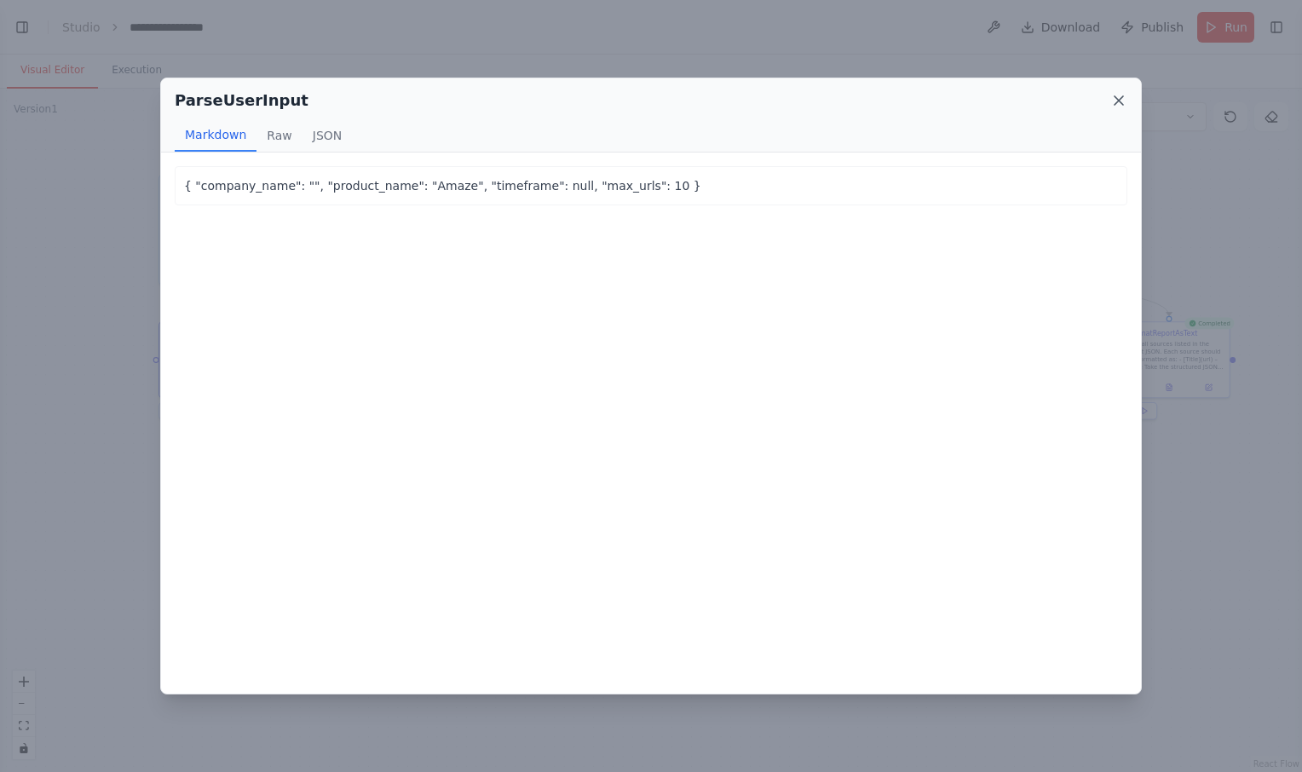
click at [1123, 101] on icon at bounding box center [1119, 100] width 17 height 17
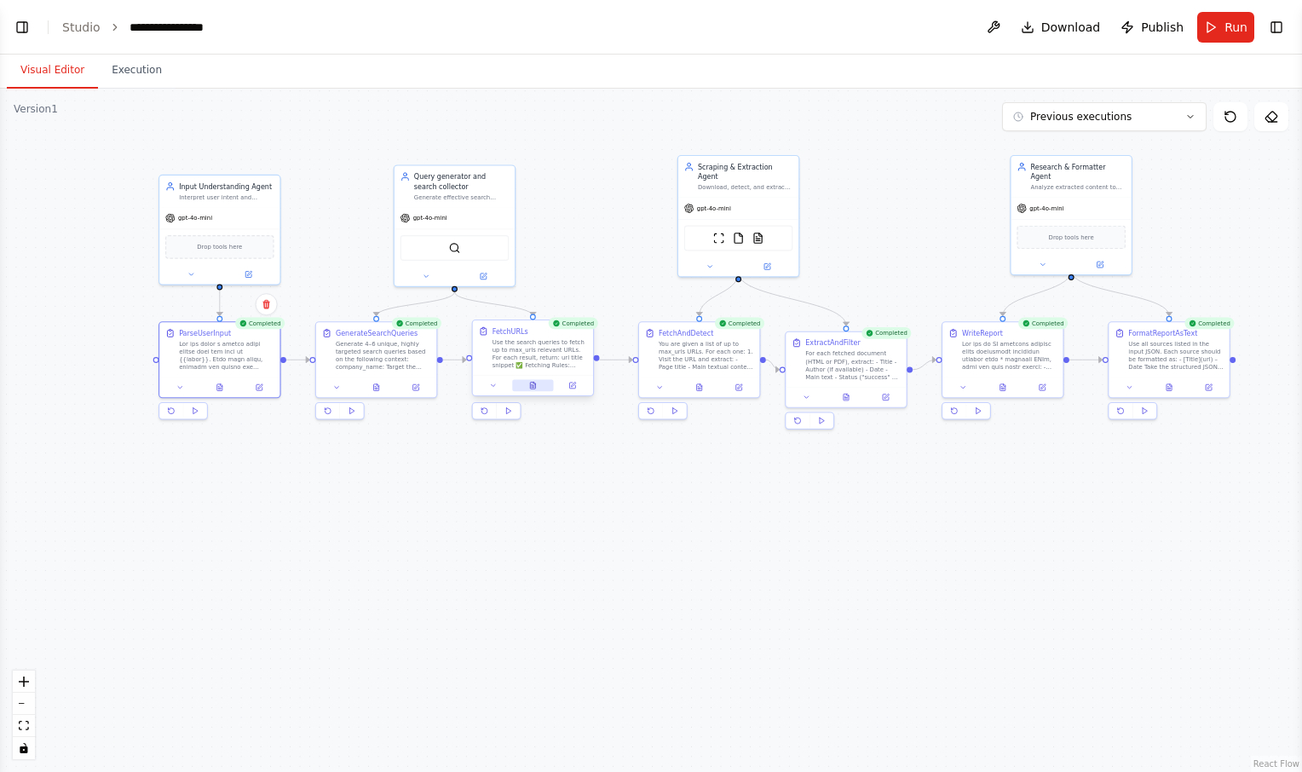
click at [537, 385] on button at bounding box center [533, 386] width 42 height 12
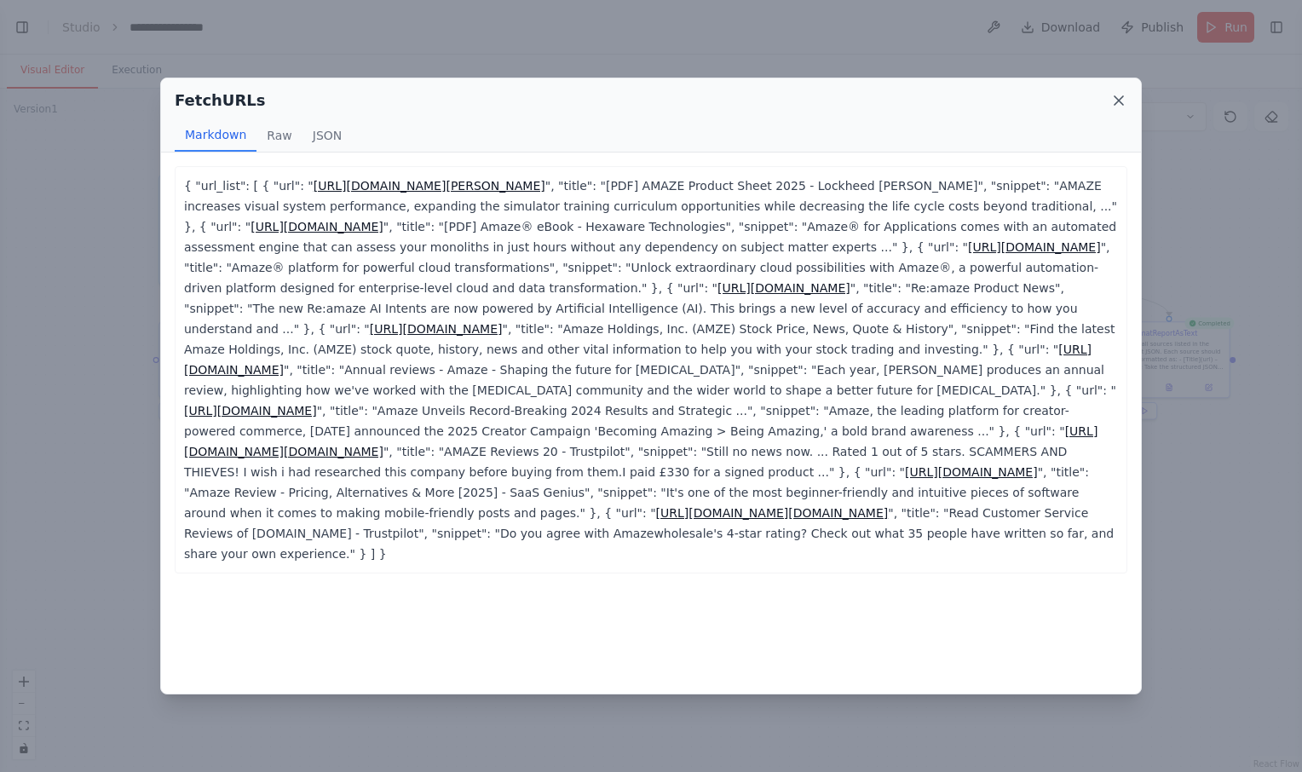
click at [1116, 96] on icon at bounding box center [1119, 100] width 9 height 9
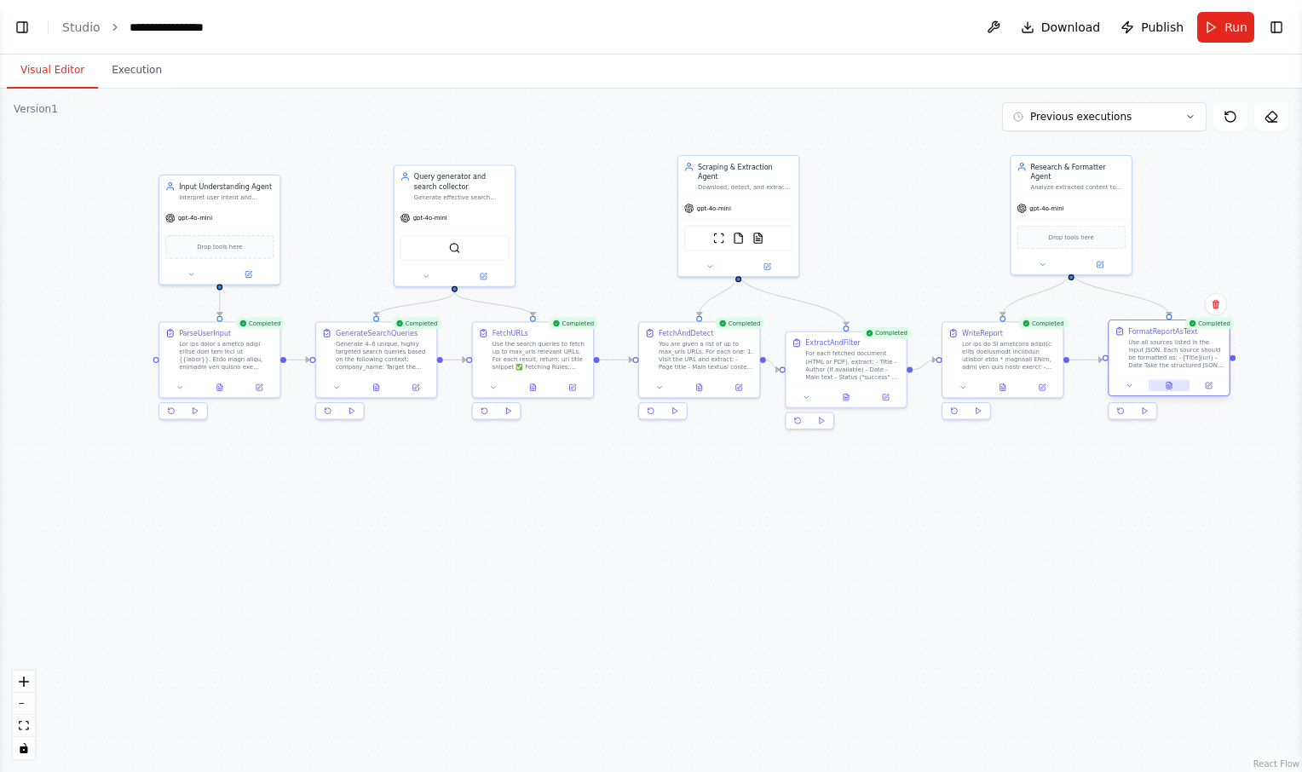
click at [1175, 390] on button at bounding box center [1170, 386] width 42 height 12
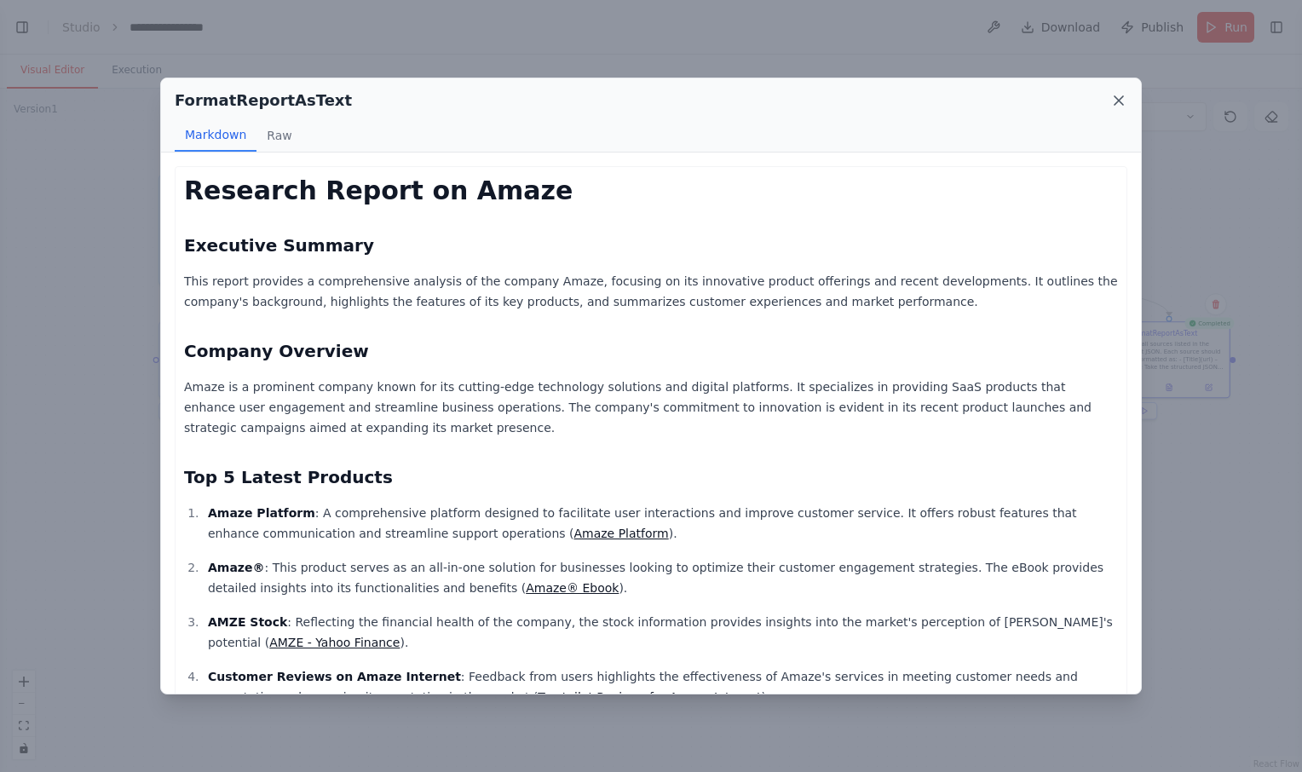
click at [1117, 104] on icon at bounding box center [1119, 100] width 17 height 17
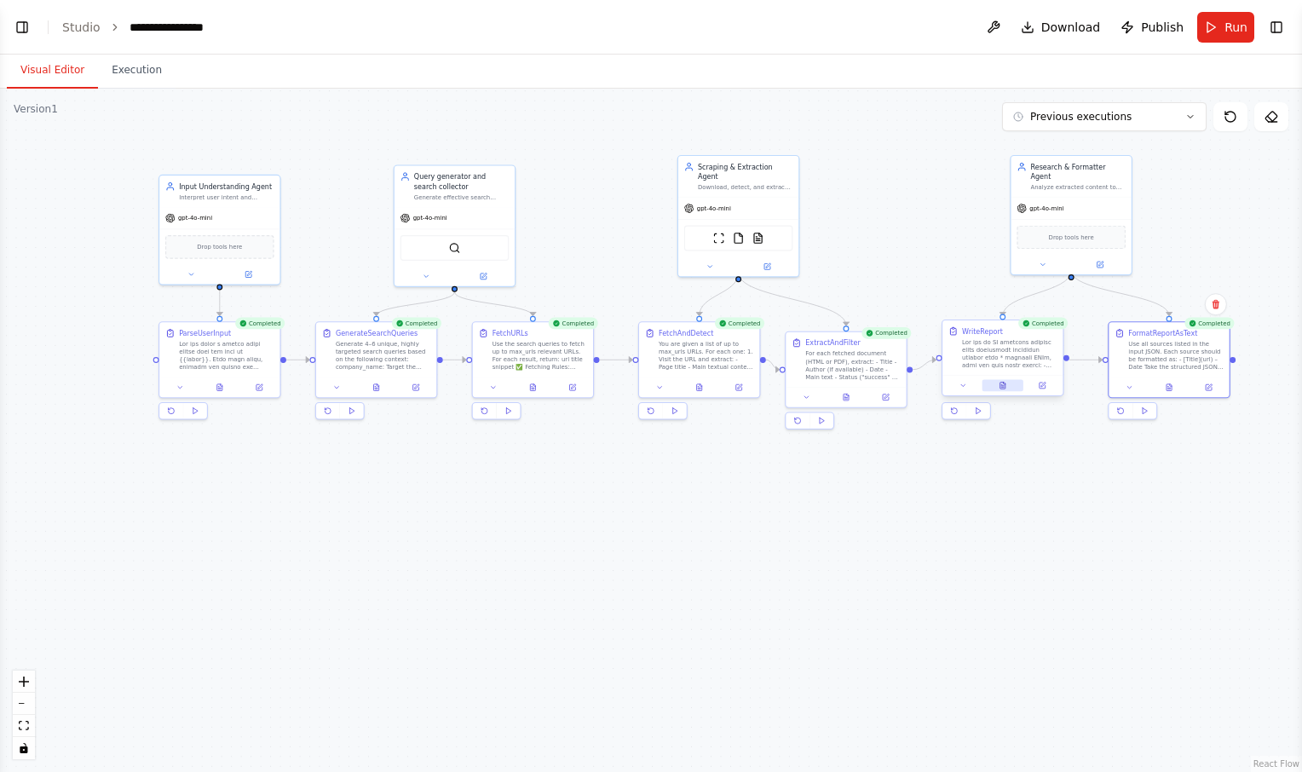
click at [1007, 384] on icon at bounding box center [1003, 386] width 8 height 8
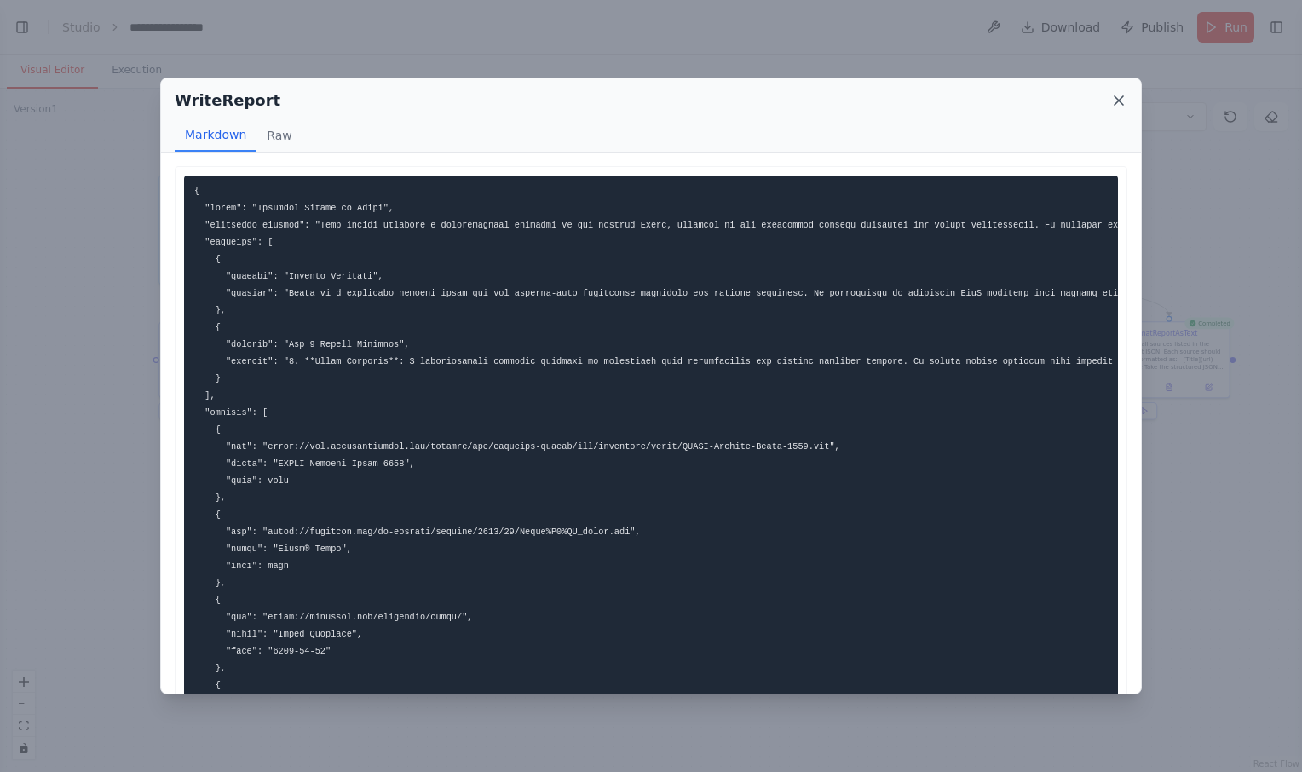
click at [1121, 99] on icon at bounding box center [1119, 100] width 9 height 9
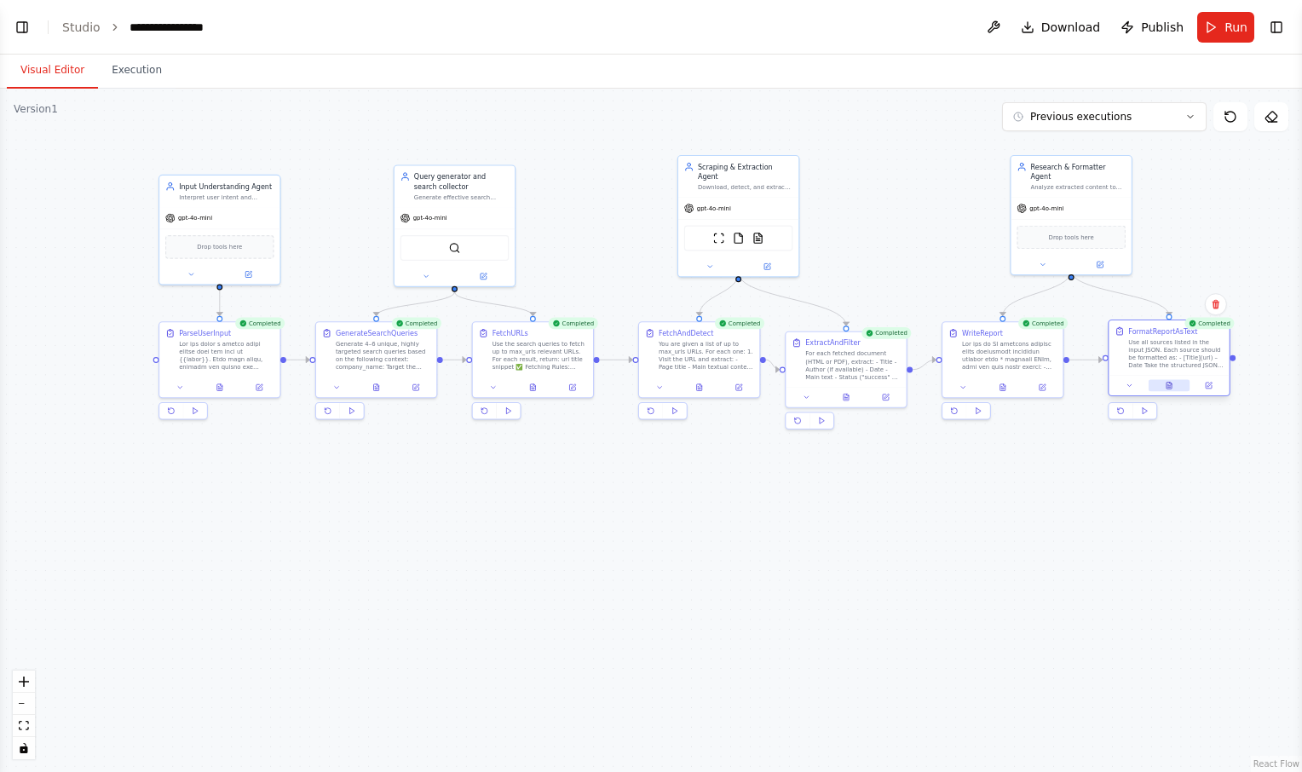
click at [1175, 387] on button at bounding box center [1170, 386] width 42 height 12
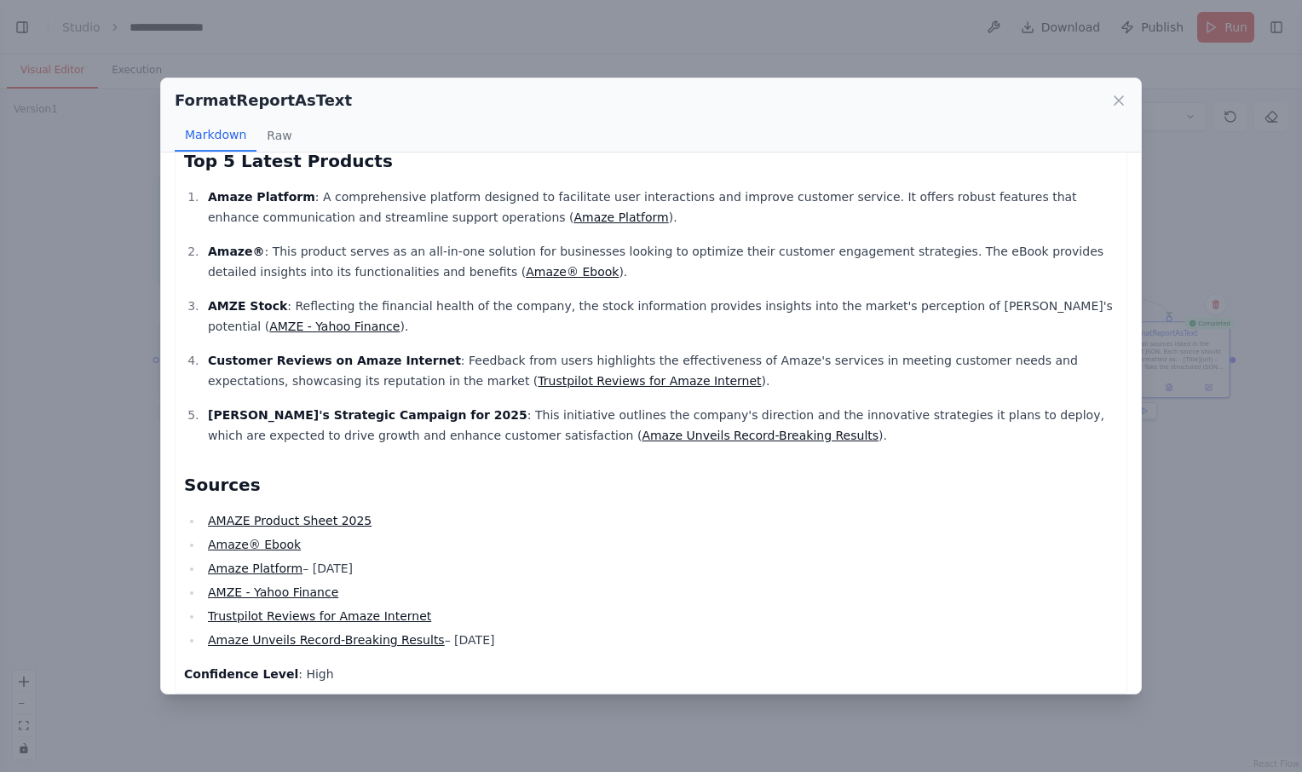
scroll to position [329, 0]
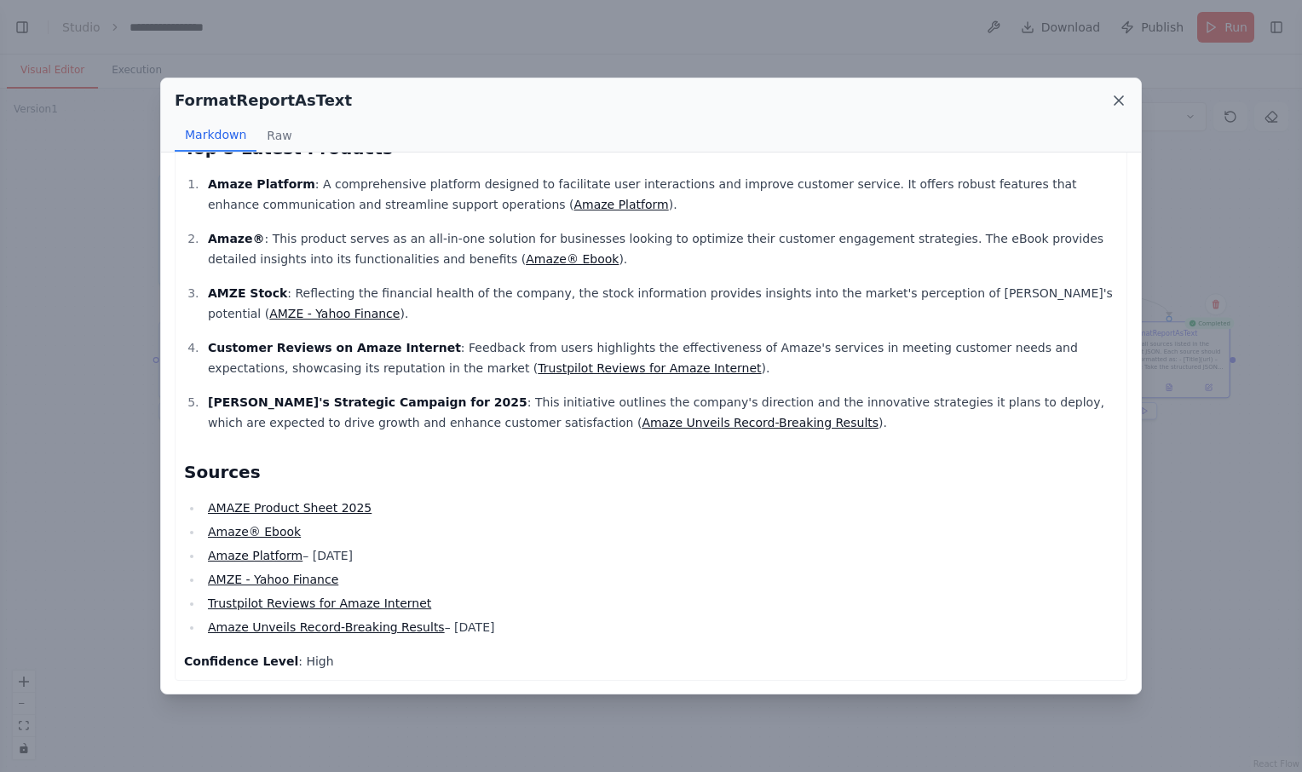
click at [1120, 102] on icon at bounding box center [1119, 100] width 17 height 17
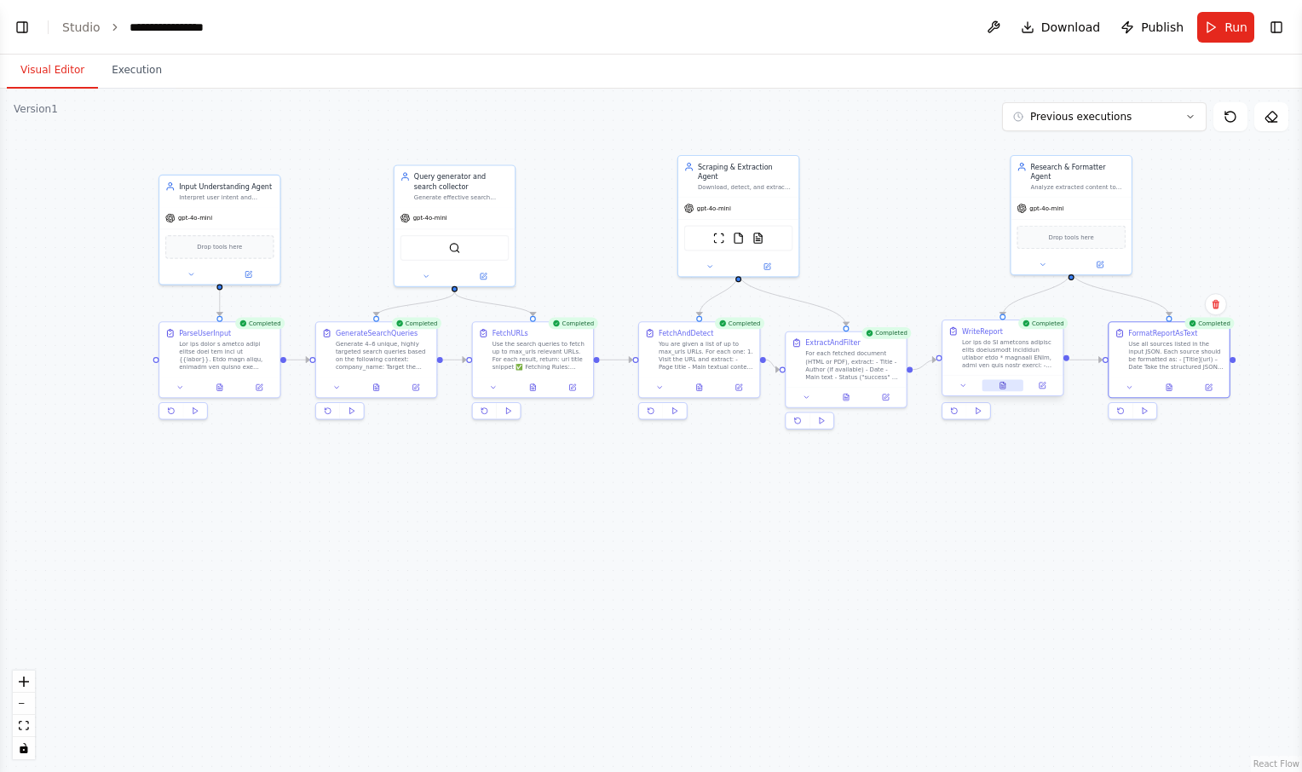
click at [1003, 385] on icon at bounding box center [1003, 386] width 5 height 7
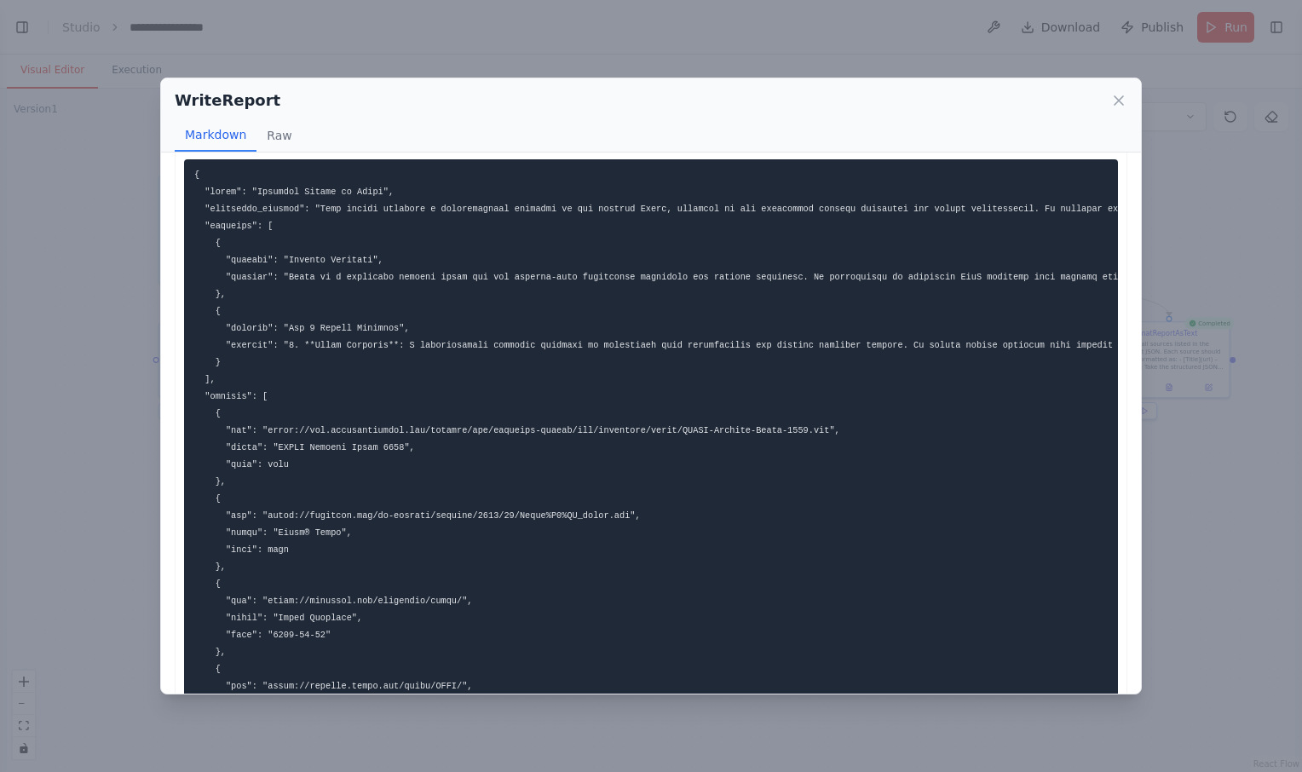
scroll to position [0, 0]
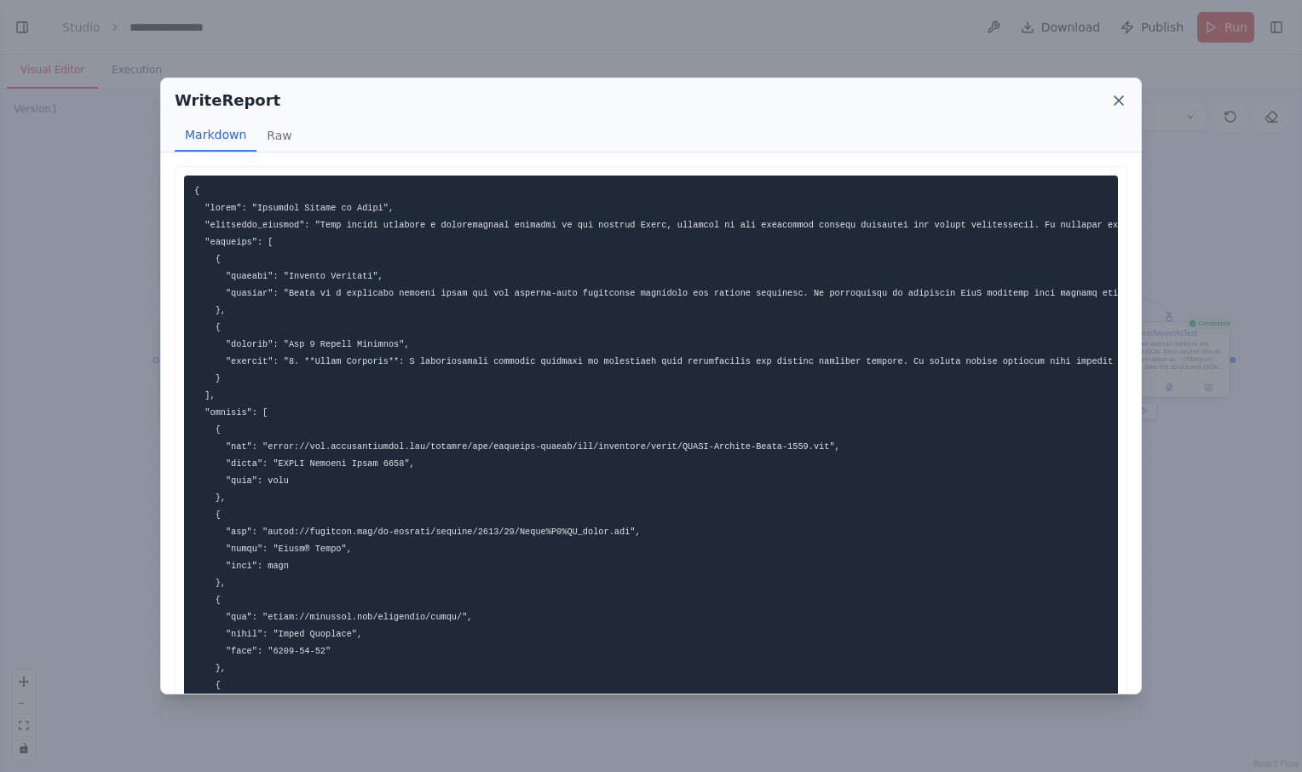
click at [1117, 95] on icon at bounding box center [1119, 100] width 17 height 17
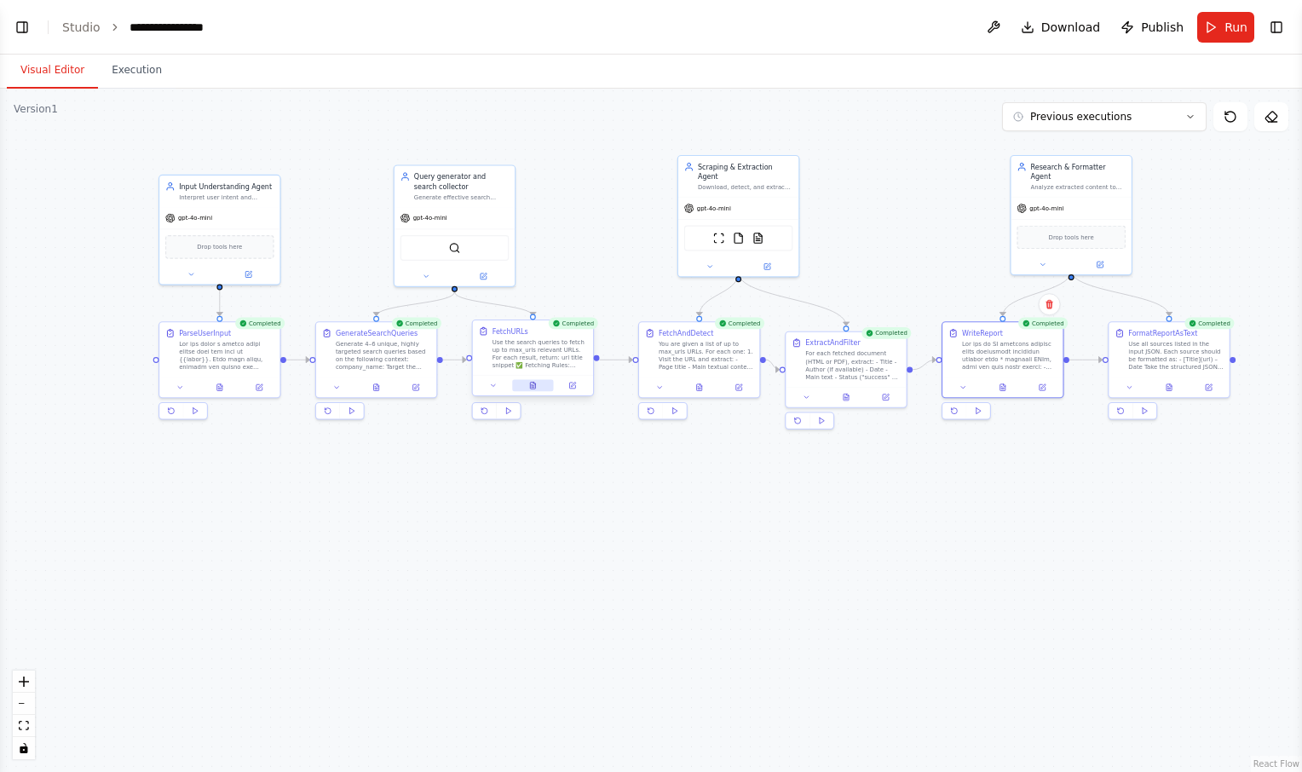
click at [534, 382] on icon at bounding box center [533, 386] width 8 height 8
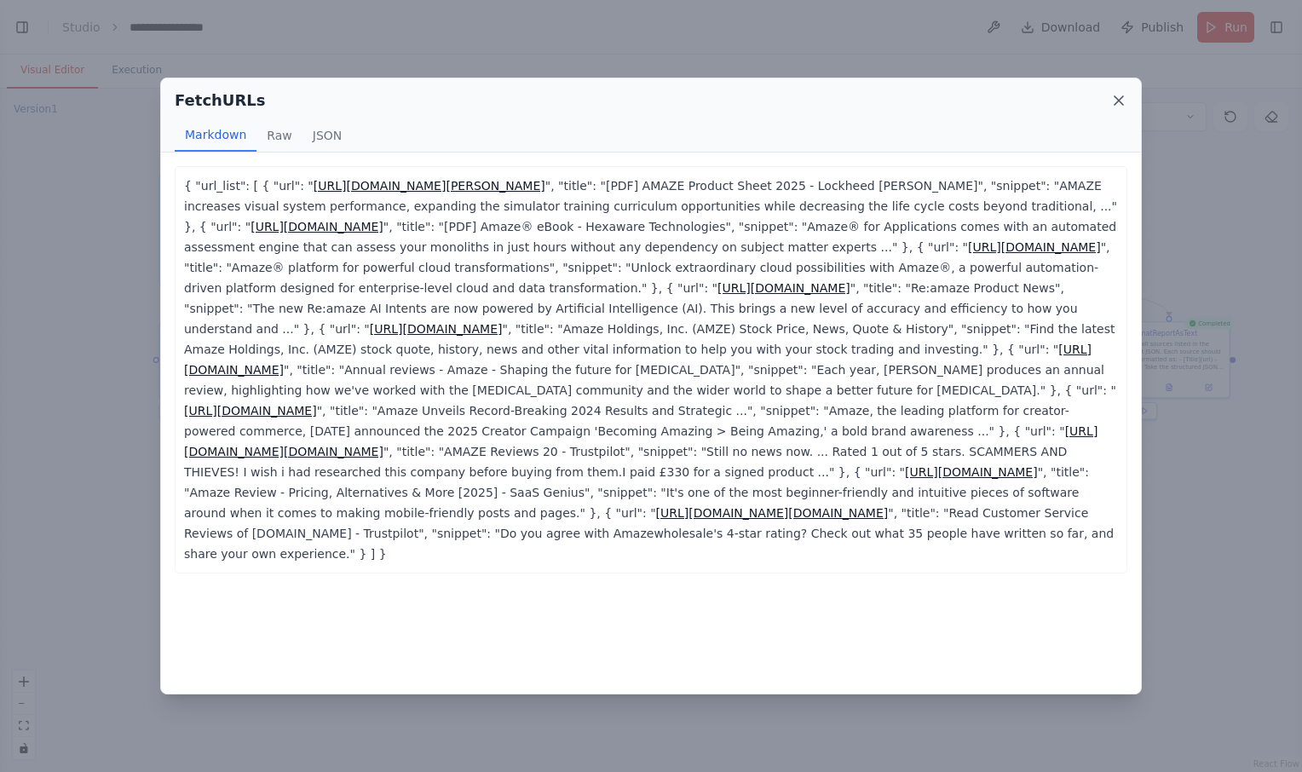
click at [1117, 98] on icon at bounding box center [1119, 100] width 9 height 9
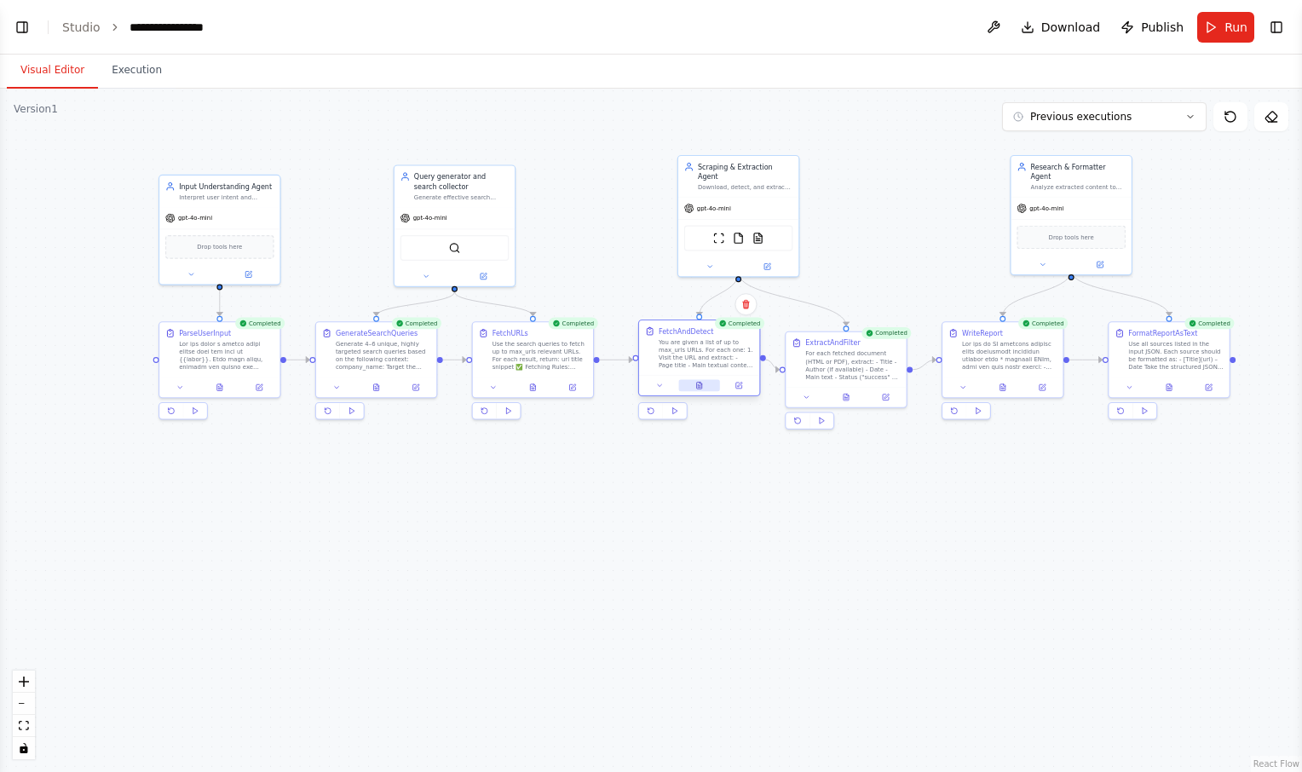
click at [711, 390] on button at bounding box center [699, 386] width 42 height 12
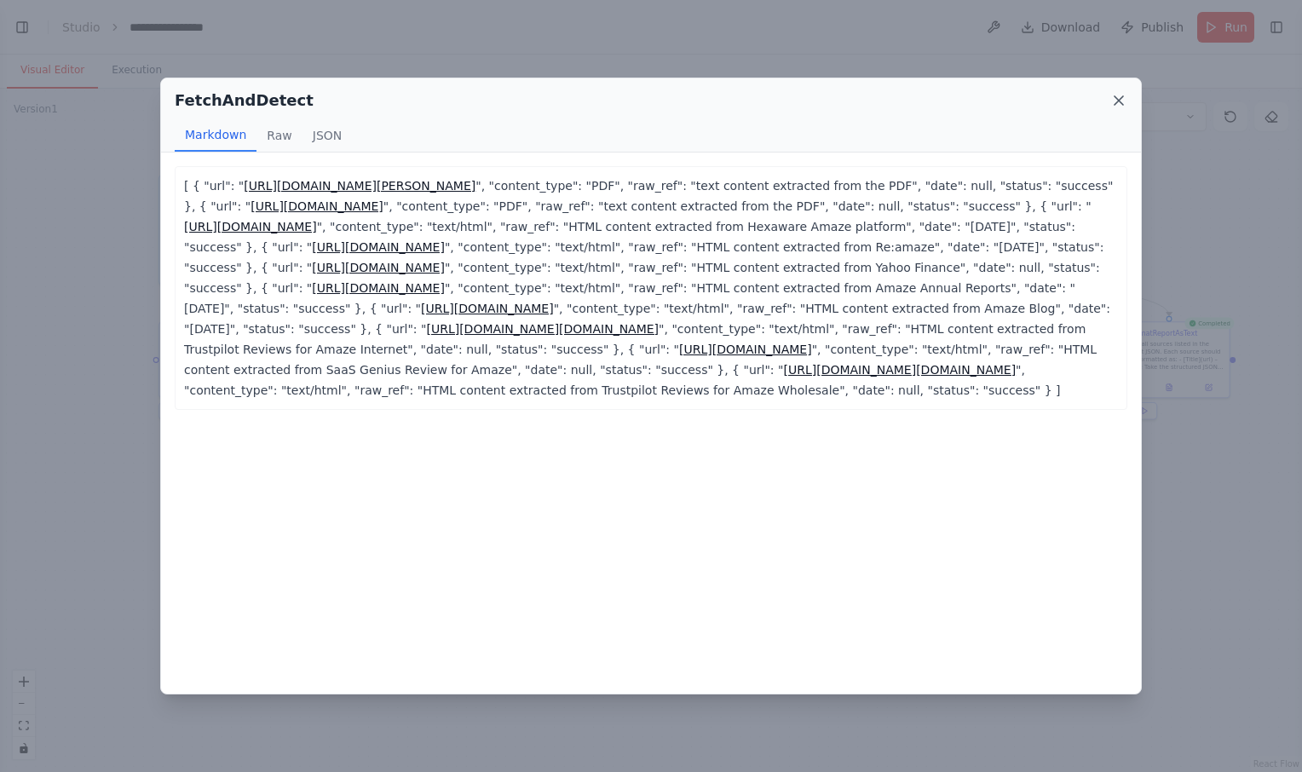
click at [1123, 104] on icon at bounding box center [1119, 100] width 9 height 9
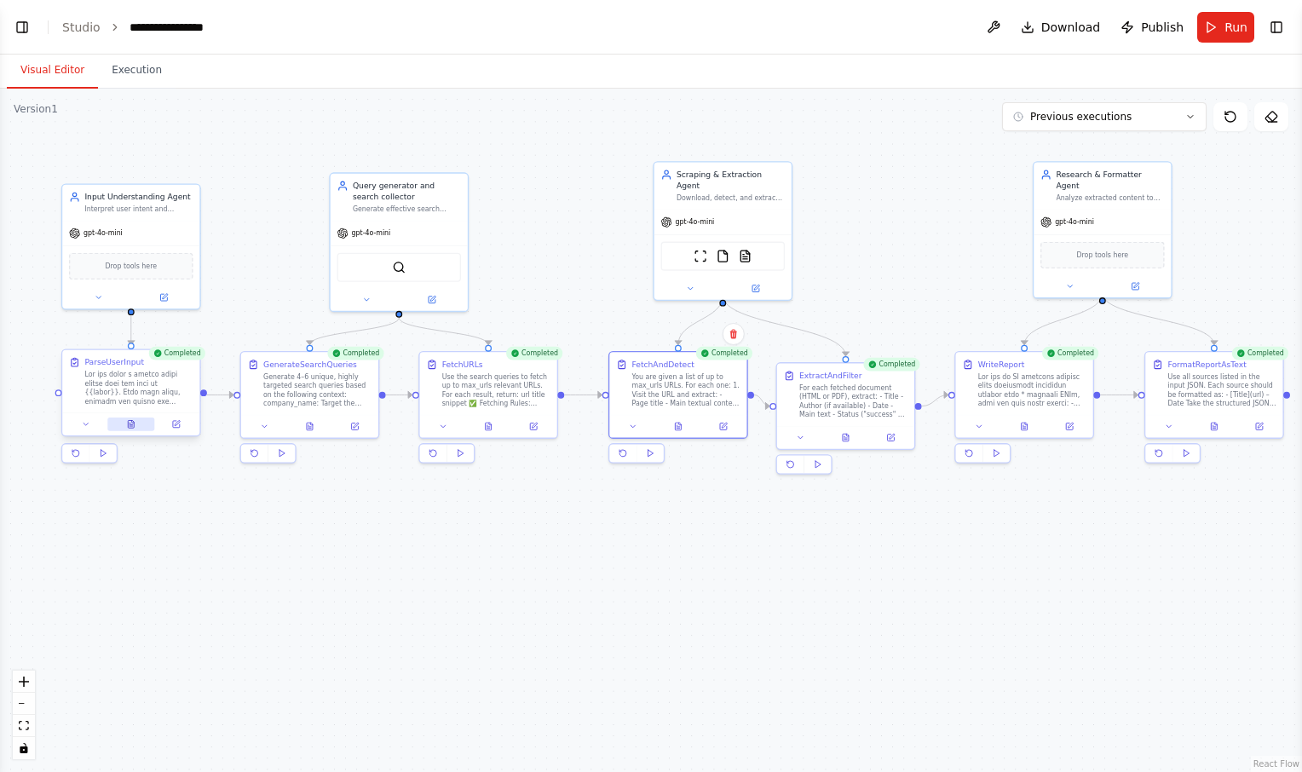
click at [130, 423] on icon at bounding box center [131, 424] width 6 height 8
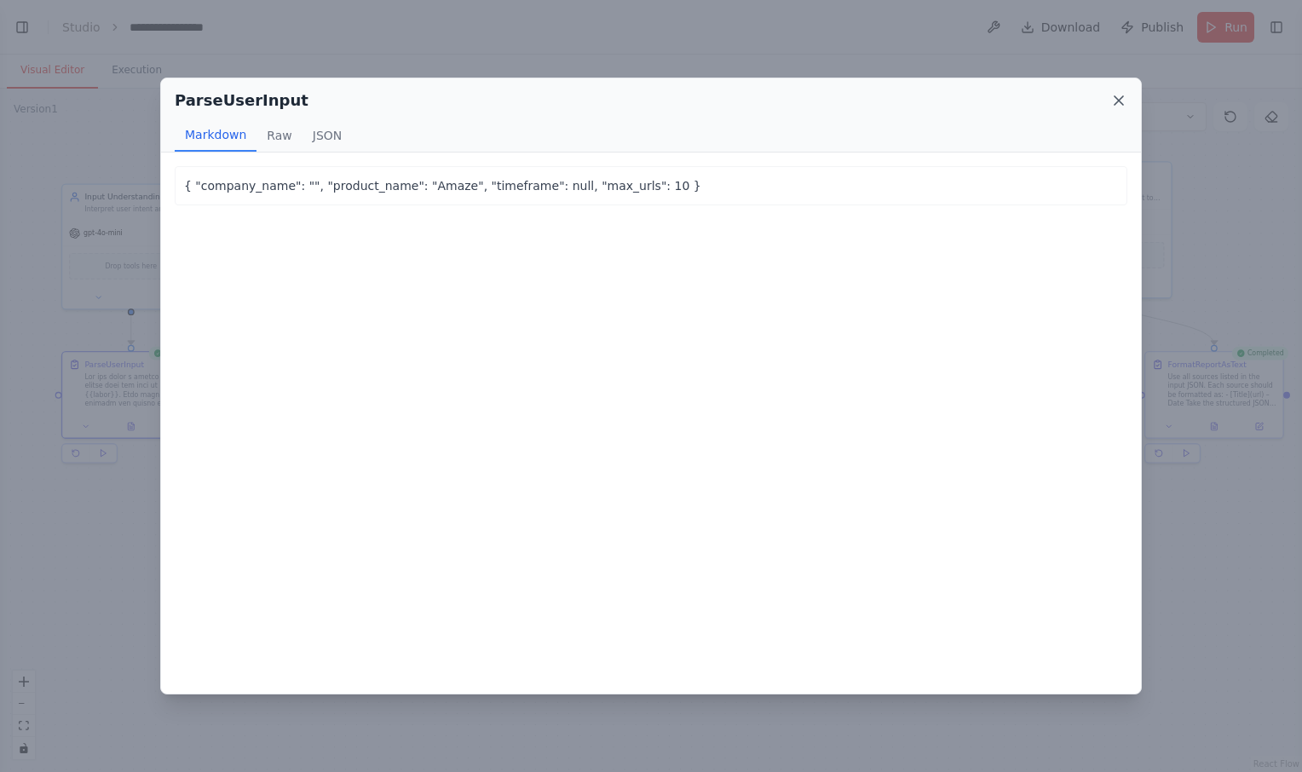
click at [1117, 103] on icon at bounding box center [1119, 100] width 17 height 17
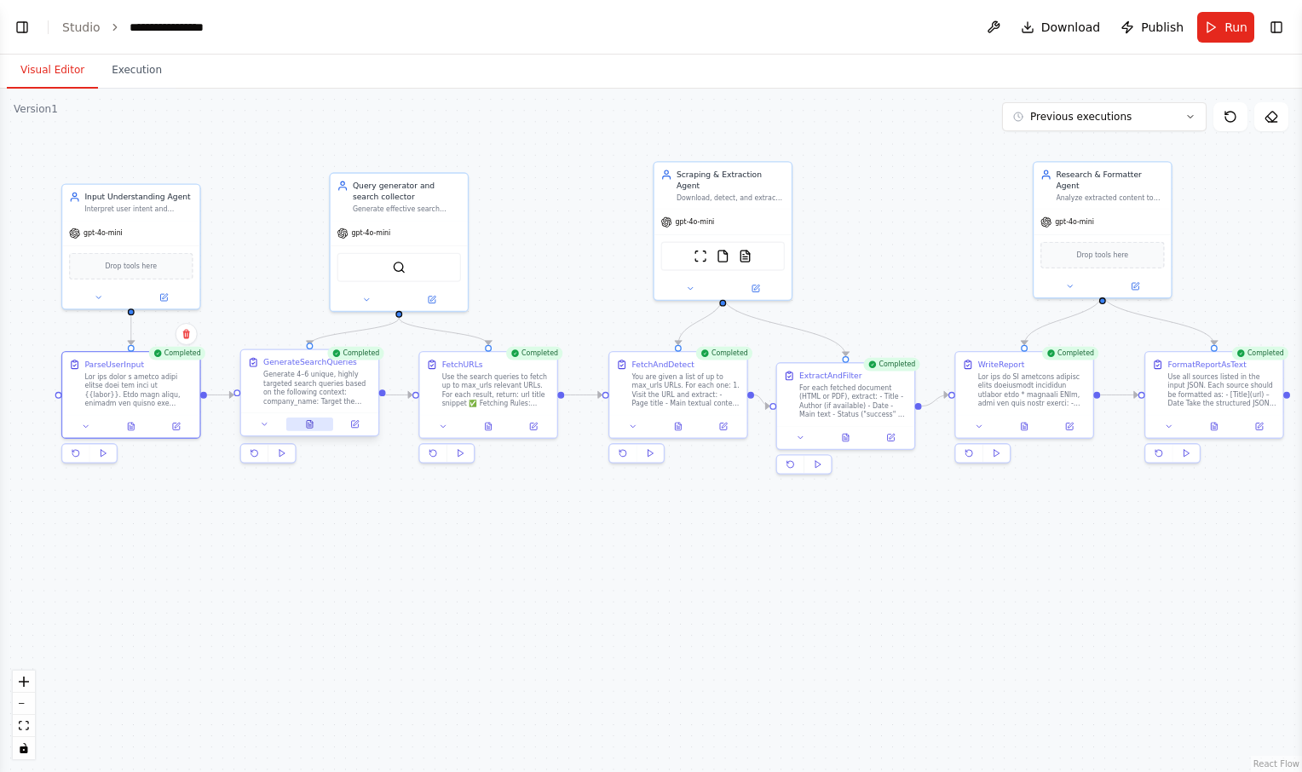
click at [310, 424] on icon at bounding box center [310, 424] width 6 height 8
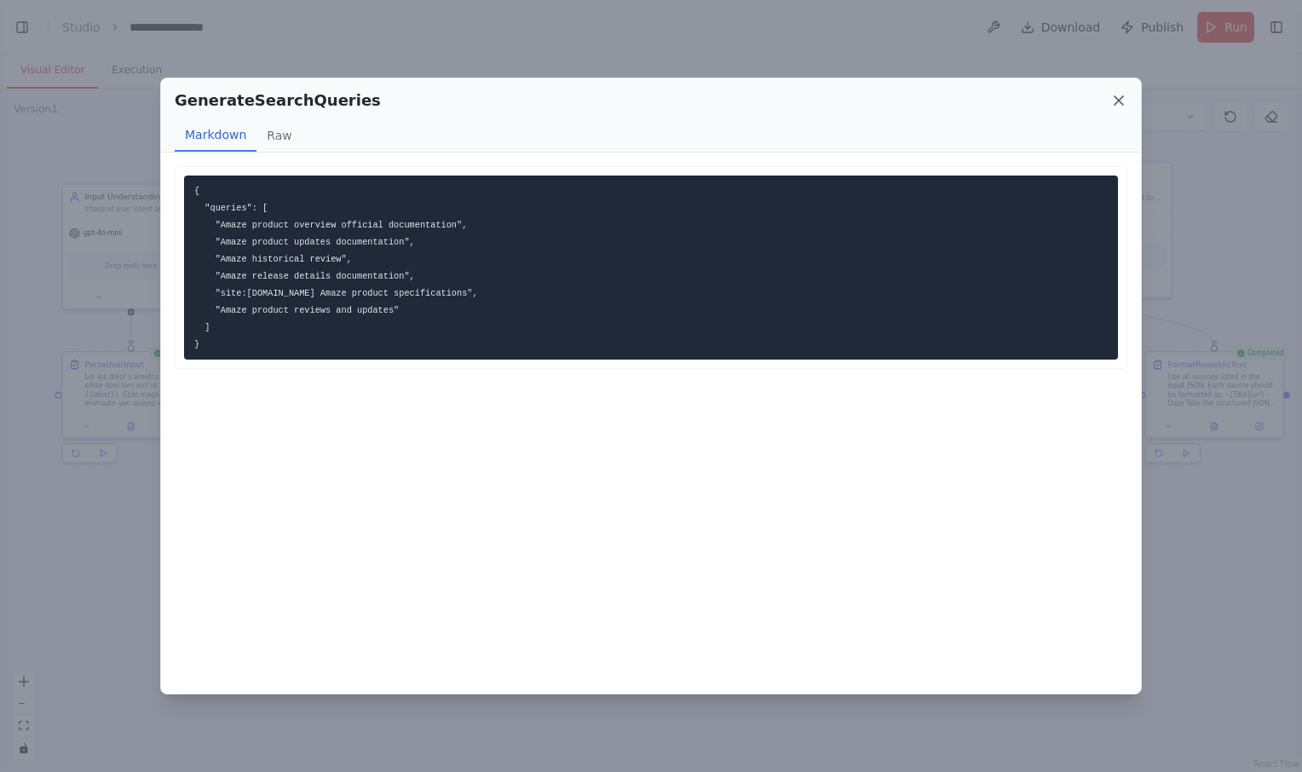
click at [1116, 99] on icon at bounding box center [1119, 100] width 17 height 17
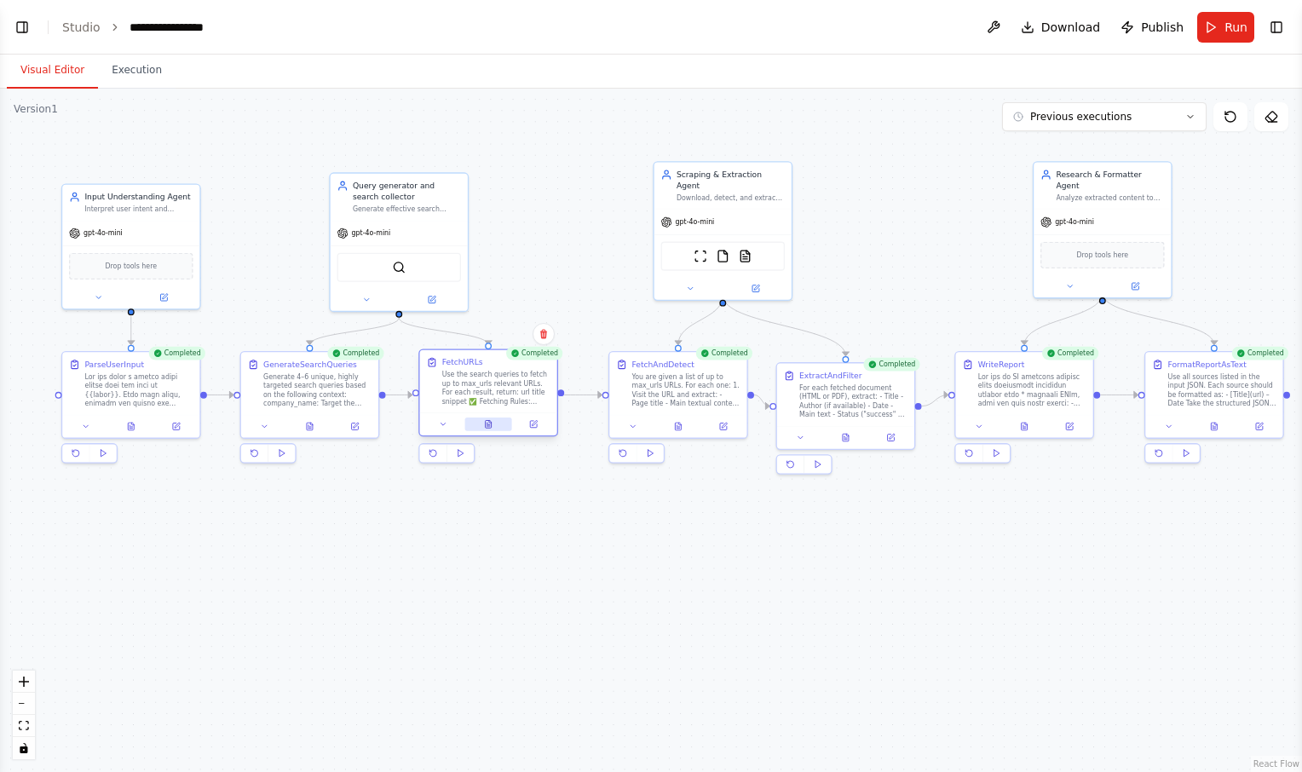
click at [493, 427] on button at bounding box center [488, 425] width 47 height 14
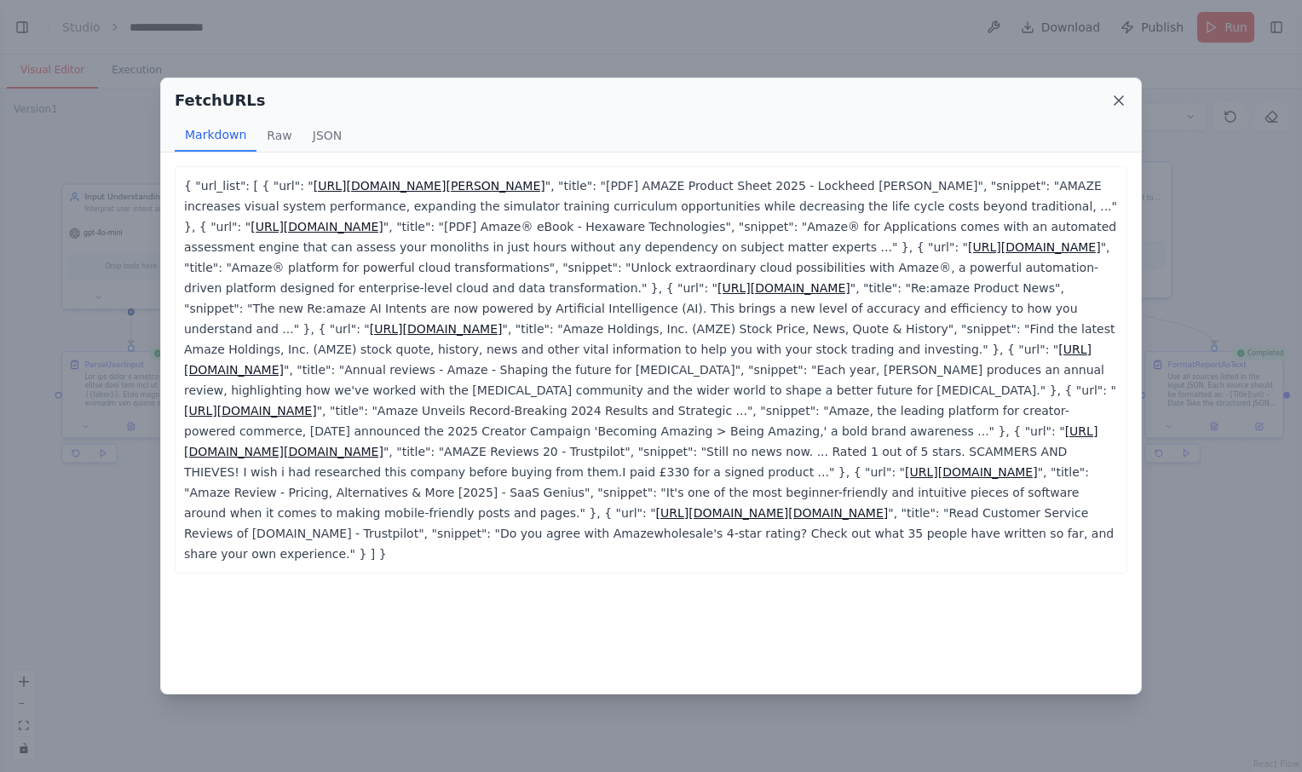
click at [1117, 101] on icon at bounding box center [1119, 100] width 17 height 17
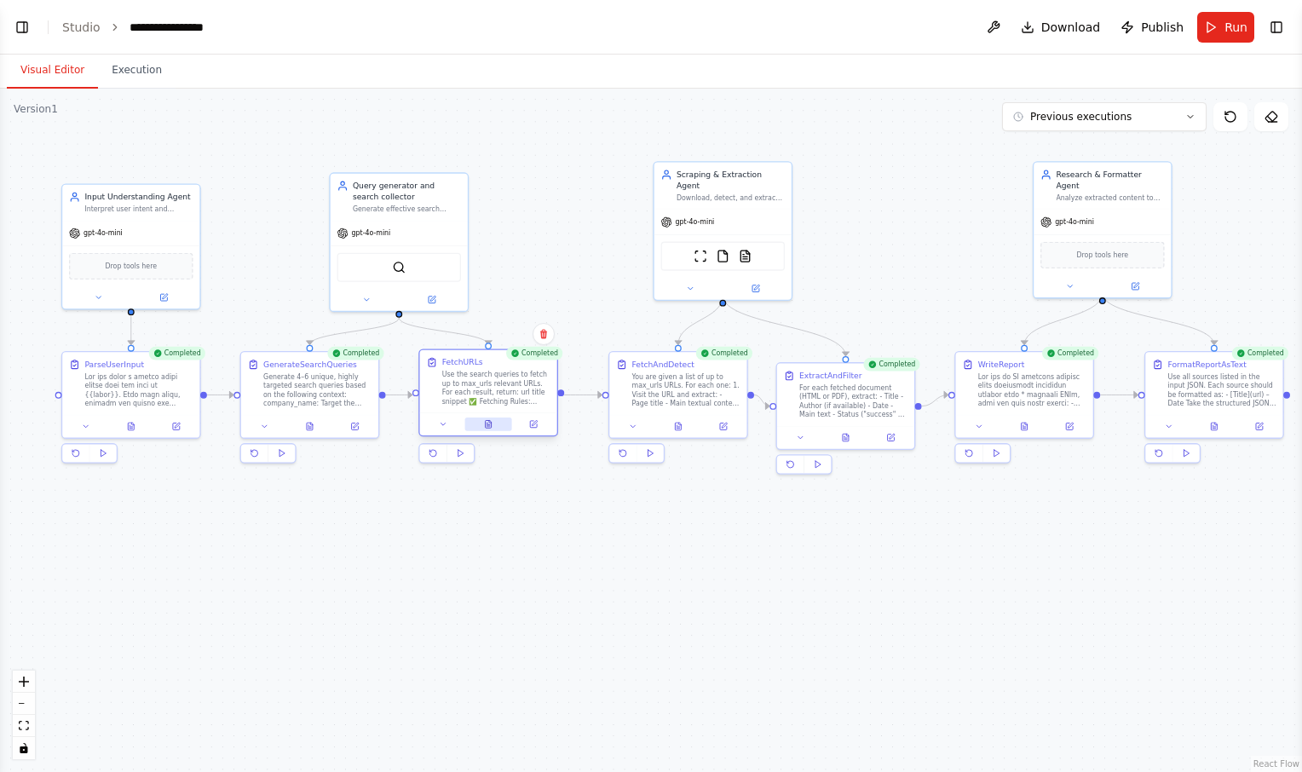
click at [489, 428] on icon at bounding box center [489, 424] width 6 height 8
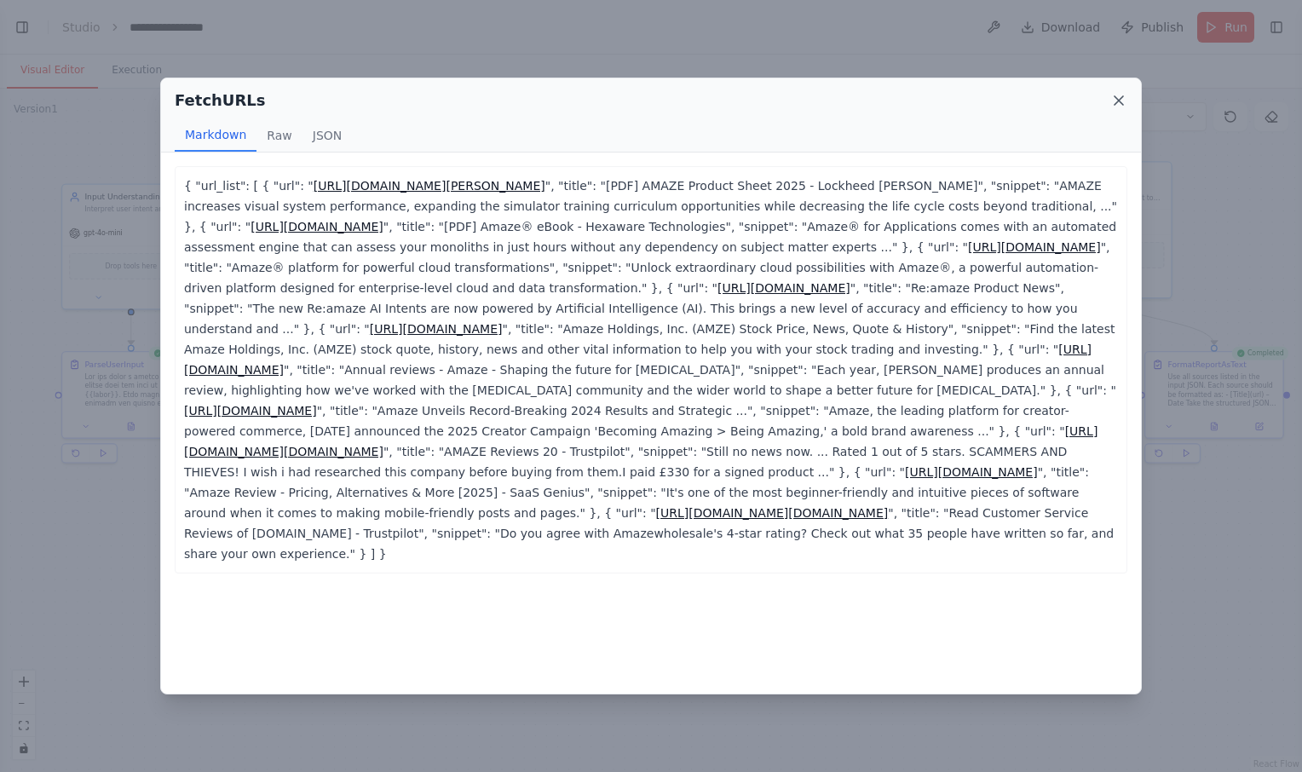
click at [1122, 101] on icon at bounding box center [1119, 100] width 17 height 17
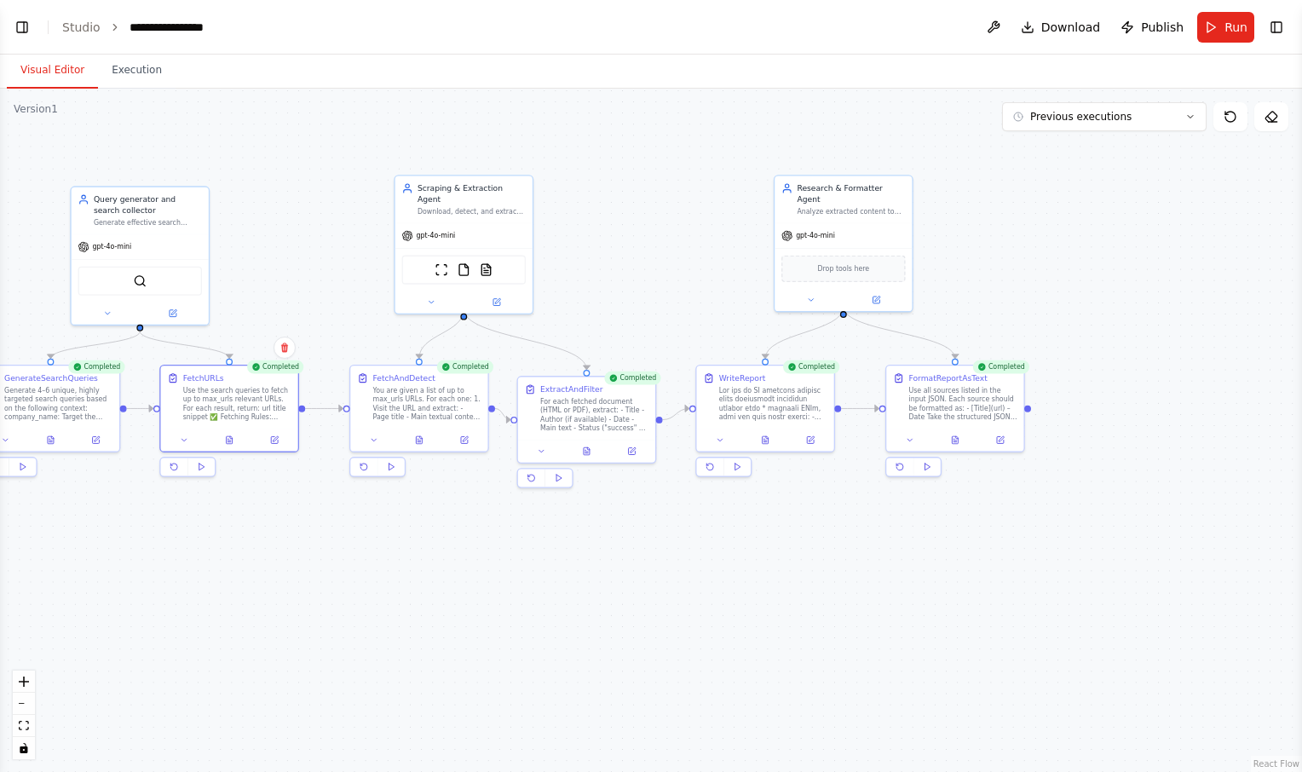
drag, startPoint x: 942, startPoint y: 509, endPoint x: 683, endPoint y: 524, distance: 259.6
click at [683, 524] on div ".deletable-edge-delete-btn { width: 20px; height: 20px; border: 0px solid #ffff…" at bounding box center [651, 431] width 1302 height 684
click at [961, 439] on button at bounding box center [955, 440] width 47 height 14
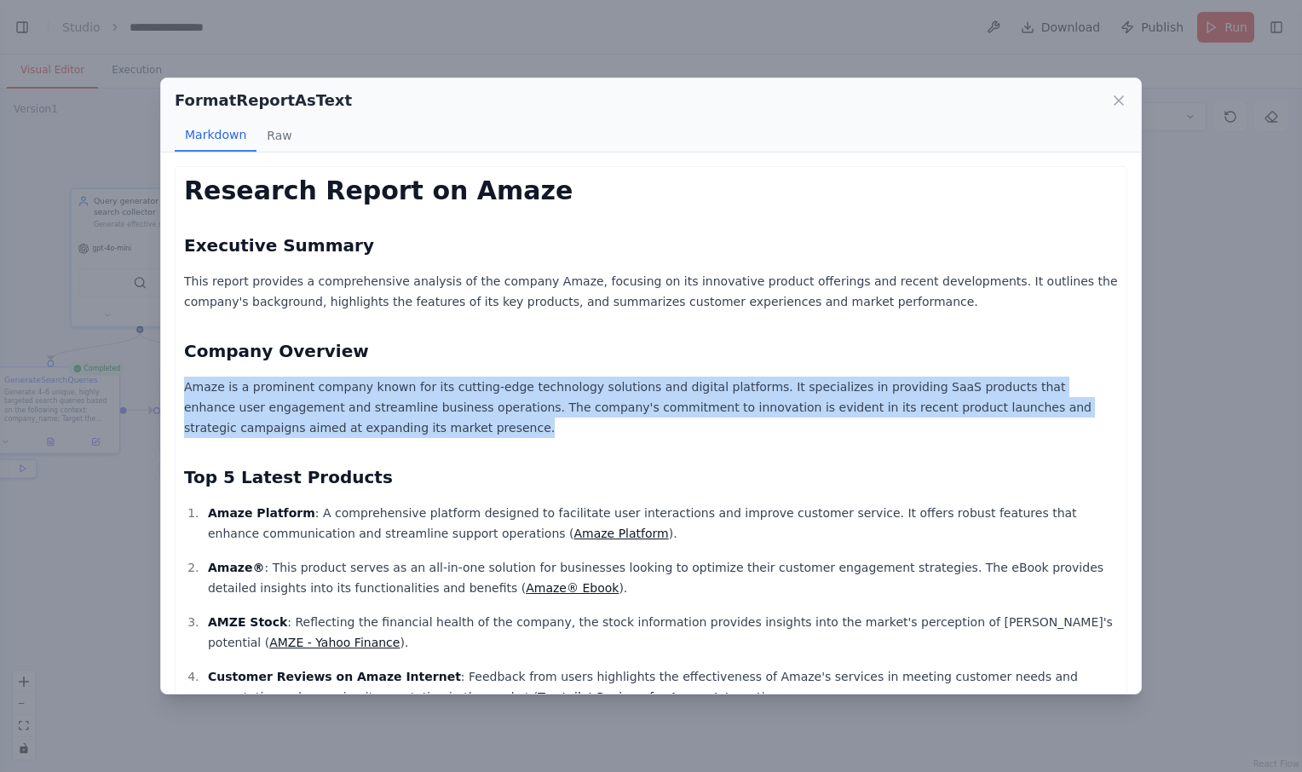
drag, startPoint x: 185, startPoint y: 378, endPoint x: 247, endPoint y: 430, distance: 81.1
click at [247, 430] on p "Amaze is a prominent company known for its cutting-edge technology solutions an…" at bounding box center [651, 407] width 934 height 61
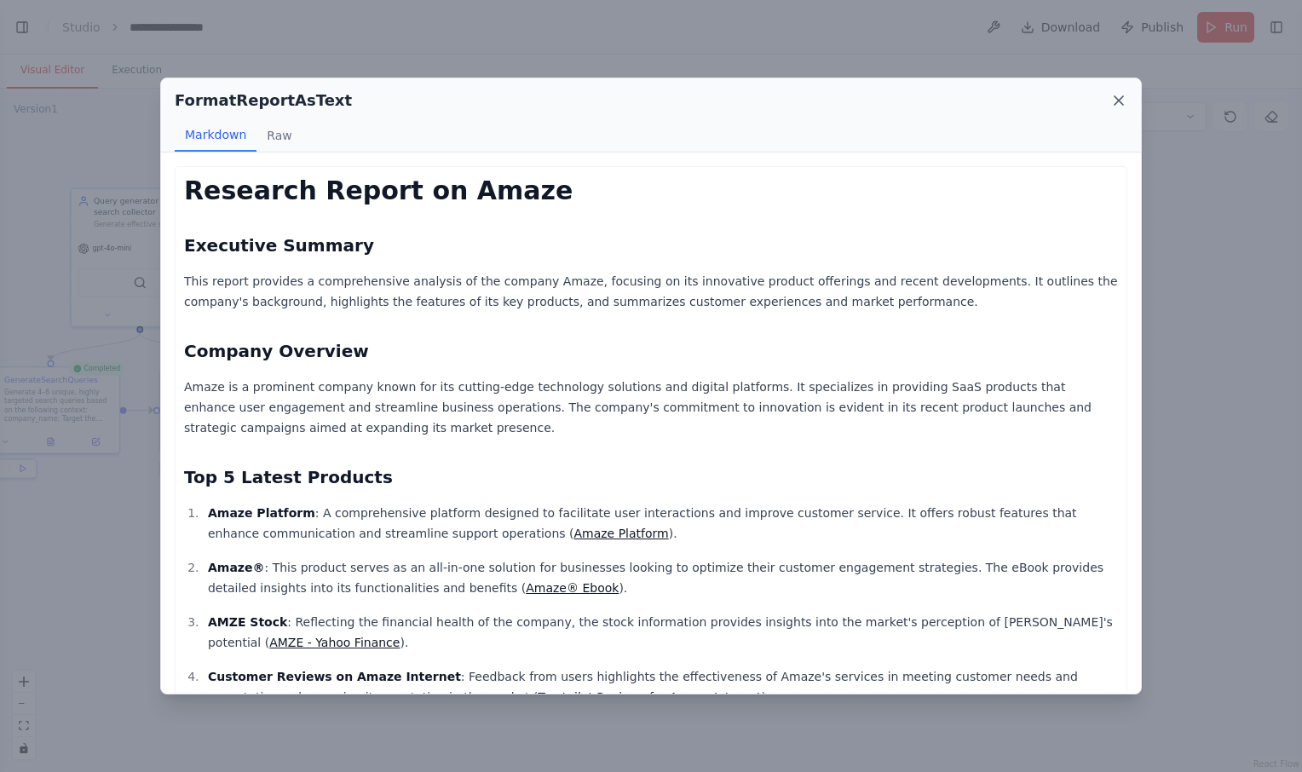
click at [1117, 102] on icon at bounding box center [1119, 100] width 9 height 9
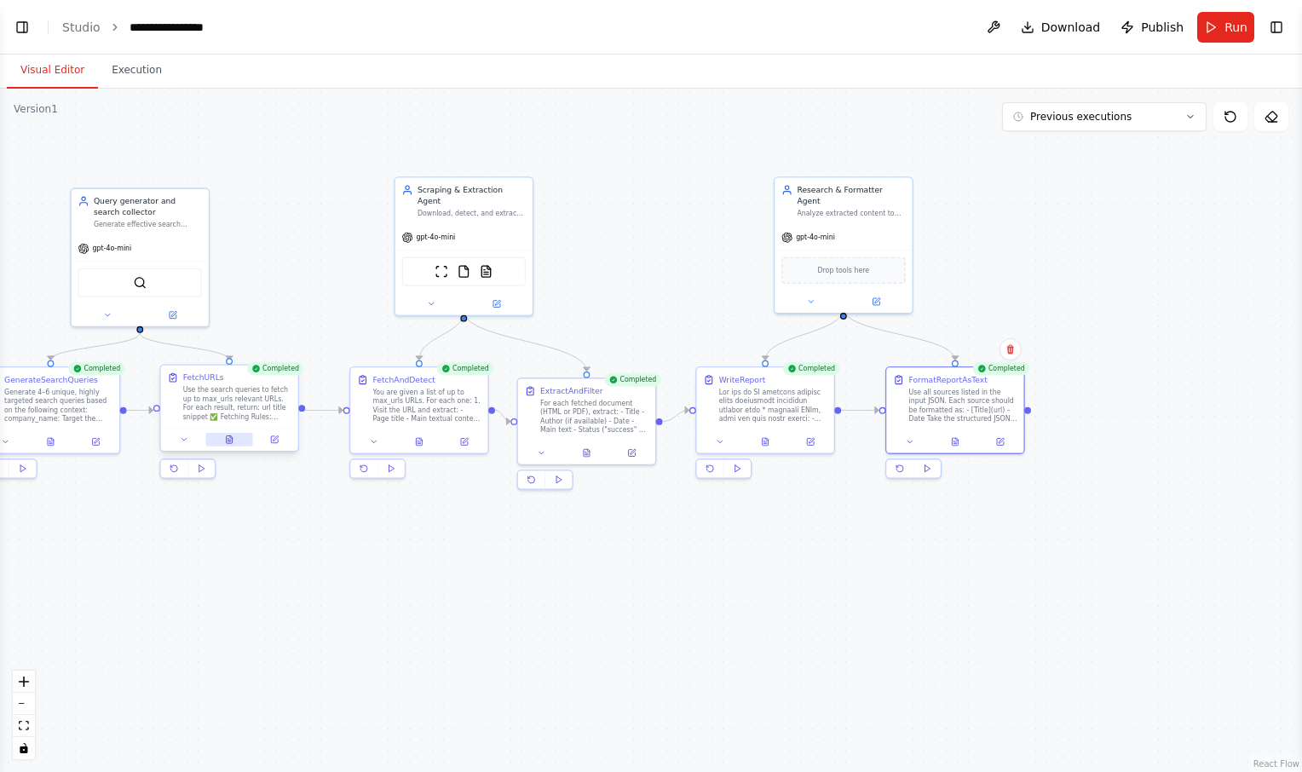
click at [223, 439] on button at bounding box center [228, 440] width 47 height 14
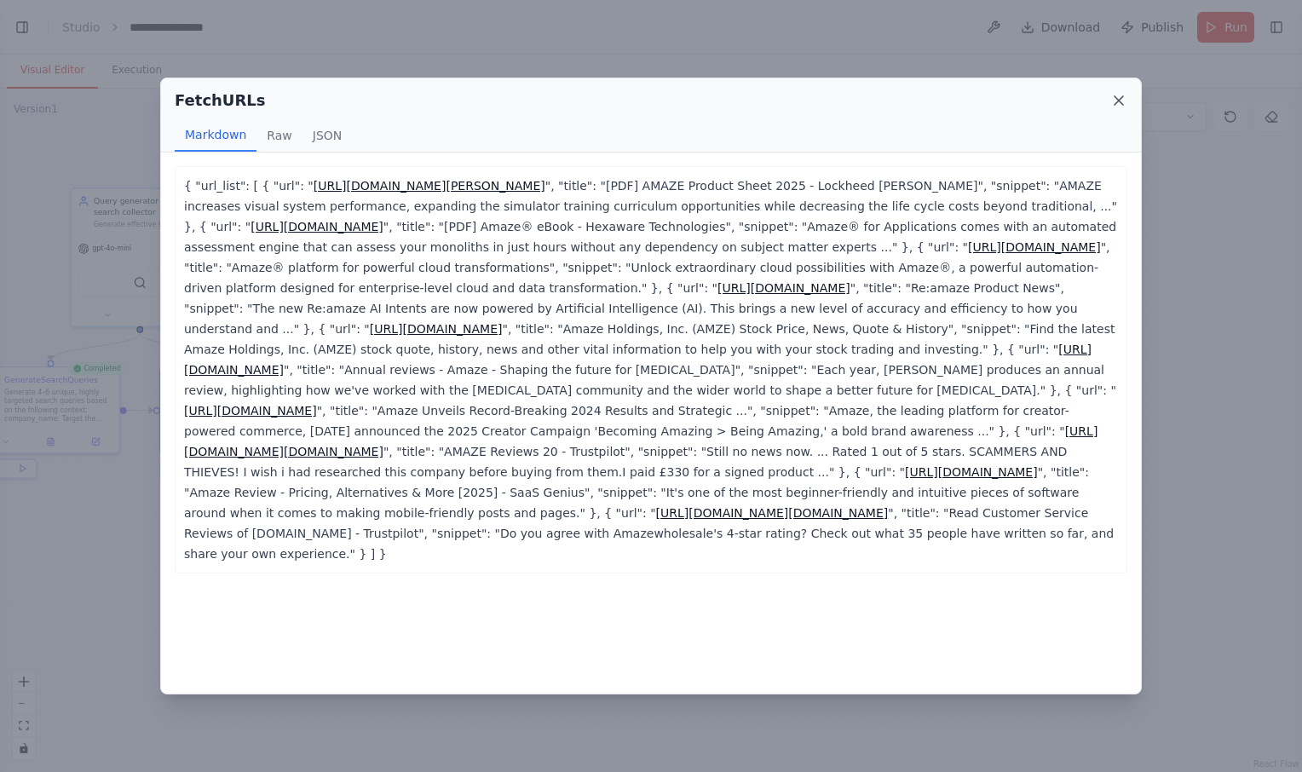
click at [1111, 98] on icon at bounding box center [1119, 100] width 17 height 17
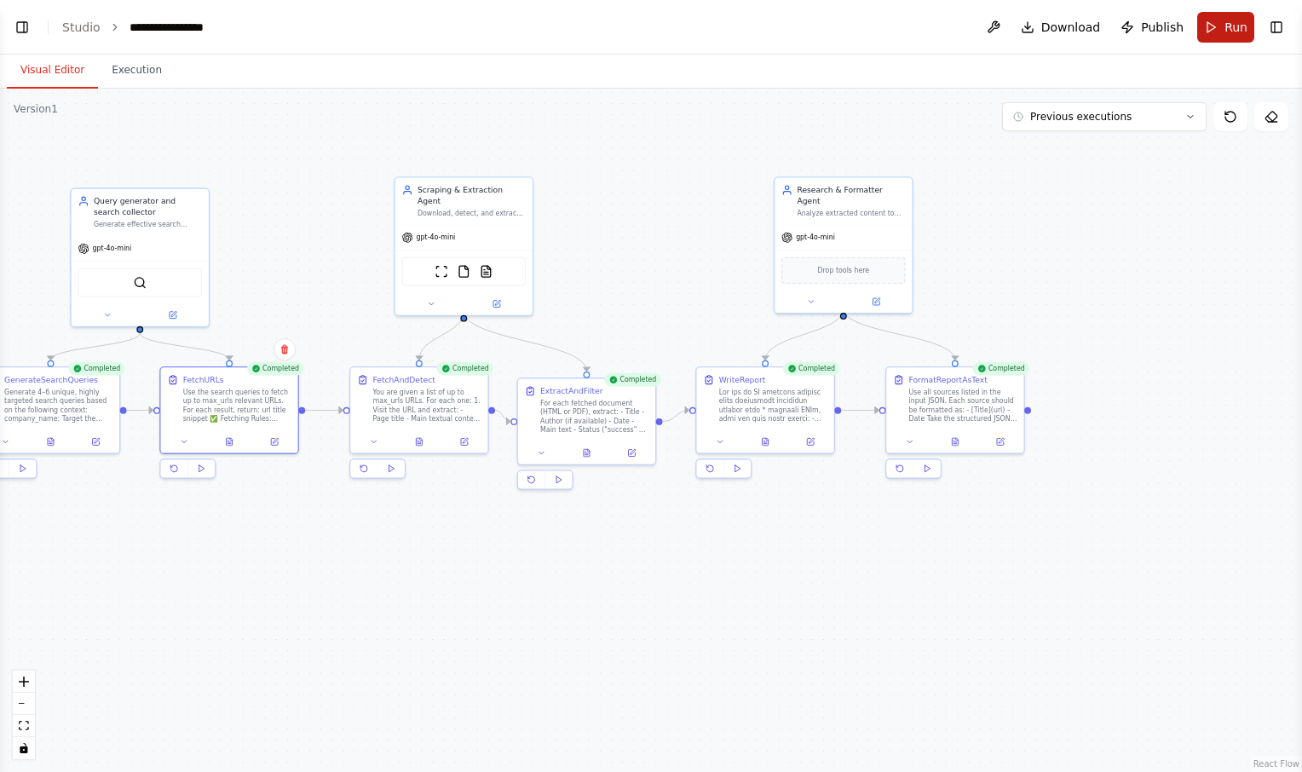
click at [1238, 26] on span "Run" at bounding box center [1236, 27] width 23 height 17
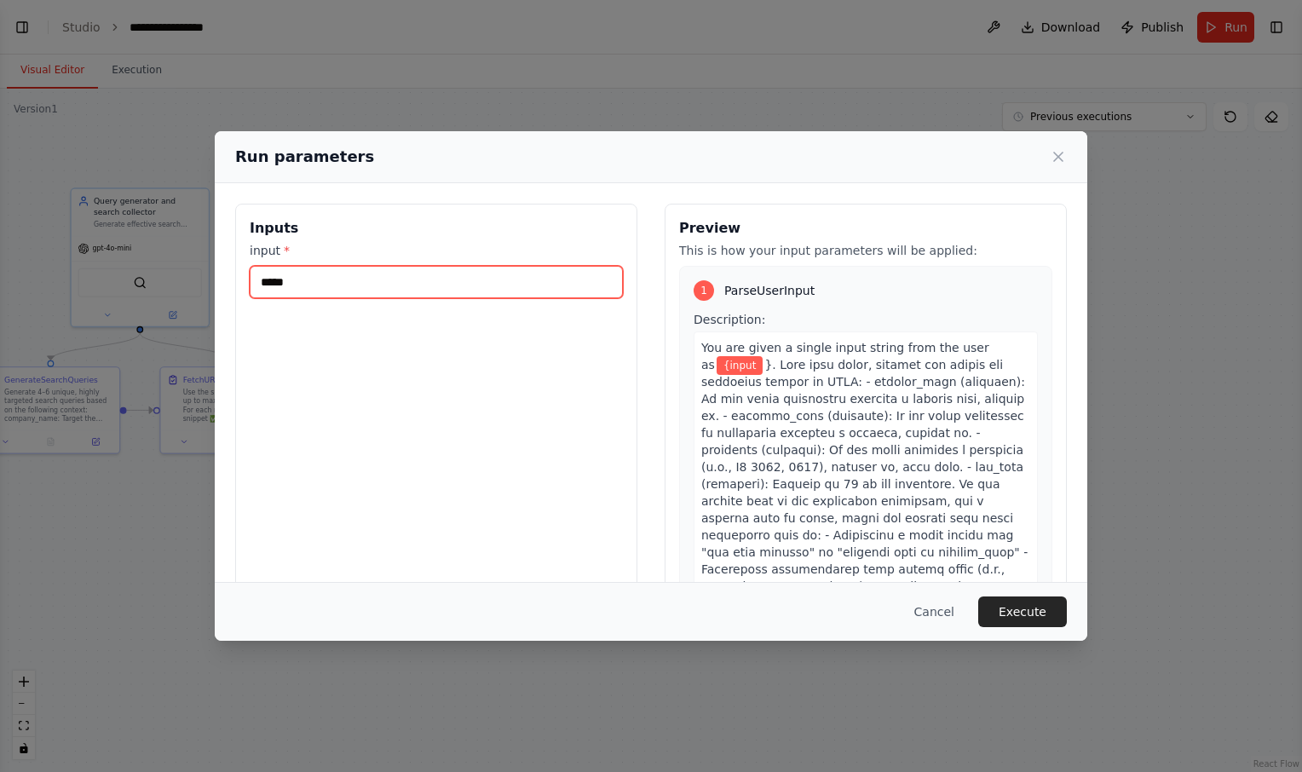
click at [321, 282] on input "*****" at bounding box center [436, 282] width 373 height 32
type input "**********"
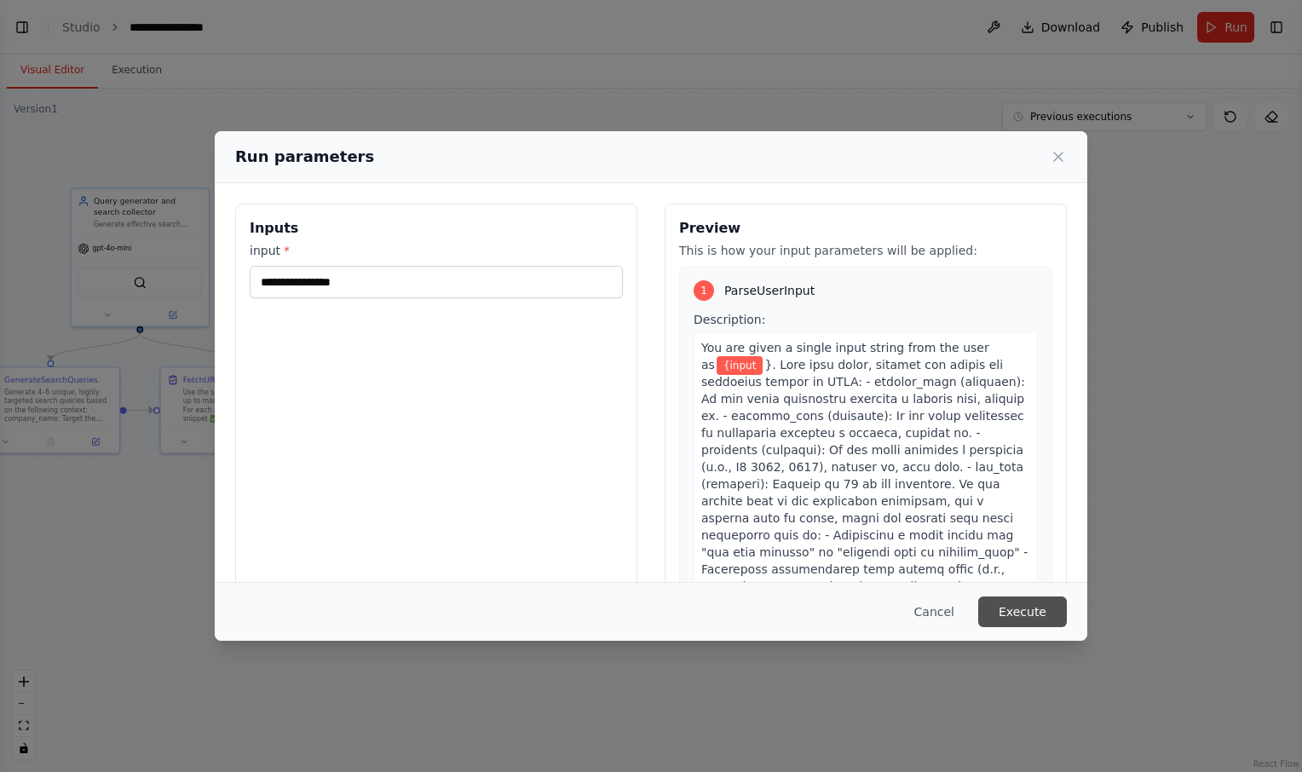
click at [1027, 599] on button "Execute" at bounding box center [1022, 612] width 89 height 31
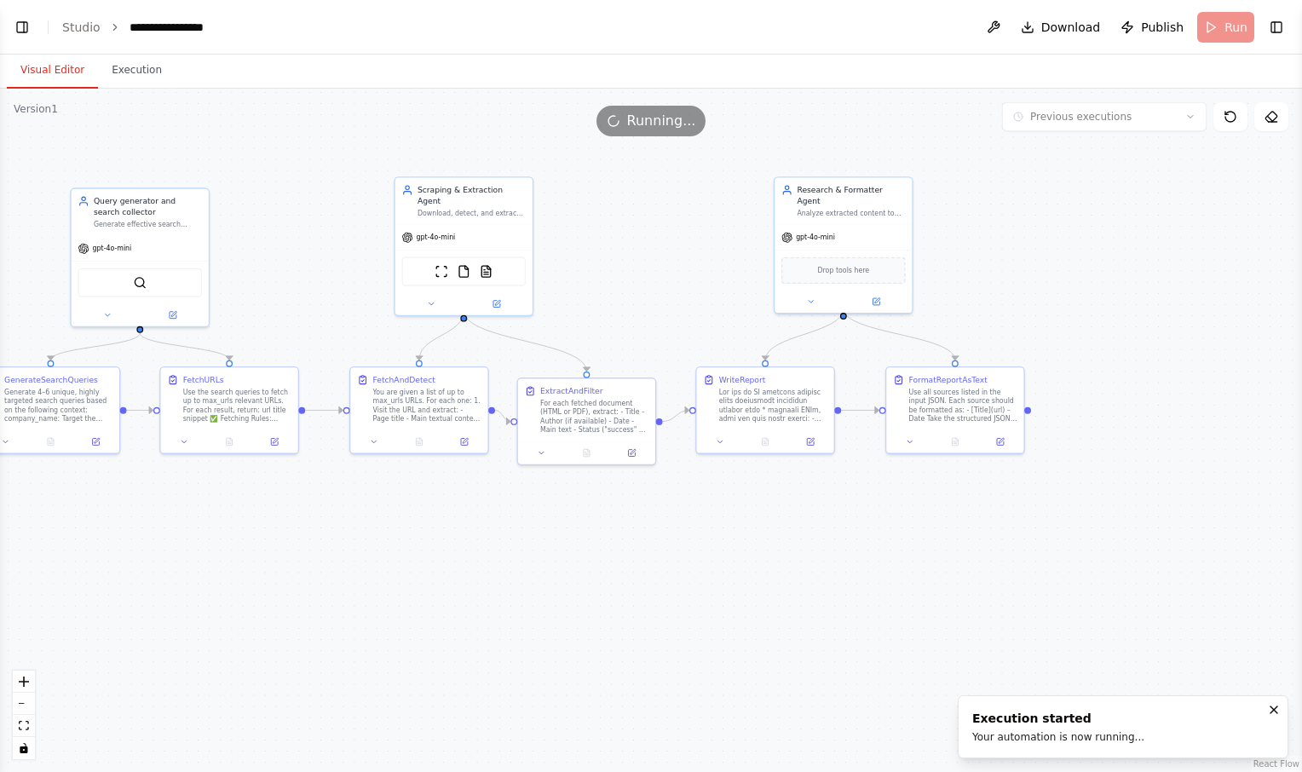
click at [50, 75] on button "Visual Editor" at bounding box center [52, 71] width 91 height 36
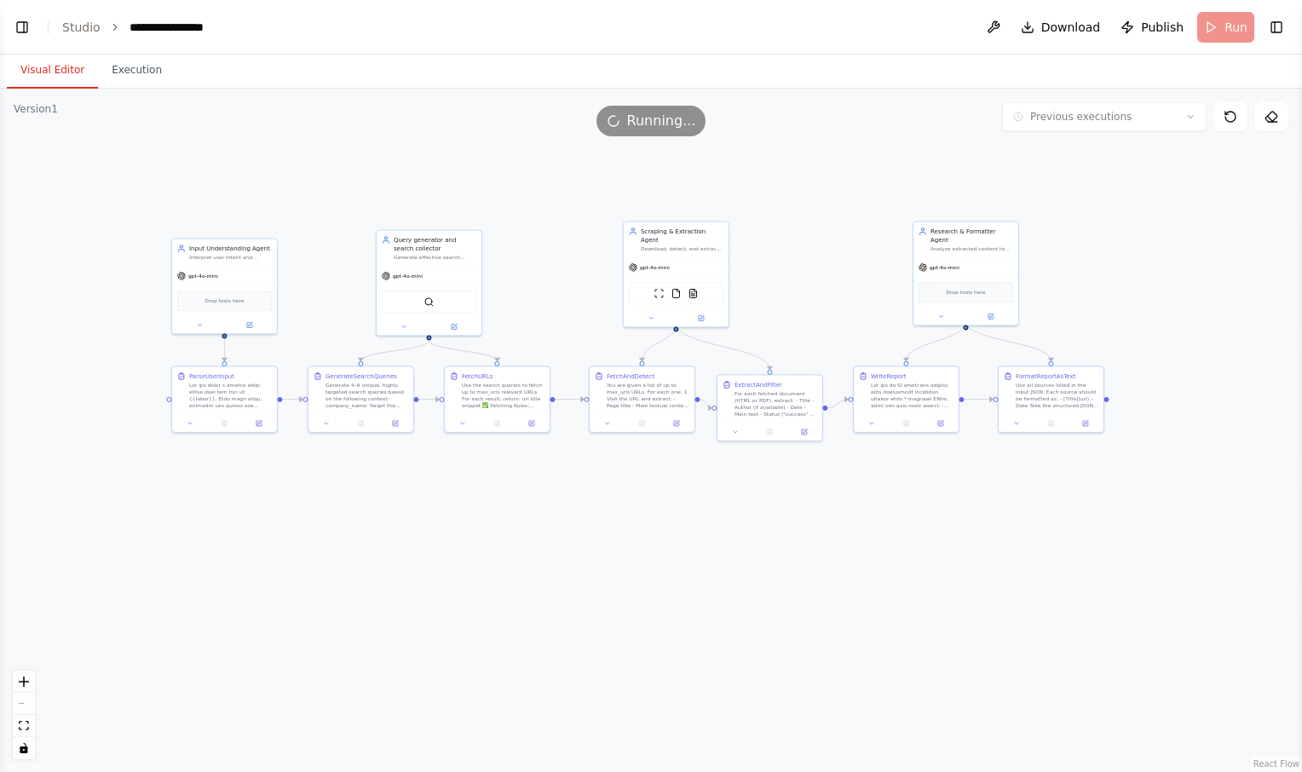
drag, startPoint x: 256, startPoint y: 195, endPoint x: 517, endPoint y: 235, distance: 264.7
click at [517, 235] on div ".deletable-edge-delete-btn { width: 20px; height: 20px; border: 0px solid #ffff…" at bounding box center [651, 431] width 1302 height 684
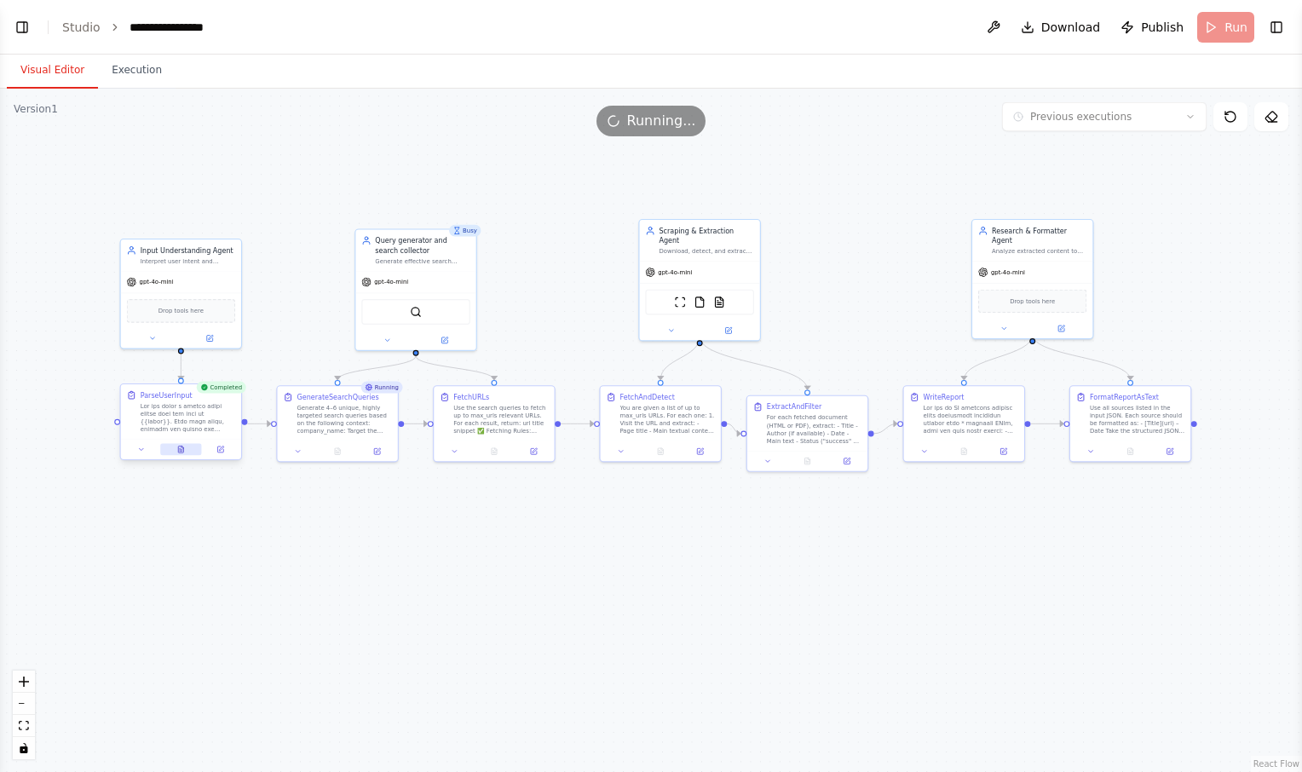
click at [177, 450] on icon at bounding box center [181, 450] width 8 height 8
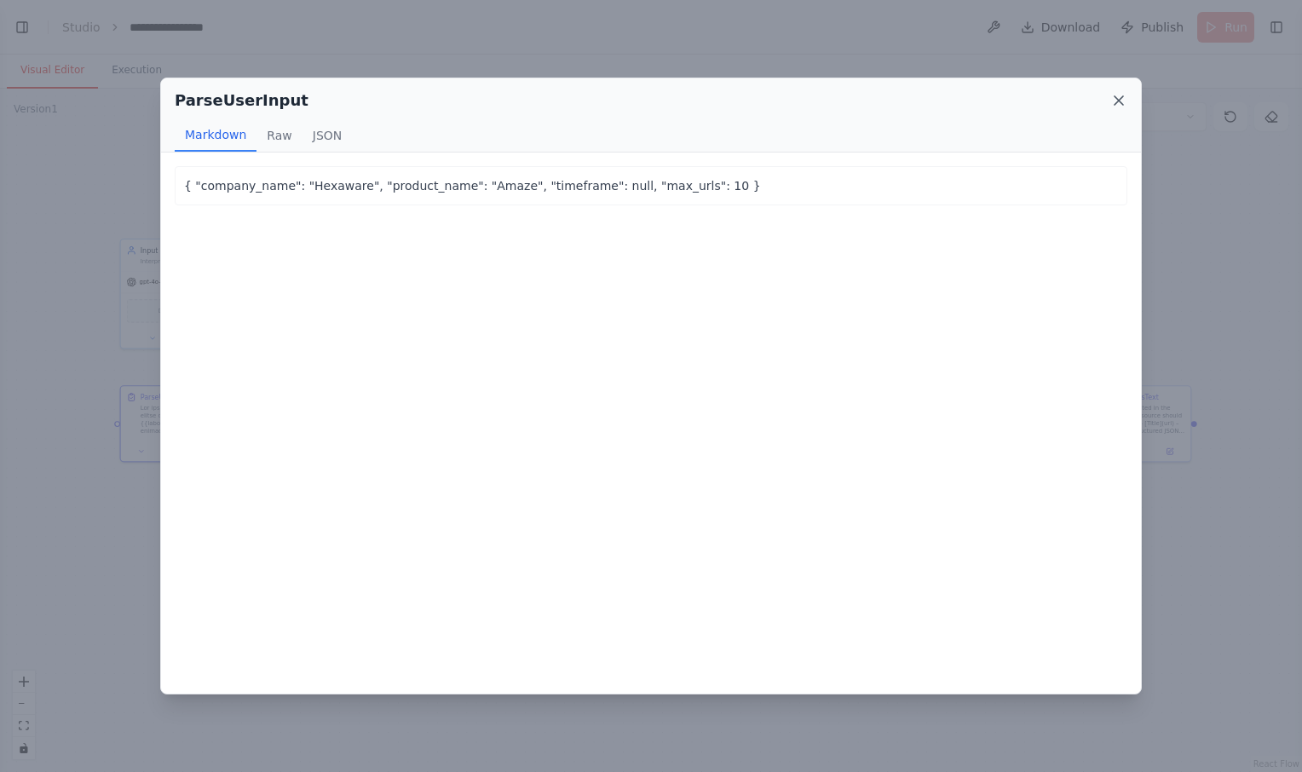
click at [1118, 101] on icon at bounding box center [1119, 100] width 9 height 9
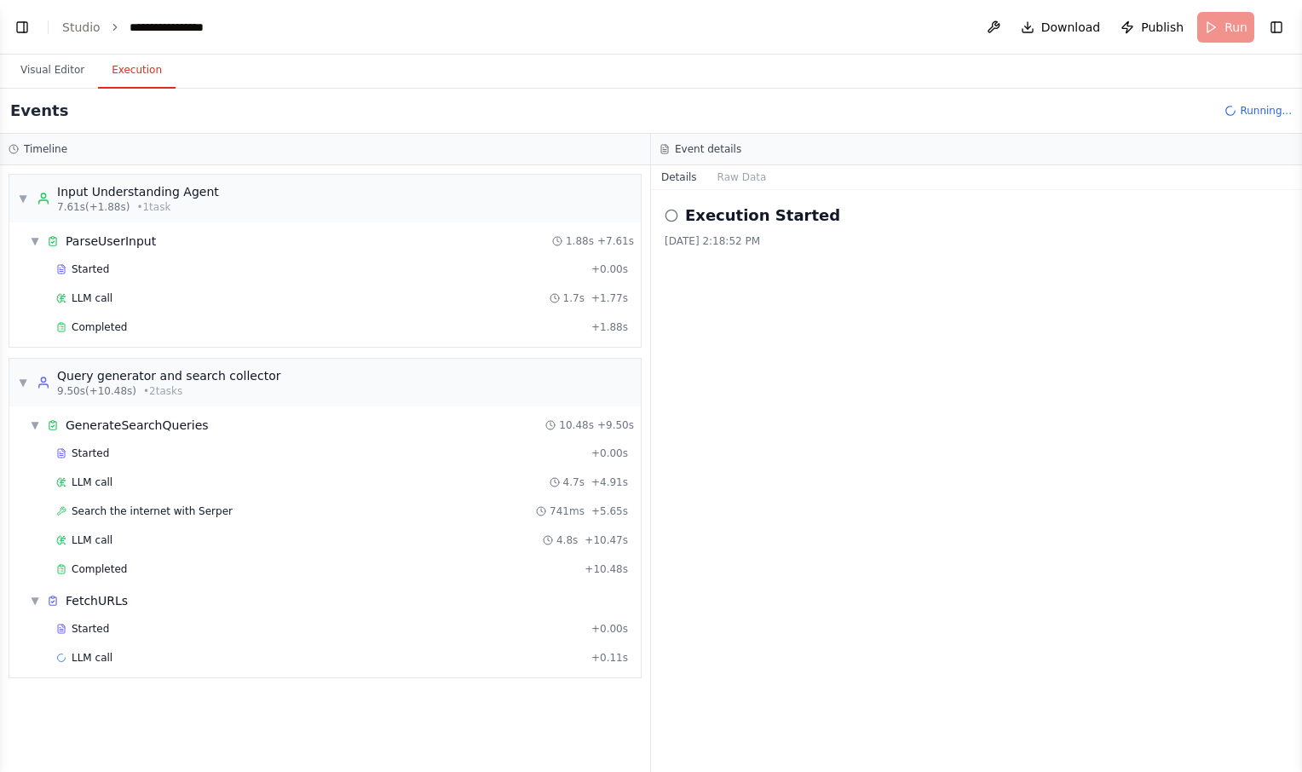
click at [136, 70] on button "Execution" at bounding box center [137, 71] width 78 height 36
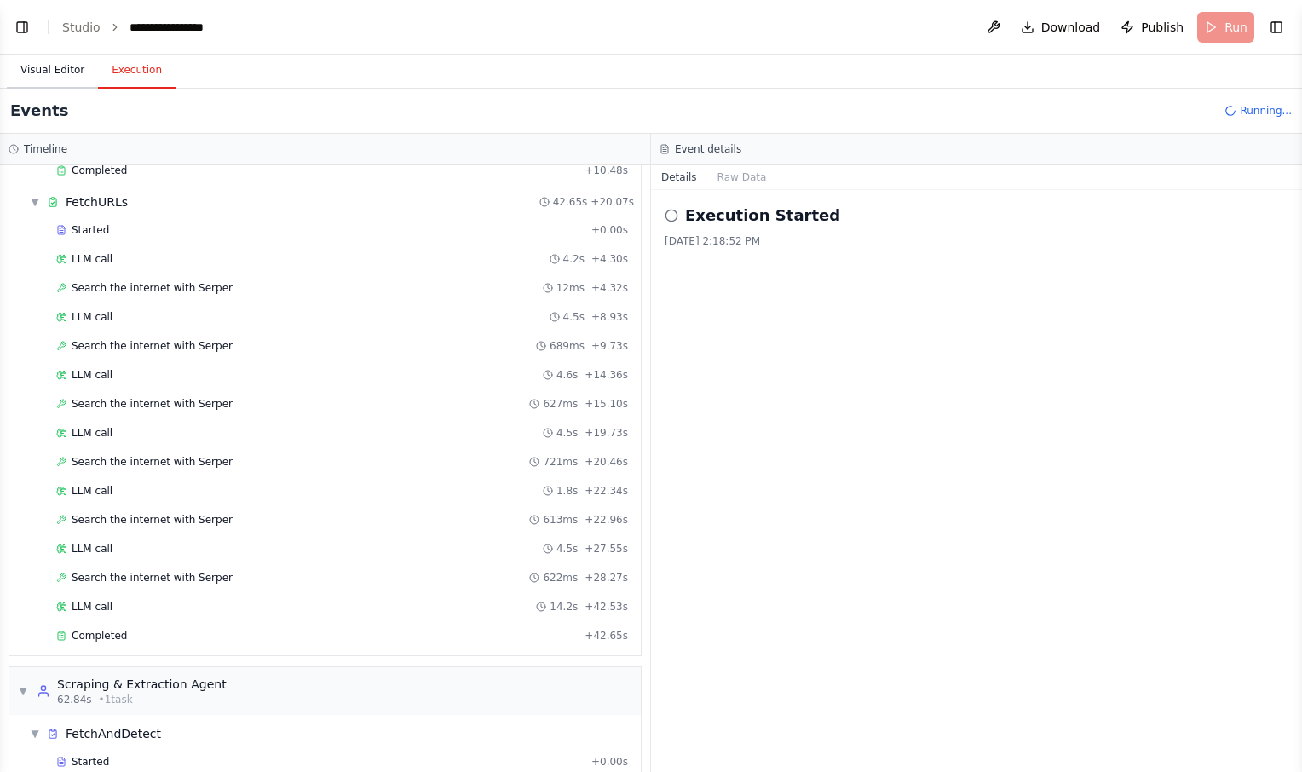
scroll to position [457, 0]
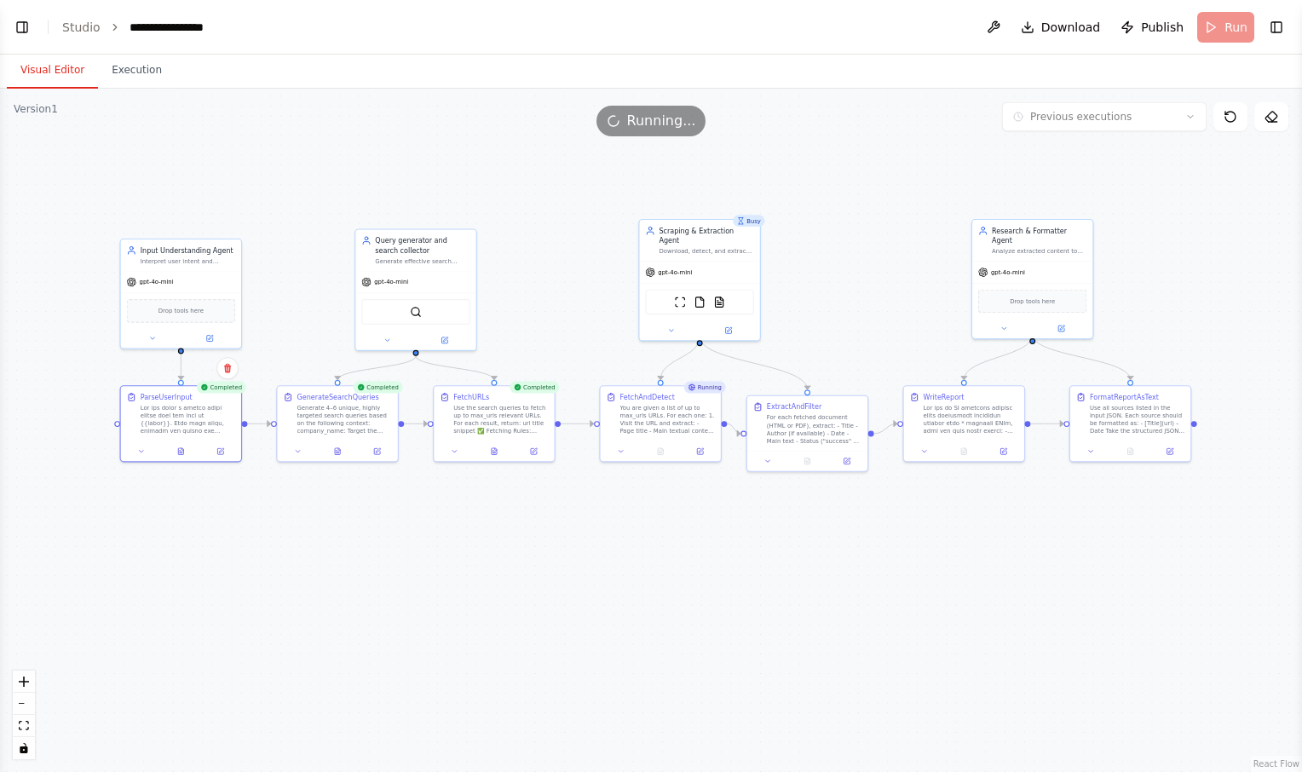
click at [53, 61] on button "Visual Editor" at bounding box center [52, 71] width 91 height 36
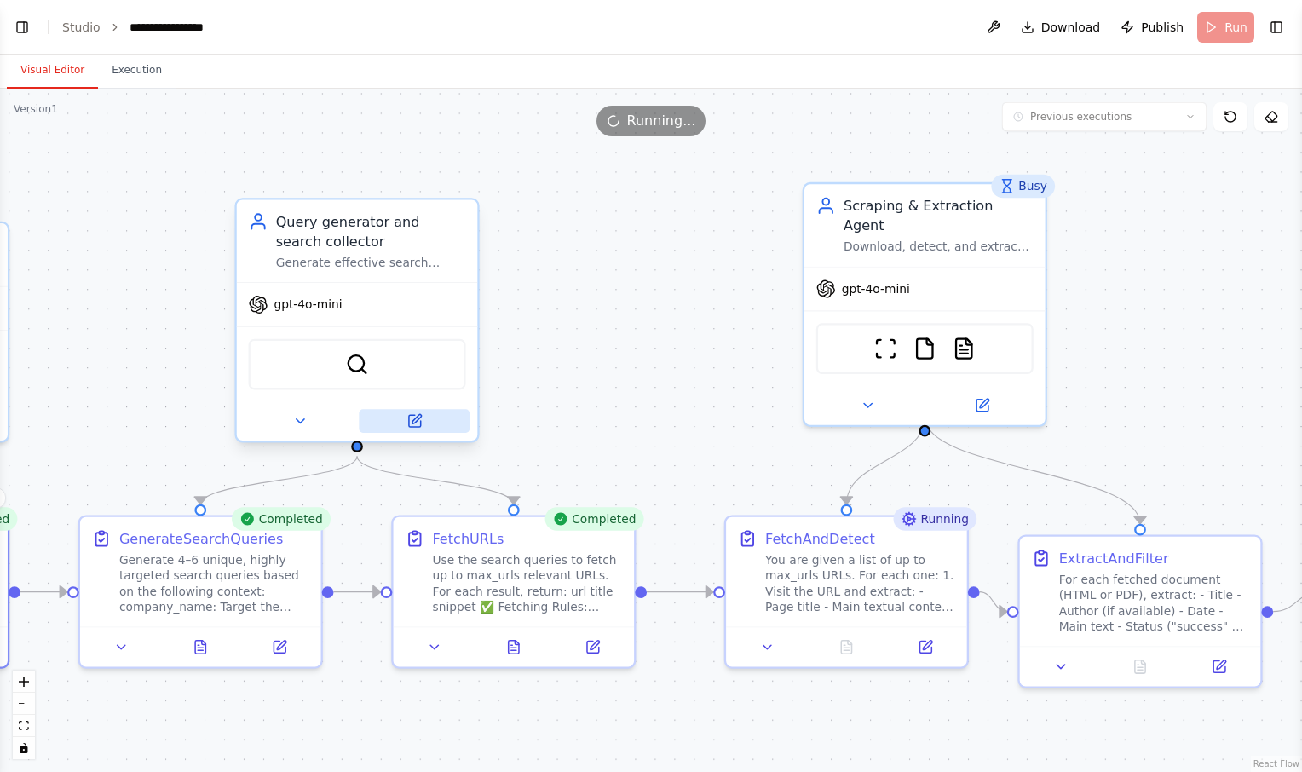
click at [422, 430] on button at bounding box center [414, 421] width 111 height 24
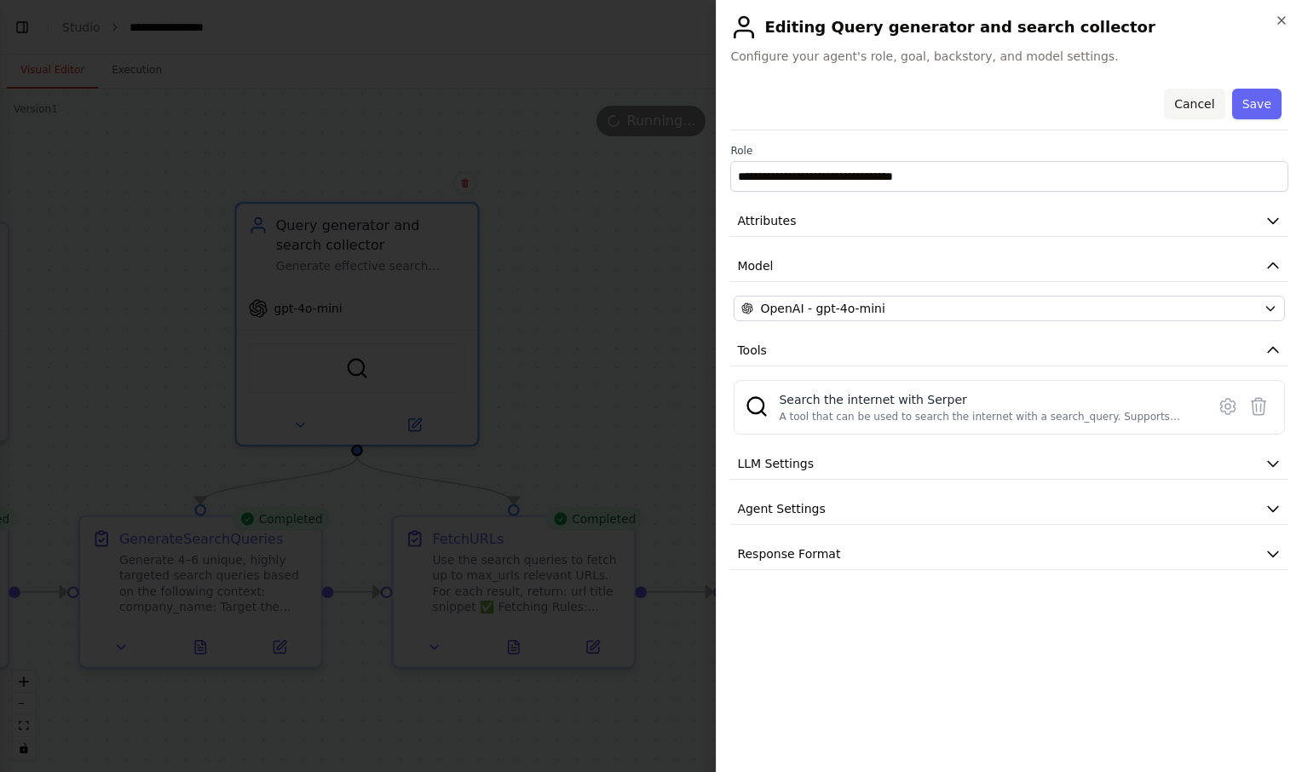
click at [1203, 99] on button "Cancel" at bounding box center [1194, 104] width 61 height 31
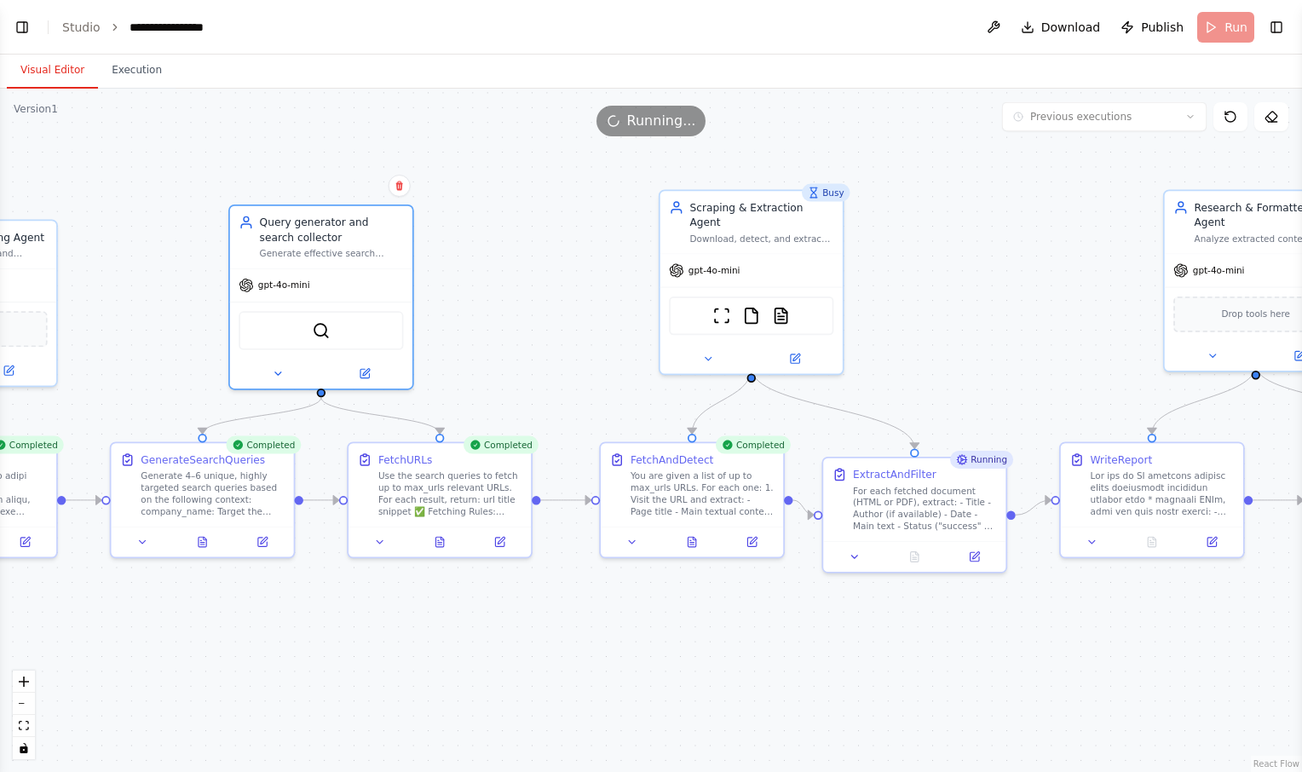
drag, startPoint x: 731, startPoint y: 378, endPoint x: 612, endPoint y: 338, distance: 125.9
click at [612, 338] on div ".deletable-edge-delete-btn { width: 20px; height: 20px; border: 0px solid #ffff…" at bounding box center [651, 431] width 1302 height 684
click at [379, 377] on button at bounding box center [365, 371] width 84 height 18
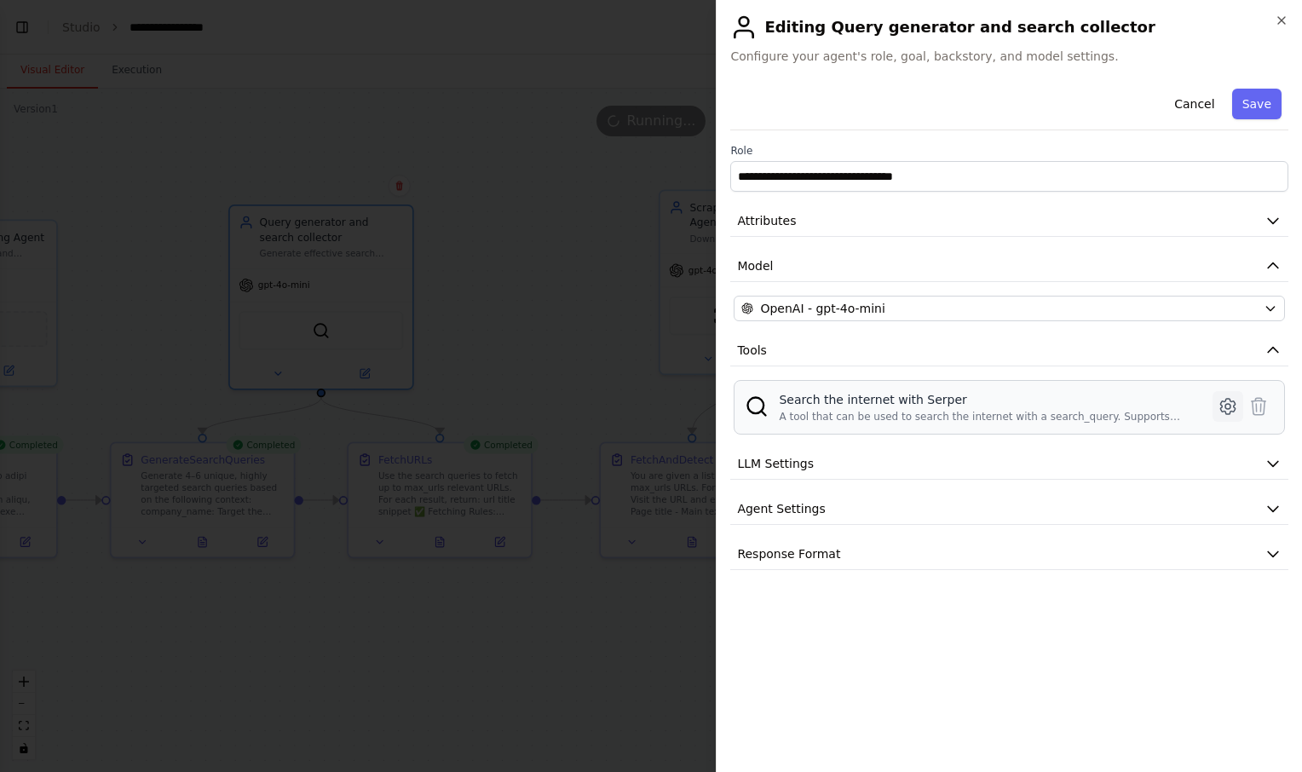
click at [1221, 401] on icon at bounding box center [1228, 406] width 20 height 20
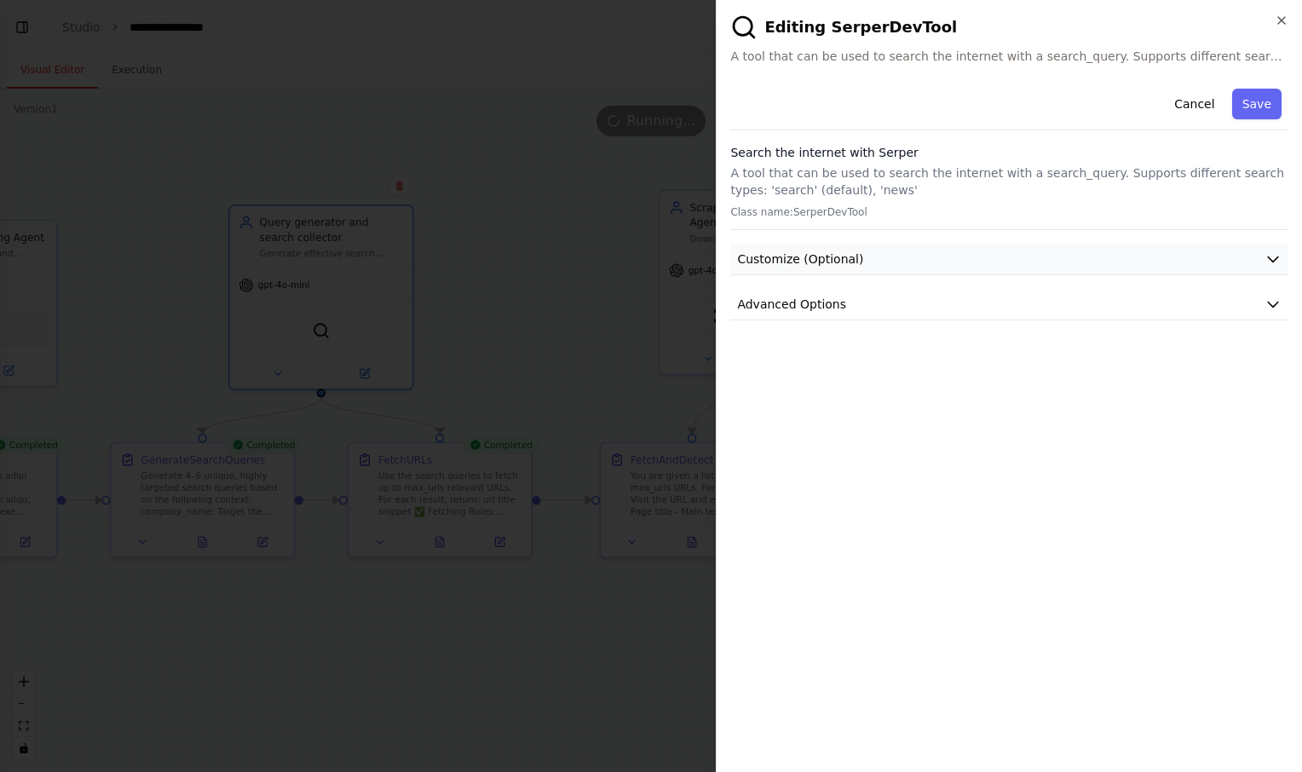
click at [1091, 268] on button "Customize (Optional)" at bounding box center [1009, 260] width 558 height 32
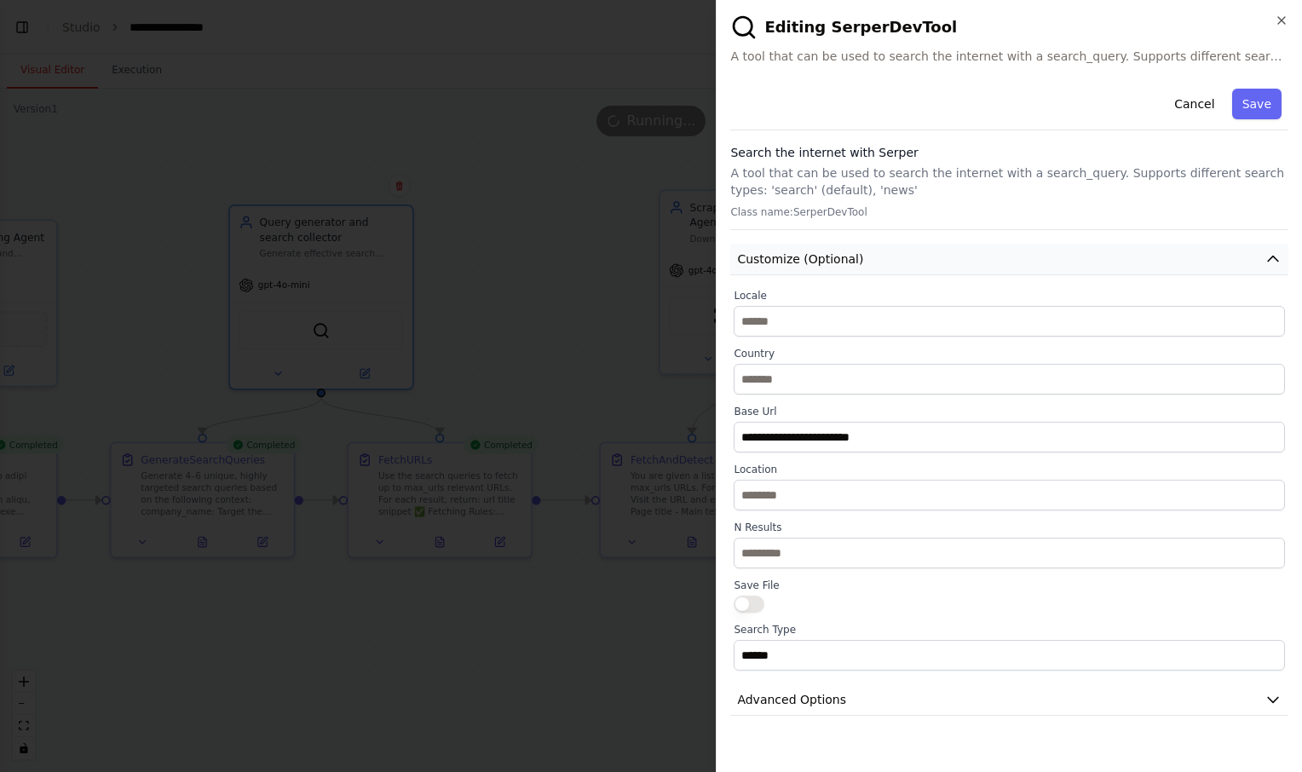
click at [1221, 246] on button "Customize (Optional)" at bounding box center [1009, 260] width 558 height 32
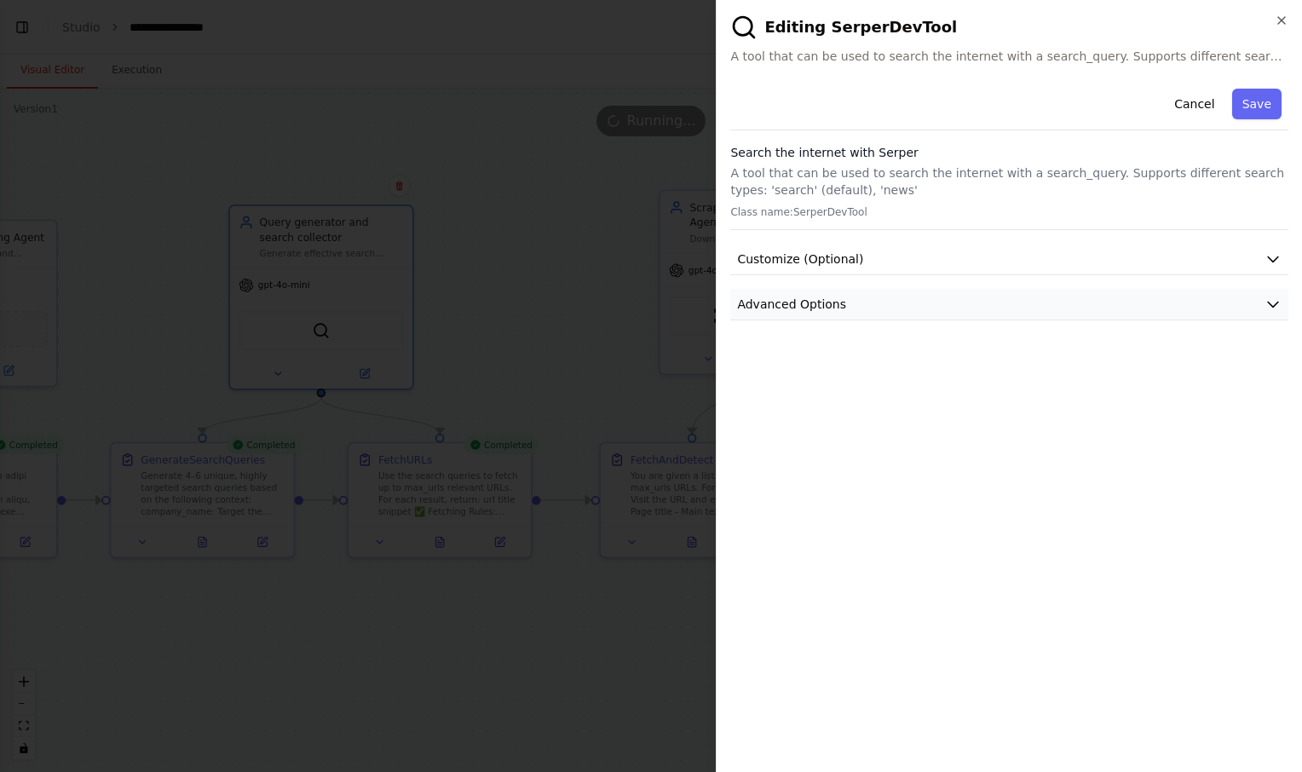
click at [1066, 292] on button "Advanced Options" at bounding box center [1009, 305] width 558 height 32
click at [1209, 98] on button "Cancel" at bounding box center [1194, 104] width 61 height 31
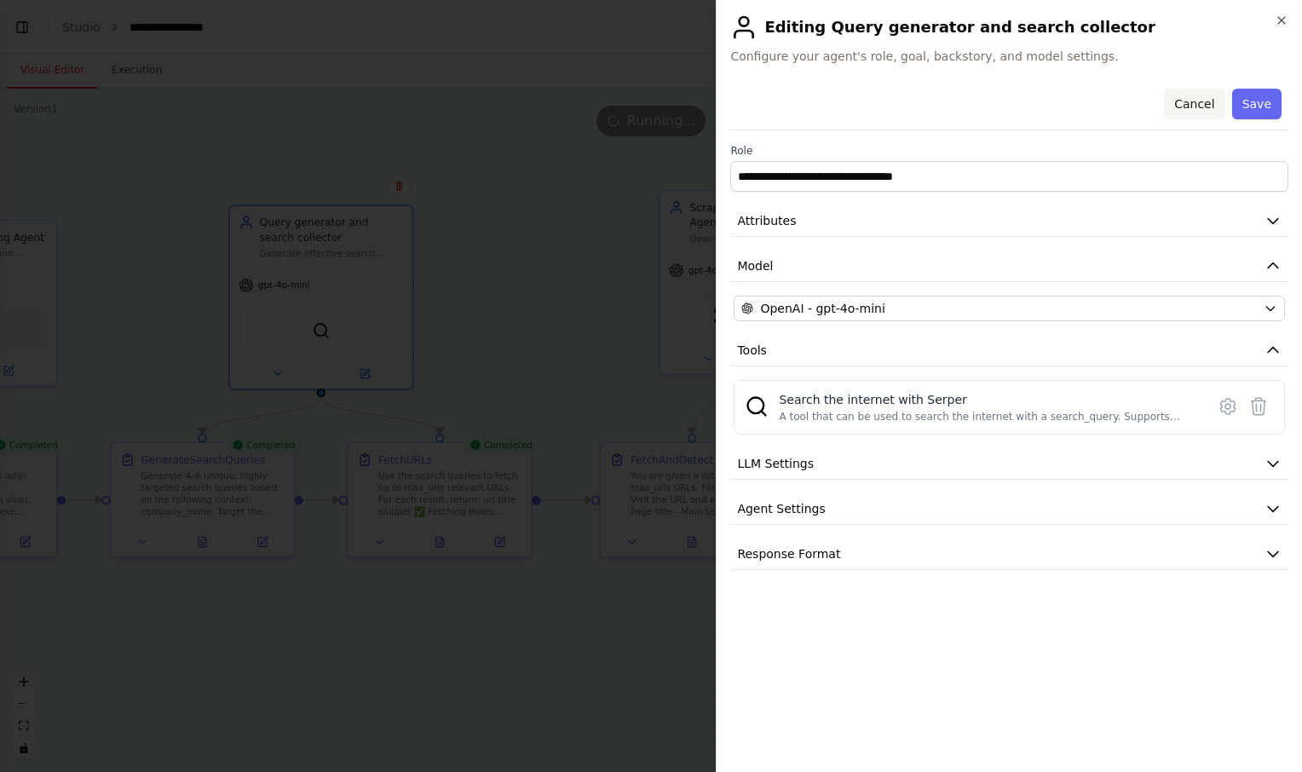
click at [1193, 98] on button "Cancel" at bounding box center [1194, 104] width 61 height 31
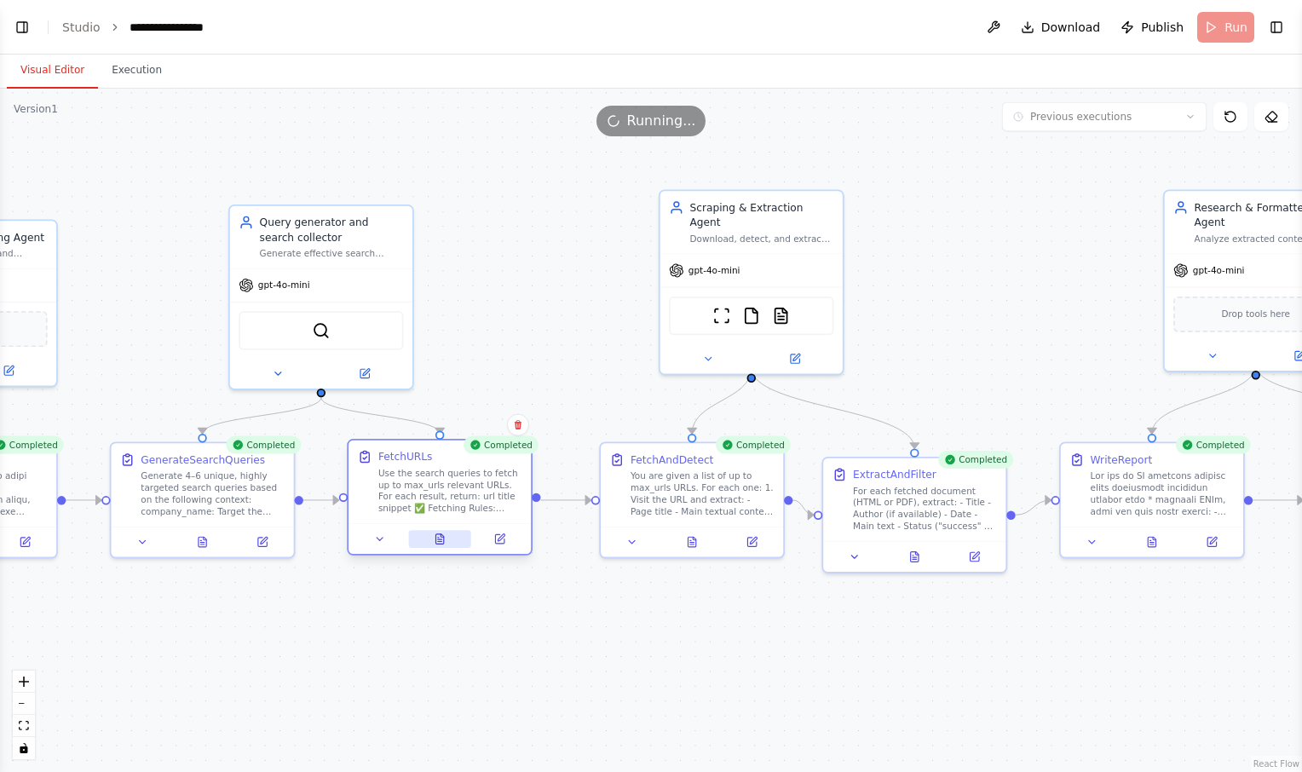
click at [430, 539] on button at bounding box center [439, 539] width 63 height 18
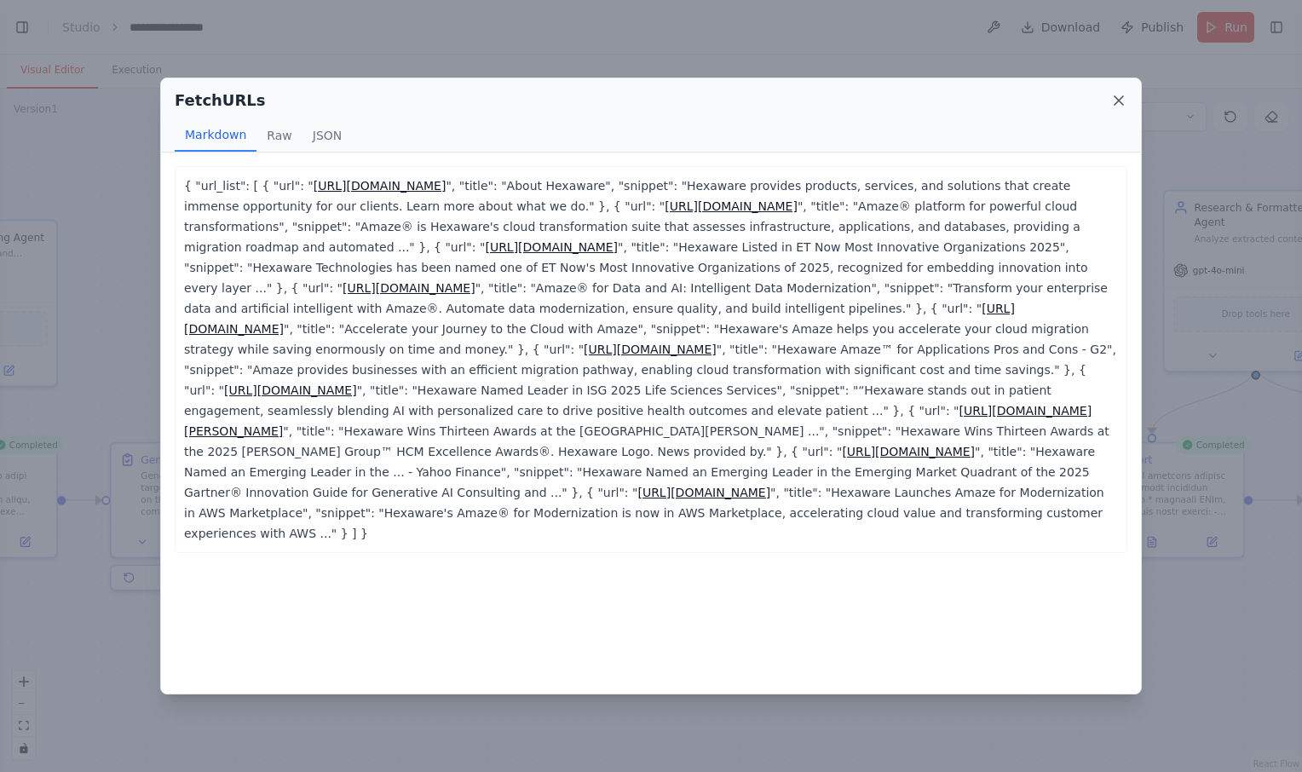
click at [1121, 97] on icon at bounding box center [1119, 100] width 17 height 17
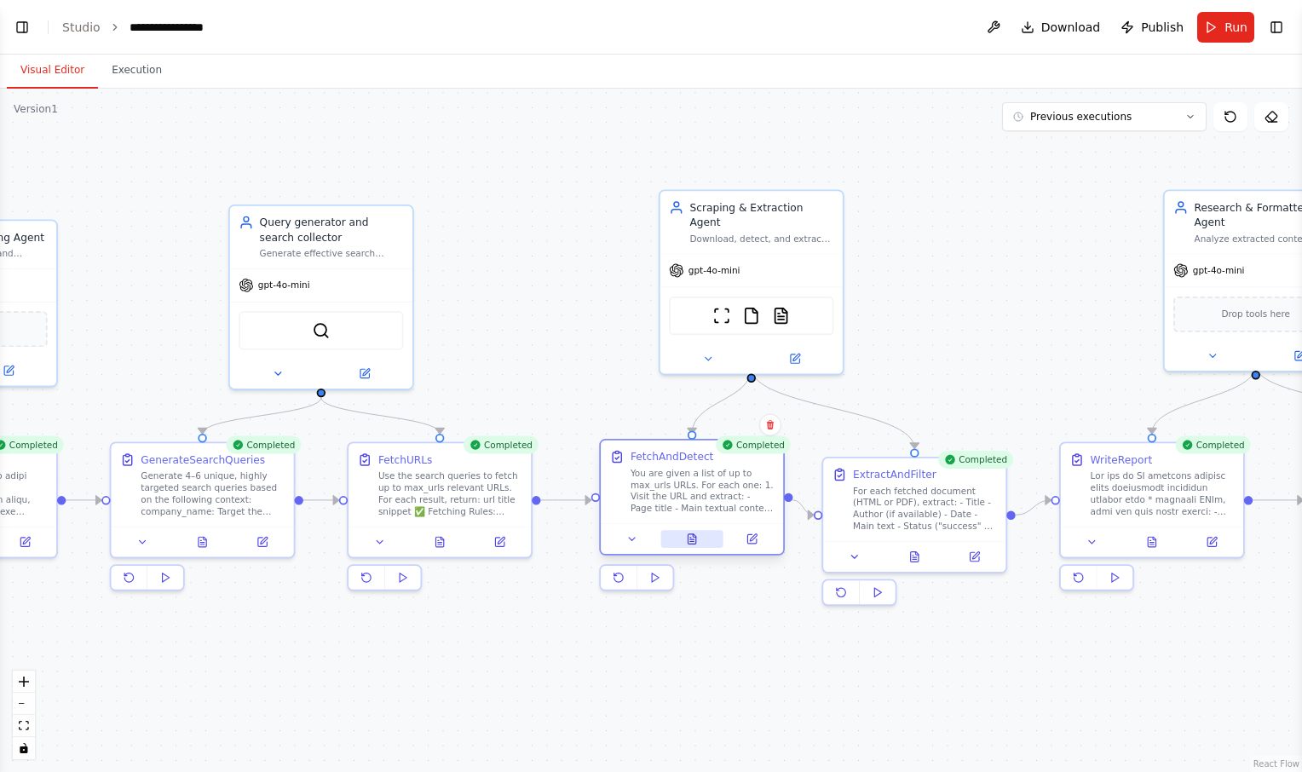
click at [697, 536] on icon at bounding box center [692, 540] width 12 height 12
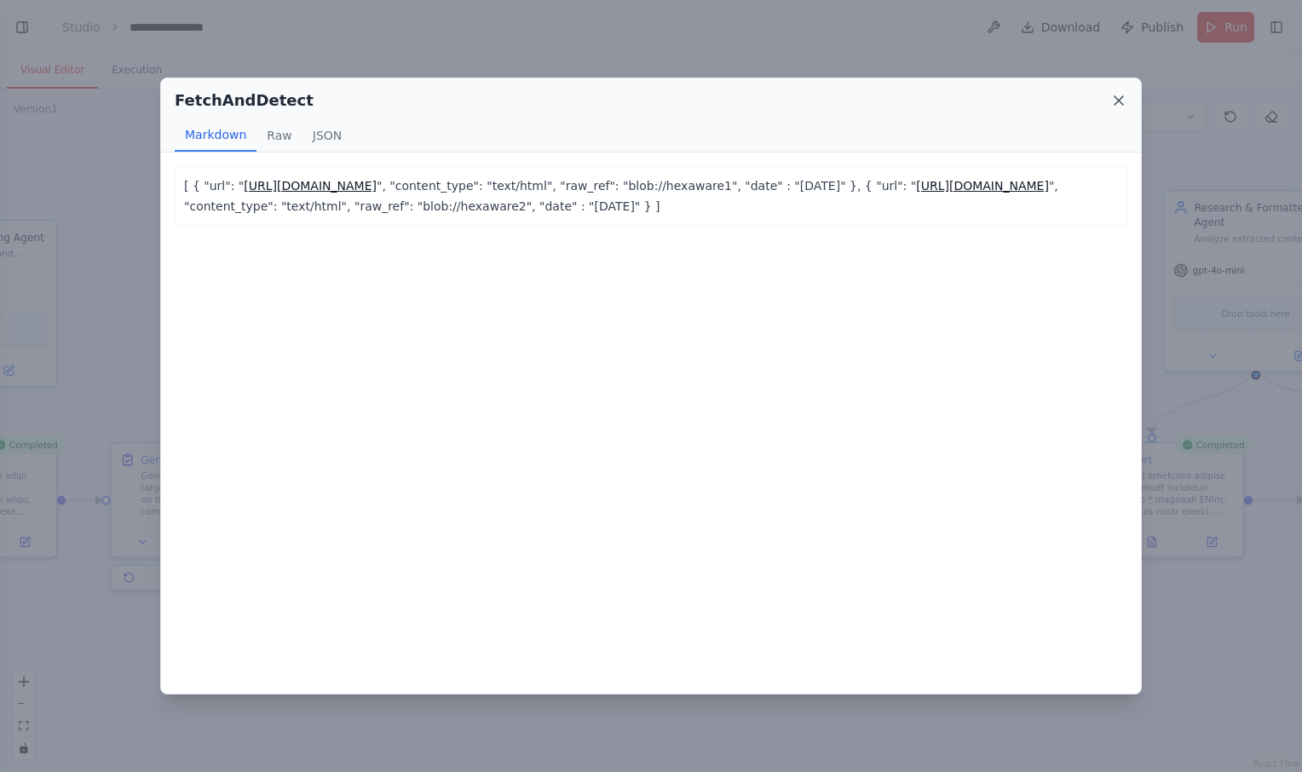
click at [1123, 101] on icon at bounding box center [1119, 100] width 17 height 17
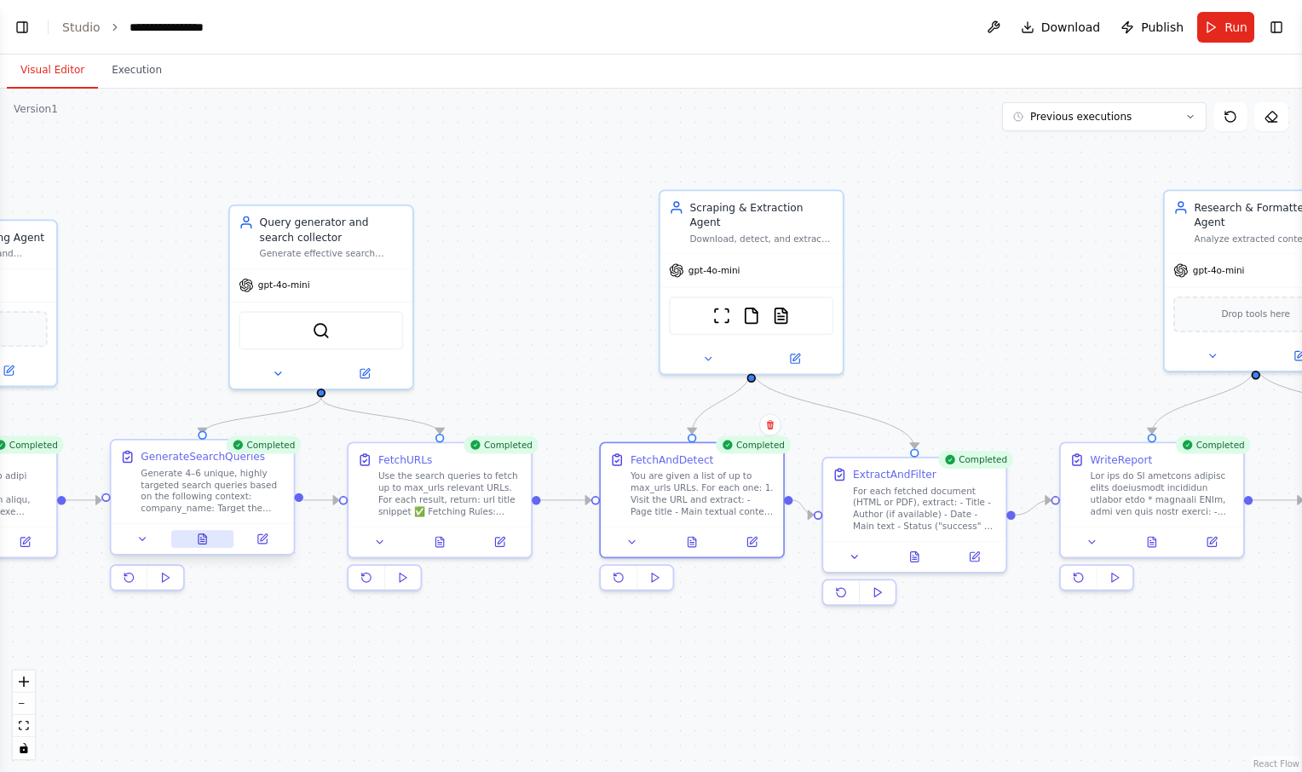
click at [199, 545] on icon at bounding box center [203, 540] width 12 height 12
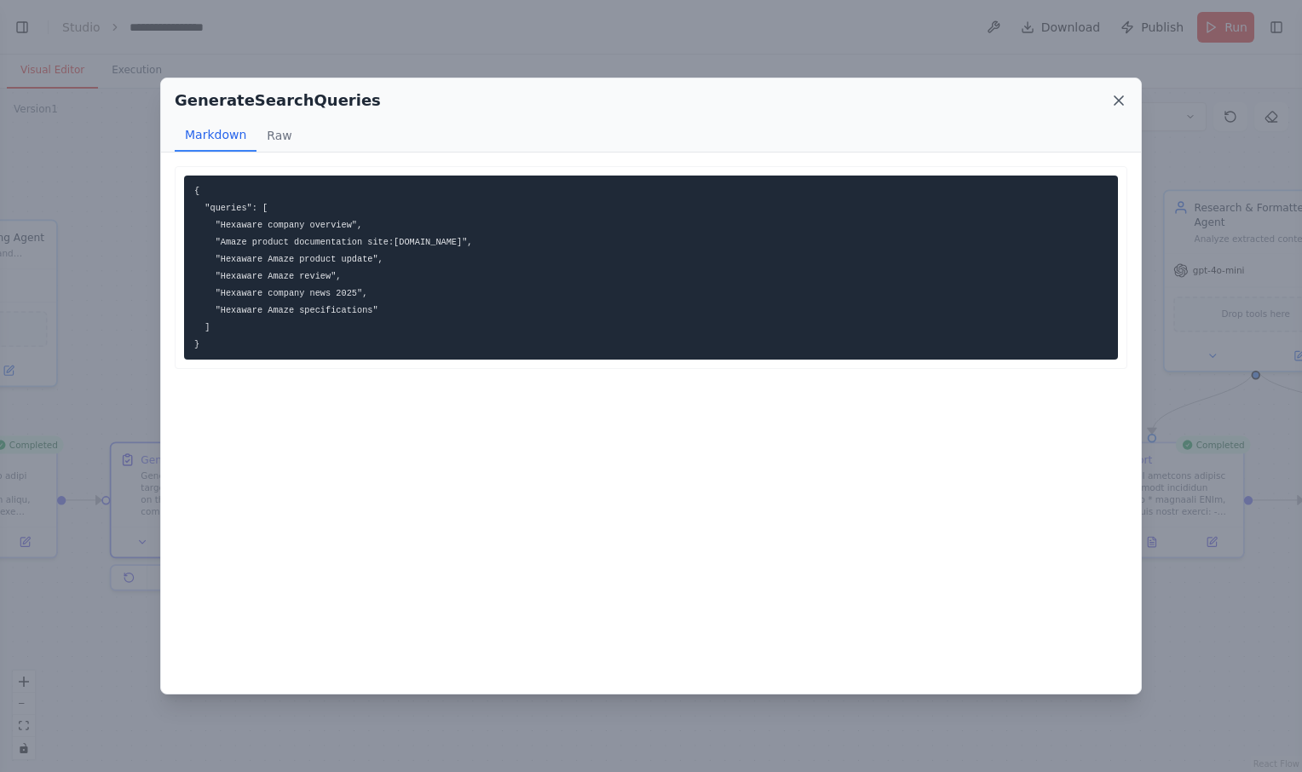
click at [1119, 99] on icon at bounding box center [1119, 100] width 17 height 17
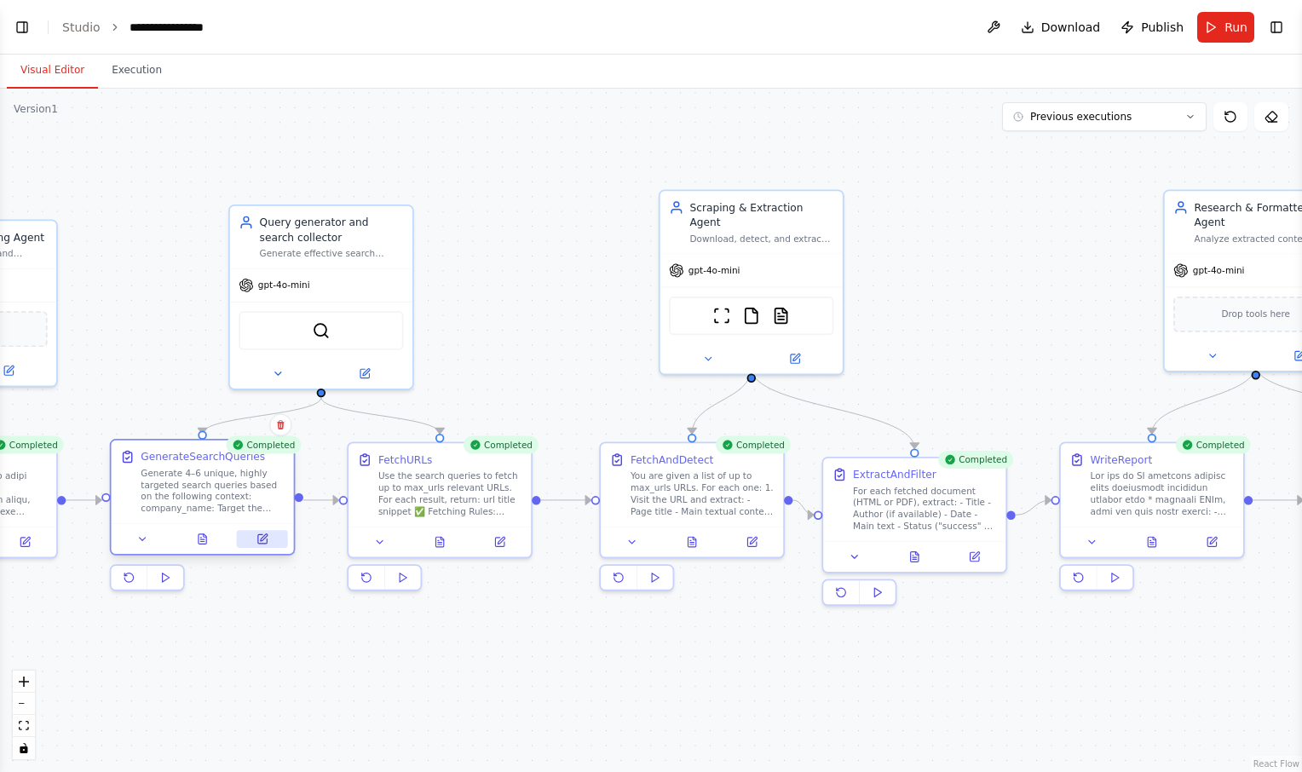
click at [274, 544] on button at bounding box center [262, 539] width 51 height 18
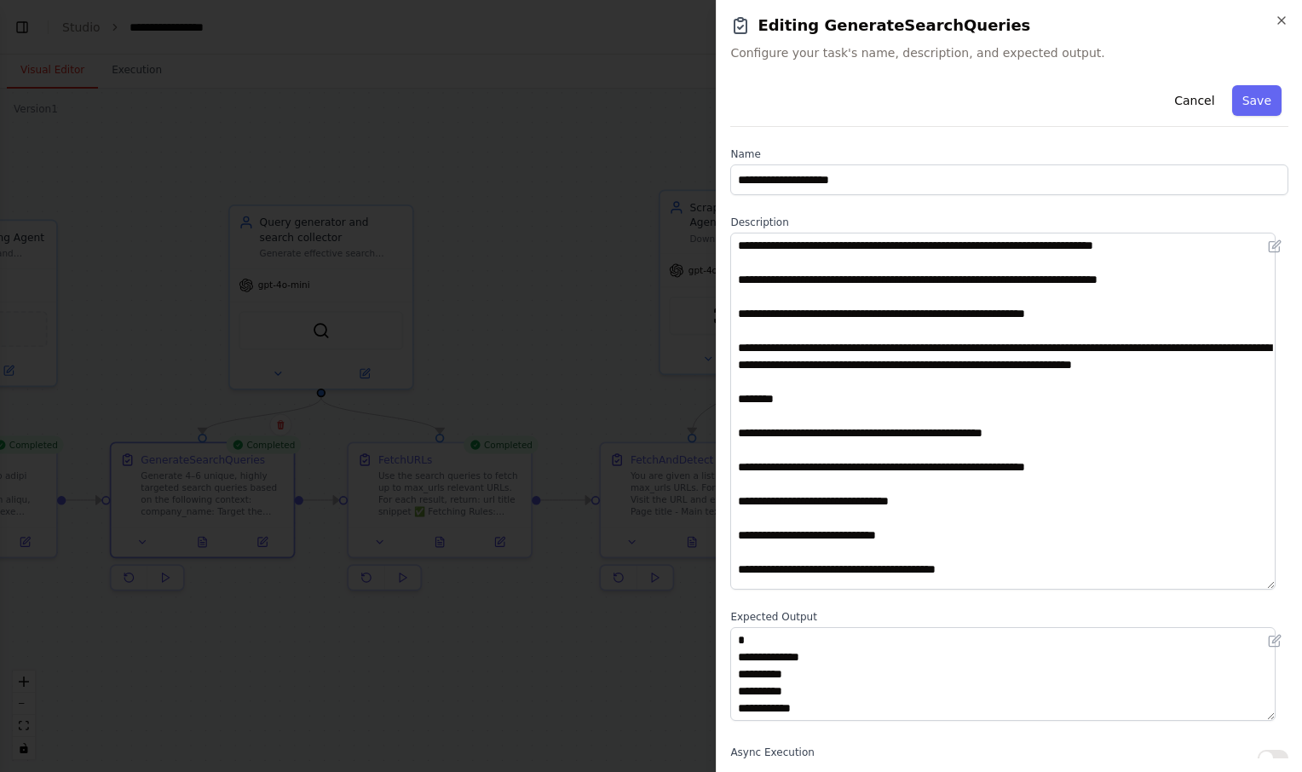
drag, startPoint x: 1284, startPoint y: 319, endPoint x: 1280, endPoint y: 604, distance: 285.6
click at [1280, 604] on div "**********" at bounding box center [1009, 418] width 558 height 680
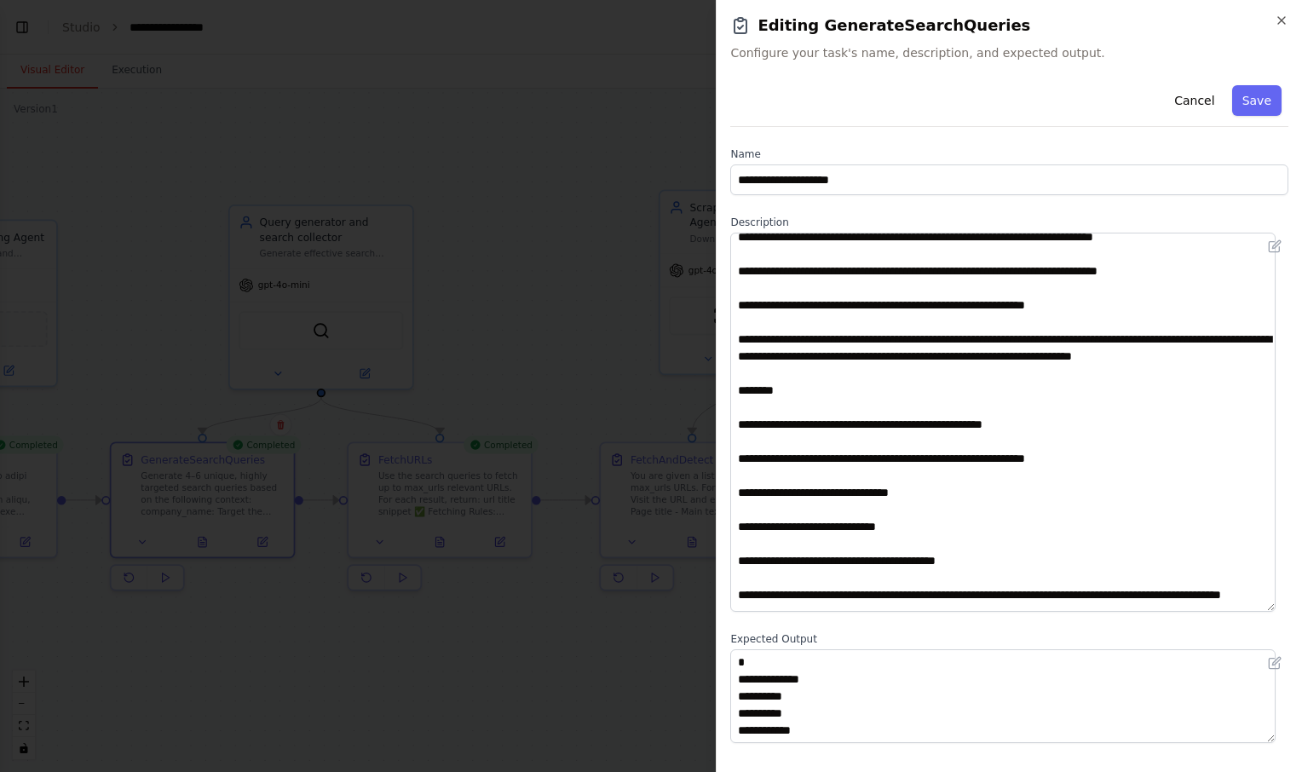
scroll to position [0, 0]
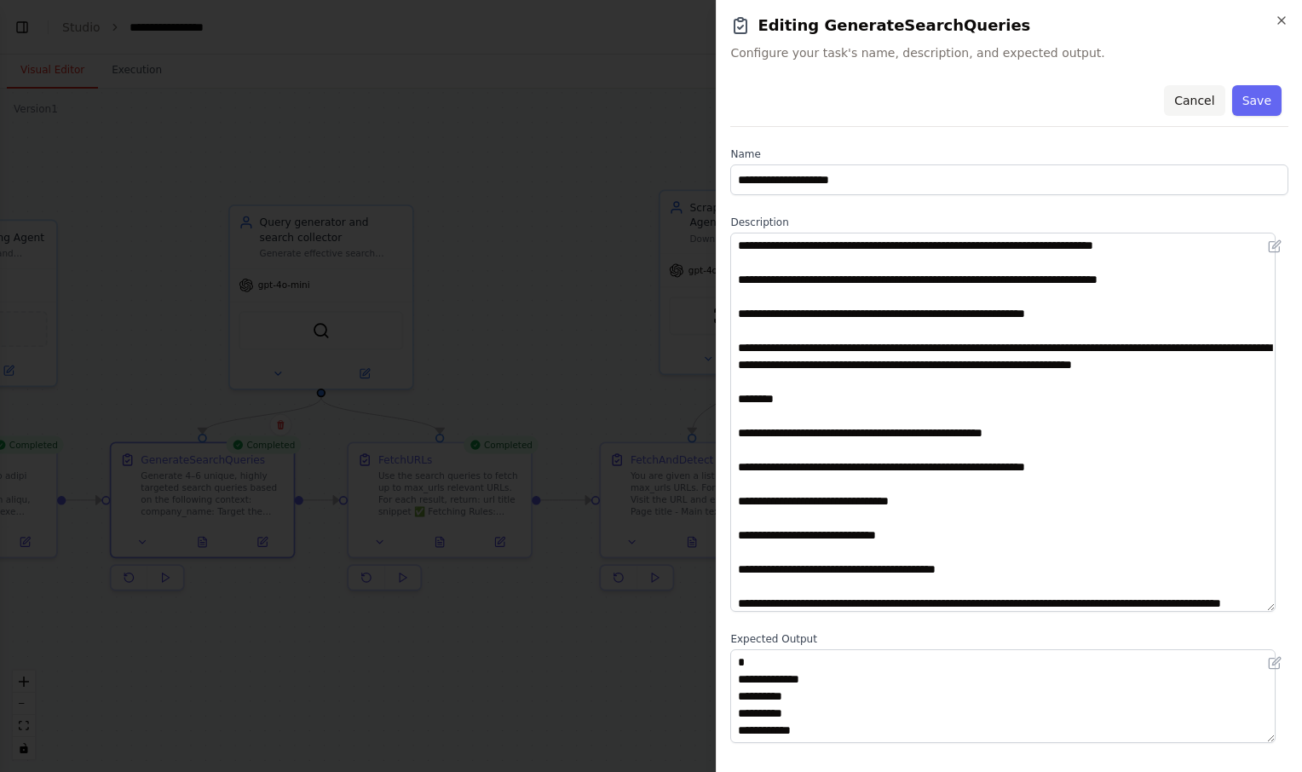
click at [1195, 97] on button "Cancel" at bounding box center [1194, 100] width 61 height 31
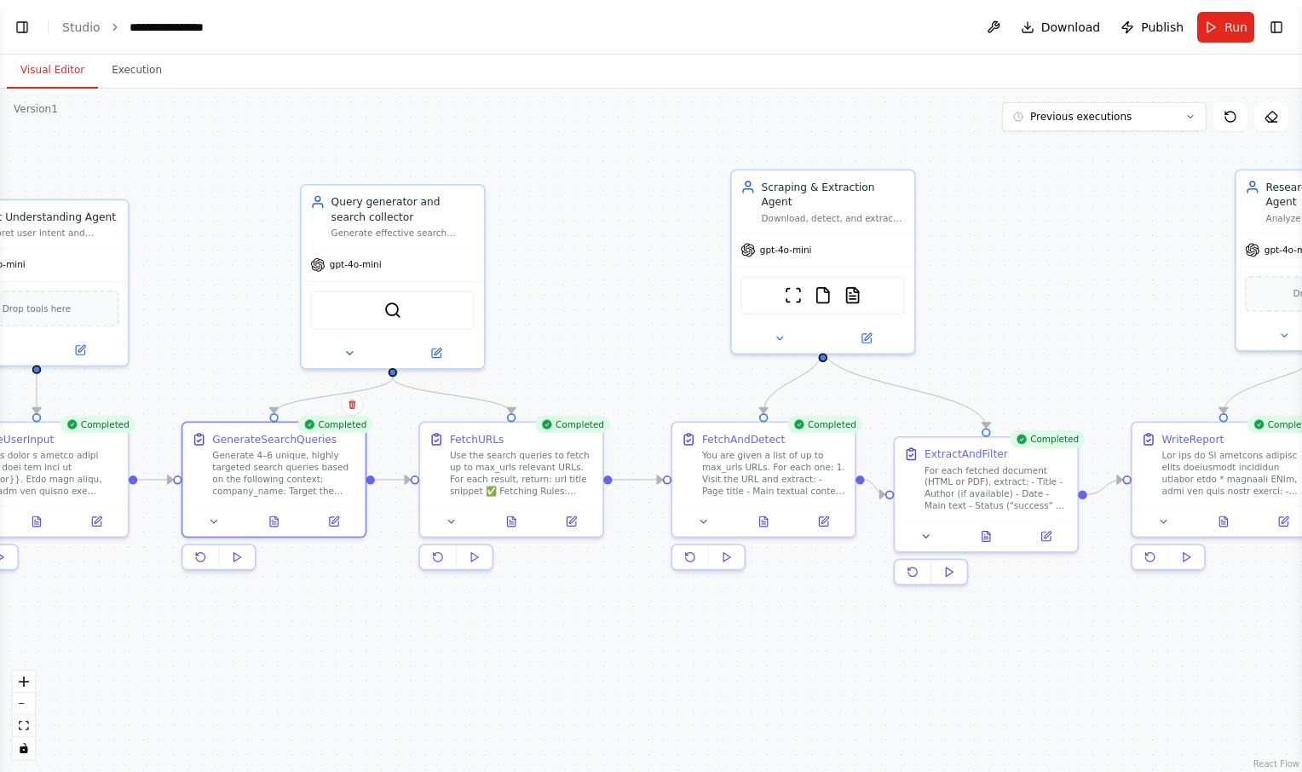
drag, startPoint x: 477, startPoint y: 309, endPoint x: 550, endPoint y: 288, distance: 75.3
click at [550, 288] on div ".deletable-edge-delete-btn { width: 20px; height: 20px; border: 0px solid #ffff…" at bounding box center [651, 431] width 1302 height 684
click at [1283, 27] on button "Toggle Right Sidebar" at bounding box center [1277, 27] width 24 height 24
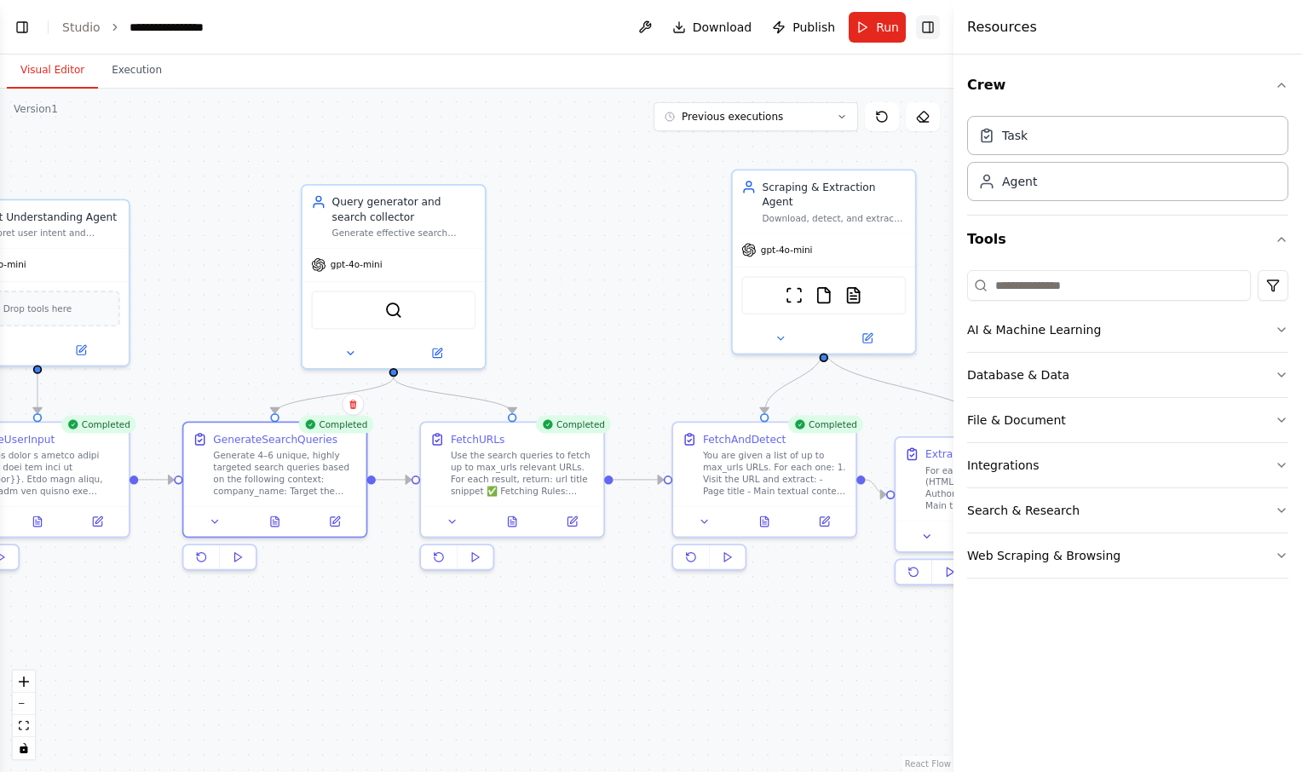
click at [925, 28] on button "Toggle Right Sidebar" at bounding box center [928, 27] width 24 height 24
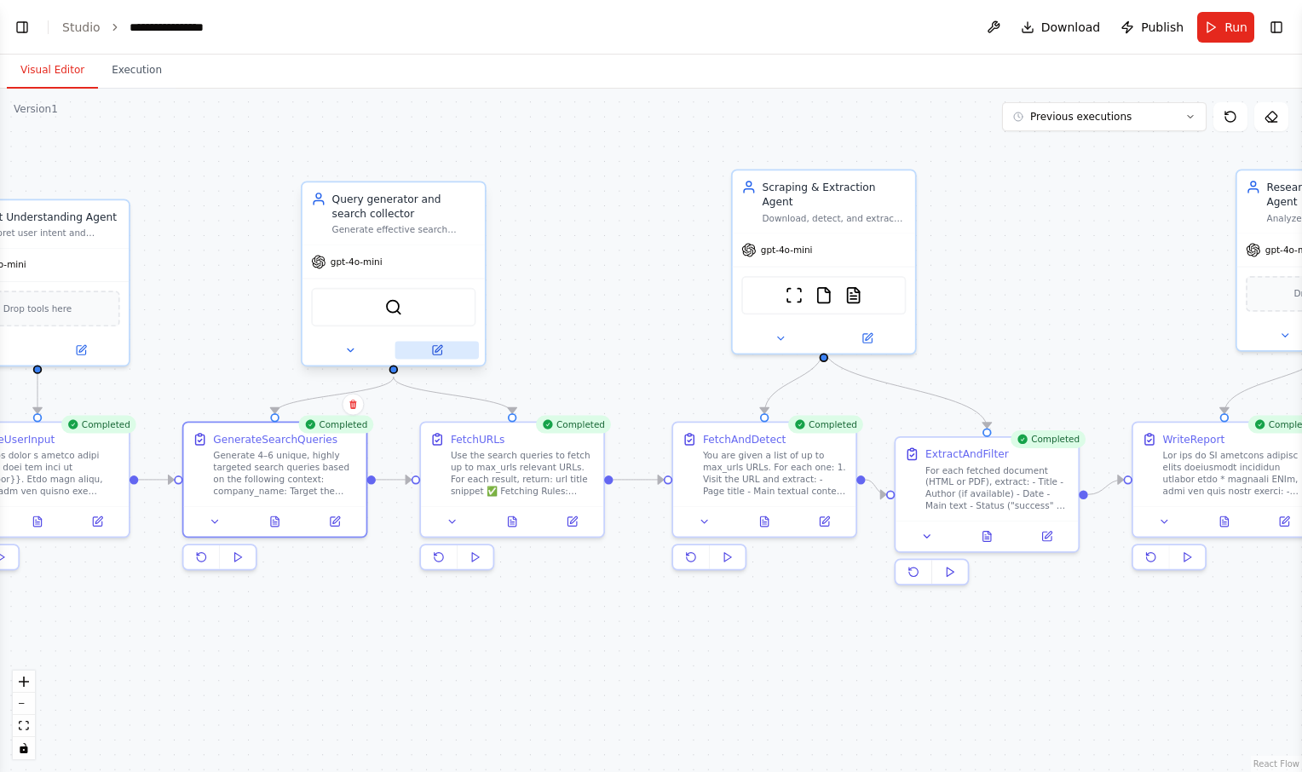
click at [447, 358] on button at bounding box center [437, 351] width 84 height 18
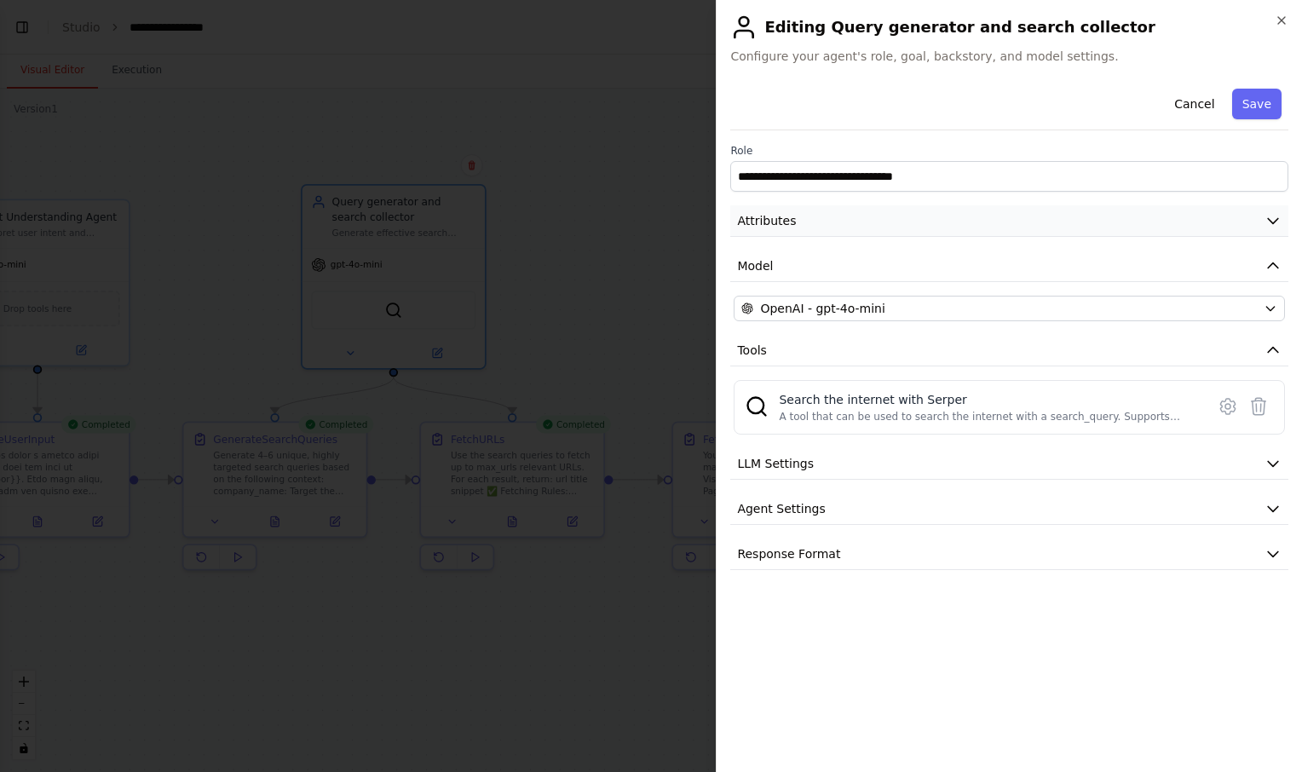
click at [1063, 218] on button "Attributes" at bounding box center [1009, 221] width 558 height 32
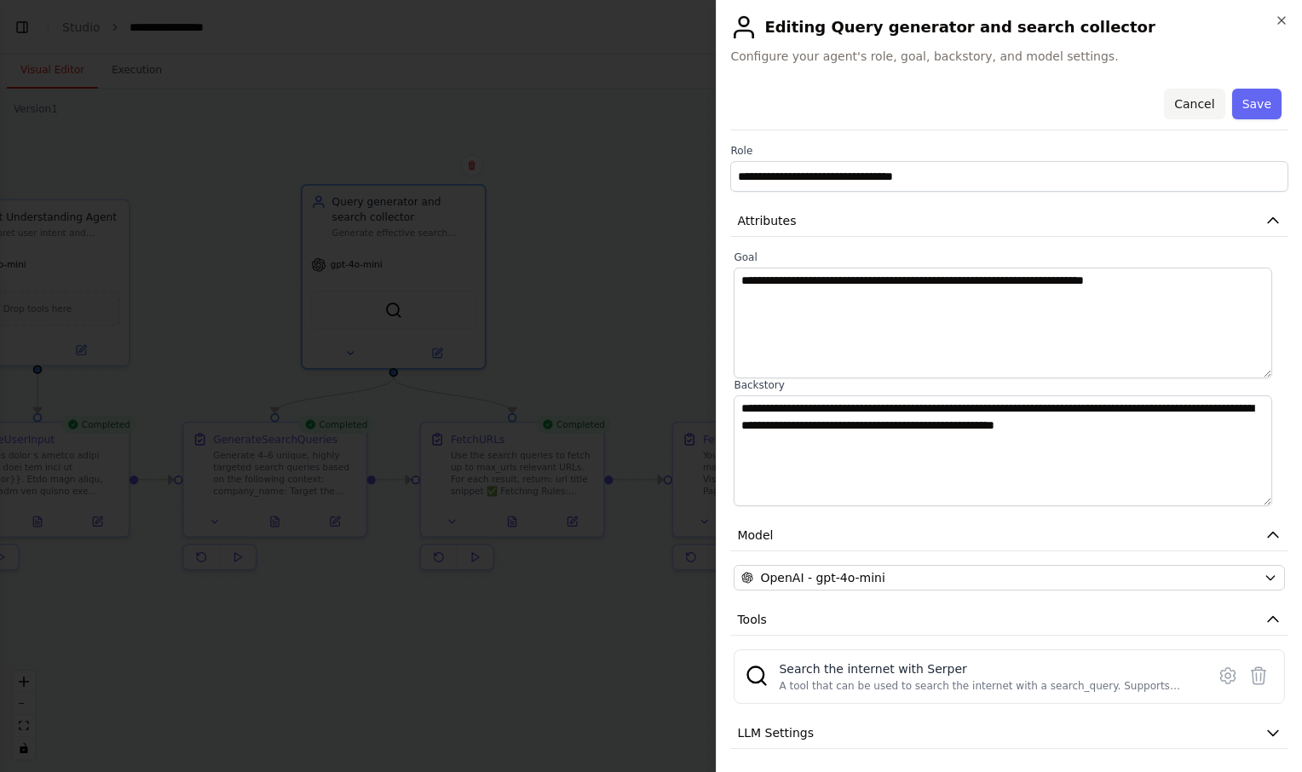
click at [1188, 103] on button "Cancel" at bounding box center [1194, 104] width 61 height 31
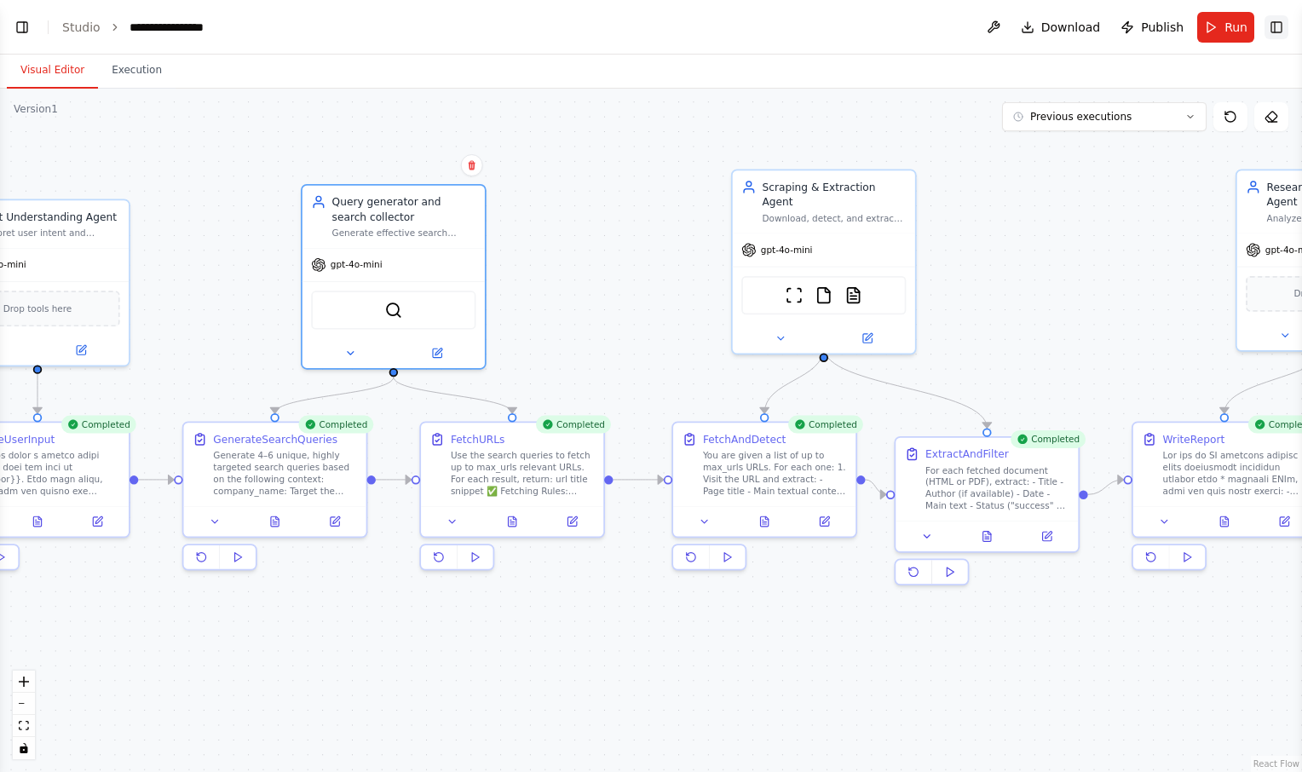
click at [1273, 24] on button "Toggle Right Sidebar" at bounding box center [1277, 27] width 24 height 24
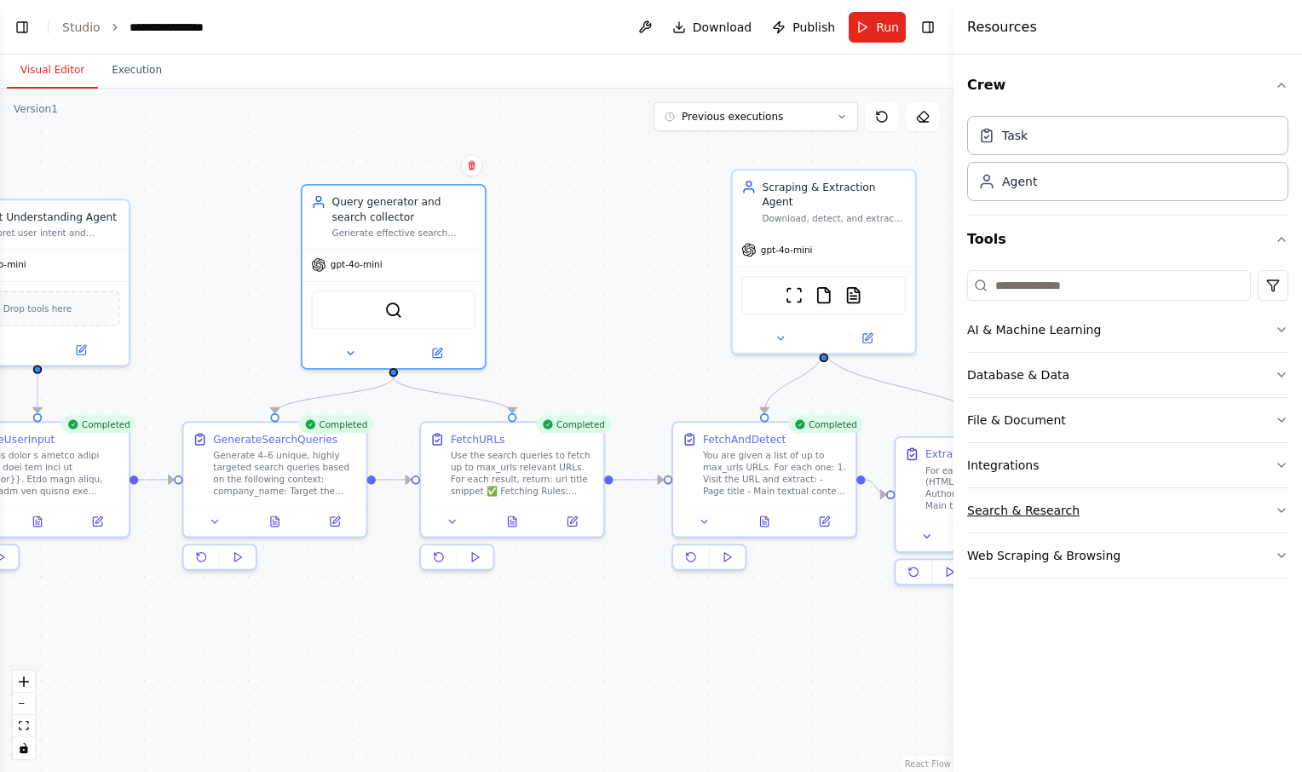
click at [1144, 513] on button "Search & Research" at bounding box center [1127, 510] width 321 height 44
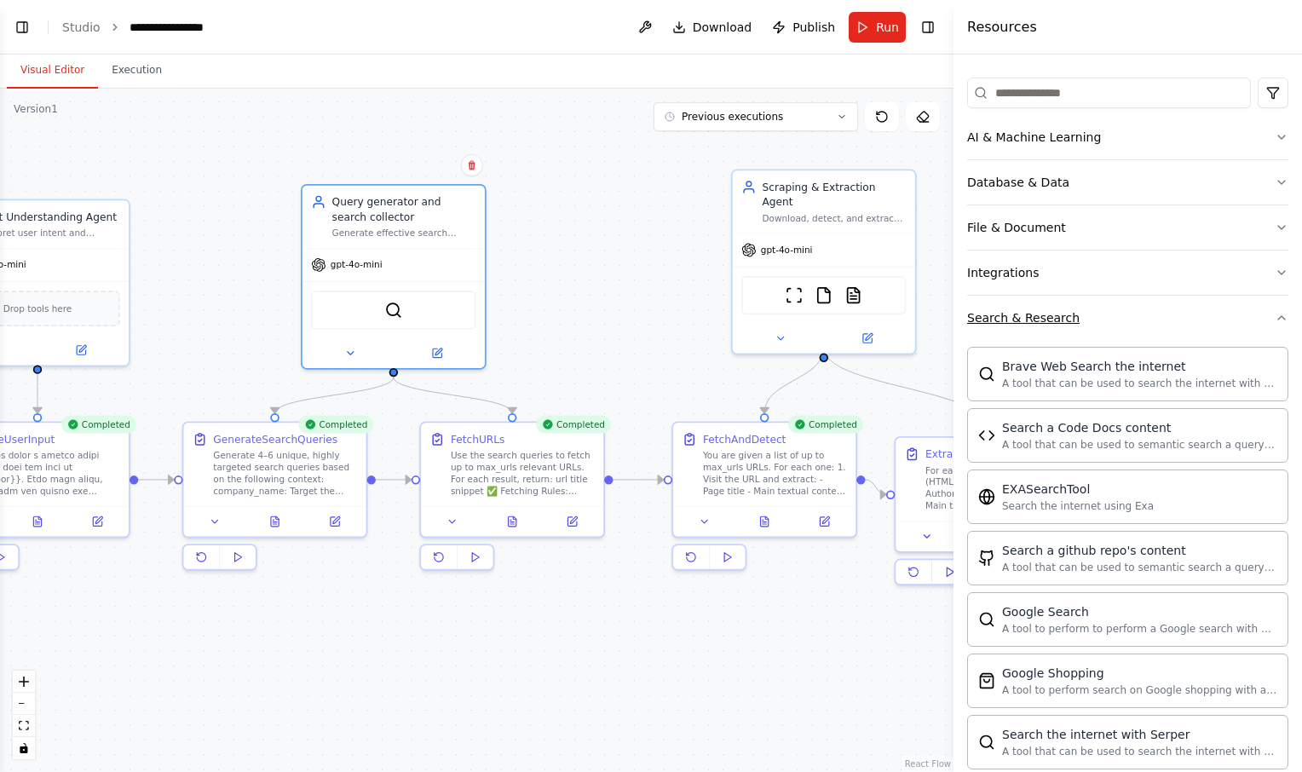
scroll to position [217, 0]
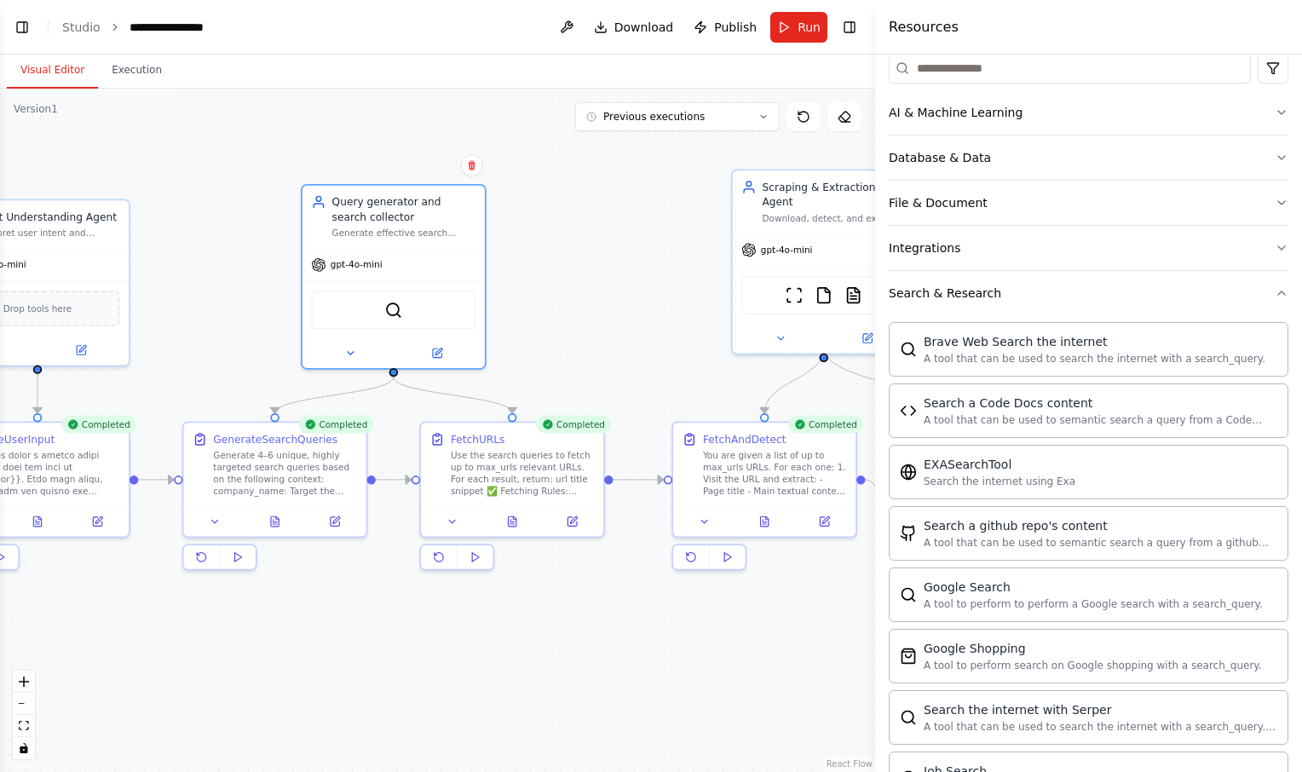
drag, startPoint x: 954, startPoint y: 378, endPoint x: 875, endPoint y: 368, distance: 79.0
click at [875, 368] on div at bounding box center [878, 386] width 7 height 772
click at [440, 354] on icon at bounding box center [437, 350] width 9 height 9
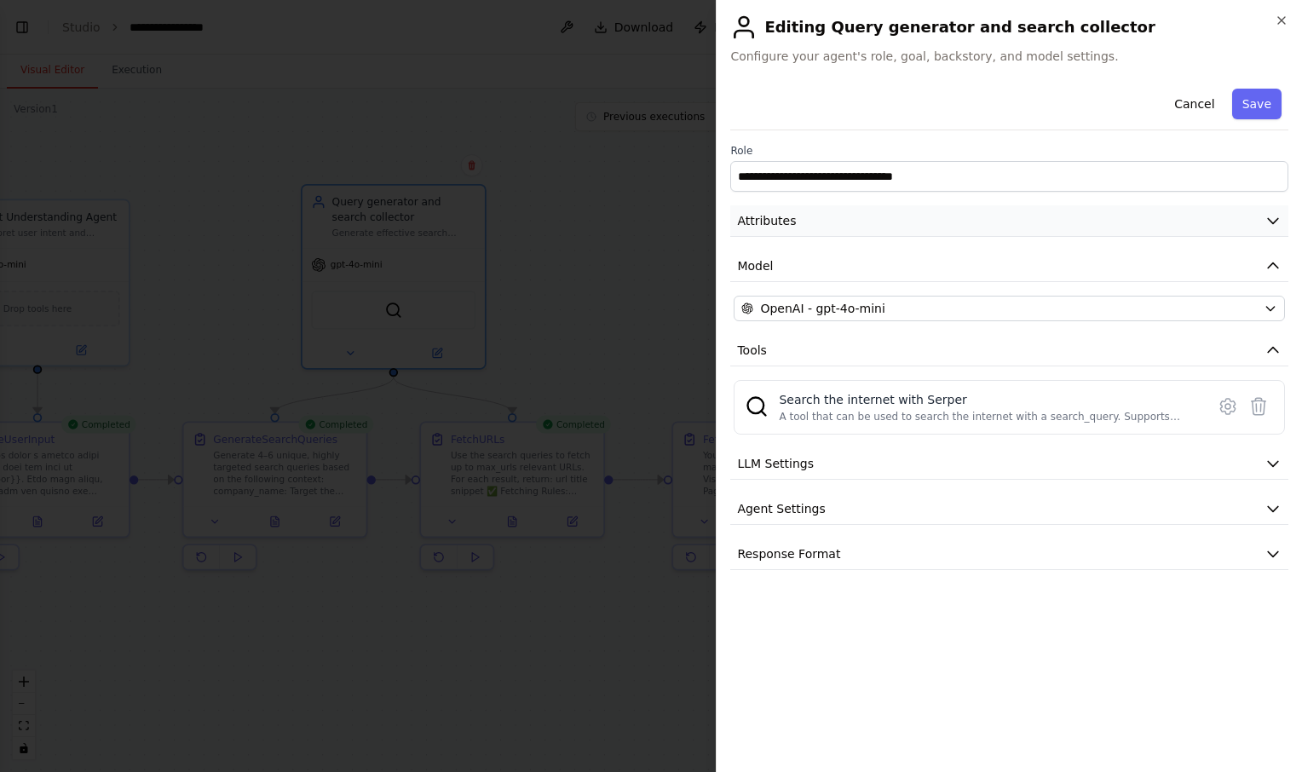
click at [1030, 223] on button "Attributes" at bounding box center [1009, 221] width 558 height 32
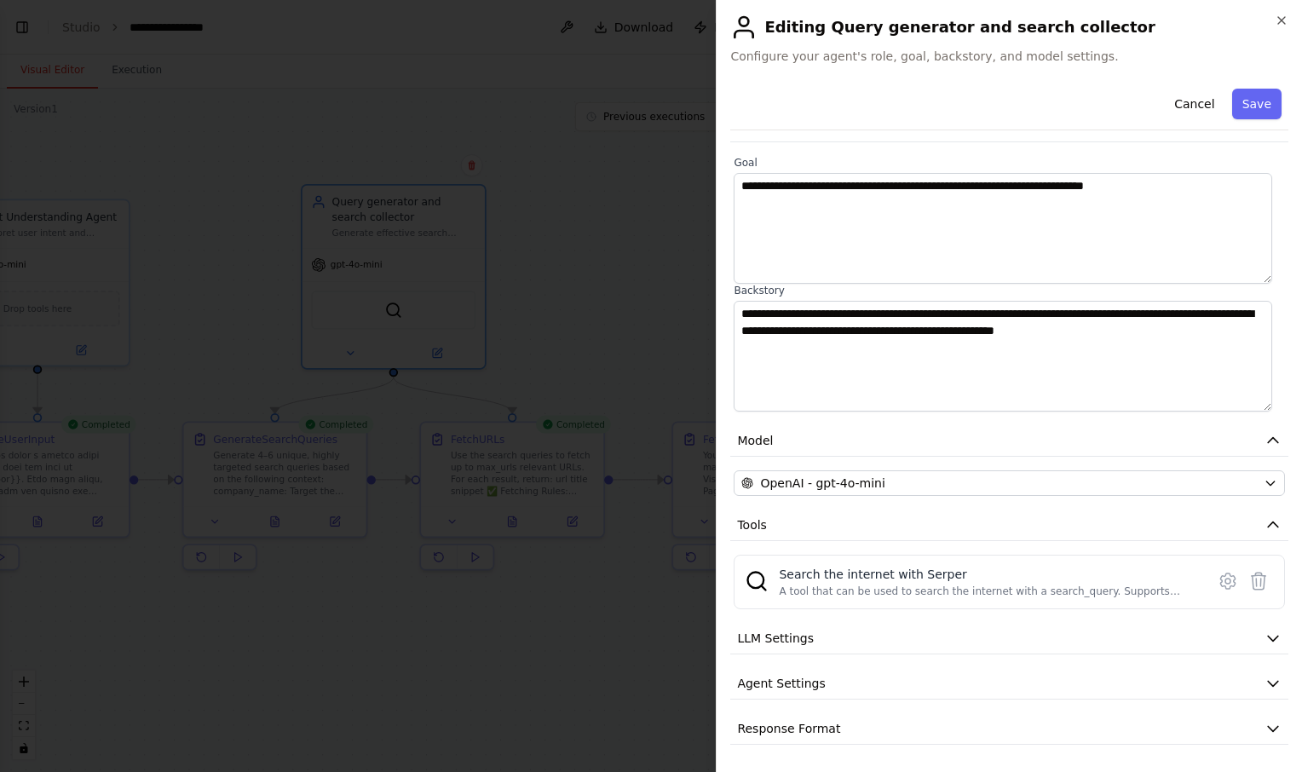
scroll to position [94, 0]
click at [1047, 635] on button "LLM Settings" at bounding box center [1009, 640] width 558 height 32
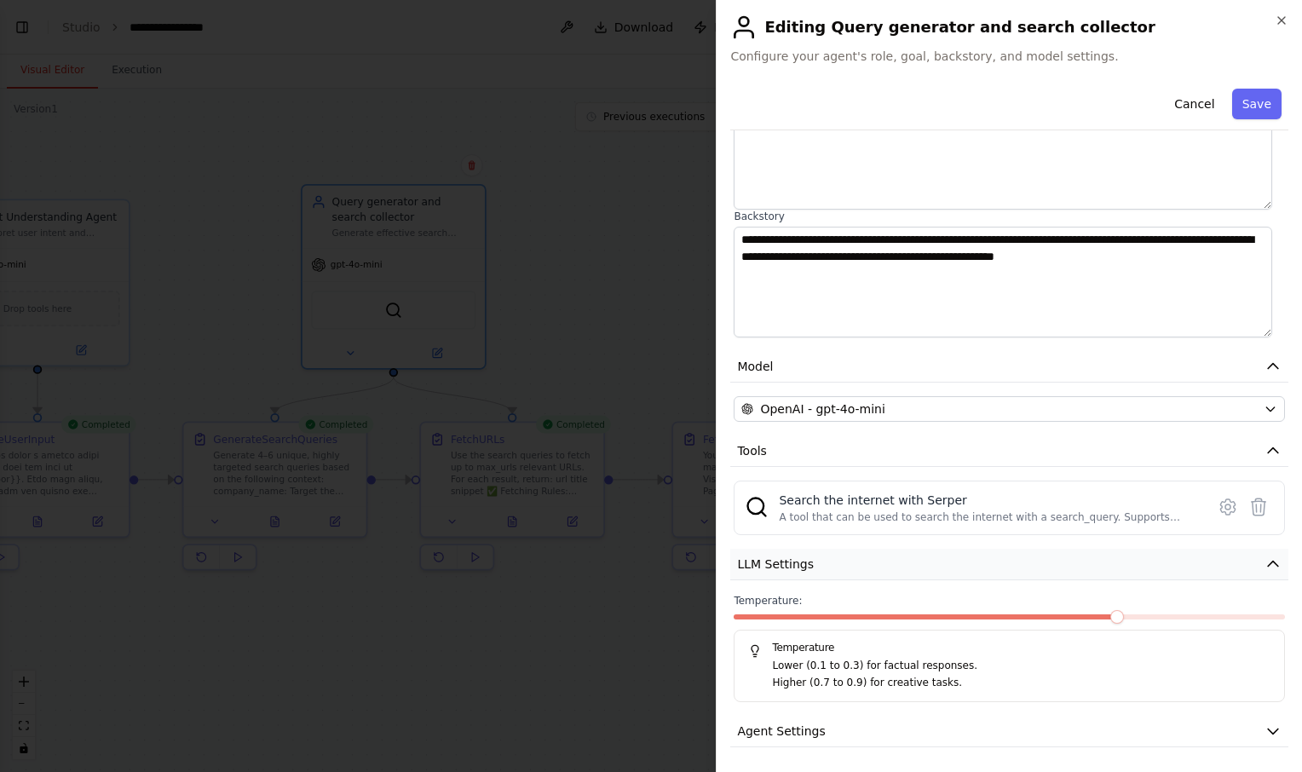
scroll to position [216, 0]
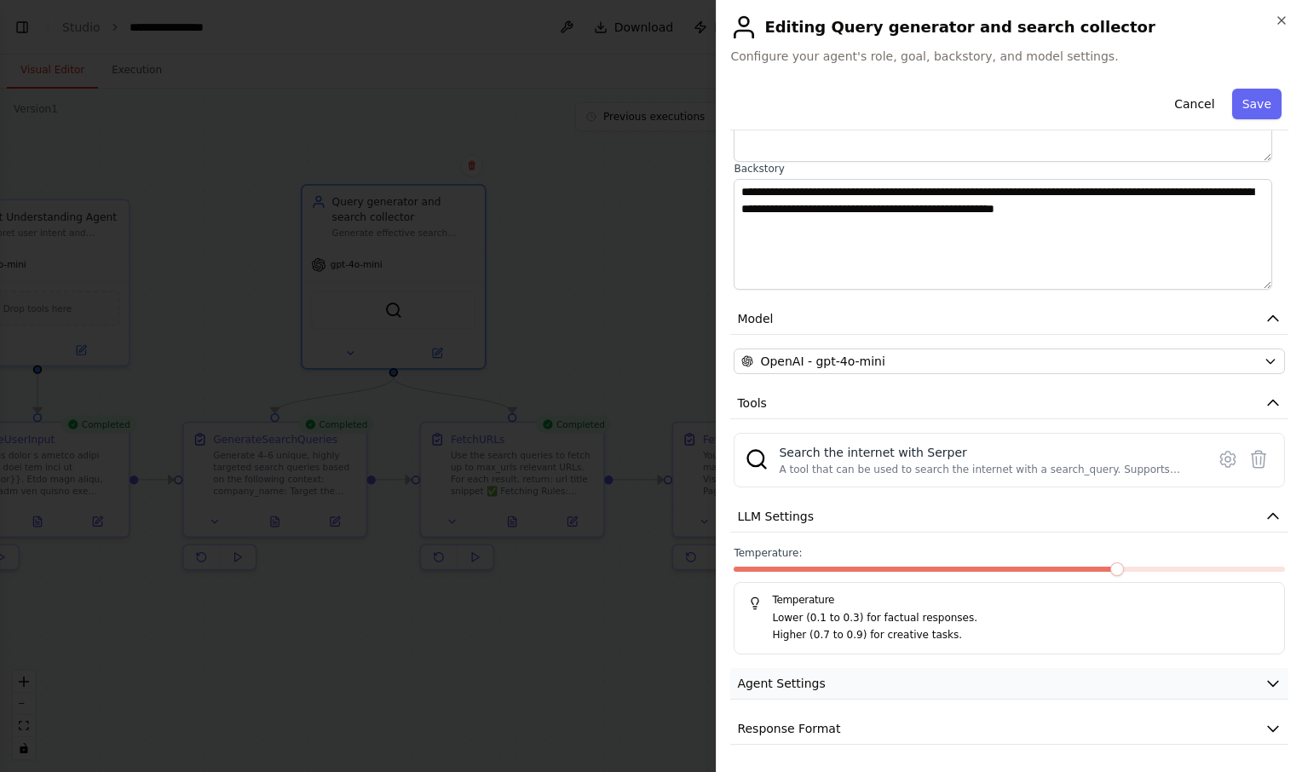
click at [1050, 687] on button "Agent Settings" at bounding box center [1009, 684] width 558 height 32
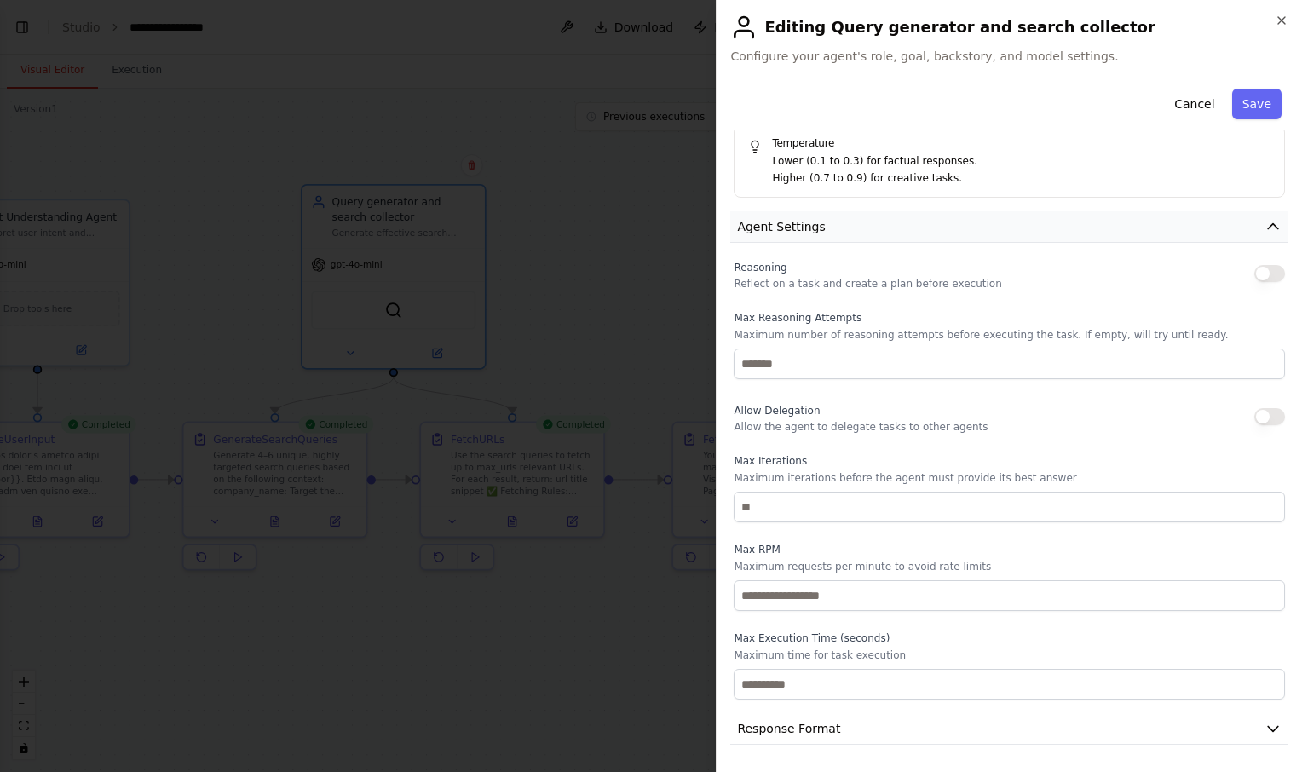
scroll to position [672, 0]
click at [1076, 719] on button "Response Format" at bounding box center [1009, 731] width 558 height 32
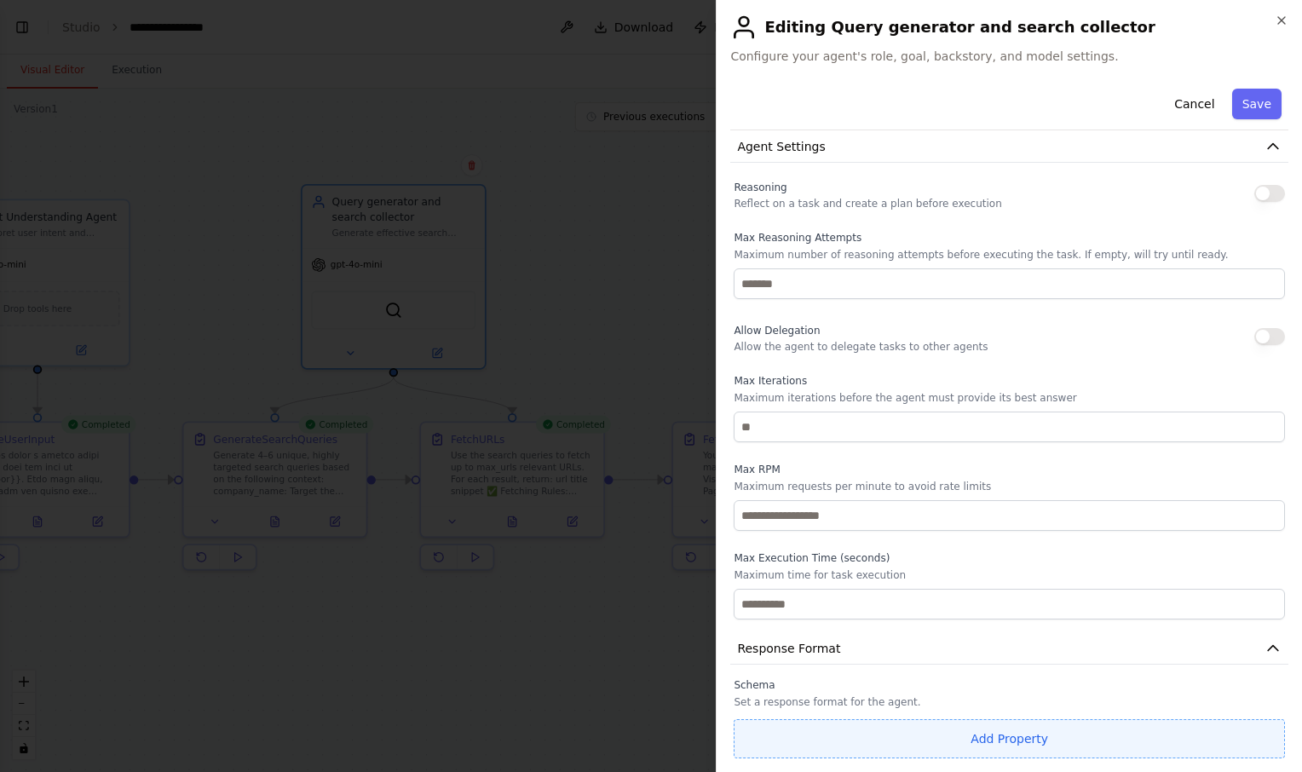
click at [1053, 730] on button "Add Property" at bounding box center [1009, 738] width 551 height 39
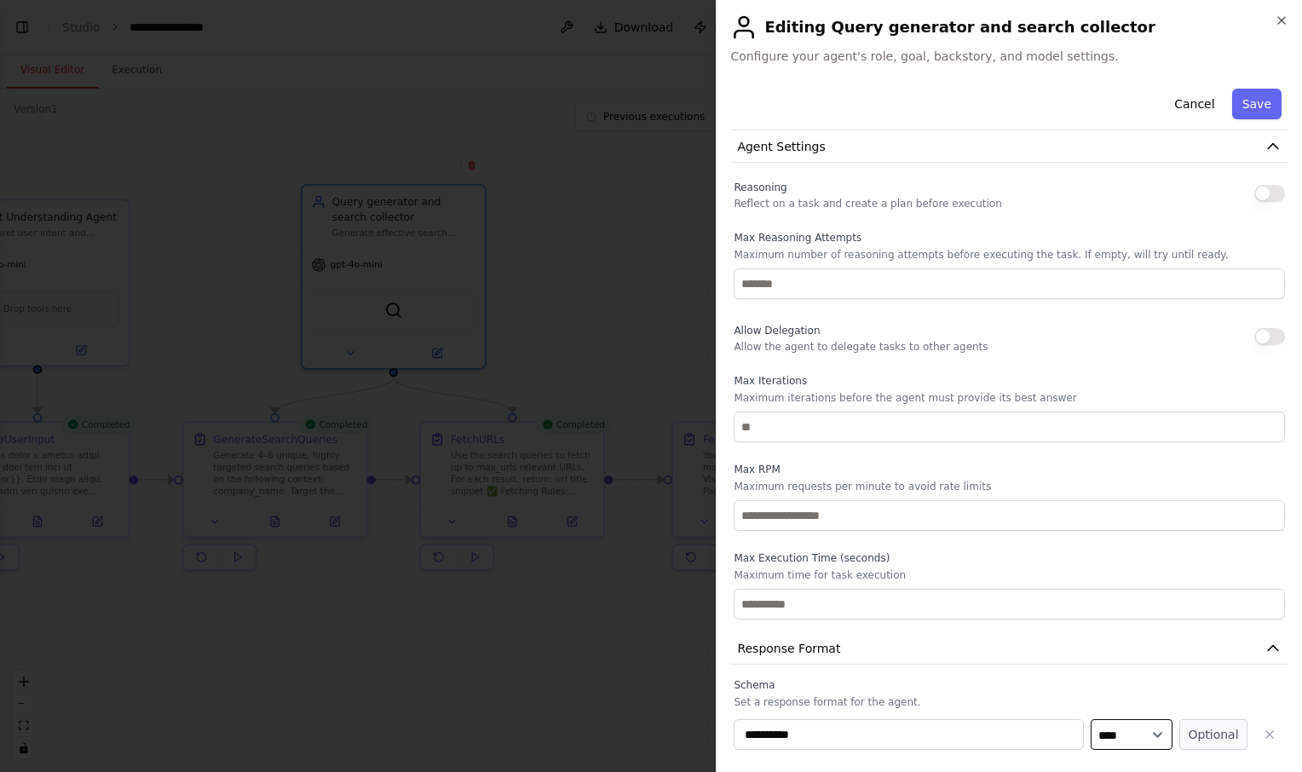
click at [1149, 729] on select "**** ******* ******* **** ******" at bounding box center [1132, 734] width 82 height 31
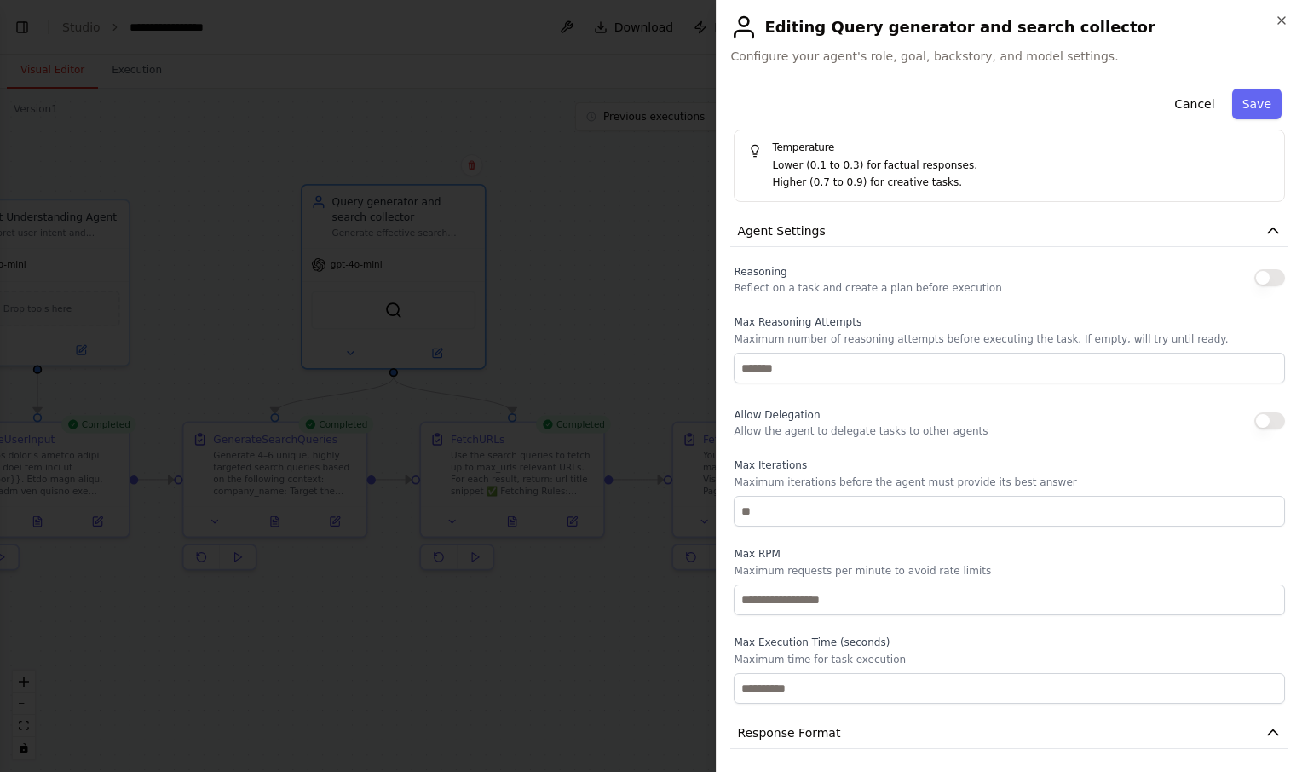
scroll to position [798, 0]
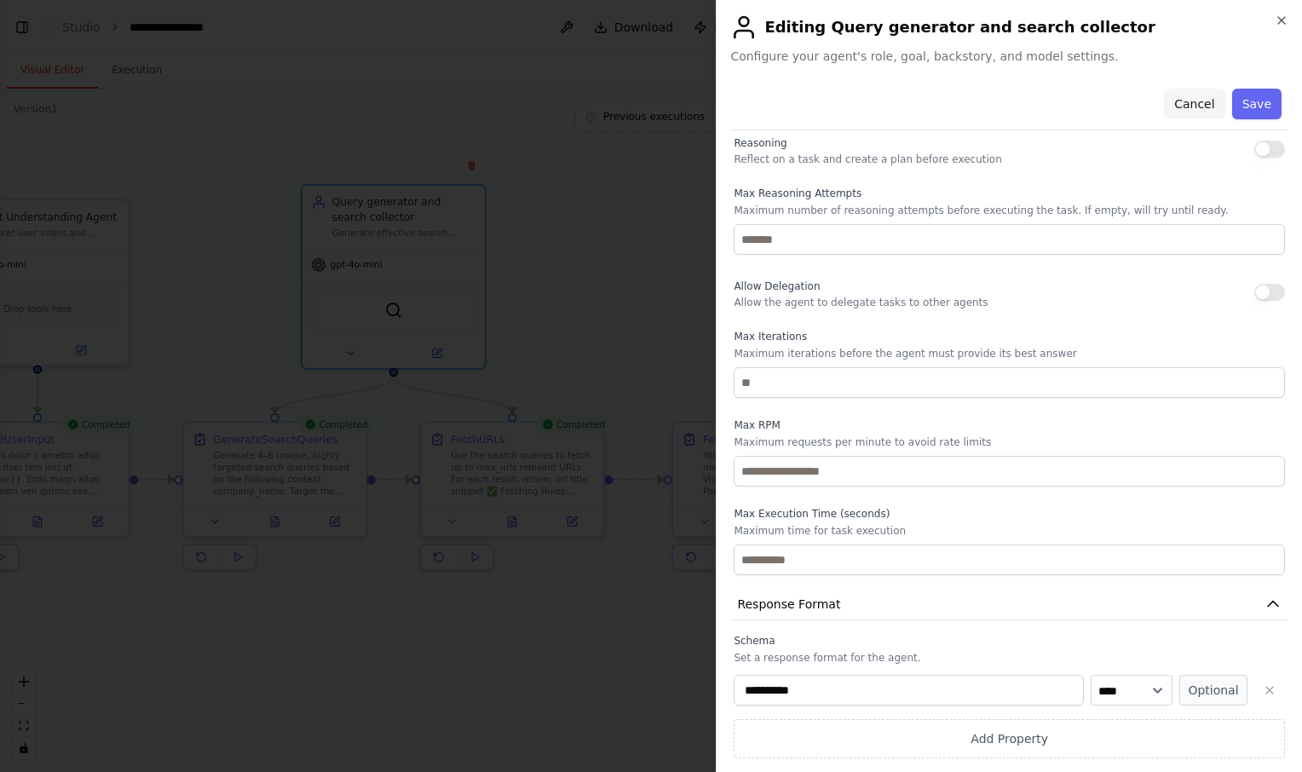
click at [1192, 107] on button "Cancel" at bounding box center [1194, 104] width 61 height 31
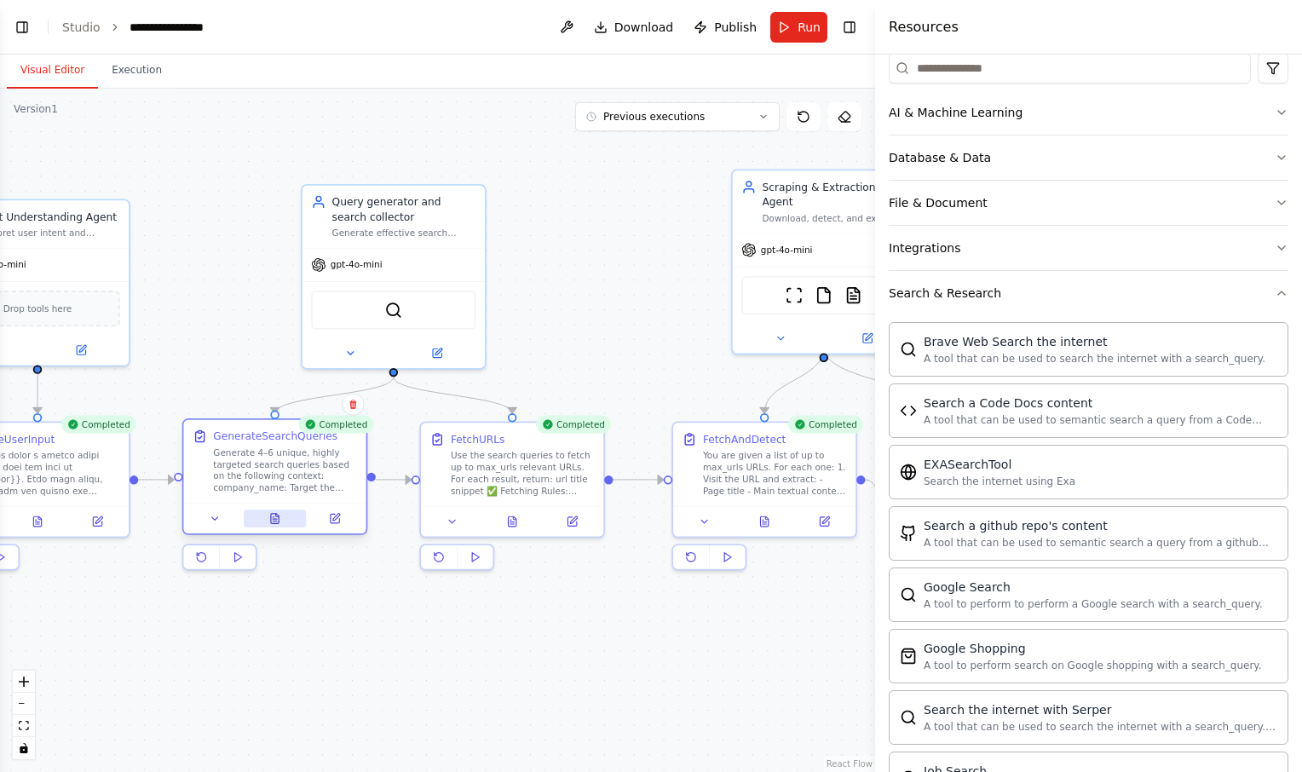
click at [280, 525] on button at bounding box center [275, 519] width 63 height 18
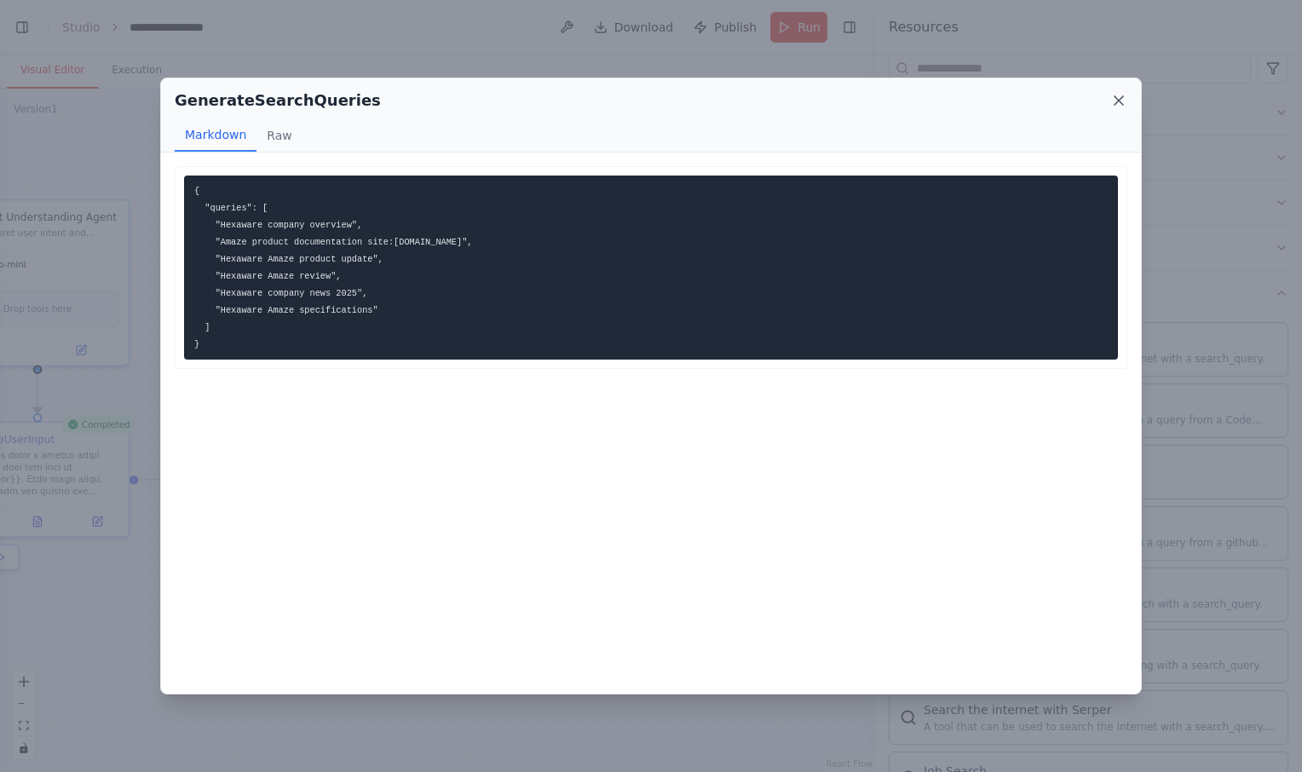
click at [1115, 101] on icon at bounding box center [1119, 100] width 17 height 17
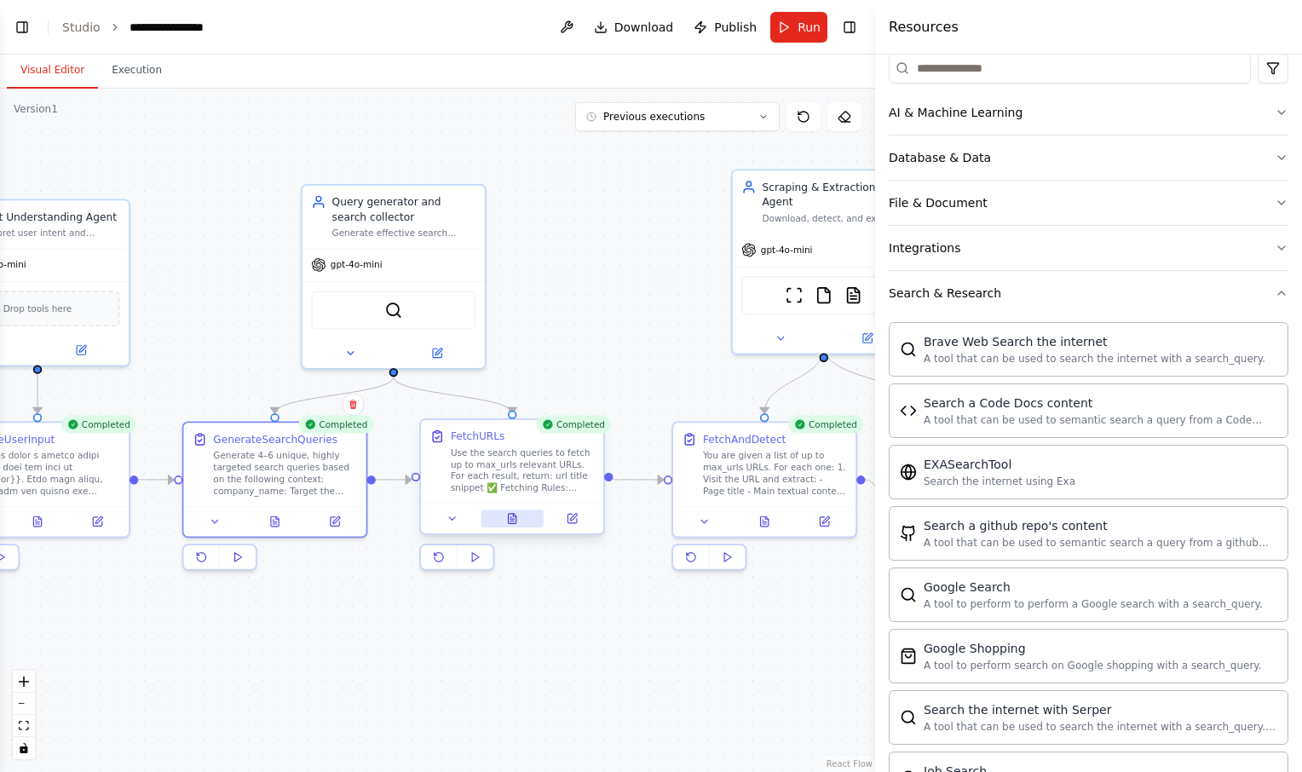
click at [512, 513] on icon at bounding box center [512, 519] width 12 height 12
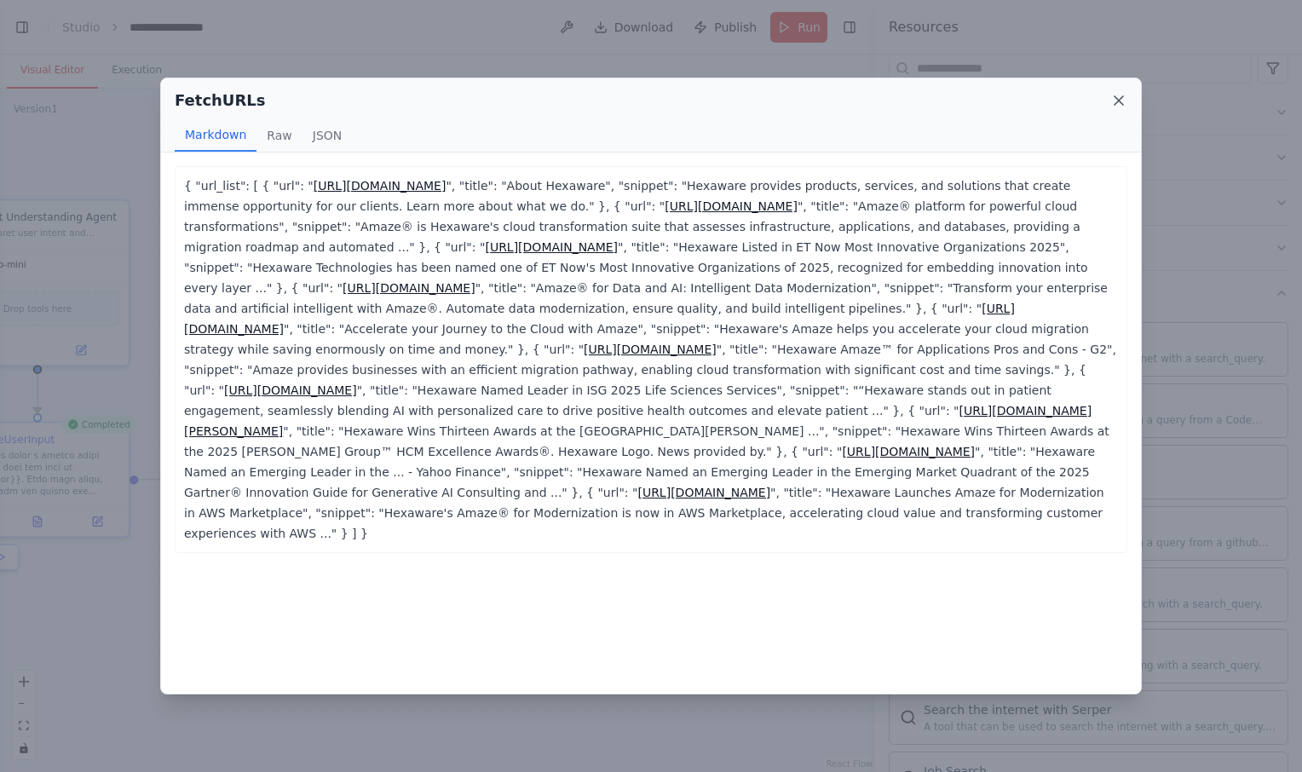
click at [1120, 99] on icon at bounding box center [1119, 100] width 9 height 9
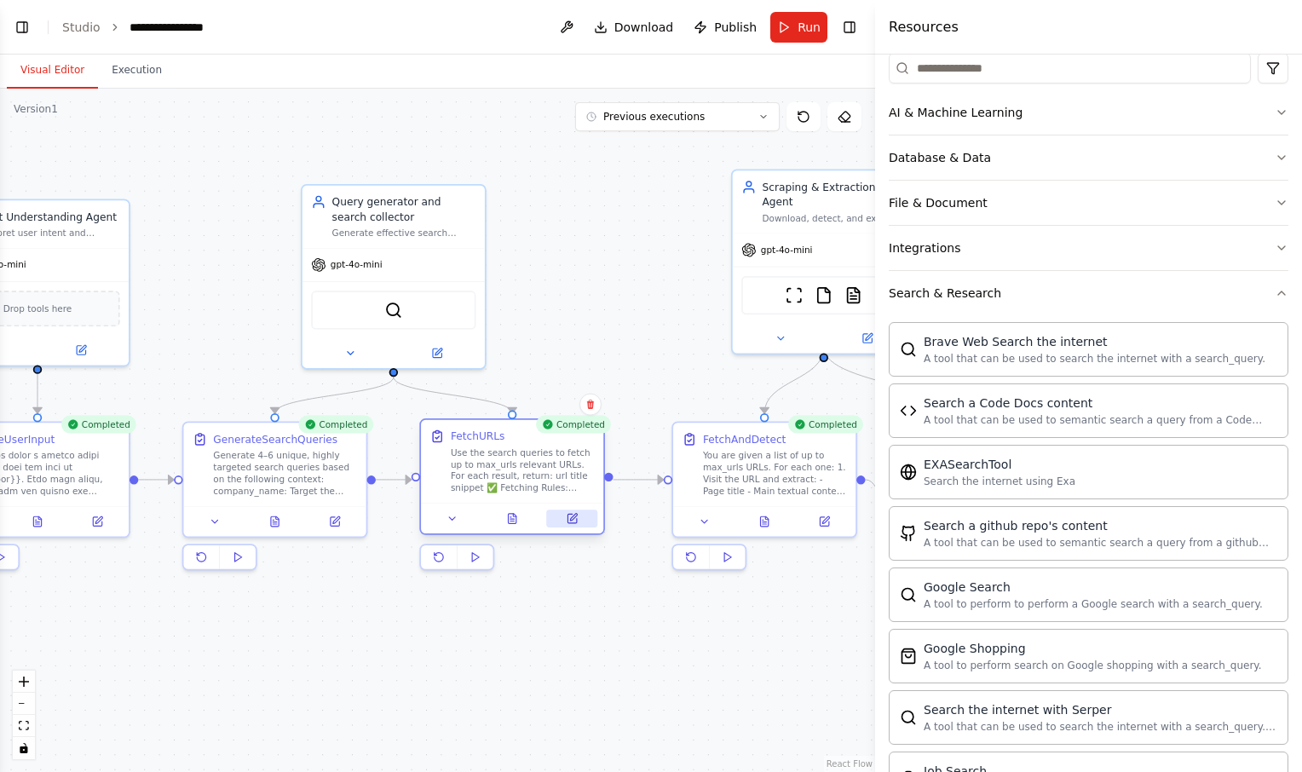
click at [574, 516] on icon at bounding box center [573, 517] width 7 height 7
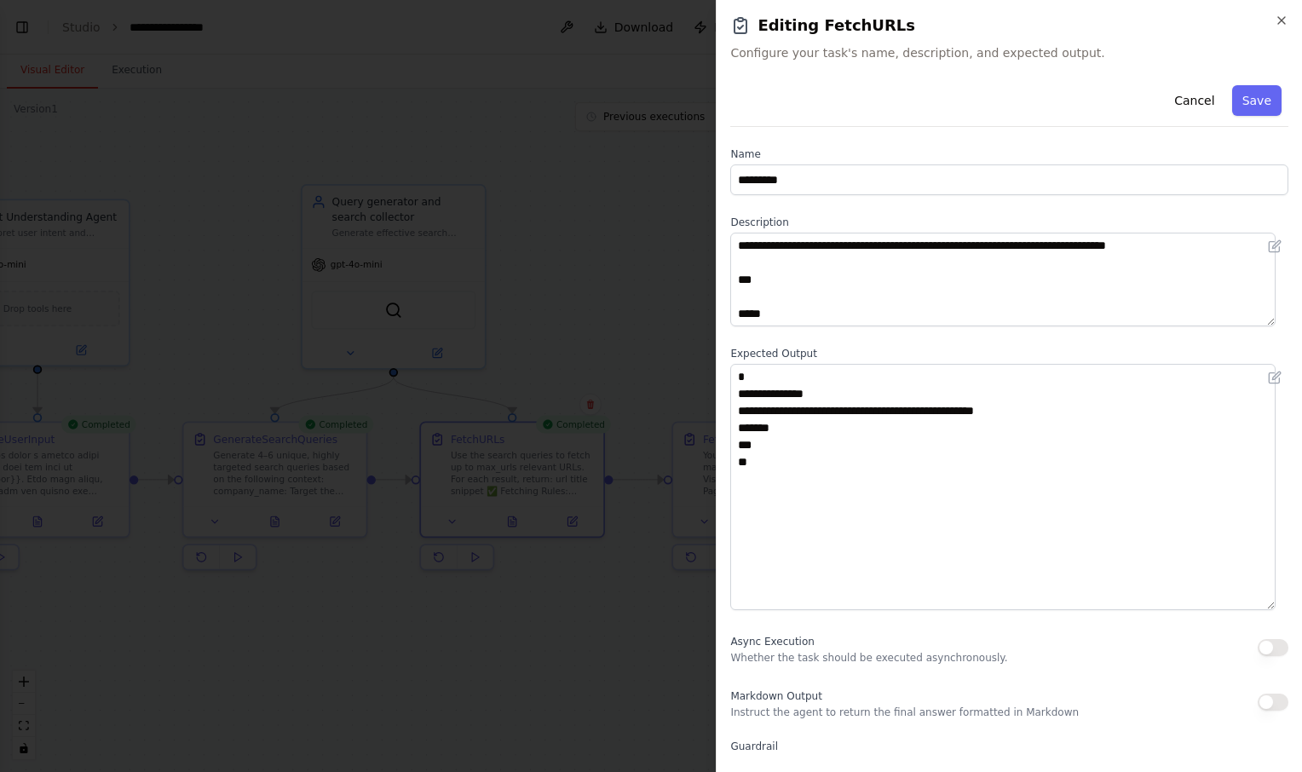
drag, startPoint x: 1284, startPoint y: 453, endPoint x: 1278, endPoint y: 606, distance: 152.7
click at [1278, 606] on div "**********" at bounding box center [1009, 418] width 558 height 680
click at [1182, 106] on button "Cancel" at bounding box center [1194, 100] width 61 height 31
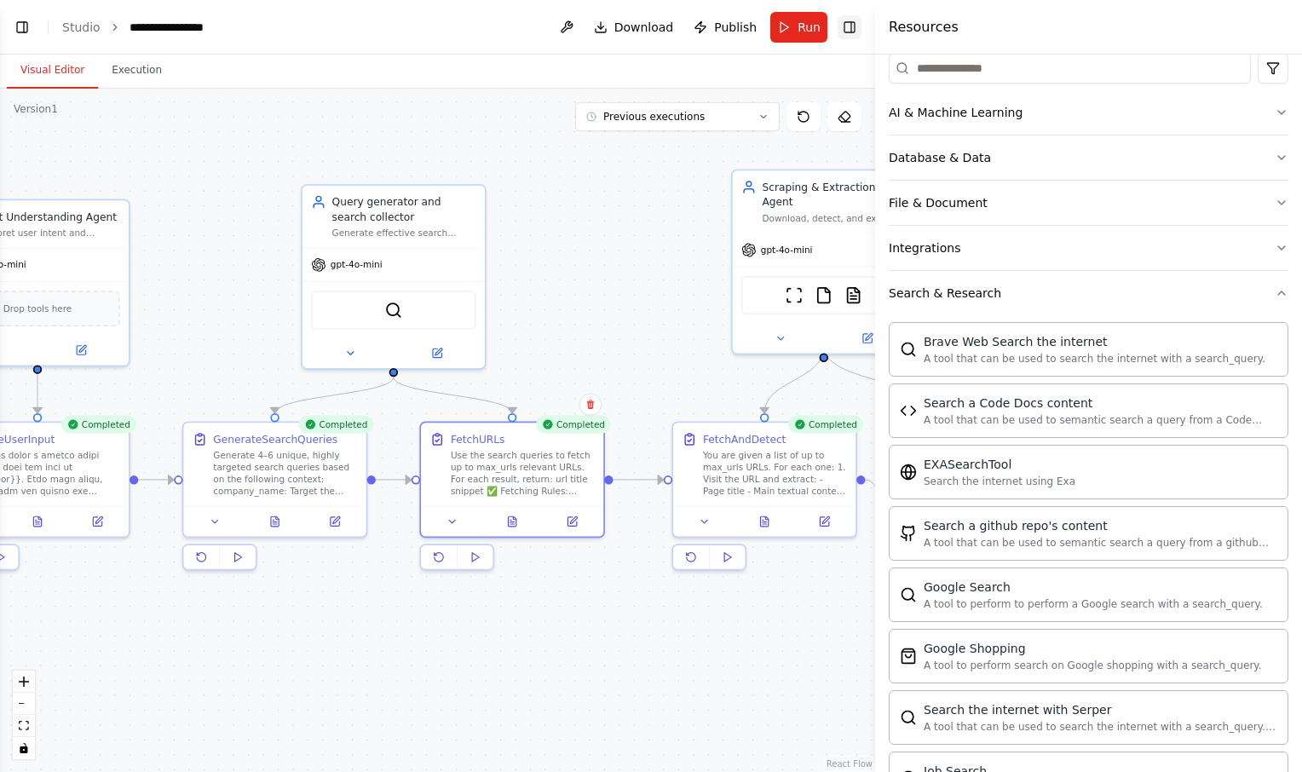
click at [846, 15] on button "Toggle Right Sidebar" at bounding box center [850, 27] width 24 height 24
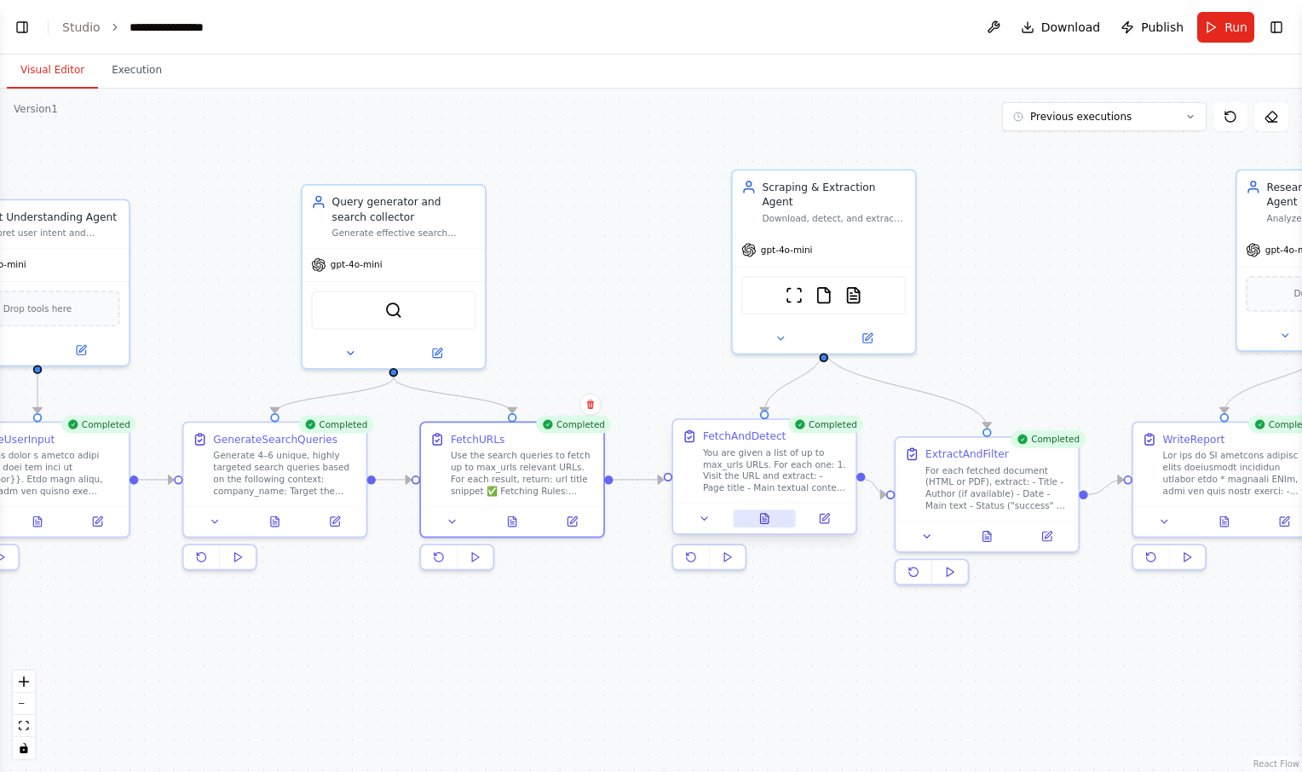
click at [768, 524] on icon at bounding box center [765, 519] width 12 height 12
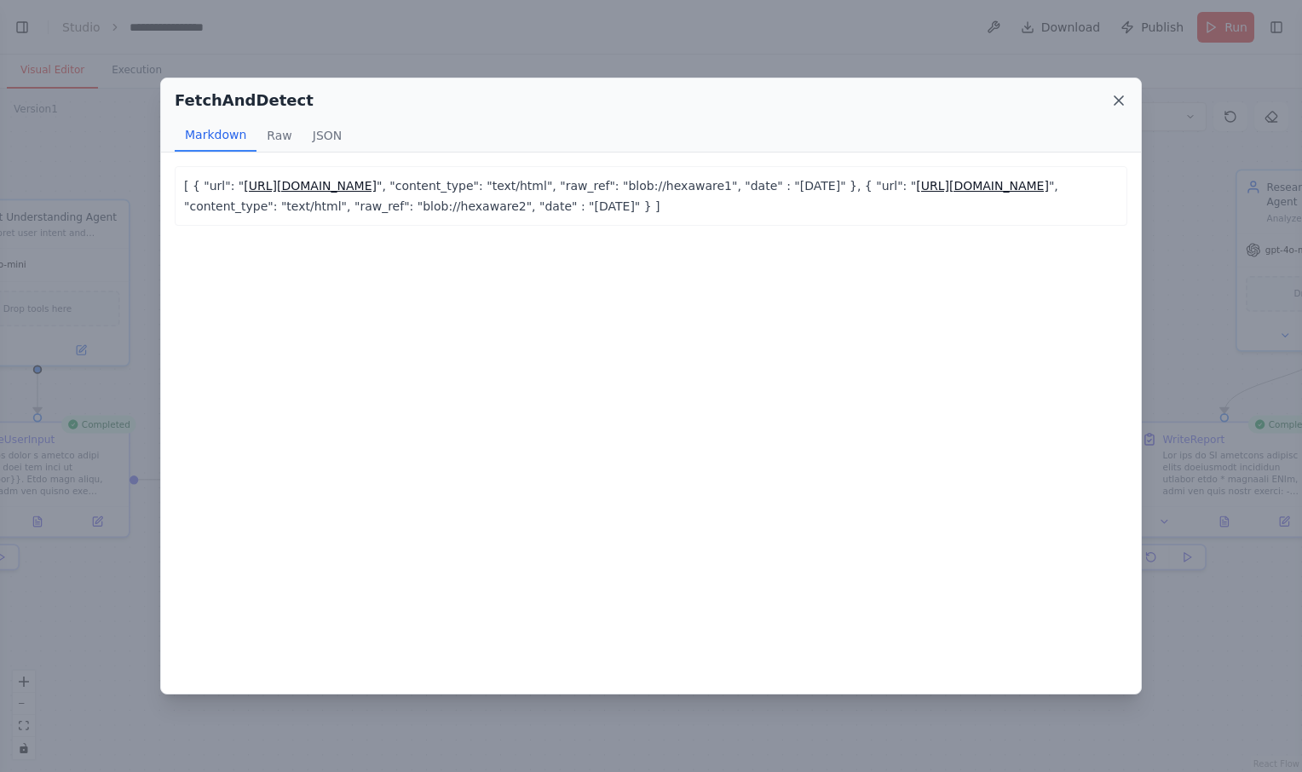
click at [1120, 107] on icon at bounding box center [1119, 100] width 17 height 17
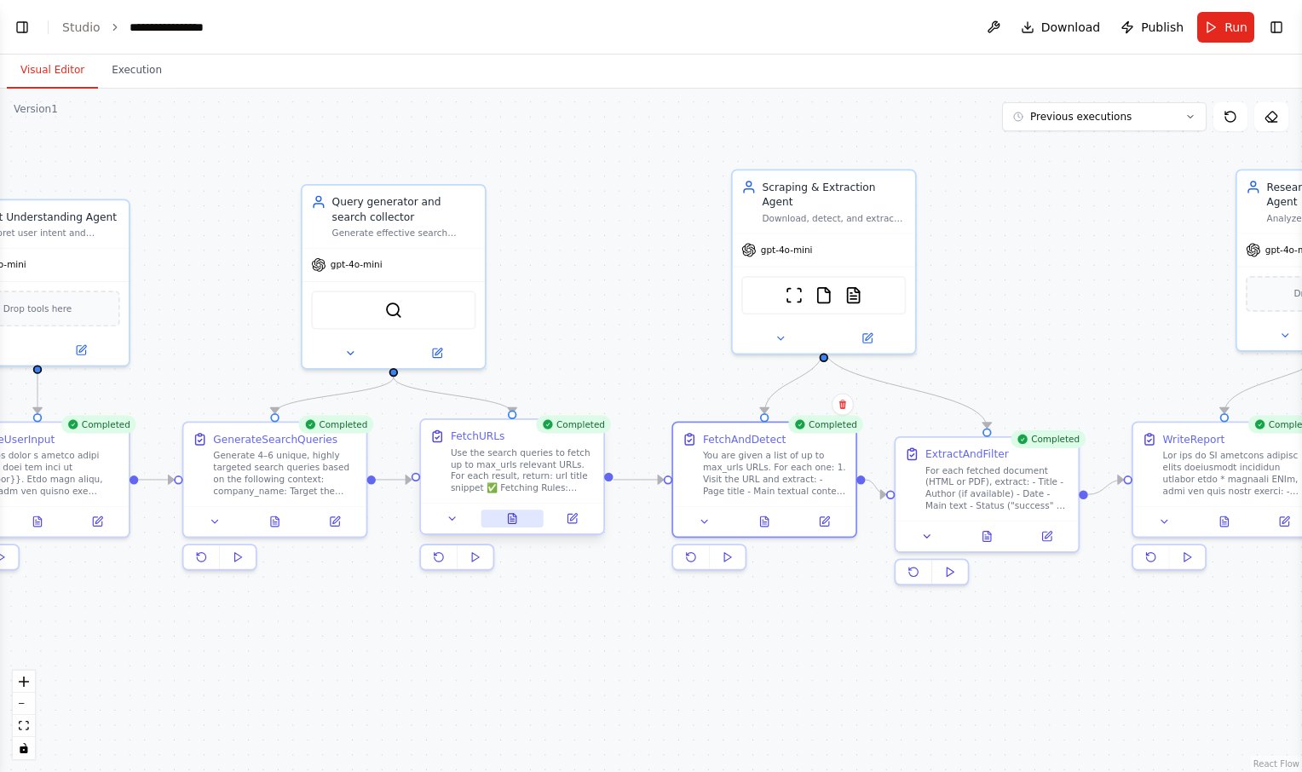
click at [516, 524] on icon at bounding box center [512, 519] width 12 height 12
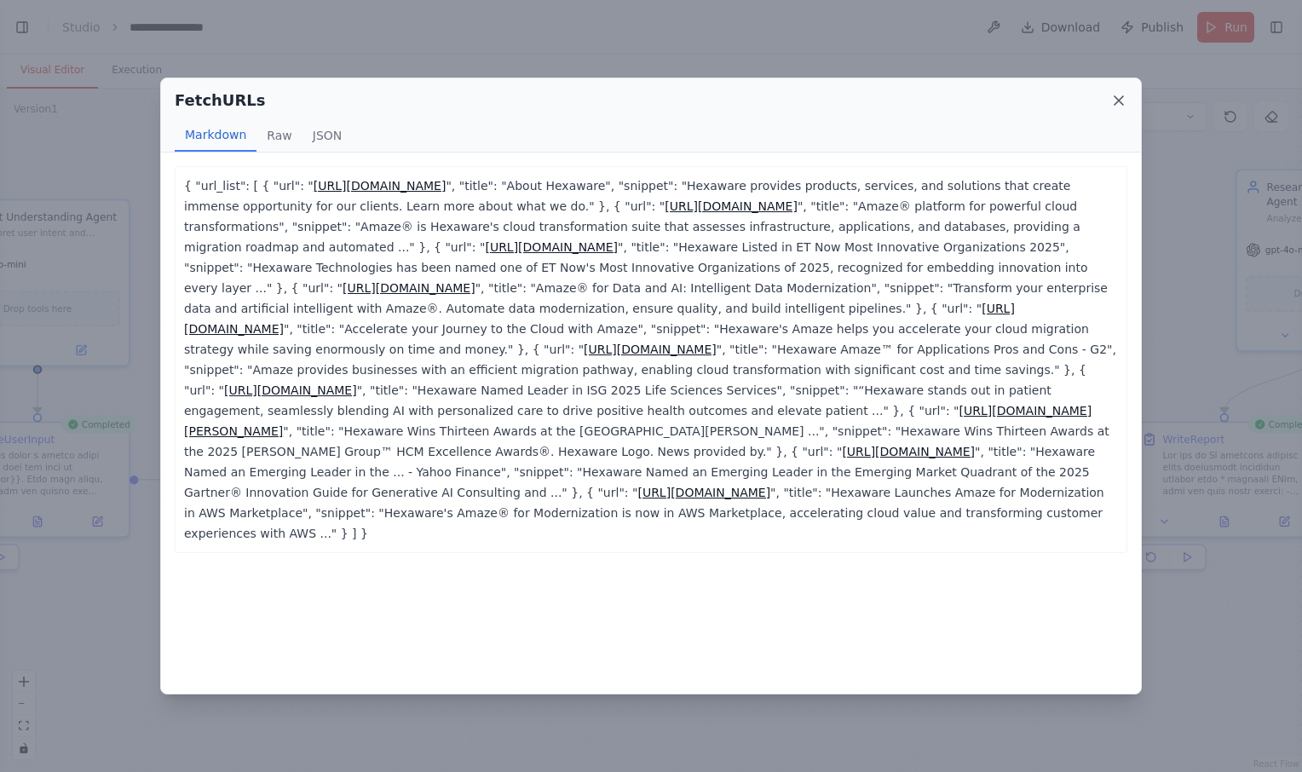
click at [1118, 106] on icon at bounding box center [1119, 100] width 17 height 17
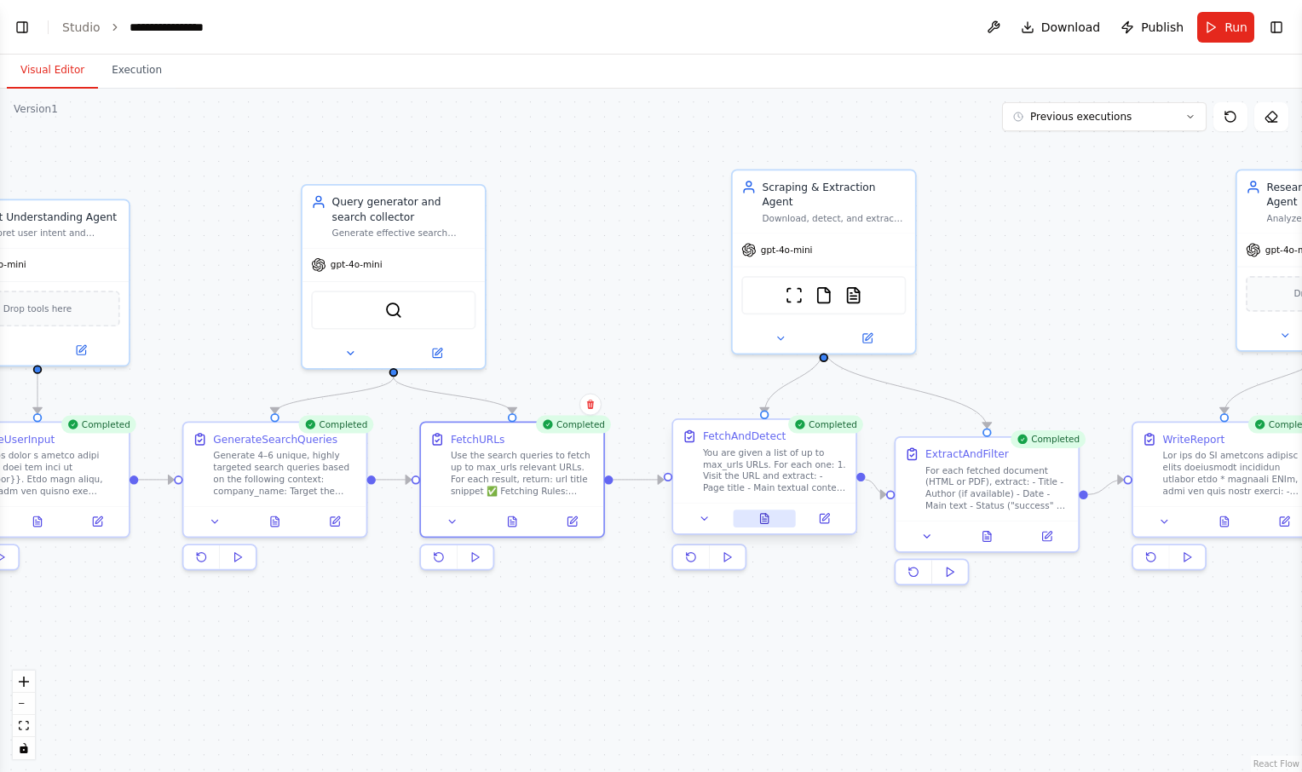
click at [773, 520] on button at bounding box center [764, 519] width 63 height 18
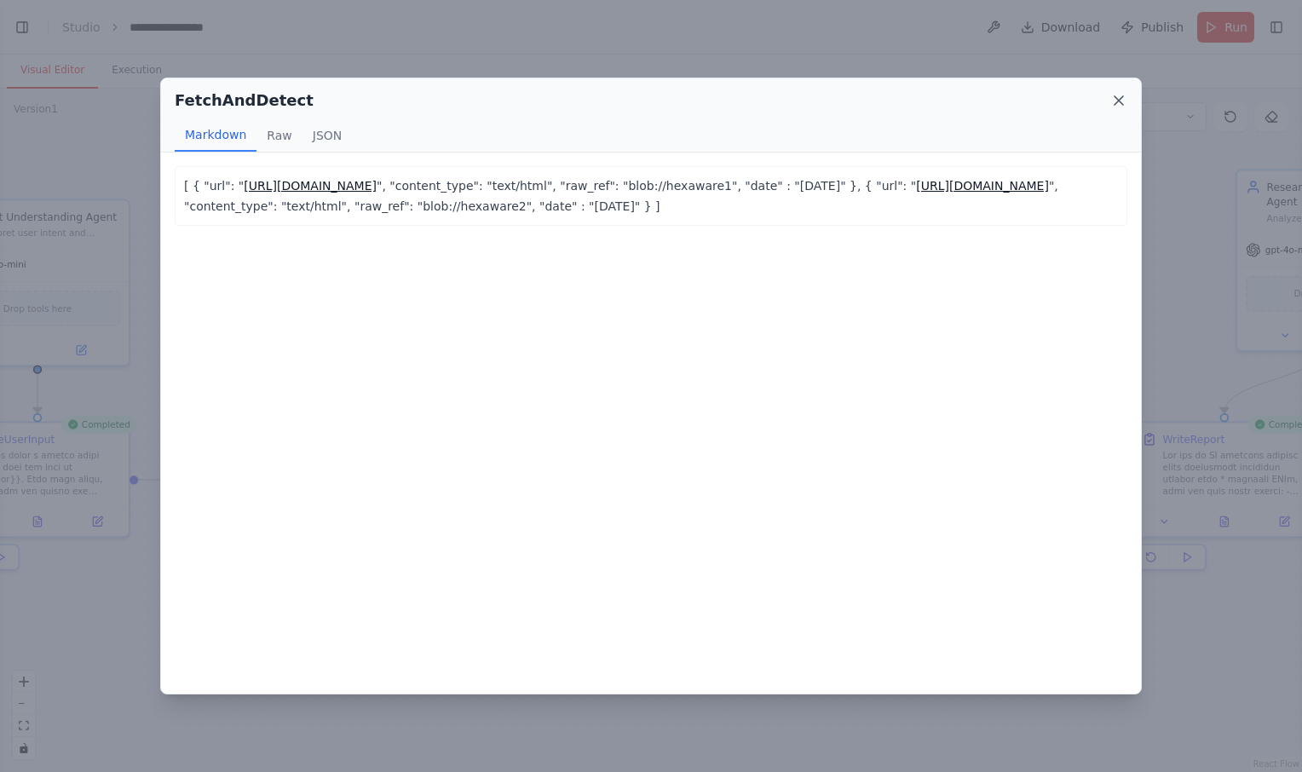
click at [1119, 101] on icon at bounding box center [1119, 100] width 9 height 9
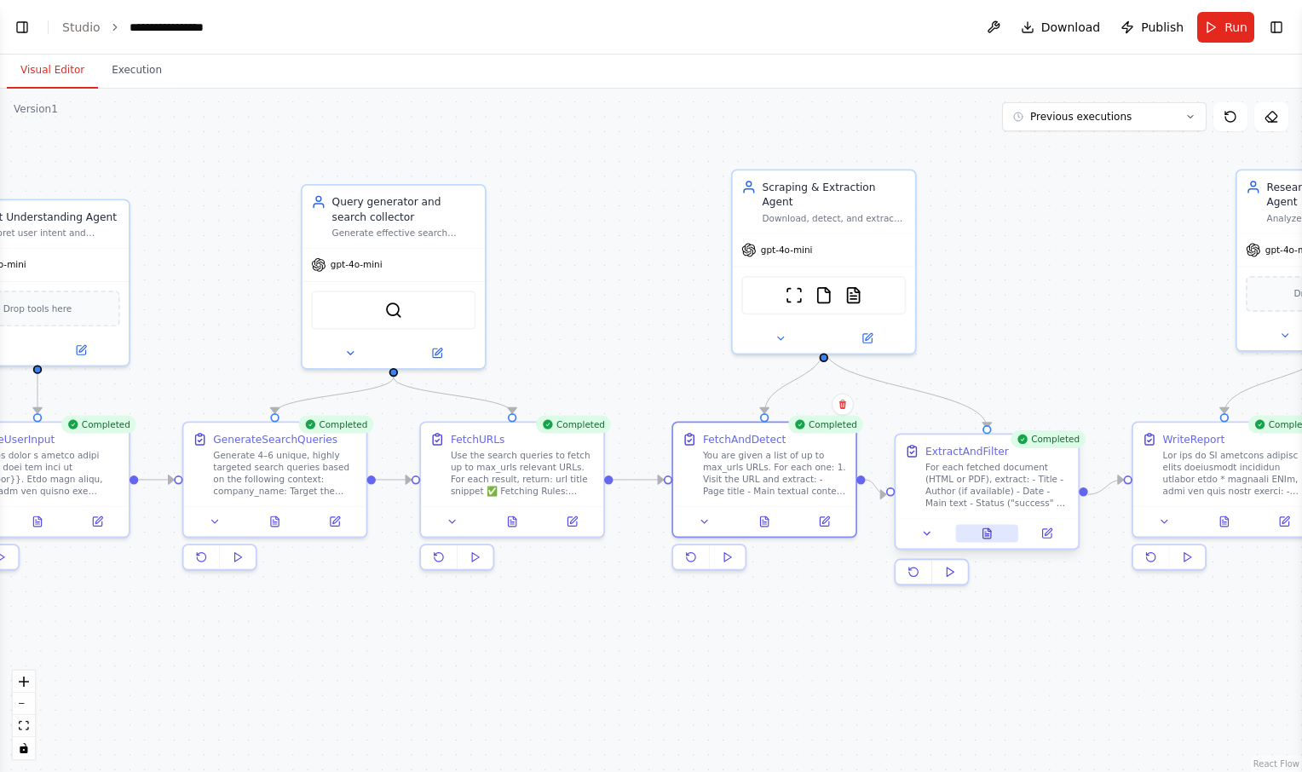
click at [990, 528] on icon at bounding box center [987, 534] width 12 height 12
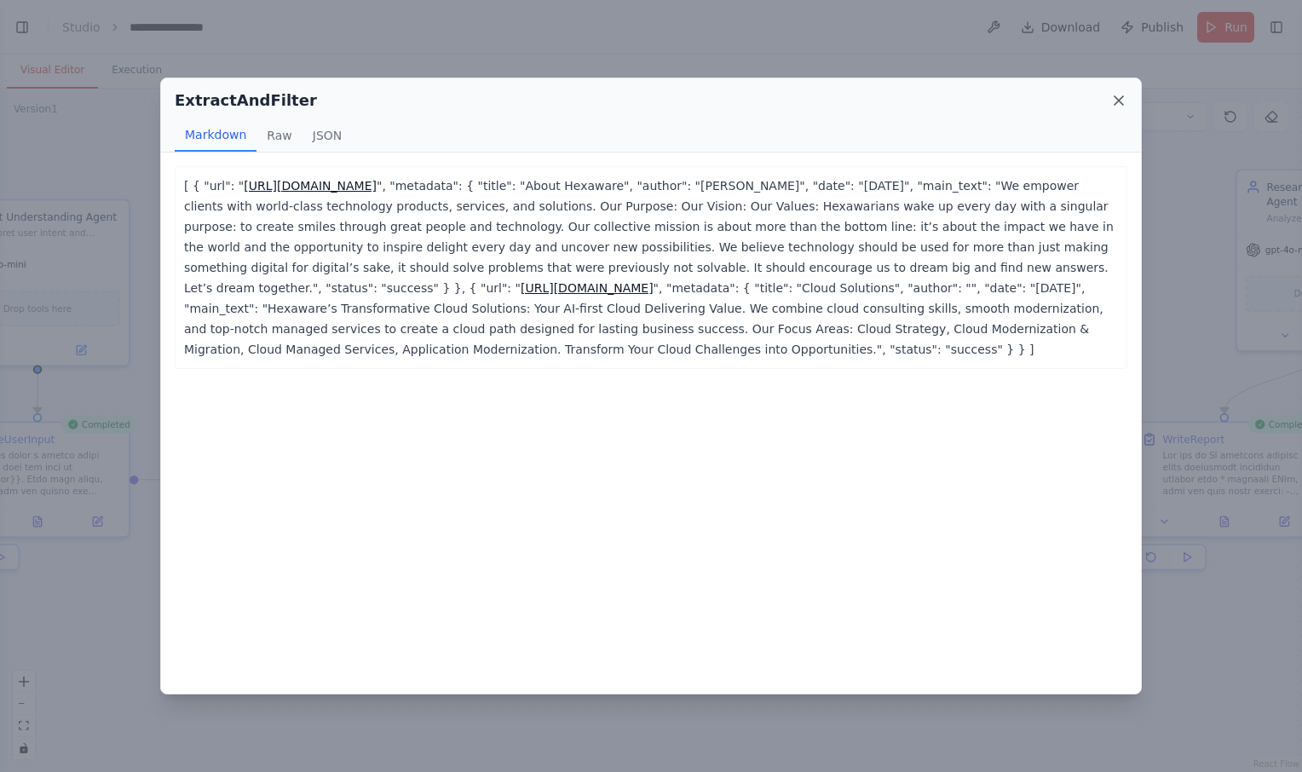
click at [1120, 100] on icon at bounding box center [1119, 100] width 9 height 9
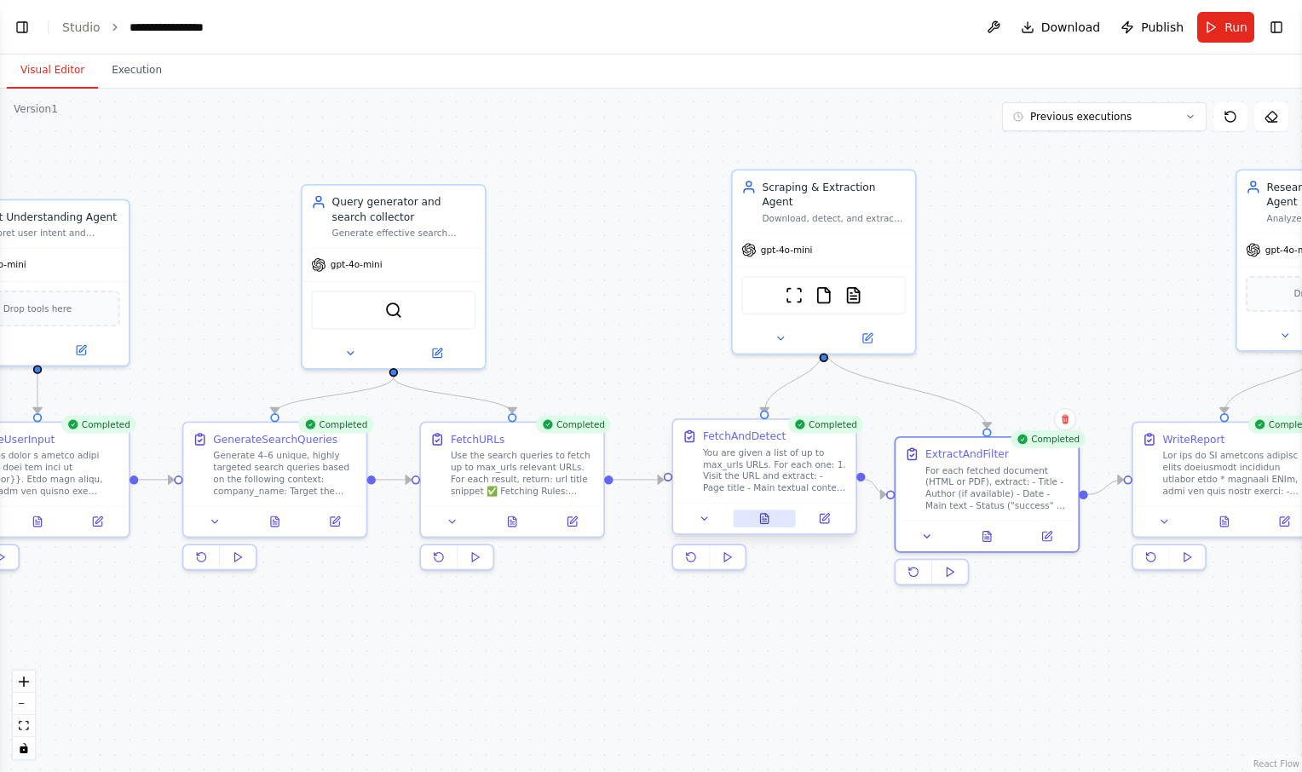
click at [772, 527] on button at bounding box center [764, 519] width 63 height 18
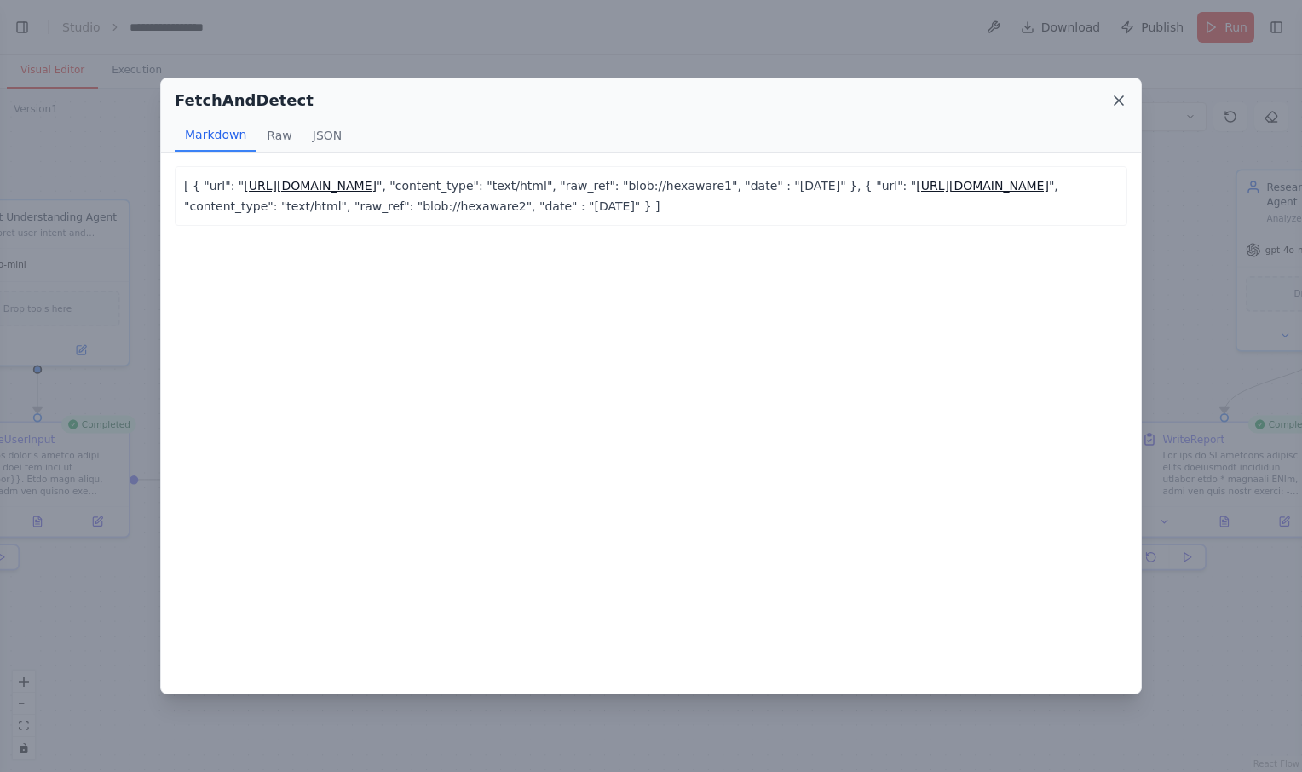
click at [1123, 97] on icon at bounding box center [1119, 100] width 17 height 17
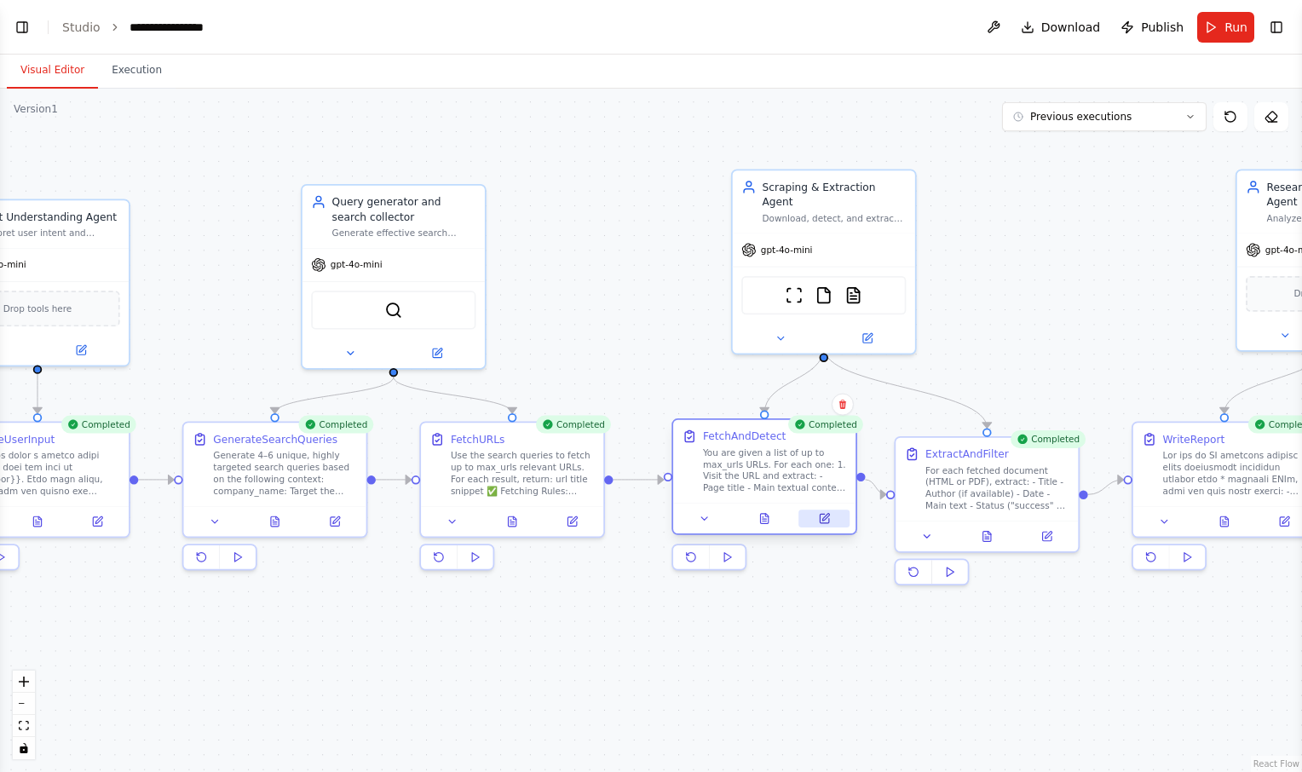
click at [828, 521] on icon at bounding box center [824, 518] width 9 height 9
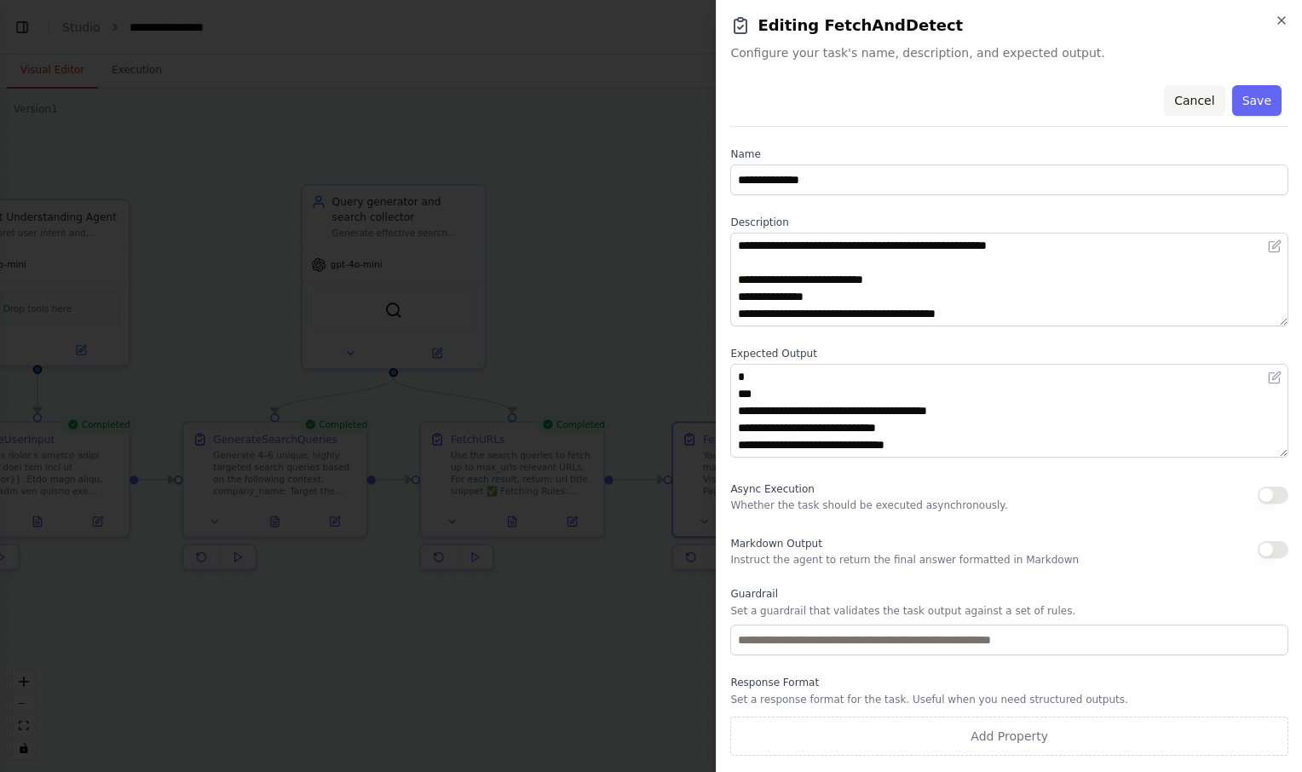
click at [1198, 94] on button "Cancel" at bounding box center [1194, 100] width 61 height 31
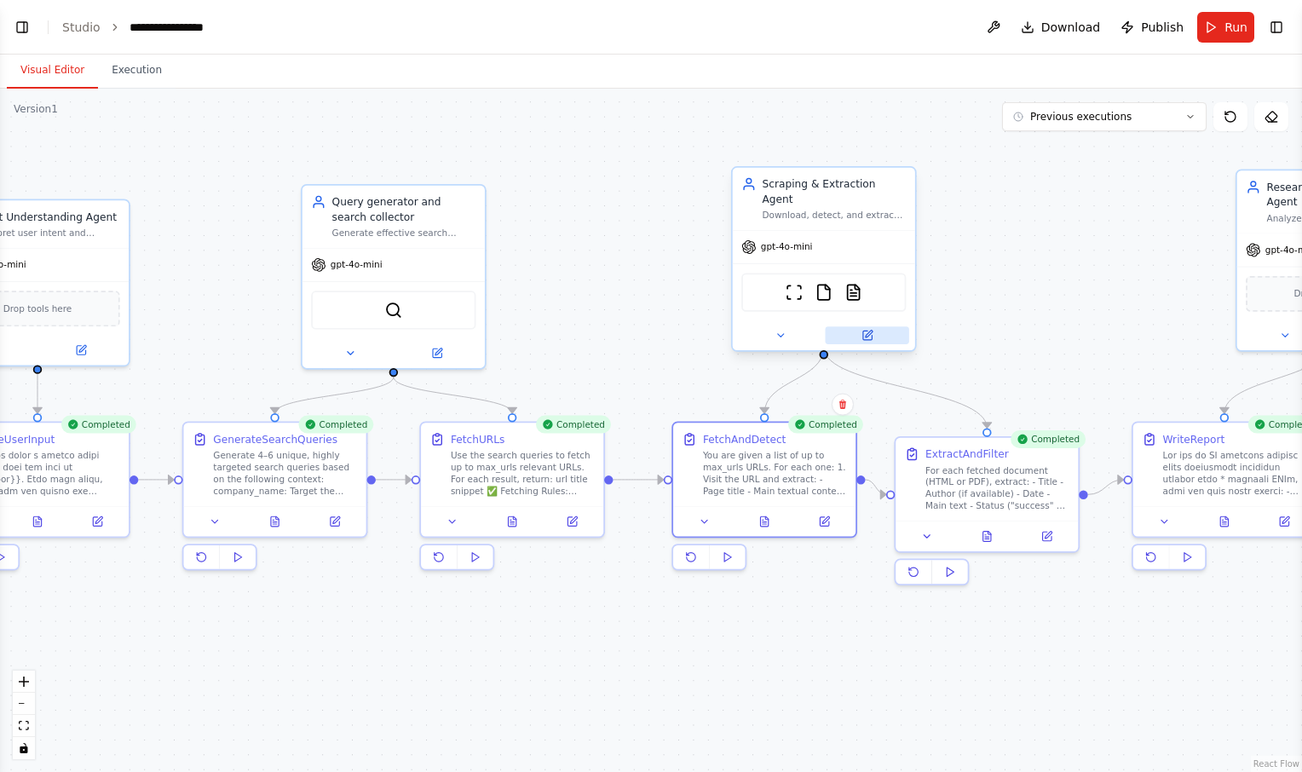
click at [871, 331] on icon at bounding box center [867, 335] width 9 height 9
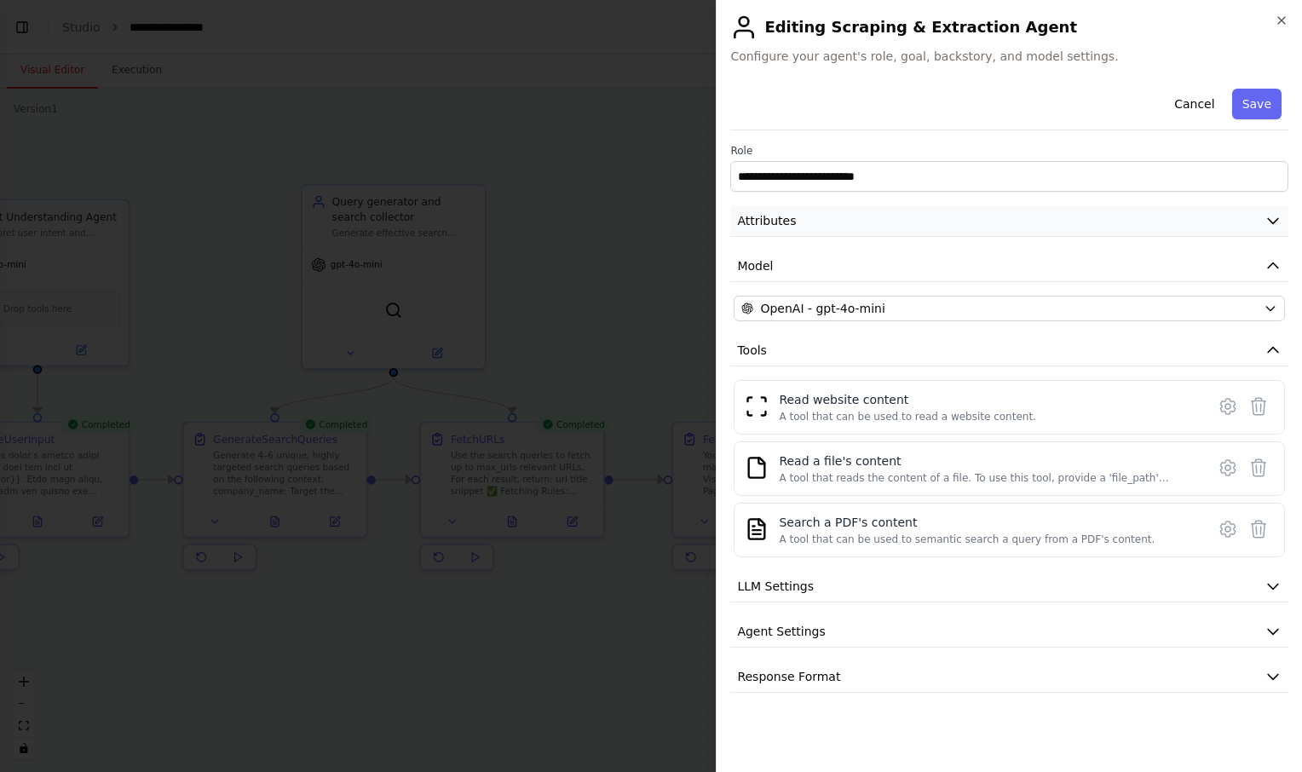
click at [986, 212] on button "Attributes" at bounding box center [1009, 221] width 558 height 32
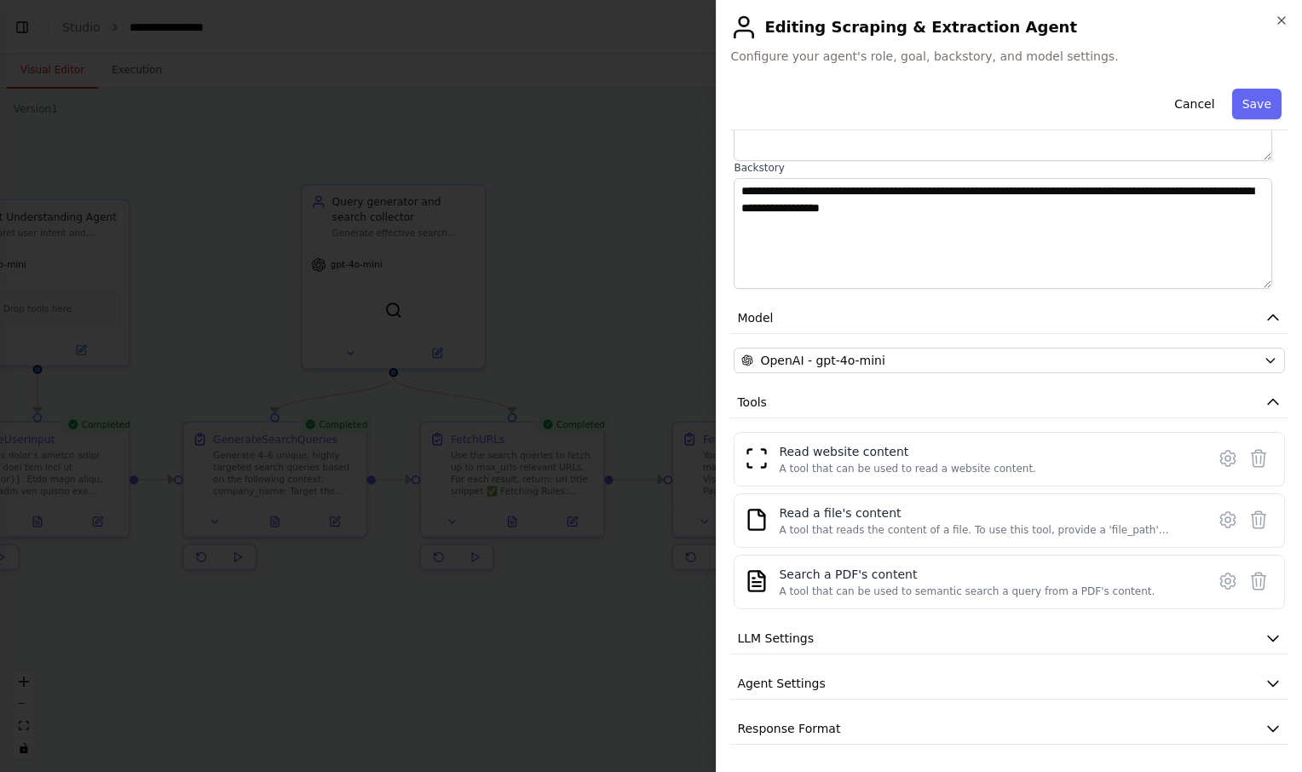
scroll to position [216, 0]
click at [1222, 464] on icon at bounding box center [1228, 460] width 14 height 15
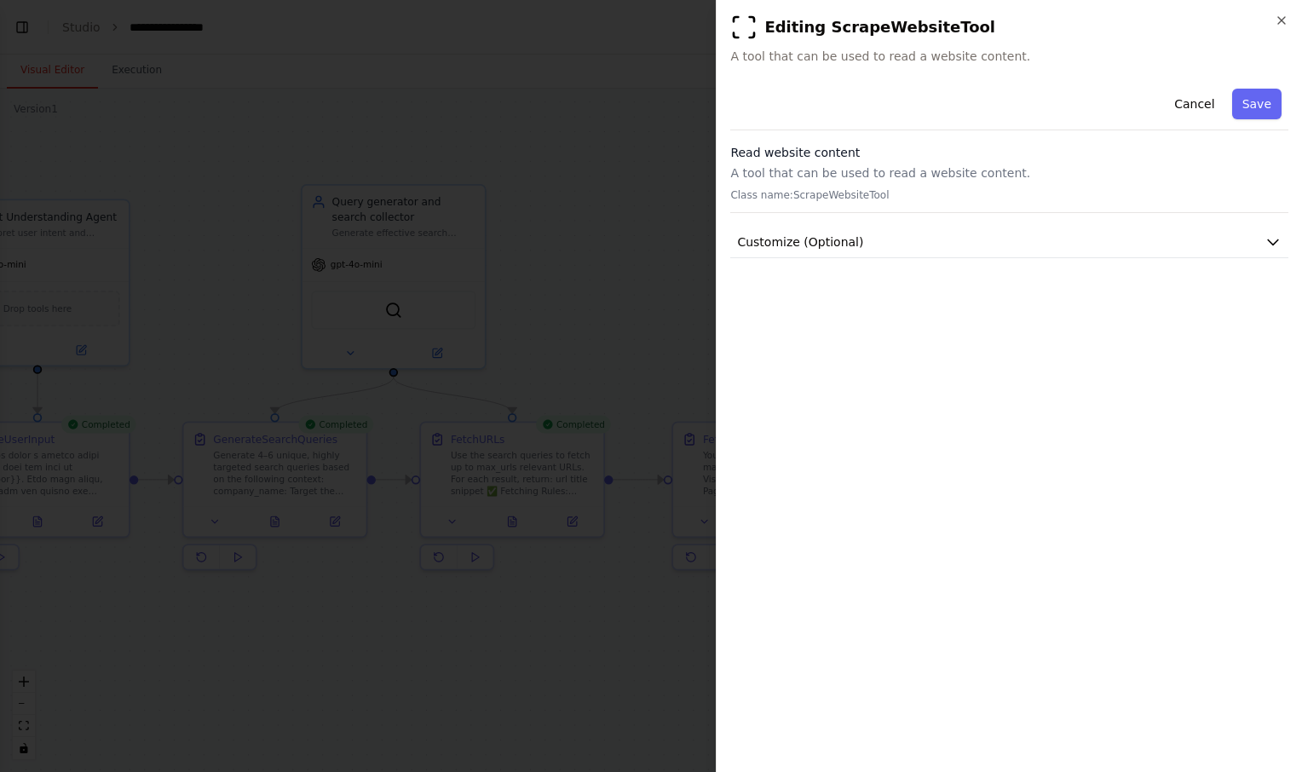
scroll to position [0, 0]
click at [1273, 245] on icon "button" at bounding box center [1273, 242] width 10 height 5
click at [1194, 106] on button "Cancel" at bounding box center [1194, 104] width 61 height 31
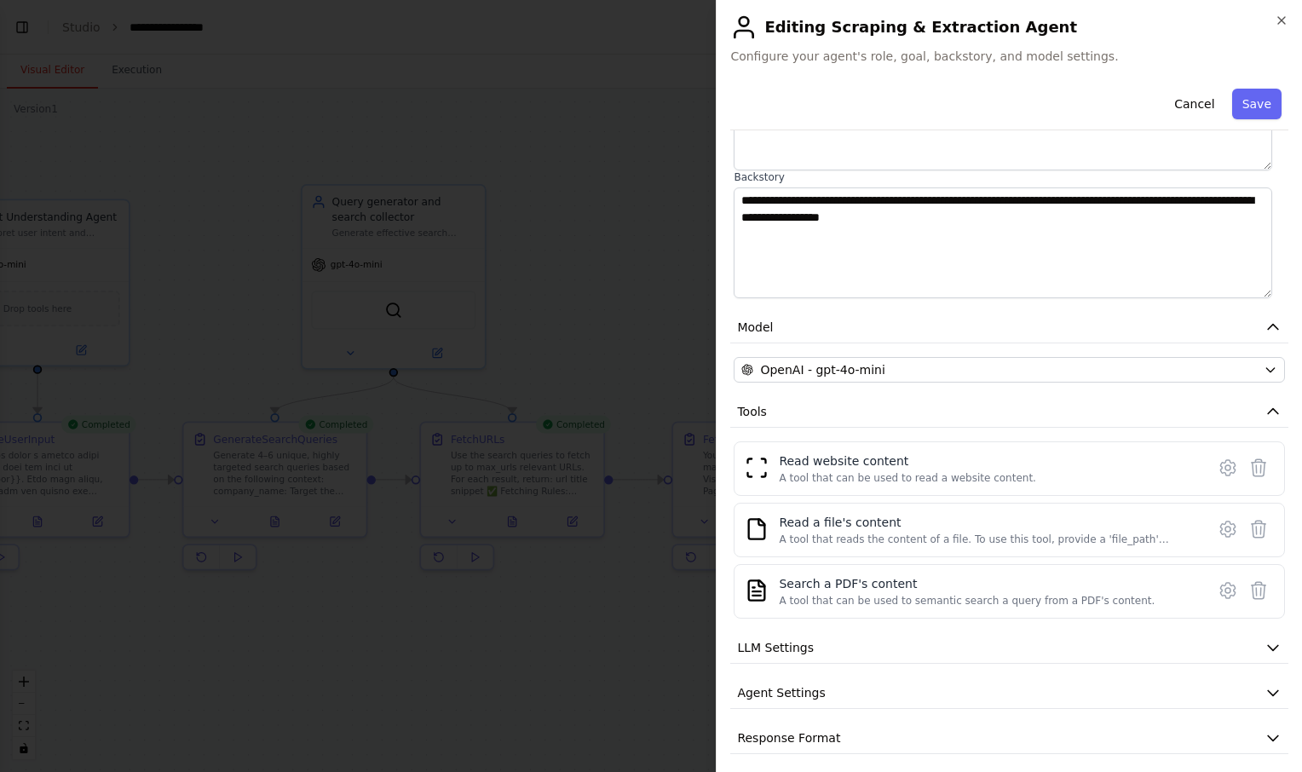
scroll to position [217, 0]
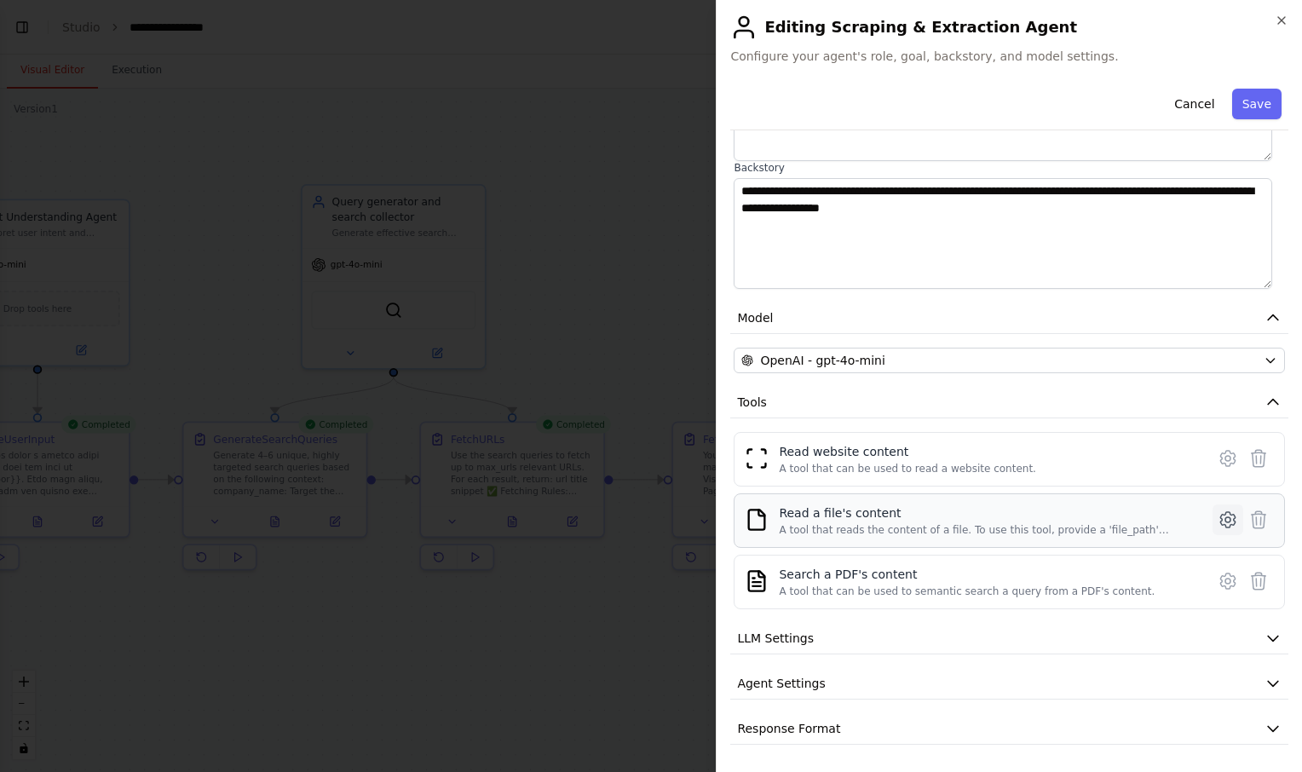
click at [1218, 523] on icon at bounding box center [1228, 520] width 20 height 20
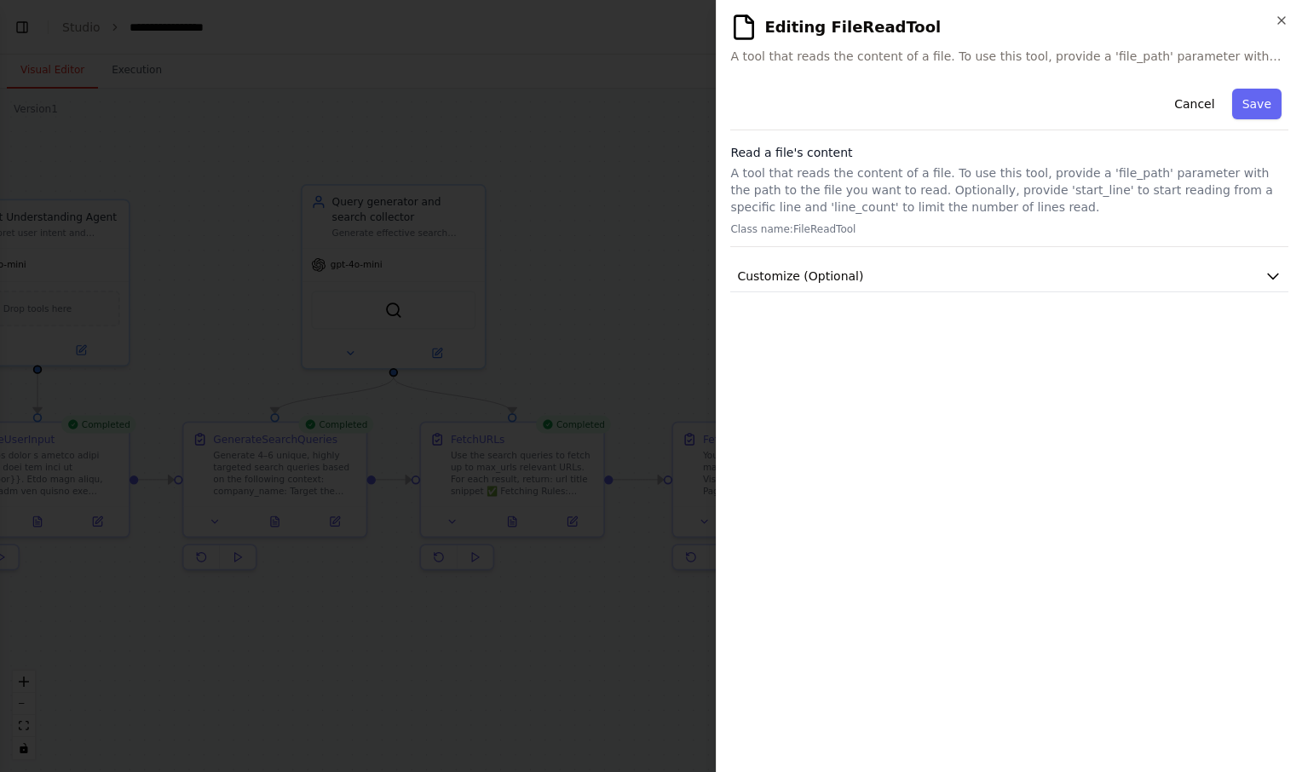
scroll to position [0, 0]
click at [1197, 98] on button "Cancel" at bounding box center [1194, 104] width 61 height 31
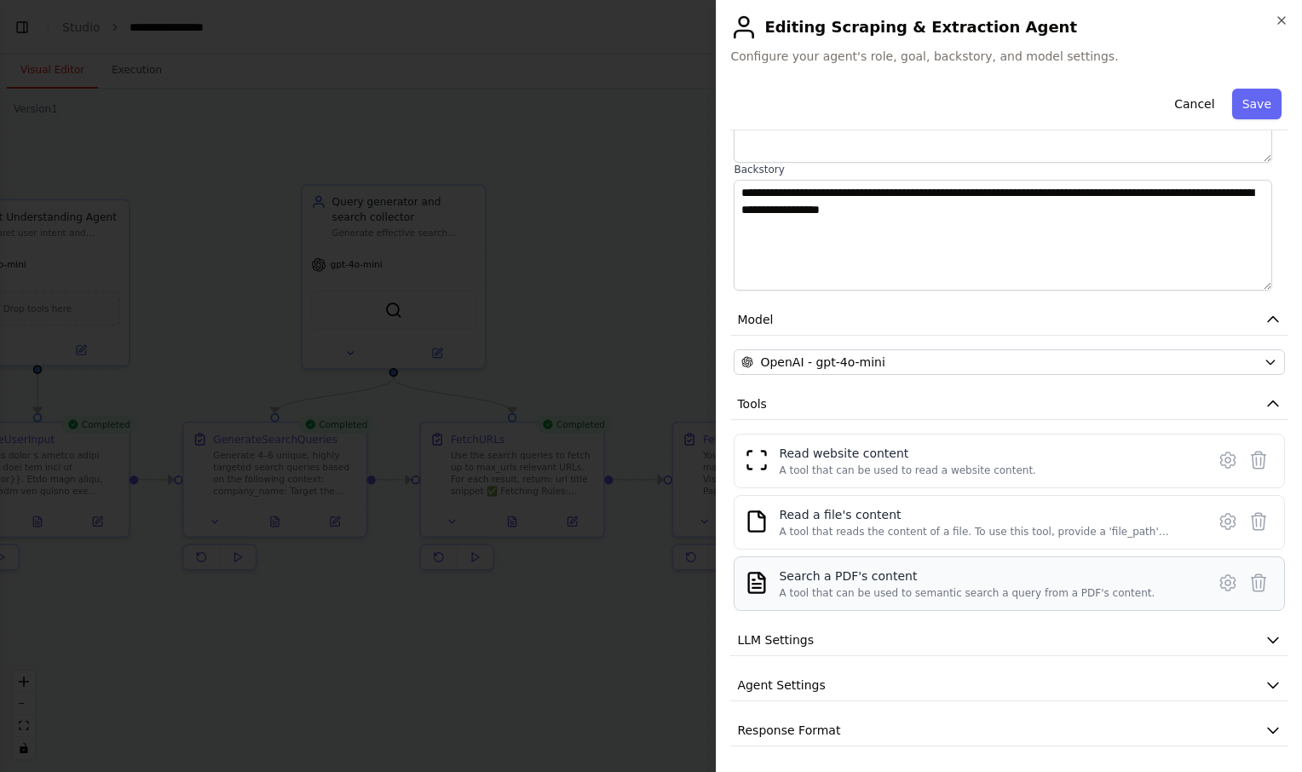
scroll to position [217, 0]
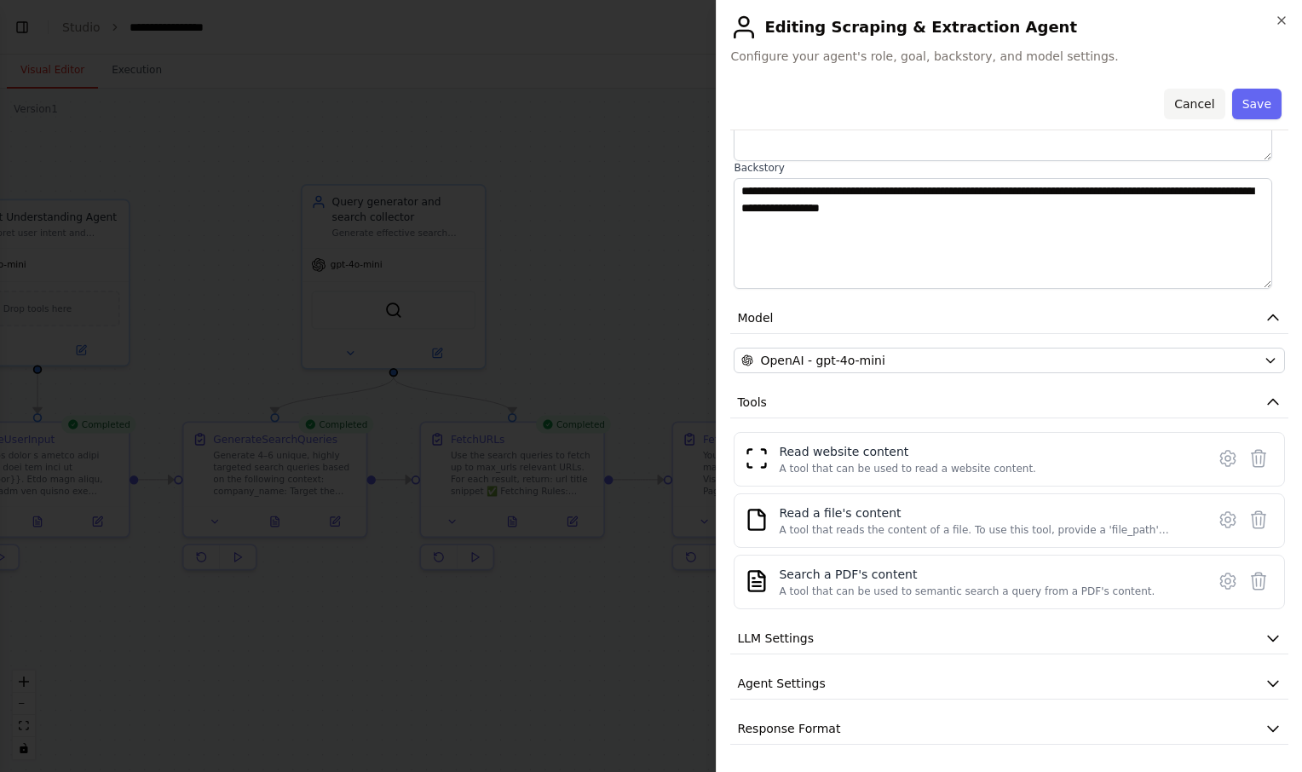
click at [1185, 107] on button "Cancel" at bounding box center [1194, 104] width 61 height 31
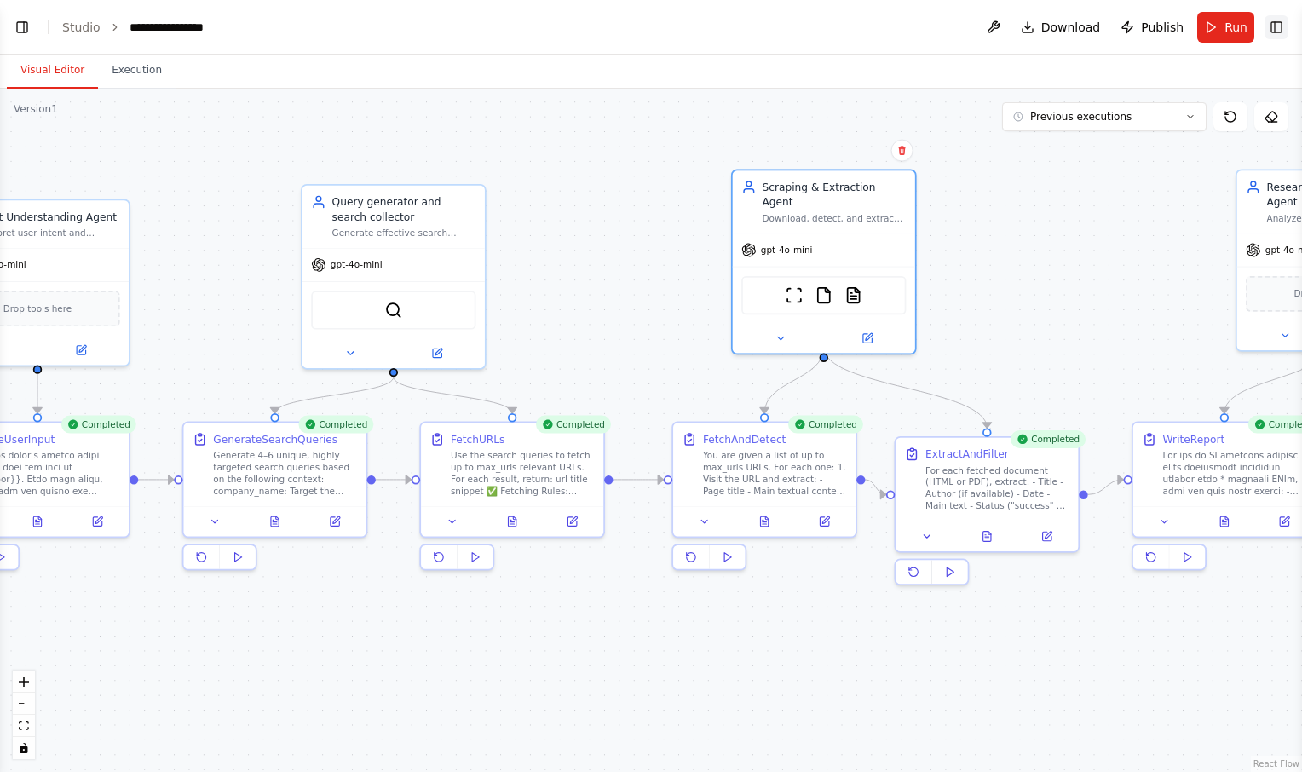
click at [1281, 34] on button "Toggle Right Sidebar" at bounding box center [1277, 27] width 24 height 24
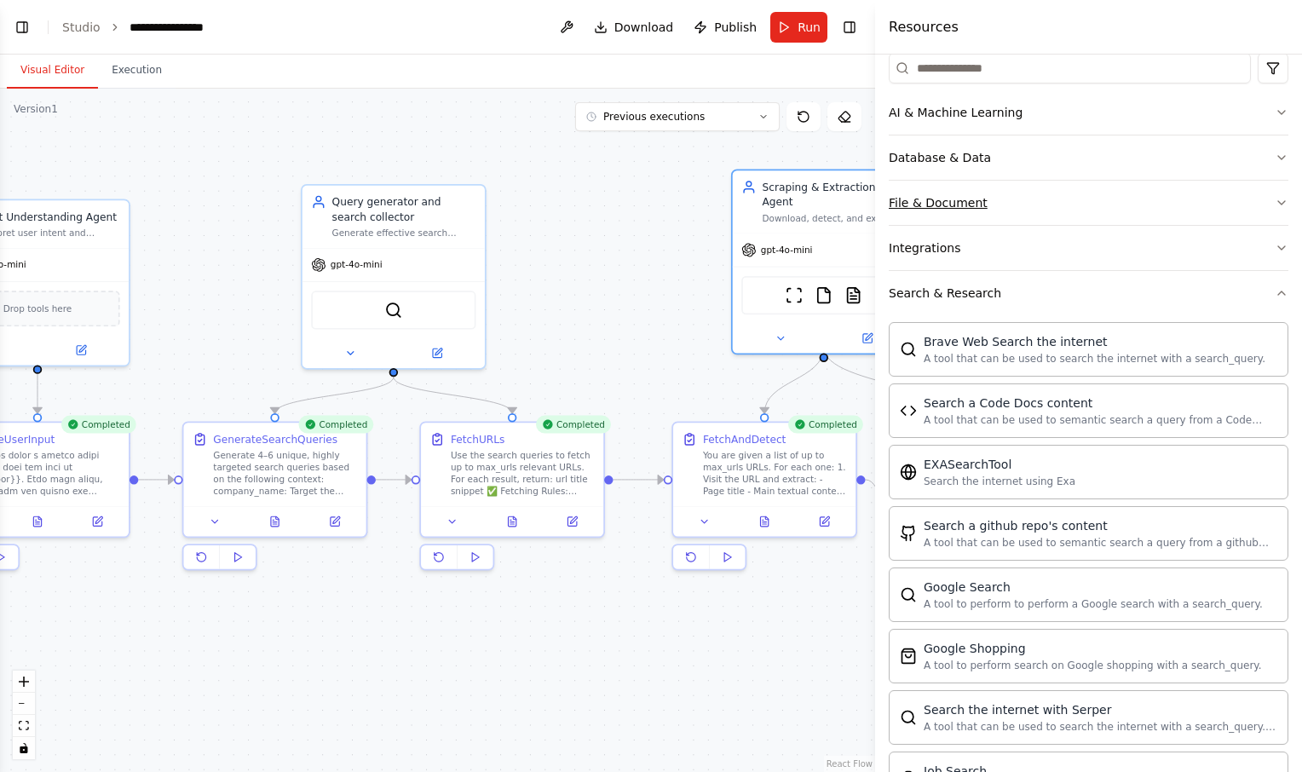
click at [970, 205] on div "File & Document" at bounding box center [938, 202] width 99 height 17
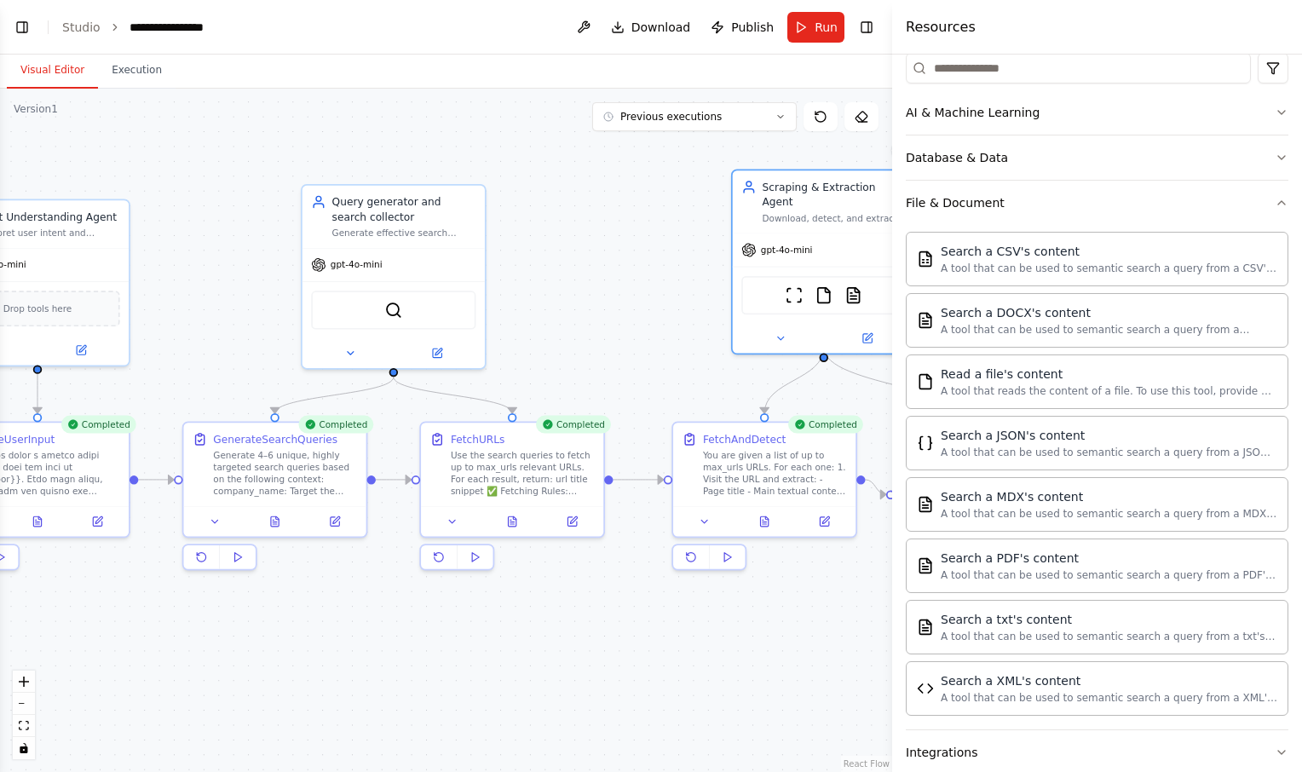
drag, startPoint x: 875, startPoint y: 268, endPoint x: 901, endPoint y: 274, distance: 26.5
click at [899, 274] on div at bounding box center [895, 386] width 7 height 772
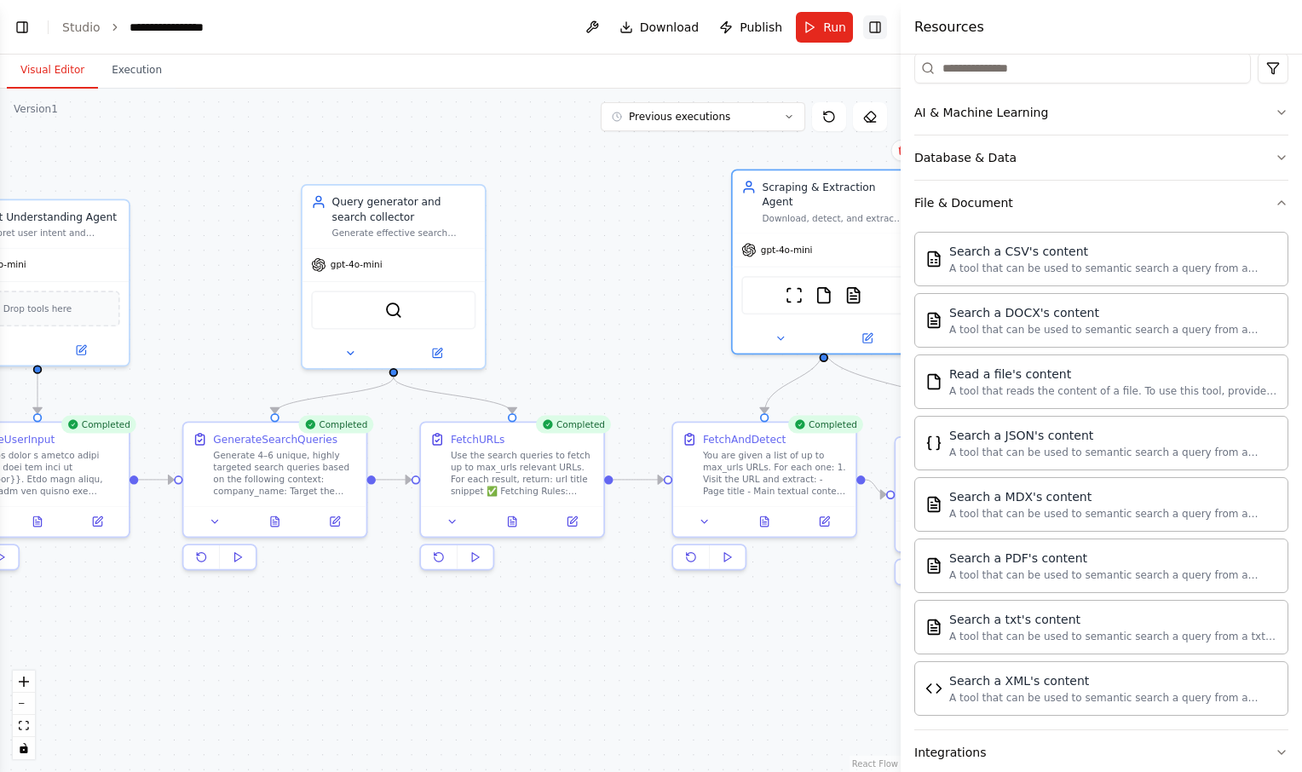
click at [878, 27] on button "Toggle Right Sidebar" at bounding box center [875, 27] width 24 height 24
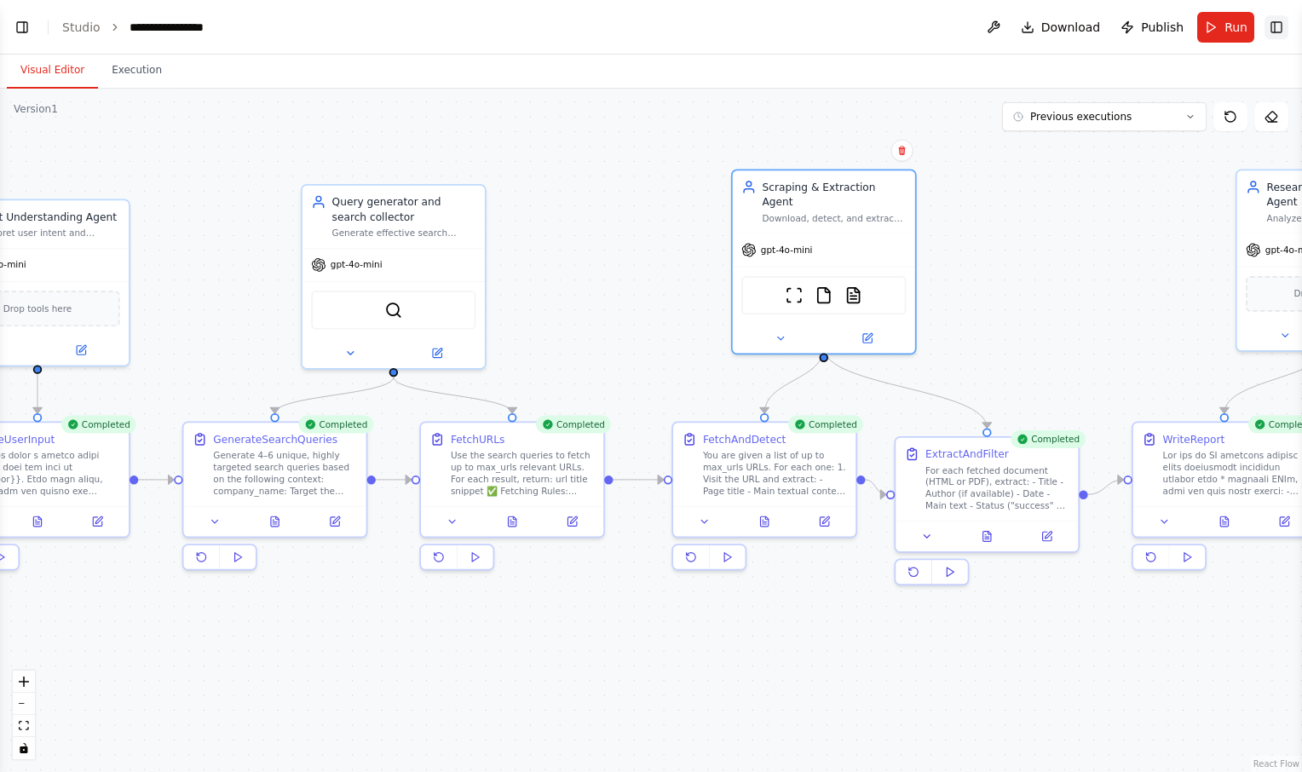
click at [1265, 24] on button "Toggle Right Sidebar" at bounding box center [1277, 27] width 24 height 24
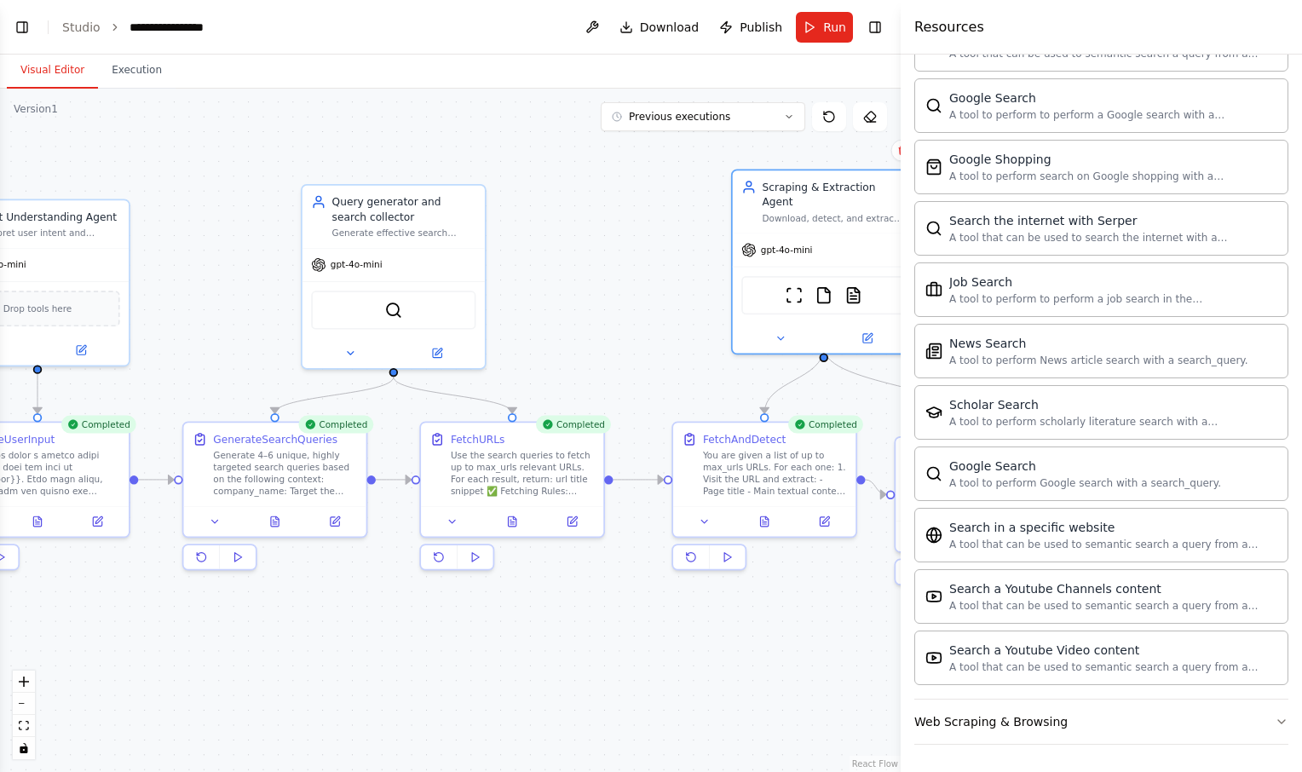
scroll to position [1209, 0]
click at [1123, 721] on button "Web Scraping & Browsing" at bounding box center [1102, 723] width 374 height 44
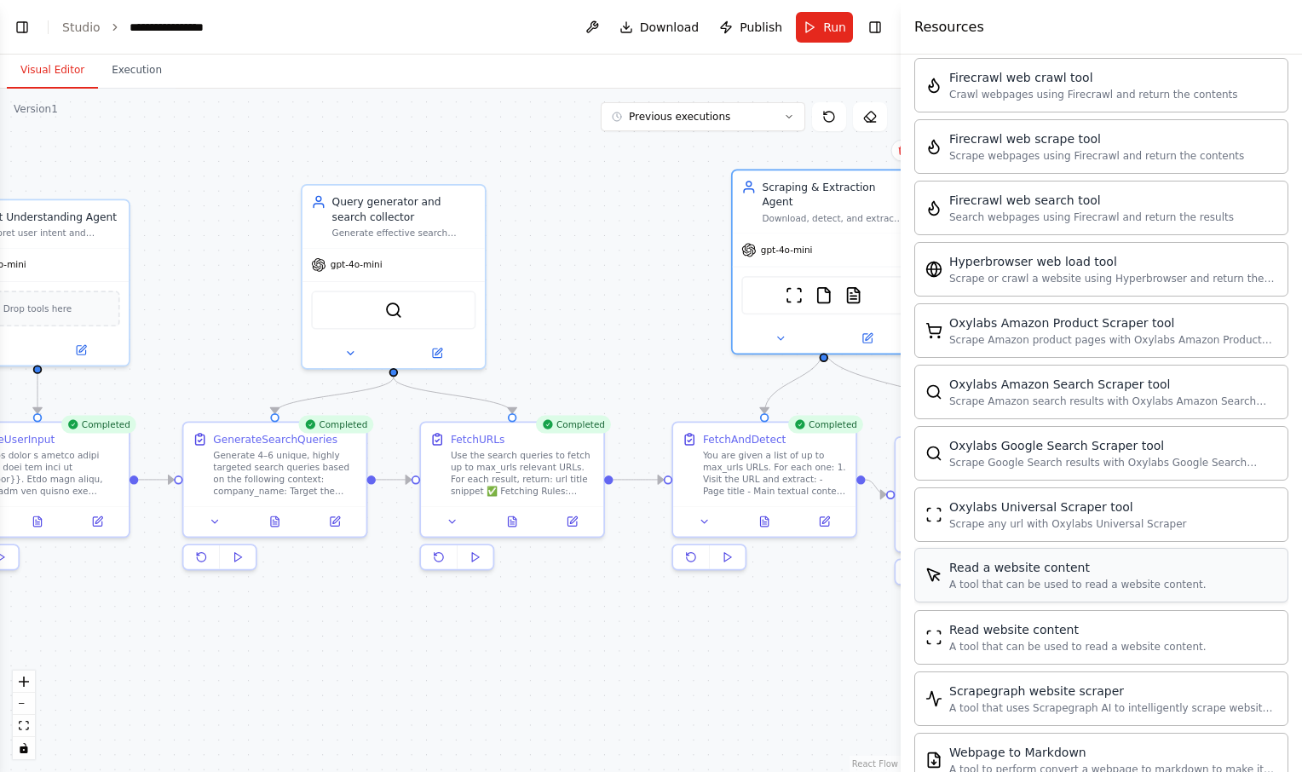
scroll to position [1967, 0]
click at [879, 23] on button "Toggle Right Sidebar" at bounding box center [875, 27] width 24 height 24
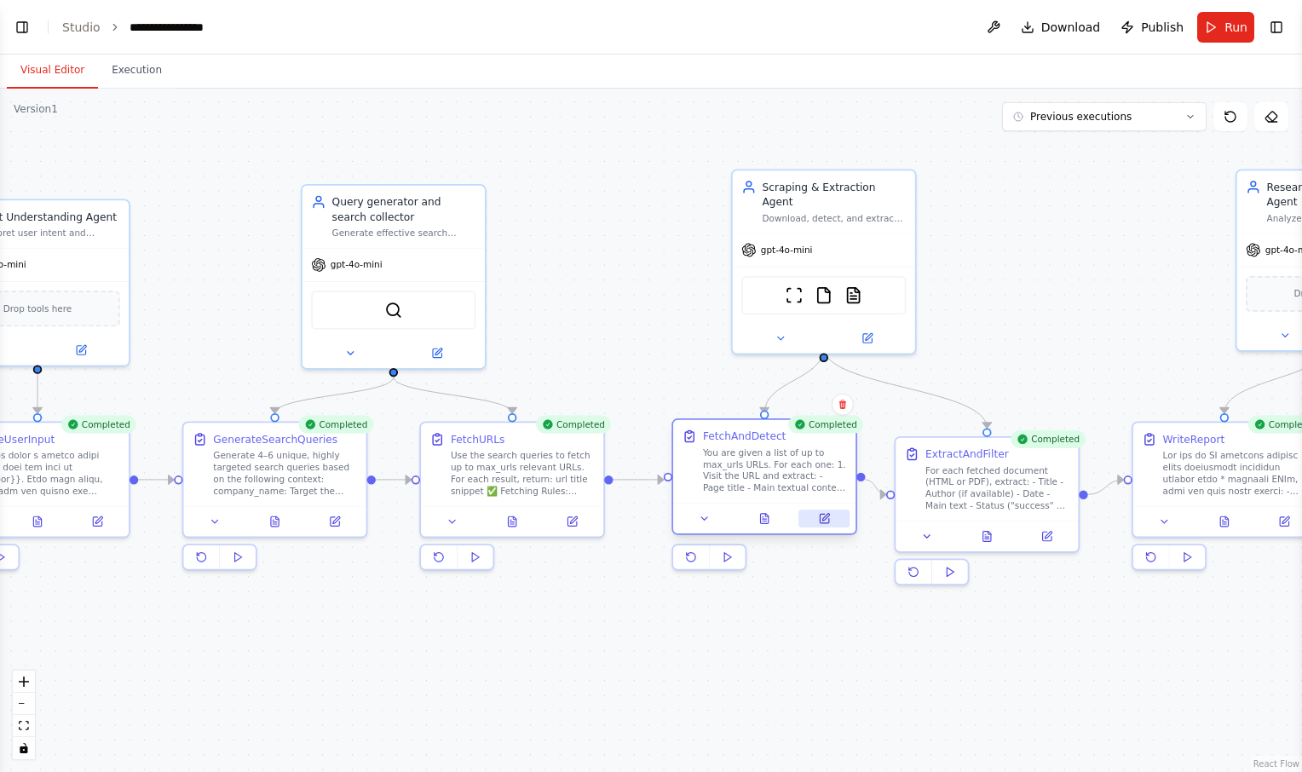
click at [831, 522] on button at bounding box center [824, 519] width 51 height 18
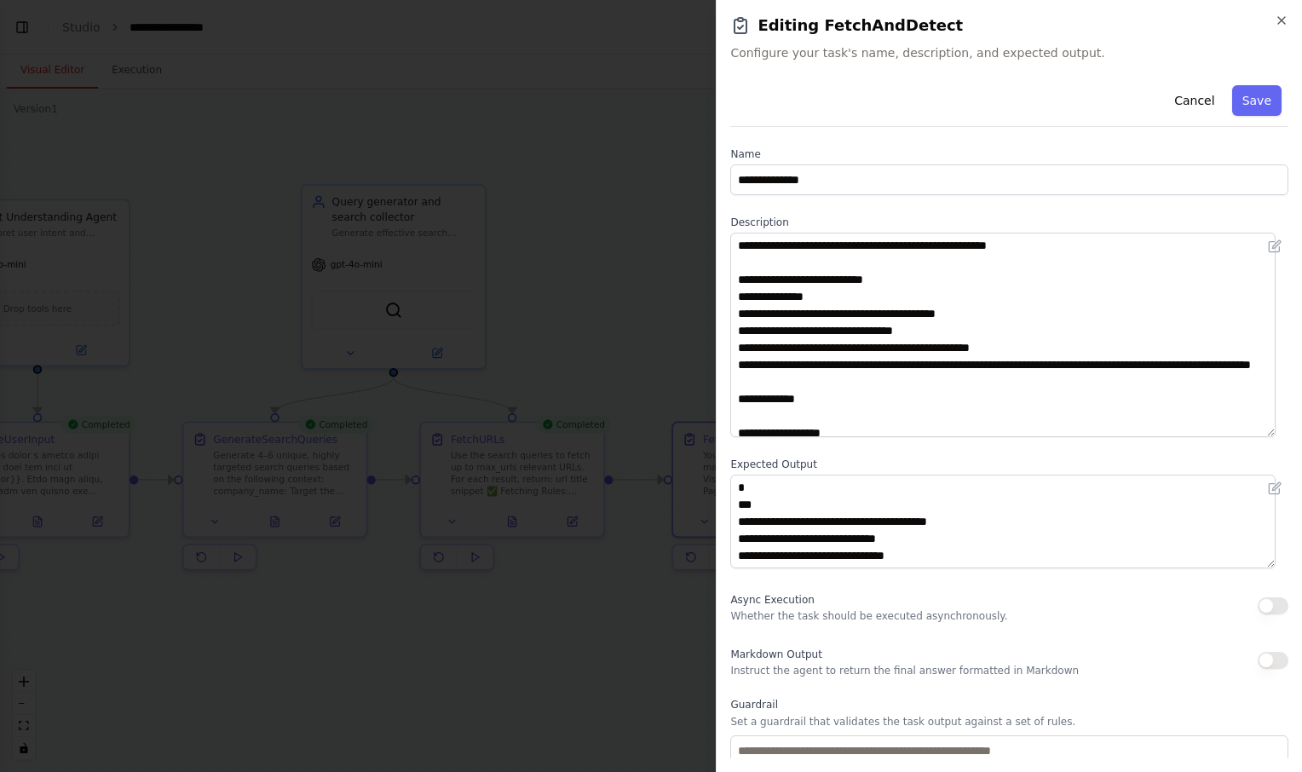
drag, startPoint x: 1282, startPoint y: 320, endPoint x: 1282, endPoint y: 431, distance: 110.8
click at [1282, 431] on div "**********" at bounding box center [1009, 418] width 558 height 680
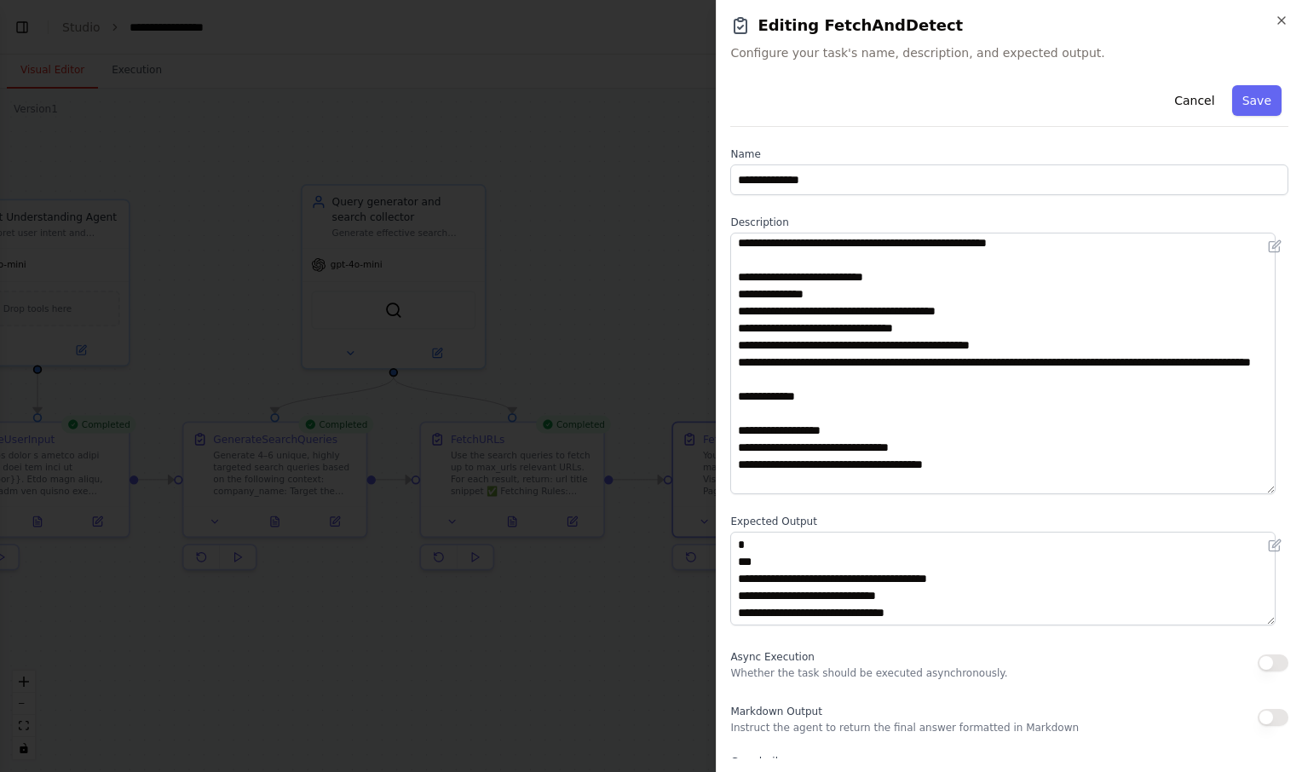
drag, startPoint x: 1269, startPoint y: 434, endPoint x: 1269, endPoint y: 509, distance: 75.0
click at [1269, 494] on textarea "**********" at bounding box center [1002, 364] width 545 height 262
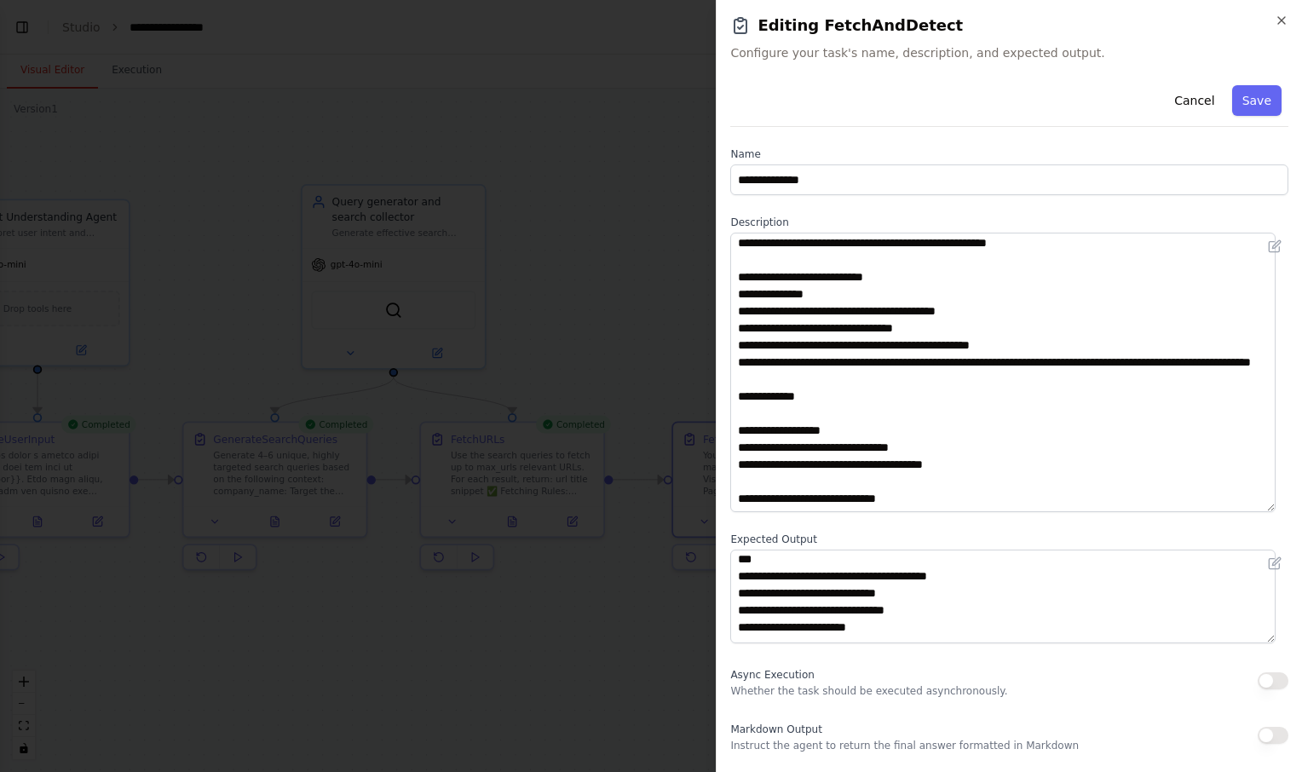
scroll to position [20, 0]
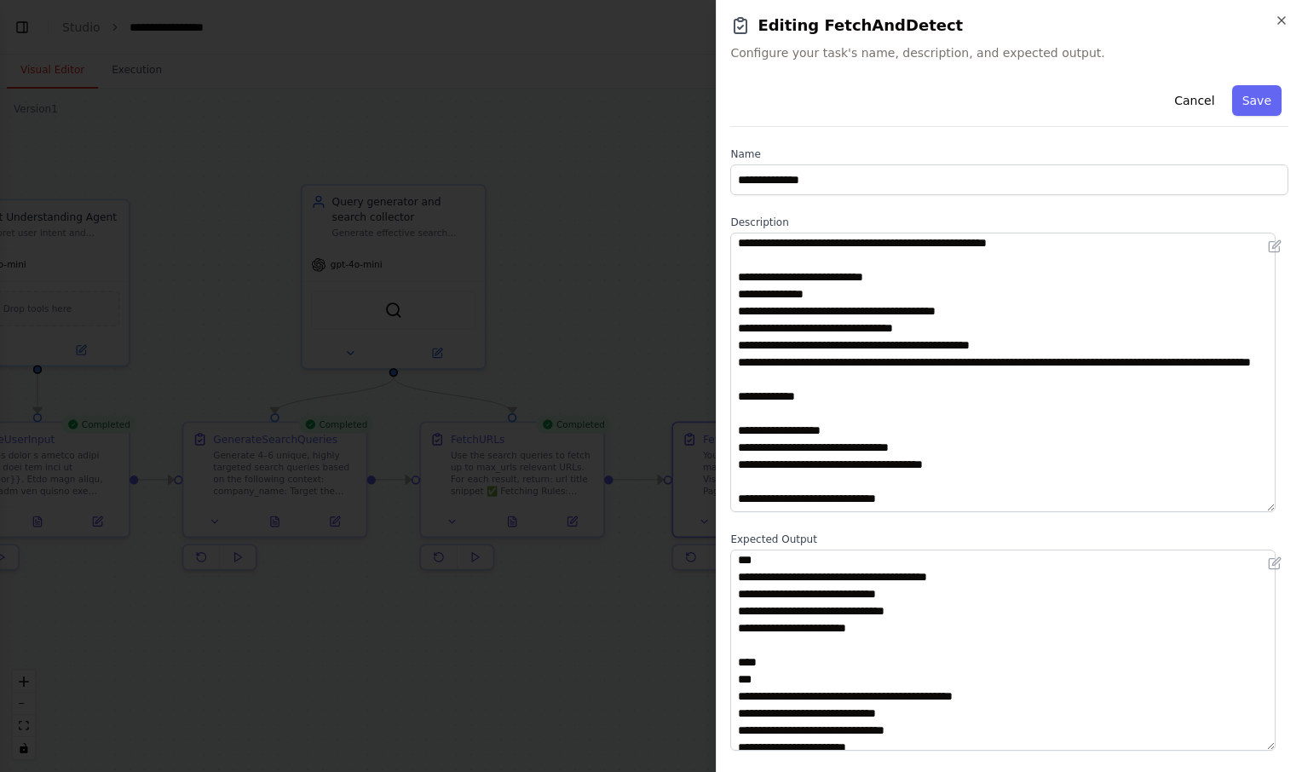
drag, startPoint x: 1270, startPoint y: 637, endPoint x: 1278, endPoint y: 748, distance: 112.0
click at [1278, 748] on div "**********" at bounding box center [1009, 418] width 558 height 680
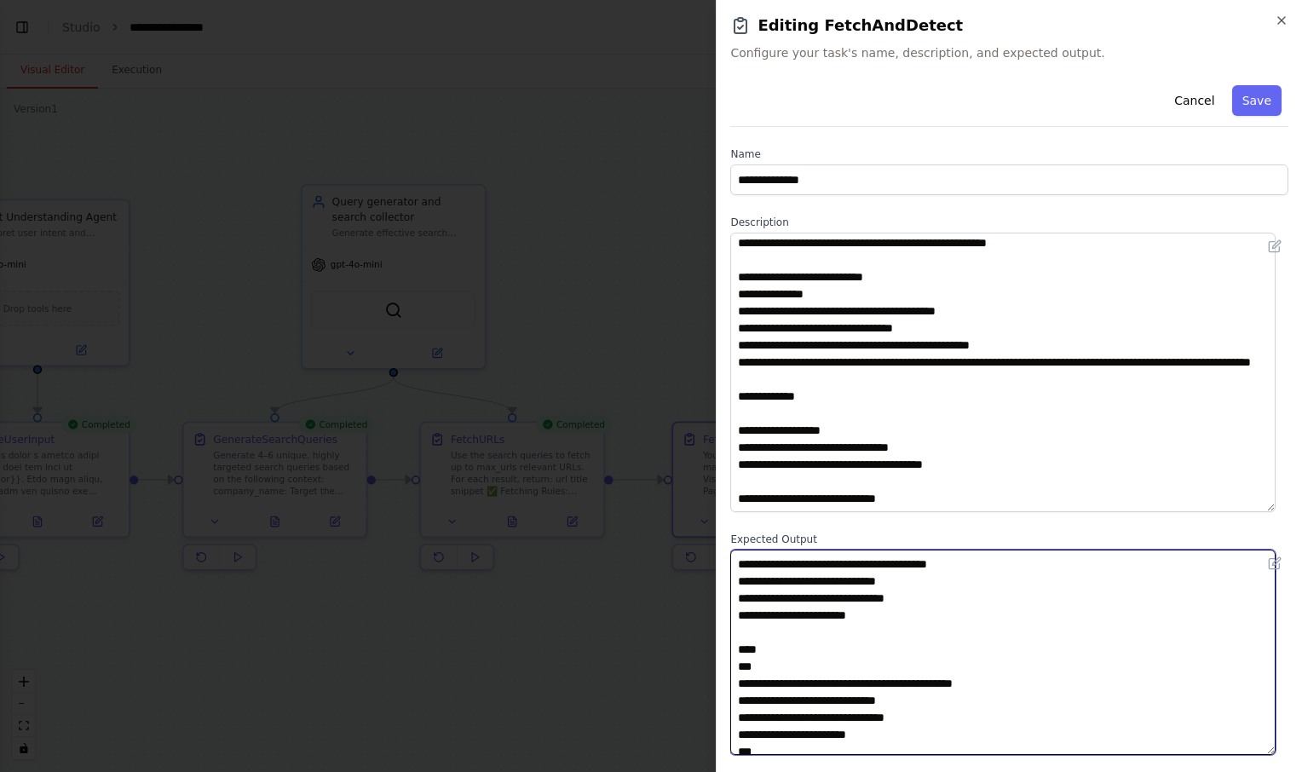
click at [871, 686] on textarea "**********" at bounding box center [1002, 652] width 545 height 205
click at [1014, 688] on textarea "**********" at bounding box center [1002, 652] width 545 height 205
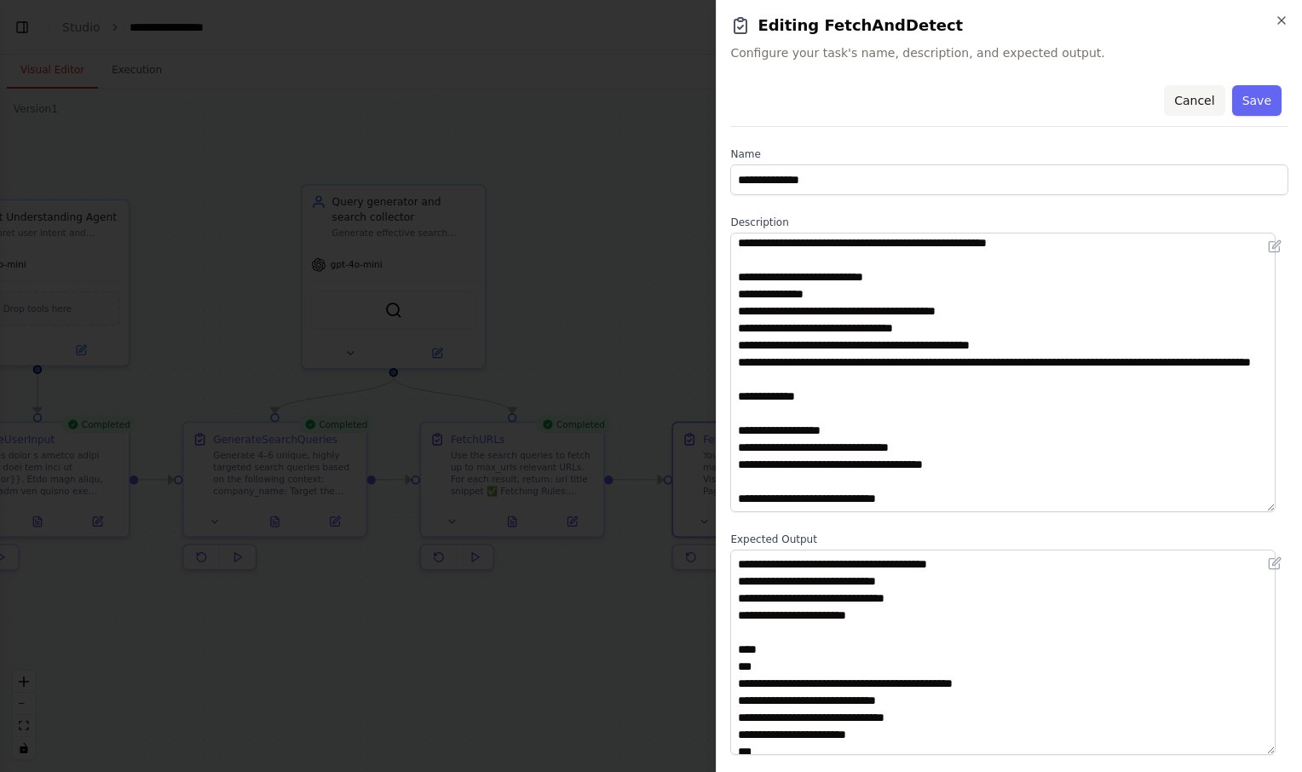
click at [1185, 107] on button "Cancel" at bounding box center [1194, 100] width 61 height 31
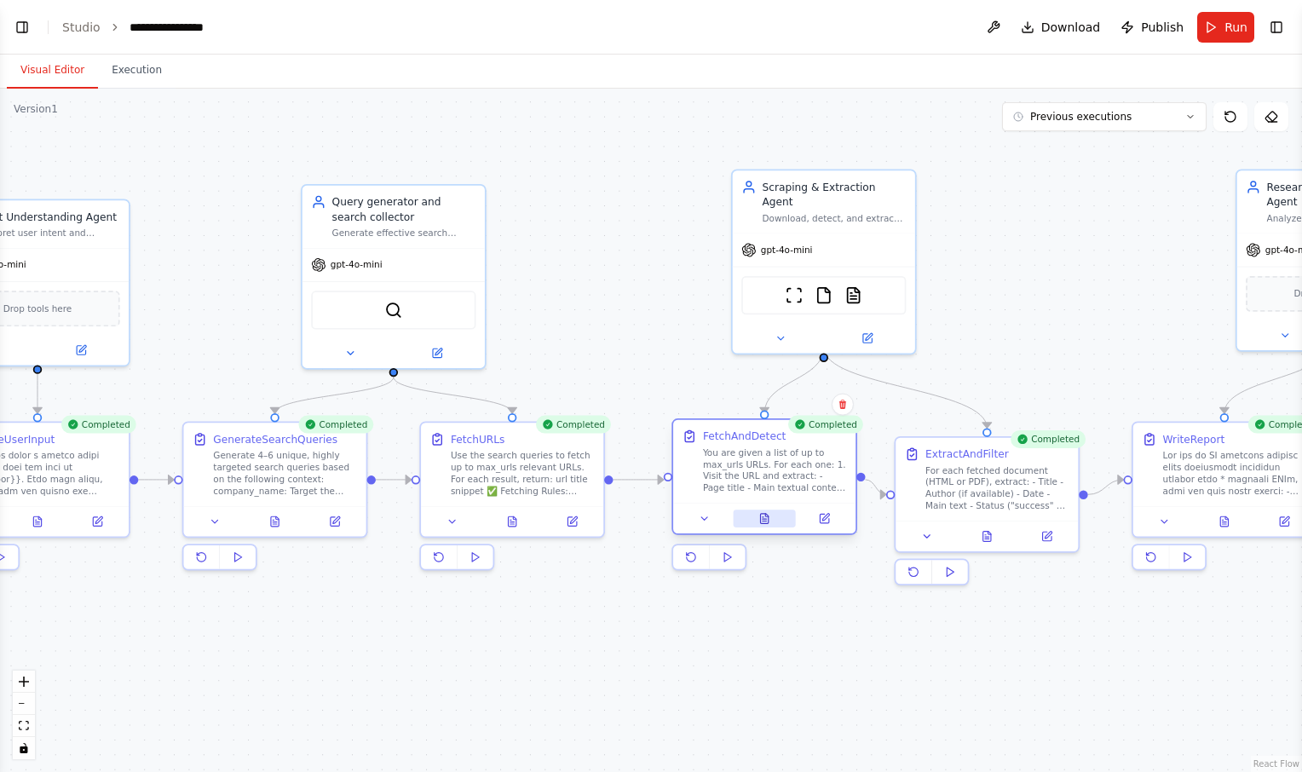
click at [760, 526] on button at bounding box center [764, 519] width 63 height 18
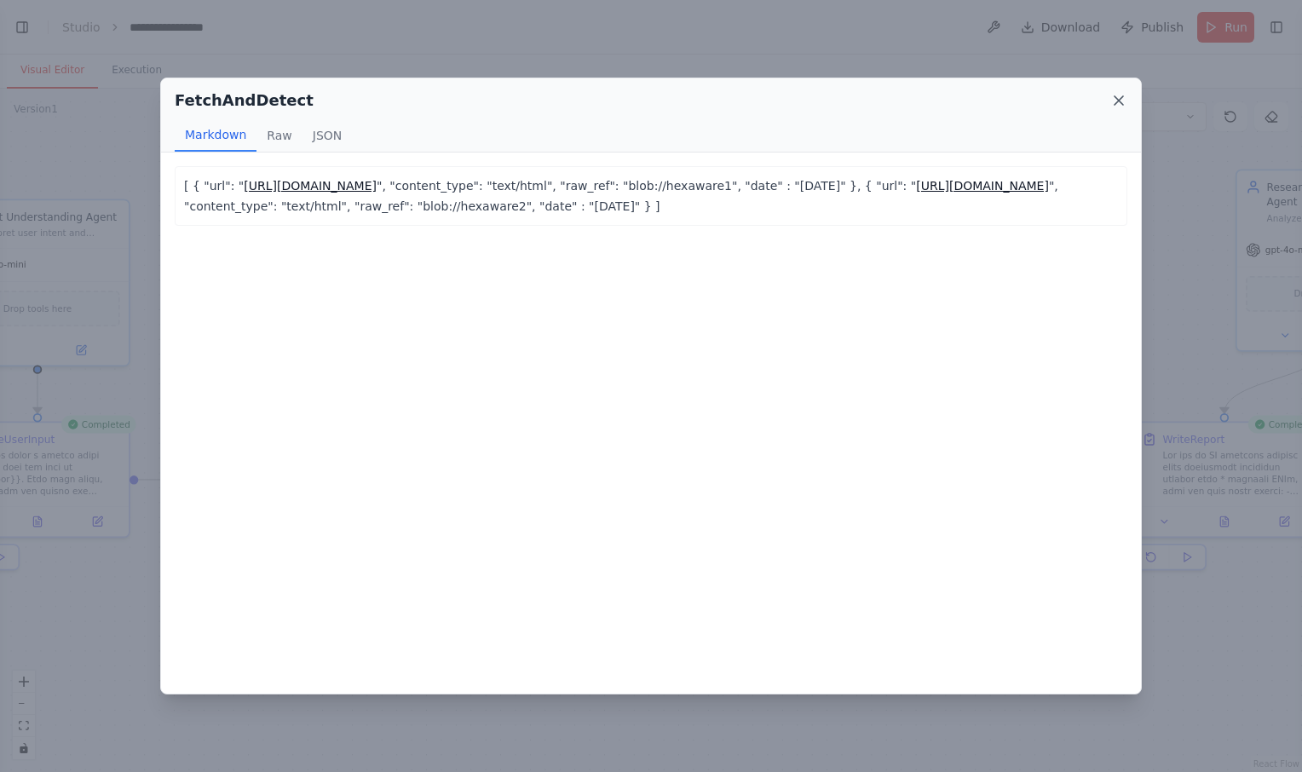
click at [1117, 101] on icon at bounding box center [1119, 100] width 17 height 17
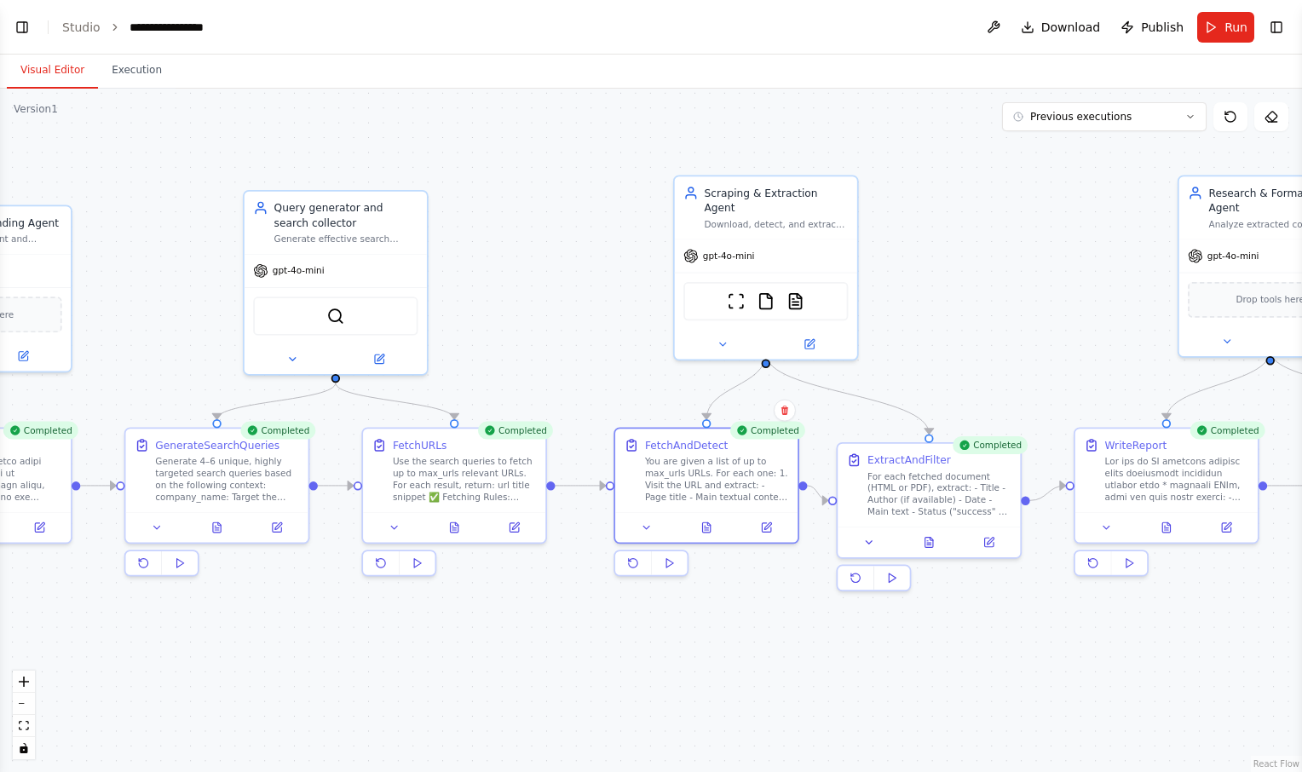
drag, startPoint x: 1067, startPoint y: 373, endPoint x: 1012, endPoint y: 378, distance: 55.6
click at [1012, 378] on div ".deletable-edge-delete-btn { width: 20px; height: 20px; border: 0px solid #ffff…" at bounding box center [651, 431] width 1302 height 684
click at [926, 540] on icon at bounding box center [932, 539] width 12 height 12
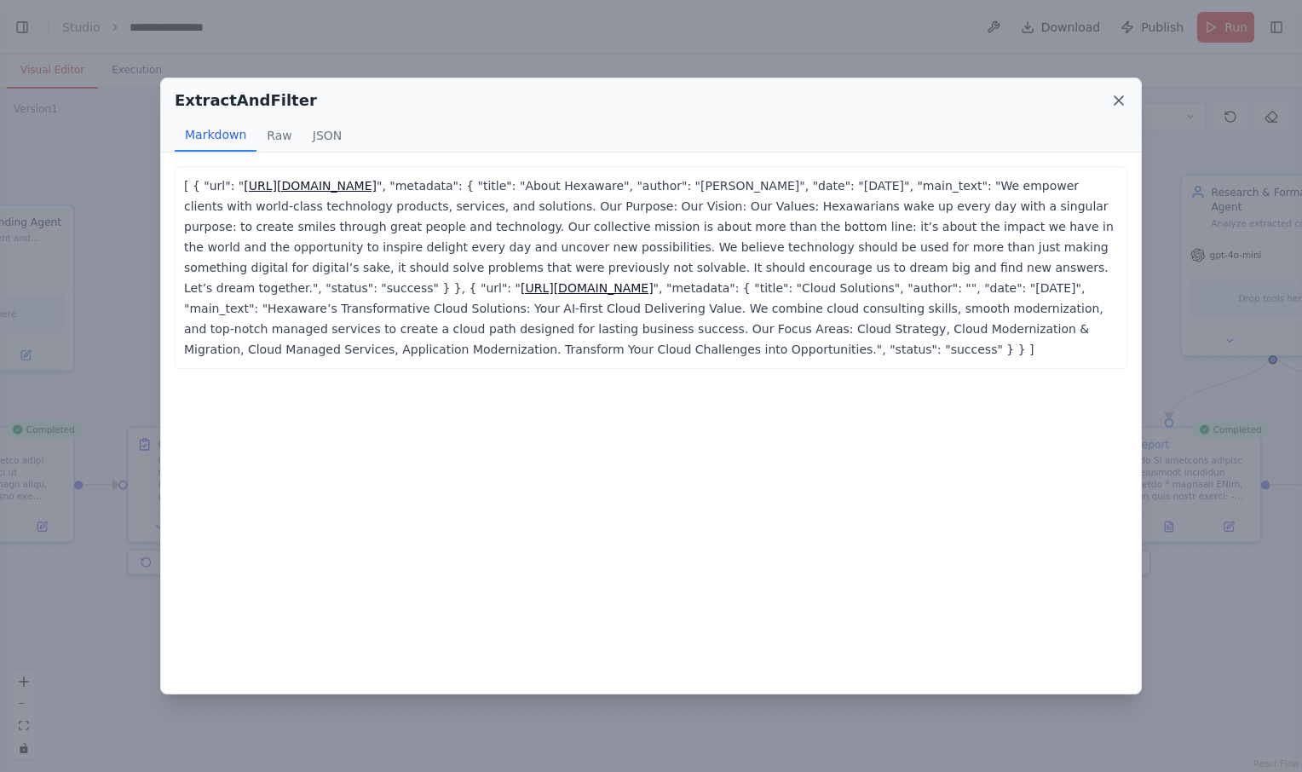
click at [1121, 101] on icon at bounding box center [1119, 100] width 9 height 9
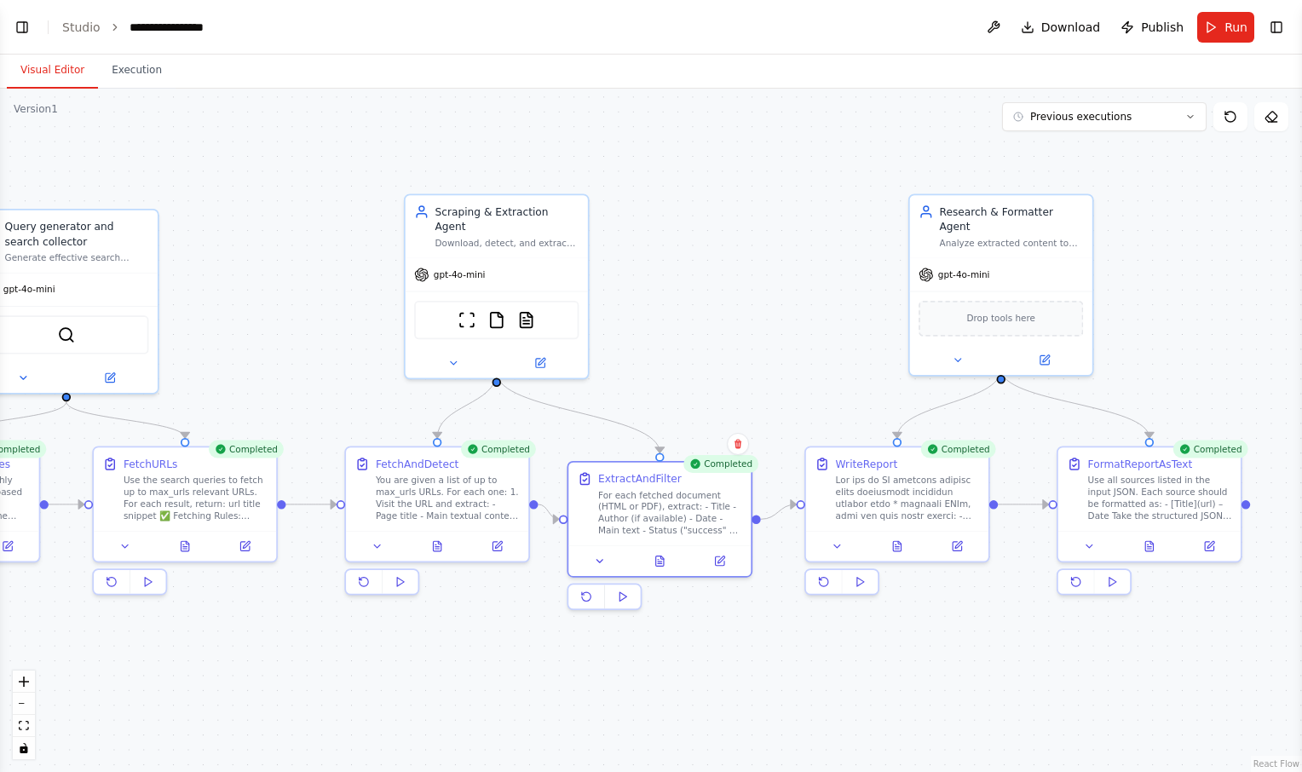
drag, startPoint x: 1123, startPoint y: 250, endPoint x: 849, endPoint y: 269, distance: 275.1
click at [849, 269] on div ".deletable-edge-delete-btn { width: 20px; height: 20px; border: 0px solid #ffff…" at bounding box center [651, 431] width 1302 height 684
click at [902, 545] on button at bounding box center [894, 543] width 63 height 18
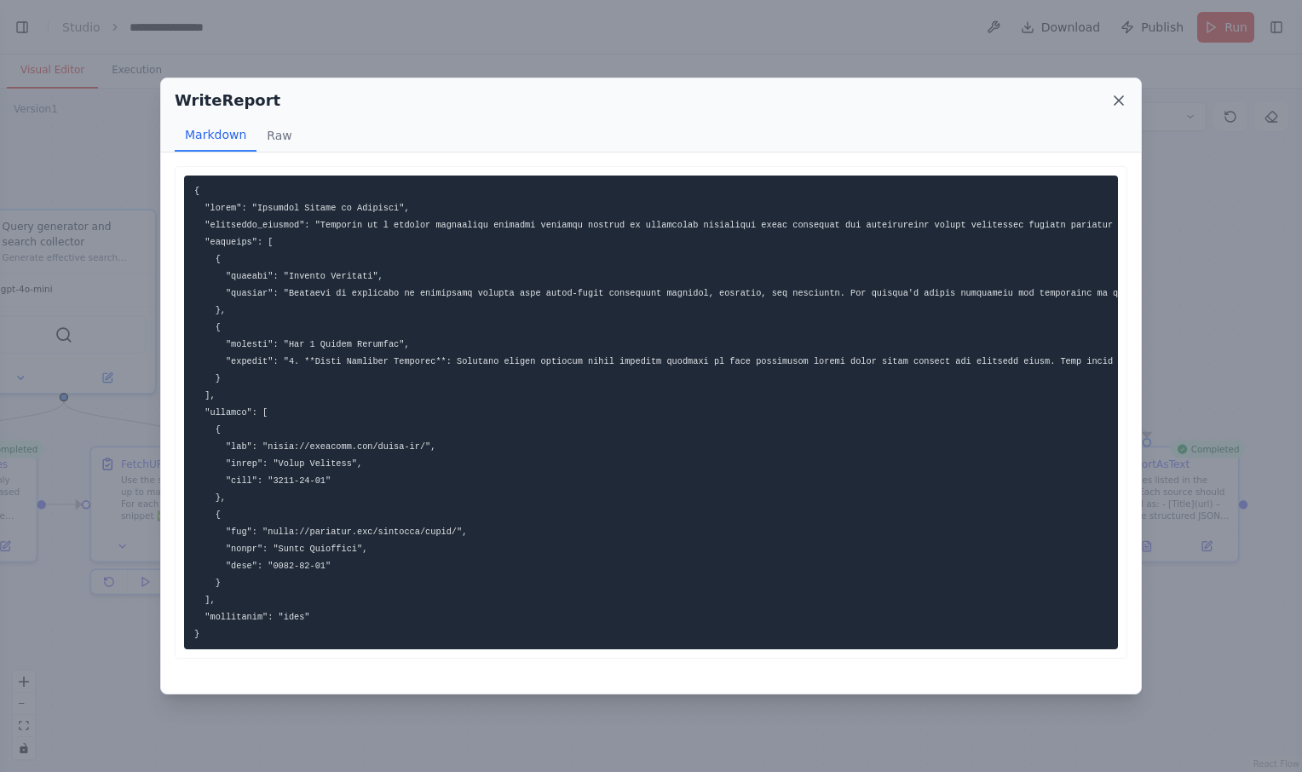
click at [1123, 103] on icon at bounding box center [1119, 100] width 9 height 9
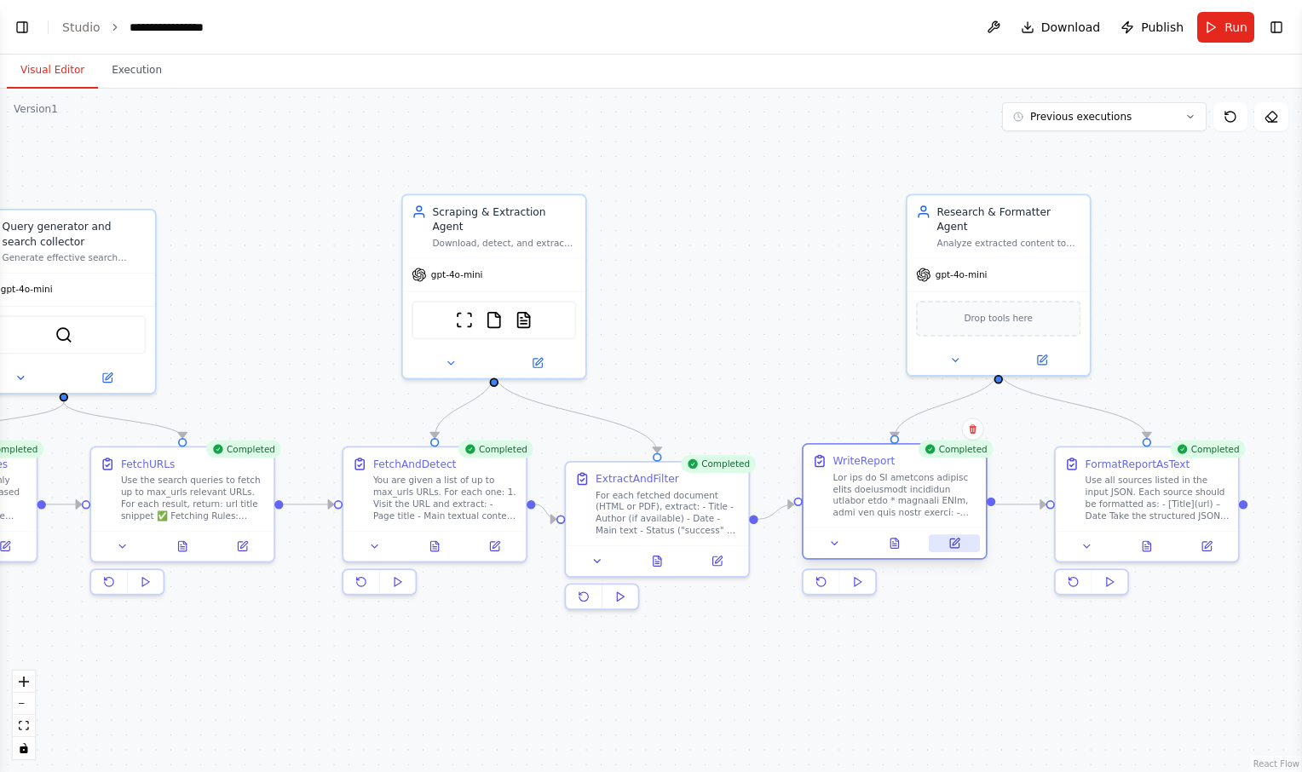
click at [959, 545] on icon at bounding box center [954, 543] width 9 height 9
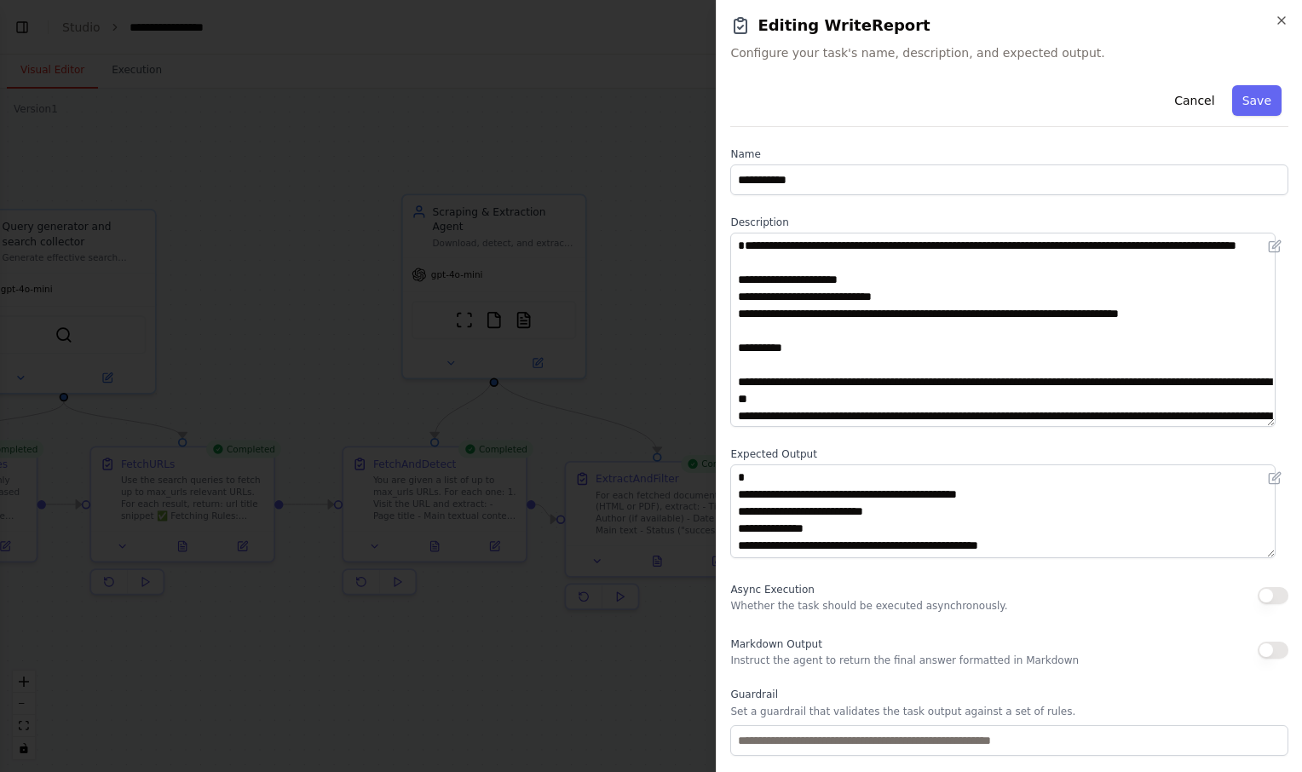
drag, startPoint x: 1284, startPoint y: 324, endPoint x: 1284, endPoint y: 441, distance: 116.8
click at [1284, 441] on div "**********" at bounding box center [1009, 418] width 558 height 680
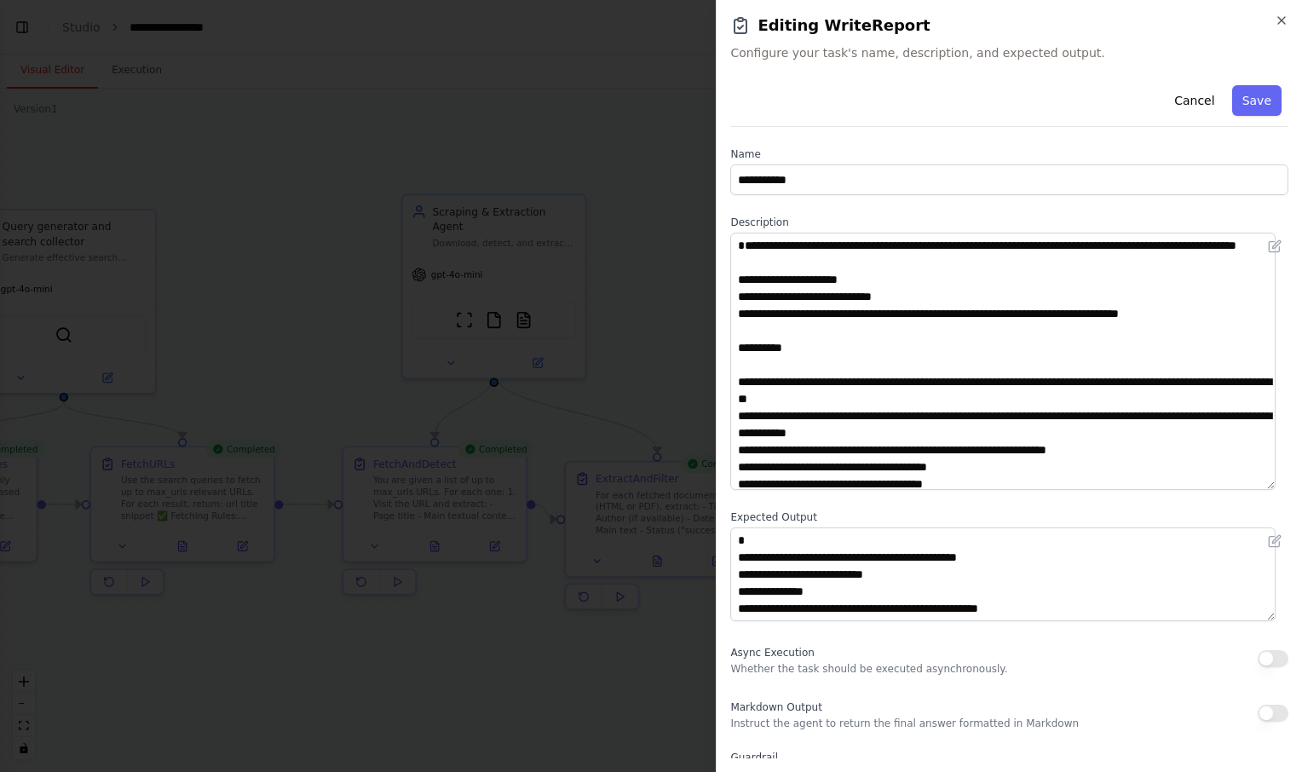
drag, startPoint x: 1266, startPoint y: 442, endPoint x: 1268, endPoint y: 511, distance: 69.9
click at [1268, 490] on textarea at bounding box center [1002, 361] width 545 height 257
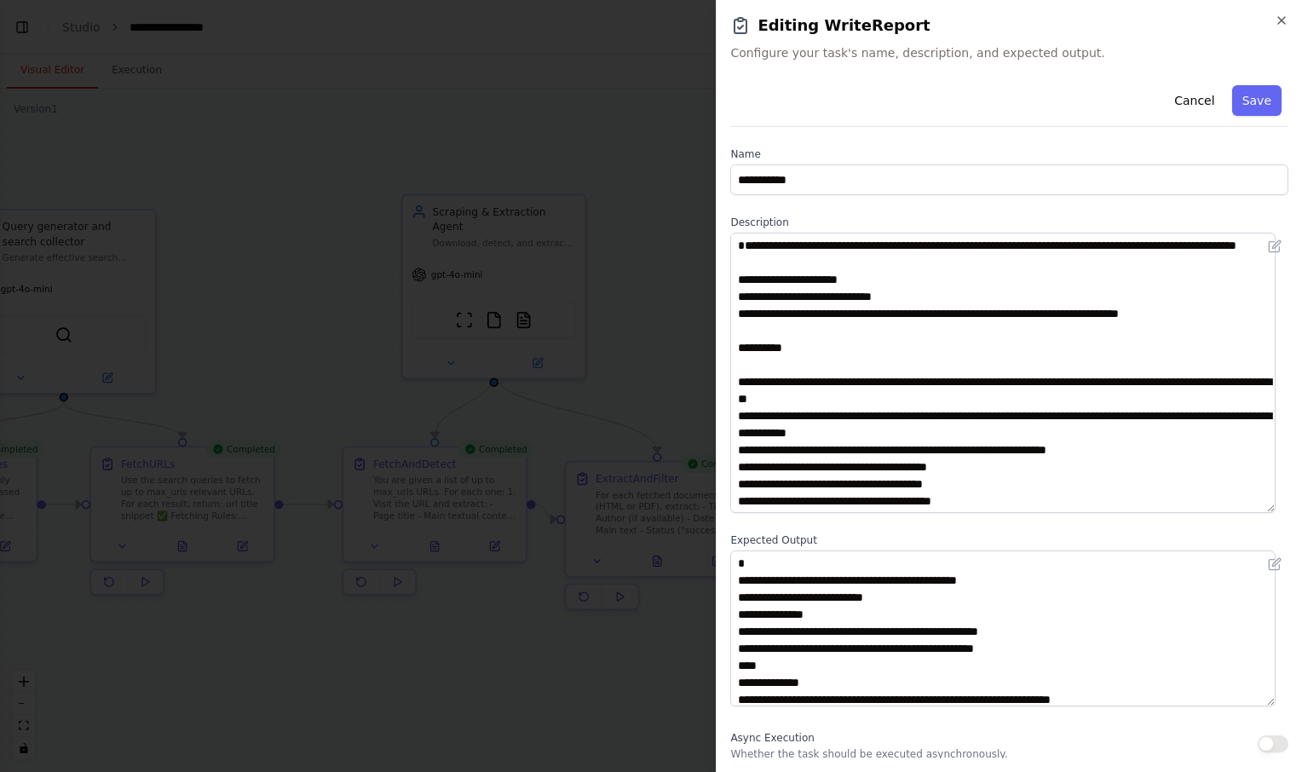
drag, startPoint x: 1272, startPoint y: 639, endPoint x: 1272, endPoint y: 704, distance: 64.8
click at [1272, 704] on textarea "**********" at bounding box center [1002, 629] width 545 height 156
drag, startPoint x: 1272, startPoint y: 704, endPoint x: 1273, endPoint y: 745, distance: 40.9
click at [1273, 745] on textarea "**********" at bounding box center [1002, 649] width 545 height 197
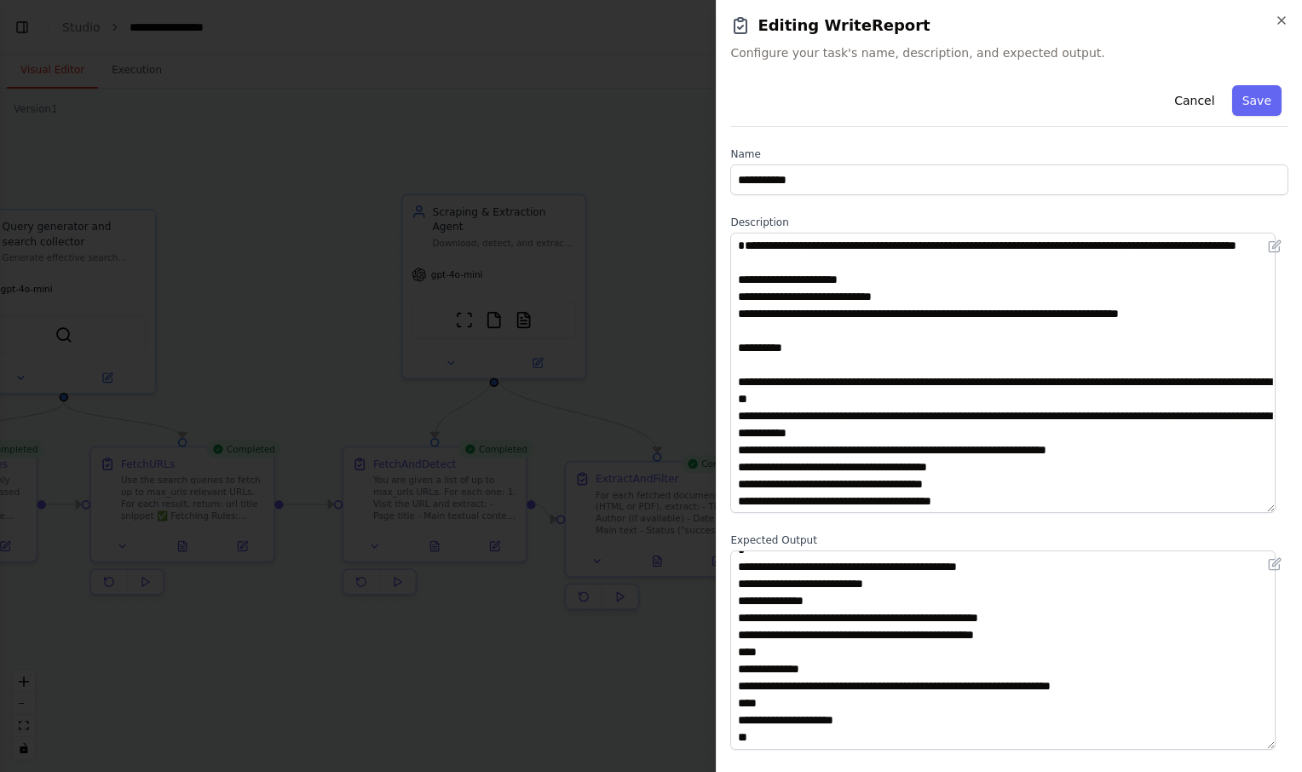
scroll to position [0, 0]
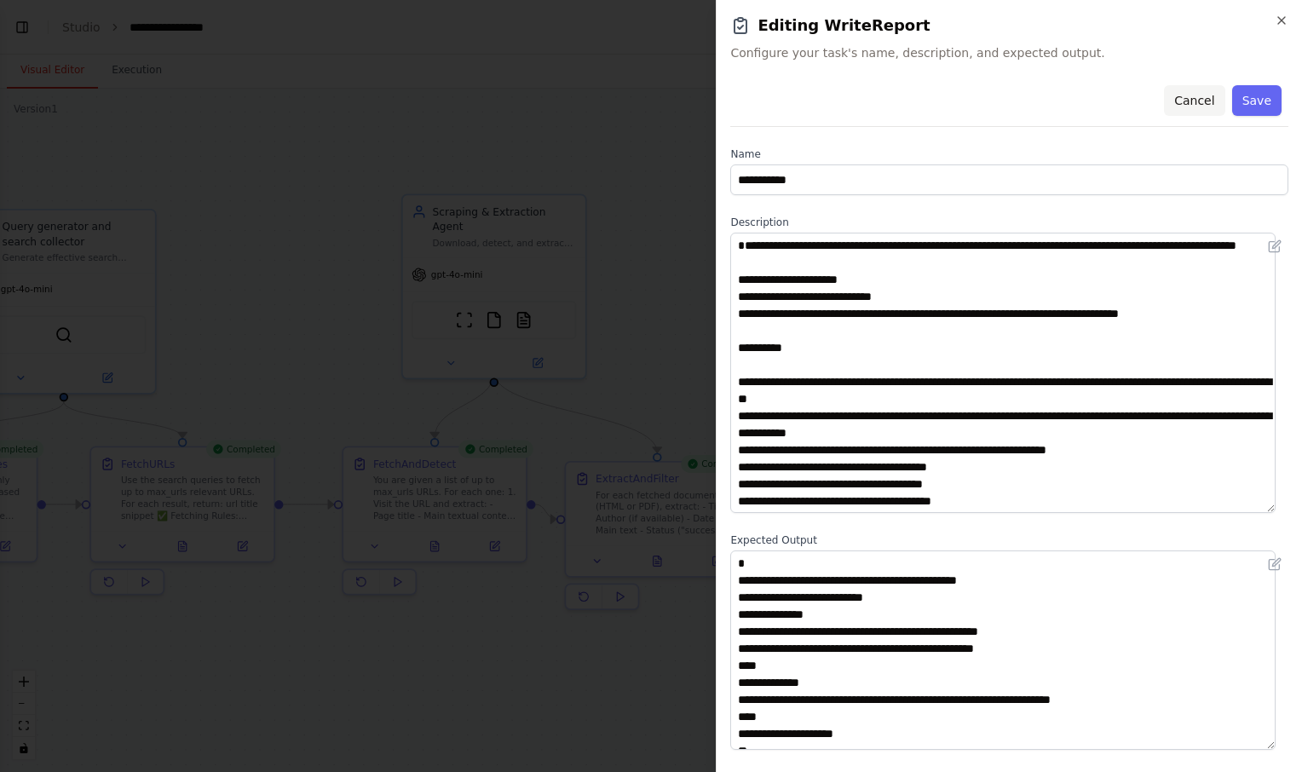
click at [1182, 95] on button "Cancel" at bounding box center [1194, 100] width 61 height 31
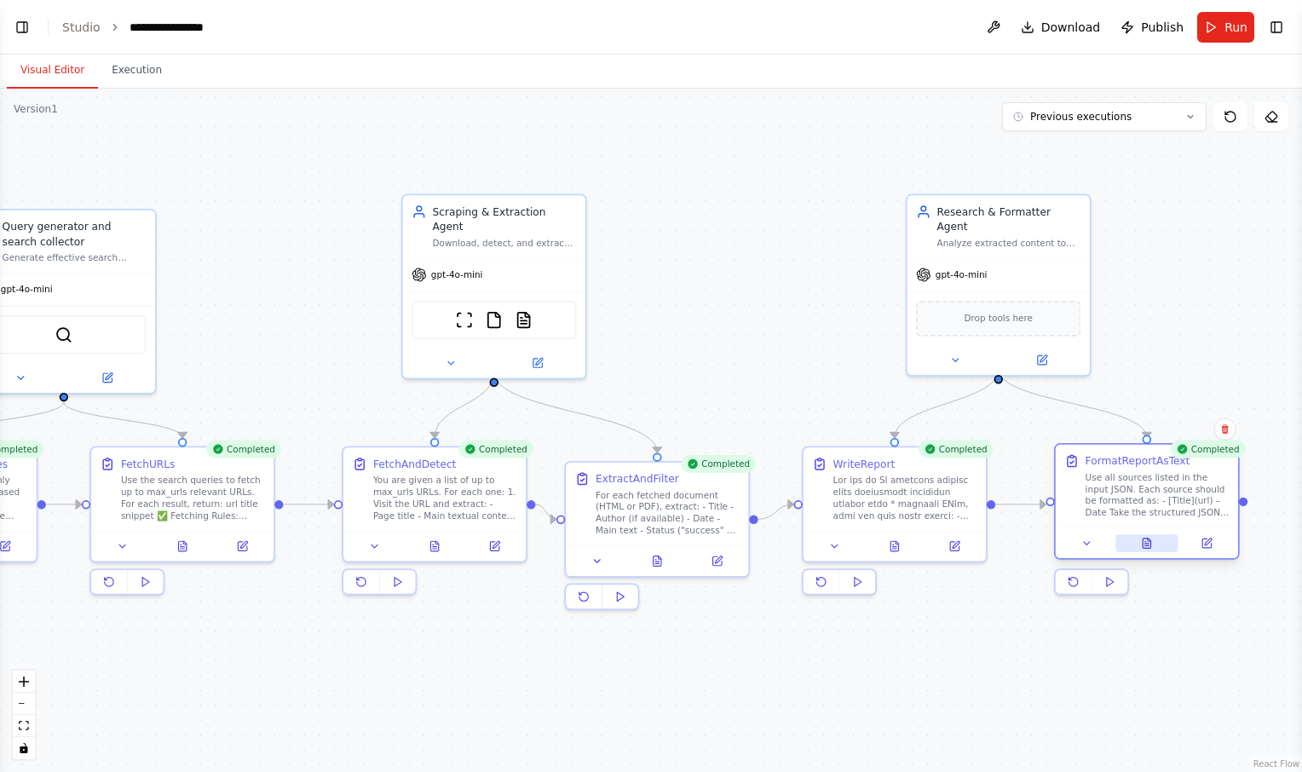
click at [1155, 543] on button at bounding box center [1147, 543] width 63 height 18
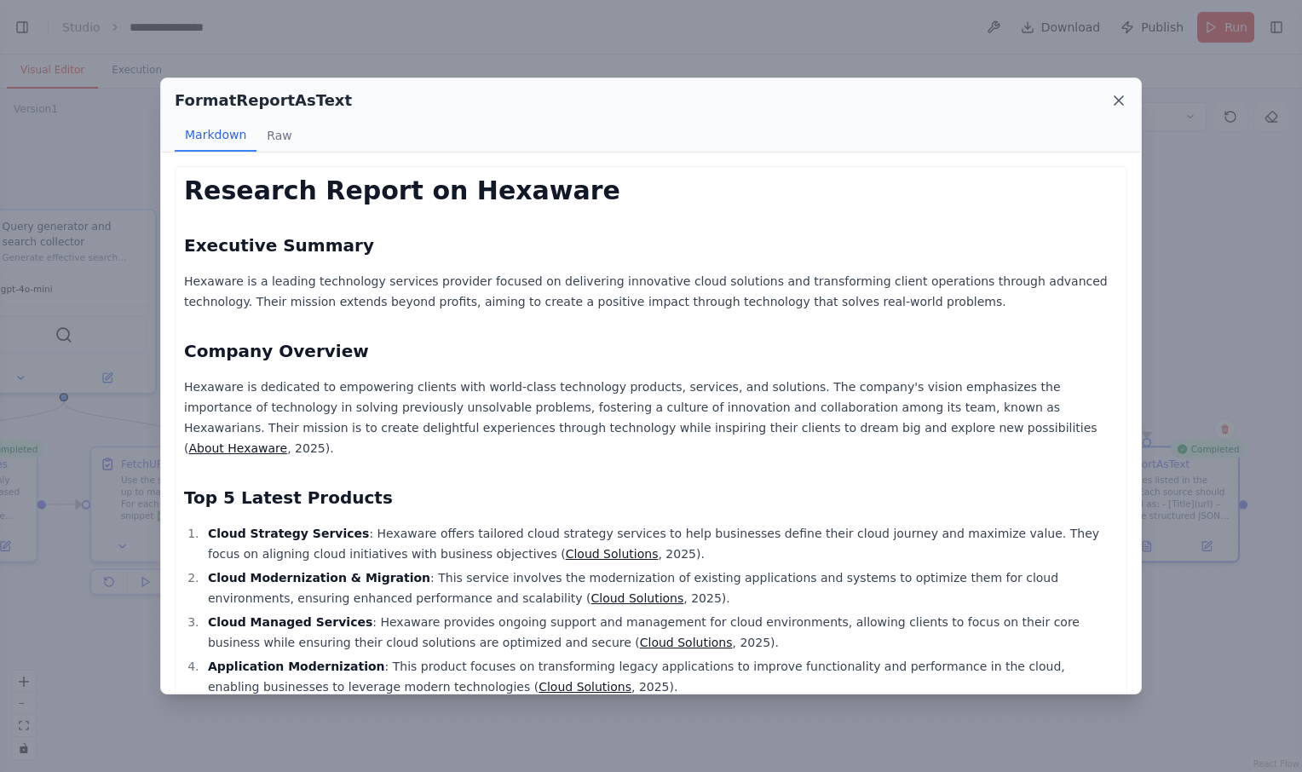
click at [1117, 99] on icon at bounding box center [1119, 100] width 17 height 17
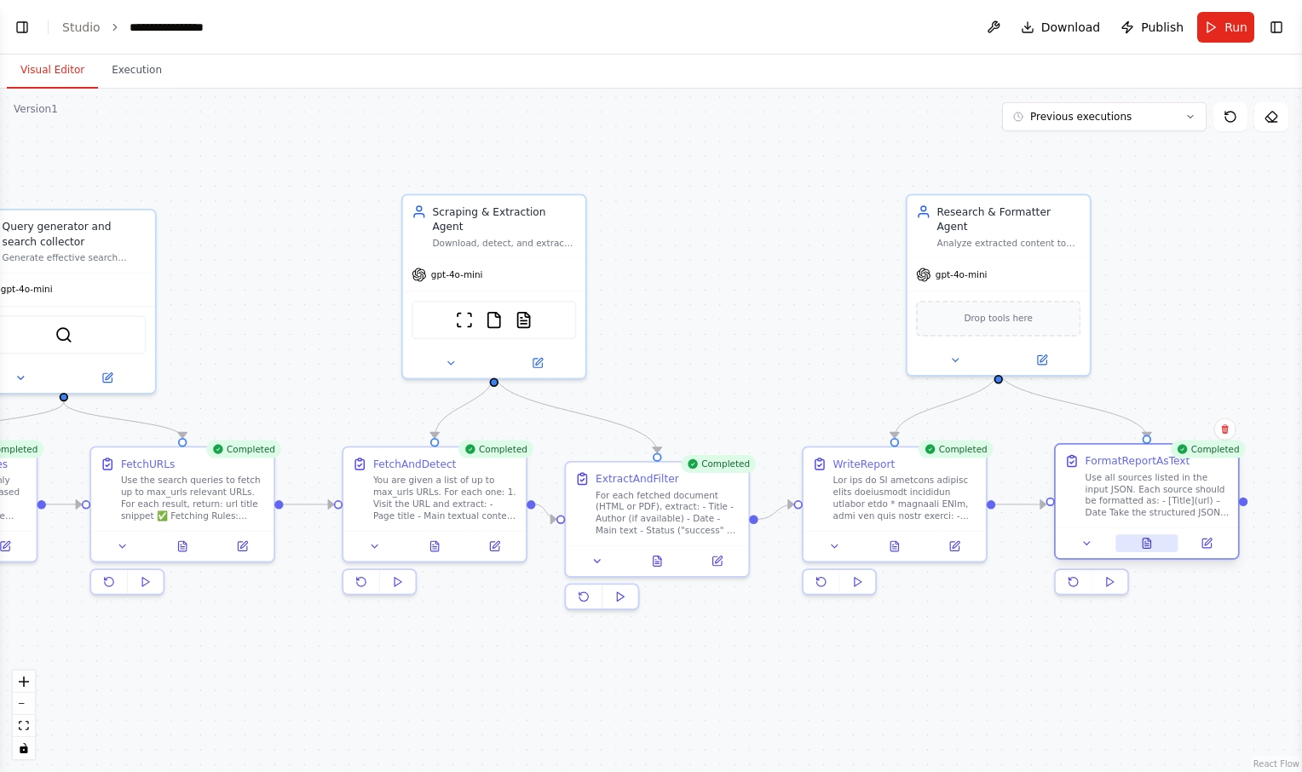
click at [1153, 545] on button at bounding box center [1147, 543] width 63 height 18
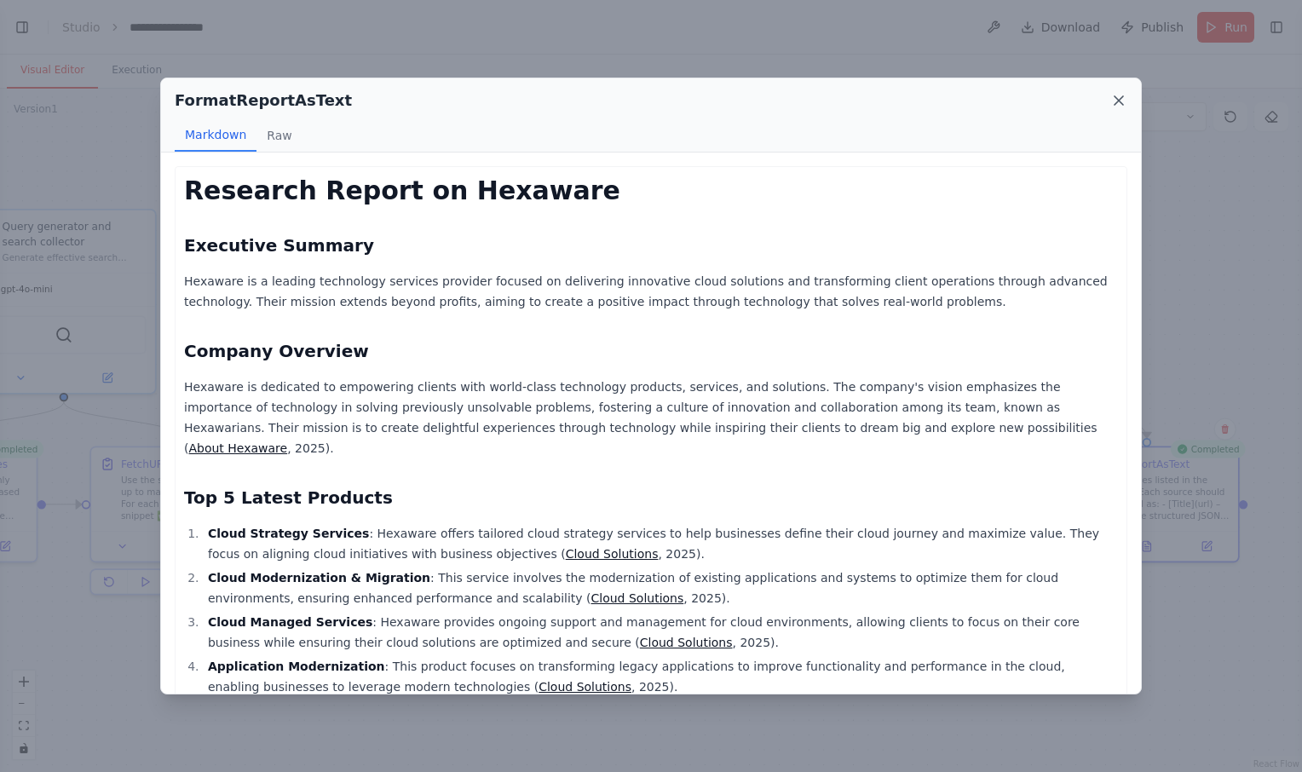
click at [1121, 101] on icon at bounding box center [1119, 100] width 9 height 9
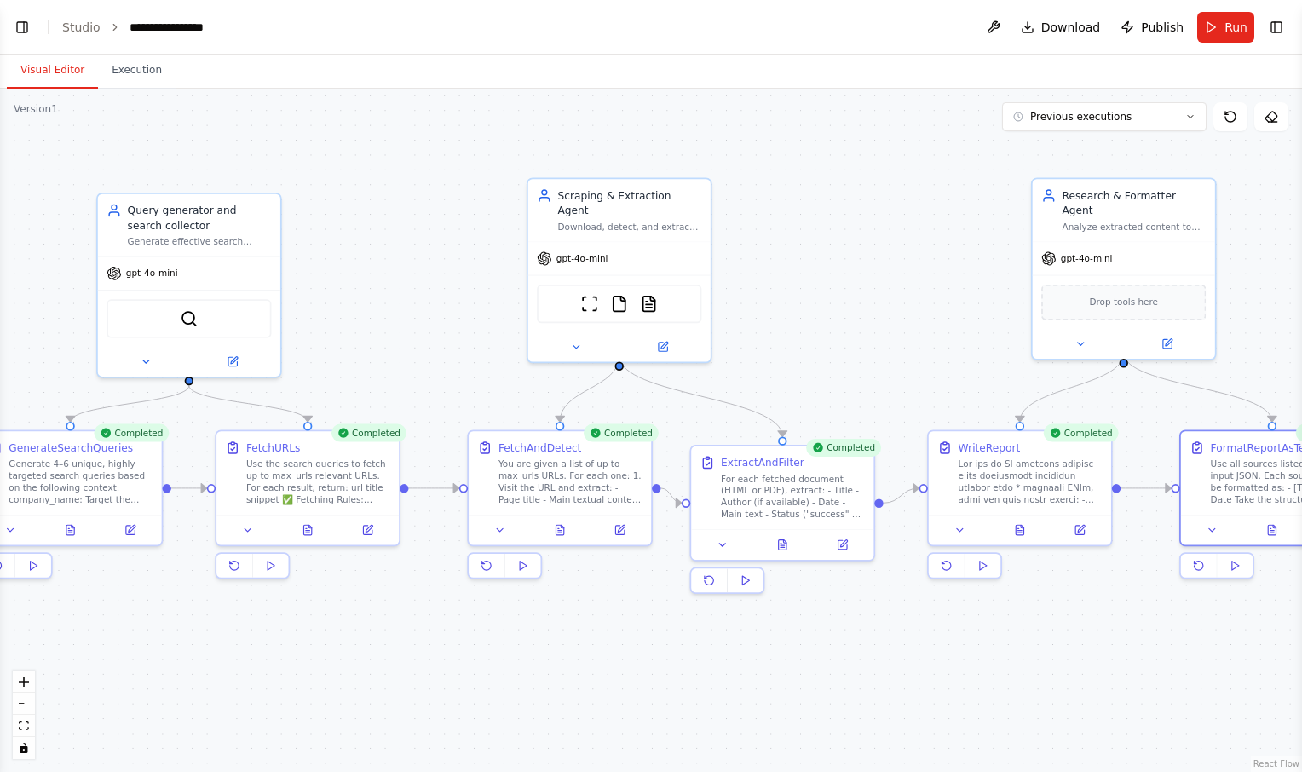
drag, startPoint x: 777, startPoint y: 363, endPoint x: 903, endPoint y: 347, distance: 126.3
click at [903, 347] on div ".deletable-edge-delete-btn { width: 20px; height: 20px; border: 0px solid #ffff…" at bounding box center [651, 431] width 1302 height 684
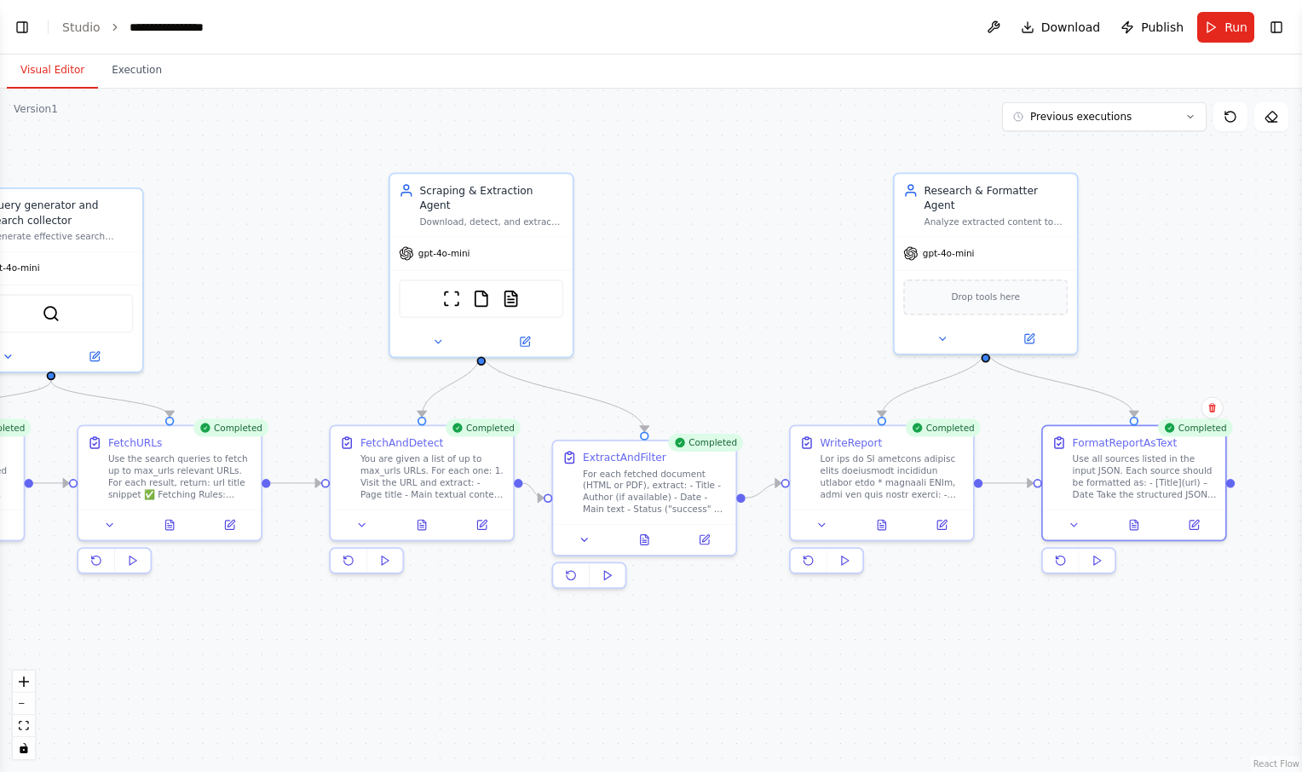
drag, startPoint x: 903, startPoint y: 347, endPoint x: 763, endPoint y: 343, distance: 139.8
click at [763, 343] on div ".deletable-edge-delete-btn { width: 20px; height: 20px; border: 0px solid #ffff…" at bounding box center [651, 431] width 1302 height 684
click at [1196, 518] on icon at bounding box center [1192, 524] width 12 height 12
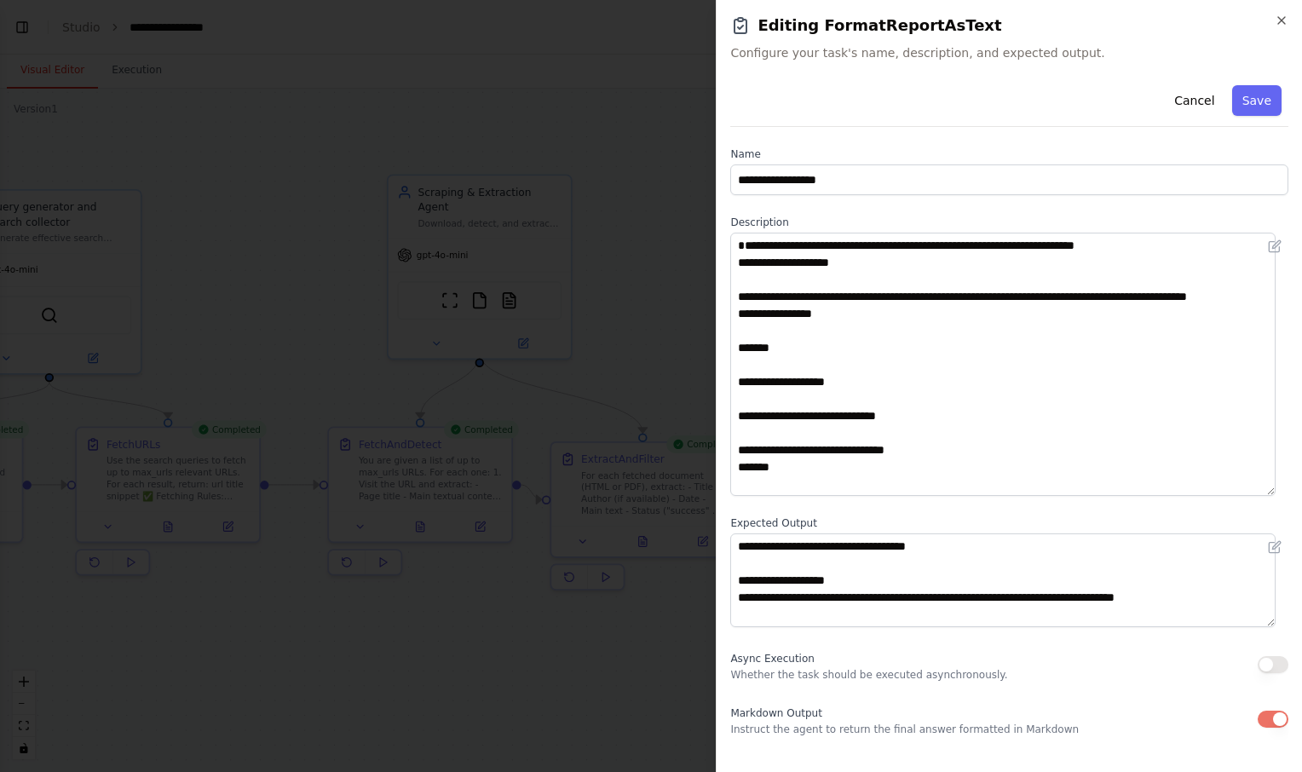
drag, startPoint x: 1283, startPoint y: 322, endPoint x: 1265, endPoint y: 495, distance: 173.9
click at [1265, 495] on textarea "**********" at bounding box center [1002, 364] width 545 height 263
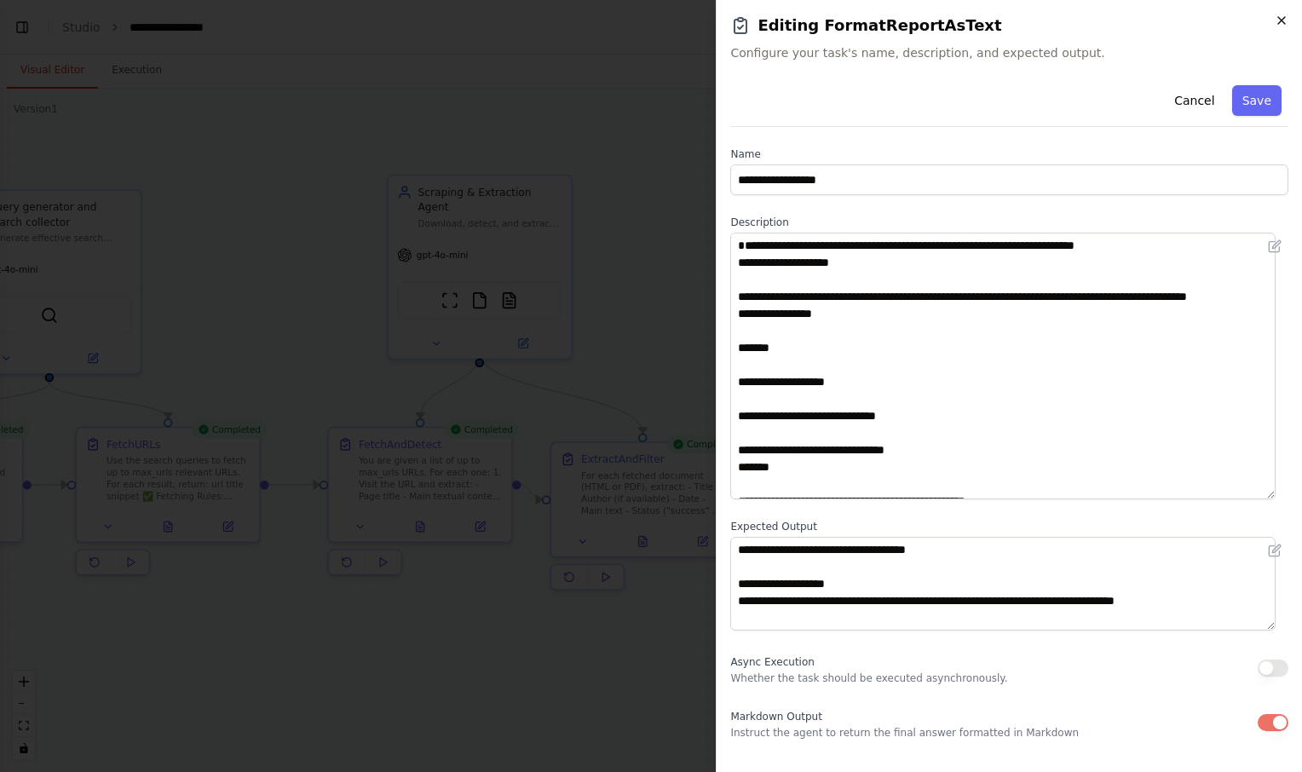
click at [1288, 22] on icon "button" at bounding box center [1282, 21] width 14 height 14
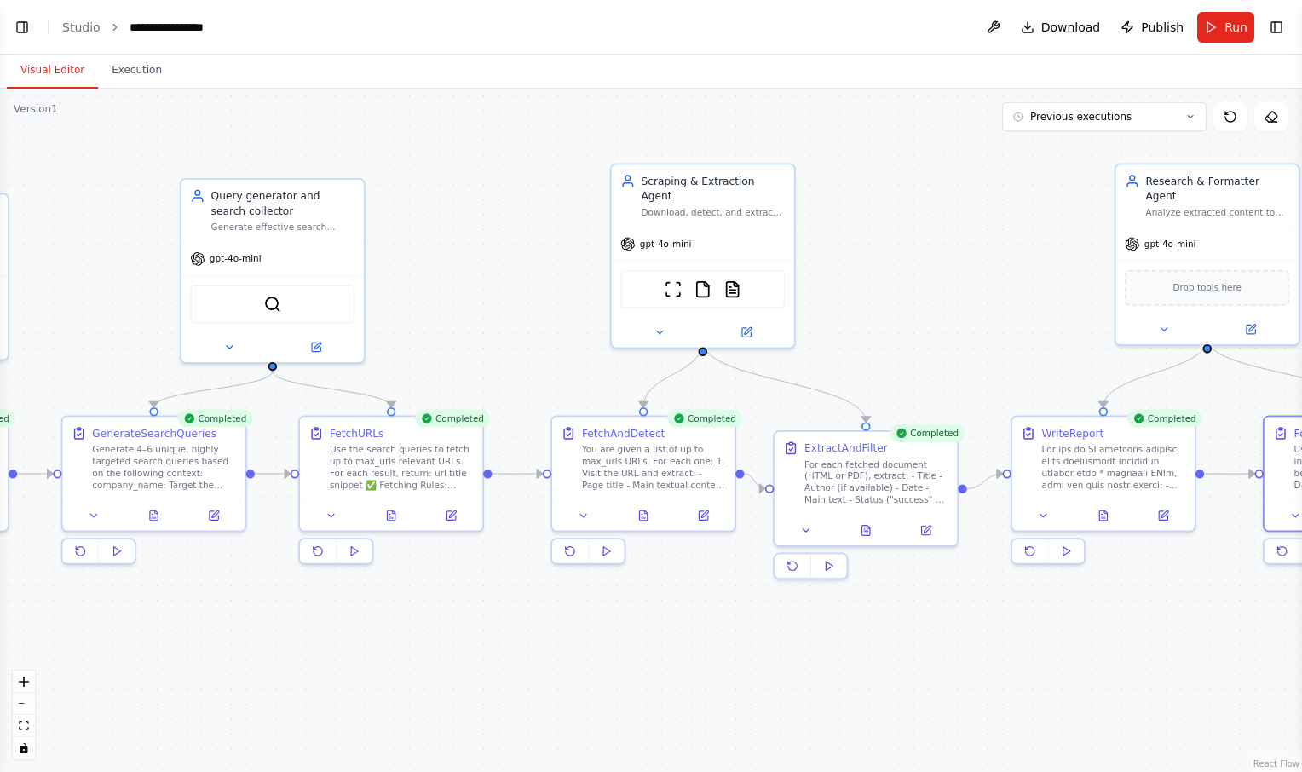
drag, startPoint x: 757, startPoint y: 326, endPoint x: 980, endPoint y: 315, distance: 223.6
click at [980, 315] on div ".deletable-edge-delete-btn { width: 20px; height: 20px; border: 0px solid #ffff…" at bounding box center [651, 431] width 1302 height 684
click at [1217, 20] on button "Run" at bounding box center [1226, 27] width 57 height 31
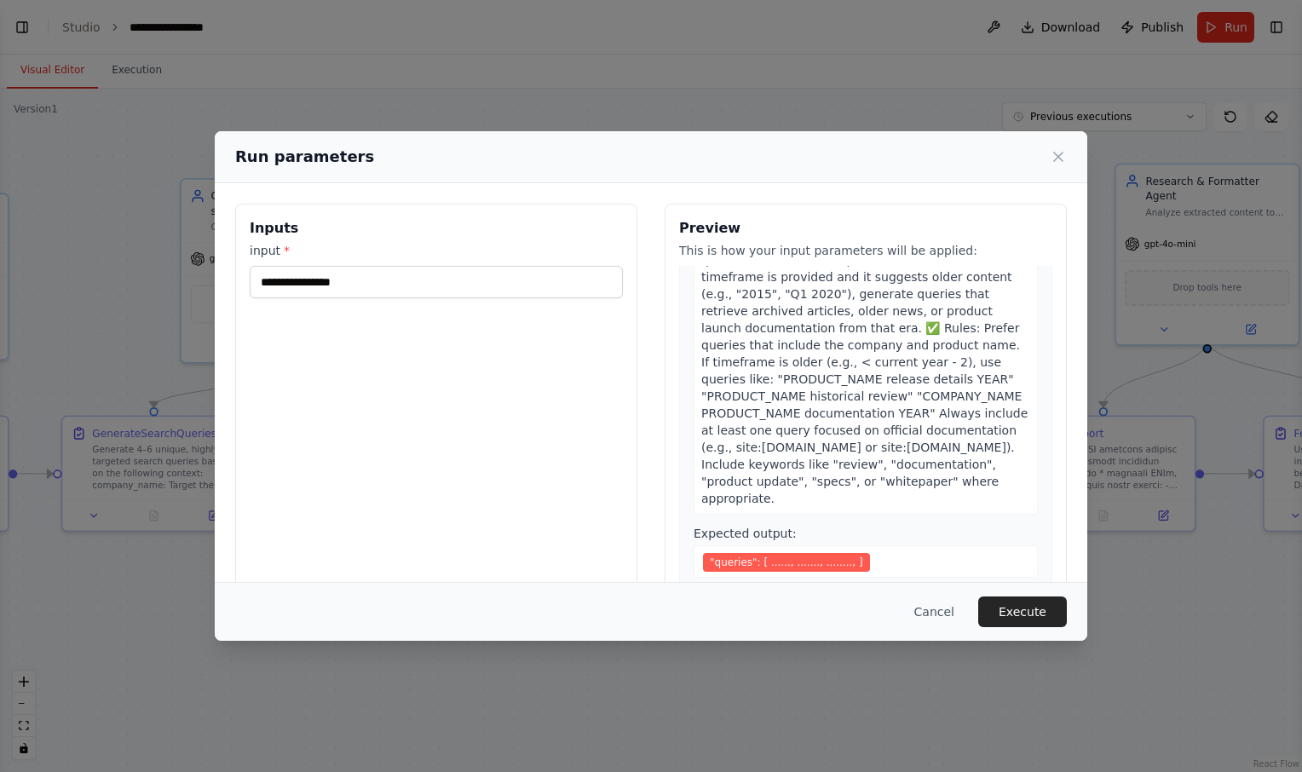
scroll to position [909, 0]
click at [947, 611] on button "Cancel" at bounding box center [934, 612] width 67 height 31
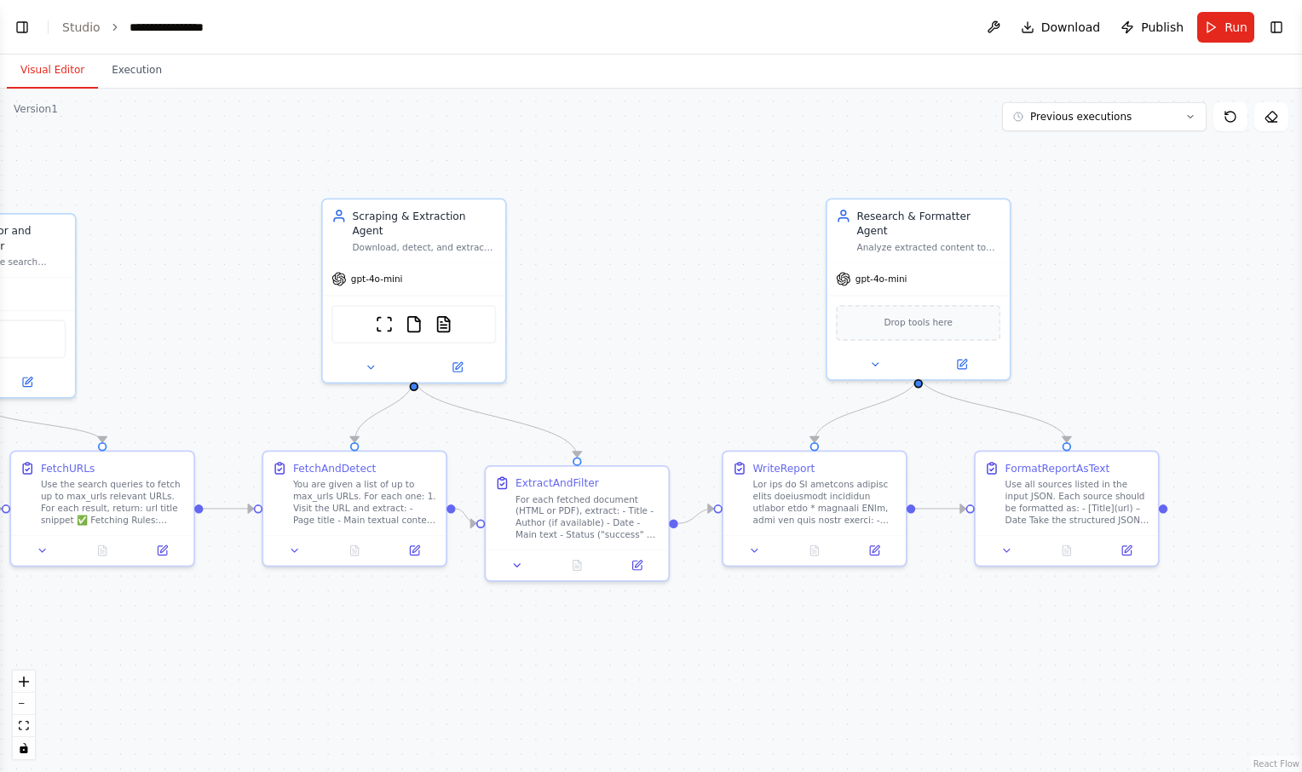
drag, startPoint x: 869, startPoint y: 643, endPoint x: 580, endPoint y: 678, distance: 291.0
click at [580, 678] on div ".deletable-edge-delete-btn { width: 20px; height: 20px; border: 0px solid #ffff…" at bounding box center [651, 431] width 1302 height 684
click at [1278, 28] on button "Toggle Right Sidebar" at bounding box center [1277, 27] width 24 height 24
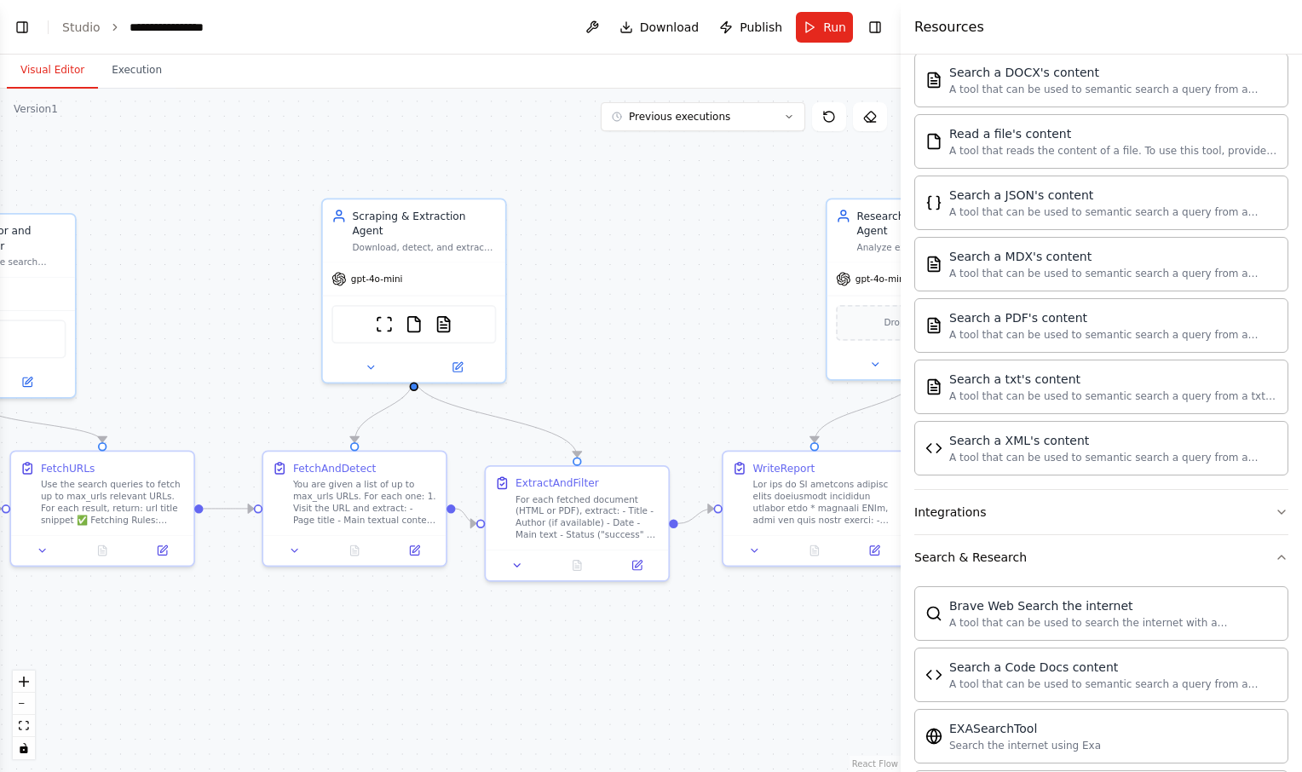
scroll to position [0, 0]
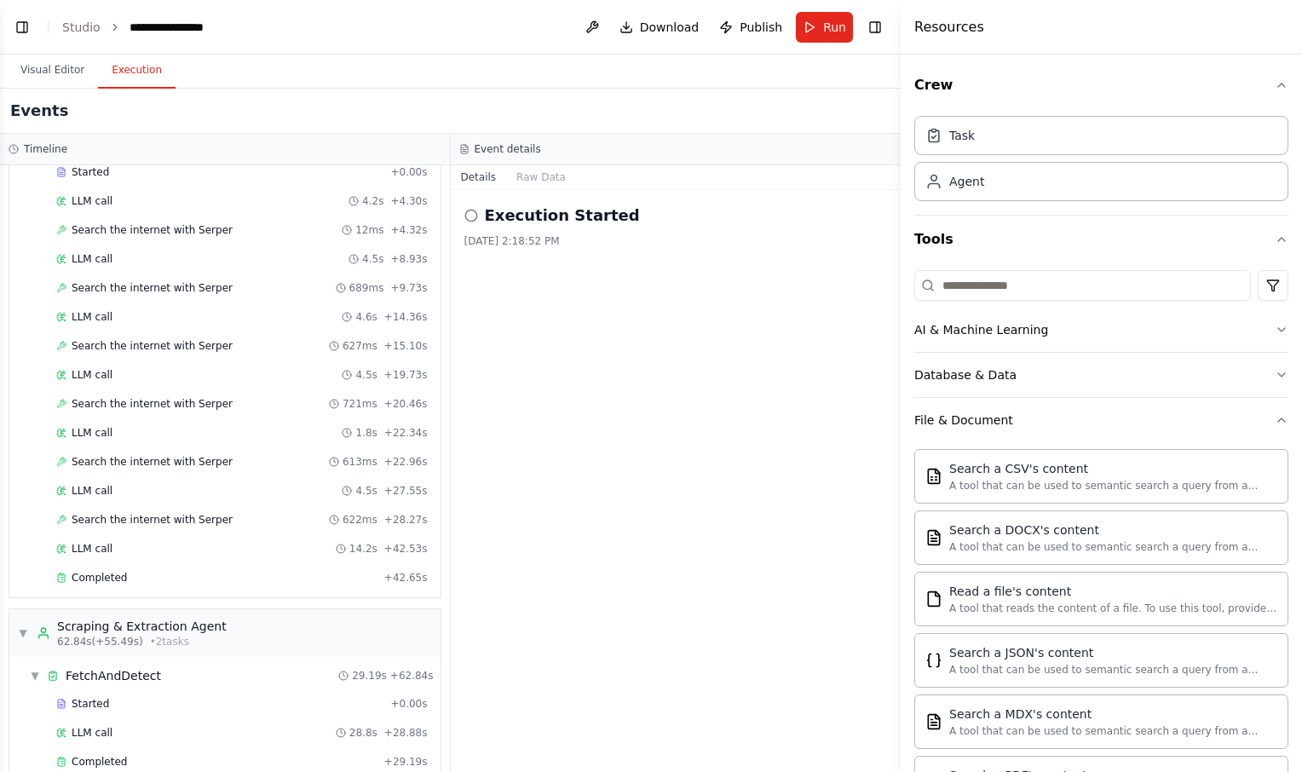
click at [134, 69] on button "Execution" at bounding box center [137, 71] width 78 height 36
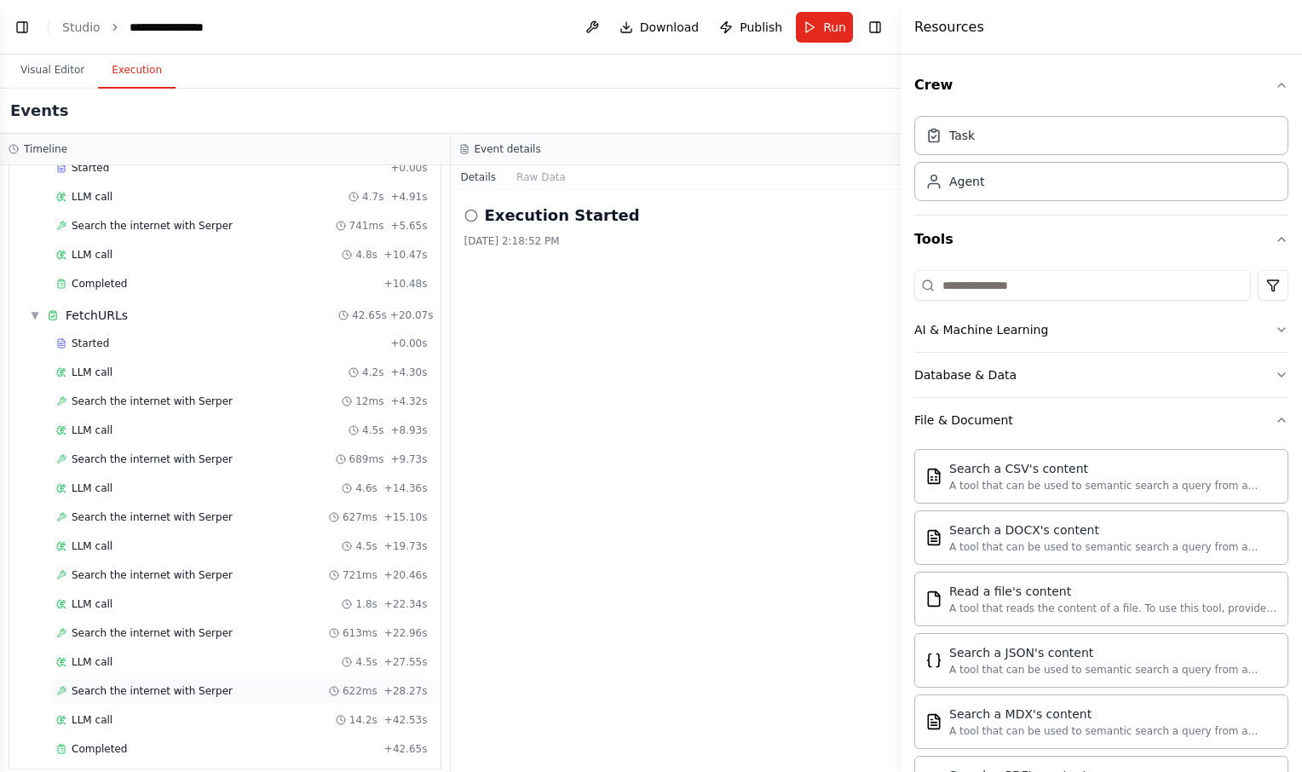
scroll to position [284, 0]
click at [16, 31] on button "Toggle Left Sidebar" at bounding box center [22, 27] width 24 height 24
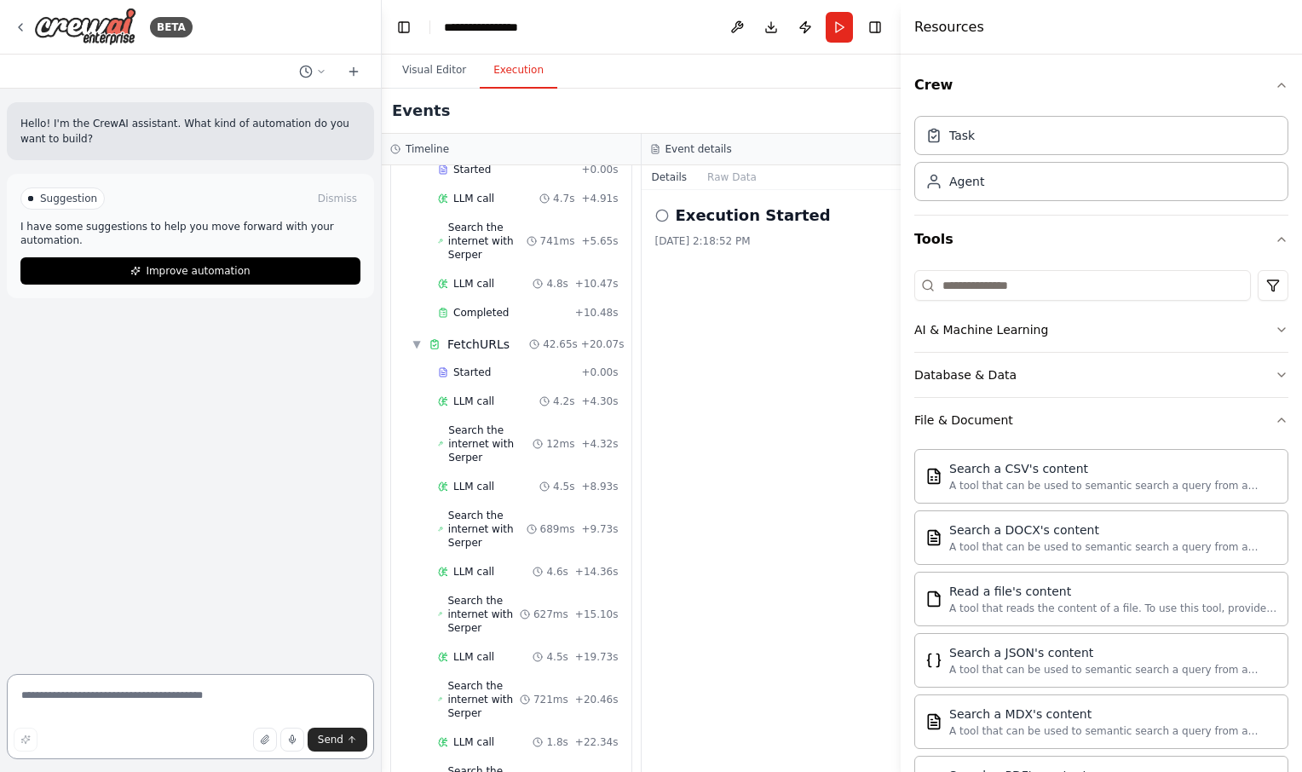
click at [188, 696] on textarea at bounding box center [190, 716] width 367 height 85
type textarea "**********"
click at [355, 742] on icon "submit" at bounding box center [352, 740] width 10 height 10
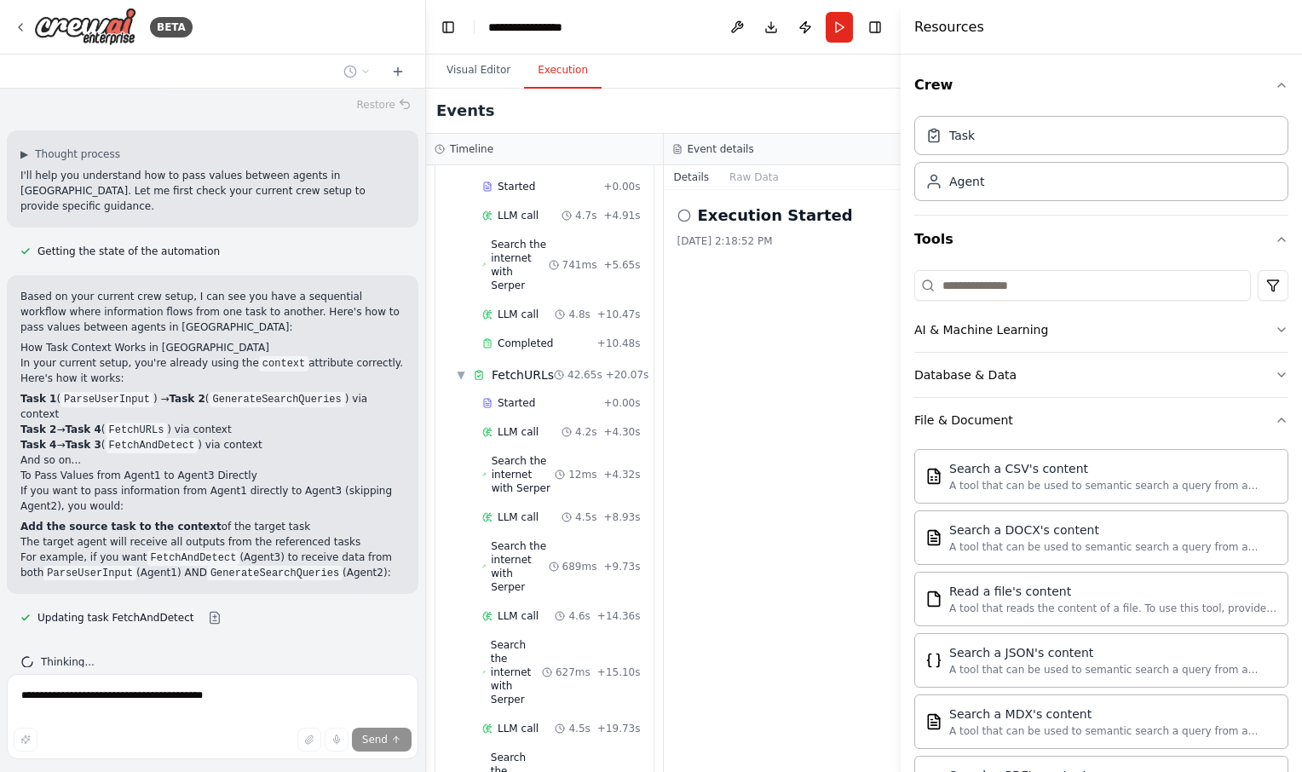
scroll to position [318, 0]
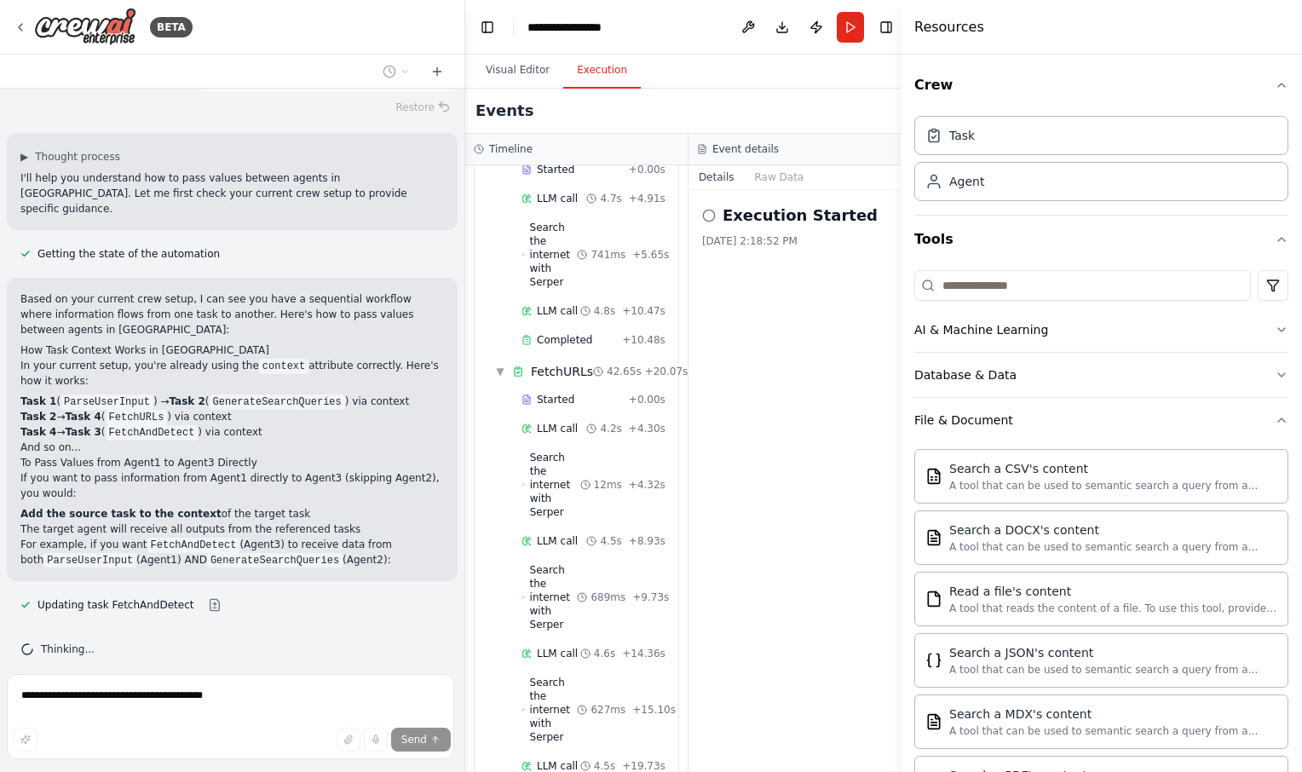
drag, startPoint x: 380, startPoint y: 383, endPoint x: 467, endPoint y: 391, distance: 87.4
click at [467, 391] on div "BETA Hello! I'm the CrewAI assistant. What kind of automation do you want to bu…" at bounding box center [651, 386] width 1302 height 772
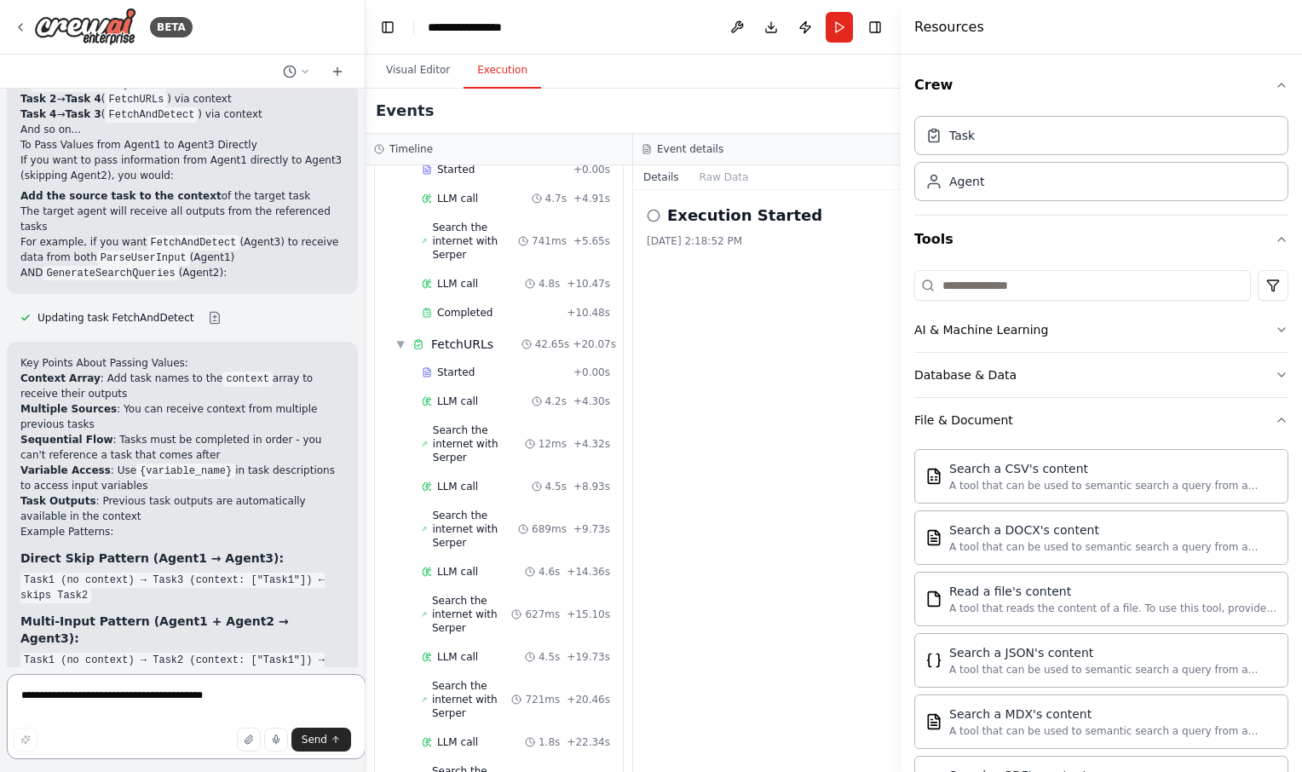
scroll to position [504, 0]
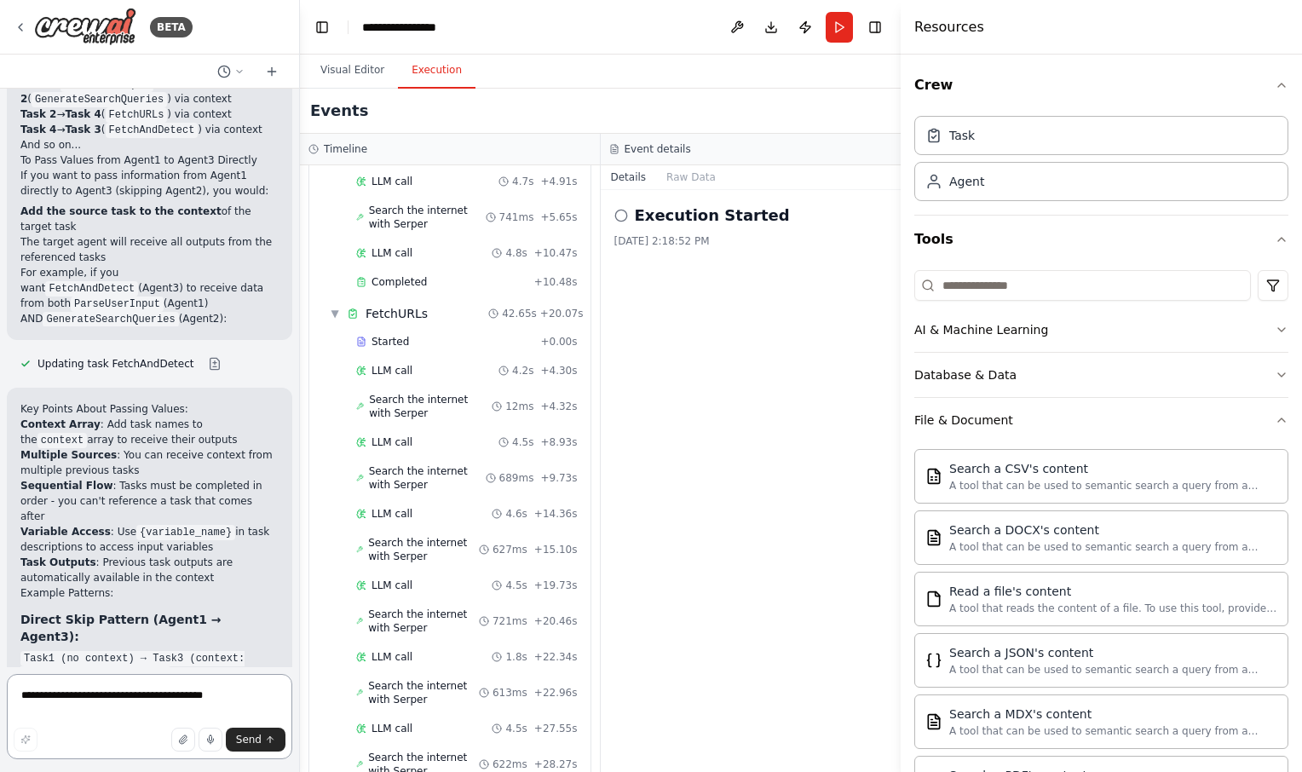
drag, startPoint x: 464, startPoint y: 306, endPoint x: 297, endPoint y: 295, distance: 166.6
click at [297, 295] on div "BETA Hello! I'm the CrewAI assistant. What kind of automation do you want to bu…" at bounding box center [651, 386] width 1302 height 772
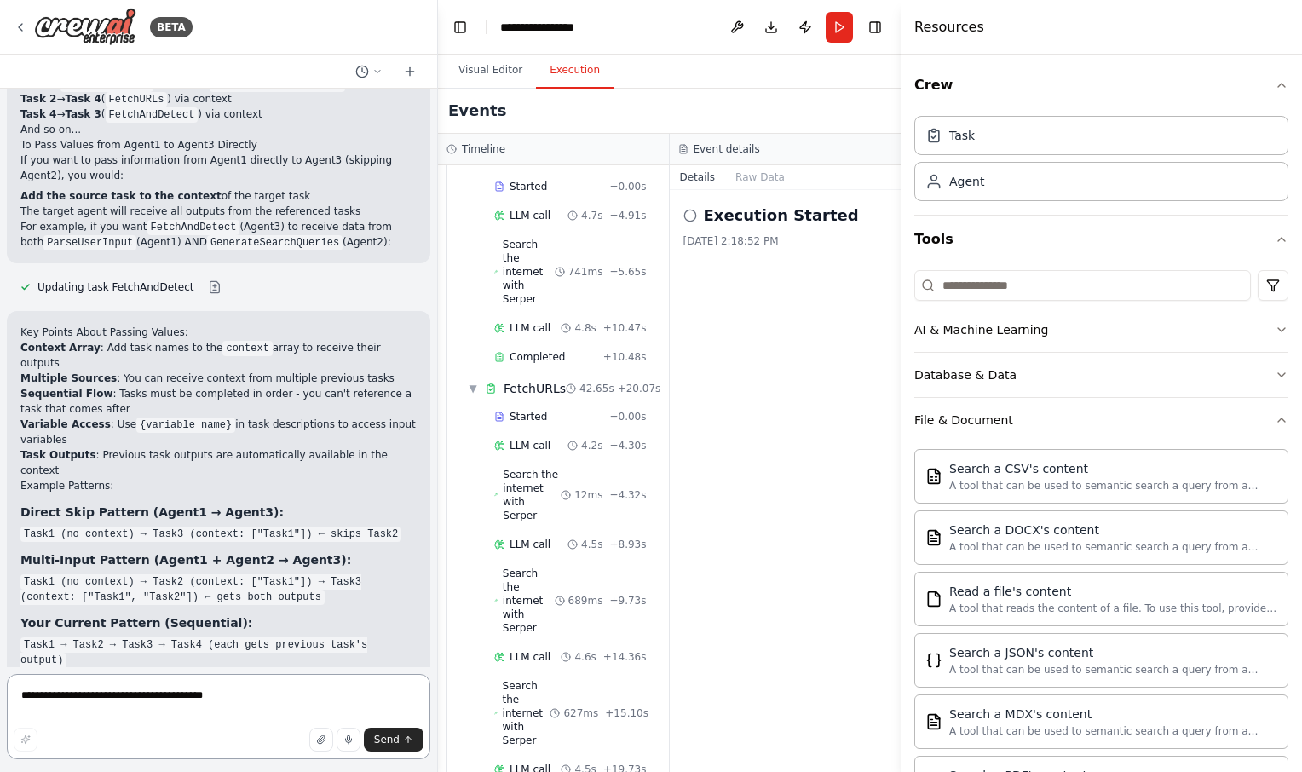
scroll to position [318, 0]
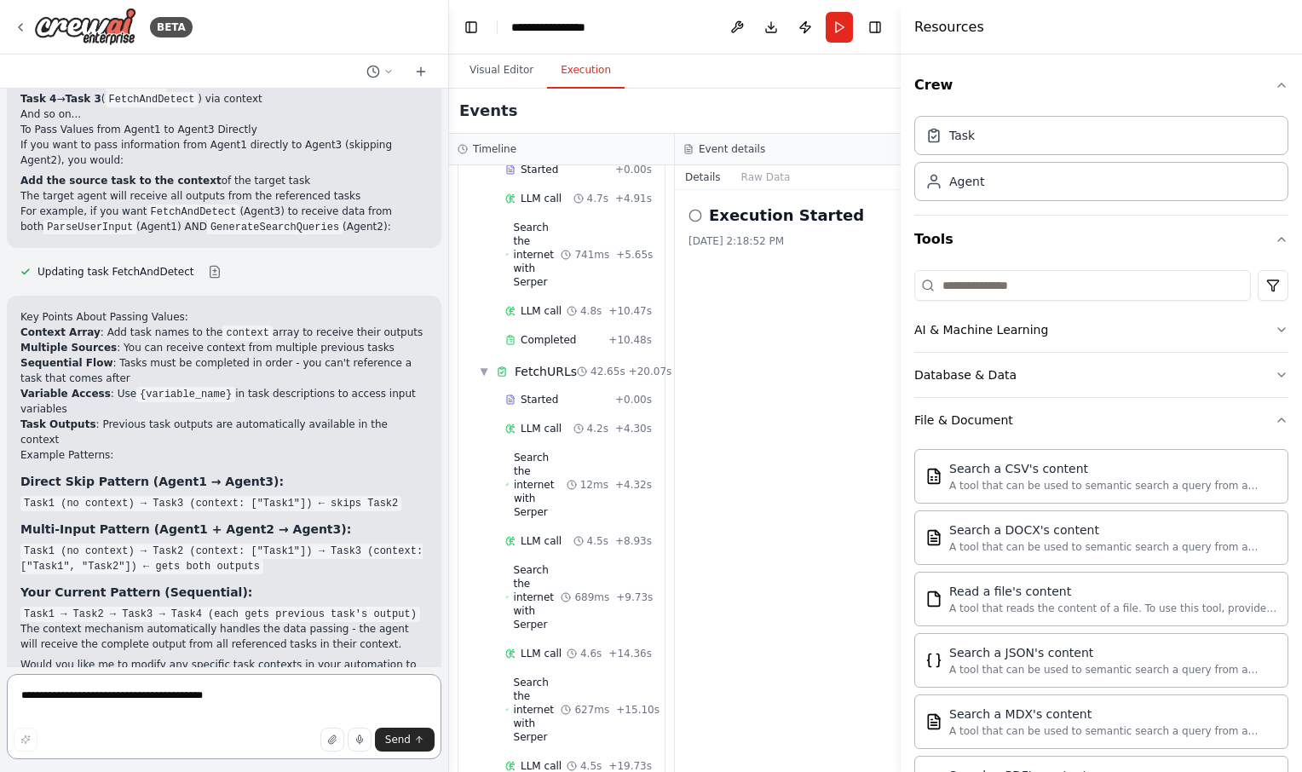
drag, startPoint x: 296, startPoint y: 202, endPoint x: 449, endPoint y: 205, distance: 153.4
click at [449, 205] on div "BETA Hello! I'm the CrewAI assistant. What kind of automation do you want to bu…" at bounding box center [651, 386] width 1302 height 772
click at [876, 27] on button "Toggle Right Sidebar" at bounding box center [875, 27] width 24 height 24
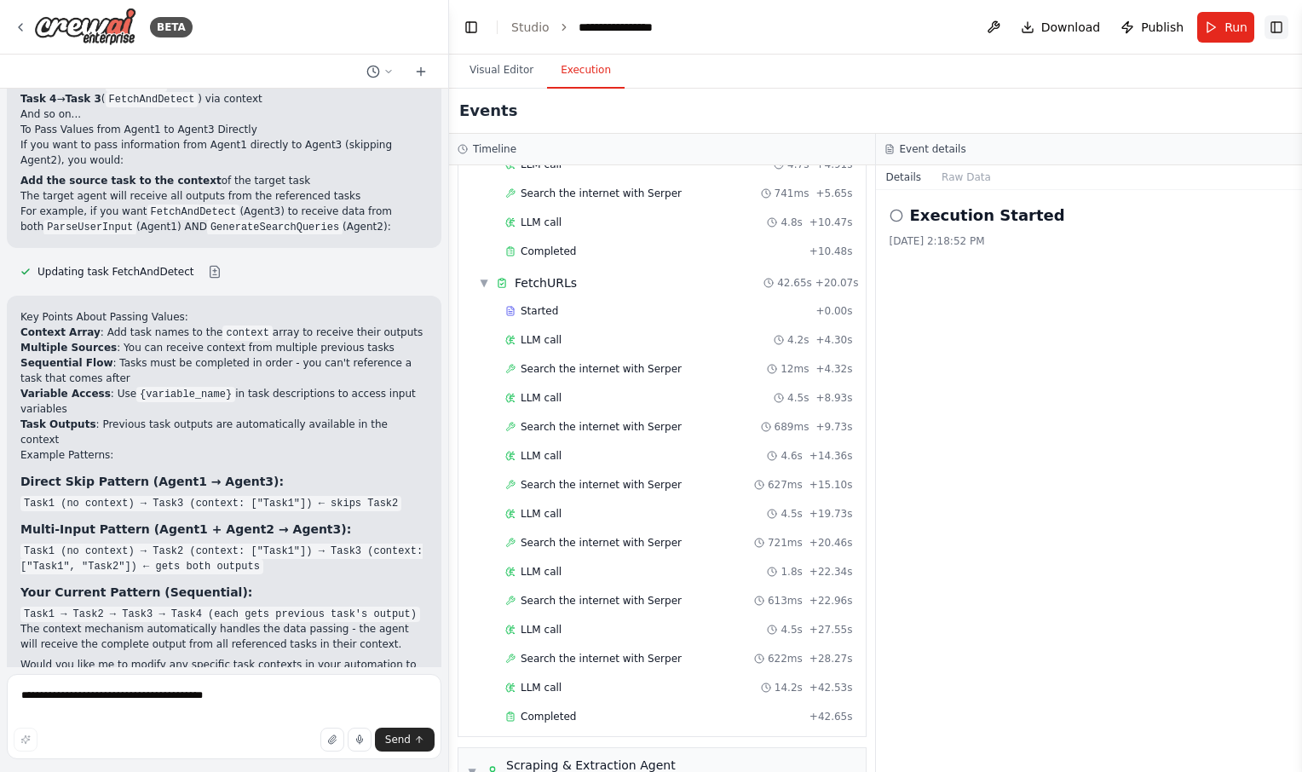
scroll to position [284, 0]
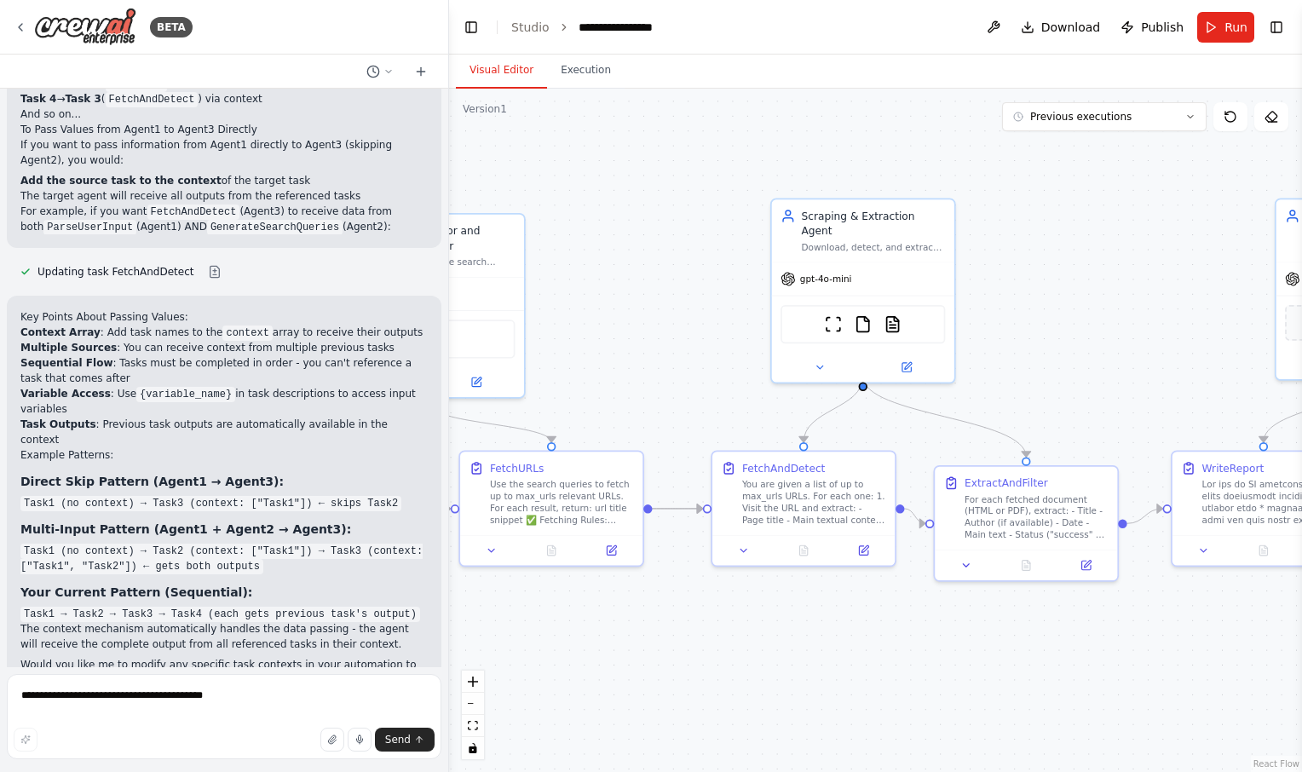
click at [488, 72] on button "Visual Editor" at bounding box center [501, 71] width 91 height 36
click at [465, 22] on button "Toggle Left Sidebar" at bounding box center [471, 27] width 24 height 24
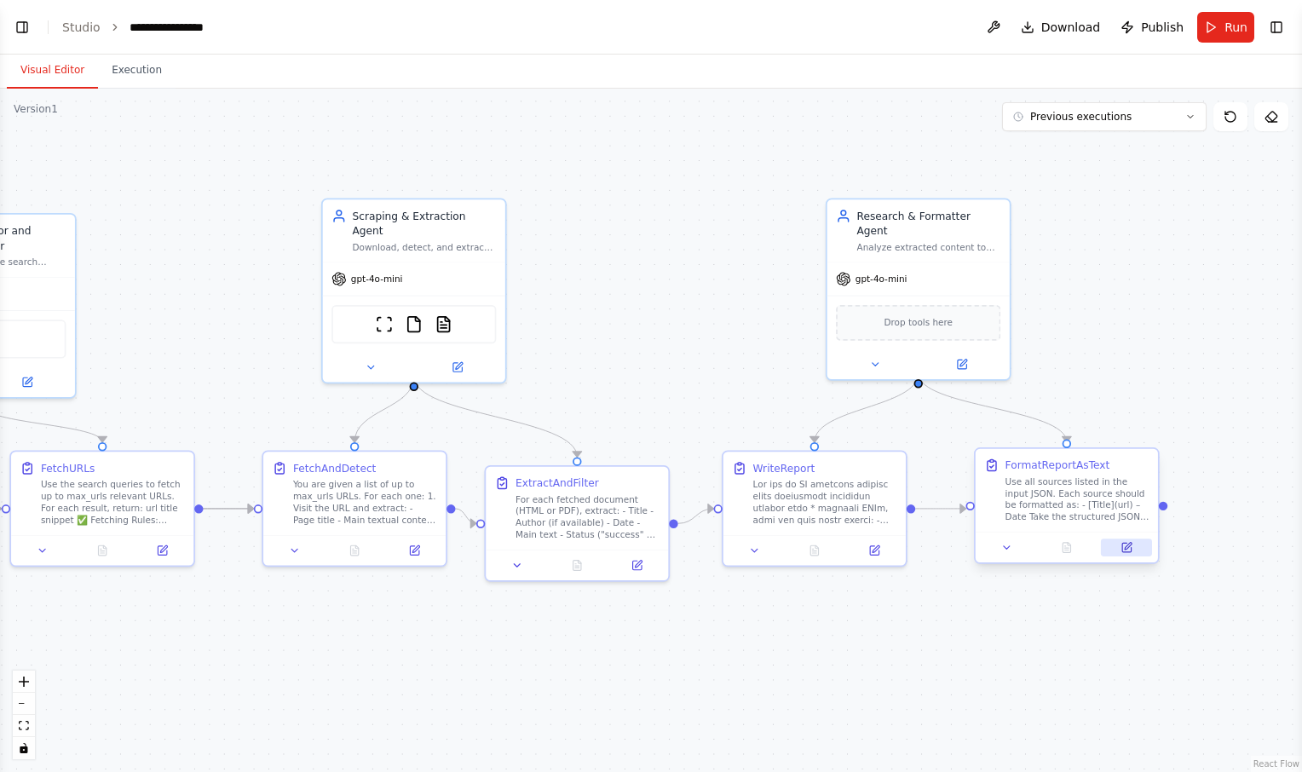
click at [1124, 546] on icon at bounding box center [1127, 547] width 9 height 9
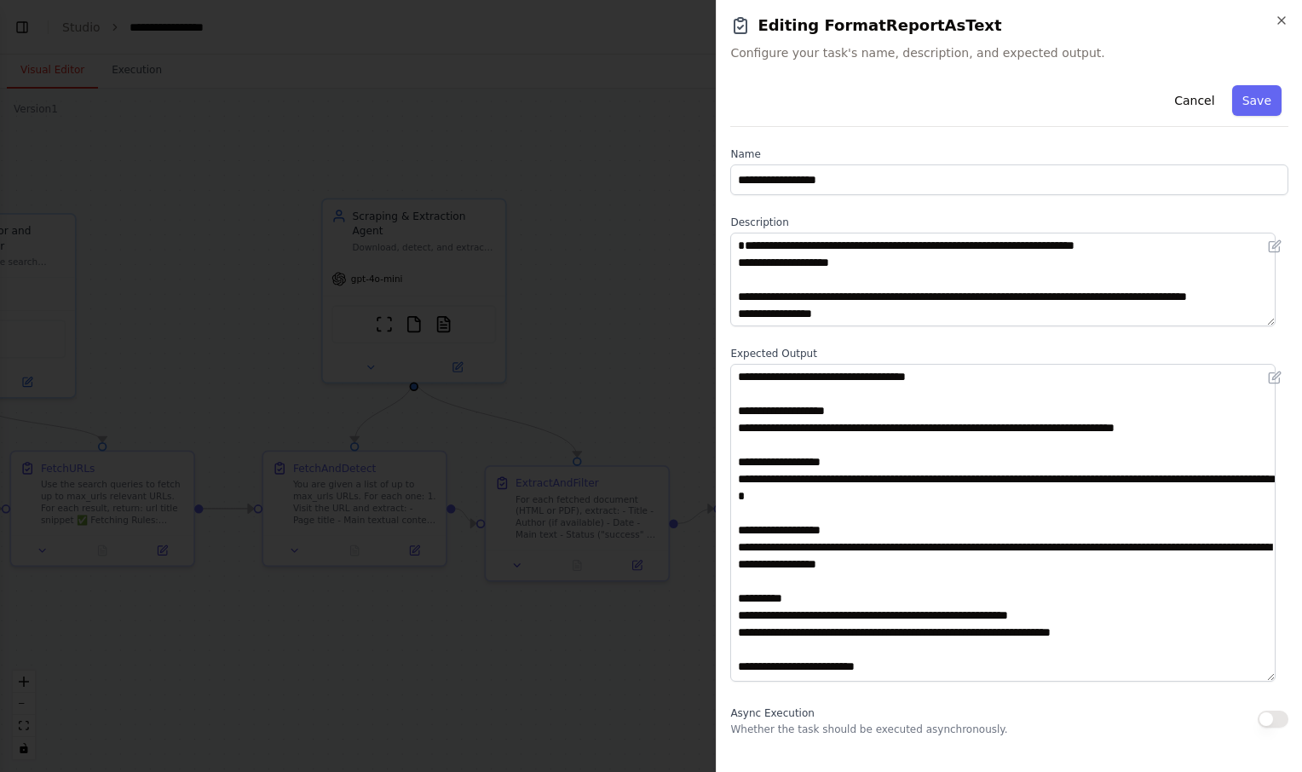
drag, startPoint x: 1278, startPoint y: 455, endPoint x: 1305, endPoint y: 679, distance: 225.8
click at [1302, 679] on html "BETA Hello! I'm the CrewAI assistant. What kind of automation do you want to bu…" at bounding box center [651, 386] width 1302 height 772
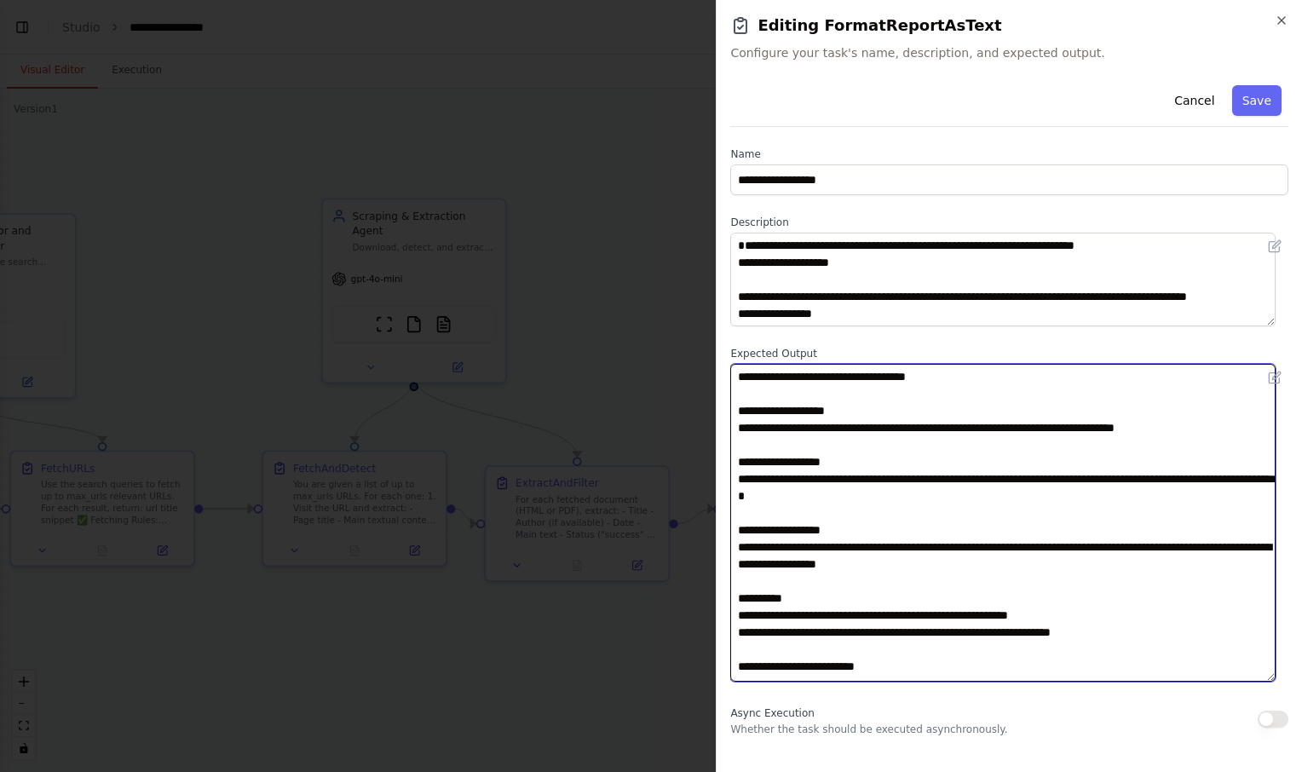
click at [1036, 379] on textarea "**********" at bounding box center [1002, 523] width 545 height 318
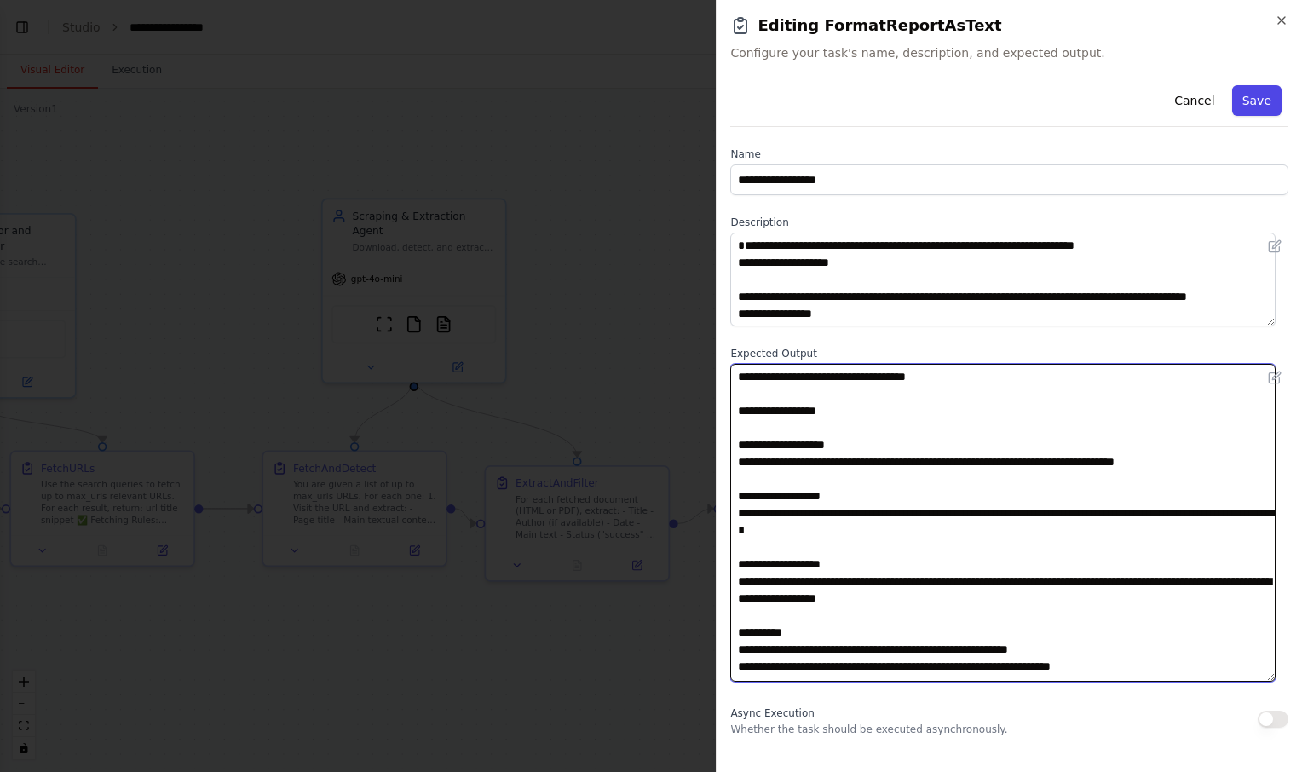
type textarea "**********"
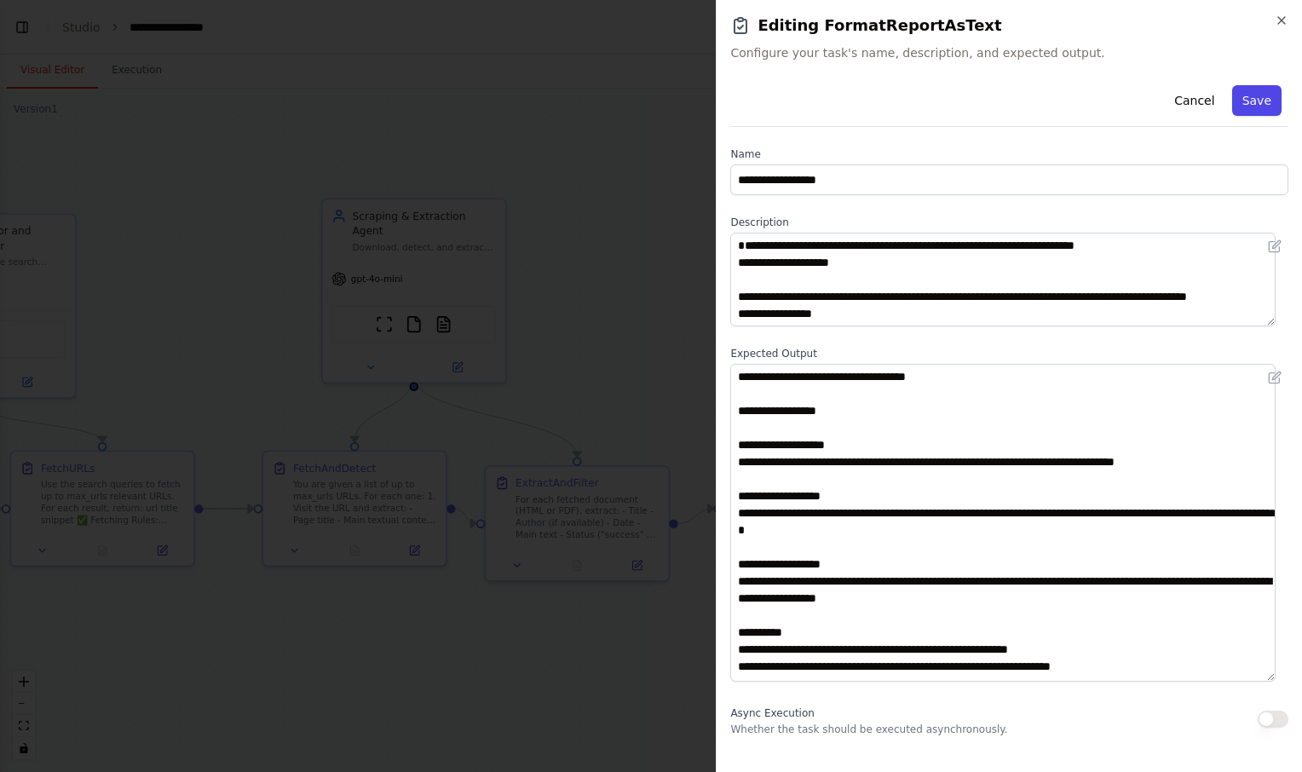
click at [1243, 101] on button "Save" at bounding box center [1256, 100] width 49 height 31
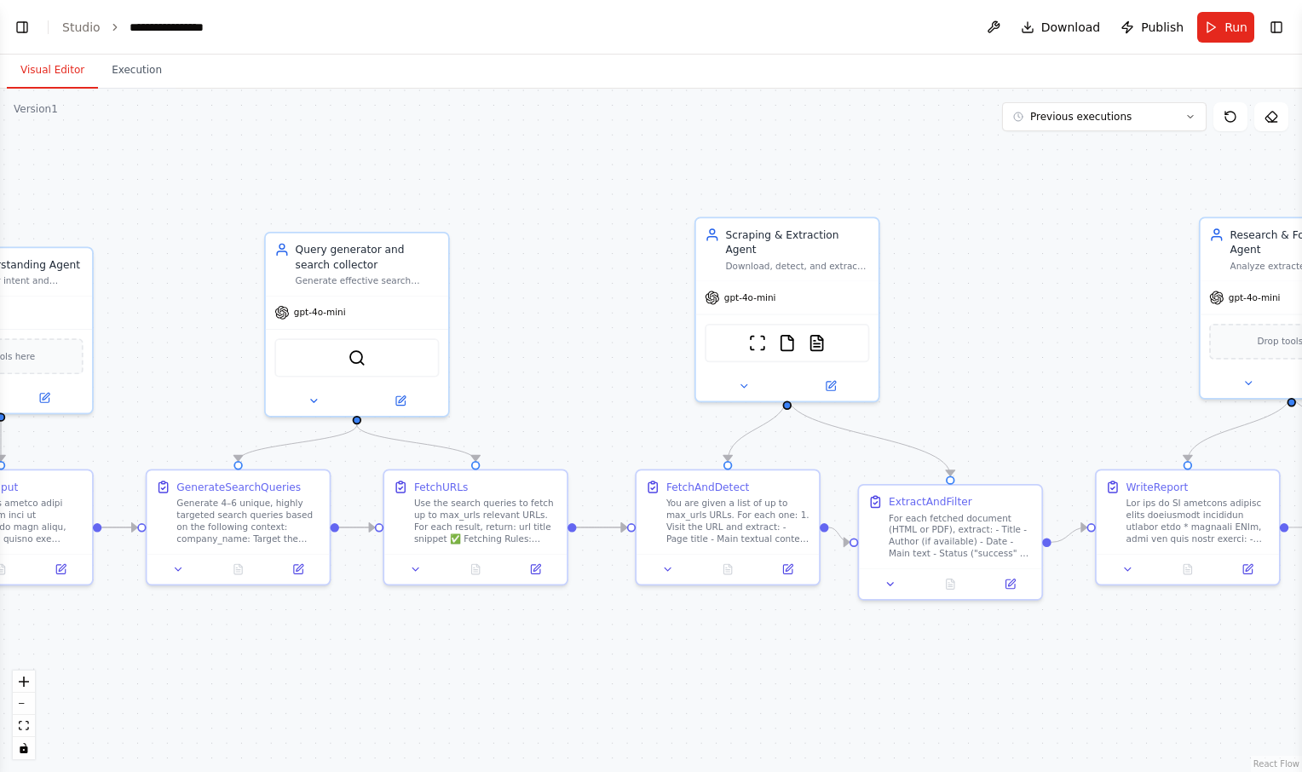
drag, startPoint x: 625, startPoint y: 274, endPoint x: 1045, endPoint y: 279, distance: 420.2
click at [1045, 279] on div ".deletable-edge-delete-btn { width: 20px; height: 20px; border: 0px solid #ffff…" at bounding box center [651, 431] width 1302 height 684
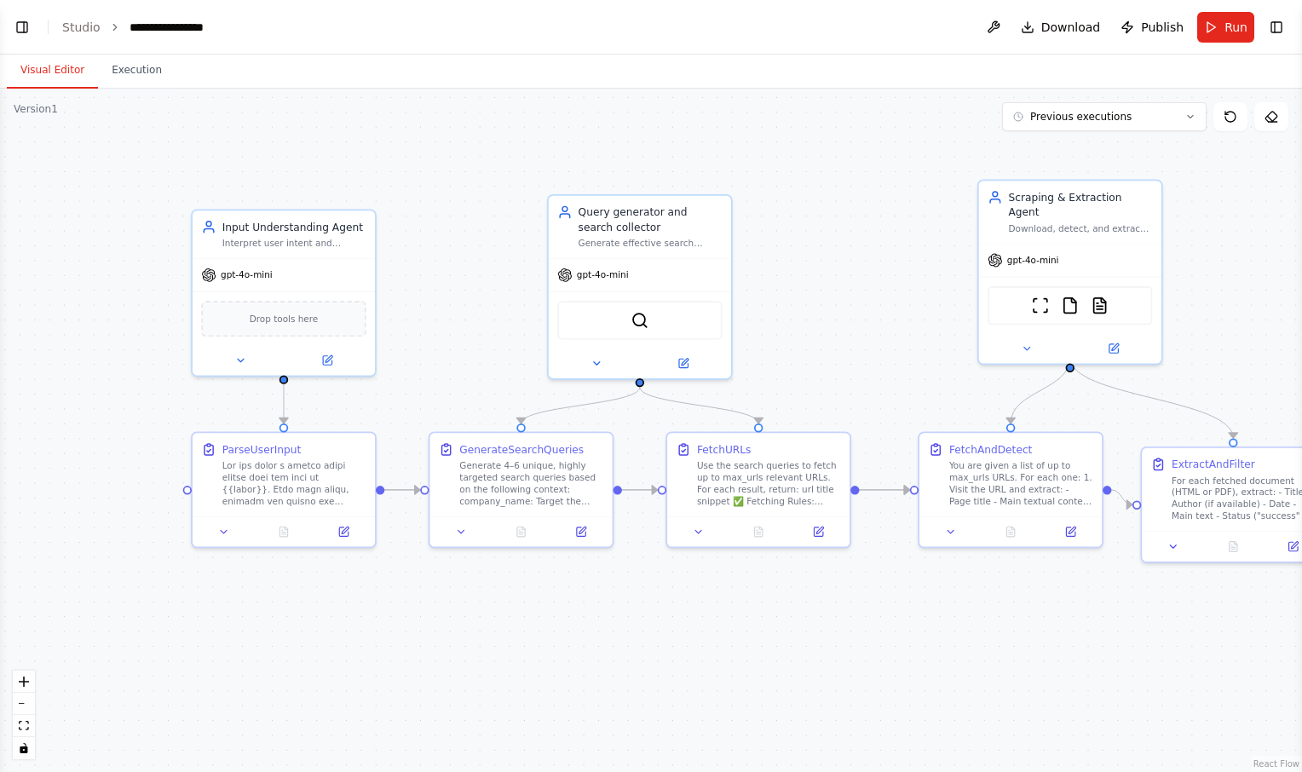
drag, startPoint x: 681, startPoint y: 280, endPoint x: 925, endPoint y: 255, distance: 245.0
click at [925, 255] on div ".deletable-edge-delete-btn { width: 20px; height: 20px; border: 0px solid #ffff…" at bounding box center [651, 431] width 1302 height 684
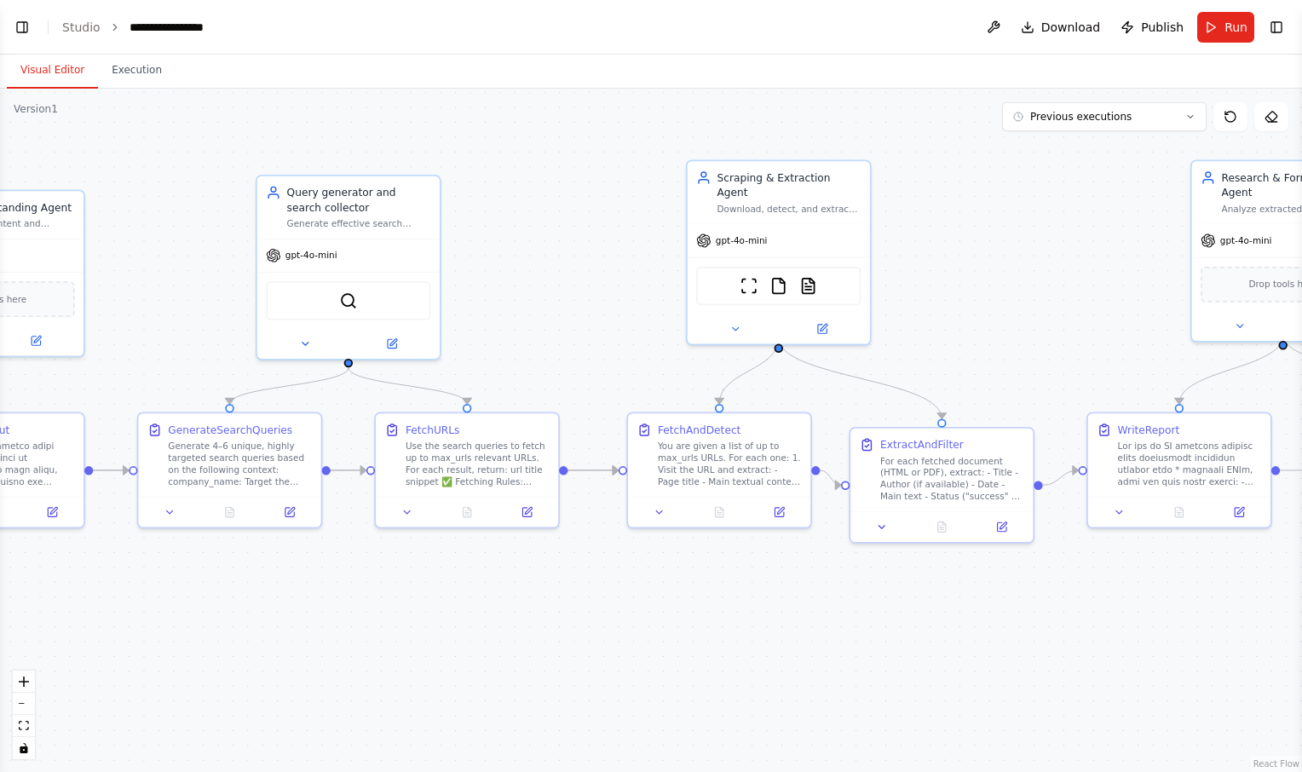
drag, startPoint x: 508, startPoint y: 590, endPoint x: 211, endPoint y: 572, distance: 297.1
click at [211, 572] on div ".deletable-edge-delete-btn { width: 20px; height: 20px; border: 0px solid #ffff…" at bounding box center [651, 431] width 1302 height 684
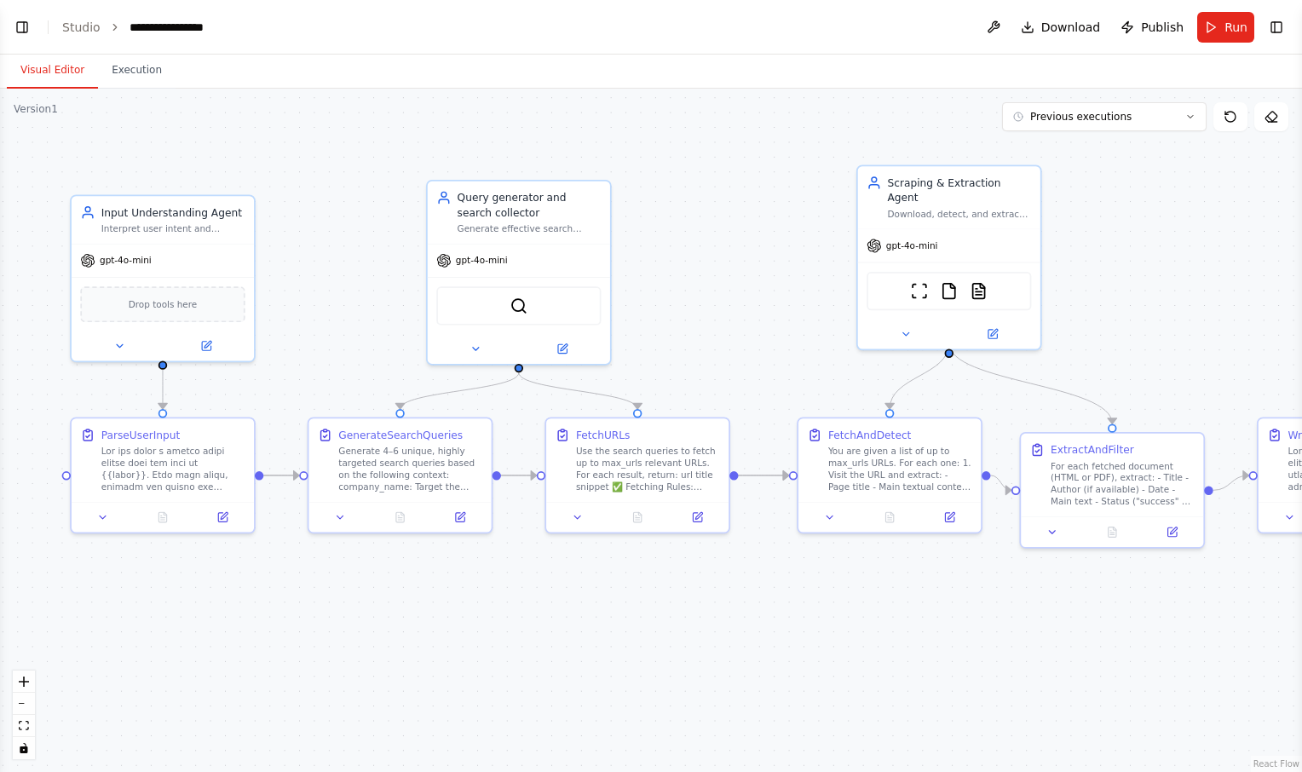
drag, startPoint x: 126, startPoint y: 280, endPoint x: 294, endPoint y: 285, distance: 168.0
click at [294, 285] on div ".deletable-edge-delete-btn { width: 20px; height: 20px; border: 0px solid #ffff…" at bounding box center [651, 431] width 1302 height 684
click at [222, 518] on icon at bounding box center [222, 514] width 9 height 9
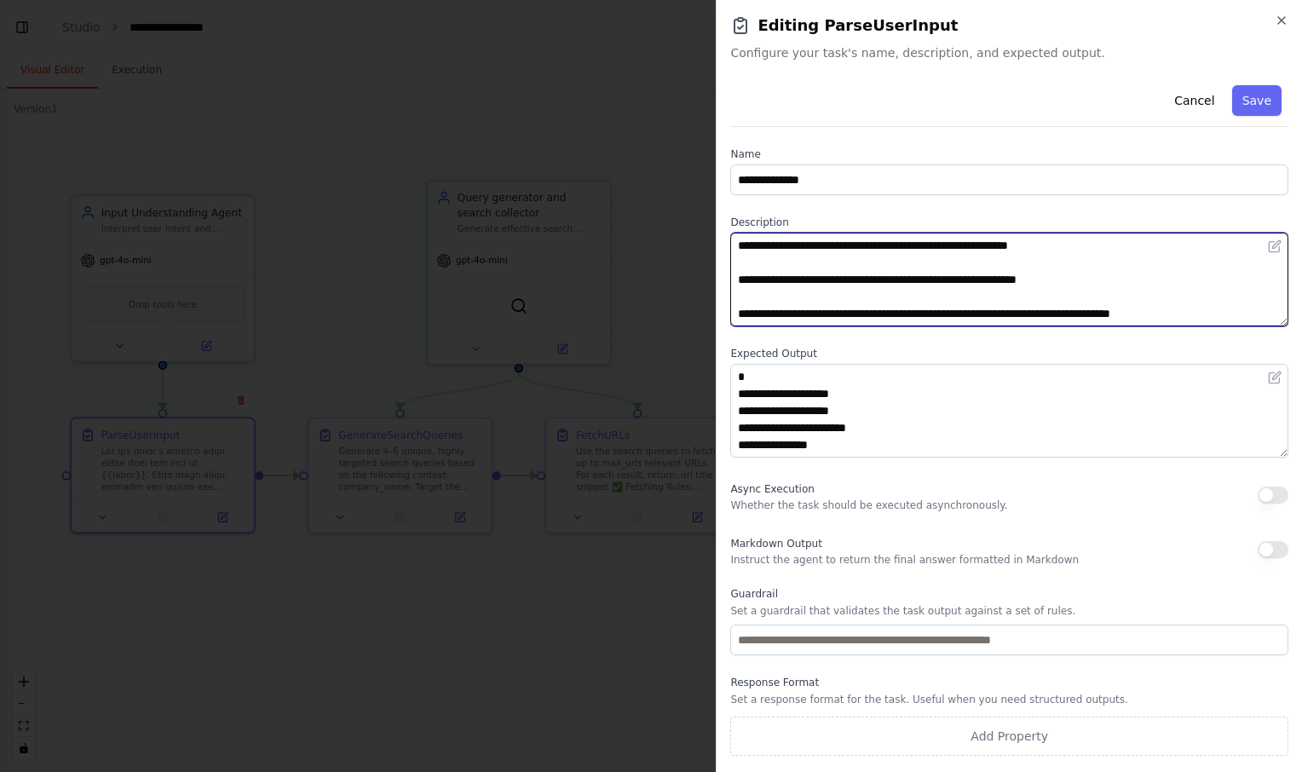
drag, startPoint x: 1063, startPoint y: 250, endPoint x: 1006, endPoint y: 250, distance: 57.1
click at [1006, 250] on textarea at bounding box center [1009, 280] width 558 height 94
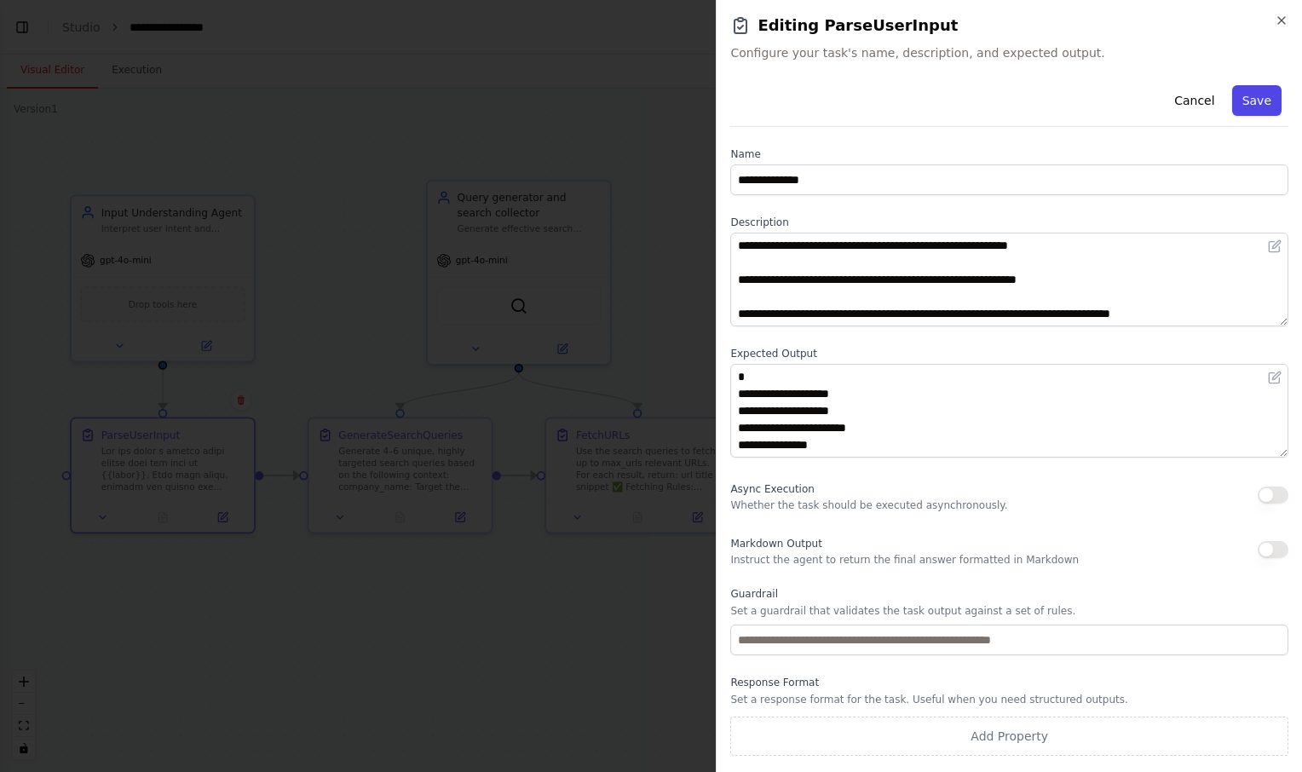
click at [1265, 98] on button "Save" at bounding box center [1256, 100] width 49 height 31
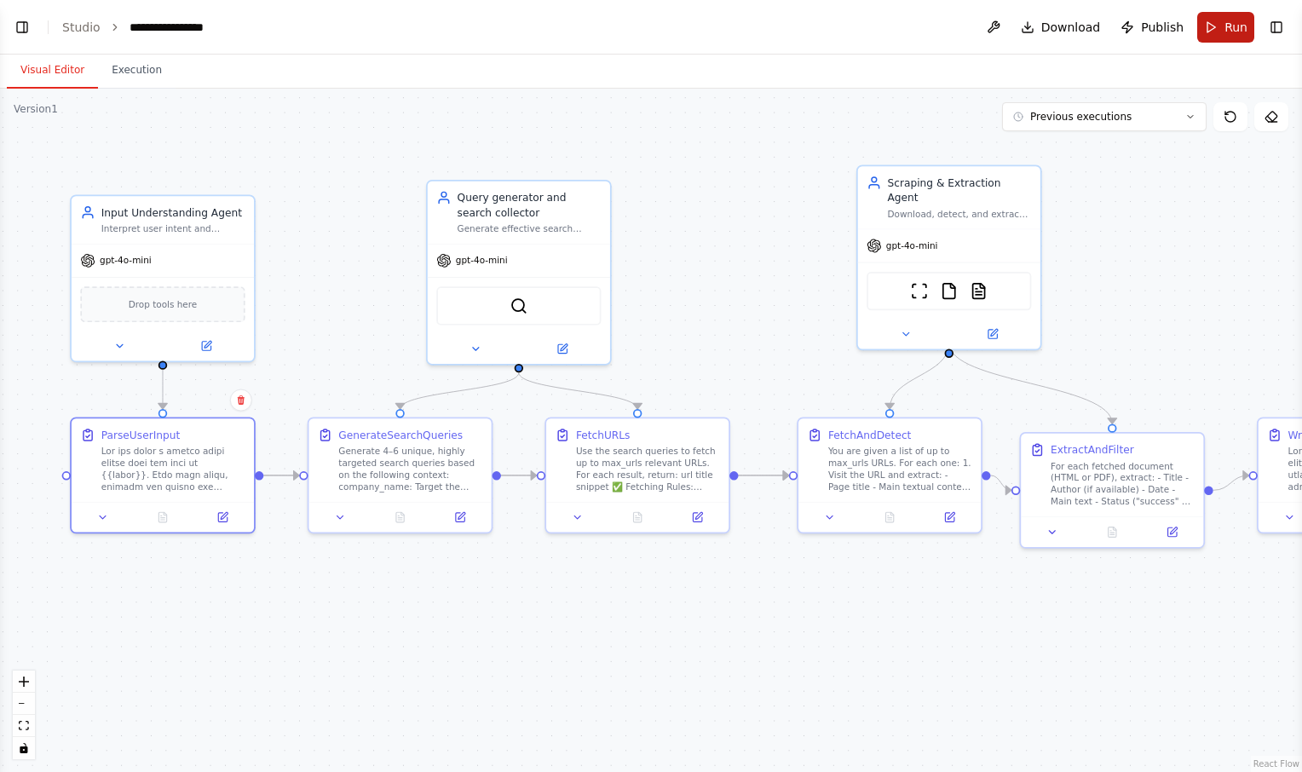
click at [1226, 22] on span "Run" at bounding box center [1236, 27] width 23 height 17
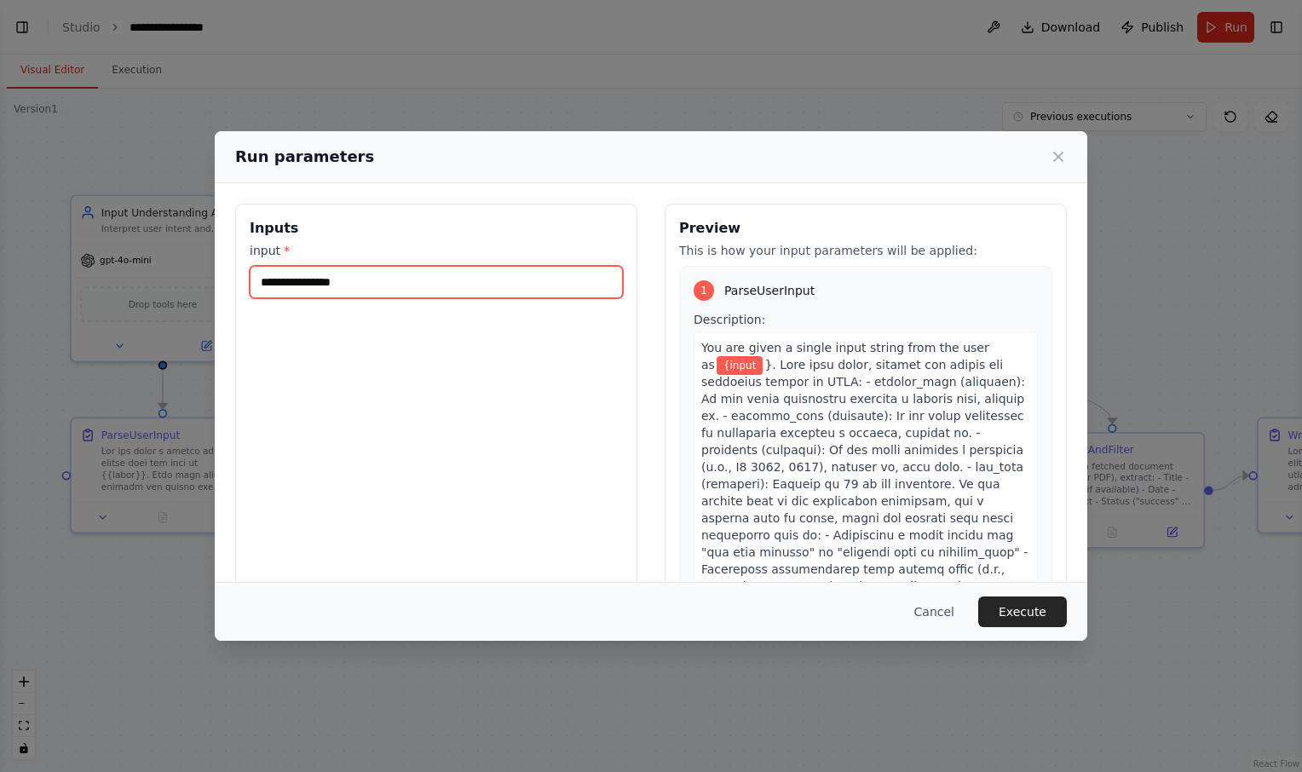
click at [394, 285] on input "**********" at bounding box center [436, 282] width 373 height 32
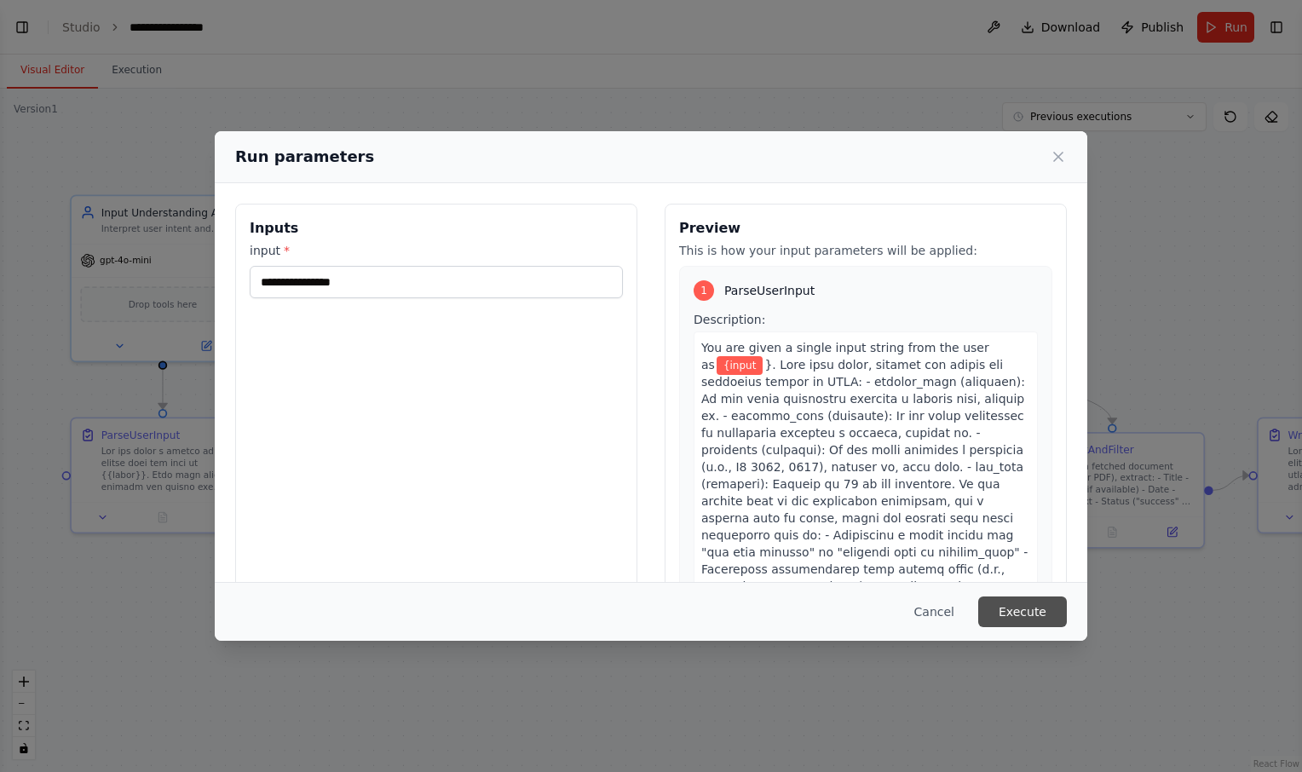
click at [1041, 605] on button "Execute" at bounding box center [1022, 612] width 89 height 31
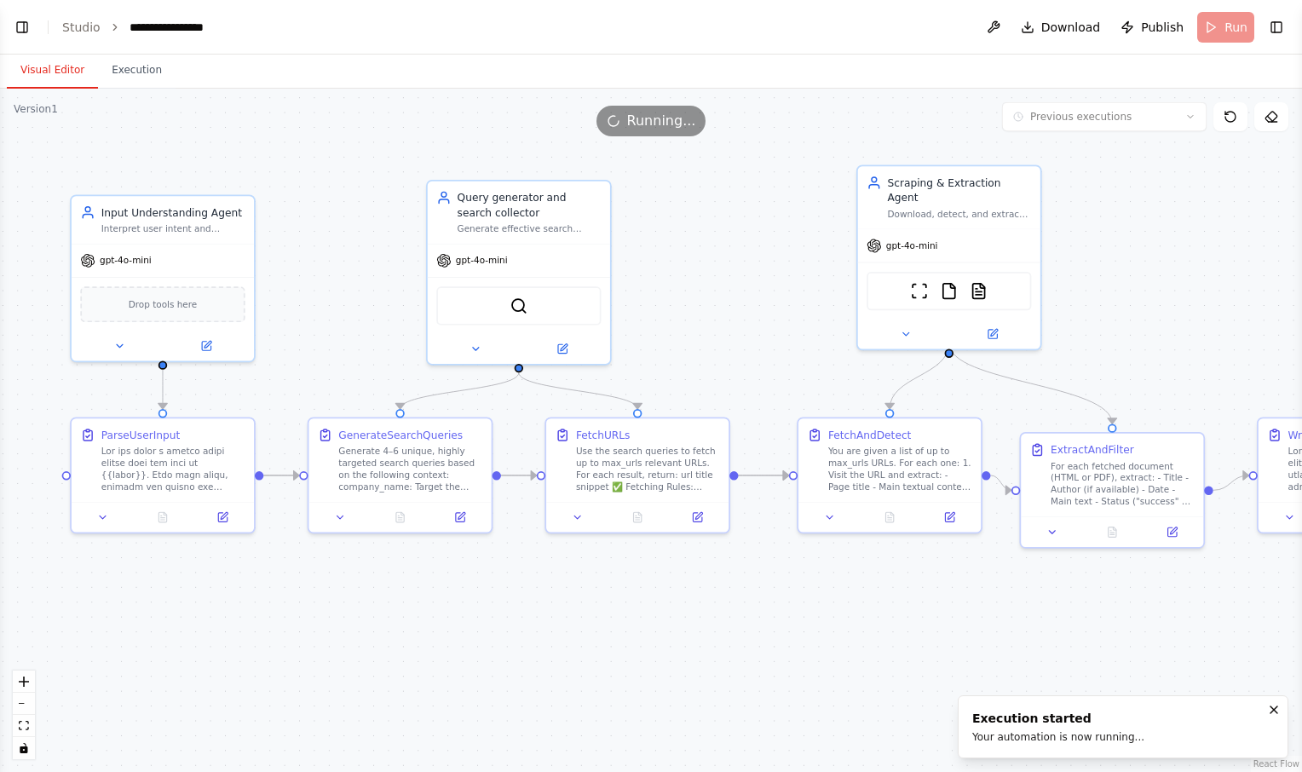
click at [43, 66] on button "Visual Editor" at bounding box center [52, 71] width 91 height 36
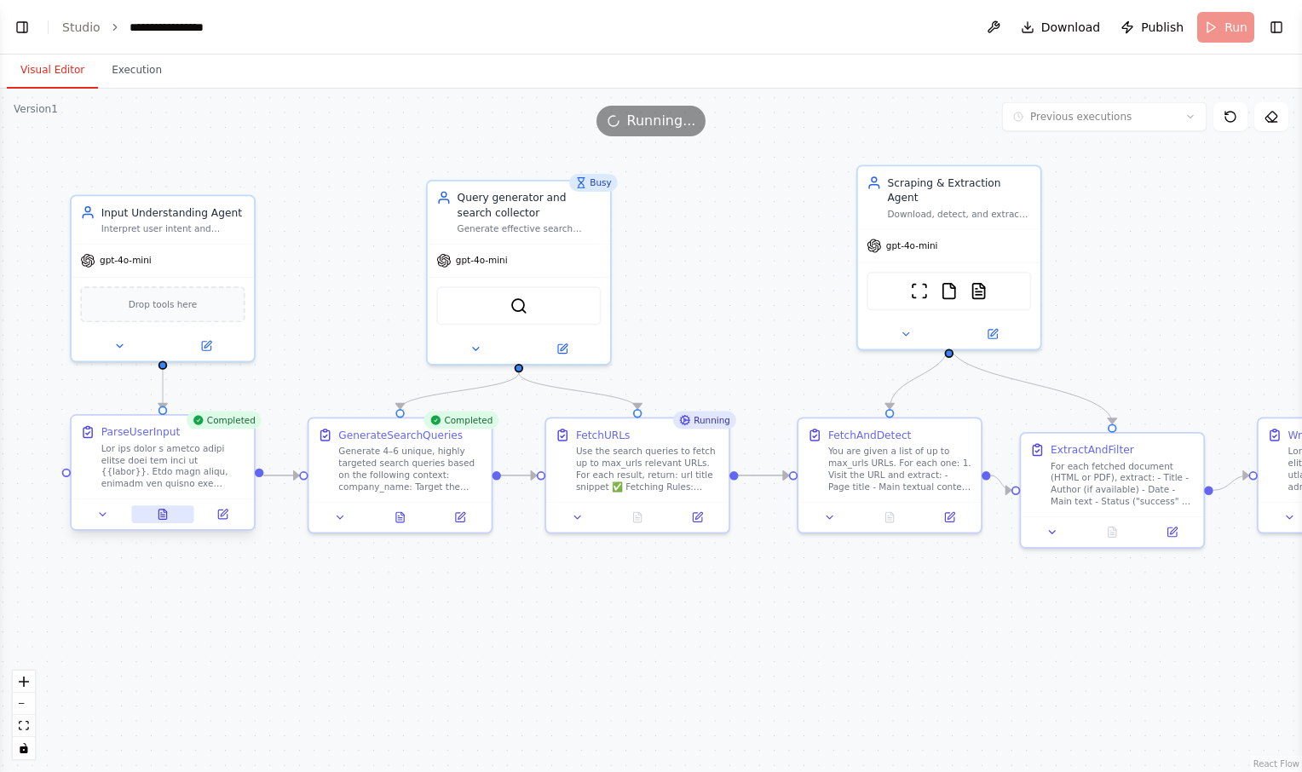
click at [165, 517] on icon at bounding box center [163, 515] width 8 height 10
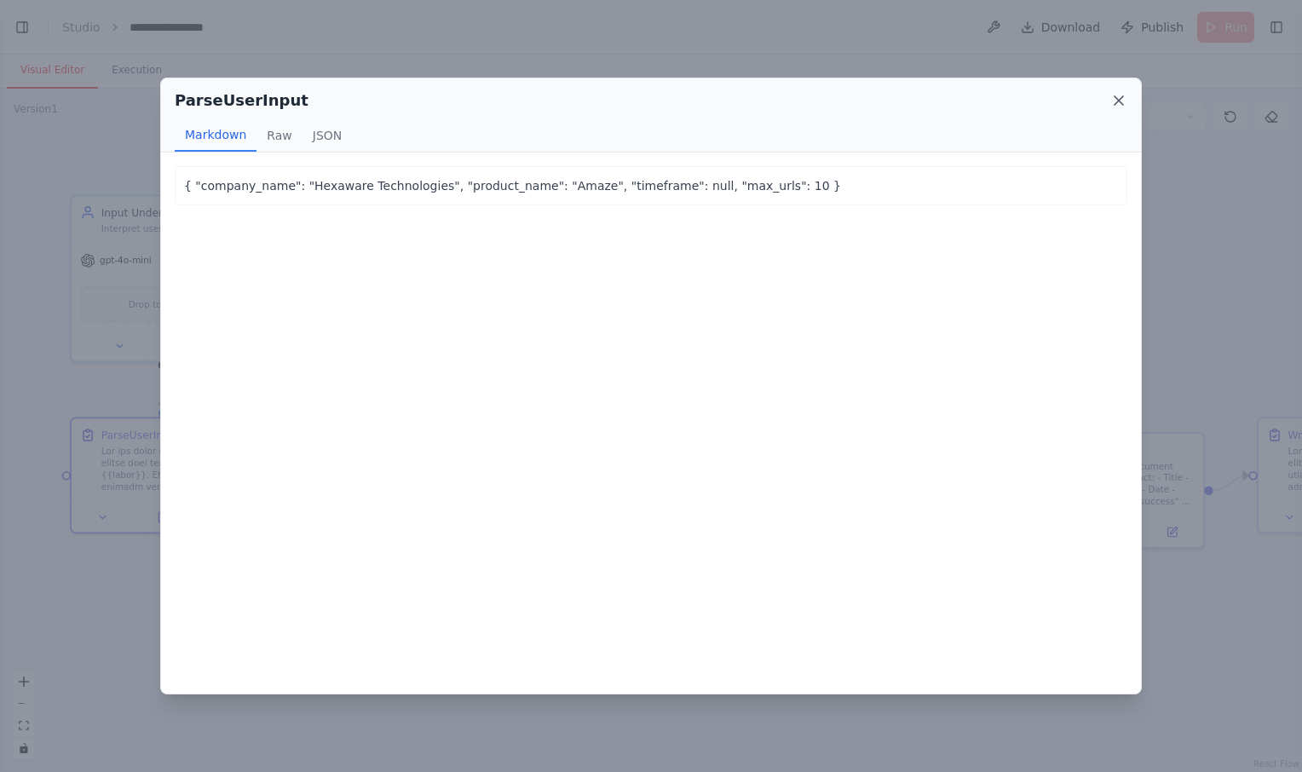
click at [1121, 92] on icon at bounding box center [1119, 100] width 17 height 17
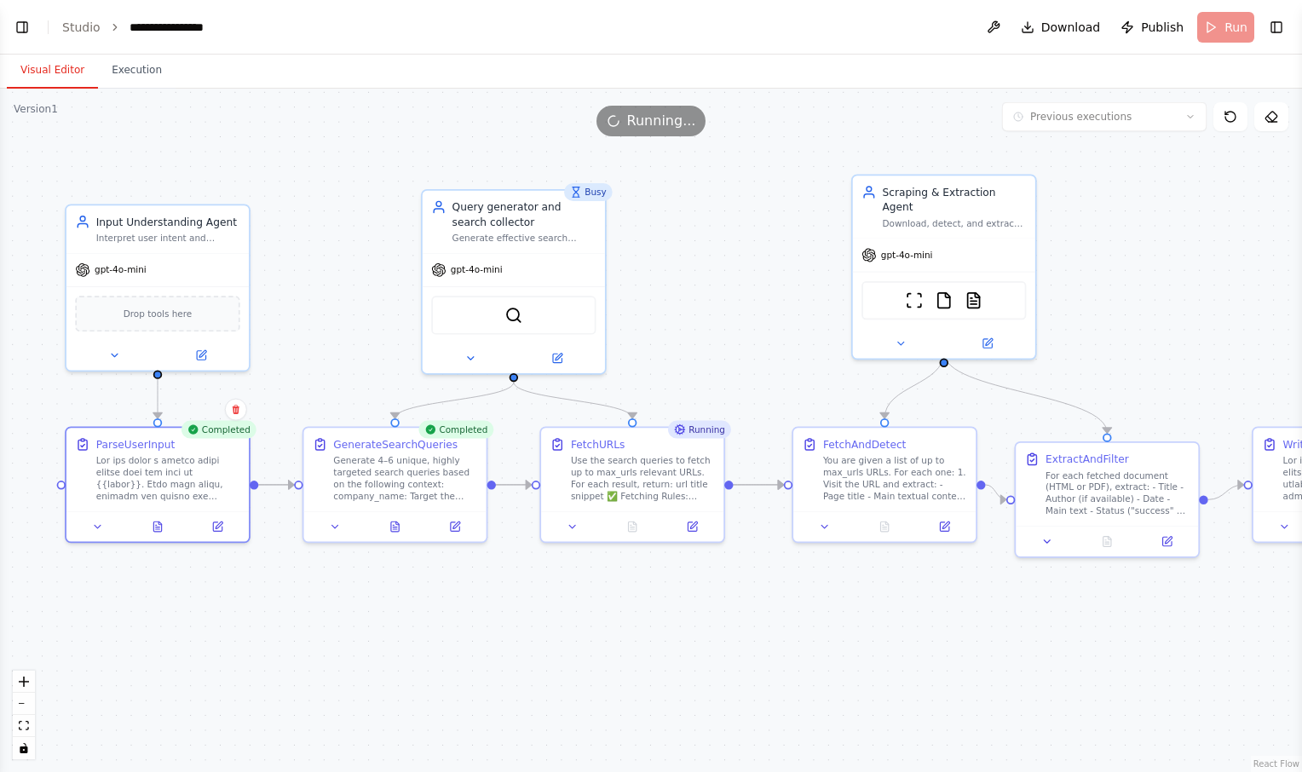
drag, startPoint x: 716, startPoint y: 585, endPoint x: 713, endPoint y: 595, distance: 10.8
click at [713, 595] on div ".deletable-edge-delete-btn { width: 20px; height: 20px; border: 0px solid #ffff…" at bounding box center [651, 431] width 1302 height 684
click at [161, 524] on icon at bounding box center [159, 525] width 8 height 10
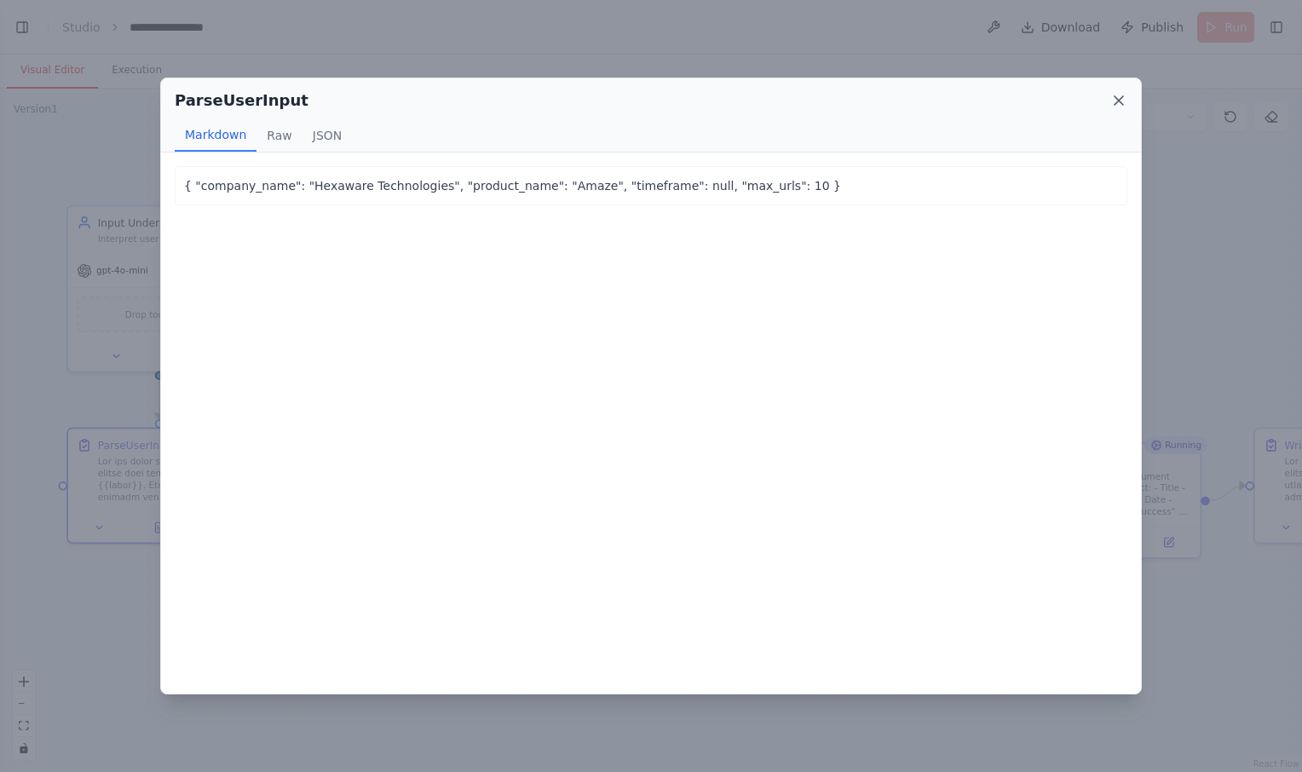
click at [1118, 97] on icon at bounding box center [1119, 100] width 17 height 17
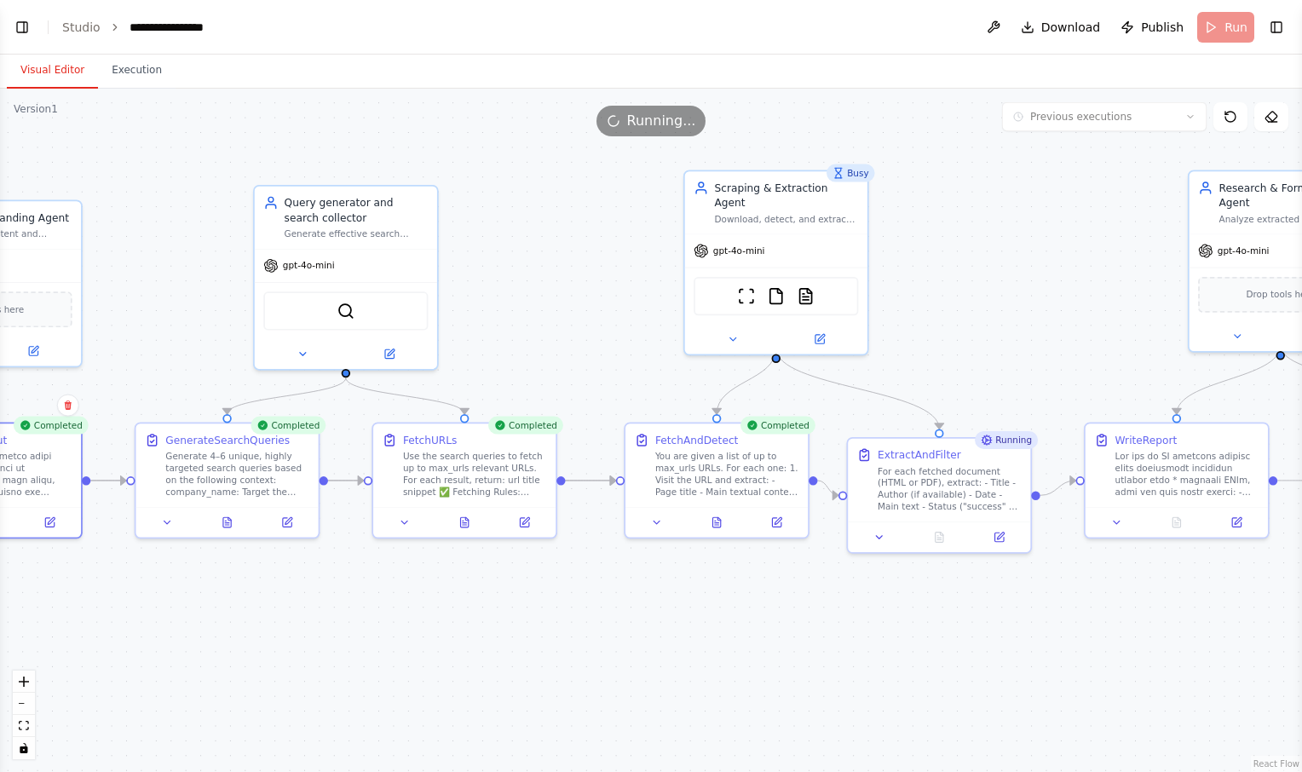
drag, startPoint x: 1215, startPoint y: 339, endPoint x: 1048, endPoint y: 335, distance: 168.0
click at [1048, 335] on div ".deletable-edge-delete-btn { width: 20px; height: 20px; border: 0px solid #ffff…" at bounding box center [651, 431] width 1302 height 684
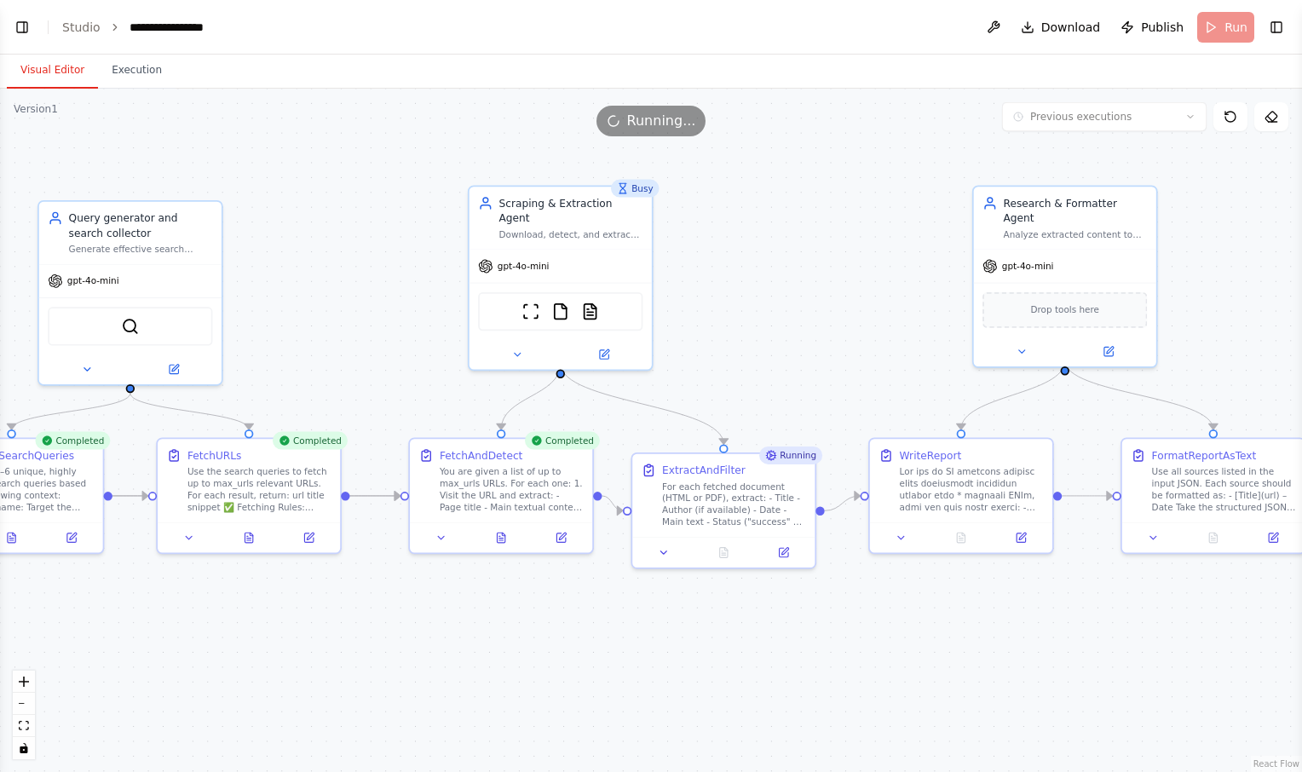
drag, startPoint x: 964, startPoint y: 630, endPoint x: 748, endPoint y: 645, distance: 216.2
click at [748, 645] on div ".deletable-edge-delete-btn { width: 20px; height: 20px; border: 0px solid #ffff…" at bounding box center [651, 431] width 1302 height 684
click at [505, 540] on icon at bounding box center [503, 536] width 8 height 10
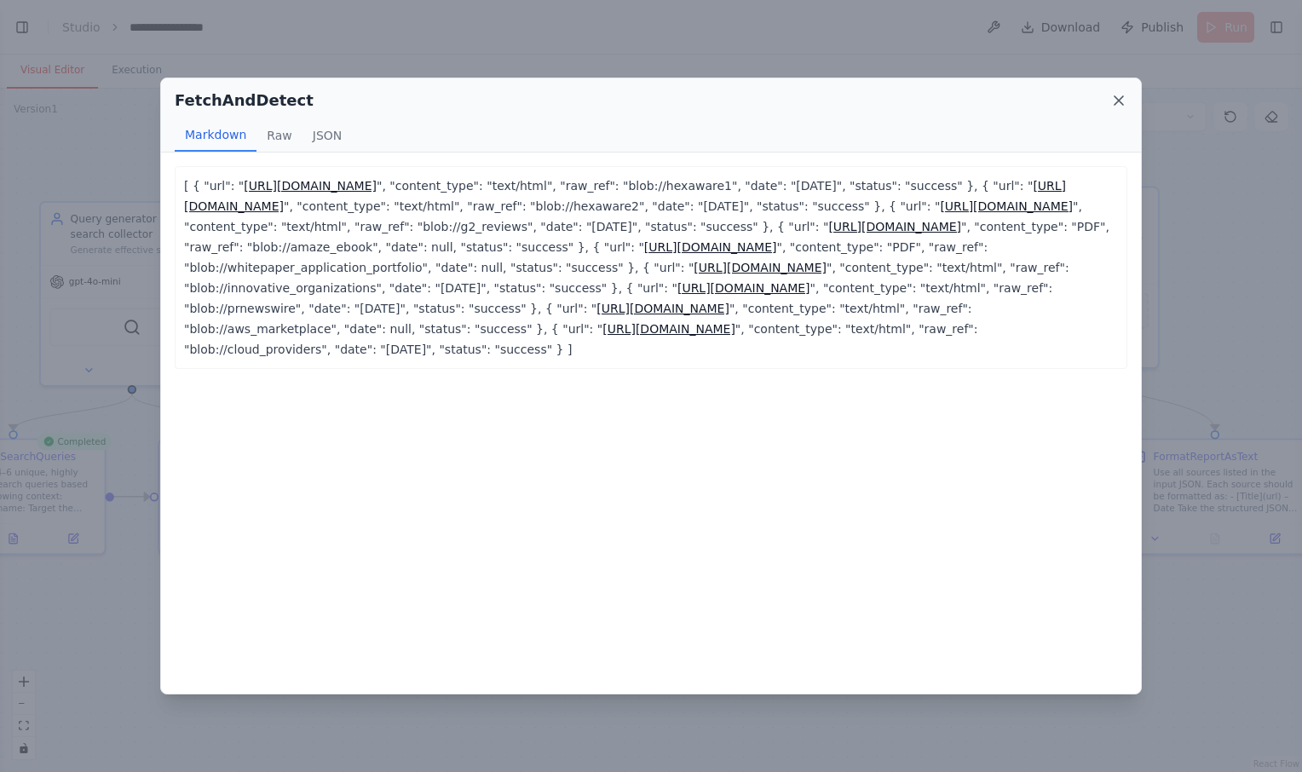
click at [1116, 103] on icon at bounding box center [1119, 100] width 9 height 9
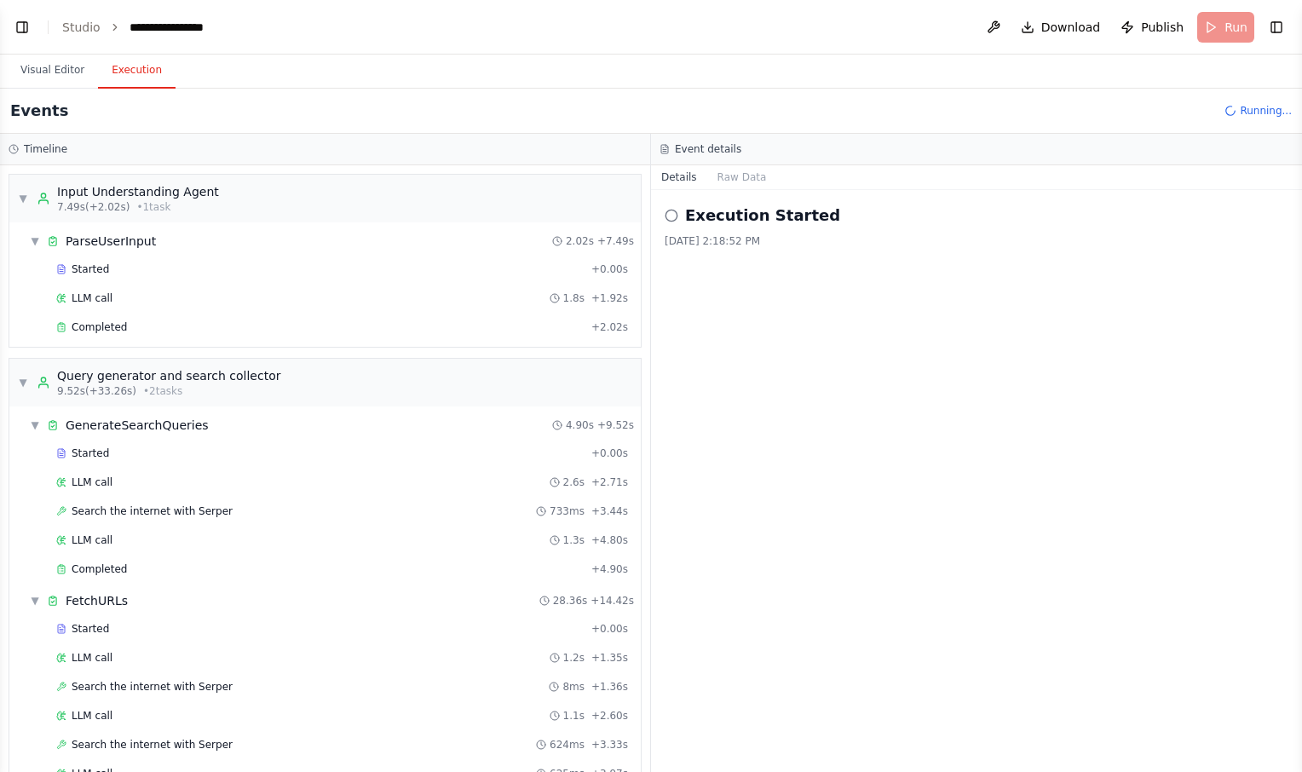
click at [136, 68] on button "Execution" at bounding box center [137, 71] width 78 height 36
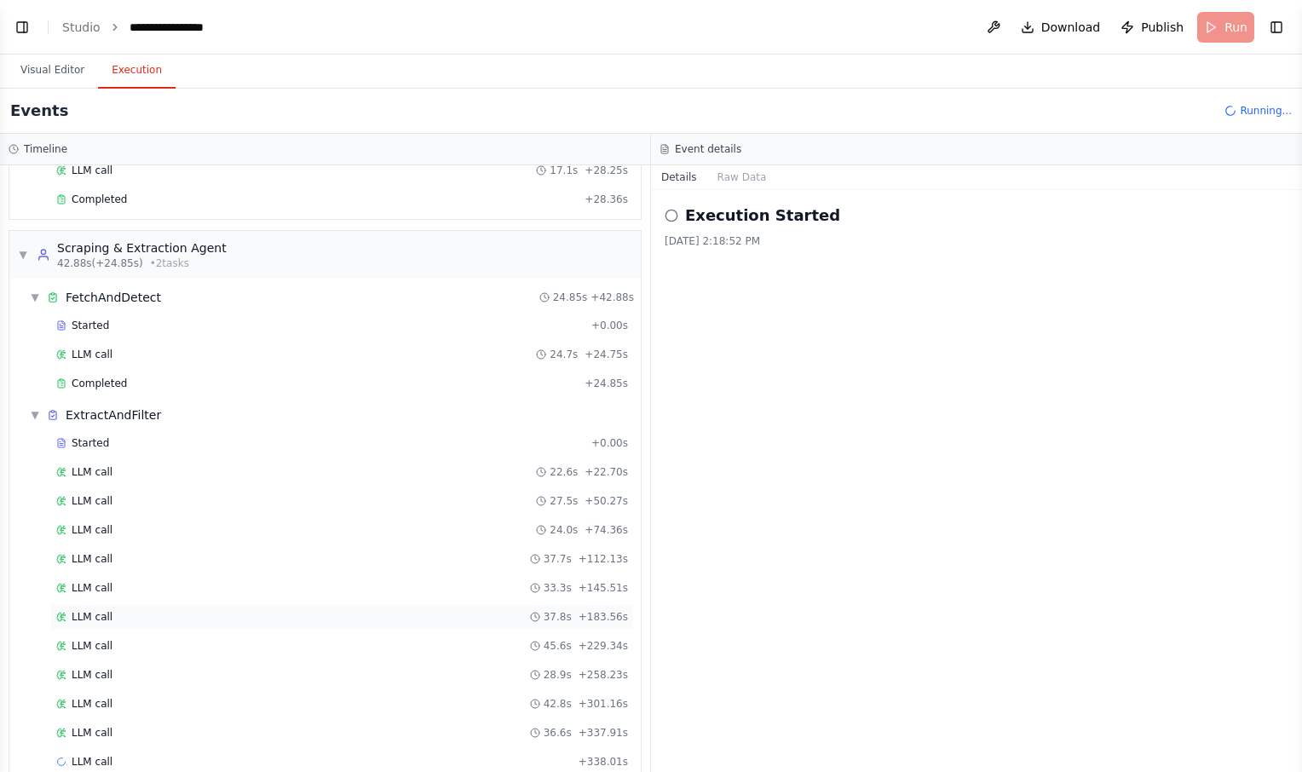
scroll to position [864, 0]
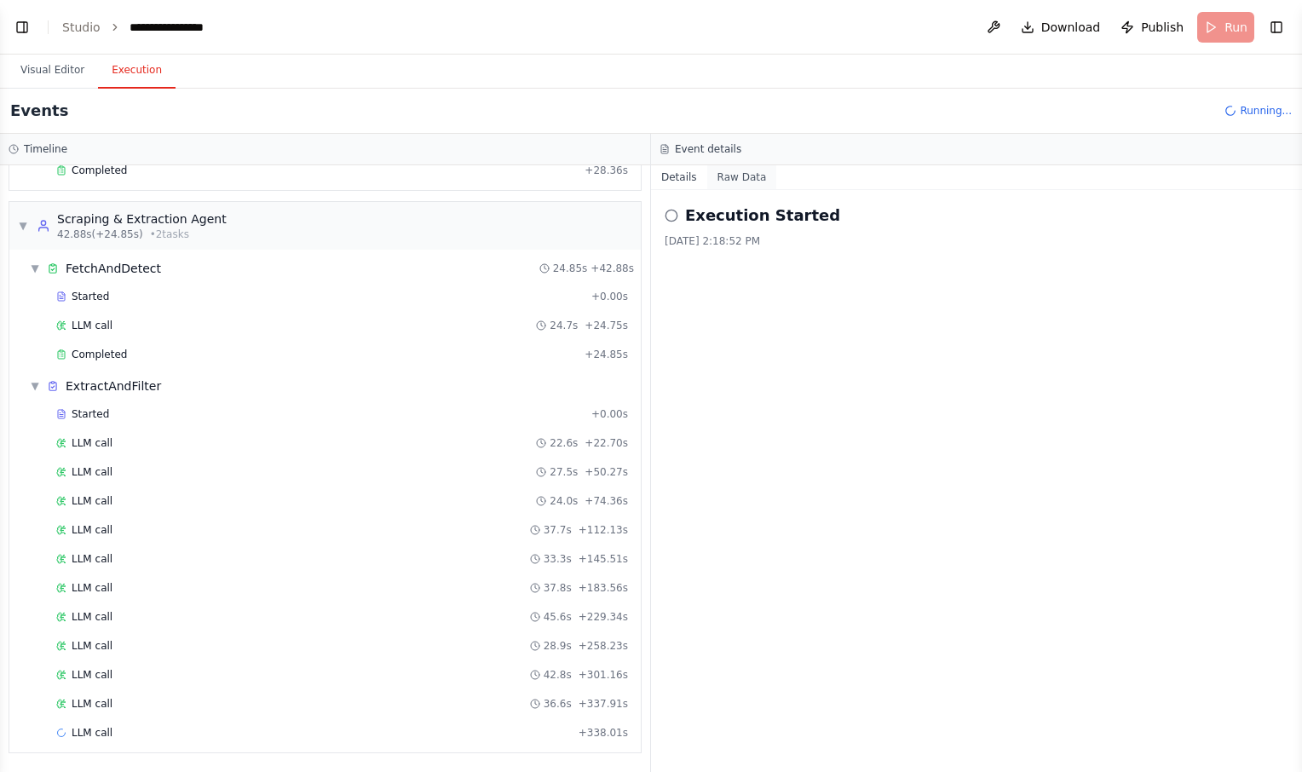
click at [729, 178] on button "Raw Data" at bounding box center [742, 177] width 70 height 24
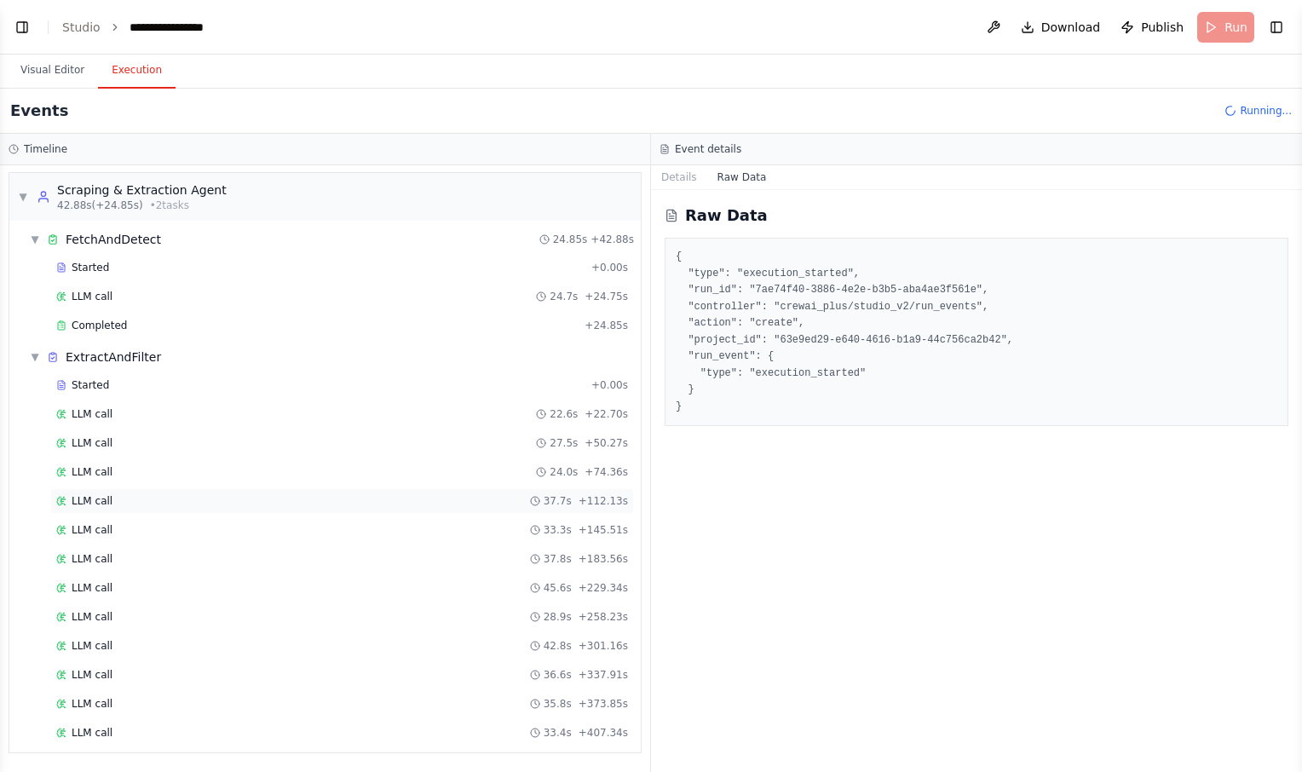
scroll to position [922, 0]
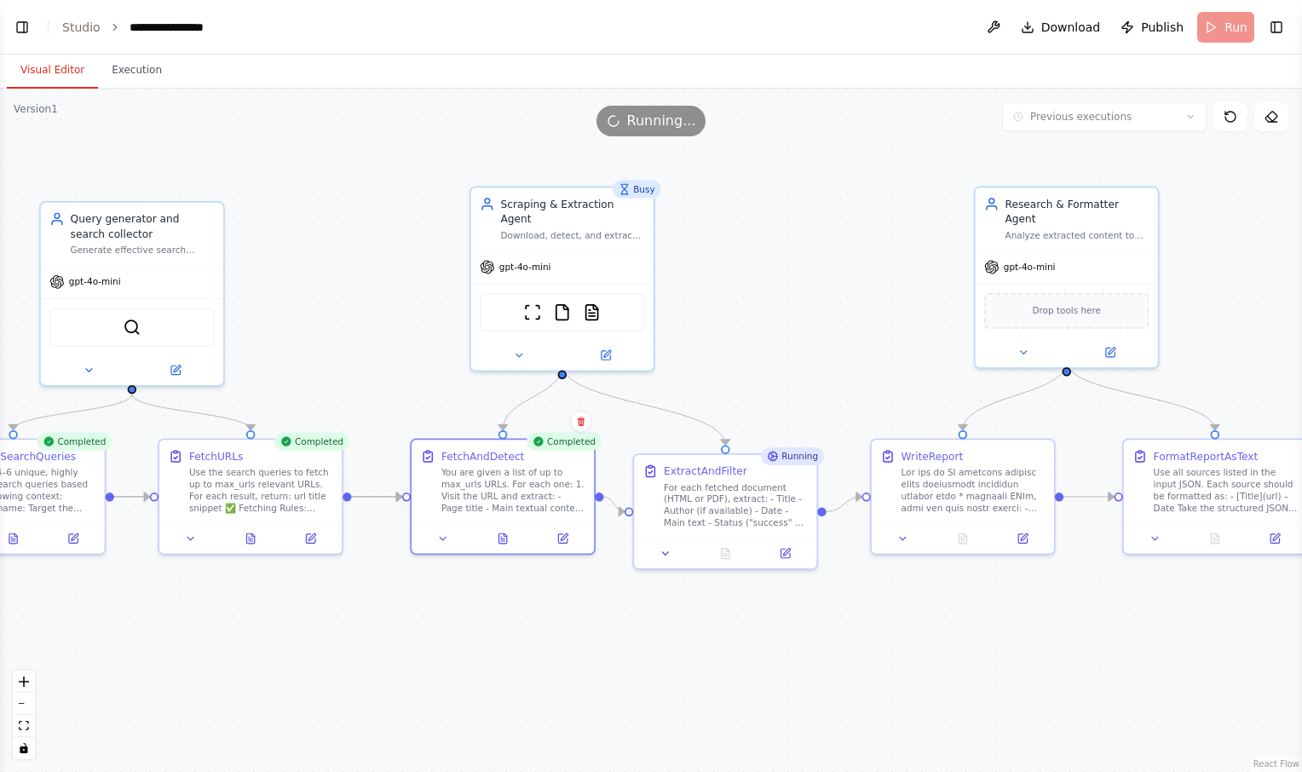
click at [53, 76] on button "Visual Editor" at bounding box center [52, 71] width 91 height 36
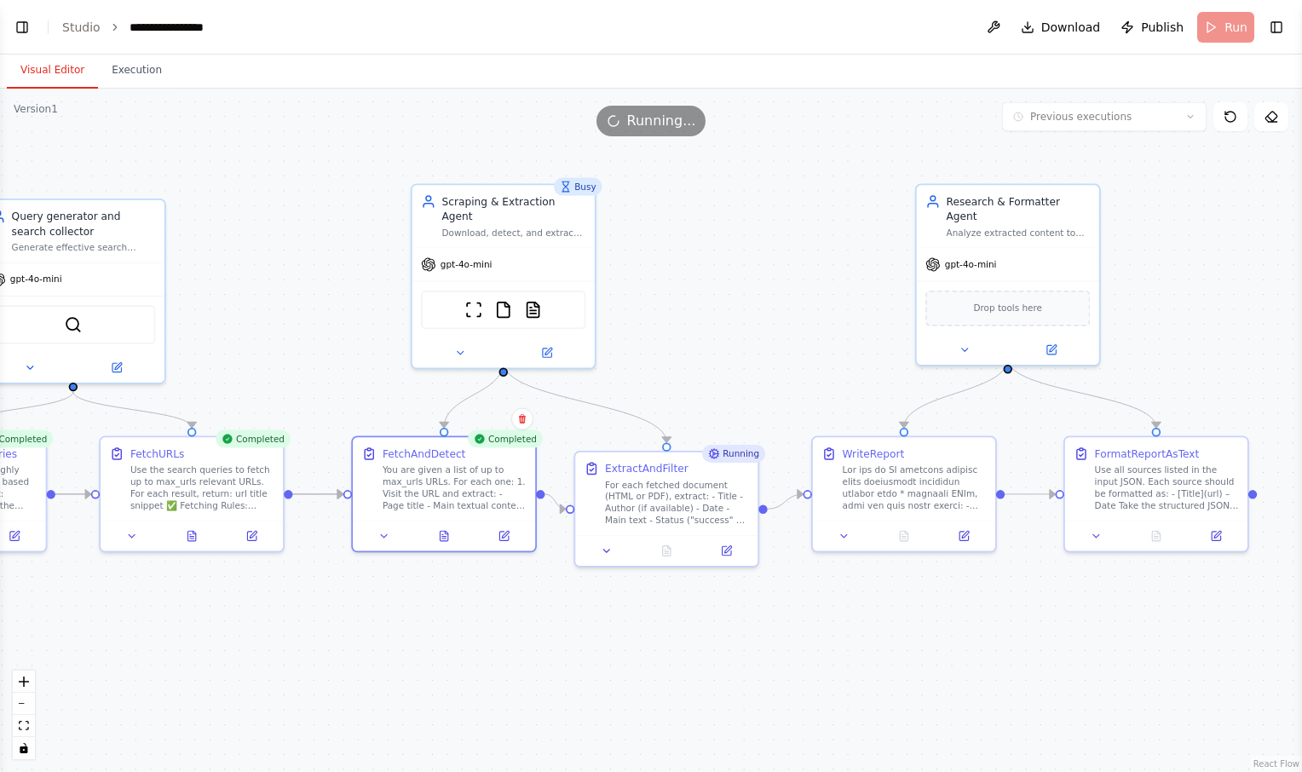
drag, startPoint x: 794, startPoint y: 303, endPoint x: 735, endPoint y: 300, distance: 58.9
click at [735, 300] on div ".deletable-edge-delete-btn { width: 20px; height: 20px; border: 0px solid #ffff…" at bounding box center [651, 431] width 1302 height 684
click at [436, 530] on button at bounding box center [444, 533] width 63 height 18
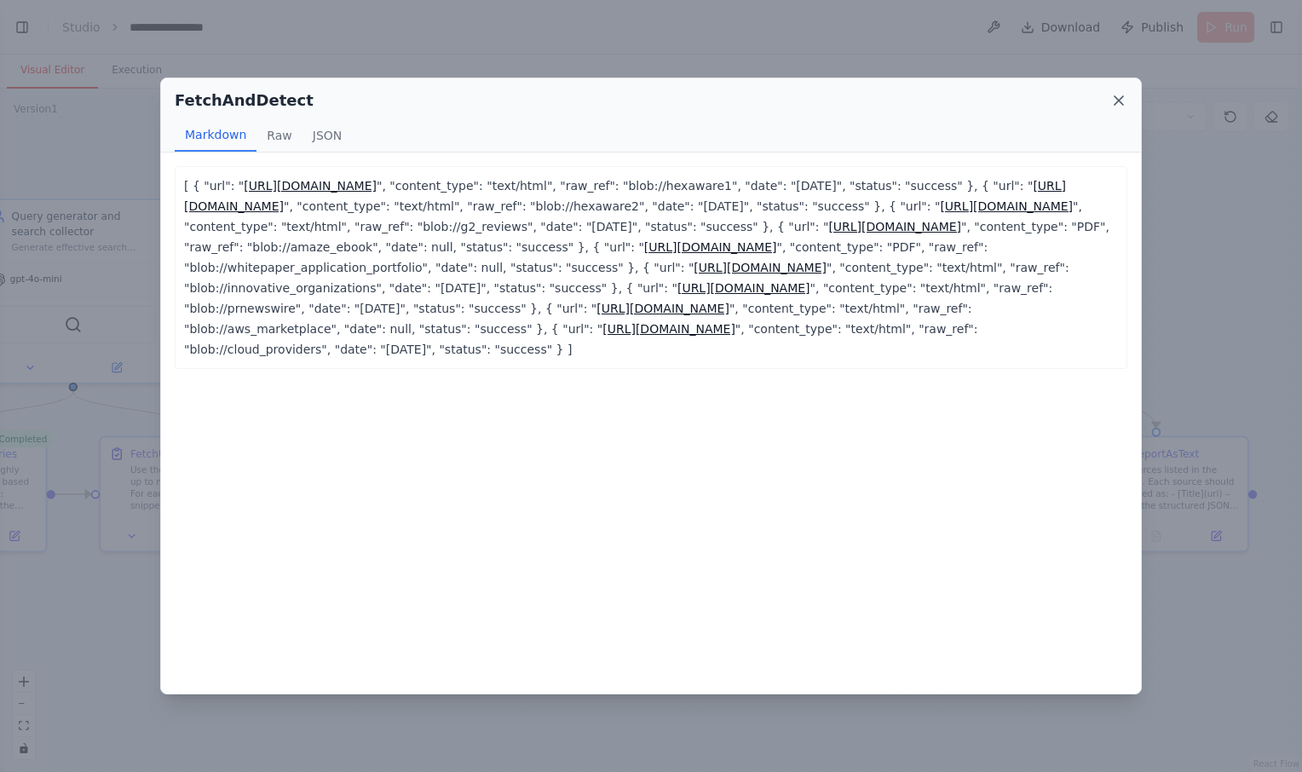
click at [1121, 99] on icon at bounding box center [1119, 100] width 9 height 9
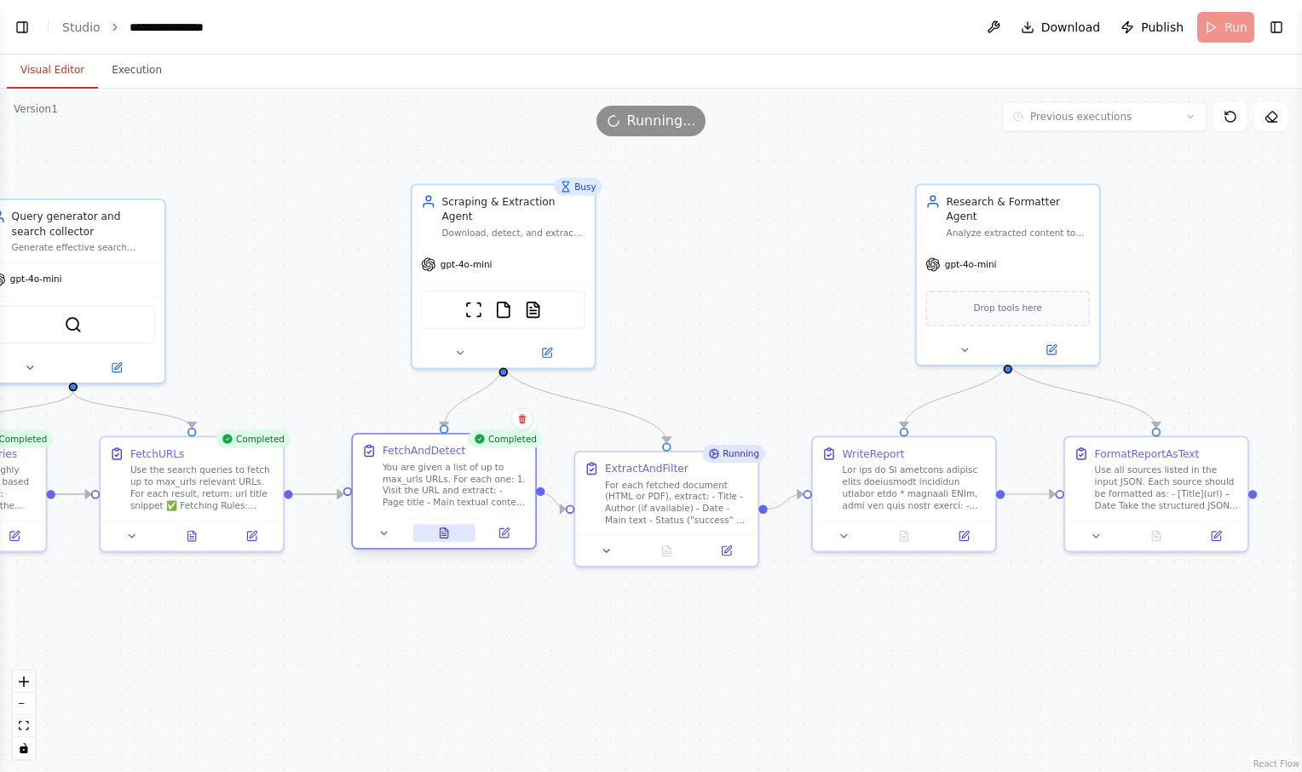
click at [447, 539] on icon at bounding box center [444, 534] width 12 height 12
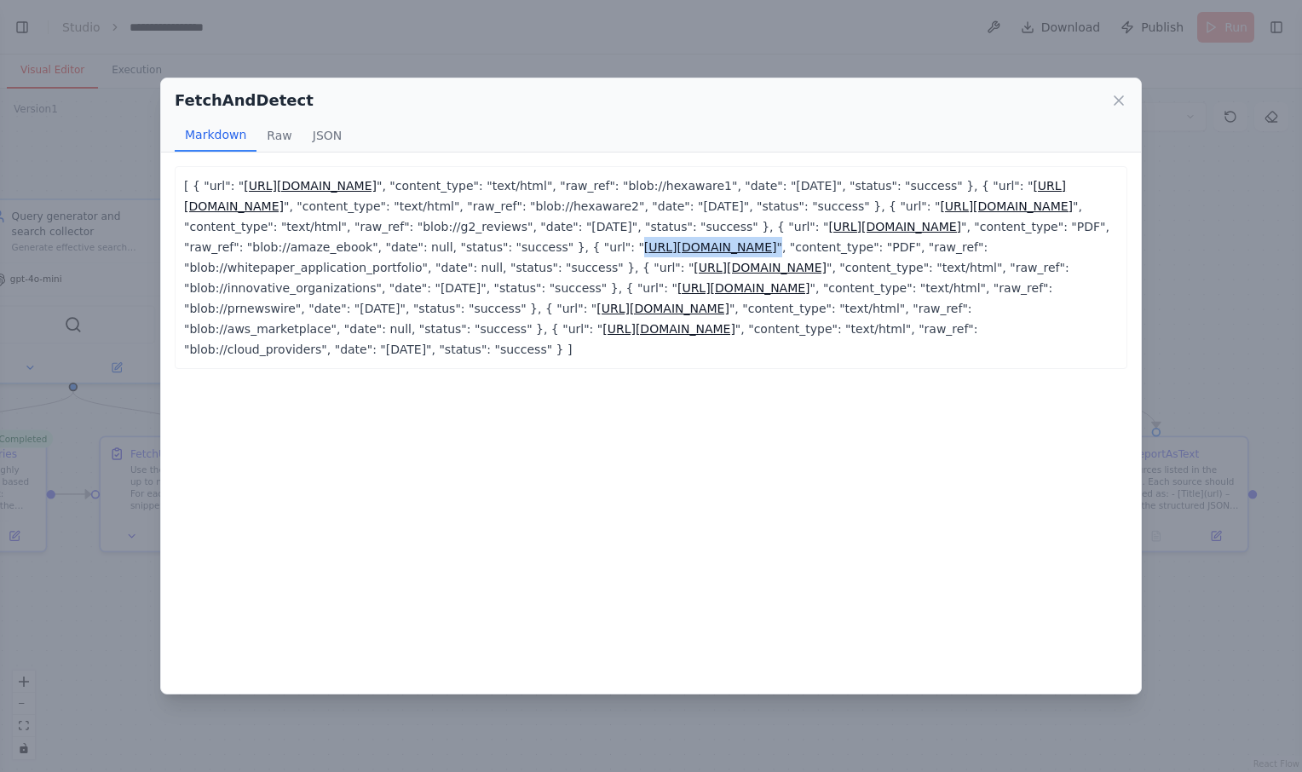
drag, startPoint x: 1081, startPoint y: 263, endPoint x: 355, endPoint y: 268, distance: 725.3
click at [355, 268] on p "[ { "url": " https://hexaware.com/platforms/amaze/ ", "content_type": "text/htm…" at bounding box center [651, 268] width 934 height 184
copy p "https://hexaware.com/wp-content/uploads/2020/03/AmazeforAppV4.0-Whitepaper-Appl…"
click at [828, 234] on link "https://hexaware.com/wp-content/uploads/2022/08/Amaze%C2%AE_ebook.pdf" at bounding box center [894, 227] width 133 height 14
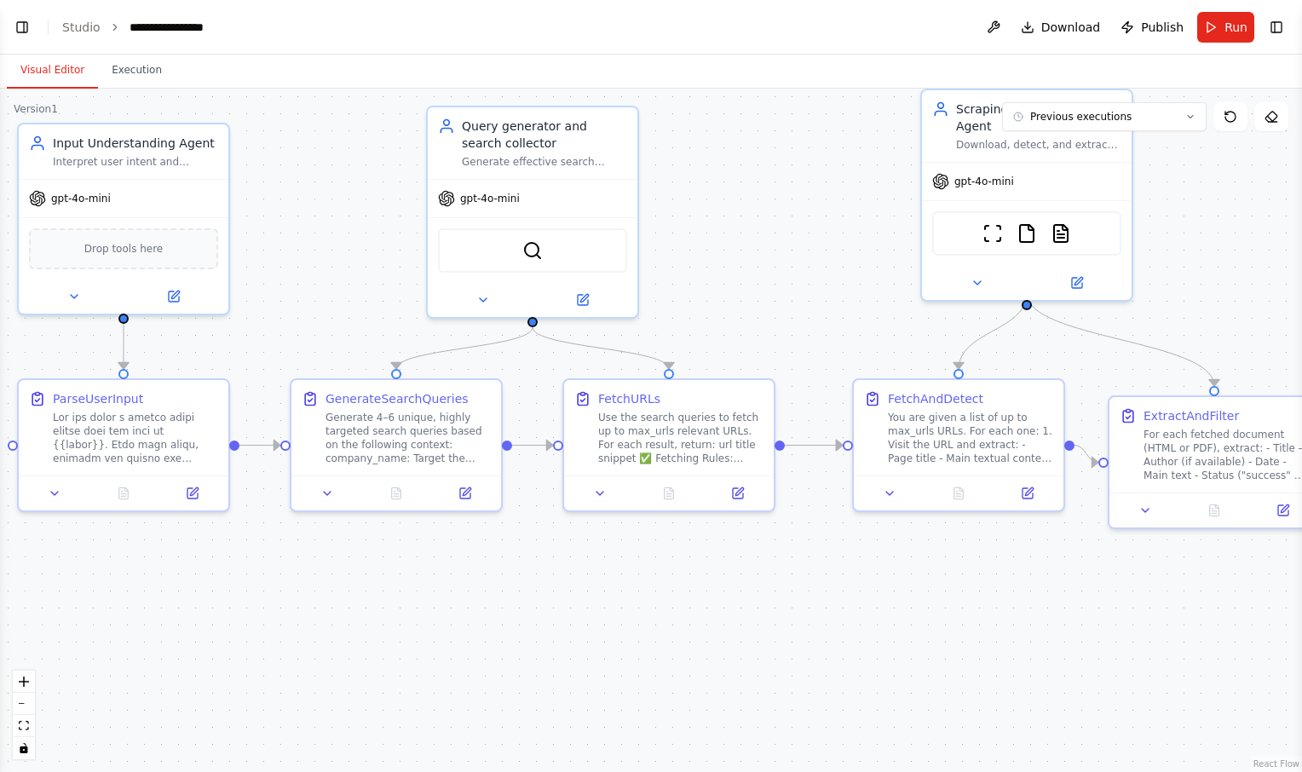
scroll to position [443, 0]
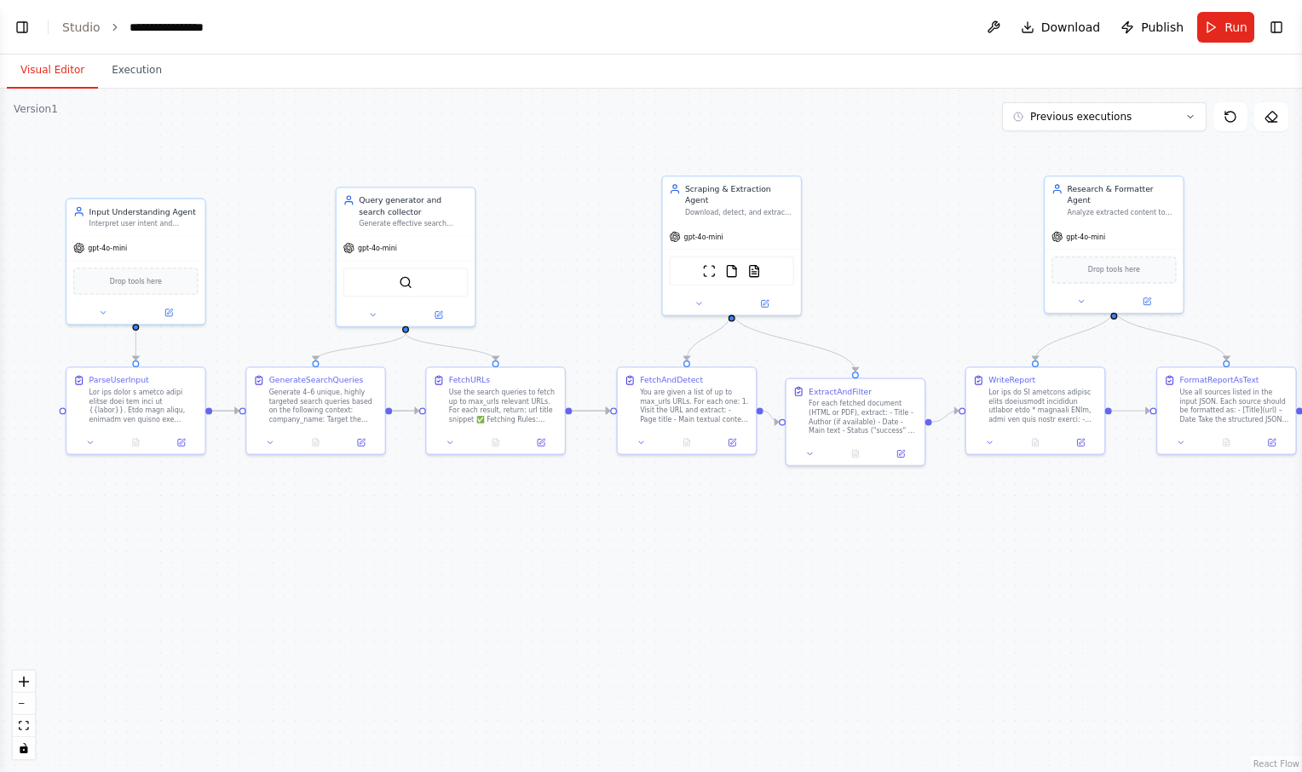
drag, startPoint x: 783, startPoint y: 291, endPoint x: 572, endPoint y: 310, distance: 212.2
click at [572, 310] on div ".deletable-edge-delete-btn { width: 20px; height: 20px; border: 0px solid #ffff…" at bounding box center [651, 431] width 1302 height 684
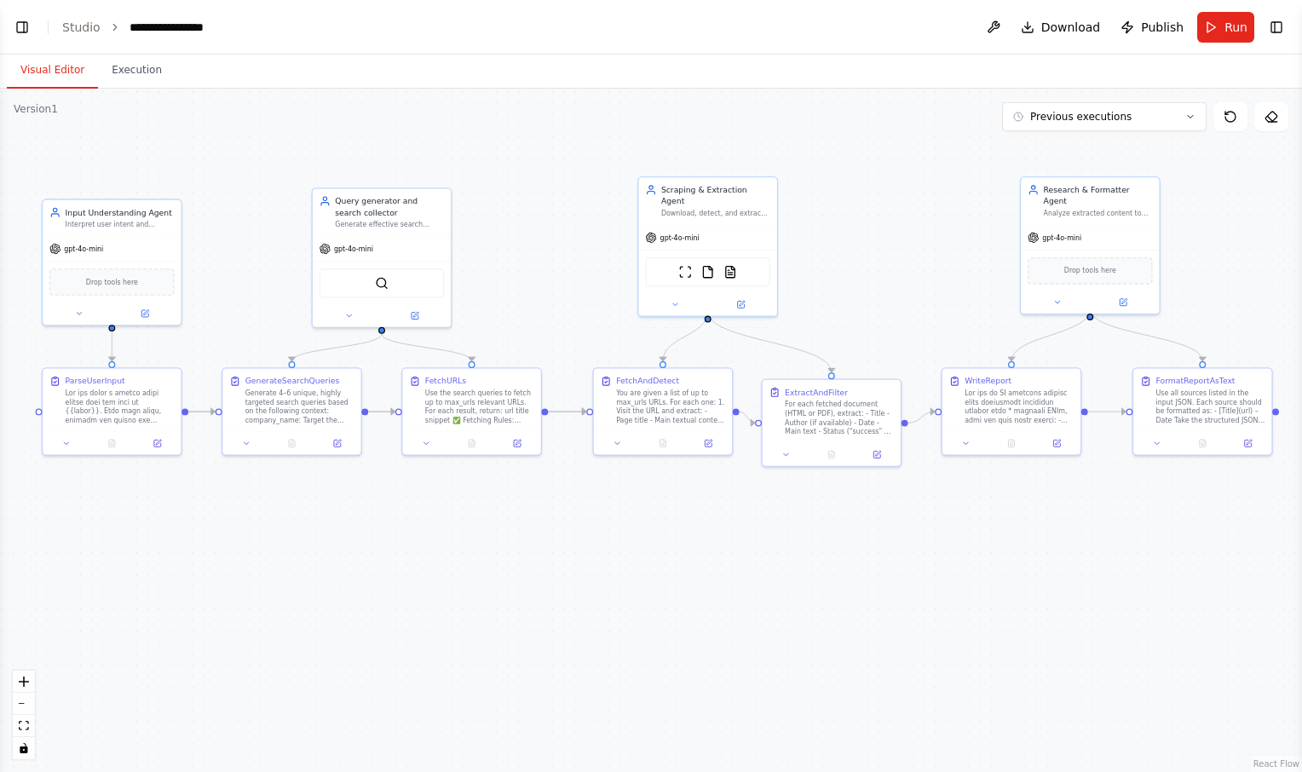
drag, startPoint x: 1249, startPoint y: 221, endPoint x: 1224, endPoint y: 221, distance: 24.7
click at [1224, 221] on div ".deletable-edge-delete-btn { width: 20px; height: 20px; border: 0px solid #ffff…" at bounding box center [651, 431] width 1302 height 684
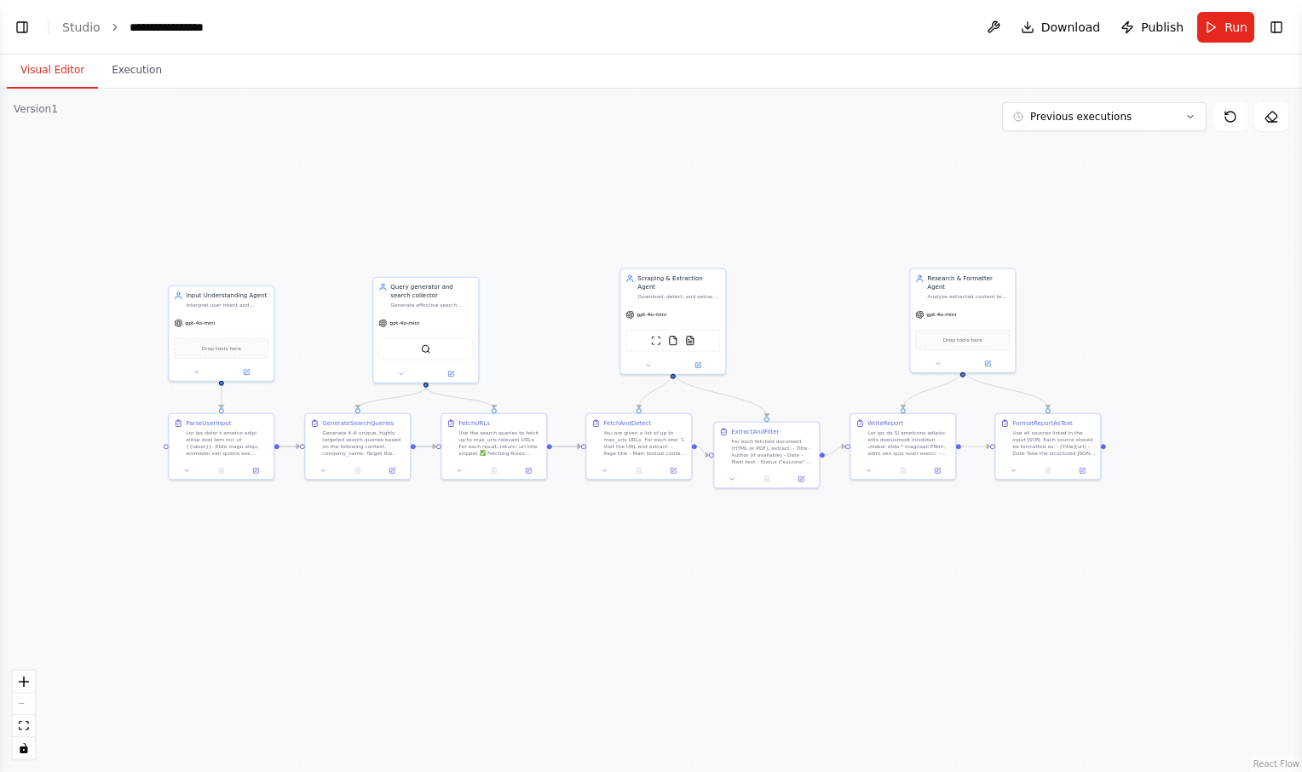
click at [569, 183] on div ".deletable-edge-delete-btn { width: 20px; height: 20px; border: 0px solid #ffff…" at bounding box center [651, 431] width 1302 height 684
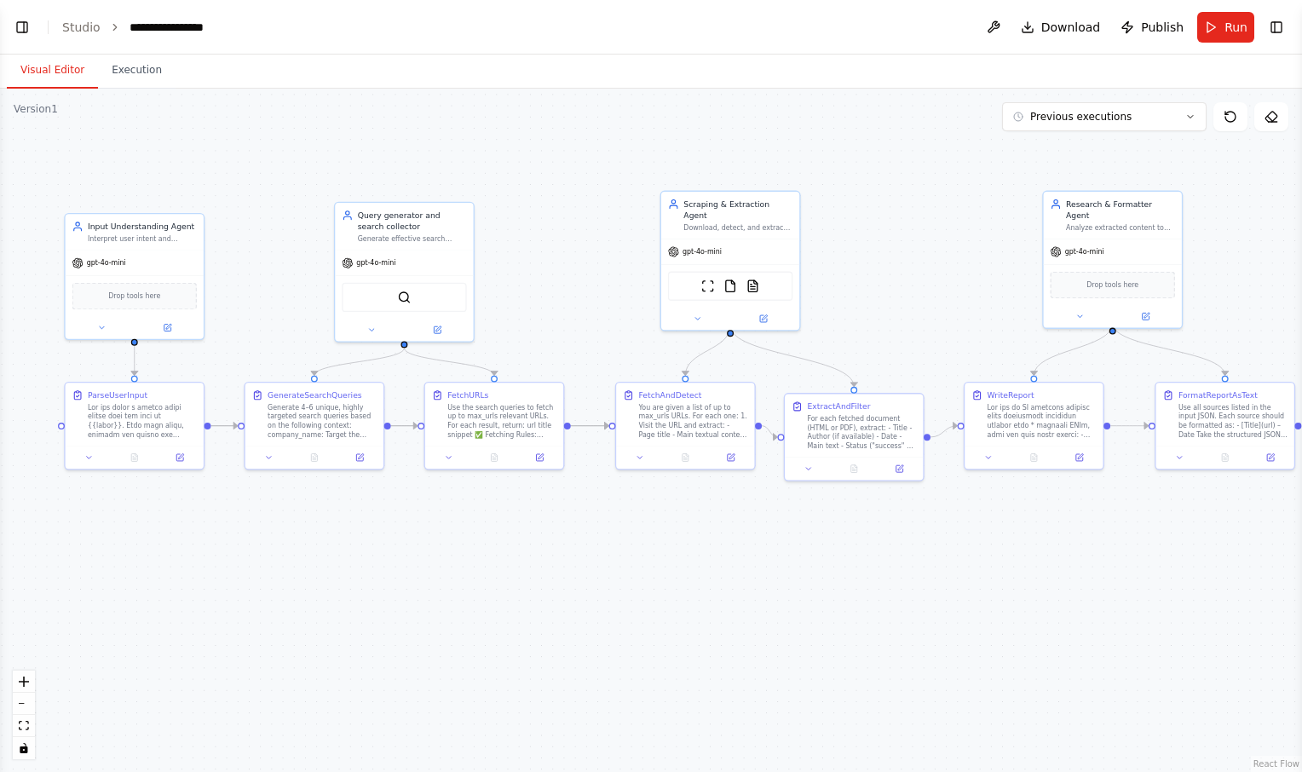
drag, startPoint x: 262, startPoint y: 387, endPoint x: 286, endPoint y: 284, distance: 105.9
click at [286, 284] on div ".deletable-edge-delete-btn { width: 20px; height: 20px; border: 0px solid #ffff…" at bounding box center [651, 431] width 1302 height 684
click at [1236, 24] on span "Run" at bounding box center [1236, 27] width 23 height 17
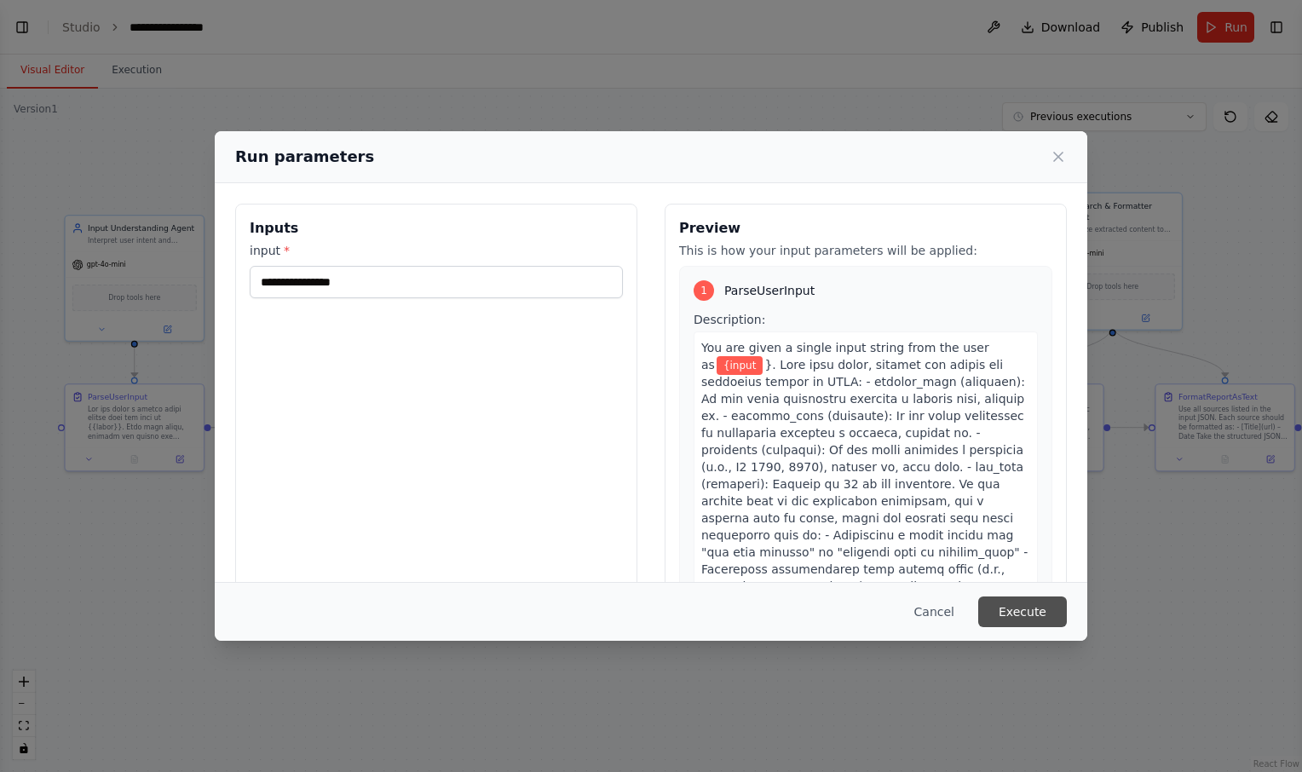
click at [1018, 605] on button "Execute" at bounding box center [1022, 612] width 89 height 31
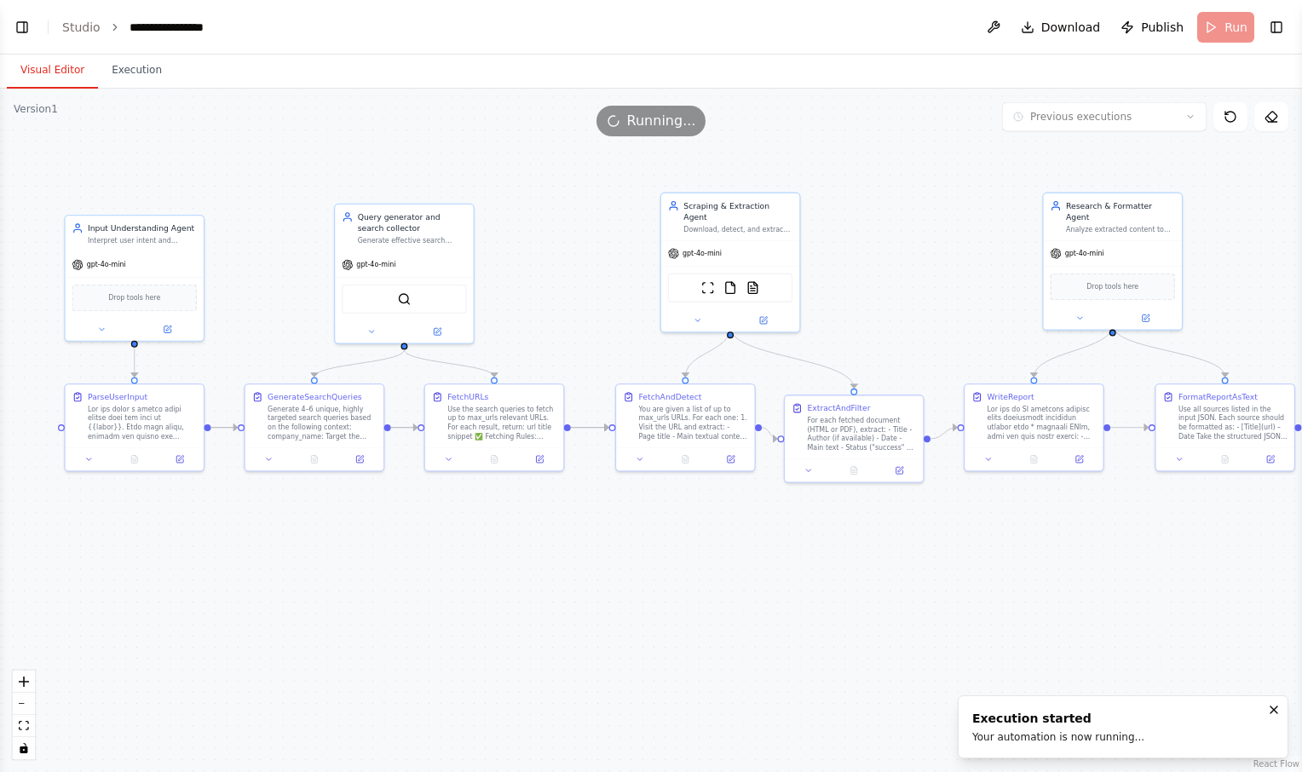
click at [60, 67] on button "Visual Editor" at bounding box center [52, 71] width 91 height 36
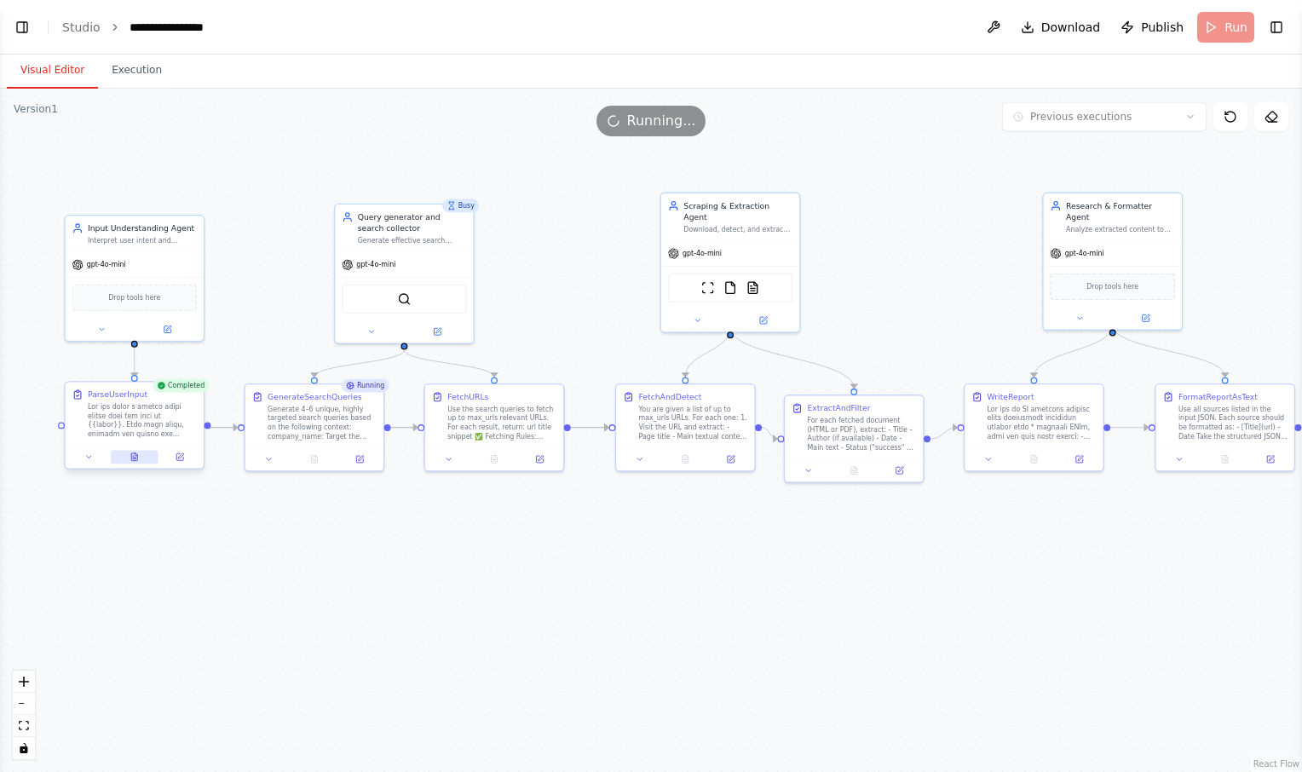
click at [139, 460] on icon at bounding box center [134, 457] width 9 height 9
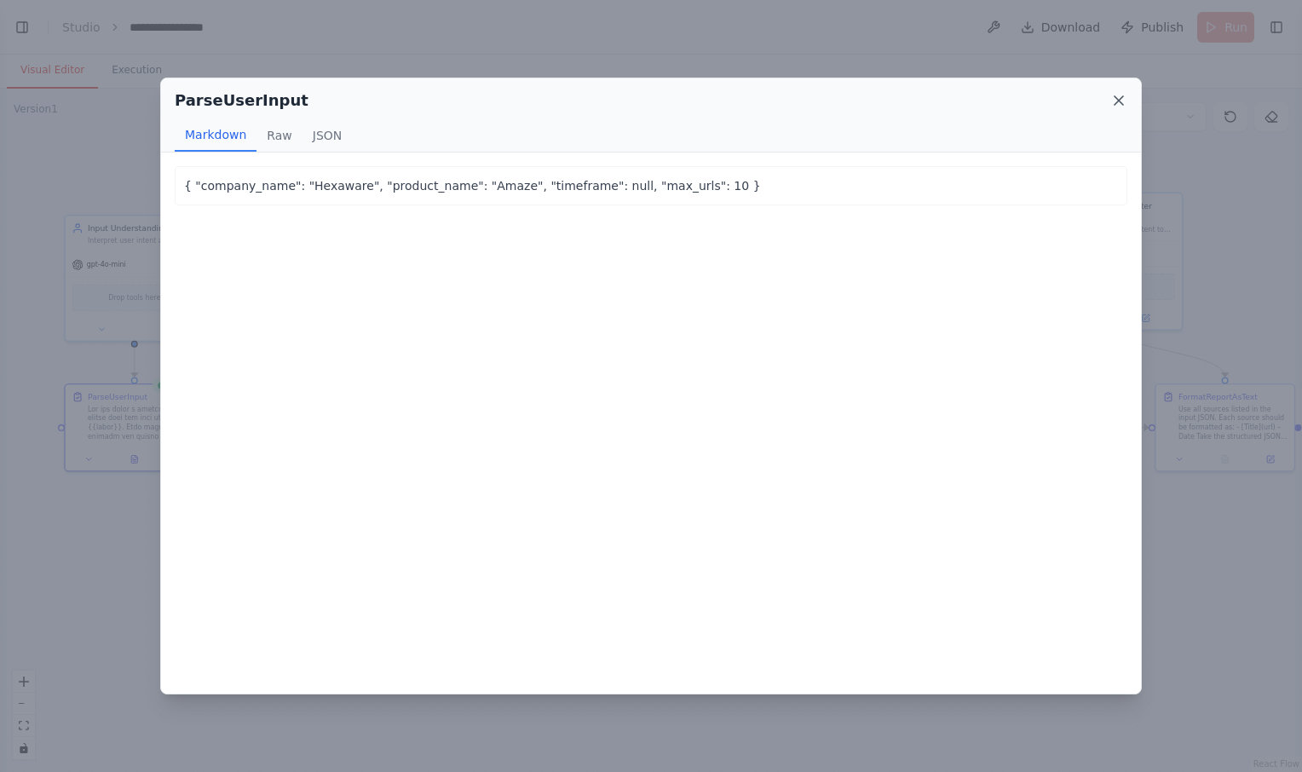
click at [1117, 101] on icon at bounding box center [1119, 100] width 9 height 9
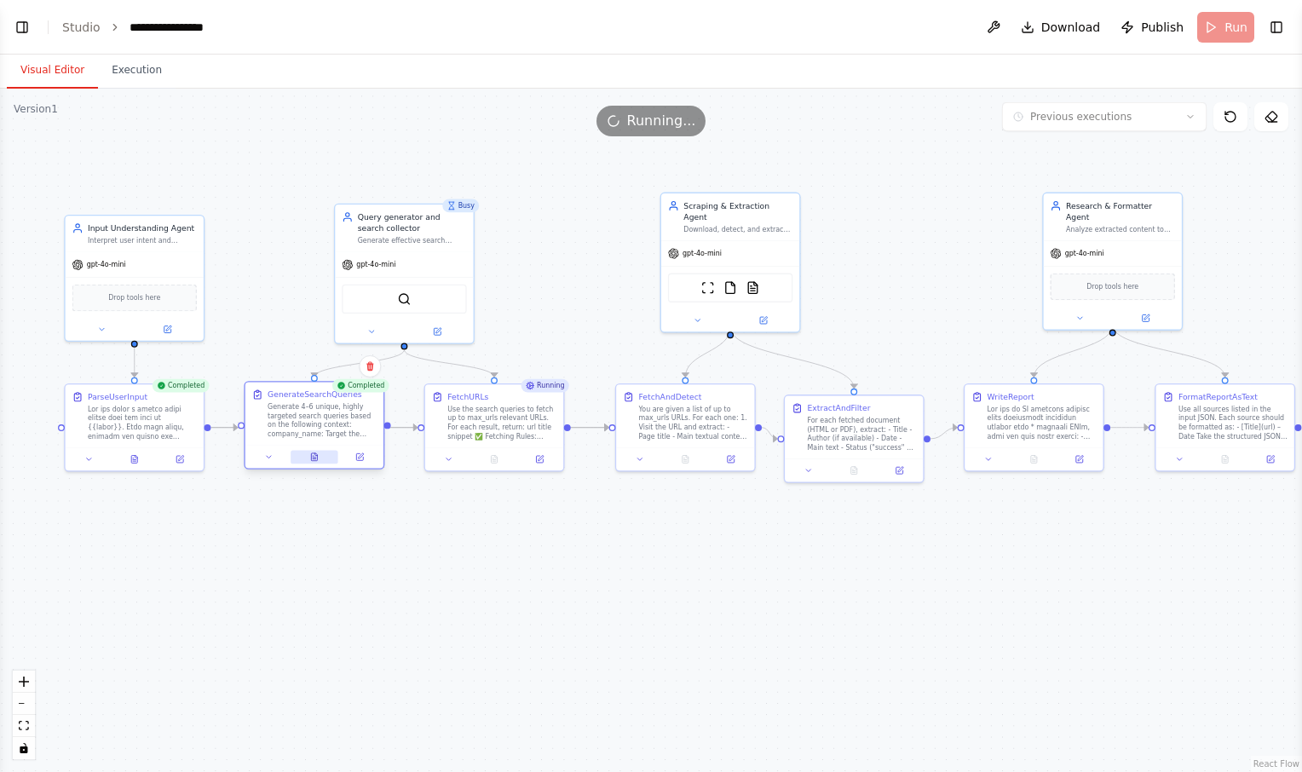
click at [322, 461] on button at bounding box center [315, 457] width 48 height 14
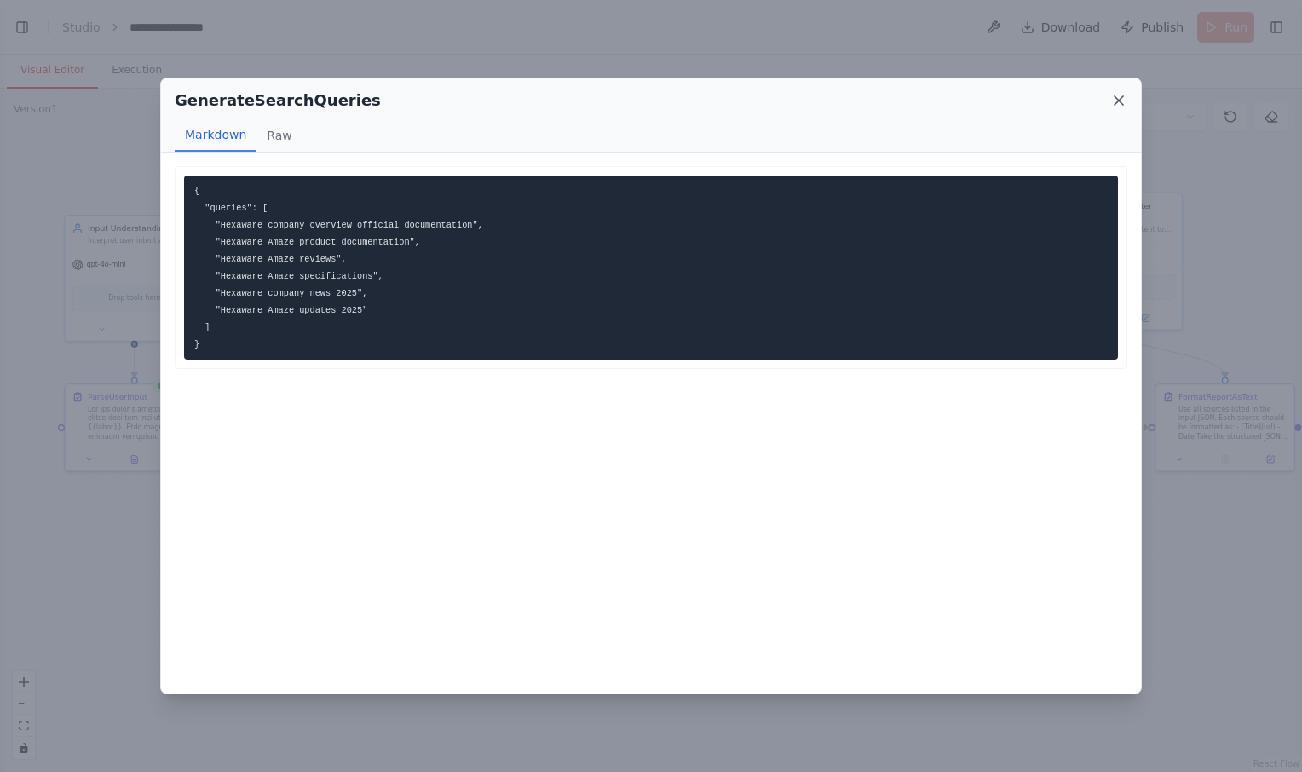
click at [1116, 100] on icon at bounding box center [1119, 100] width 17 height 17
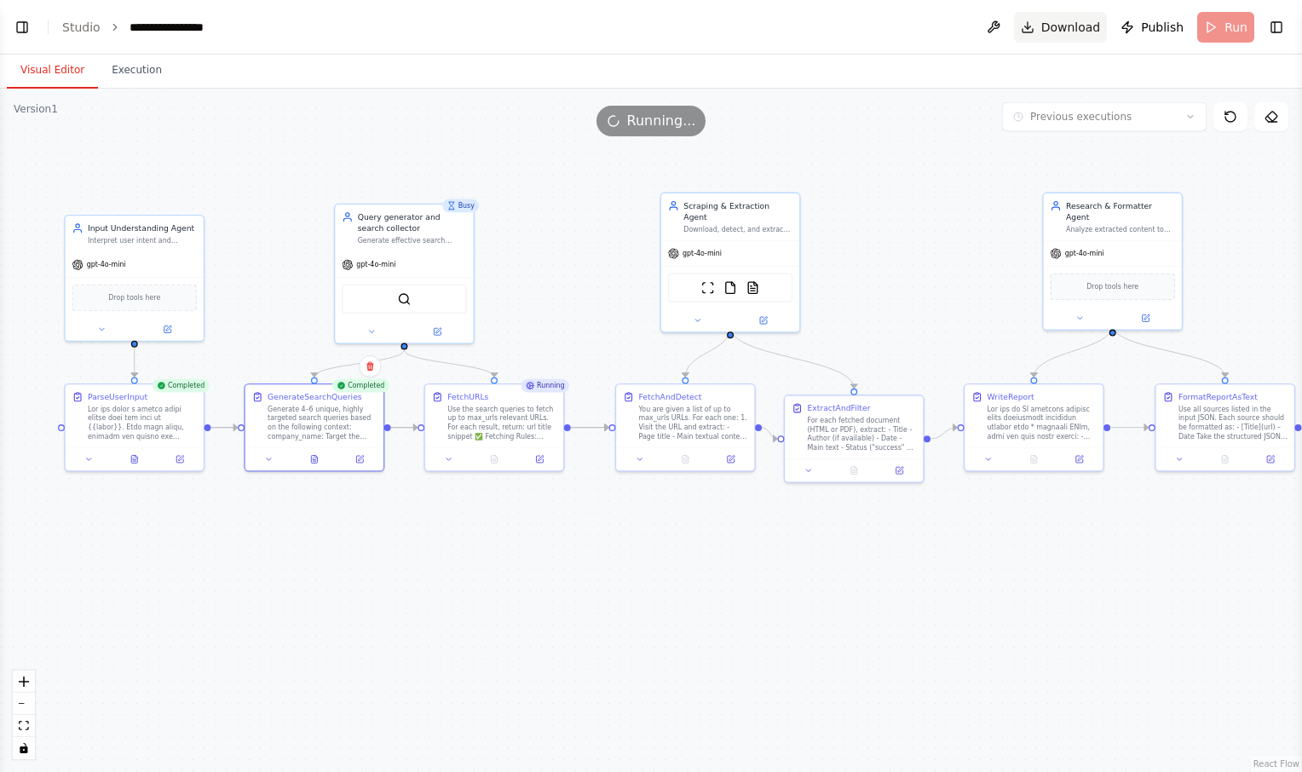
click at [1070, 29] on span "Download" at bounding box center [1072, 27] width 60 height 17
